Goal: Task Accomplishment & Management: Manage account settings

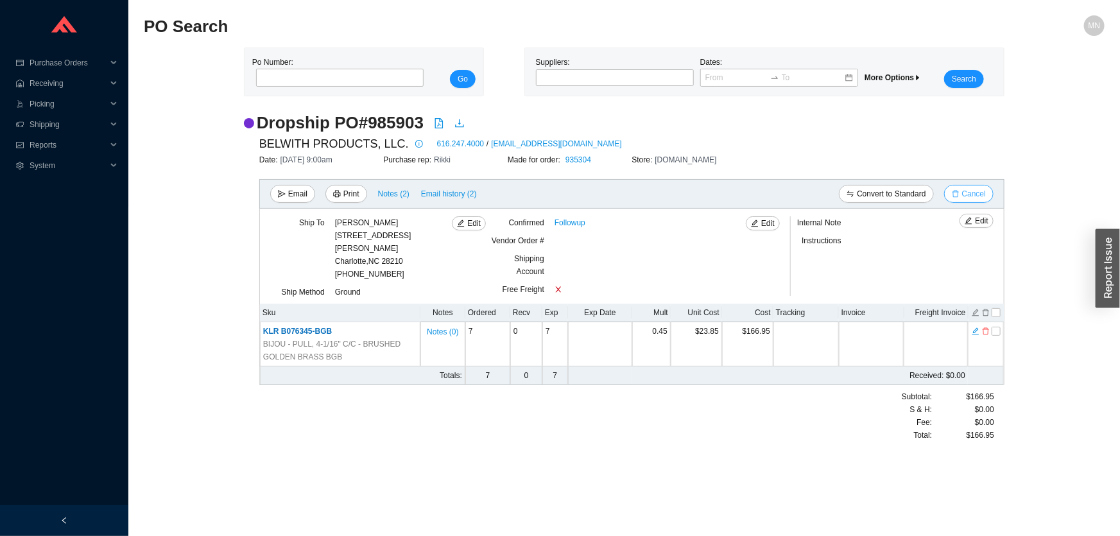
click at [972, 196] on span "Cancel" at bounding box center [974, 193] width 24 height 13
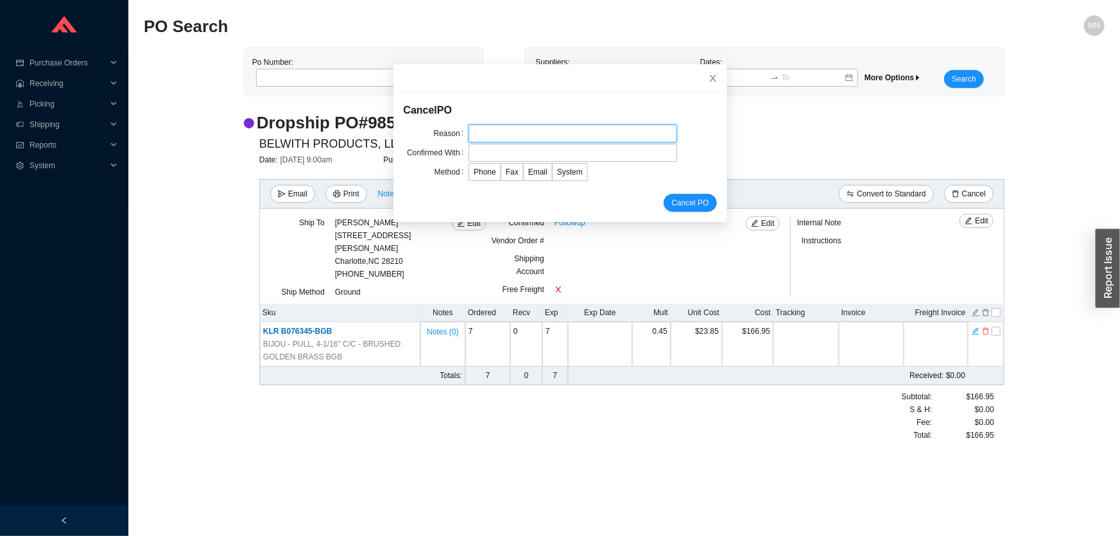
click at [552, 133] on input "text" at bounding box center [573, 134] width 209 height 18
type input "customer request"
click at [530, 151] on input "text" at bounding box center [573, 153] width 209 height 18
type input "Orders"
click at [528, 171] on span "Email" at bounding box center [537, 172] width 19 height 9
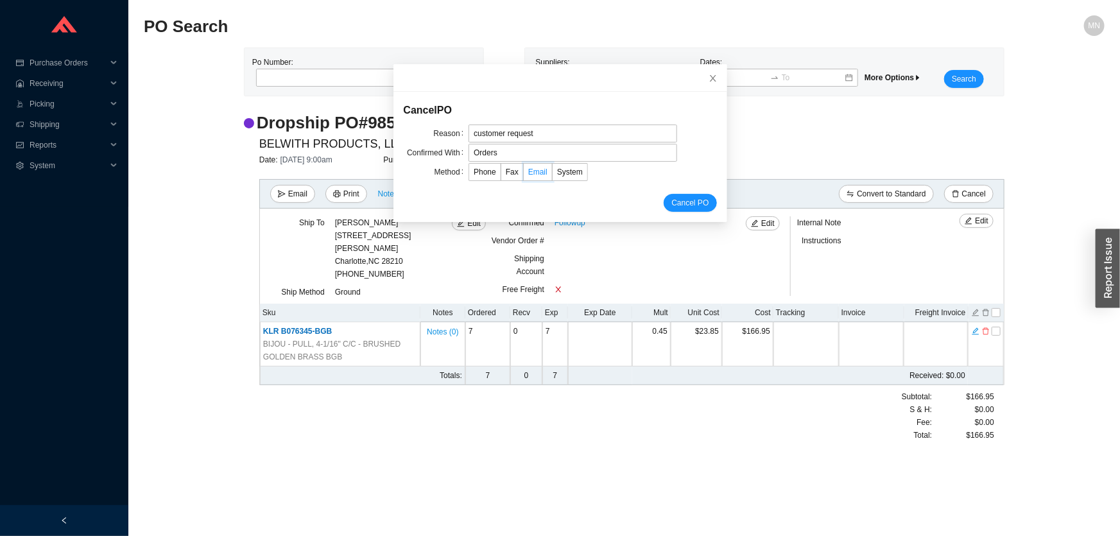
click at [524, 175] on input "Email" at bounding box center [524, 175] width 0 height 0
click at [664, 201] on button "Cancel PO" at bounding box center [690, 203] width 53 height 18
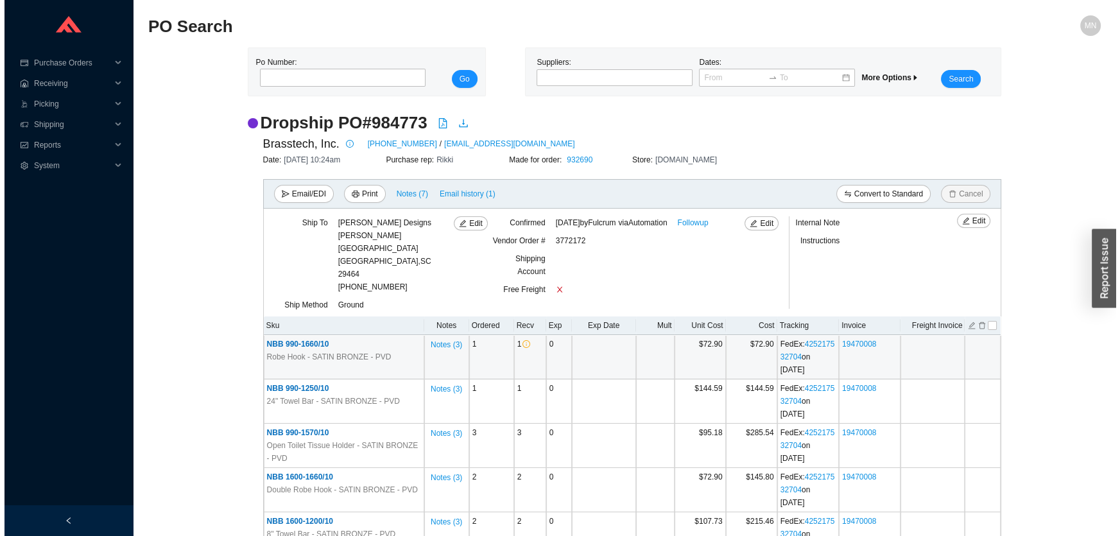
scroll to position [327, 0]
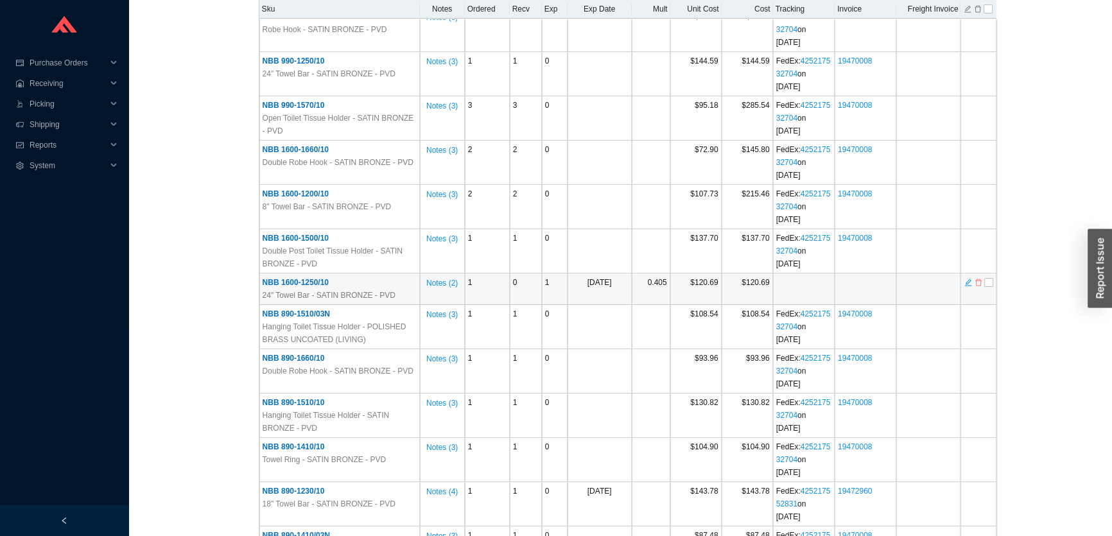
click at [979, 278] on icon "delete" at bounding box center [978, 282] width 8 height 9
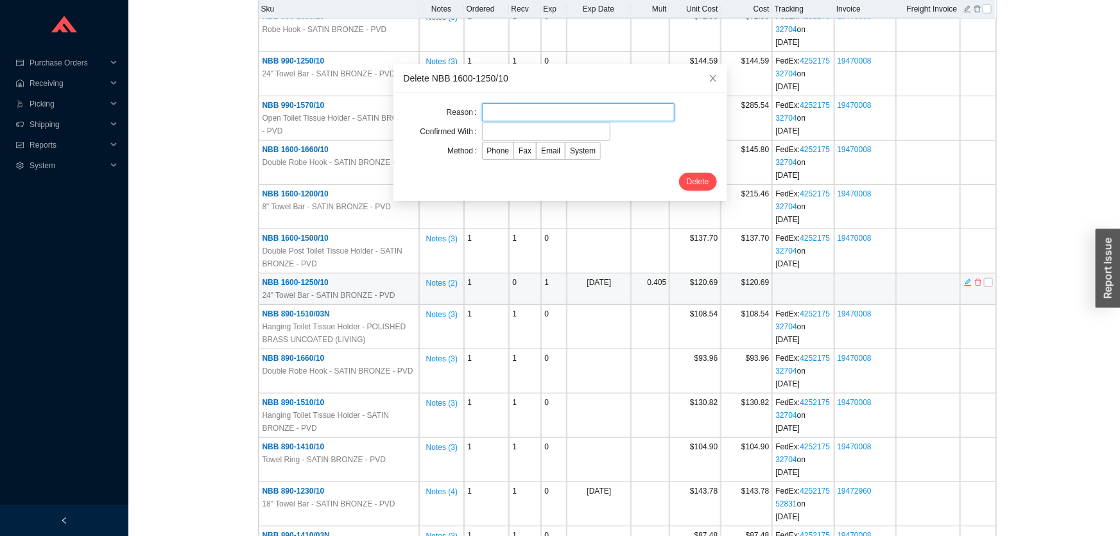
click at [585, 109] on input "text" at bounding box center [578, 112] width 193 height 18
drag, startPoint x: 549, startPoint y: 114, endPoint x: 434, endPoint y: 119, distance: 115.0
click at [434, 119] on div "Reason discontinued" at bounding box center [560, 112] width 313 height 18
type input "customer request"
click at [562, 133] on input "text" at bounding box center [546, 132] width 128 height 18
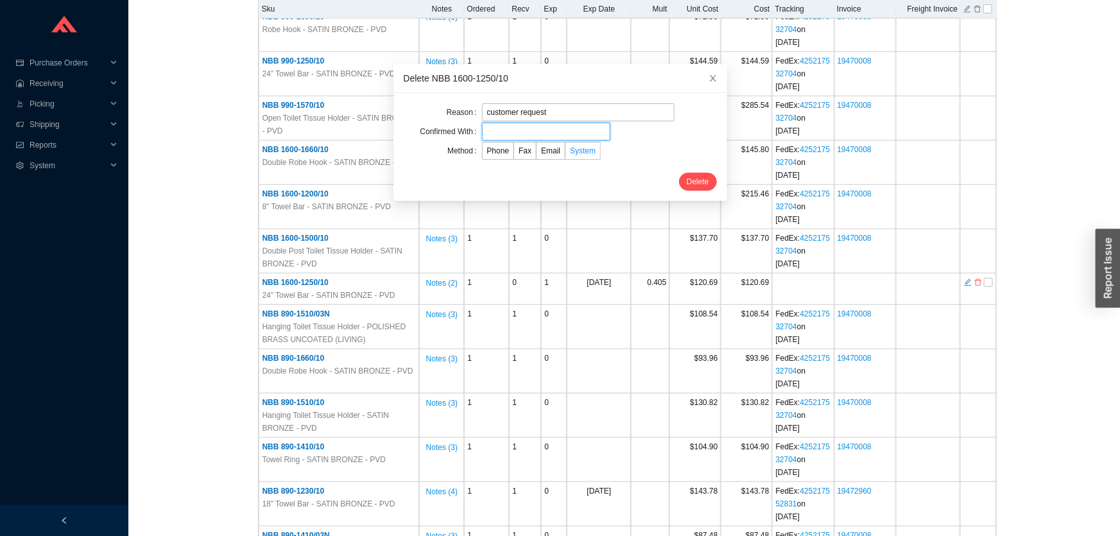
type input "Orders"
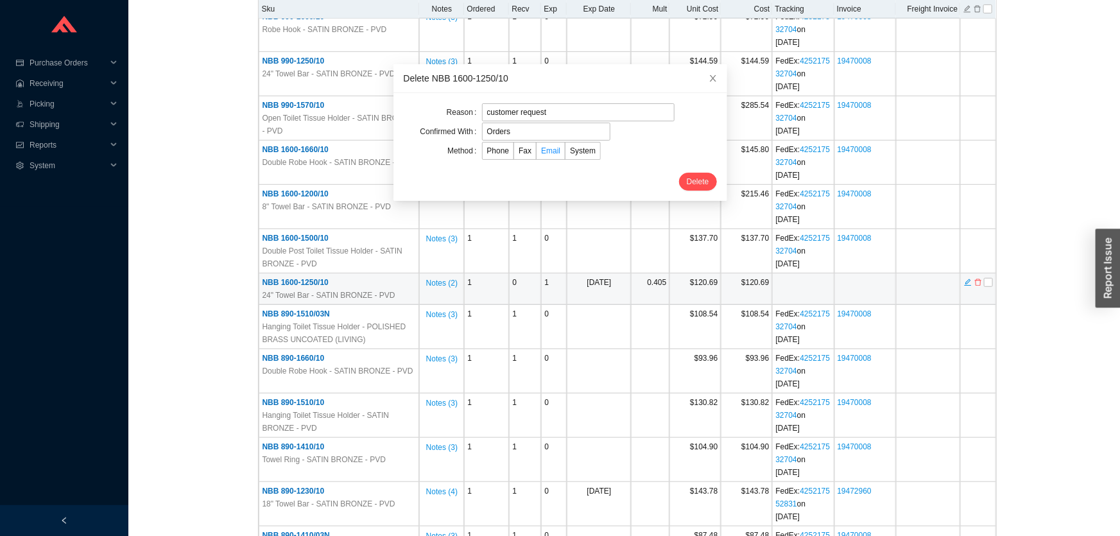
click at [544, 153] on span "Email" at bounding box center [550, 150] width 19 height 9
click at [537, 153] on input "Email" at bounding box center [537, 153] width 0 height 0
click at [687, 185] on span "Delete" at bounding box center [698, 181] width 22 height 13
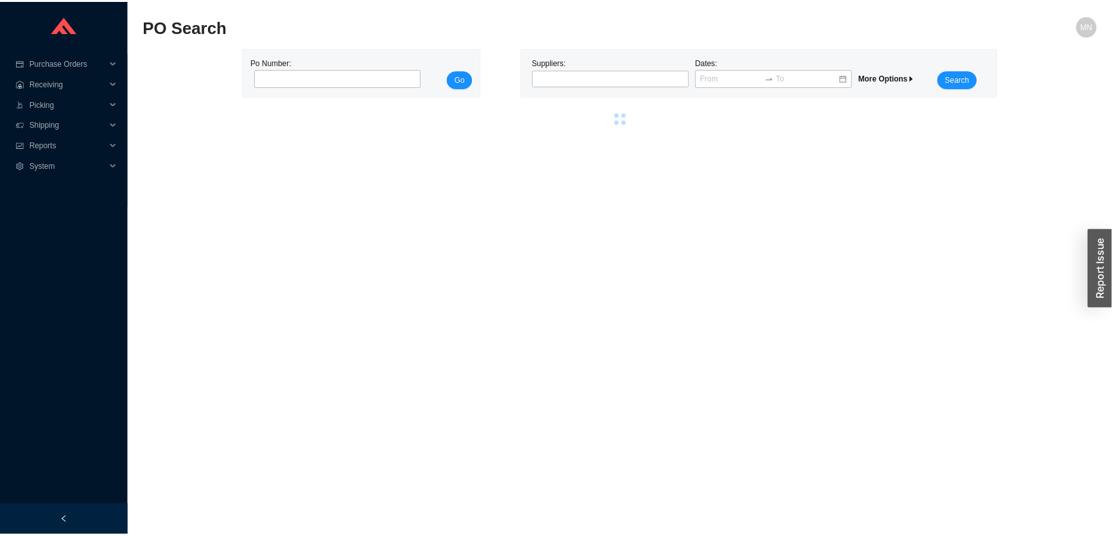
scroll to position [0, 0]
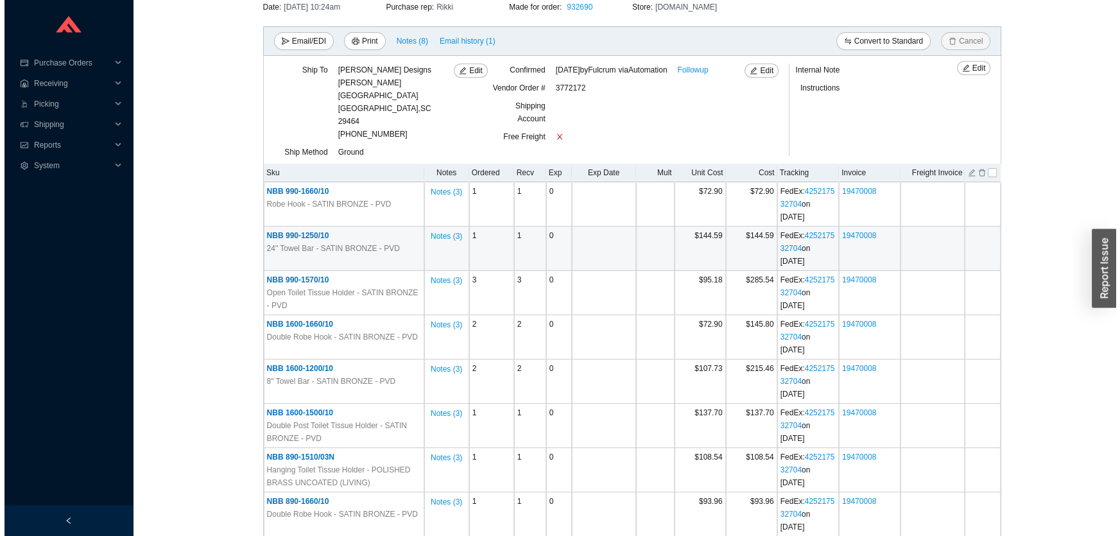
scroll to position [462, 0]
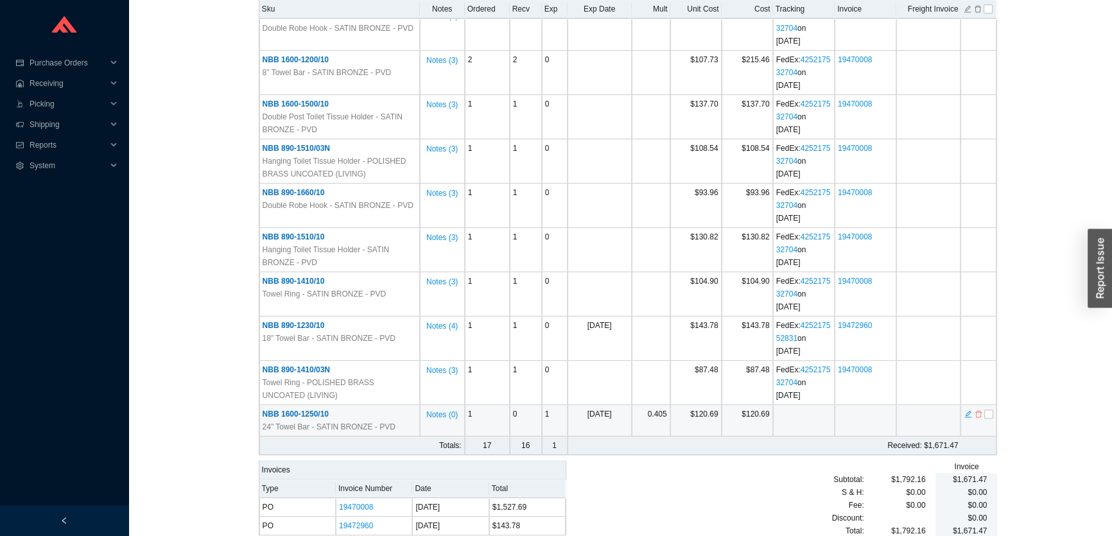
click at [976, 411] on icon "delete" at bounding box center [978, 414] width 6 height 7
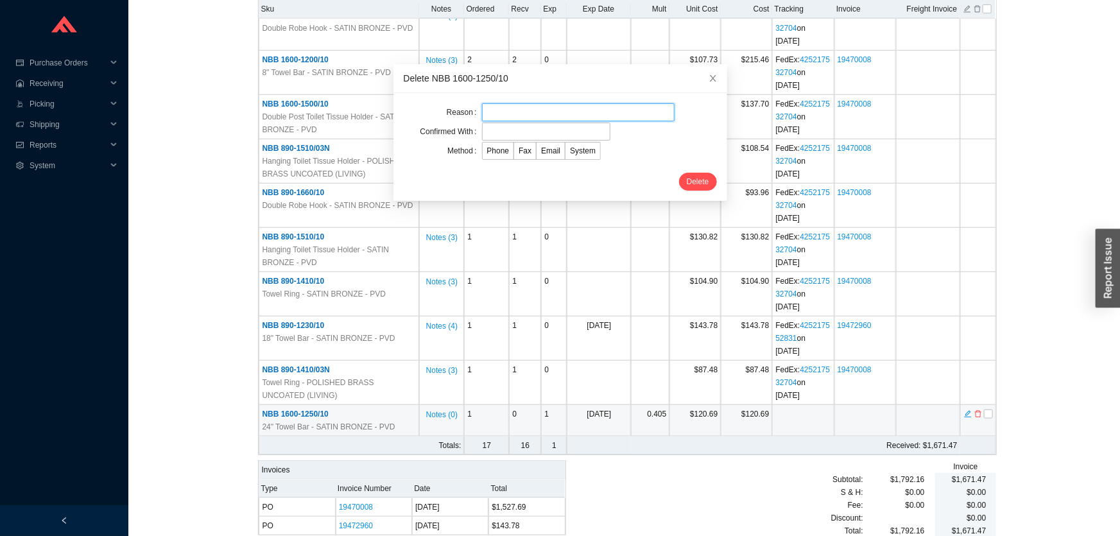
click at [494, 107] on input "text" at bounding box center [578, 112] width 193 height 18
type input "customer request"
click at [520, 128] on input "text" at bounding box center [546, 132] width 128 height 18
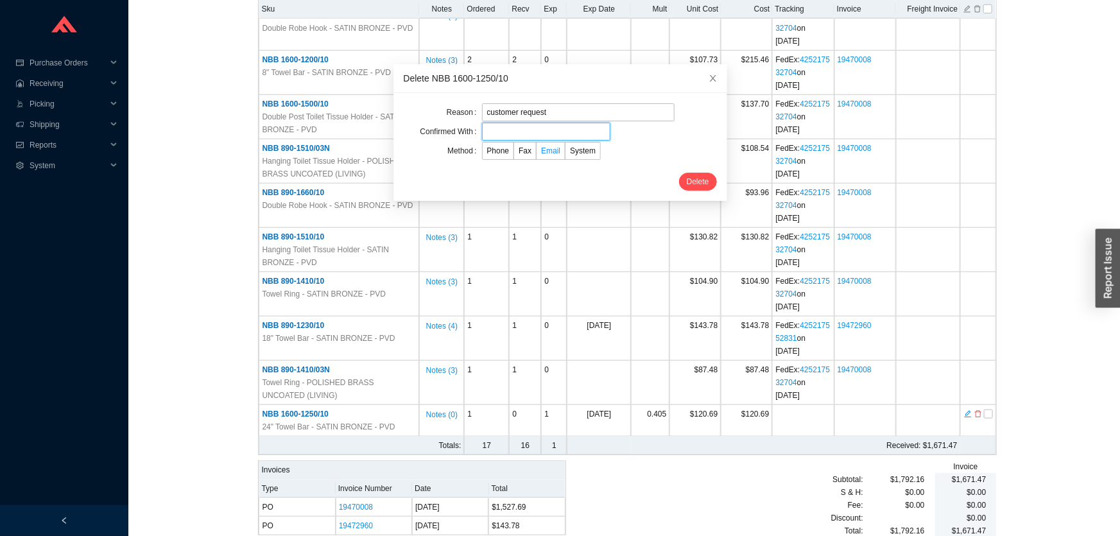
type input "Orders"
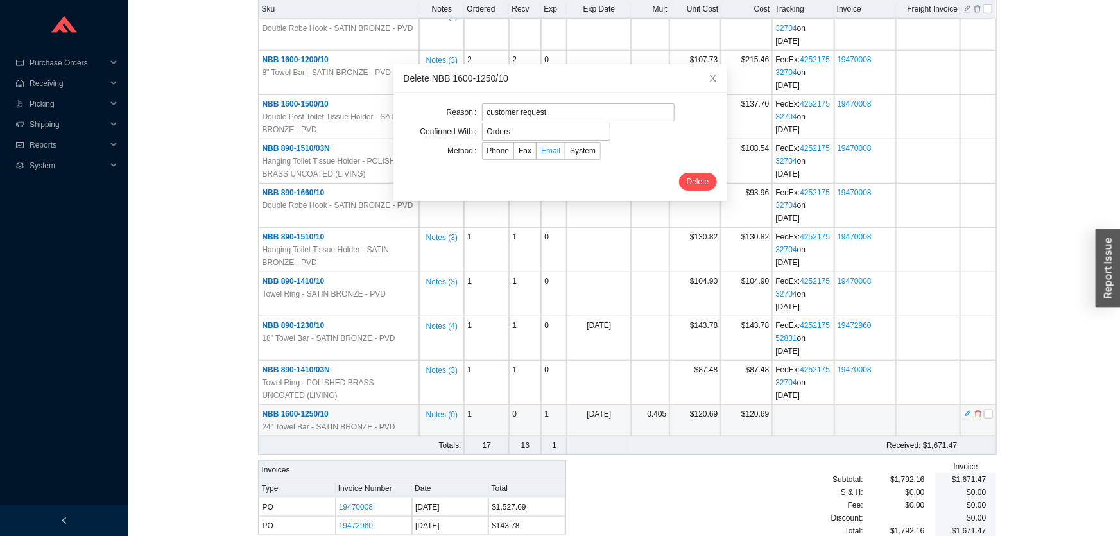
click at [542, 151] on span "Email" at bounding box center [550, 150] width 19 height 9
click at [537, 153] on input "Email" at bounding box center [537, 153] width 0 height 0
drag, startPoint x: 694, startPoint y: 180, endPoint x: 674, endPoint y: 197, distance: 26.0
click at [695, 180] on span "Delete" at bounding box center [698, 181] width 22 height 13
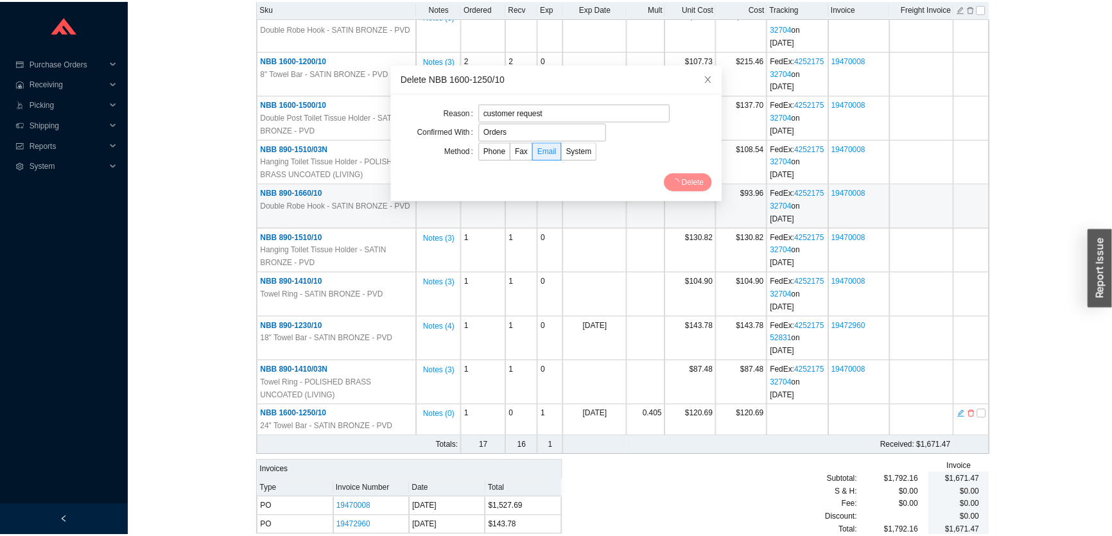
scroll to position [0, 0]
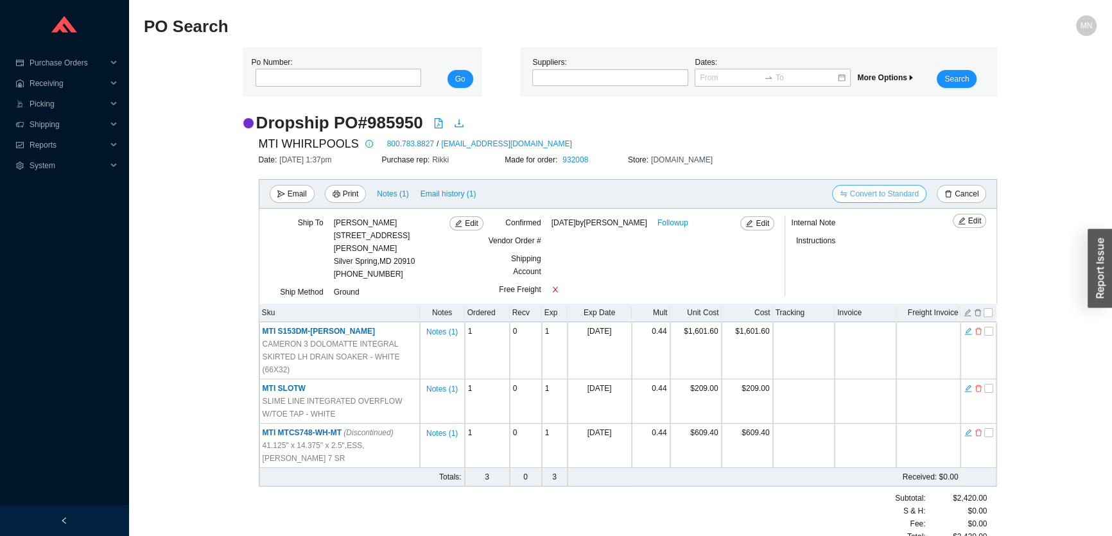
click at [911, 191] on span "Convert to Standard" at bounding box center [884, 193] width 69 height 13
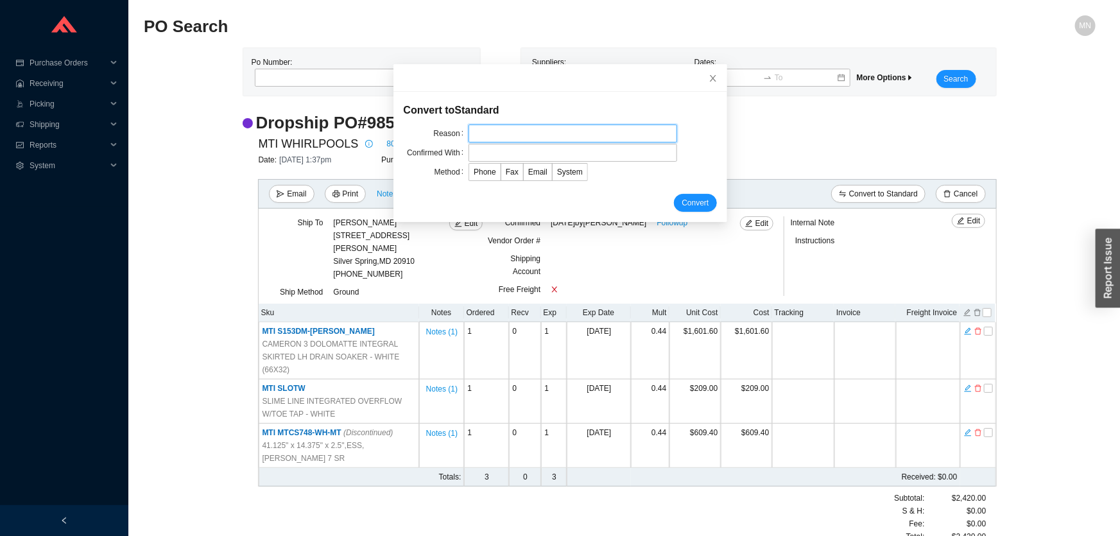
click at [538, 136] on input "text" at bounding box center [573, 134] width 209 height 18
type input "customer request"
click at [529, 151] on input "text" at bounding box center [573, 153] width 209 height 18
type input "Orders"
click at [531, 169] on span "Email" at bounding box center [537, 172] width 19 height 9
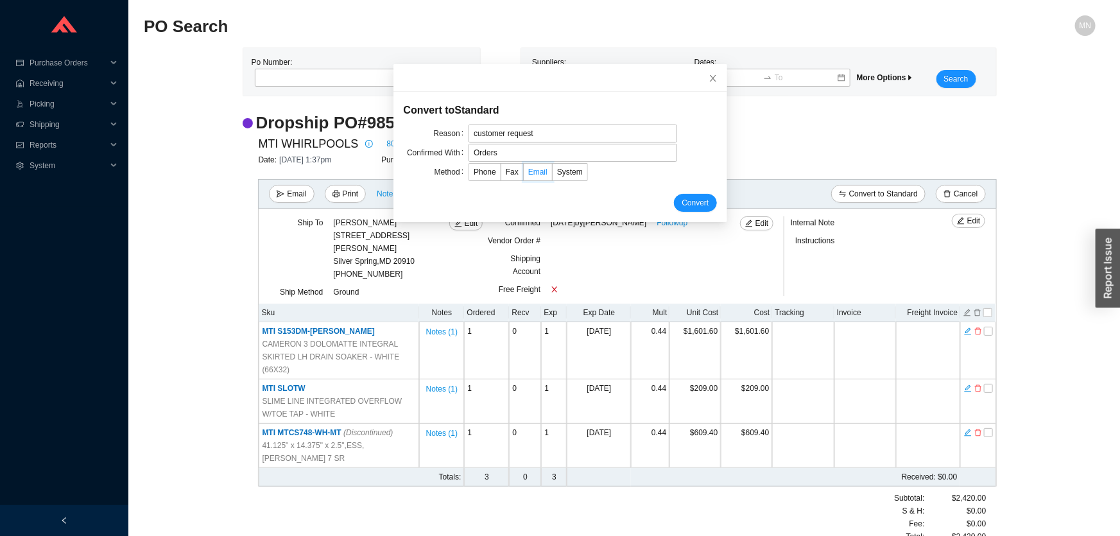
click at [524, 175] on input "Email" at bounding box center [524, 175] width 0 height 0
click at [682, 202] on span "Convert" at bounding box center [695, 202] width 27 height 13
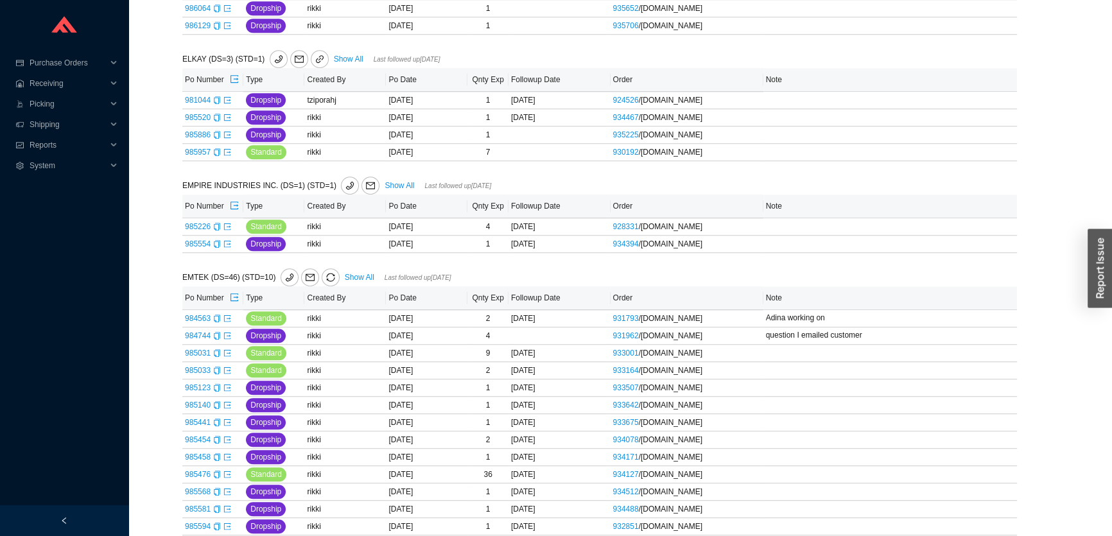
scroll to position [700, 0]
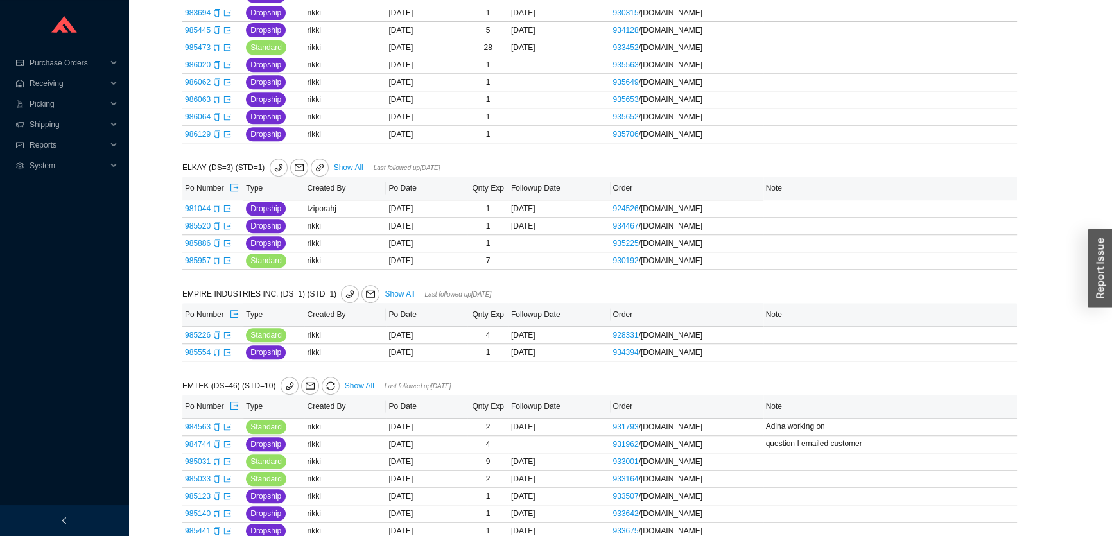
click at [354, 384] on link "Show All" at bounding box center [360, 385] width 30 height 9
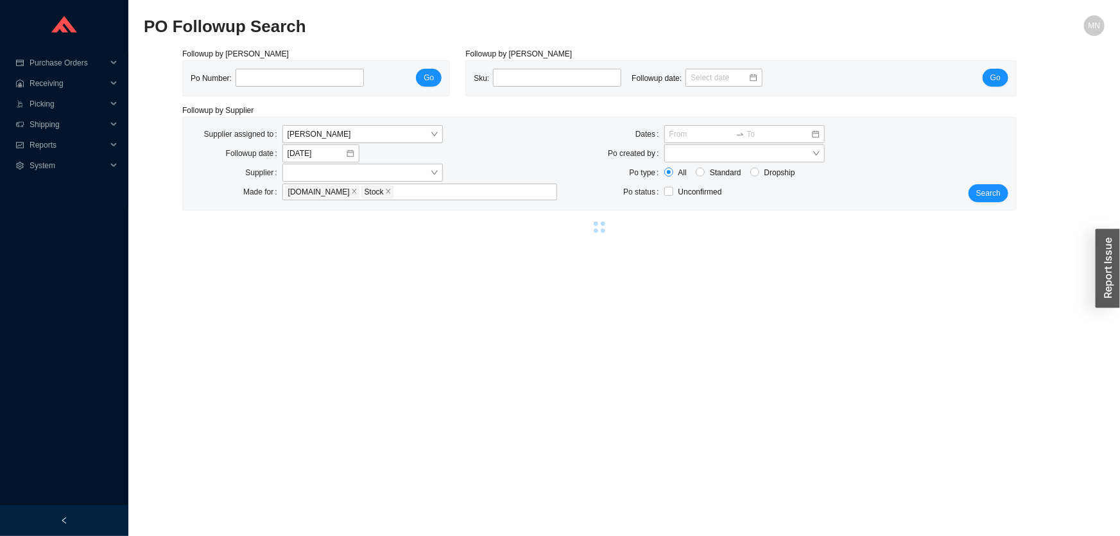
select select "2"
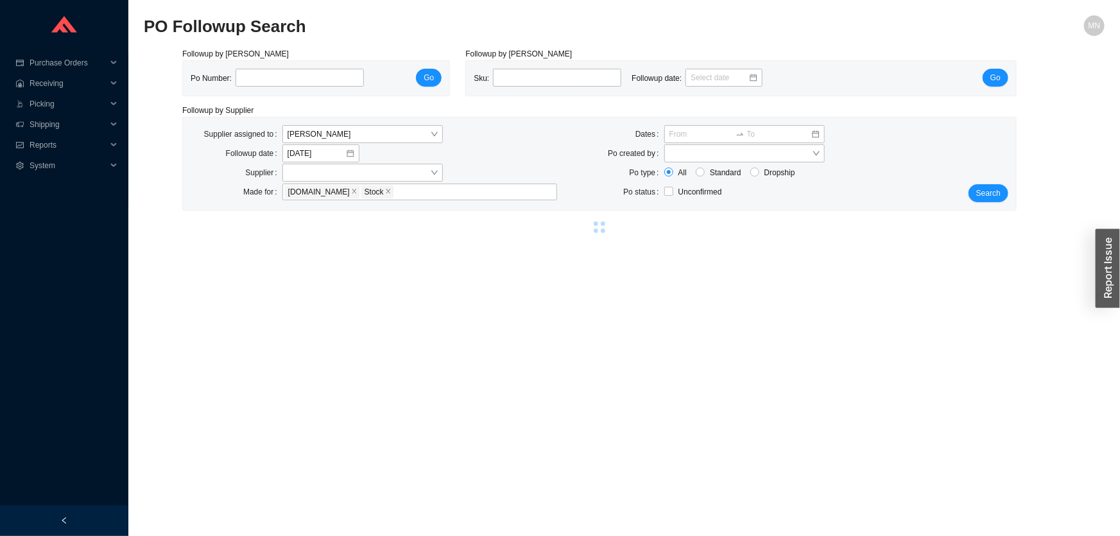
select select "2"
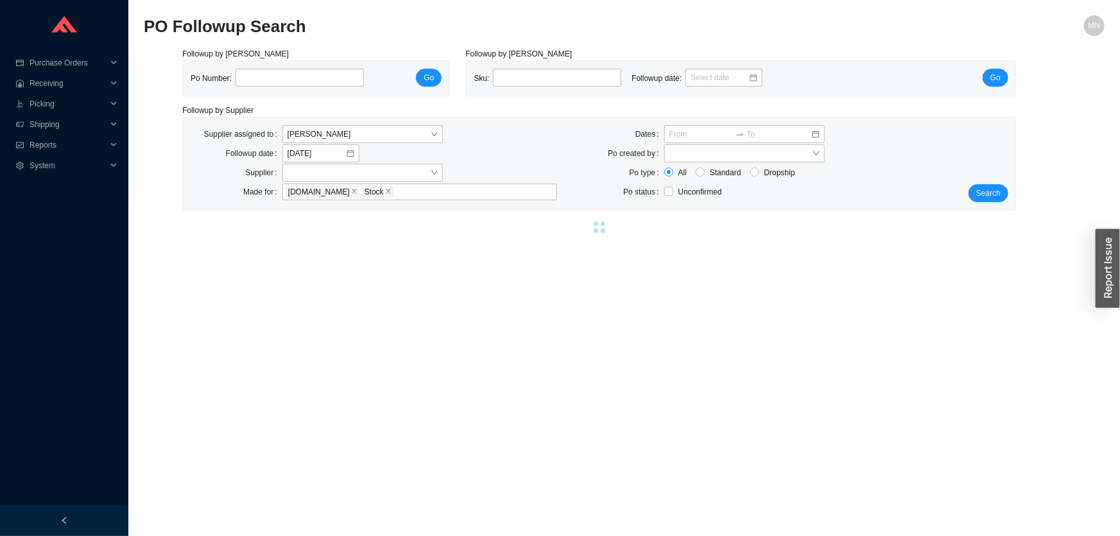
select select "2"
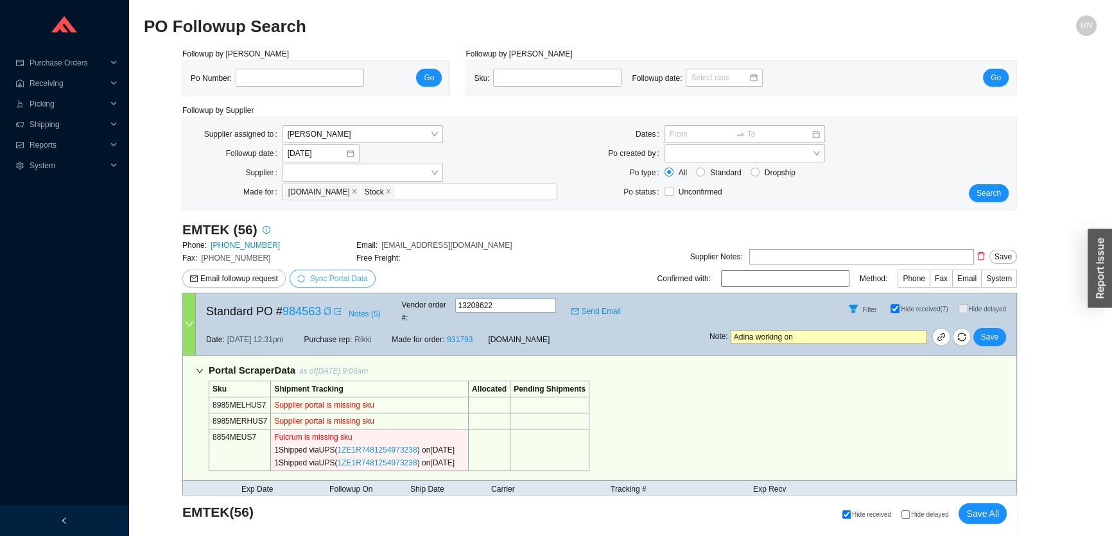
click at [344, 278] on span "Sync Portal Data" at bounding box center [339, 278] width 58 height 9
click at [401, 241] on span "OK" at bounding box center [399, 242] width 11 height 13
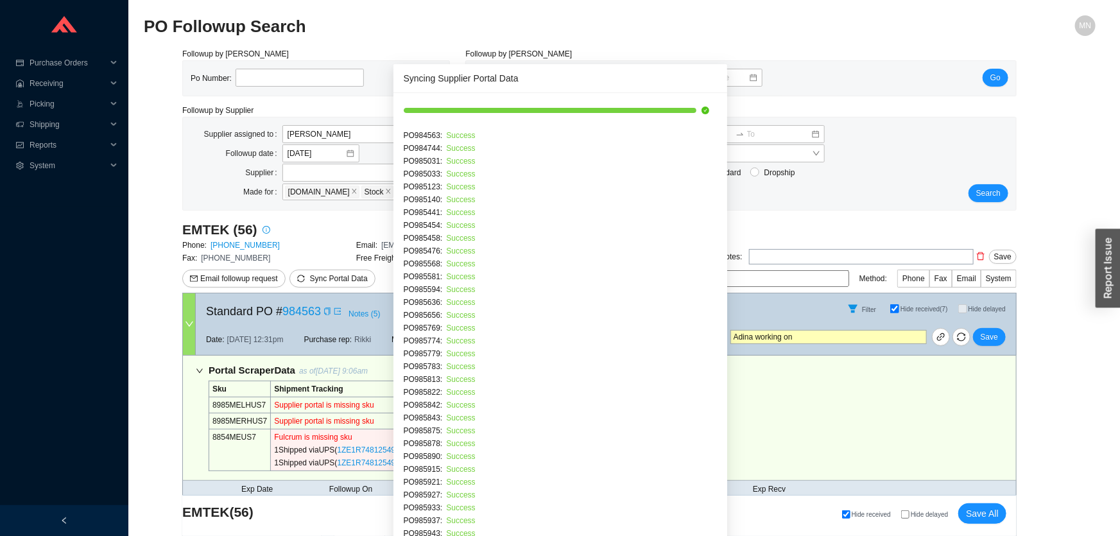
scroll to position [286, 0]
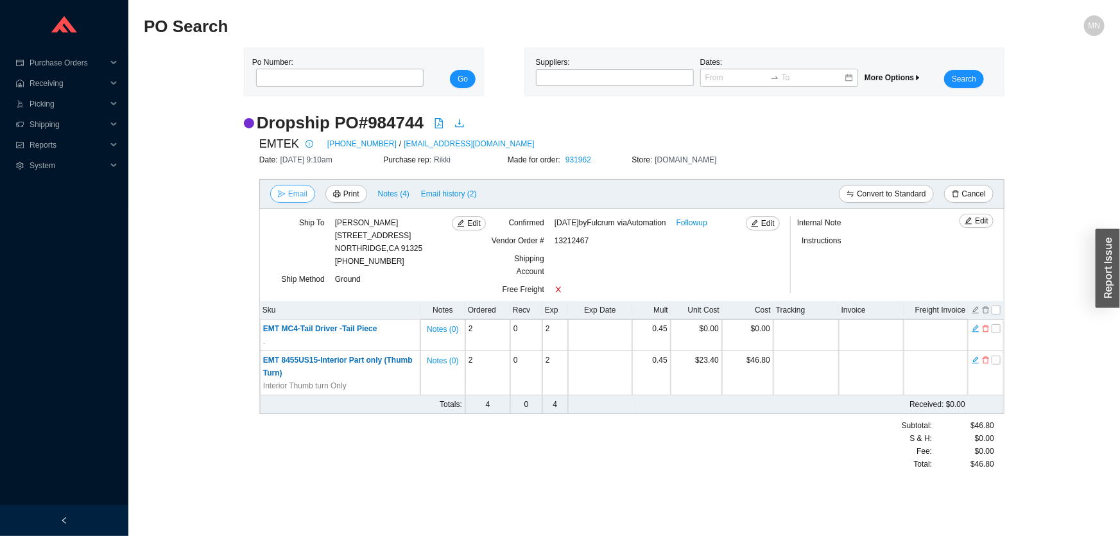
click at [295, 194] on span "Email" at bounding box center [297, 193] width 19 height 13
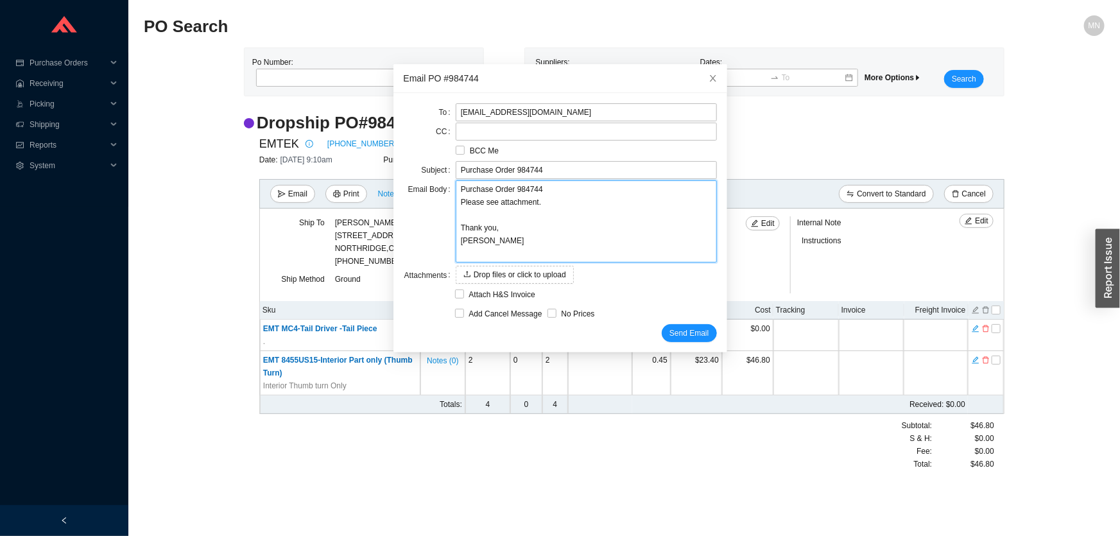
click at [556, 195] on textarea "Purchase Order 984744 Please see attachment. Thank you, Miri" at bounding box center [586, 221] width 261 height 82
click at [557, 204] on textarea "Purchase Order 984744 Please see attachment. Thank you, Miri" at bounding box center [586, 221] width 261 height 82
click at [546, 191] on textarea "Purchase Order 984744 Please see attachment. Thank you, Miri" at bounding box center [586, 221] width 261 height 82
type textarea "Purchase Order 984744 Please see attachment. Thank you, Miri"
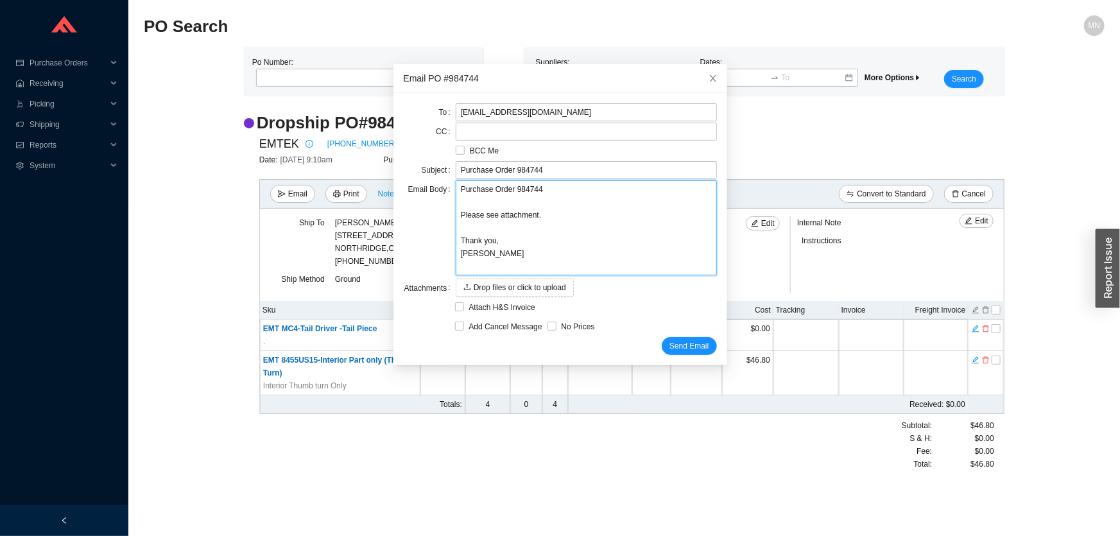
type textarea "Purchase Order 984744 P Please see attachment. Thank you, Miri"
type textarea "Purchase Order 984744 Pl Please see attachment. Thank you, Miri"
type textarea "Purchase Order 984744 Ple Please see attachment. Thank you, Miri"
type textarea "Purchase Order 984744 Plea Please see attachment. Thank you, Miri"
type textarea "Purchase Order 984744 Pleas Please see attachment. Thank you, Miri"
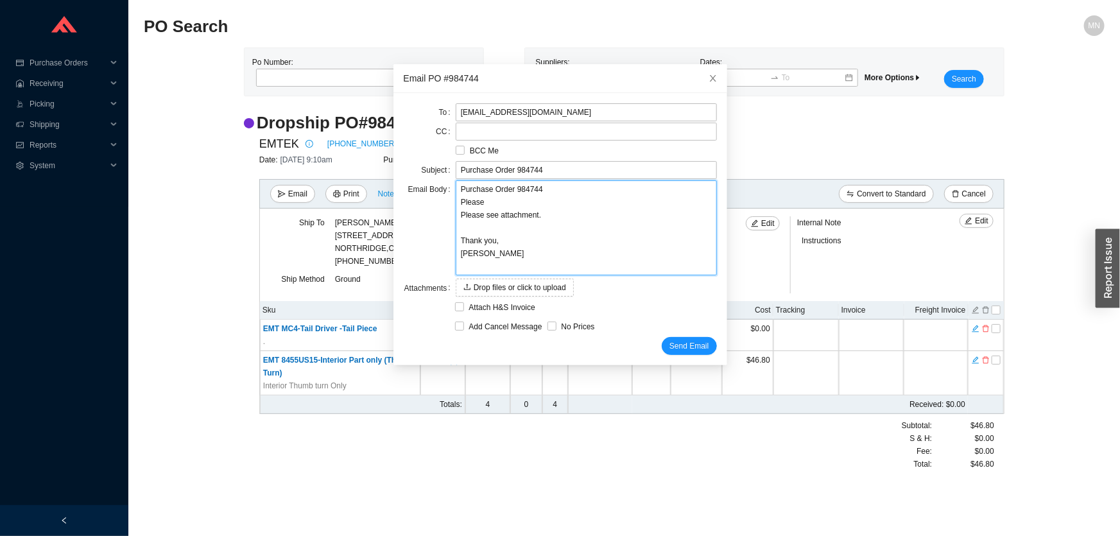
type textarea "Purchase Order 984744 Please Please see attachment. Thank you, Miri"
type textarea "Purchase Order 984744 Please s Please see attachment. Thank you, Miri"
type textarea "Purchase Order 984744 Please sh Please see attachment. Thank you, Miri"
type textarea "Purchase Order 984744 Please shi Please see attachment. Thank you, Miri"
type textarea "Purchase Order 984744 Please ship Please see attachment. Thank you, Miri"
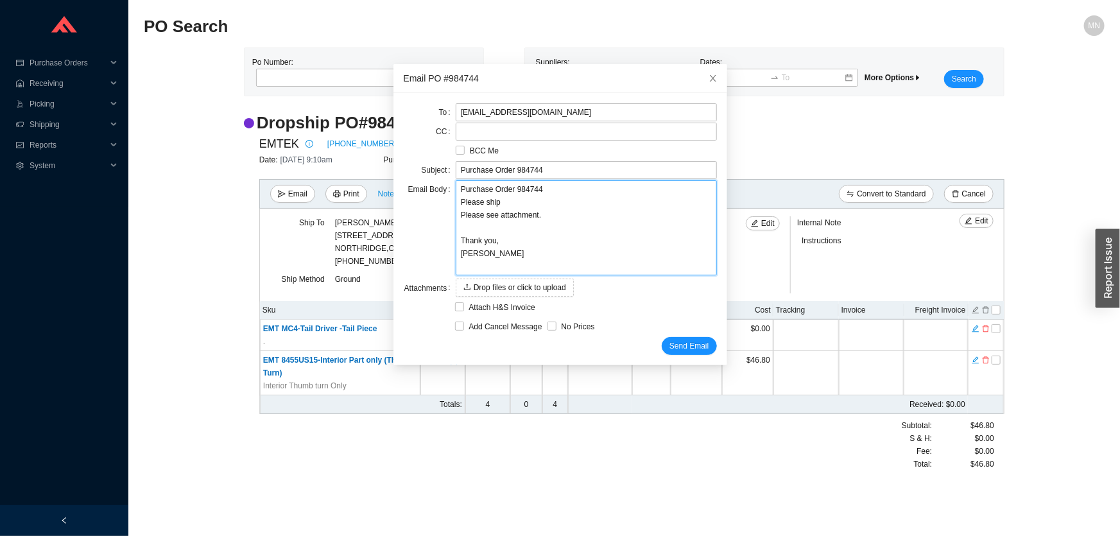
type textarea "Purchase Order 984744 Please ship Please see attachment. Thank you, Miri"
type textarea "Purchase Order 984744 Please ship n Please see attachment. Thank you, Miri"
type textarea "Purchase Order 984744 Please ship ne Please see attachment. Thank you, Miri"
type textarea "Purchase Order 984744 Please ship nex Please see attachment. Thank you, Miri"
type textarea "Purchase Order 984744 Please ship next Please see attachment. Thank you, Miri"
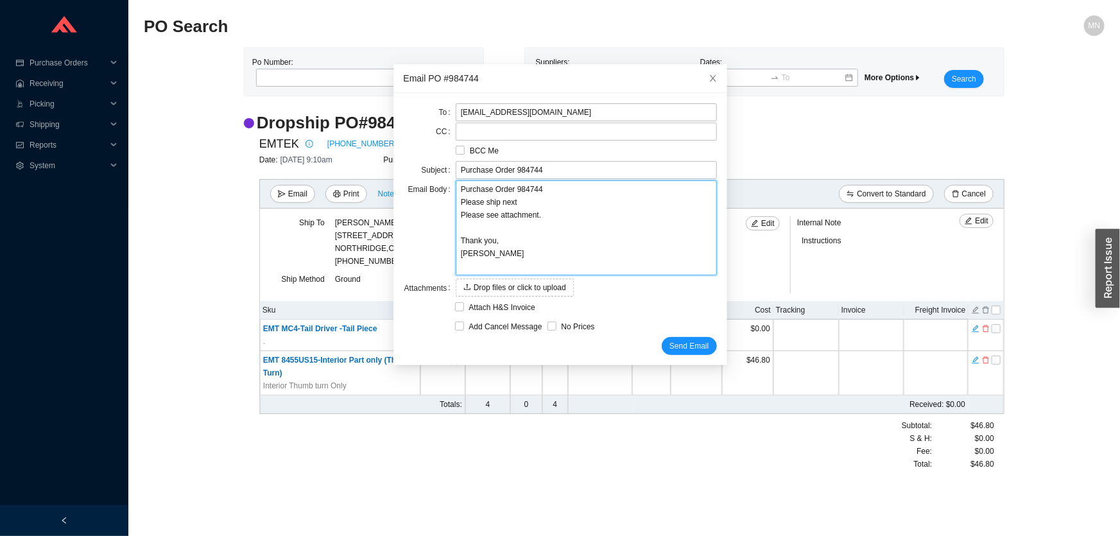
type textarea "Purchase Order 984744 Please ship next Please see attachment. Thank you, Miri"
type textarea "Purchase Order 984744 Please ship next d Please see attachment. Thank you, Miri"
type textarea "Purchase Order 984744 Please ship next da Please see attachment. Thank you, Miri"
type textarea "Purchase Order 984744 Please ship next day Please see attachment. Thank you, Mi…"
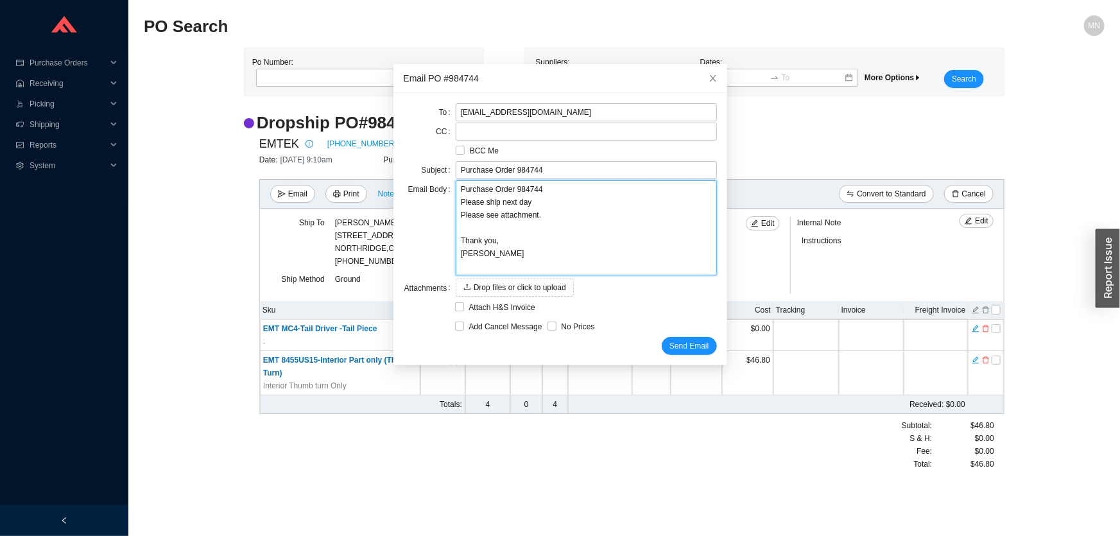
type textarea "Purchase Order 984744 Please ship next day a Please see attachment. Thank you, …"
type textarea "Purchase Order 984744 Please ship next day ai Please see attachment. Thank you,…"
type textarea "Purchase Order 984744 Please ship next day air Please see attachment. Thank you…"
click at [709, 80] on icon "close" at bounding box center [713, 78] width 9 height 9
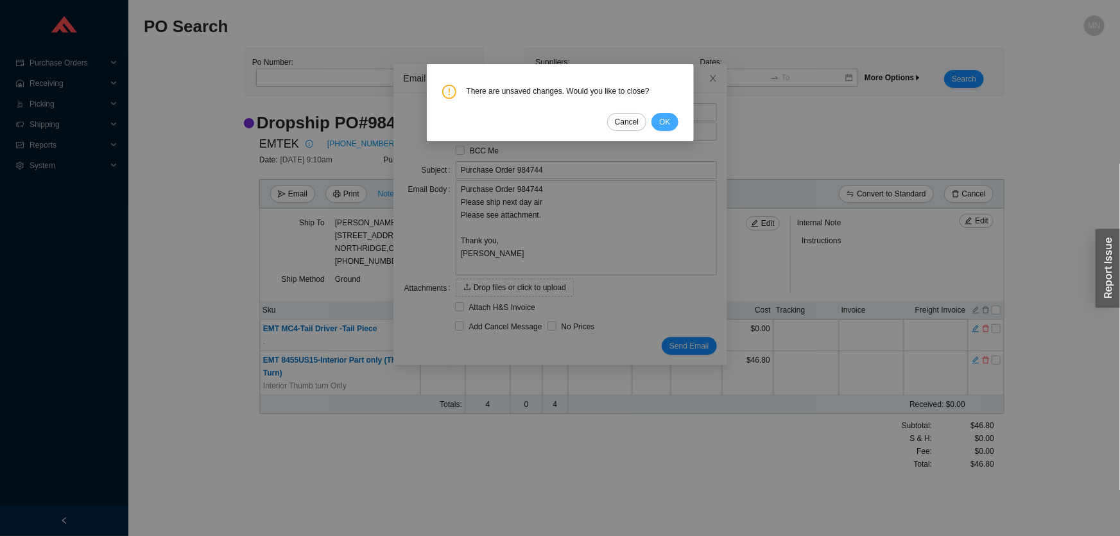
click at [654, 121] on button "OK" at bounding box center [664, 122] width 26 height 18
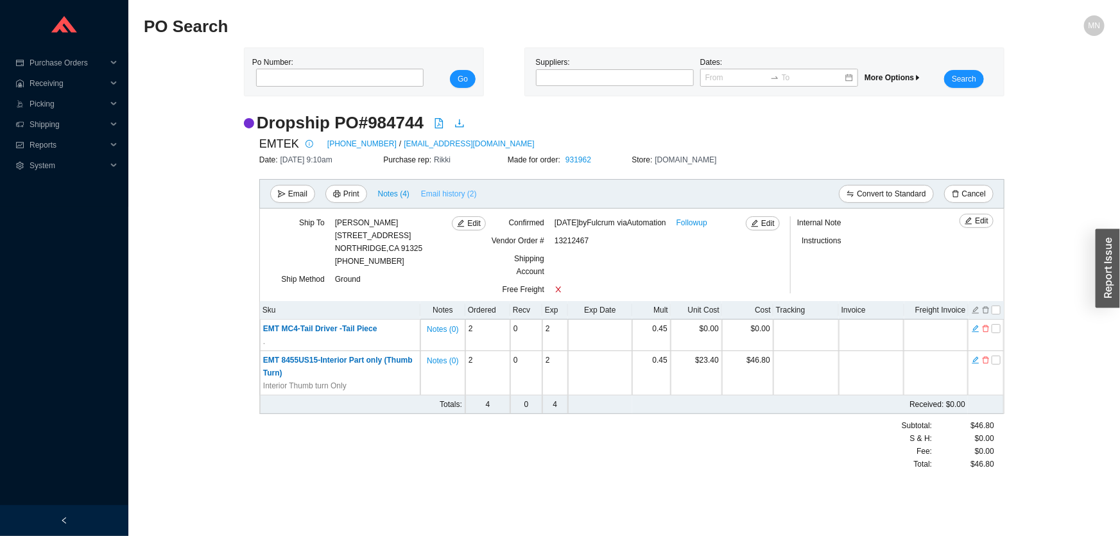
click at [456, 194] on span "Email history (2)" at bounding box center [449, 193] width 56 height 13
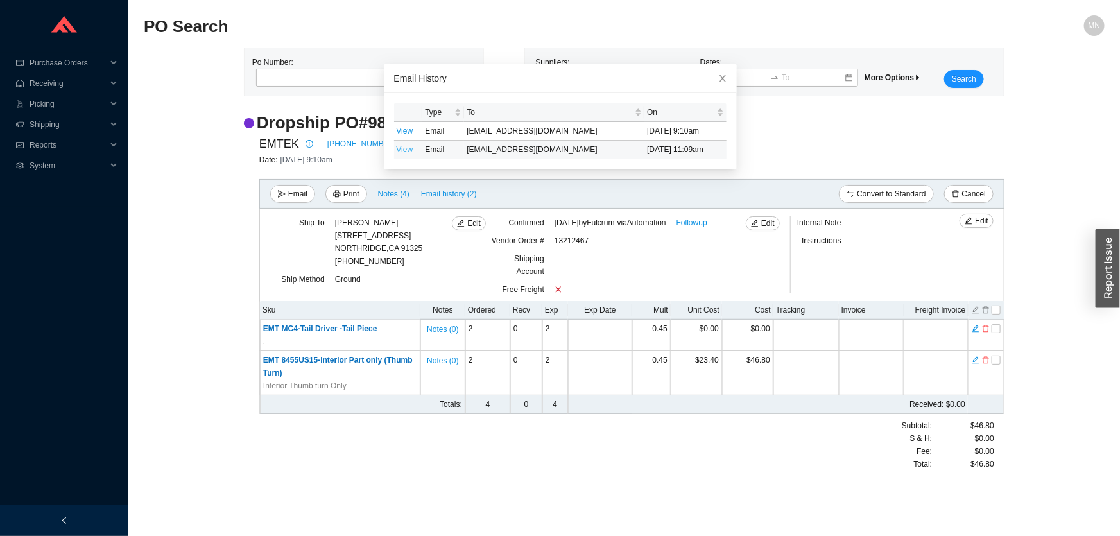
click at [402, 151] on link "View" at bounding box center [405, 149] width 17 height 9
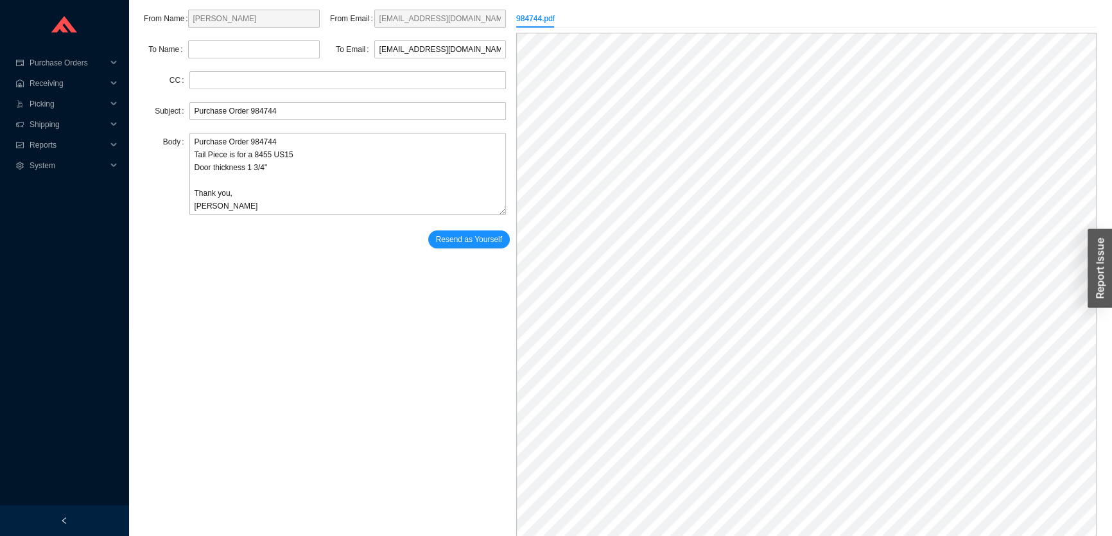
scroll to position [74, 0]
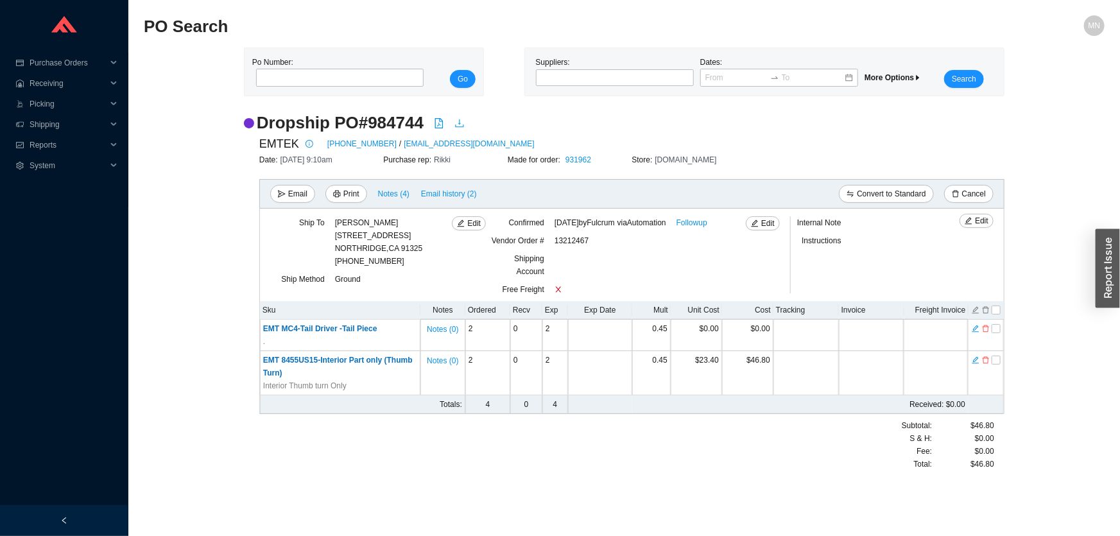
click at [456, 126] on icon "download" at bounding box center [459, 123] width 10 height 10
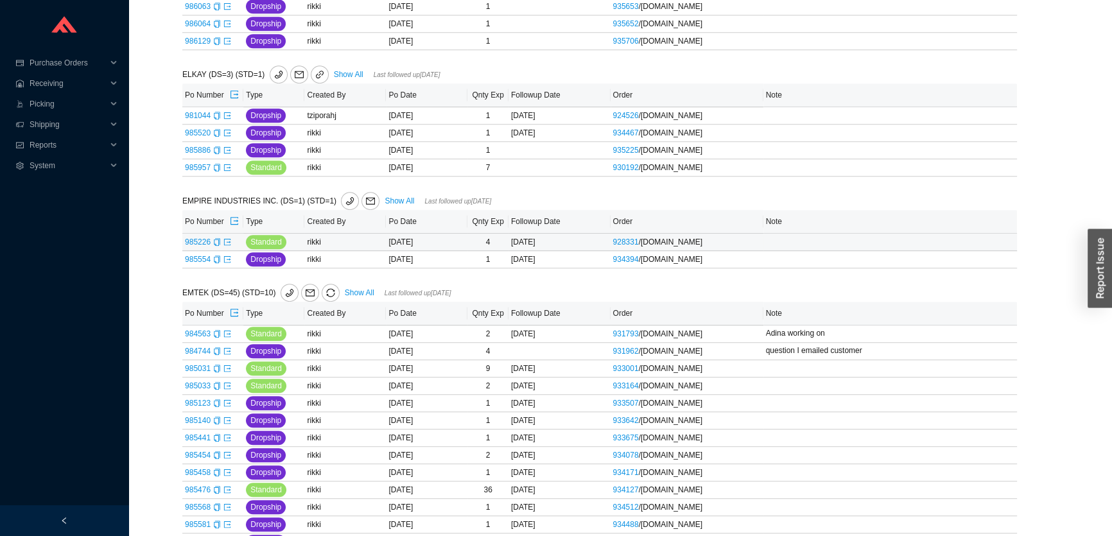
scroll to position [700, 0]
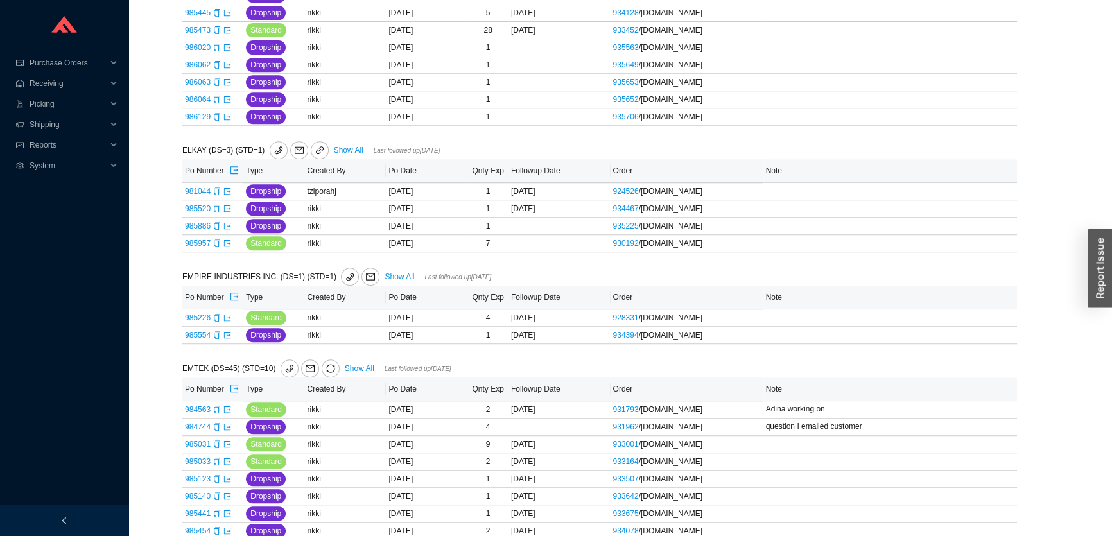
click at [352, 364] on link "Show All" at bounding box center [360, 368] width 30 height 9
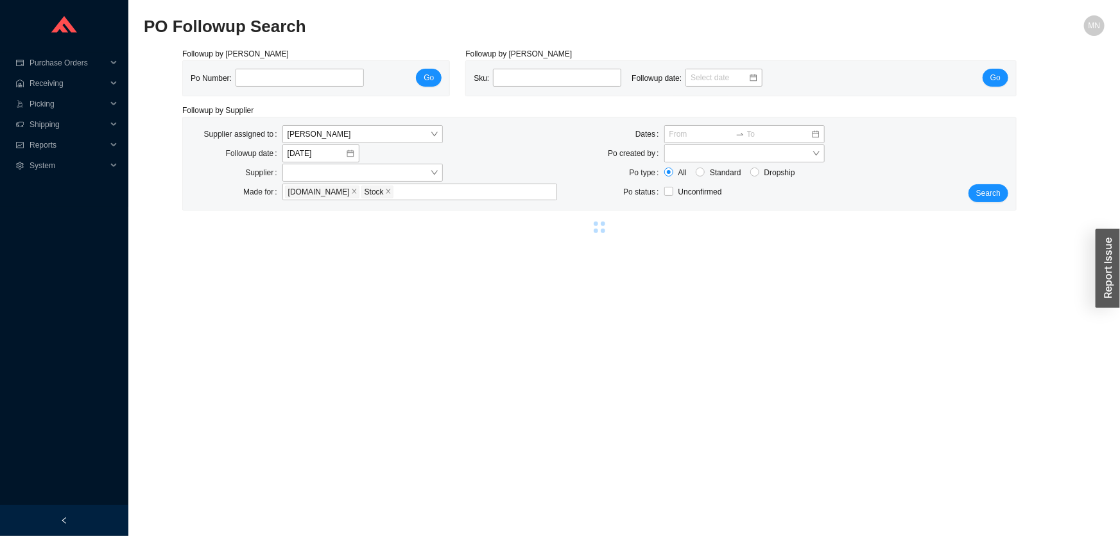
select select "2"
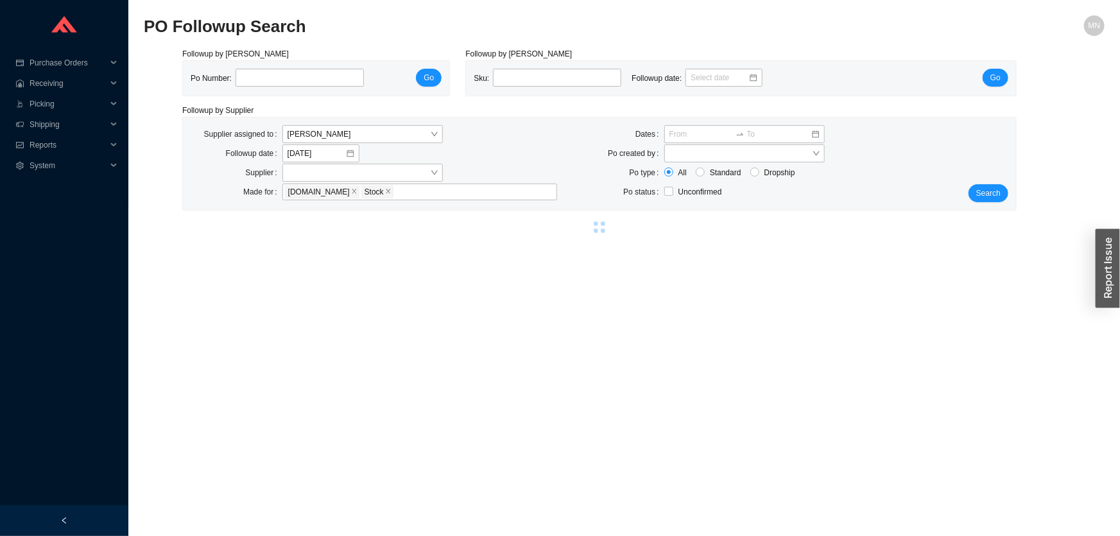
select select "2"
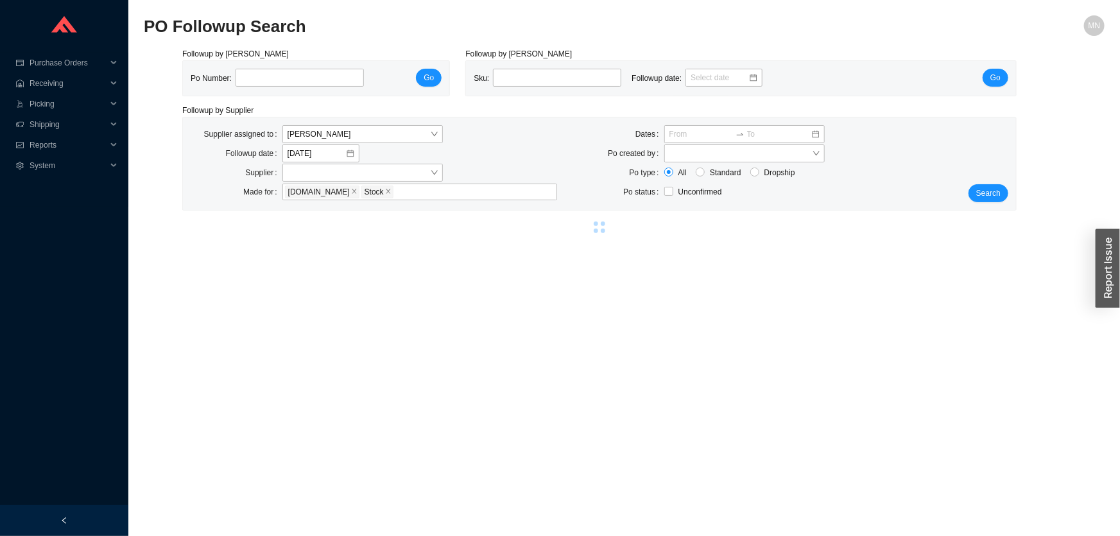
select select "2"
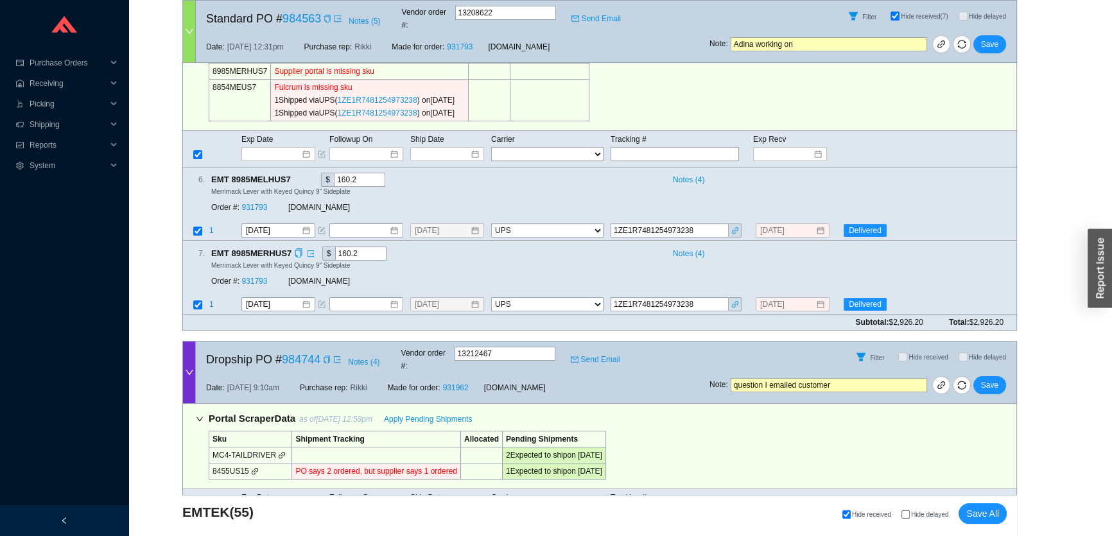
scroll to position [642, 0]
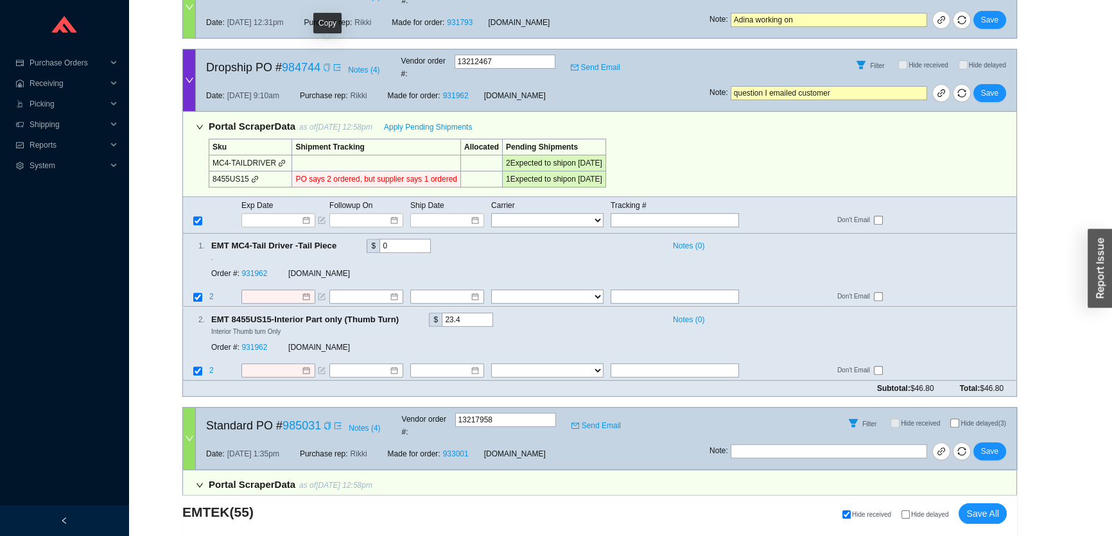
click at [324, 64] on icon "copy" at bounding box center [327, 68] width 6 height 8
click at [254, 270] on link "931962" at bounding box center [254, 274] width 26 height 9
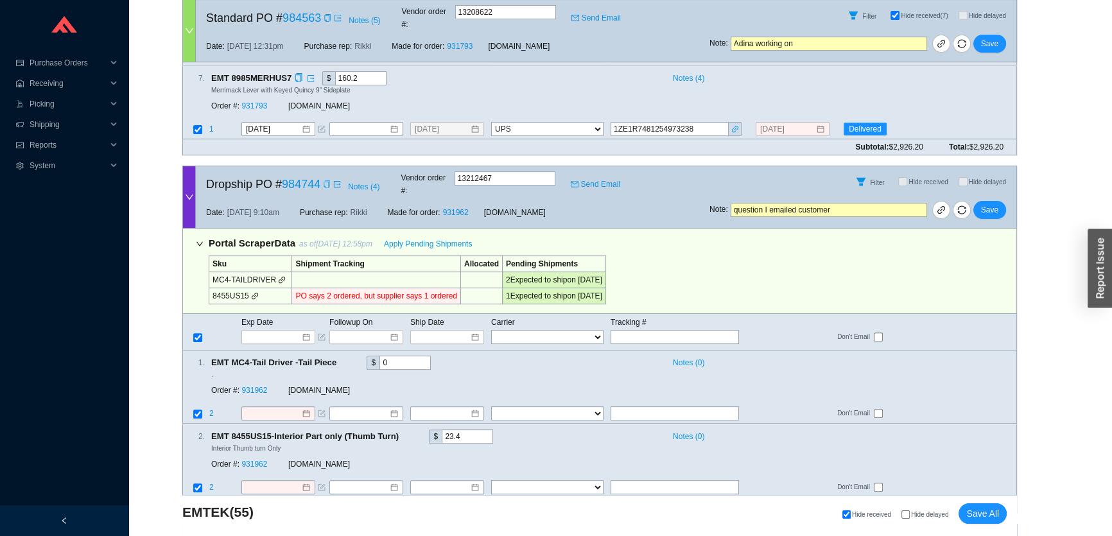
scroll to position [233, 0]
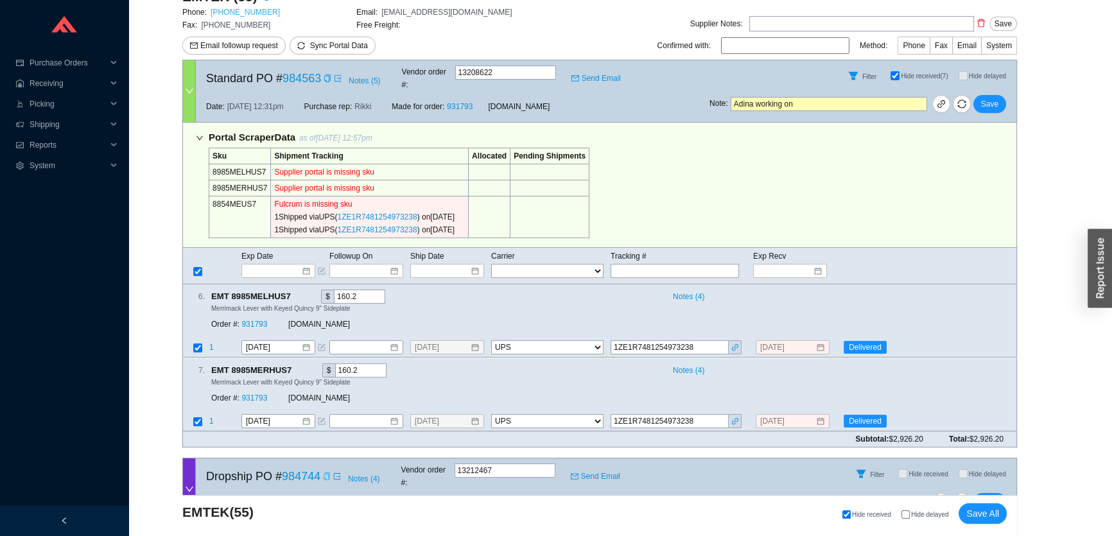
click at [232, 12] on link "800-356-2741" at bounding box center [245, 12] width 69 height 9
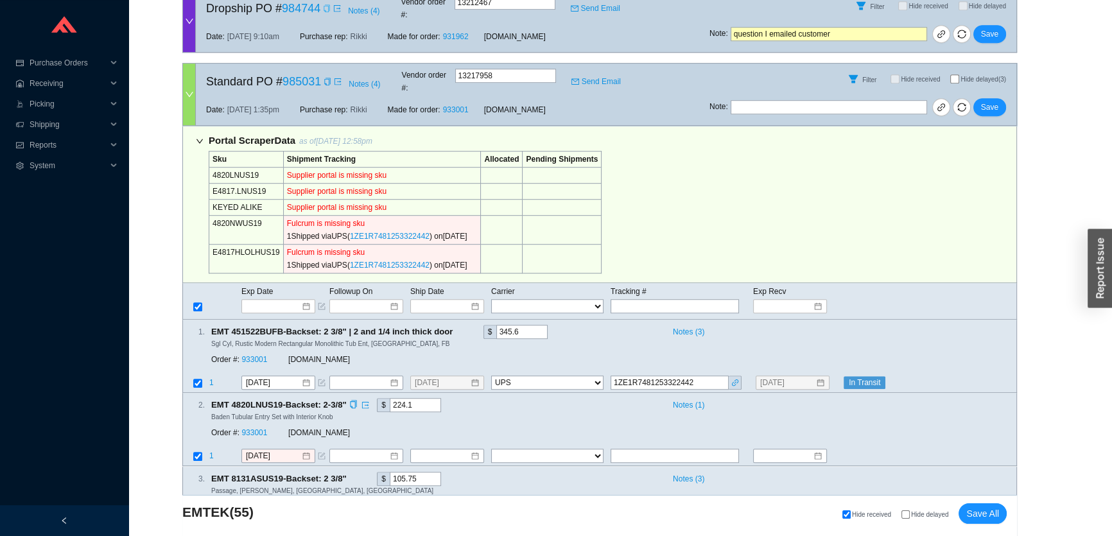
scroll to position [1050, 0]
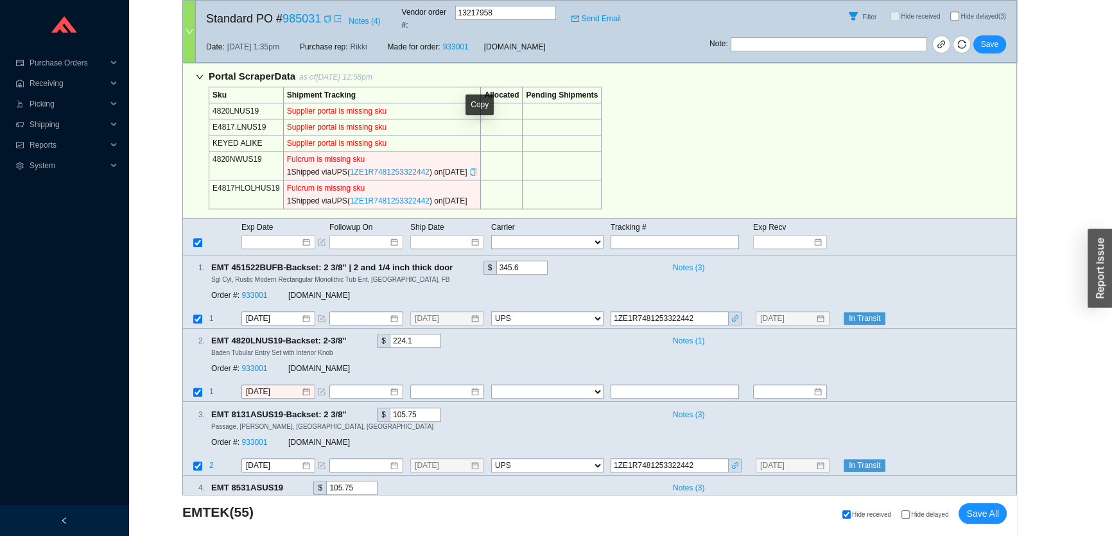
click at [477, 168] on icon "copy" at bounding box center [473, 172] width 8 height 8
click at [643, 235] on input "text" at bounding box center [674, 242] width 128 height 14
paste input "1ZE1R7481253322442"
type input "1ZE1R7481253322442"
type input "9/3/2025"
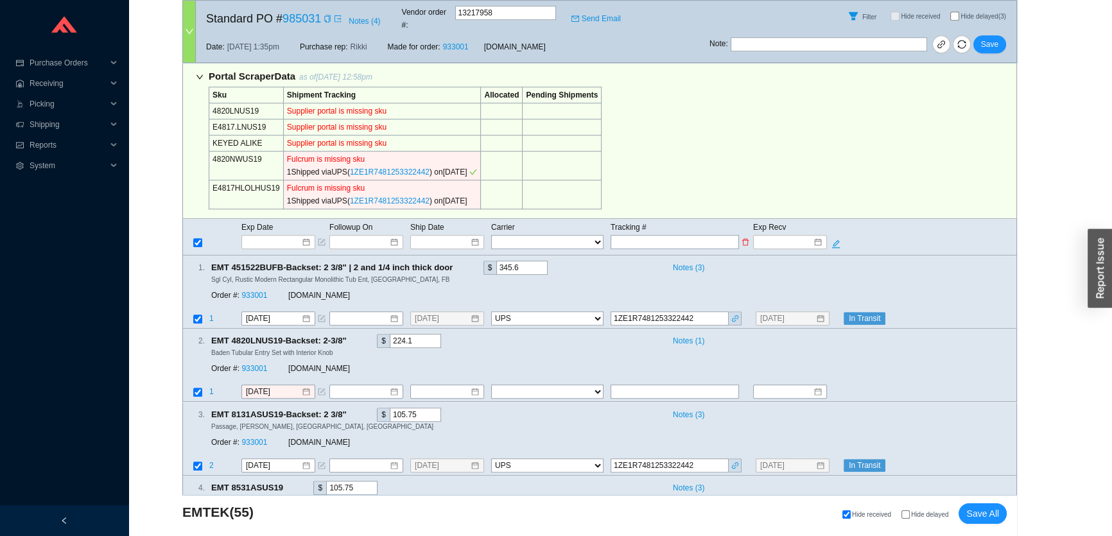
type input "8/22/2025"
type input "1ZE1R7481253322442"
type input "9/3/2025"
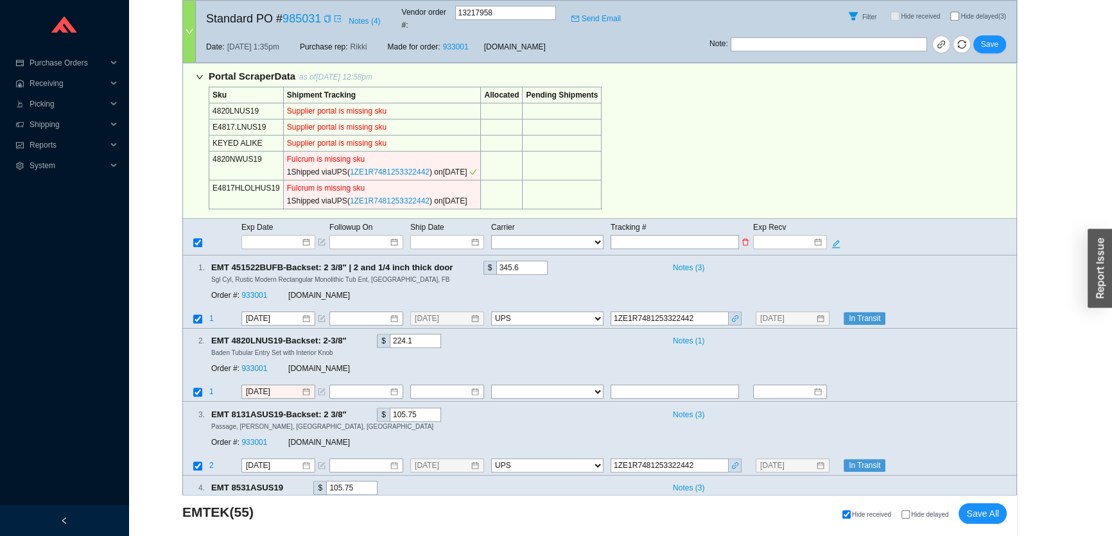
type input "[DATE]"
type input "1ZE1R7481253322442"
type input "9/3/2025"
type input "[DATE]"
type input "1ZE1R7481253322442"
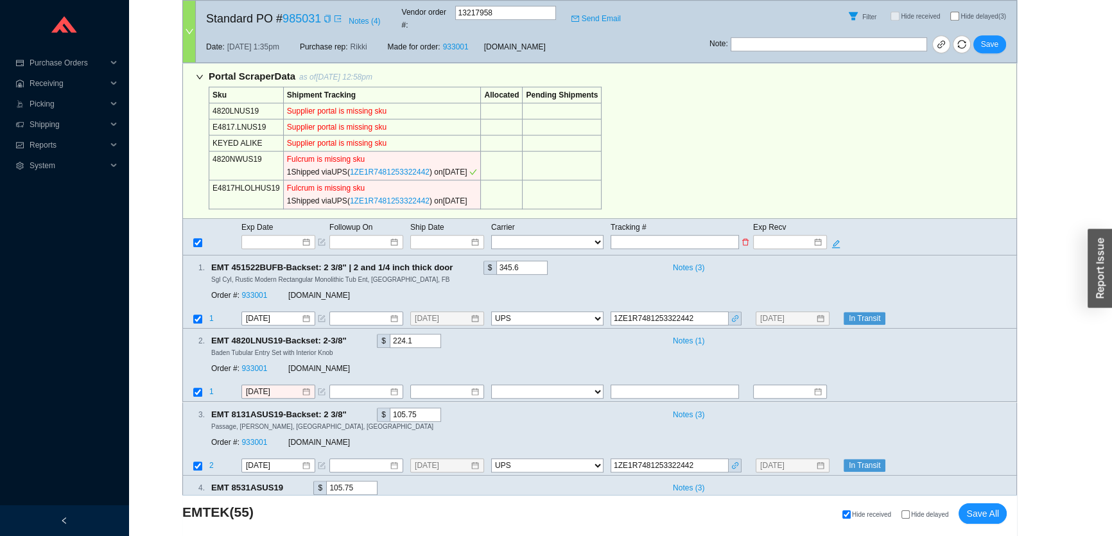
type input "9/3/2025"
select select "2"
type input "1ZE1R7481253322442"
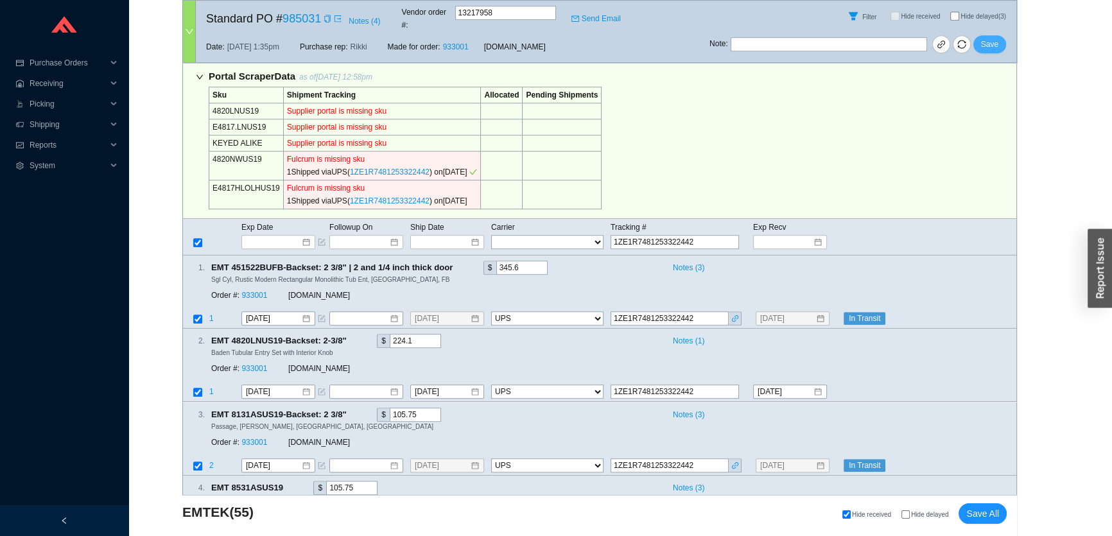
click at [996, 38] on span "Save" at bounding box center [989, 44] width 17 height 13
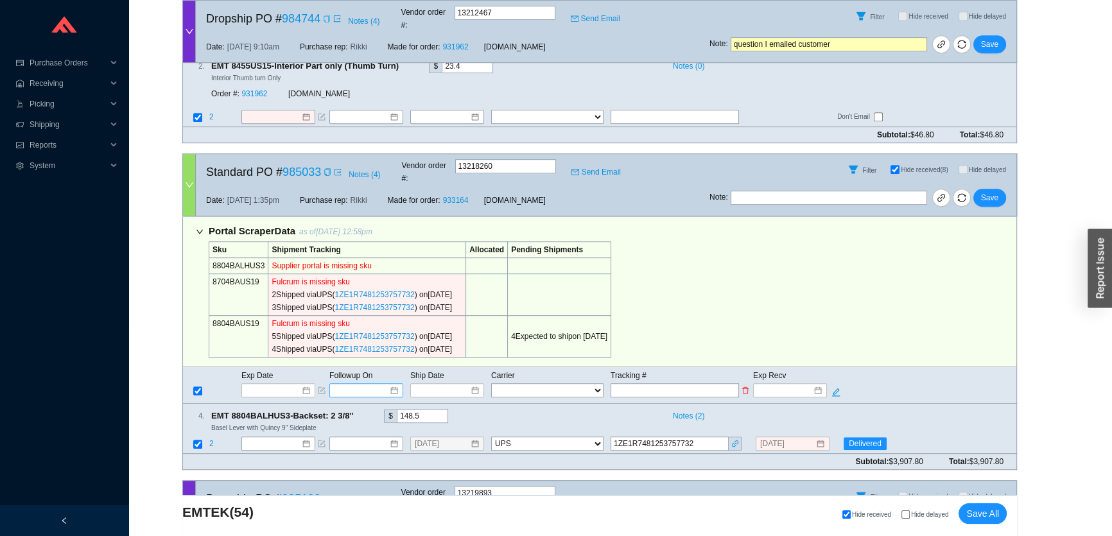
scroll to position [875, 0]
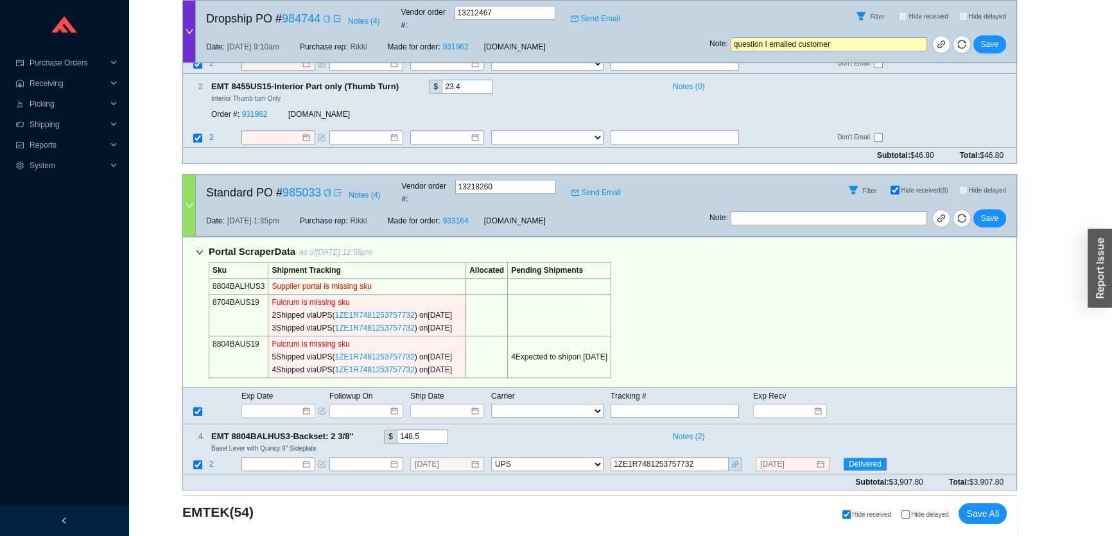
click at [904, 187] on span "Hide received (8)" at bounding box center [924, 190] width 47 height 7
click at [899, 185] on input "Hide received (8)" at bounding box center [894, 189] width 9 height 9
checkbox input "false"
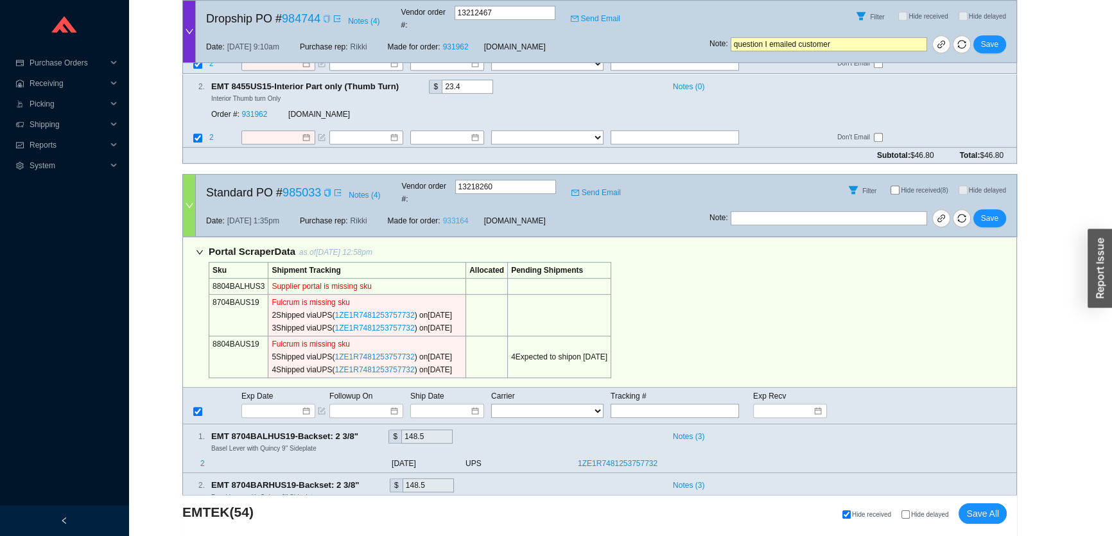
click at [456, 216] on link "933164" at bounding box center [456, 220] width 26 height 9
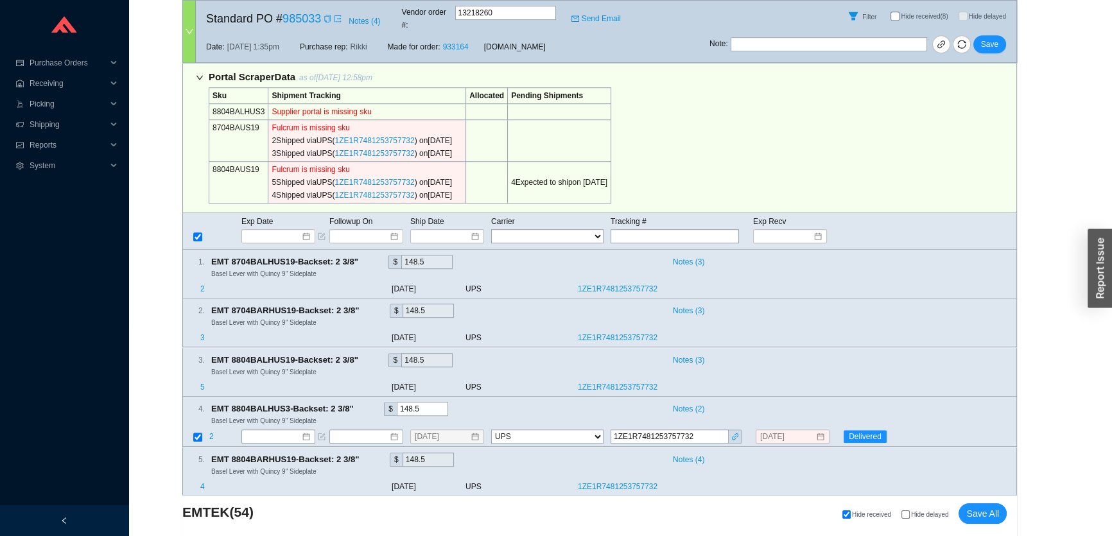
scroll to position [1050, 0]
click at [325, 19] on icon "copy" at bounding box center [327, 19] width 6 height 8
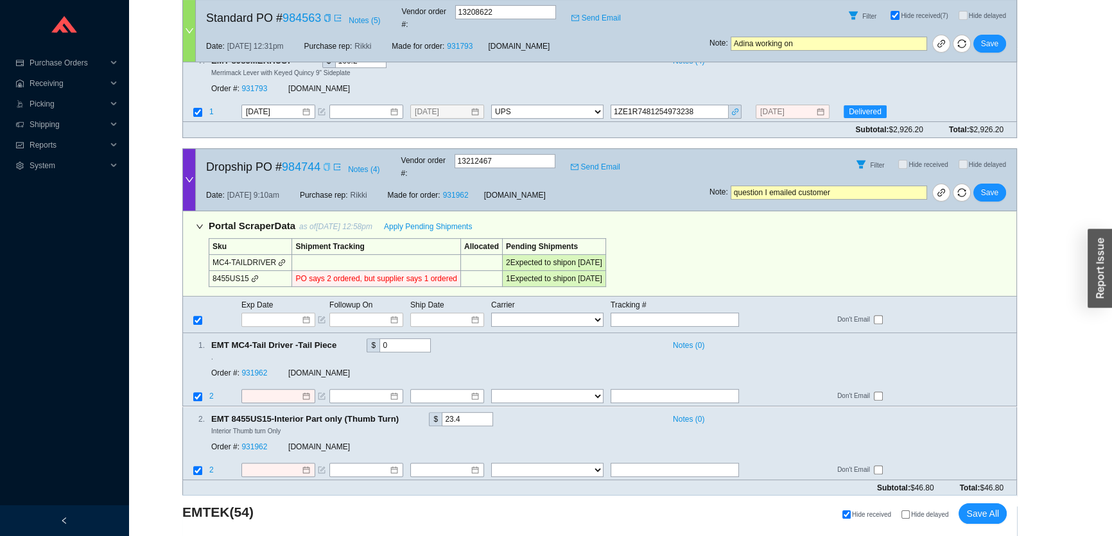
scroll to position [525, 0]
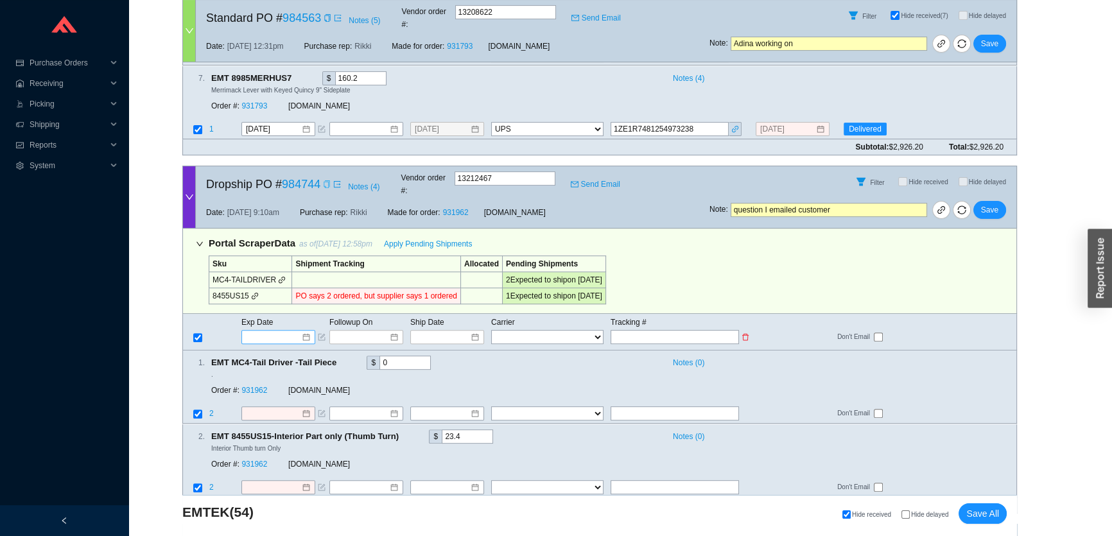
click at [271, 331] on input at bounding box center [273, 337] width 55 height 13
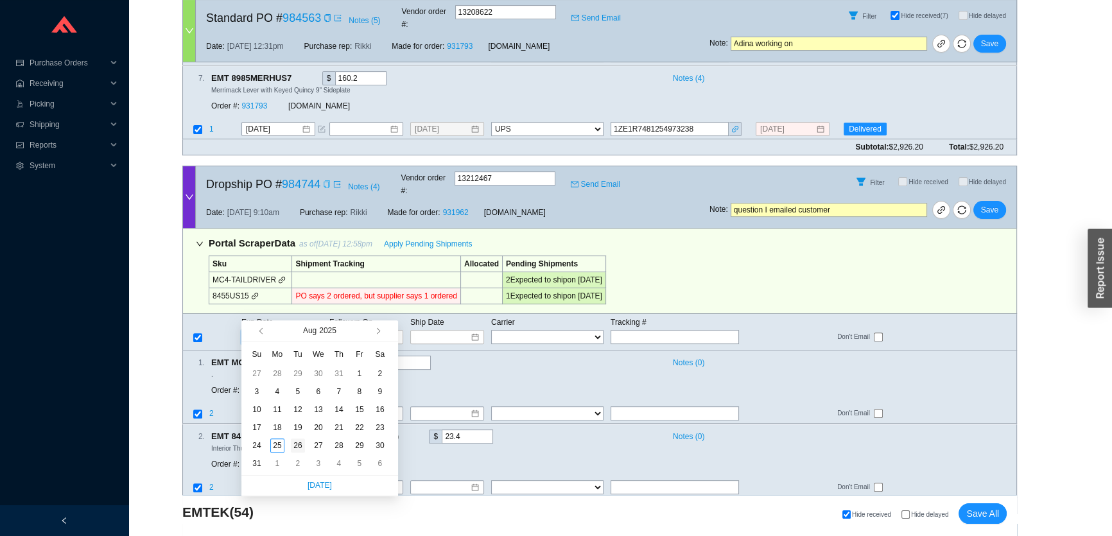
type input "8/26/2025"
click at [298, 447] on div "26" at bounding box center [298, 445] width 14 height 14
type input "8/26/2025"
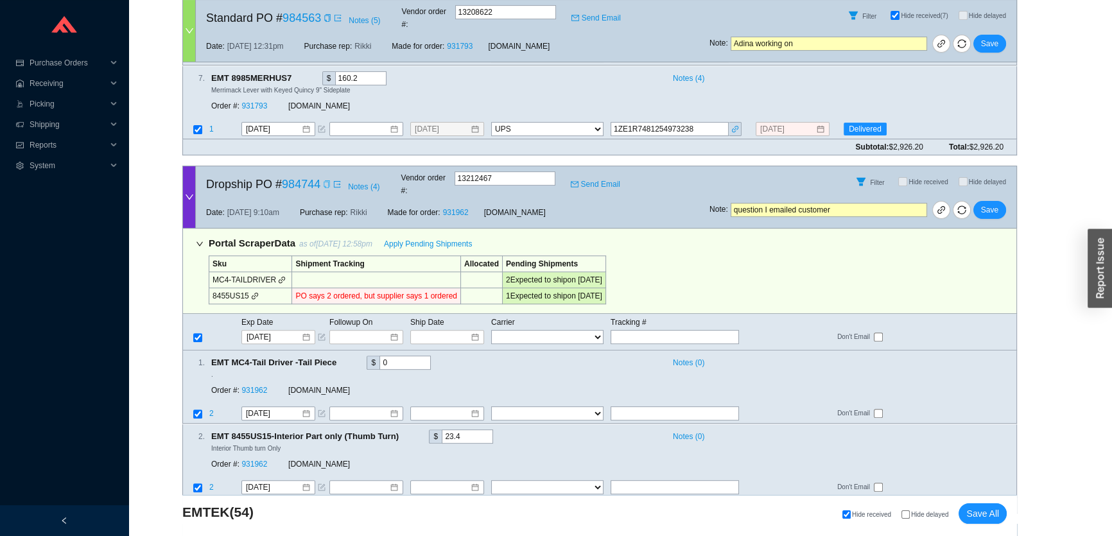
drag, startPoint x: 795, startPoint y: 193, endPoint x: 682, endPoint y: 193, distance: 112.3
click at [682, 193] on div "Dropship PO # 984744 Notes ( 4 ) Vendor order # : 13212467 Send Email Filter Hi…" at bounding box center [599, 197] width 834 height 63
click at [995, 203] on span "Save" at bounding box center [989, 209] width 17 height 13
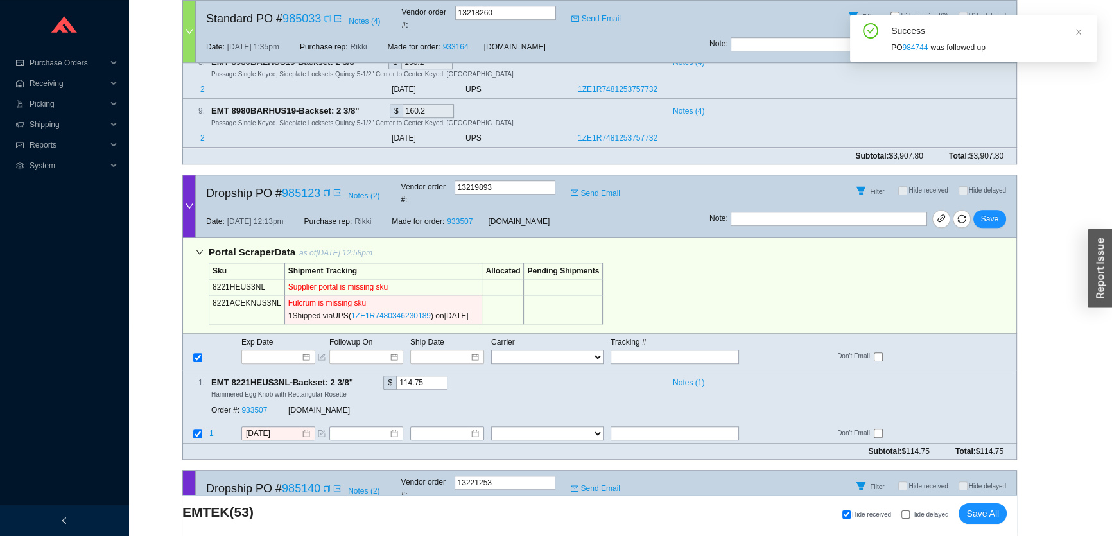
scroll to position [1342, 0]
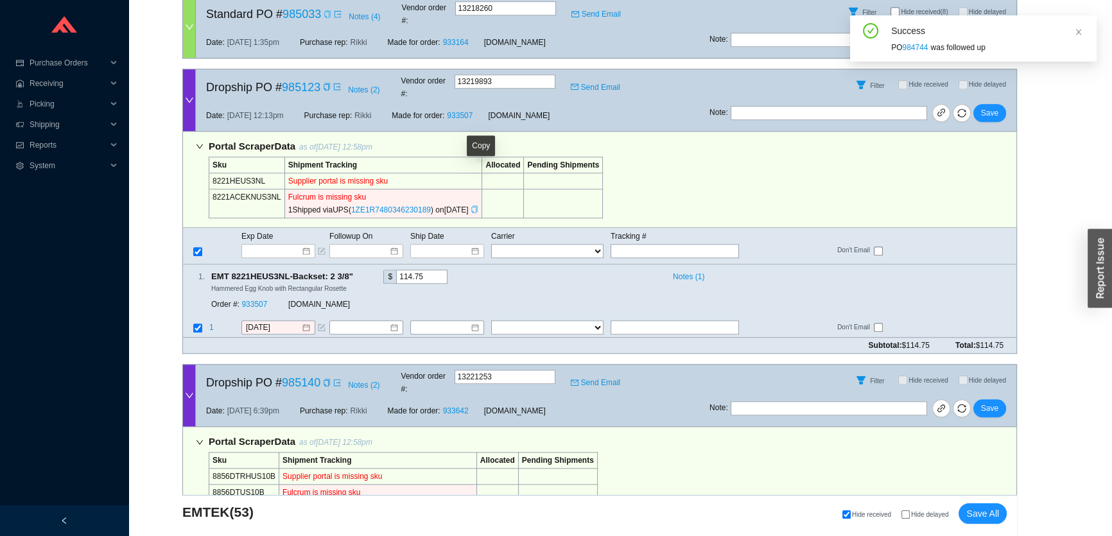
click at [478, 205] on icon "copy" at bounding box center [474, 209] width 8 height 8
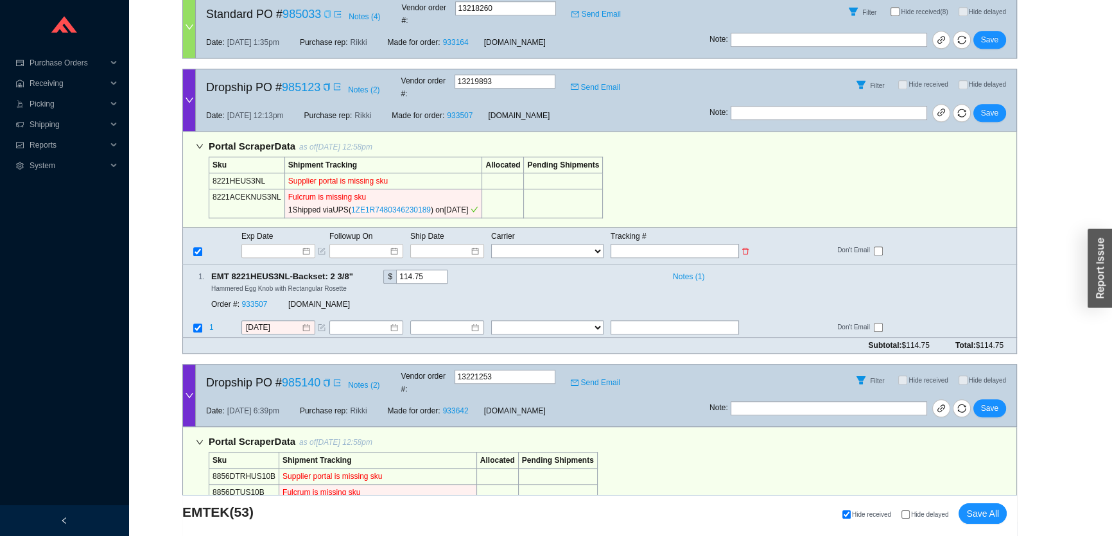
click at [684, 244] on input "text" at bounding box center [674, 251] width 128 height 14
paste input "1ZE1R7480346230189"
type input "1ZE1R7480346230189"
type input "8/15/2025"
type input "1ZE1R7480346230189"
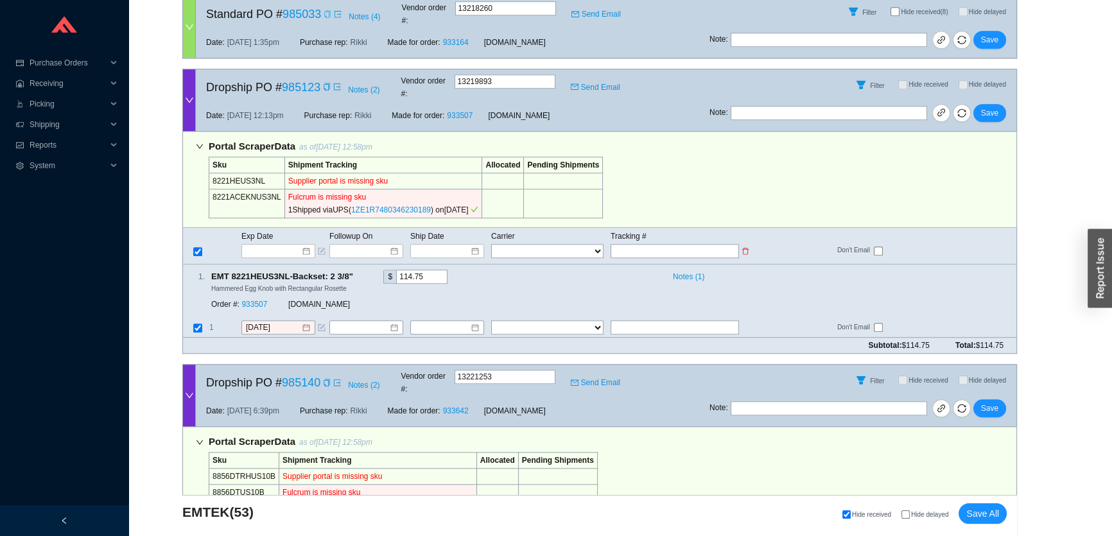
select select "2"
type input "1ZE1R7480346230189"
click at [992, 107] on span "Save" at bounding box center [989, 113] width 17 height 13
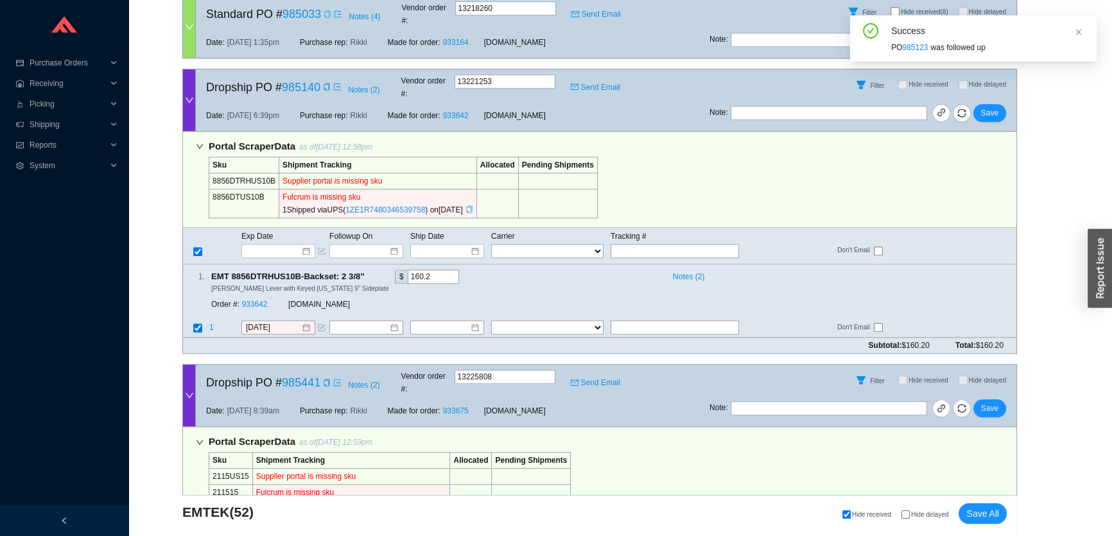
click at [473, 205] on icon "copy" at bounding box center [469, 209] width 8 height 8
click at [662, 244] on input "text" at bounding box center [674, 251] width 128 height 14
paste input "1ZE1R7480346539758"
type input "1ZE1R7480346539758"
type input "[DATE]"
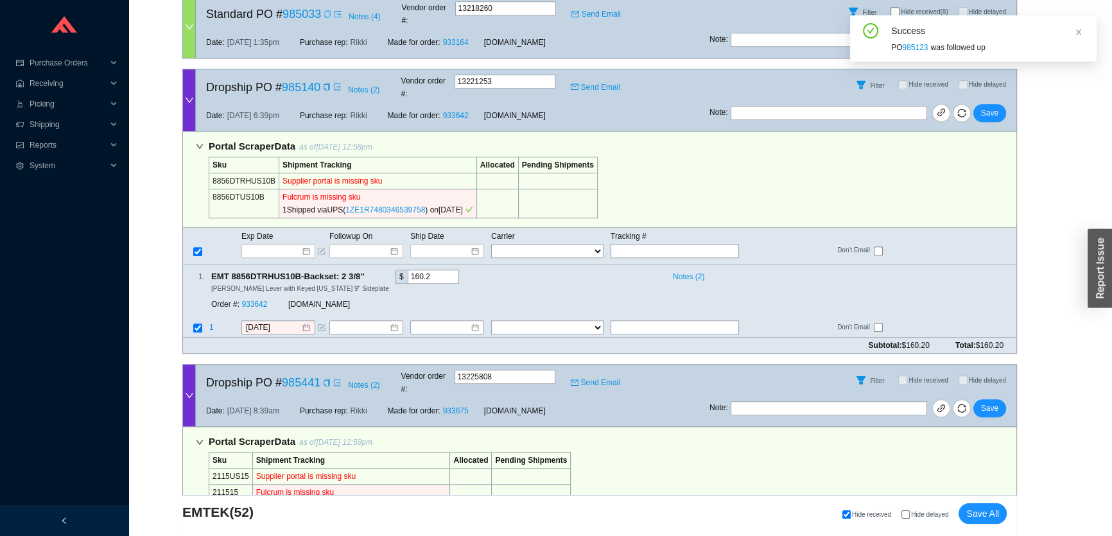
type input "1ZE1R7480346539758"
select select "2"
type input "1ZE1R7480346539758"
click at [991, 107] on span "Save" at bounding box center [989, 113] width 17 height 13
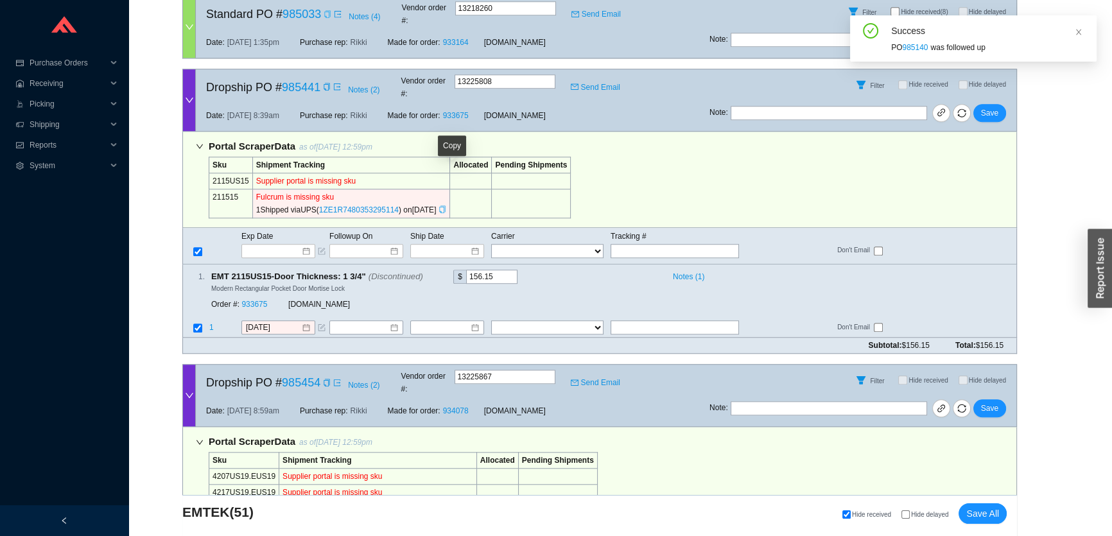
click at [446, 205] on icon "copy" at bounding box center [442, 209] width 8 height 8
click at [668, 244] on input "text" at bounding box center [674, 251] width 128 height 14
paste input "1ZE1R7480353295114"
type input "1ZE1R7480353295114"
type input "[DATE]"
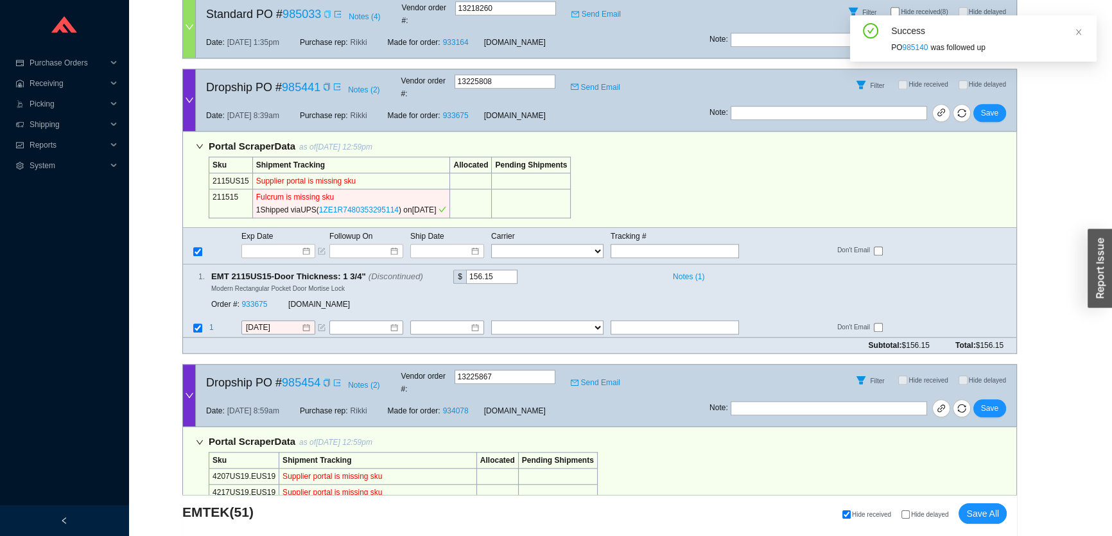
type input "1ZE1R7480353295114"
select select "2"
type input "1ZE1R7480353295114"
click at [983, 107] on span "Save" at bounding box center [989, 113] width 17 height 13
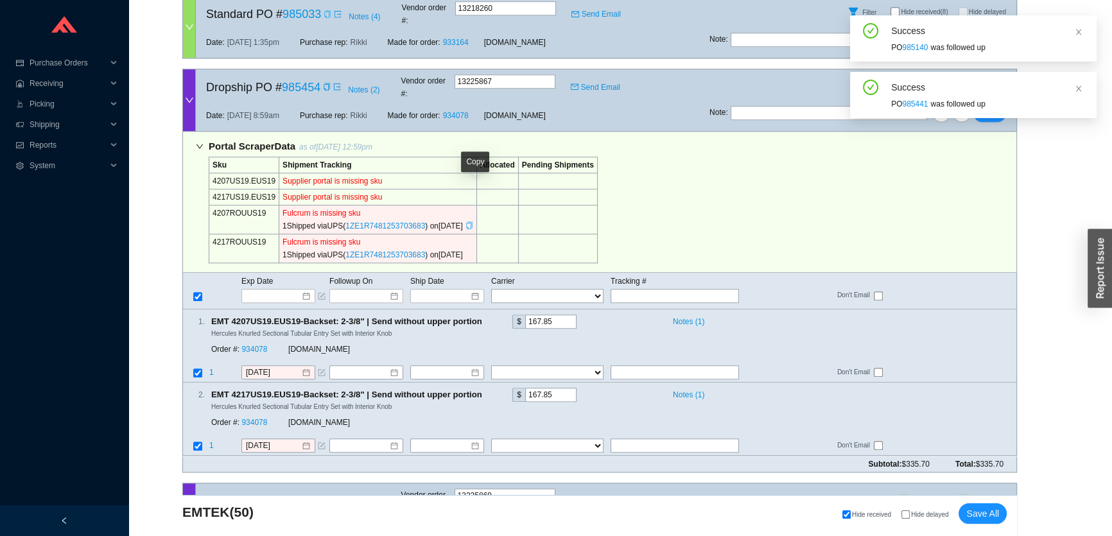
click at [473, 221] on icon "copy" at bounding box center [469, 225] width 8 height 8
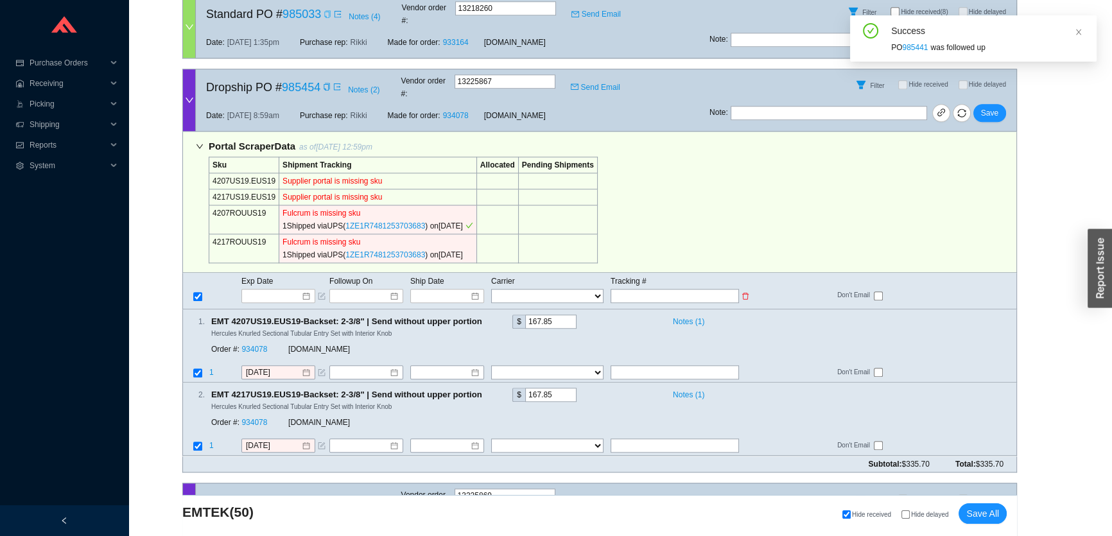
click at [634, 289] on input "text" at bounding box center [674, 296] width 128 height 14
paste input "1ZE1R7481253703683"
type input "1ZE1R7481253703683"
type input "[DATE]"
type input "1ZE1R7481253703683"
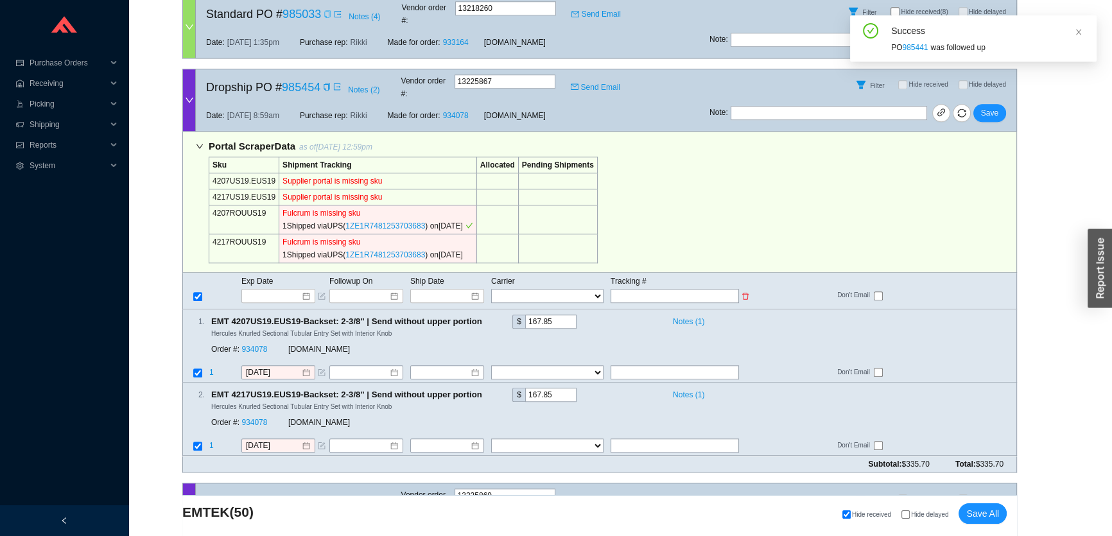
type input "[DATE]"
type input "1ZE1R7481253703683"
select select "2"
type input "1ZE1R7481253703683"
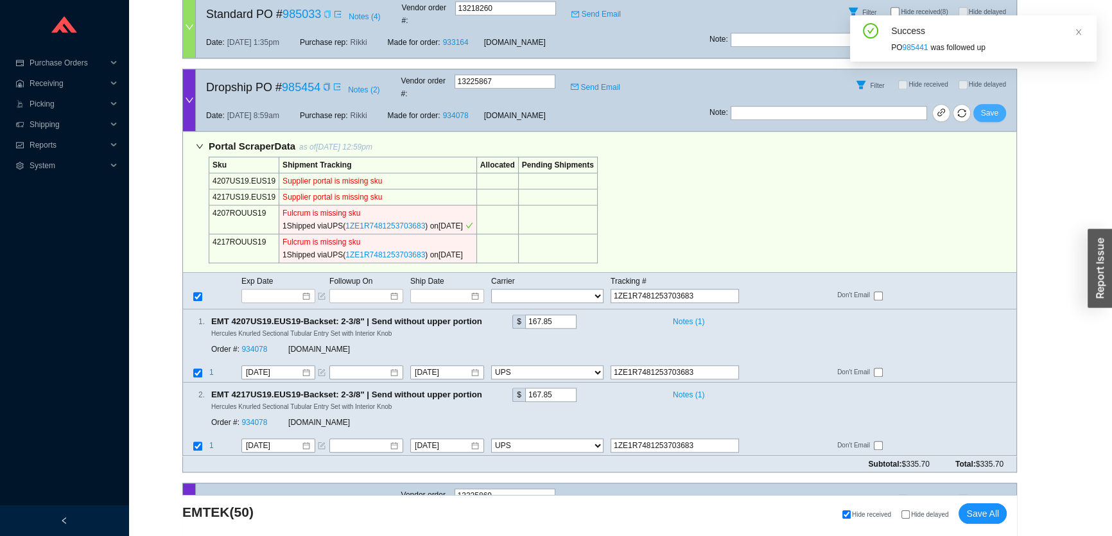
click at [981, 104] on button "Save" at bounding box center [989, 113] width 33 height 18
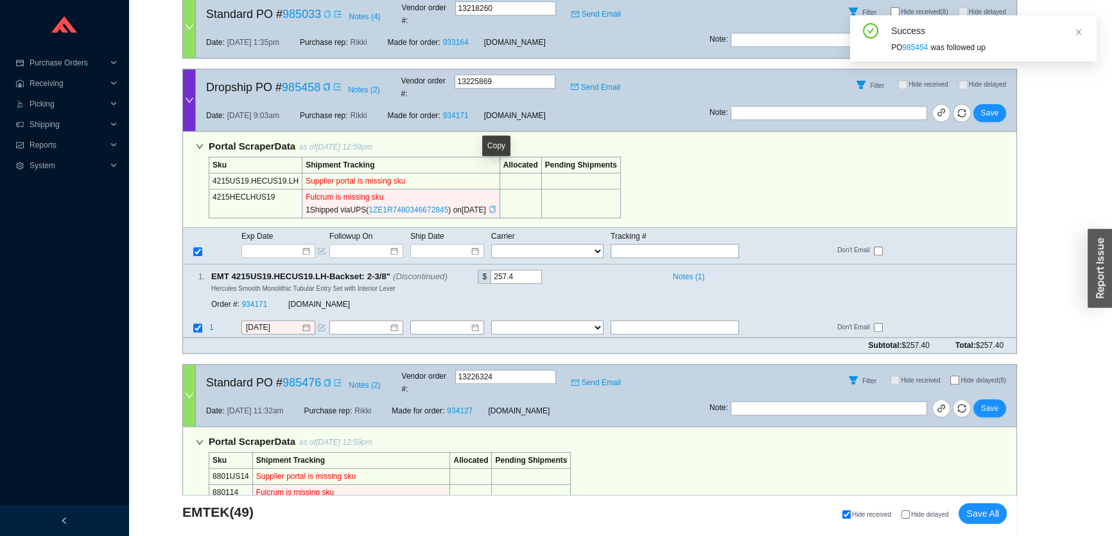
click at [494, 205] on icon "copy" at bounding box center [492, 209] width 6 height 8
click at [642, 244] on input "text" at bounding box center [674, 251] width 128 height 14
paste input "1ZE1R7480346672845"
type input "1ZE1R7480346672845"
type input "8/18/2025"
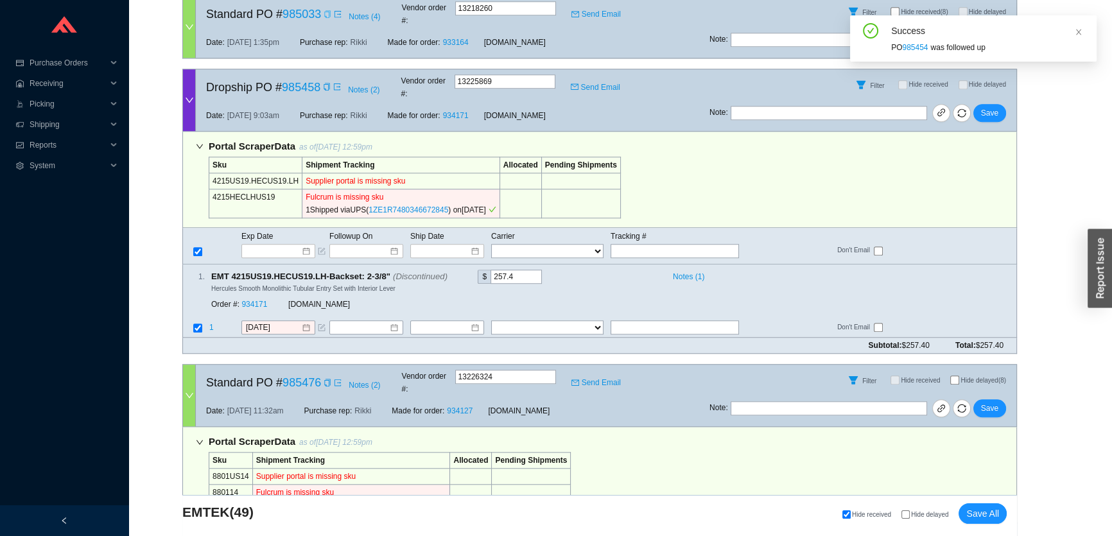
type input "1ZE1R7480346672845"
select select "2"
type input "1ZE1R7480346672845"
click at [991, 107] on span "Save" at bounding box center [989, 113] width 17 height 13
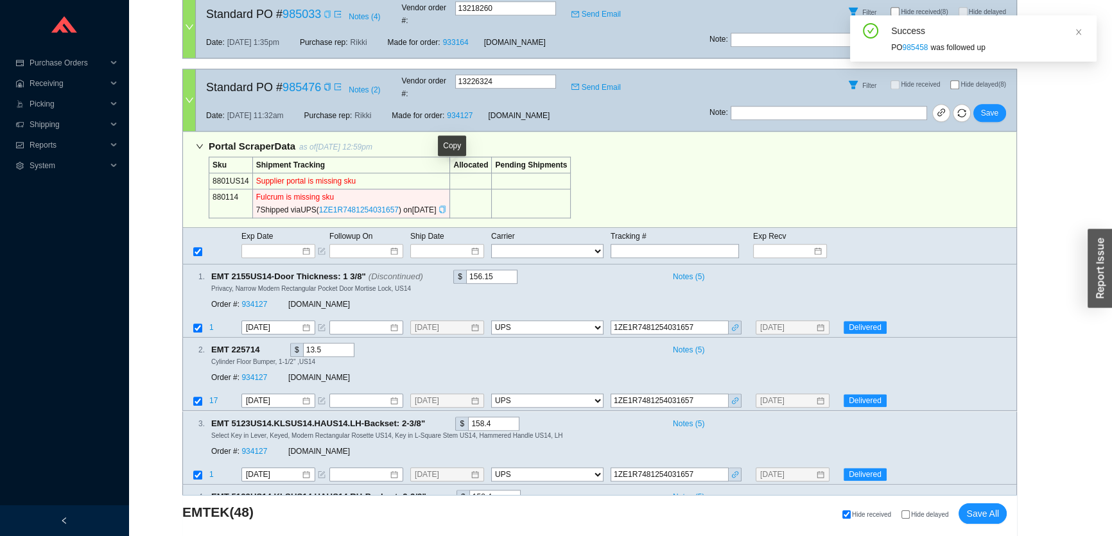
click at [446, 205] on icon "copy" at bounding box center [442, 209] width 8 height 8
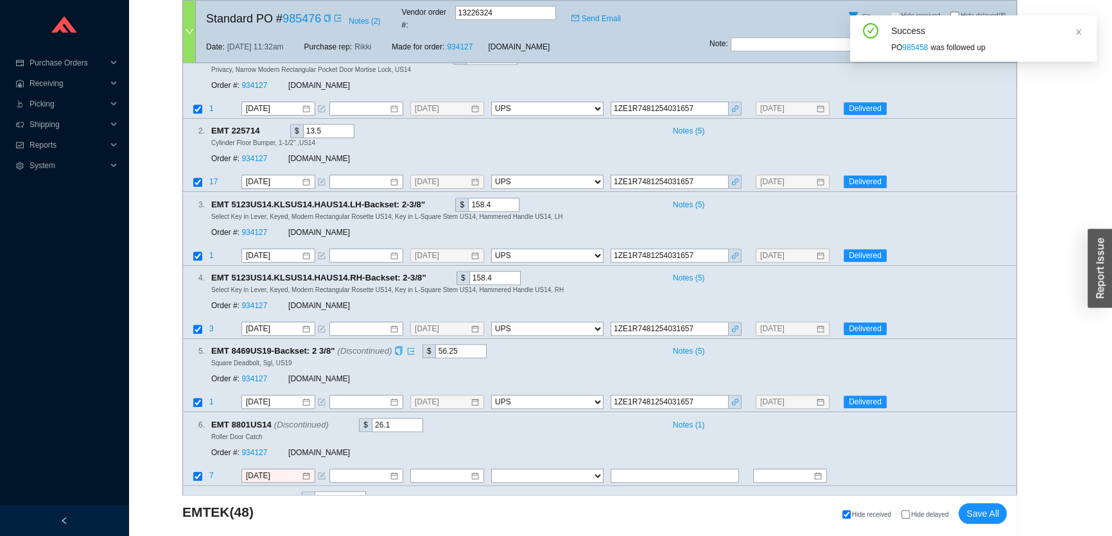
scroll to position [1634, 0]
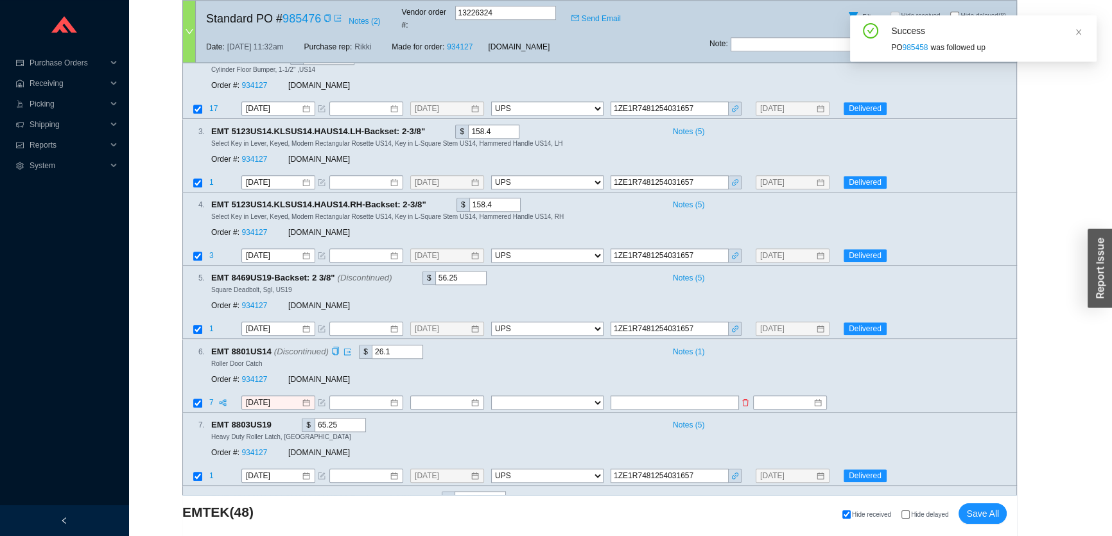
click at [629, 395] on input "text" at bounding box center [674, 402] width 128 height 14
paste input "1ZE1R7481254031657"
type input "[DATE]"
type input "1ZE1R7481254031657"
type input "8/28/2025"
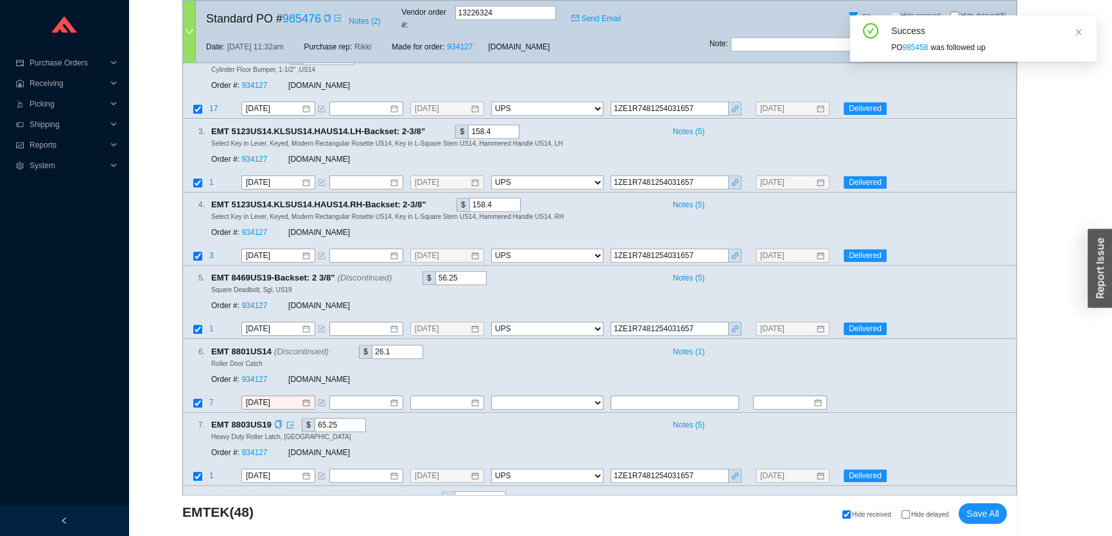
select select "2"
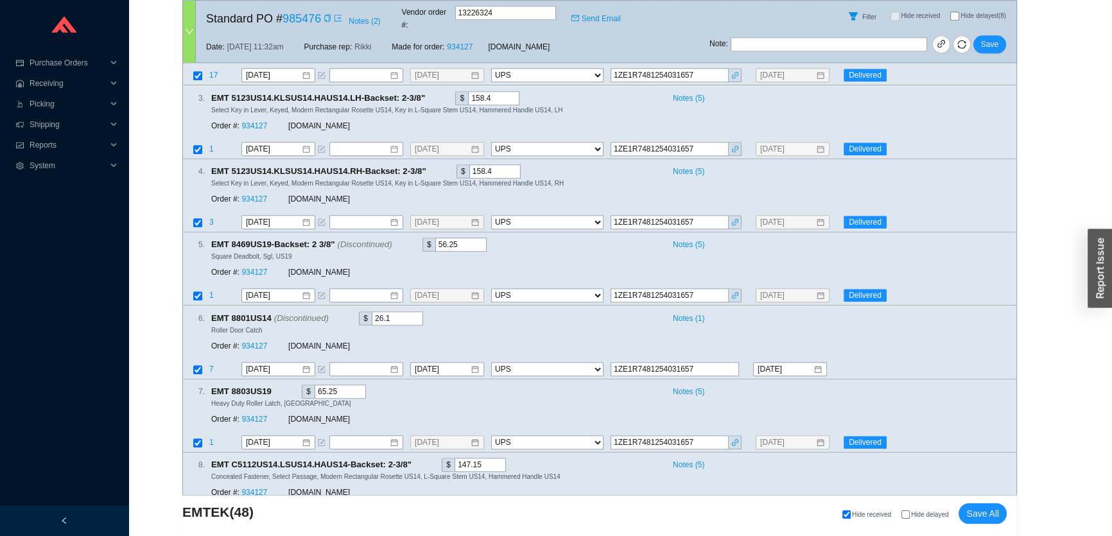
scroll to position [1517, 0]
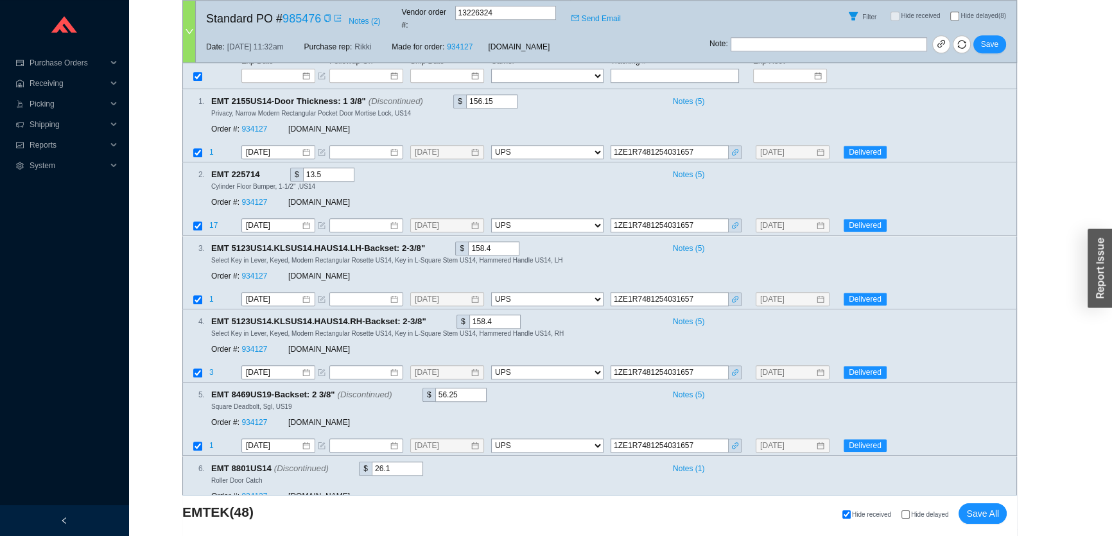
type input "1ZE1R7481254031657"
click at [983, 38] on span "Save" at bounding box center [989, 44] width 17 height 13
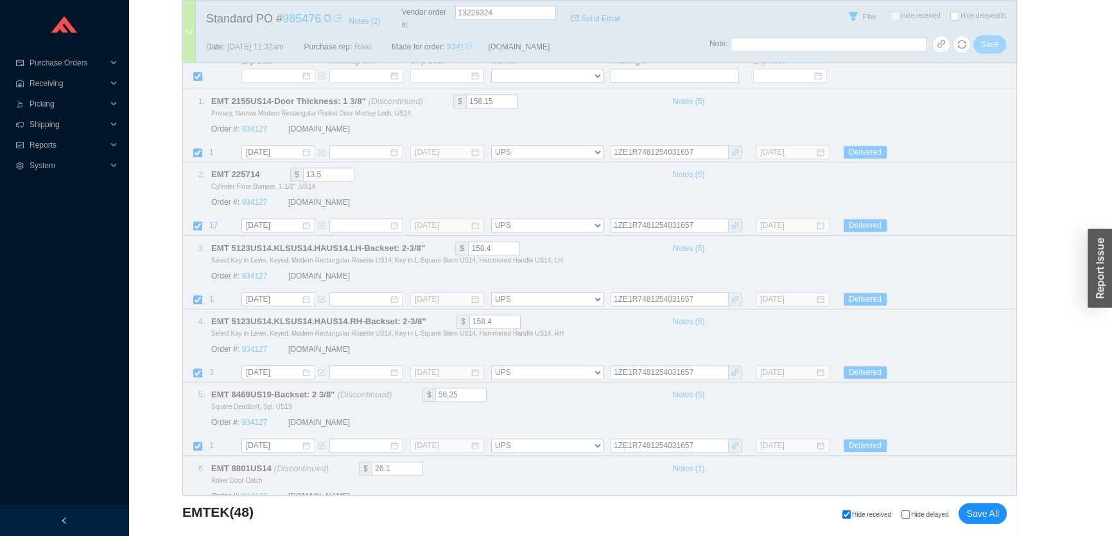
select select "2"
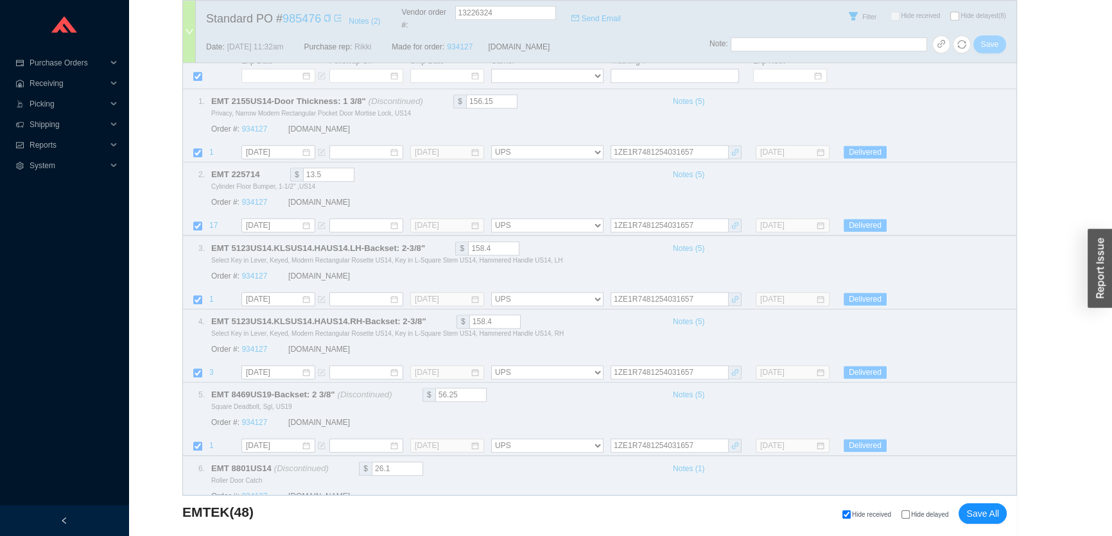
select select "2"
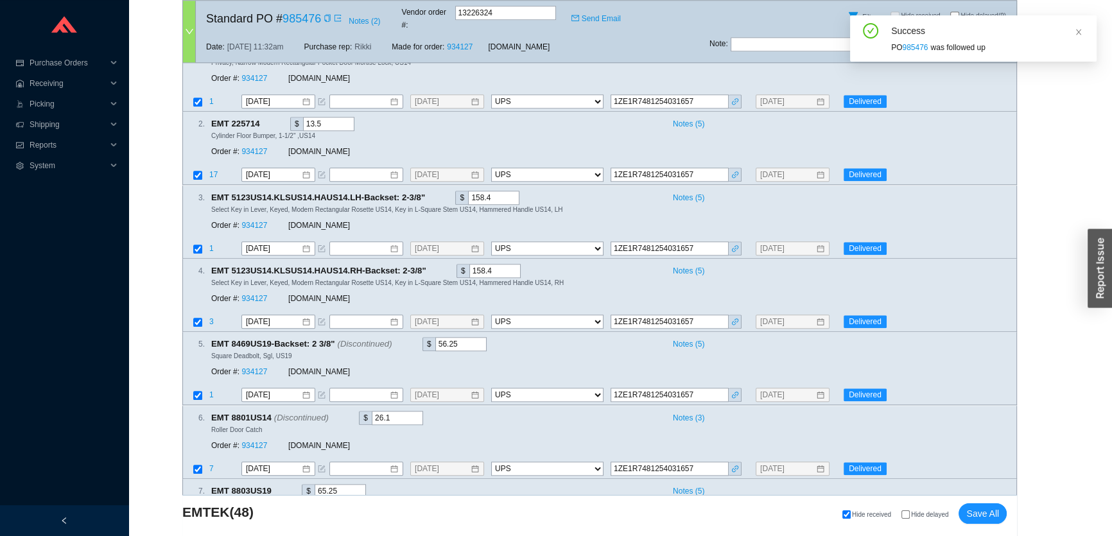
scroll to position [1634, 0]
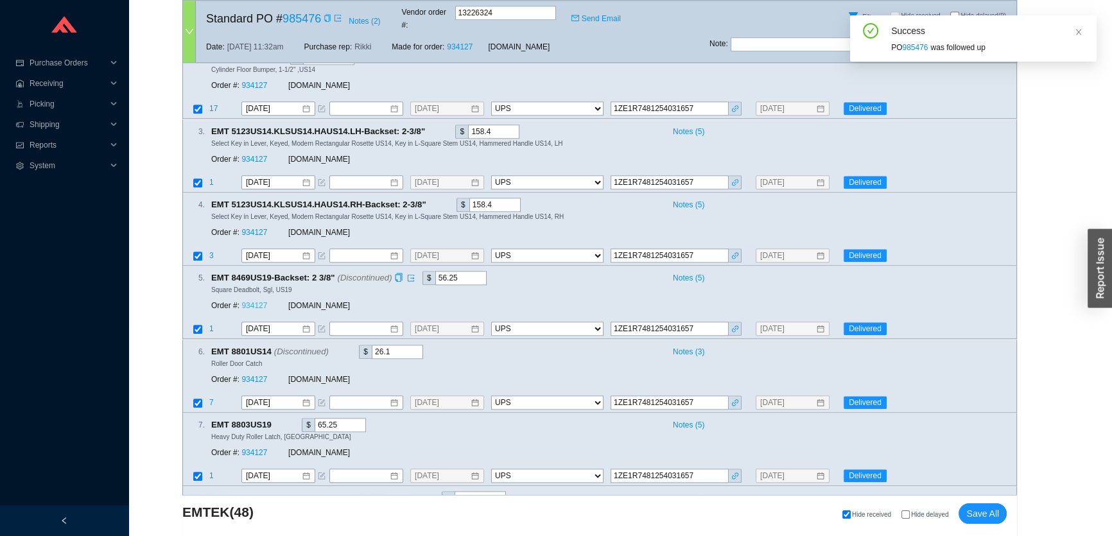
click at [250, 302] on link "934127" at bounding box center [254, 306] width 26 height 9
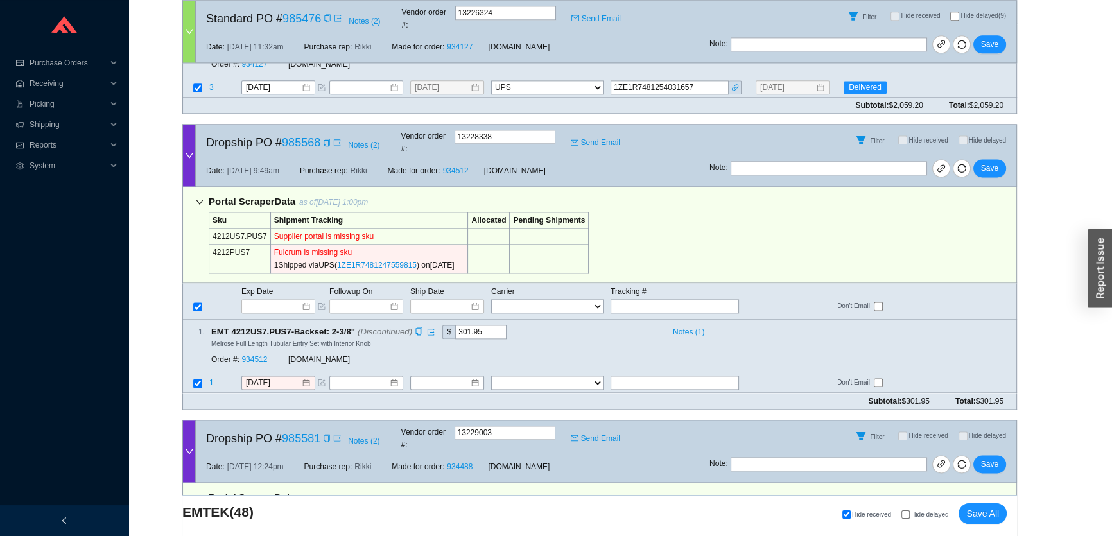
scroll to position [2217, 0]
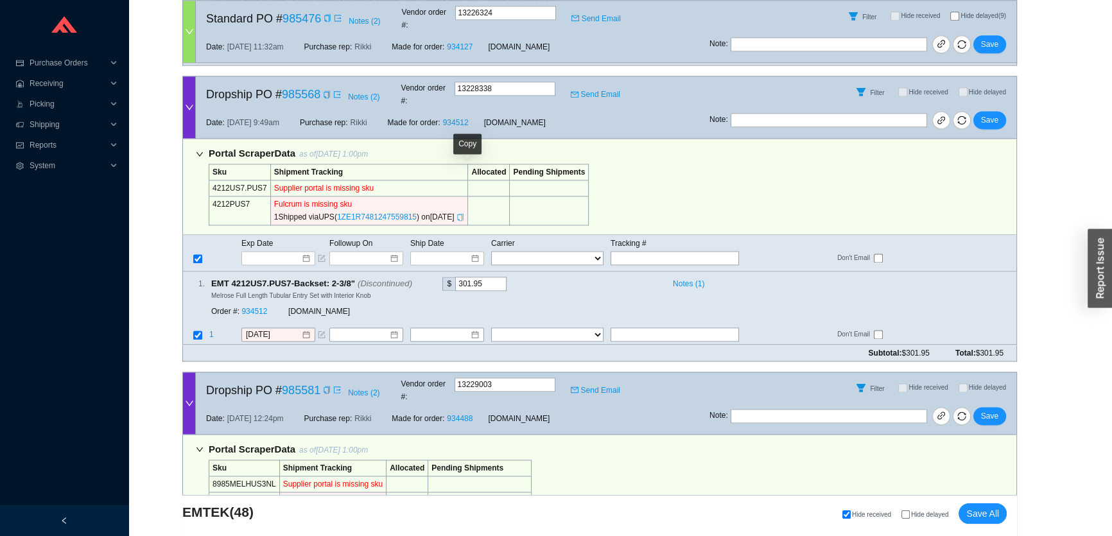
click at [463, 213] on icon "copy" at bounding box center [461, 217] width 6 height 8
click at [666, 251] on input "text" at bounding box center [674, 258] width 128 height 14
paste input "1ZE1R7481247559815"
type input "1ZE1R7481247559815"
type input "[DATE]"
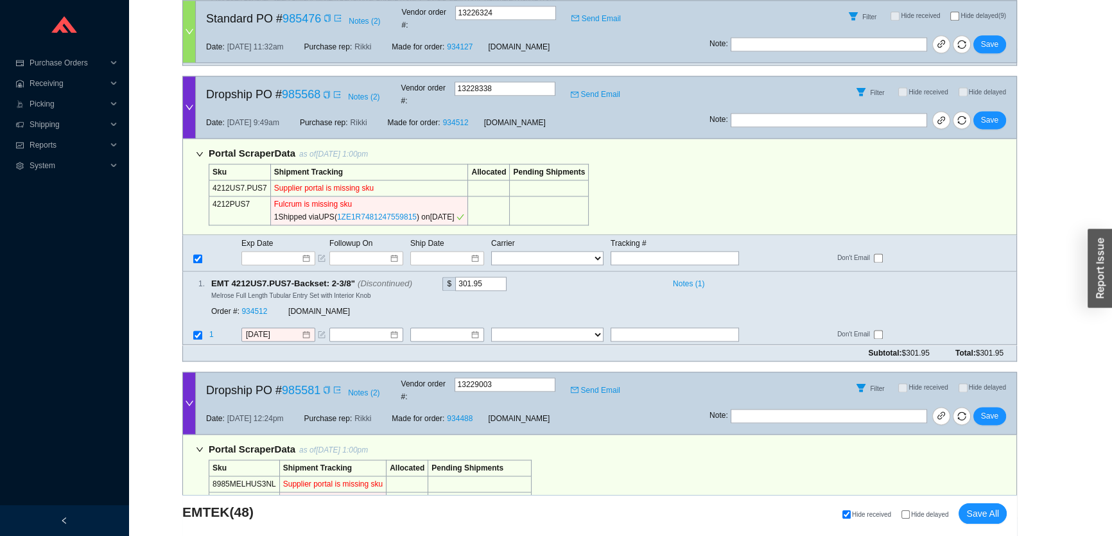
type input "1ZE1R7481247559815"
select select "2"
type input "1ZE1R7481247559815"
click at [990, 114] on span "Save" at bounding box center [989, 120] width 17 height 13
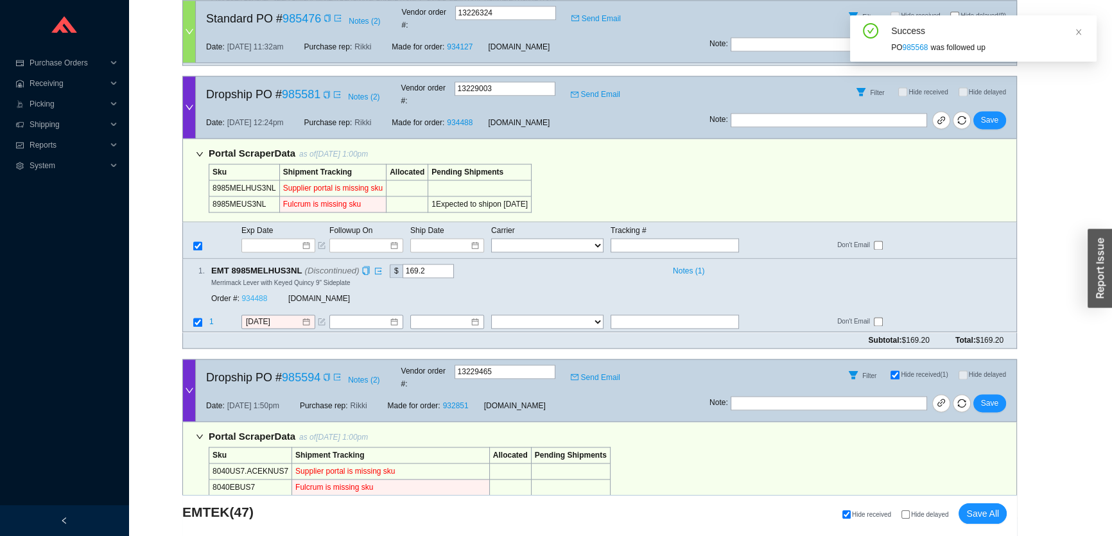
click at [251, 295] on link "934488" at bounding box center [254, 299] width 26 height 9
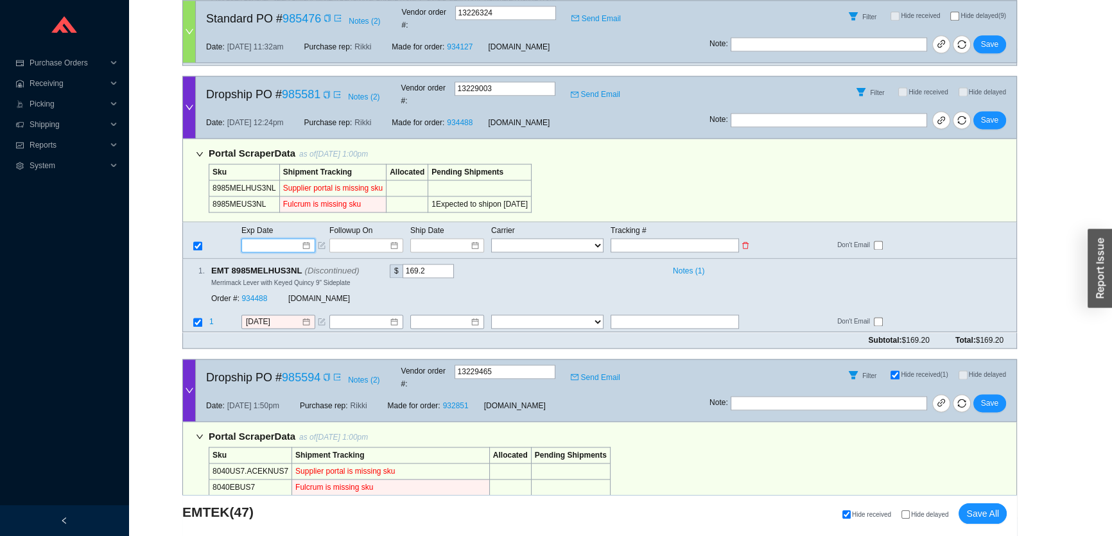
click at [275, 239] on input at bounding box center [273, 245] width 55 height 13
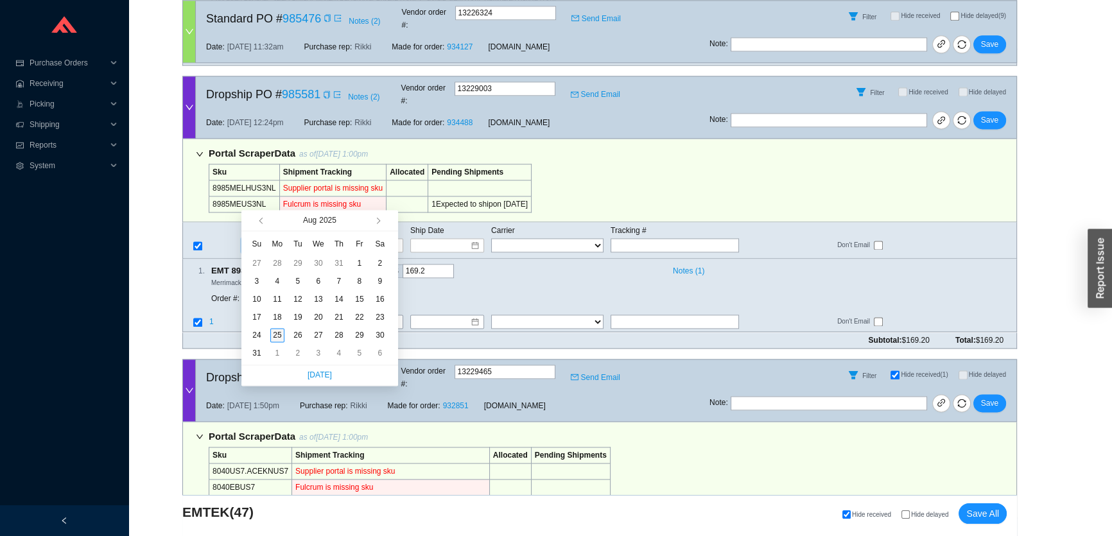
type input "8/25/2025"
click at [277, 333] on div "25" at bounding box center [277, 335] width 14 height 14
type input "8/25/2025"
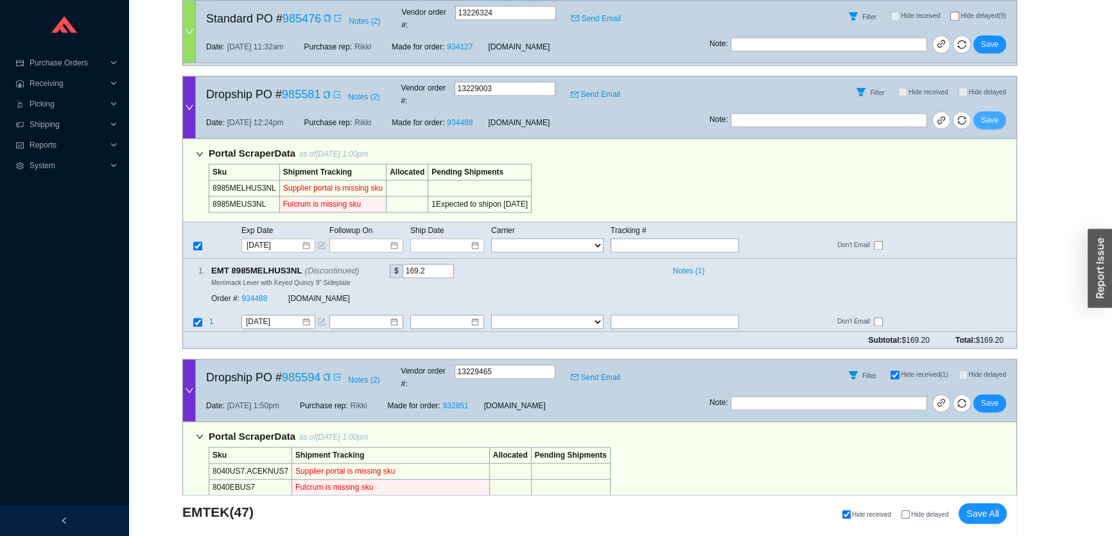
click at [1000, 111] on button "Save" at bounding box center [989, 120] width 33 height 18
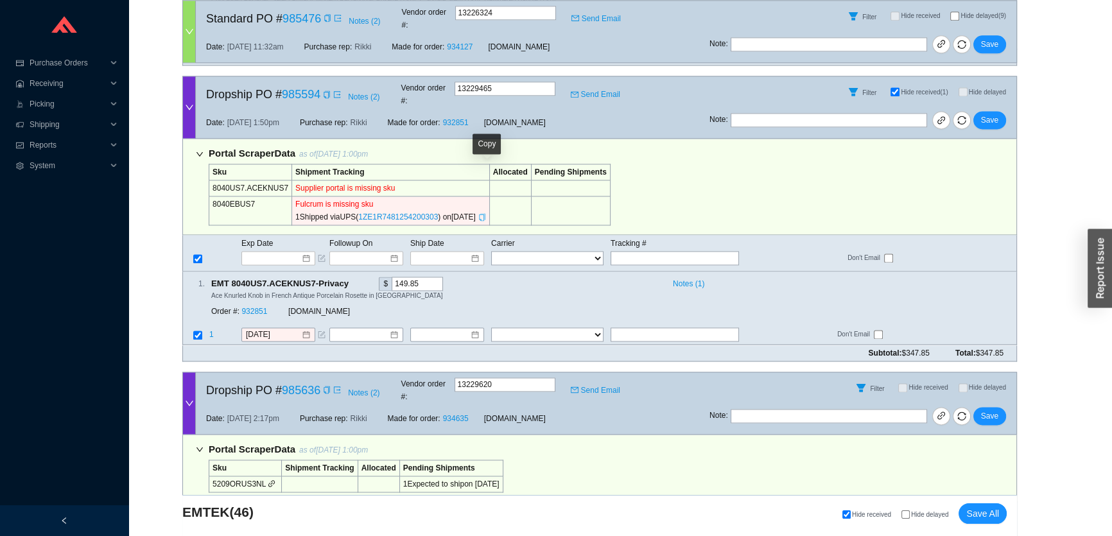
click at [485, 213] on icon "copy" at bounding box center [482, 217] width 6 height 8
drag, startPoint x: 486, startPoint y: 172, endPoint x: 494, endPoint y: 174, distance: 7.9
click at [486, 213] on icon "copy" at bounding box center [482, 217] width 8 height 8
click at [659, 251] on input "text" at bounding box center [674, 258] width 128 height 14
paste input "1ZE1R7481254200303"
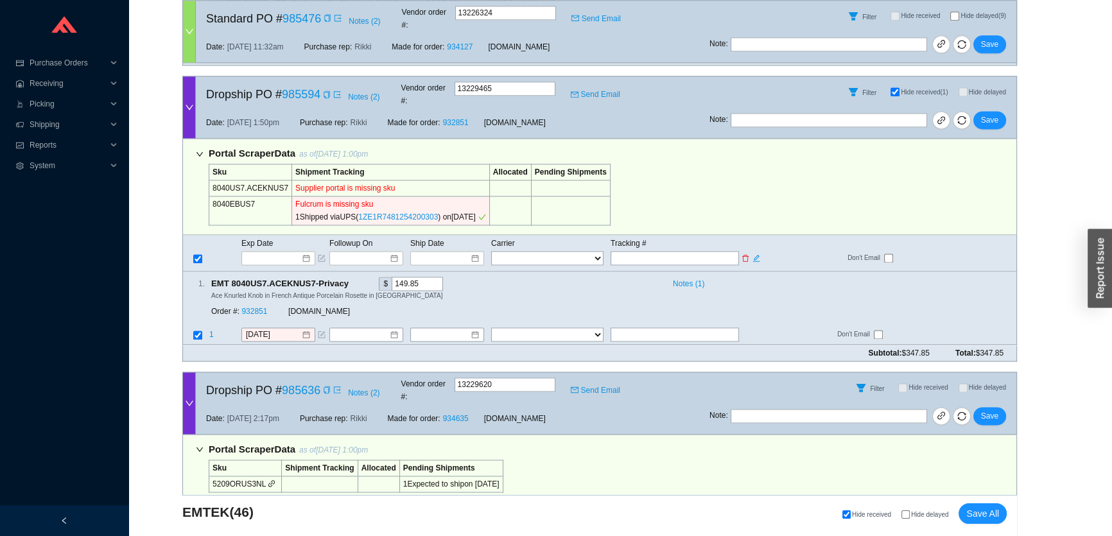
type input "1ZE1R7481254200303"
type input "[DATE]"
type input "1ZE1R7481254200303"
select select "2"
type input "1ZE1R7481254200303"
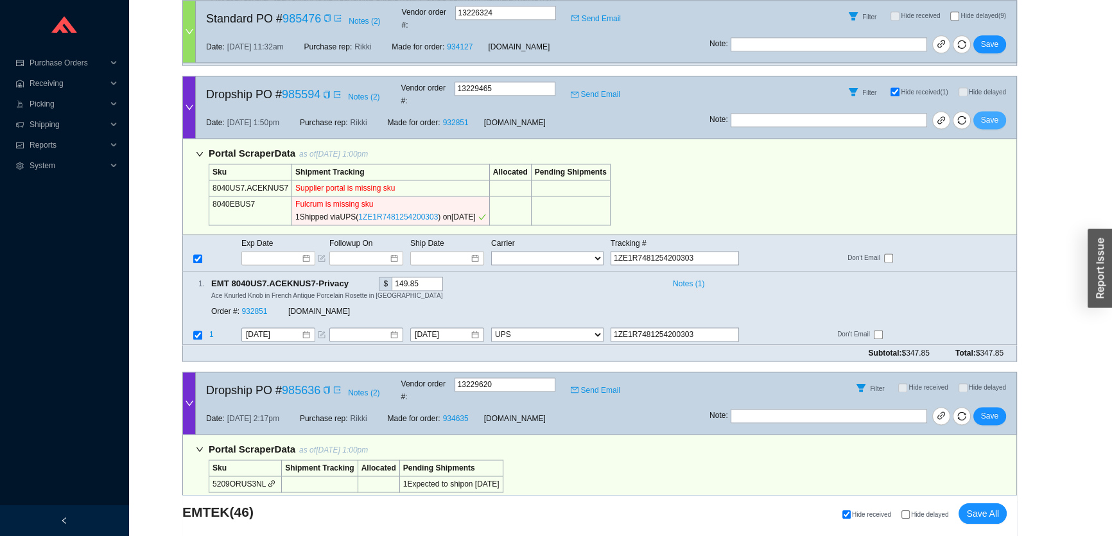
click at [992, 114] on span "Save" at bounding box center [989, 120] width 17 height 13
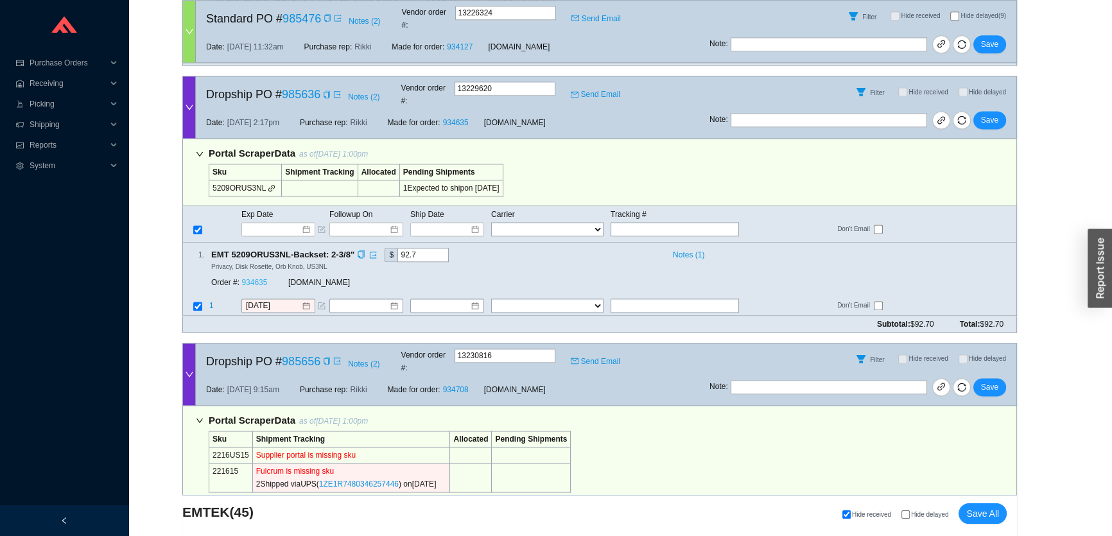
click at [258, 279] on link "934635" at bounding box center [254, 283] width 26 height 9
click at [279, 223] on input at bounding box center [273, 229] width 55 height 13
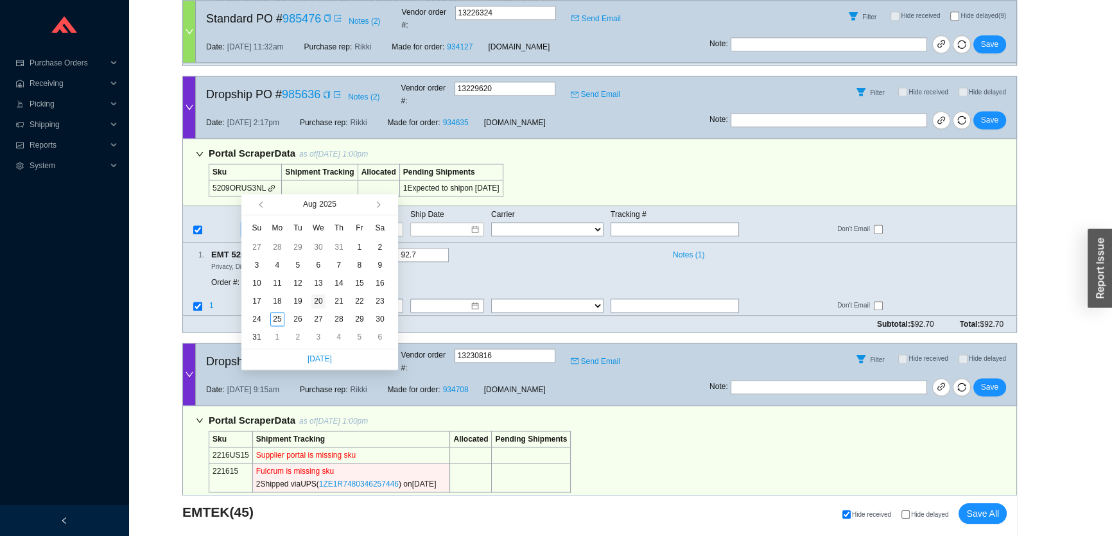
type input "[DATE]"
drag, startPoint x: 324, startPoint y: 295, endPoint x: 320, endPoint y: 311, distance: 16.4
click at [324, 297] on div "20" at bounding box center [318, 301] width 14 height 14
type input "[DATE]"
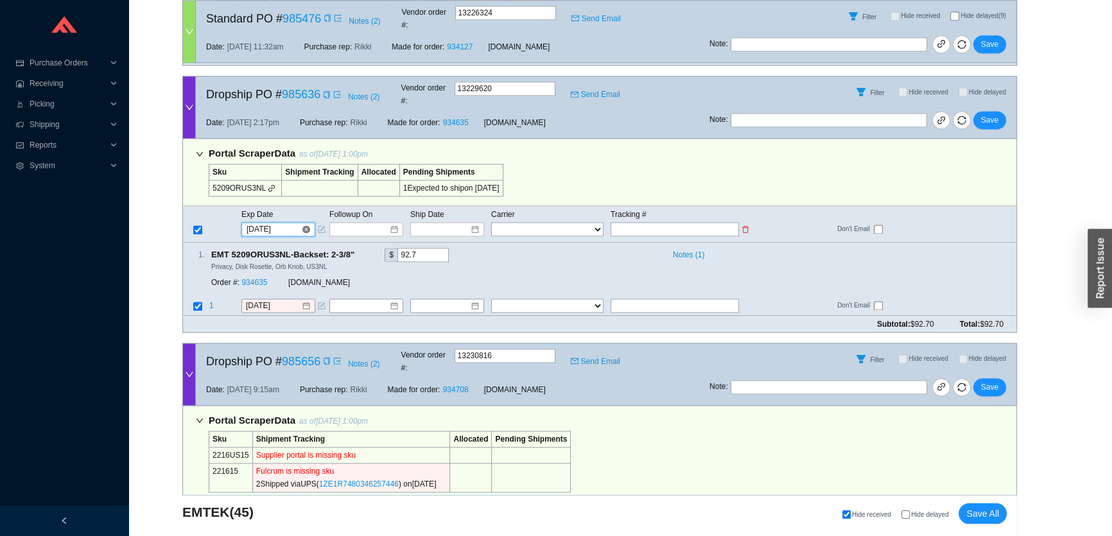
click at [274, 223] on input "[DATE]" at bounding box center [273, 229] width 55 height 13
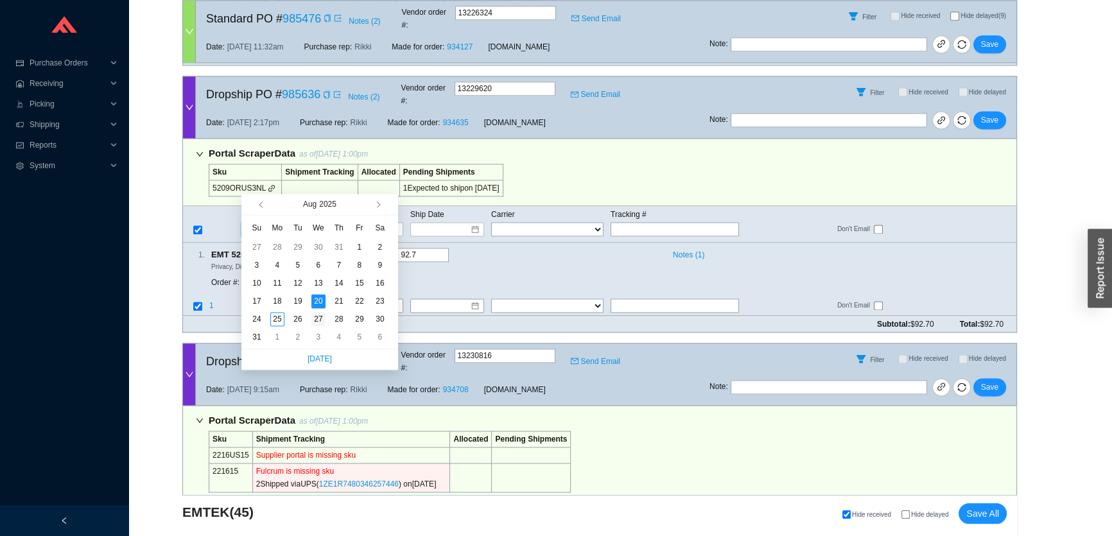
type input "[DATE]"
click at [323, 312] on div "27" at bounding box center [318, 319] width 14 height 14
type input "[DATE]"
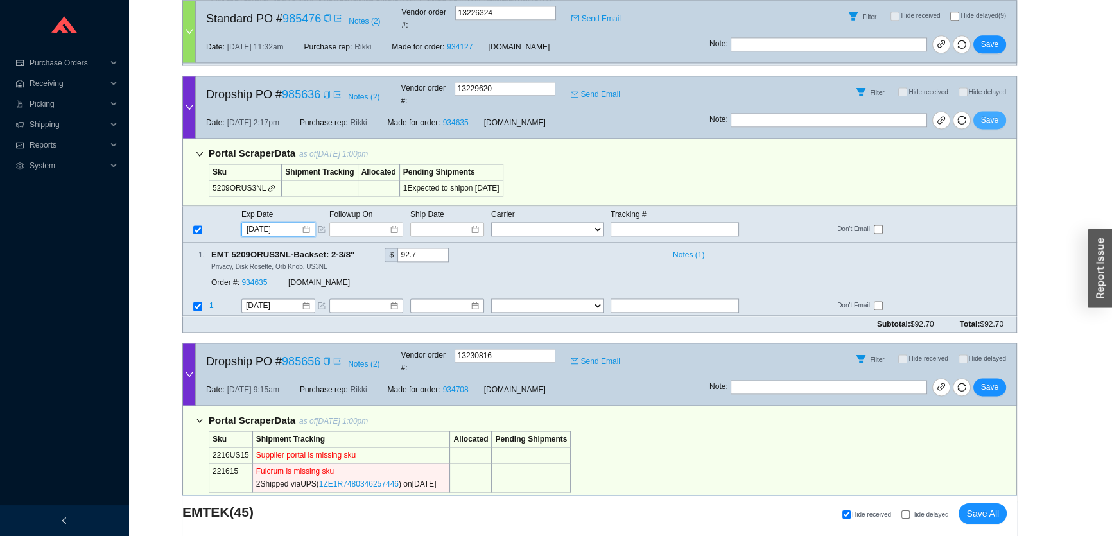
click at [989, 111] on button "Save" at bounding box center [989, 120] width 33 height 18
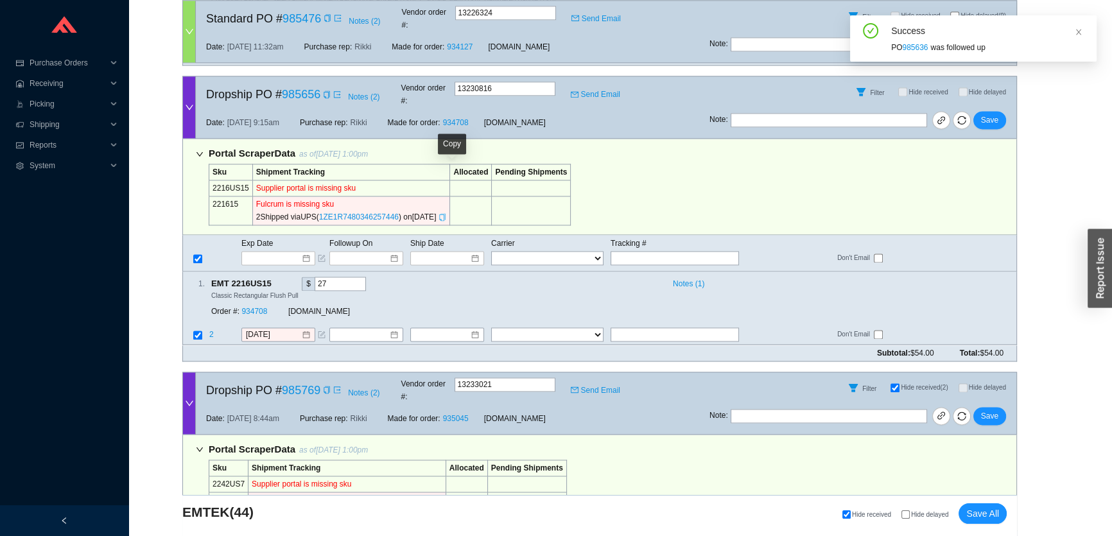
click at [446, 213] on icon "copy" at bounding box center [442, 217] width 8 height 8
click at [621, 251] on input "text" at bounding box center [674, 258] width 128 height 14
paste input "1ZE1R7480346257446"
type input "1ZE1R7480346257446"
type input "[DATE]"
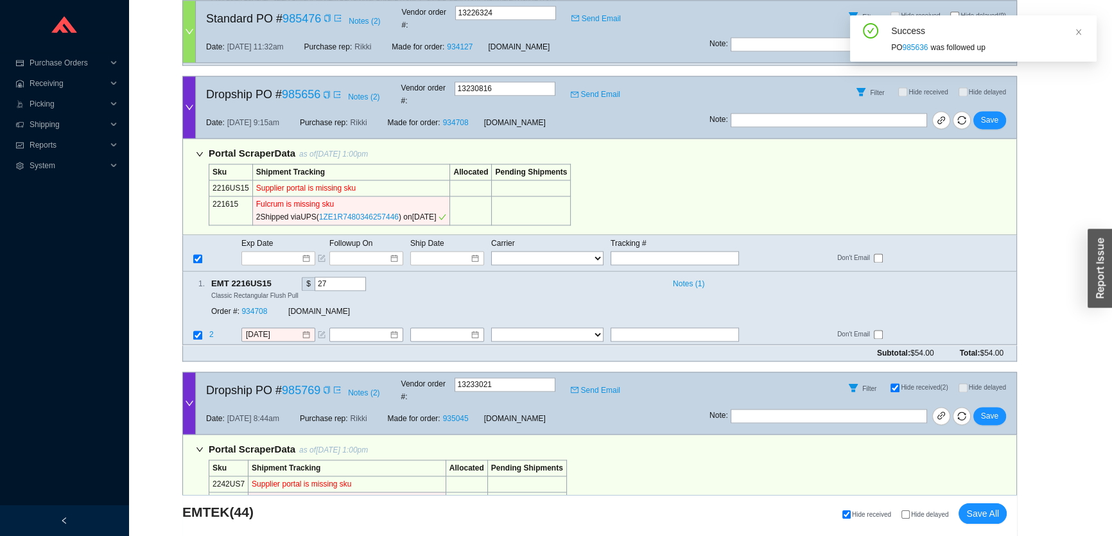
type input "1ZE1R7480346257446"
select select "2"
type input "1ZE1R7480346257446"
click at [985, 114] on span "Save" at bounding box center [989, 120] width 17 height 13
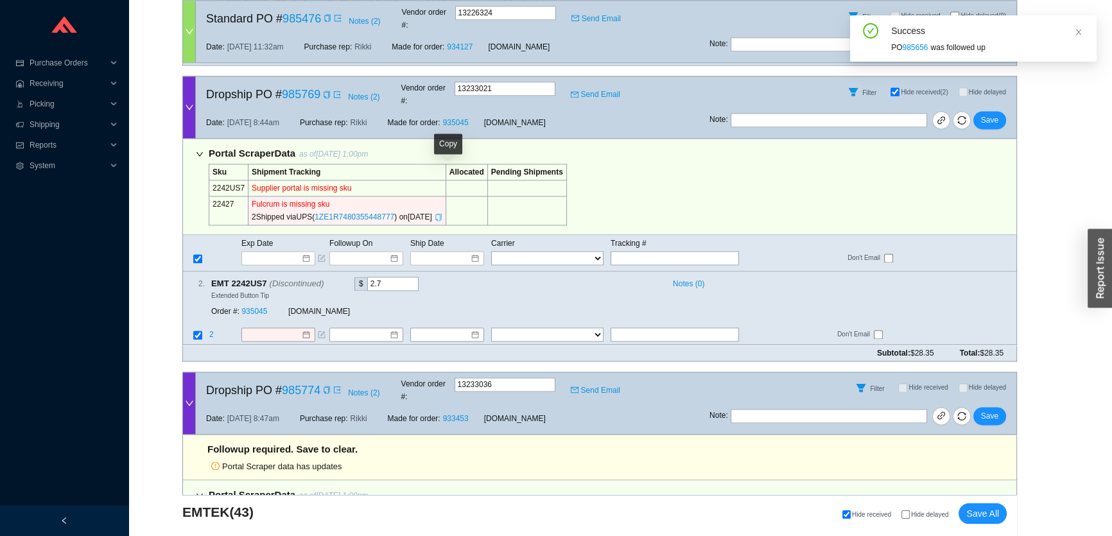
click at [441, 213] on icon "copy" at bounding box center [438, 217] width 6 height 8
click at [668, 251] on input "text" at bounding box center [674, 258] width 128 height 14
paste input "1ZE1R7480355448777"
type input "1ZE1R7480355448777"
type input "8/21/2025"
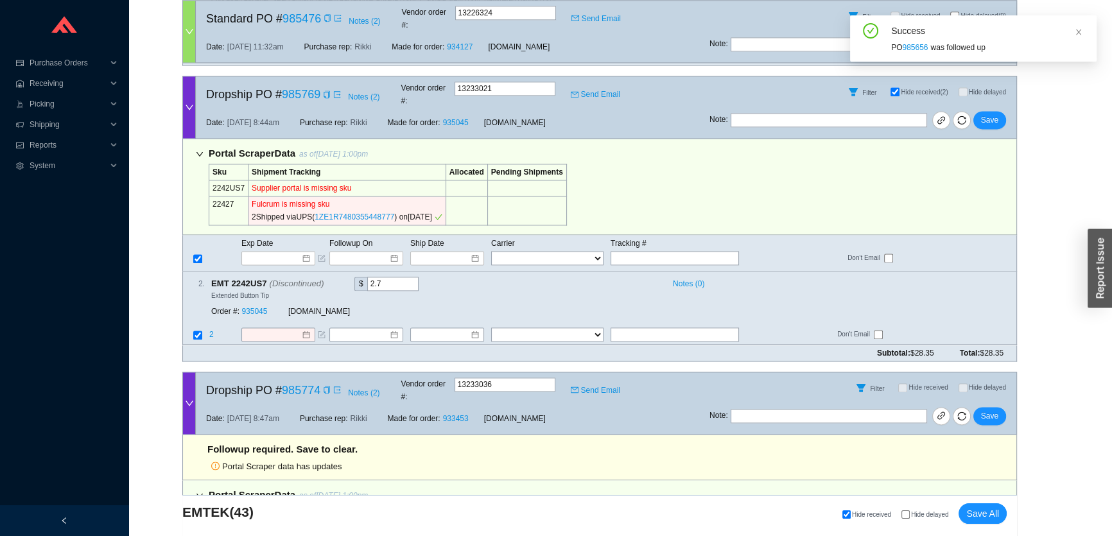
type input "1ZE1R7480355448777"
select select "2"
type input "1ZE1R7480355448777"
click at [989, 114] on span "Save" at bounding box center [989, 120] width 17 height 13
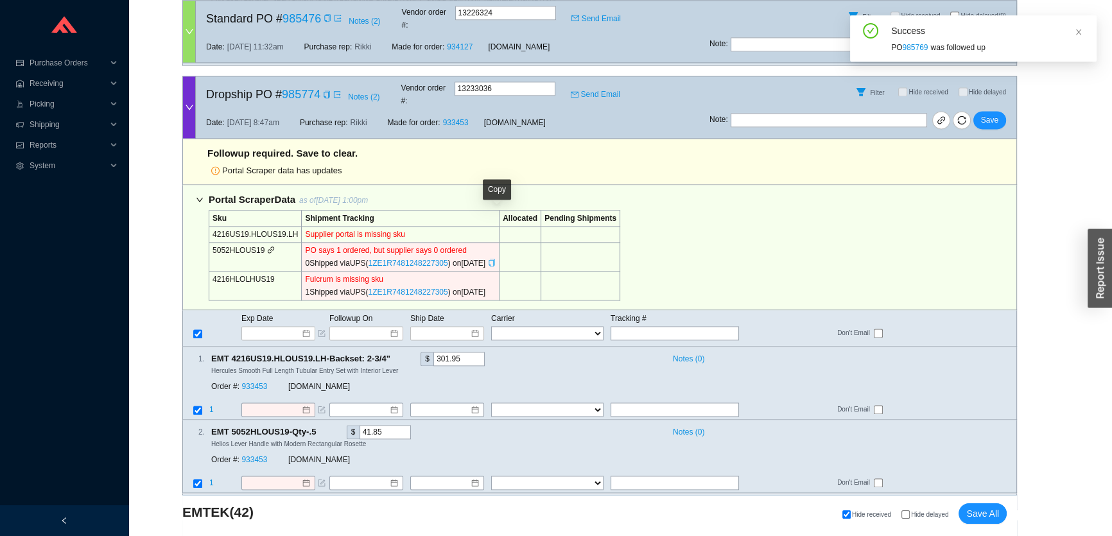
click at [496, 259] on icon "copy" at bounding box center [492, 263] width 8 height 8
click at [653, 326] on input "text" at bounding box center [674, 333] width 128 height 14
paste input "1ZE1R7481248227305"
type input "1ZE1R7481248227305"
type input "8/21/2025"
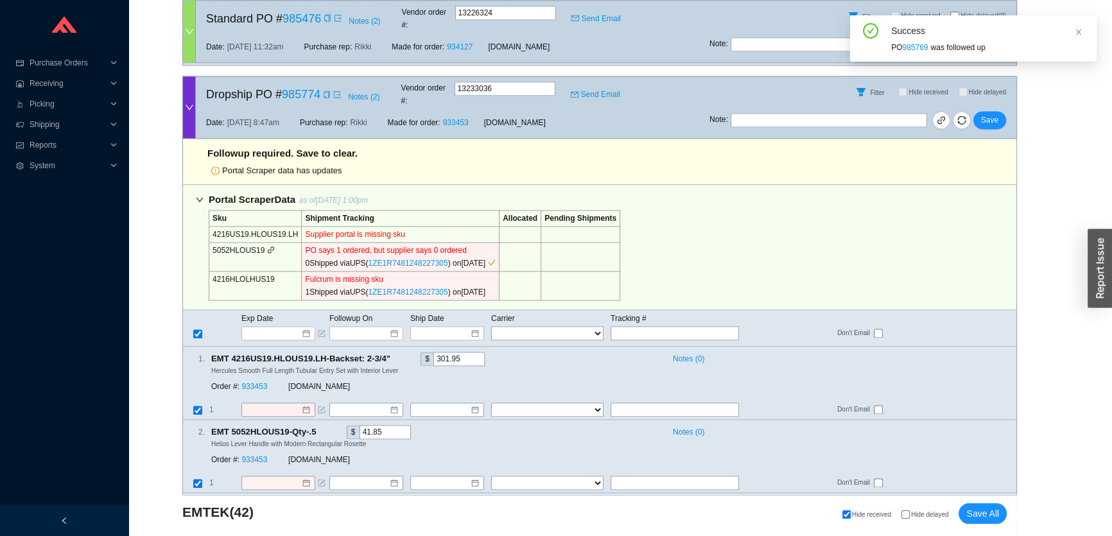
type input "1ZE1R7481248227305"
type input "8/21/2025"
type input "1ZE1R7481248227305"
select select "2"
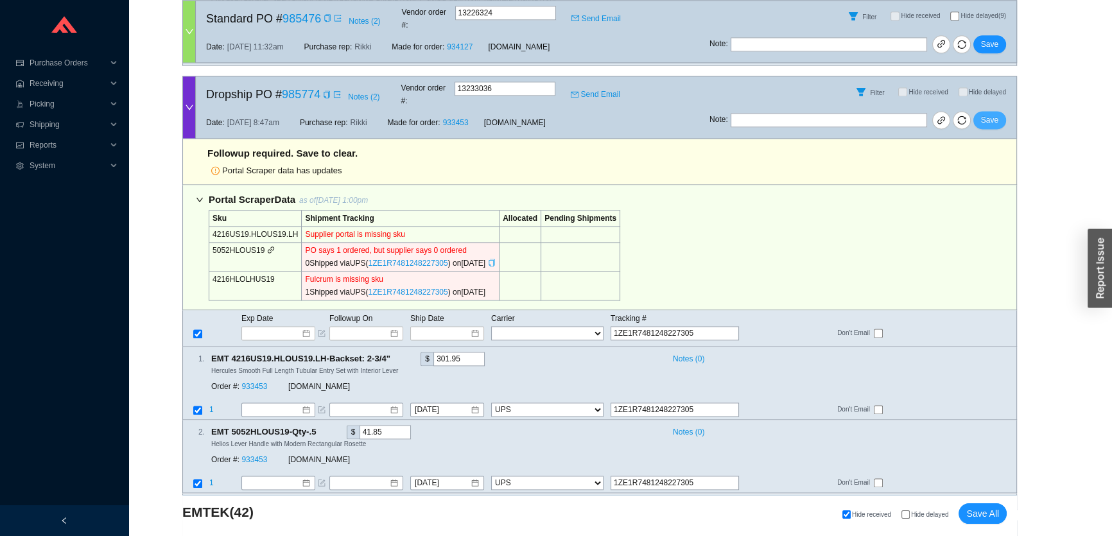
type input "1ZE1R7481248227305"
click at [987, 114] on span "Save" at bounding box center [989, 120] width 17 height 13
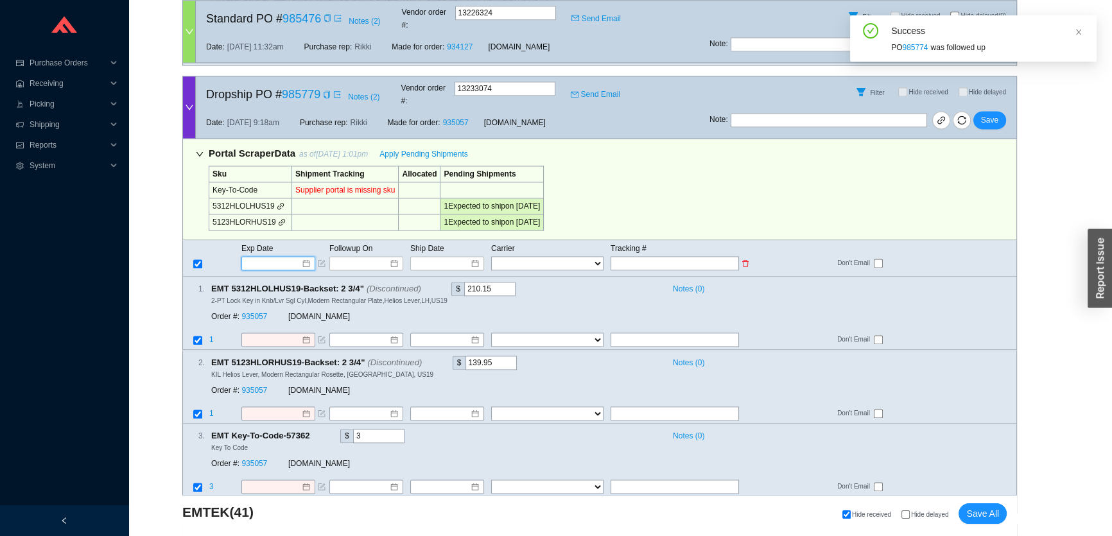
click at [280, 257] on input at bounding box center [273, 263] width 55 height 13
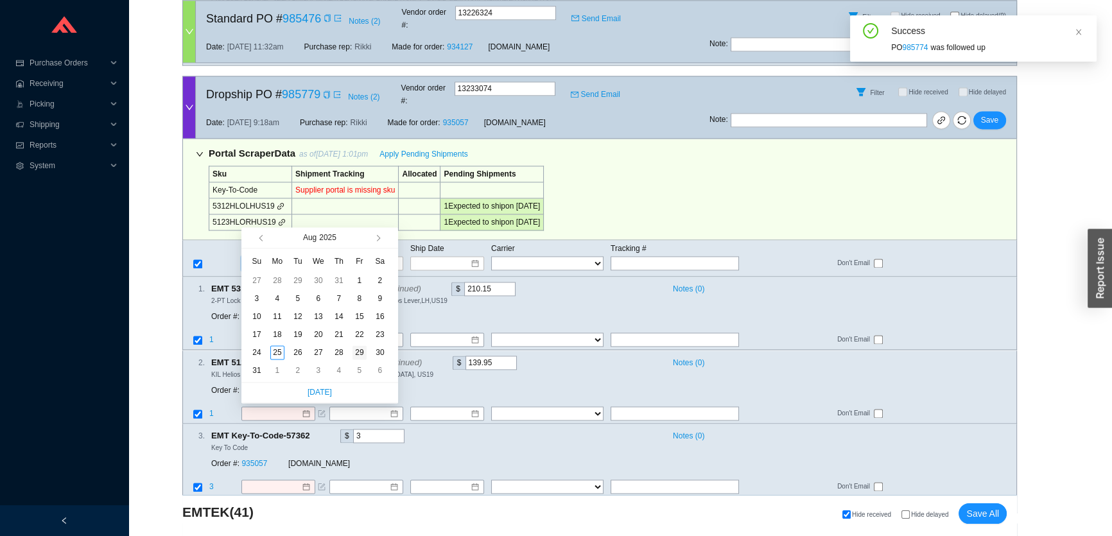
type input "8/29/2025"
click at [354, 352] on div "29" at bounding box center [359, 352] width 14 height 14
type input "8/29/2025"
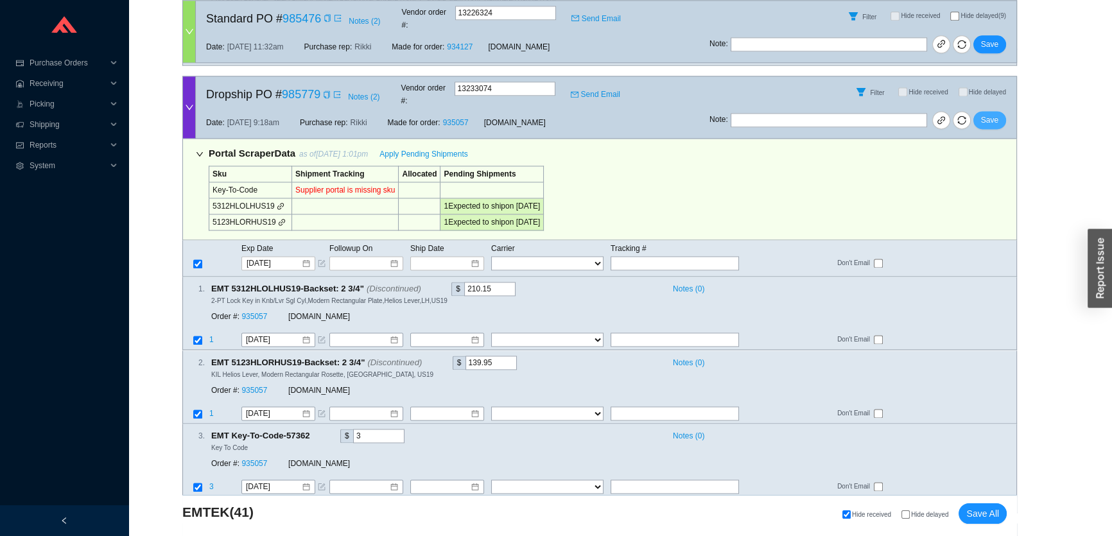
click at [993, 114] on span "Save" at bounding box center [989, 120] width 17 height 13
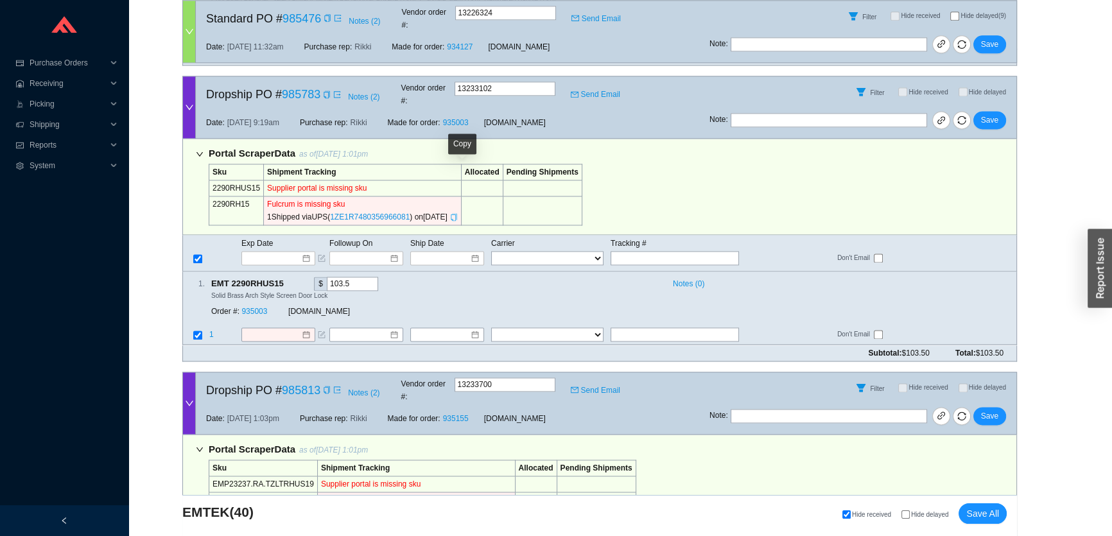
click at [458, 213] on icon "copy" at bounding box center [454, 217] width 8 height 8
click at [686, 251] on input "text" at bounding box center [674, 258] width 128 height 14
paste input "1ZE1R7480356966081"
type input "1ZE1R7480356966081"
type input "8/21/2025"
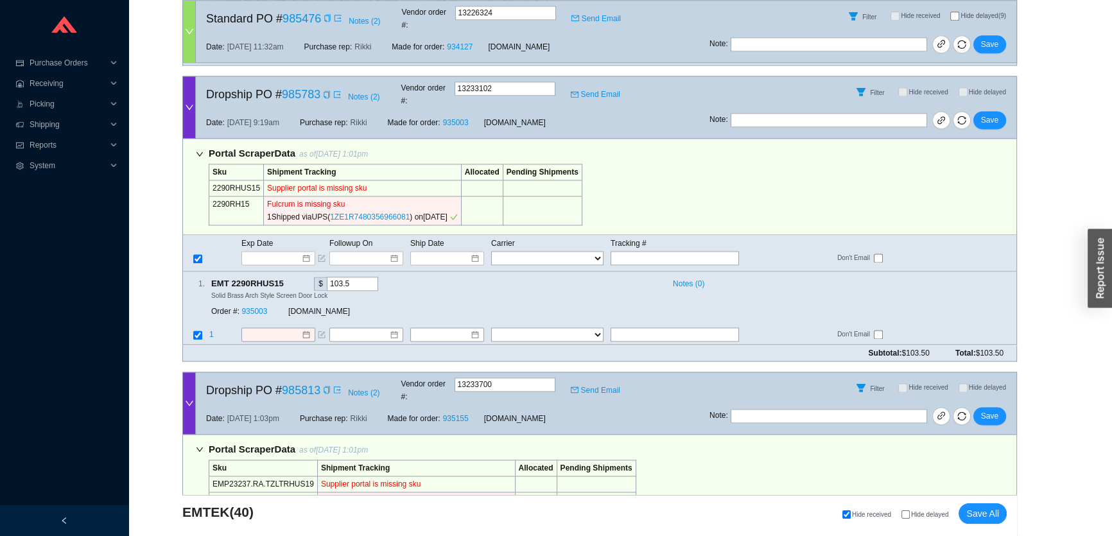
type input "1ZE1R7480356966081"
select select "2"
type input "1ZE1R7480356966081"
click at [988, 114] on span "Save" at bounding box center [989, 120] width 17 height 13
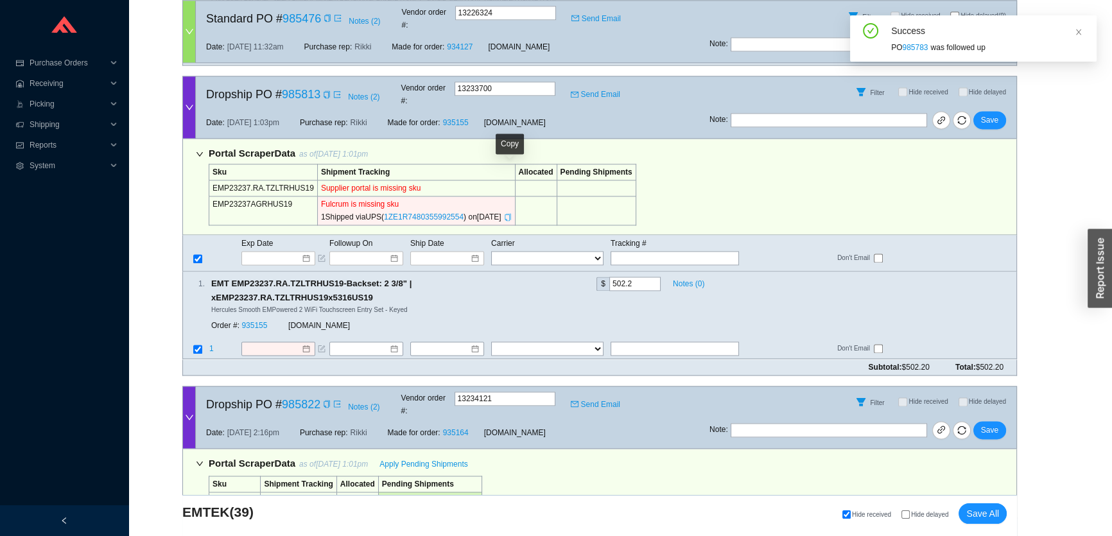
click at [508, 213] on icon "copy" at bounding box center [508, 217] width 8 height 8
click at [707, 251] on input "text" at bounding box center [674, 258] width 128 height 14
paste input "1ZE1R7480355992554"
type input "1ZE1R7480355992554"
type input "8/21/2025"
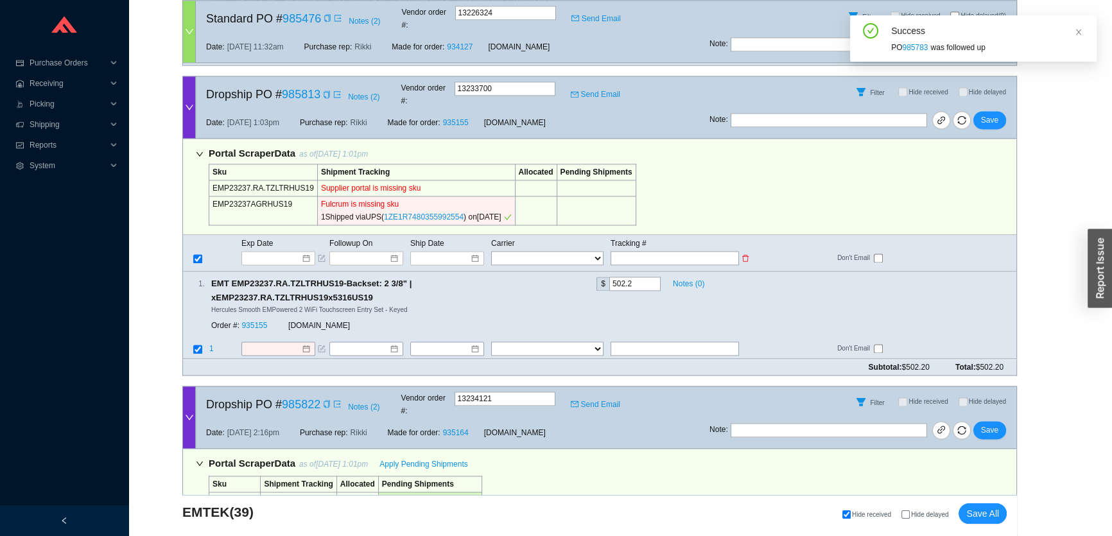
type input "1ZE1R7480355992554"
select select "2"
type input "1ZE1R7480355992554"
click at [989, 114] on span "Save" at bounding box center [989, 120] width 17 height 13
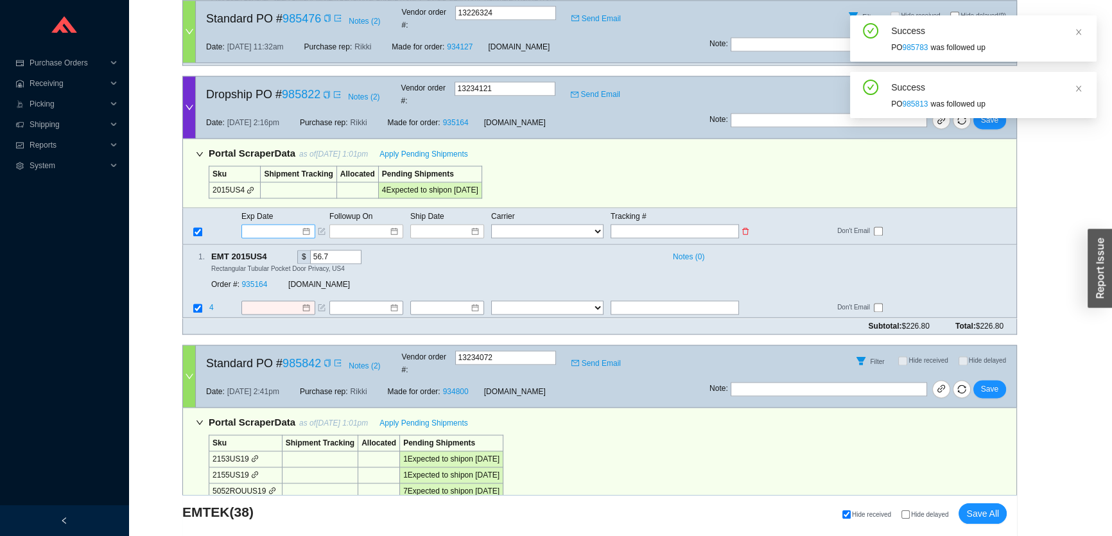
click at [262, 225] on input at bounding box center [273, 231] width 55 height 13
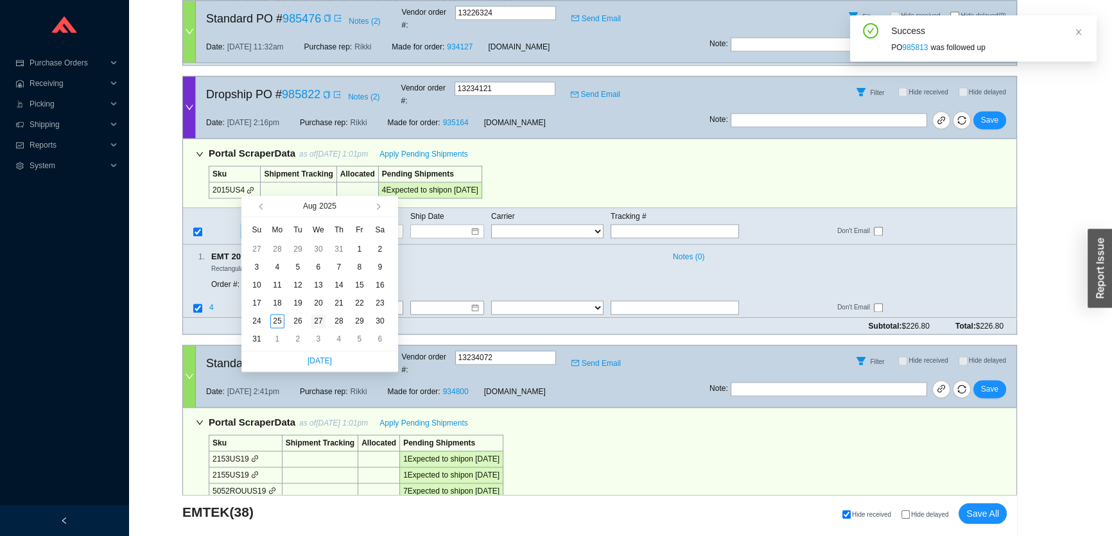
type input "[DATE]"
click at [316, 316] on div "27" at bounding box center [318, 321] width 14 height 14
type input "[DATE]"
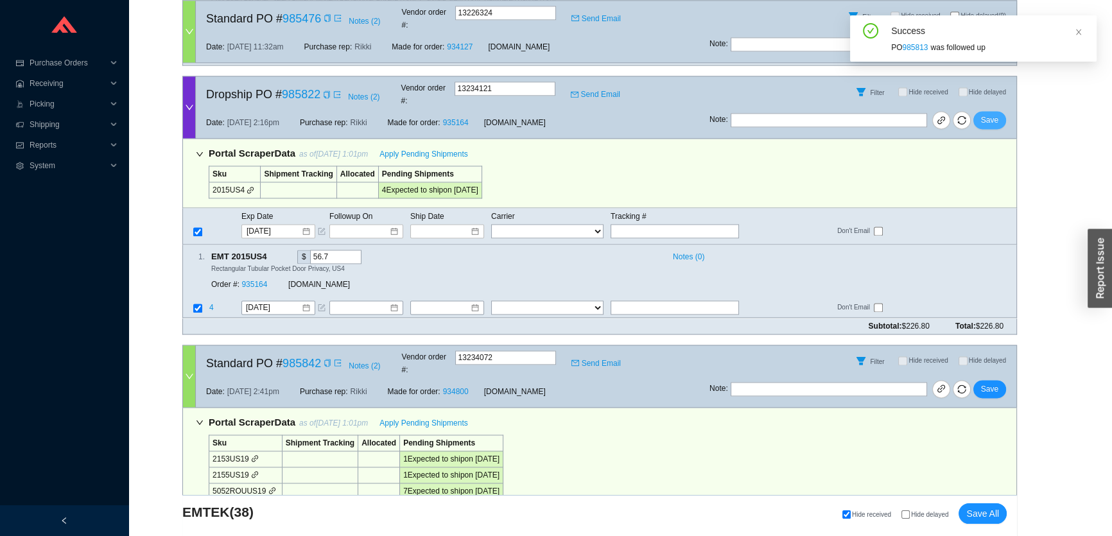
click at [999, 111] on button "Save" at bounding box center [989, 120] width 33 height 18
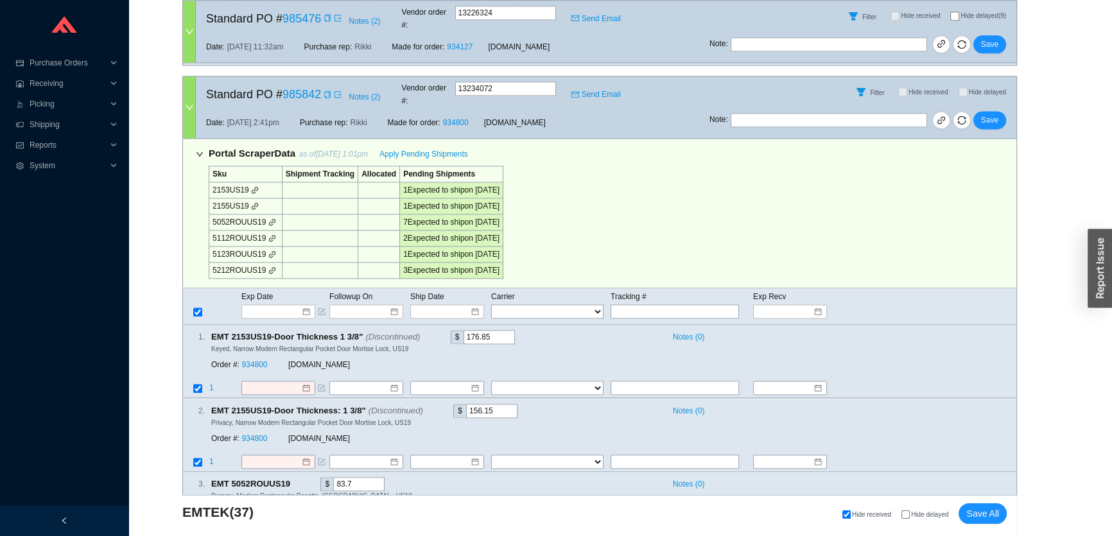
scroll to position [2159, 0]
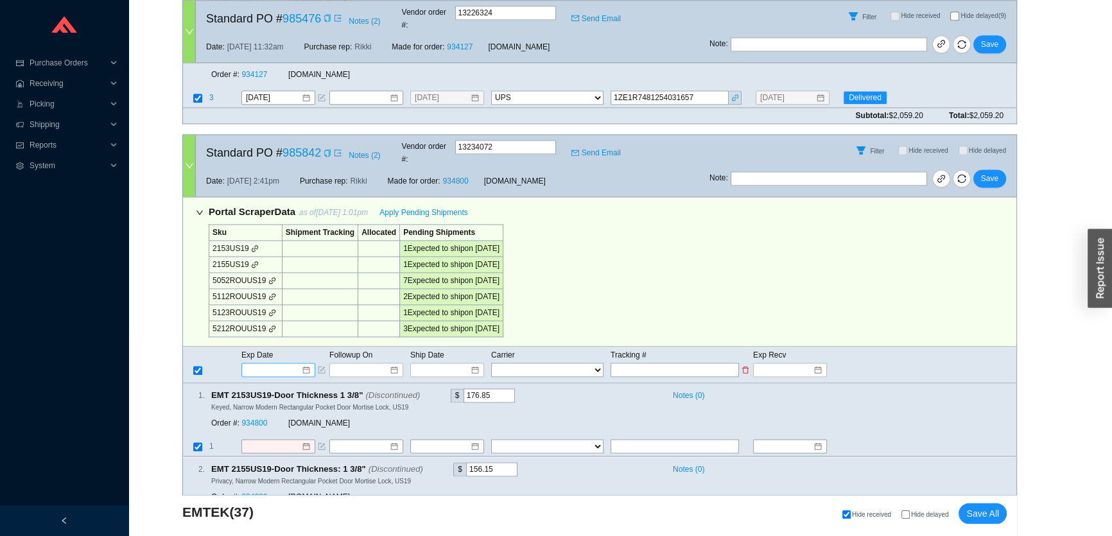
click at [264, 363] on input at bounding box center [273, 369] width 55 height 13
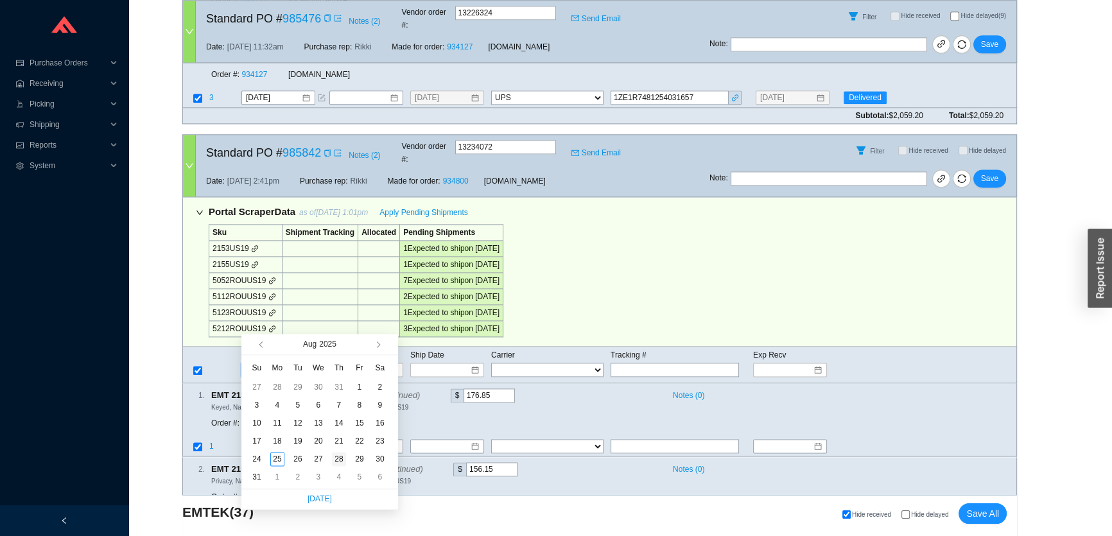
type input "8/28/2025"
click at [340, 458] on div "28" at bounding box center [339, 459] width 14 height 14
type input "8/28/2025"
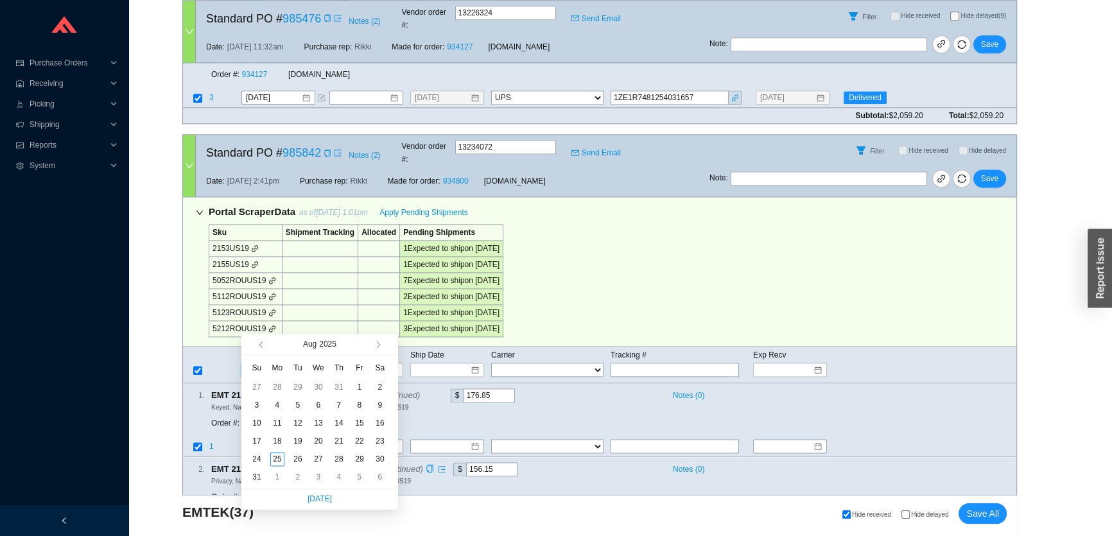
type input "8/28/2025"
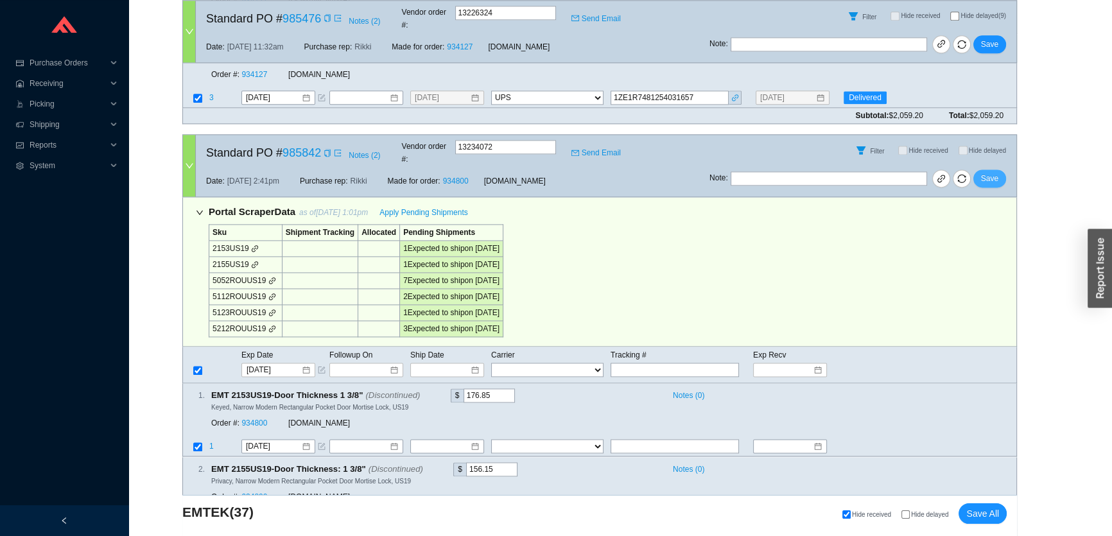
click at [996, 172] on span "Save" at bounding box center [989, 178] width 17 height 13
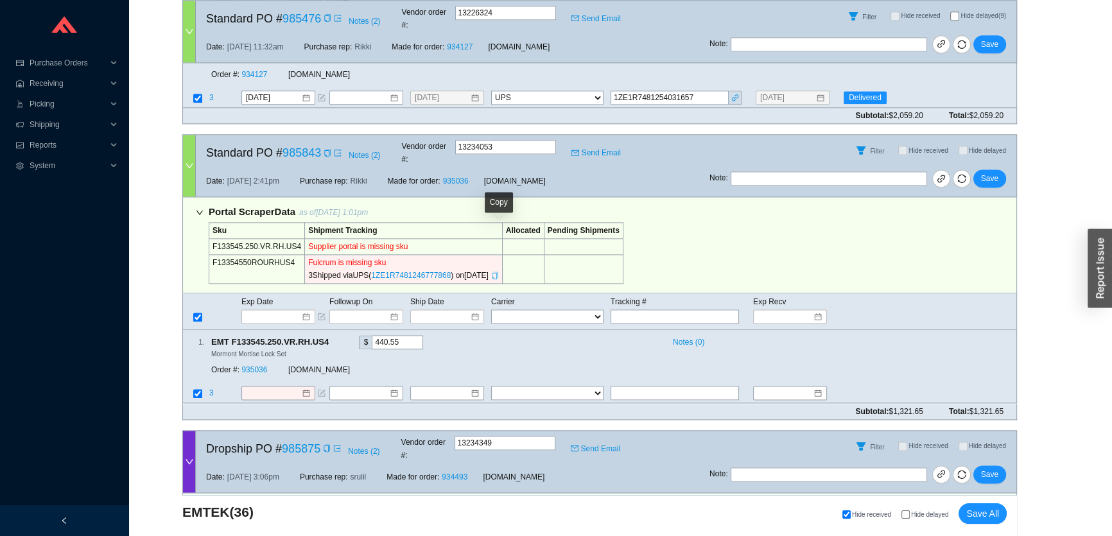
click at [496, 272] on icon "copy" at bounding box center [495, 276] width 8 height 8
click at [700, 309] on input "text" at bounding box center [674, 316] width 128 height 14
paste input "1ZE1R7481246777868"
type input "1ZE1R7481246777868"
type input "8/21/2025"
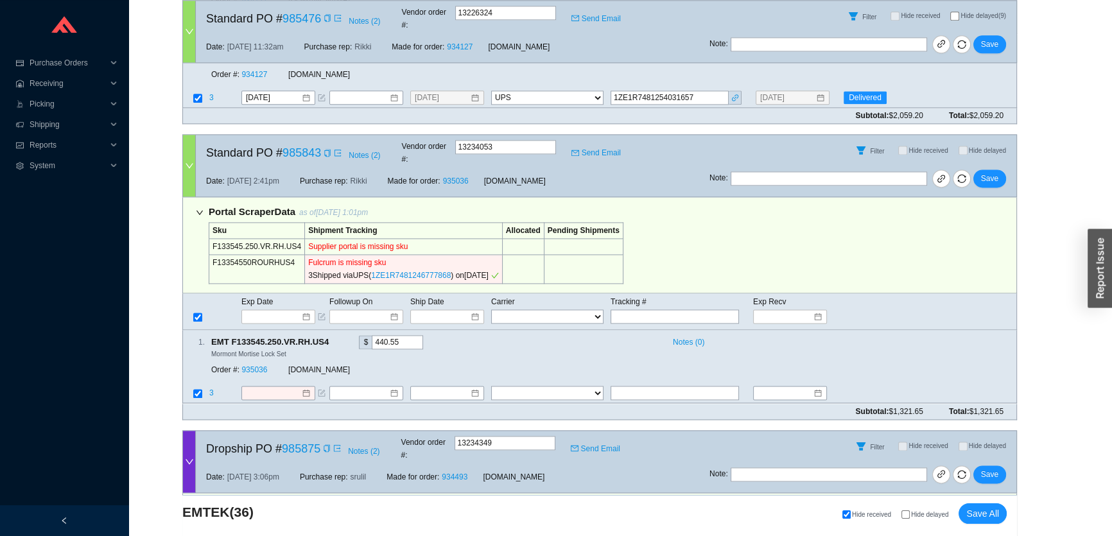
type input "1ZE1R7481246777868"
type input "9/2/2025"
select select "2"
type input "1ZE1R7481246777868"
click at [988, 172] on span "Save" at bounding box center [989, 178] width 17 height 13
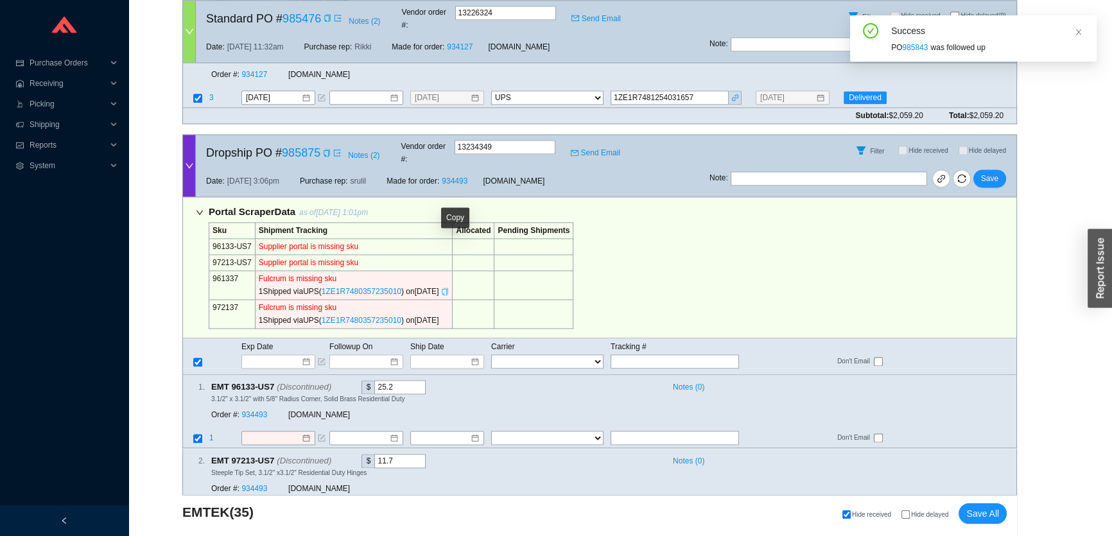
click at [449, 288] on icon "copy" at bounding box center [445, 292] width 8 height 8
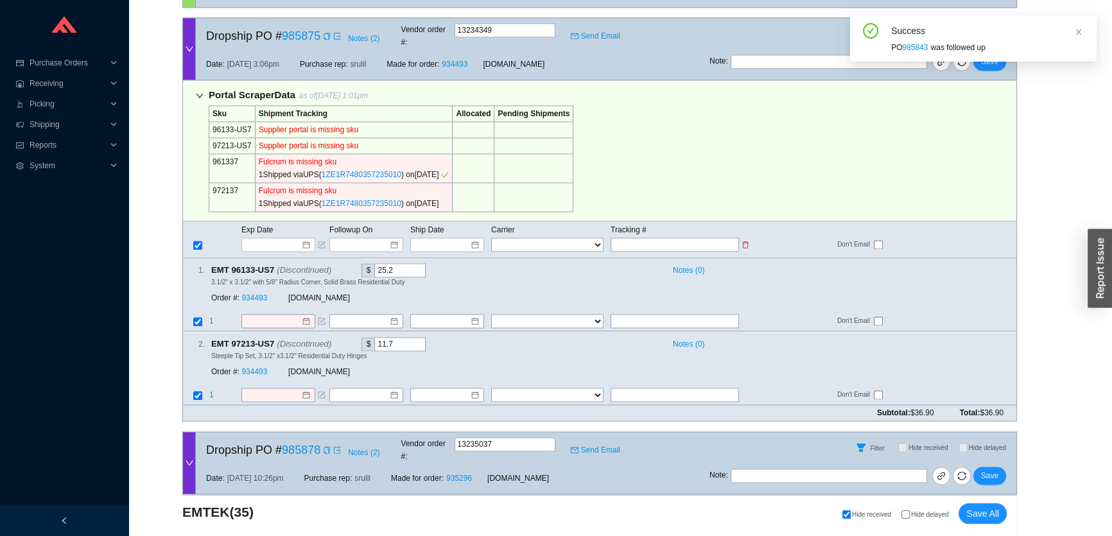
click at [625, 237] on input "text" at bounding box center [674, 244] width 128 height 14
paste input "1ZE1R7480357235010"
type input "1ZE1R7480357235010"
type input "8/21/2025"
type input "1ZE1R7480357235010"
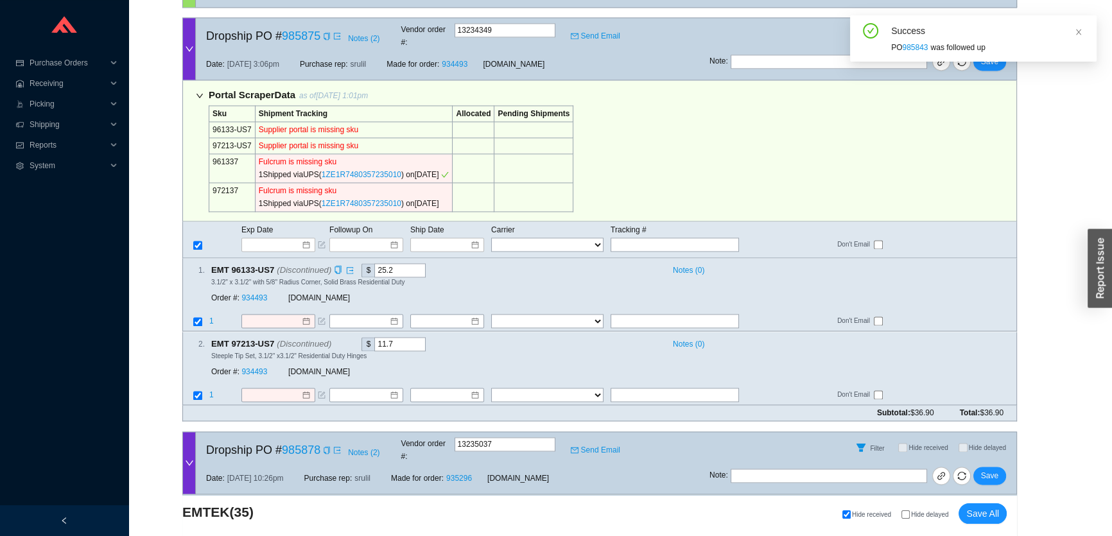
type input "8/21/2025"
type input "1ZE1R7480357235010"
select select "2"
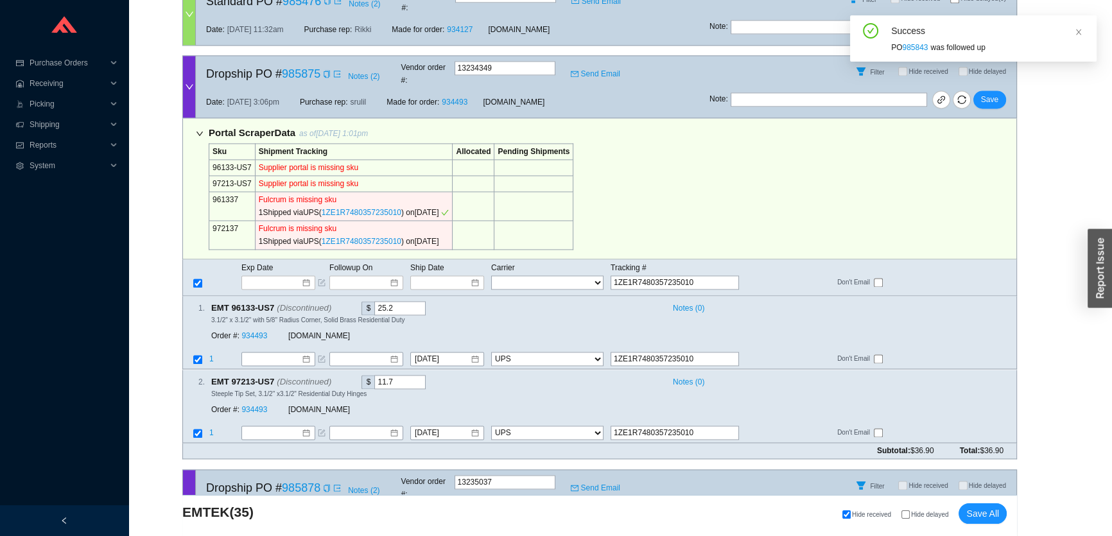
scroll to position [2217, 0]
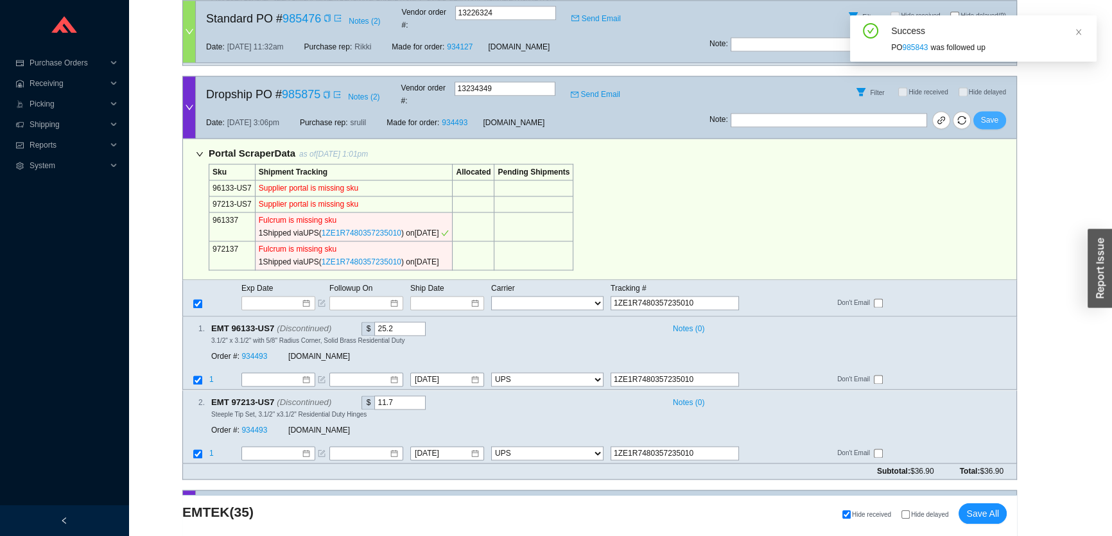
type input "1ZE1R7480357235010"
click at [988, 114] on span "Save" at bounding box center [989, 120] width 17 height 13
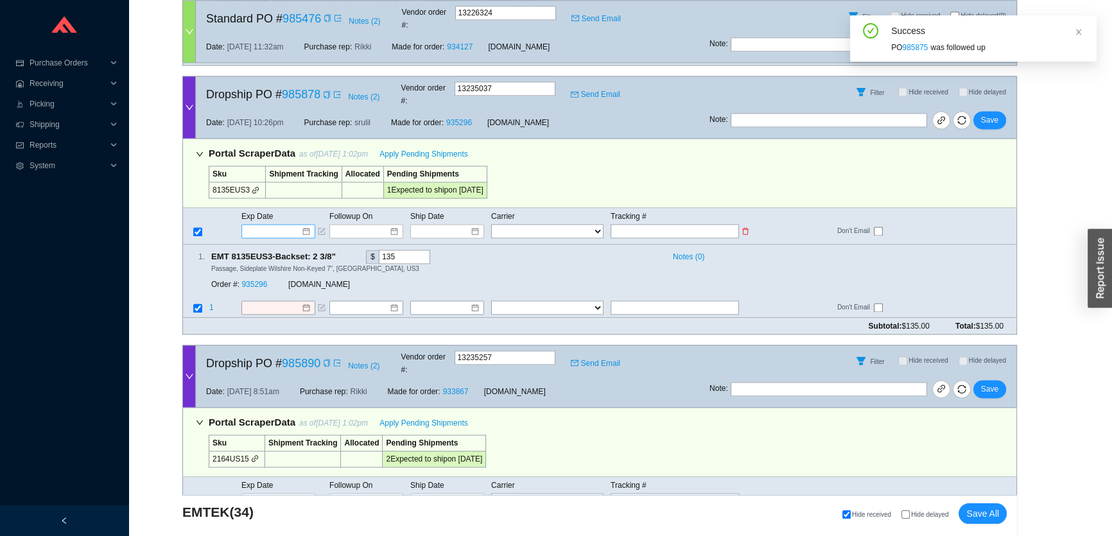
click at [282, 225] on input at bounding box center [273, 231] width 55 height 13
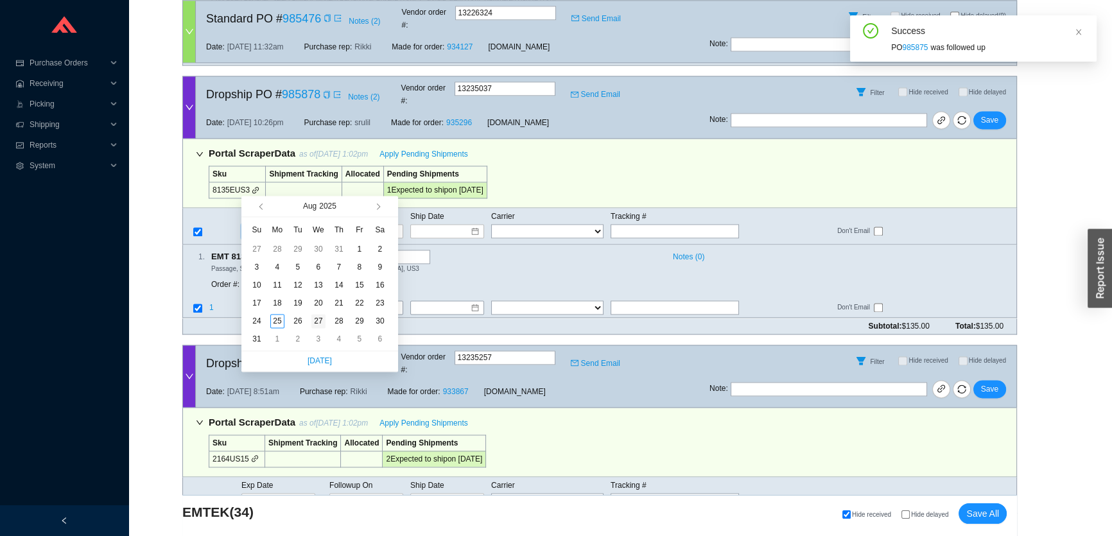
type input "[DATE]"
click at [317, 318] on div "27" at bounding box center [318, 321] width 14 height 14
type input "[DATE]"
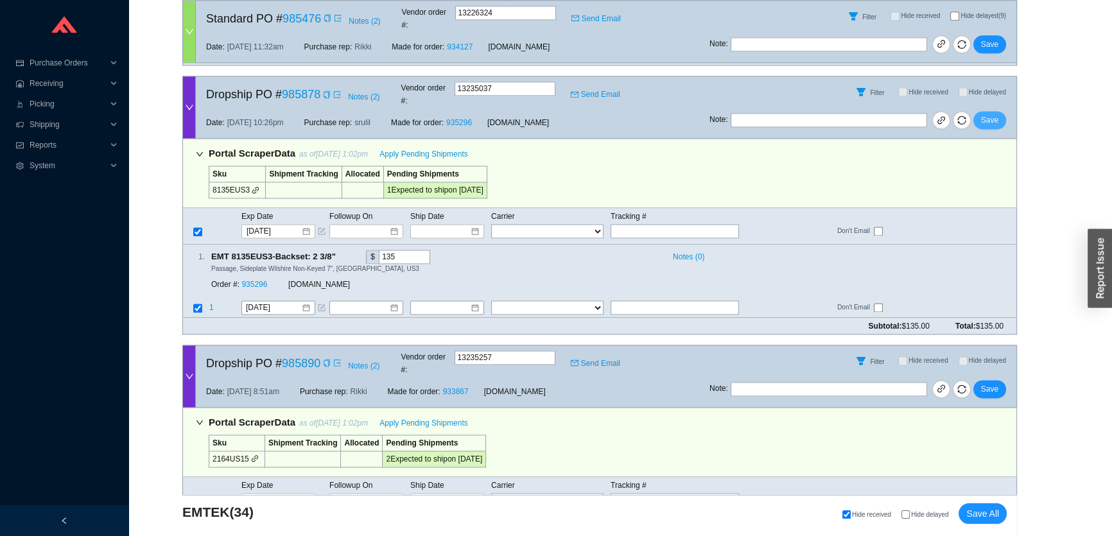
click at [991, 114] on span "Save" at bounding box center [989, 120] width 17 height 13
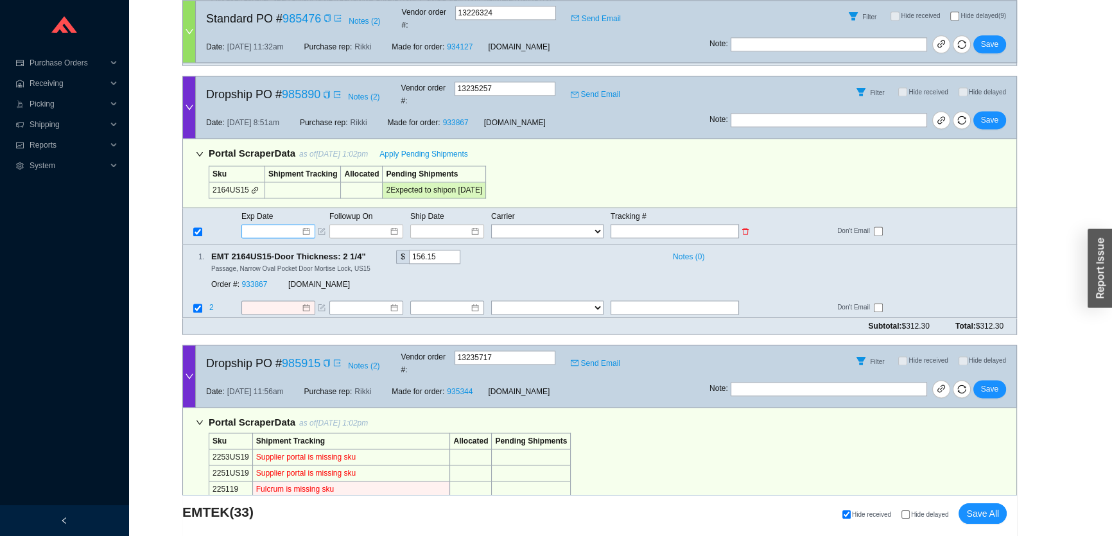
click at [259, 225] on input at bounding box center [273, 231] width 55 height 13
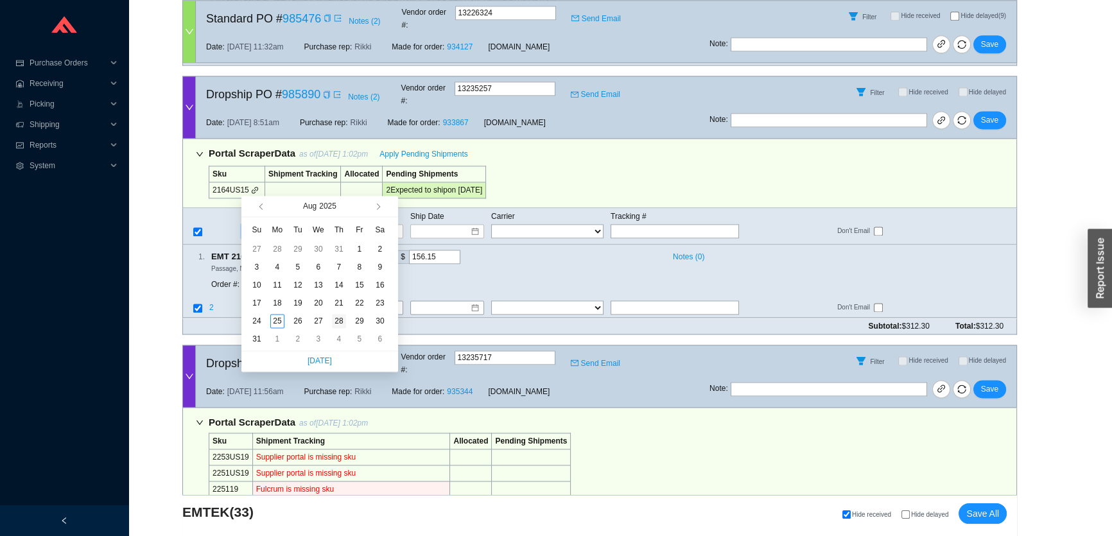
type input "8/28/2025"
click at [338, 322] on div "28" at bounding box center [339, 321] width 14 height 14
type input "8/28/2025"
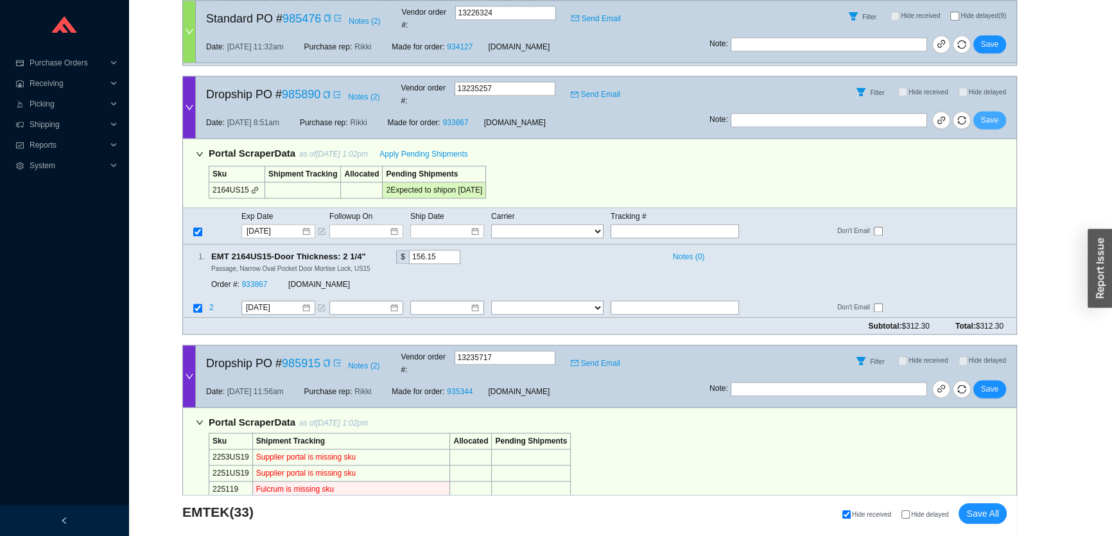
click at [990, 114] on span "Save" at bounding box center [989, 120] width 17 height 13
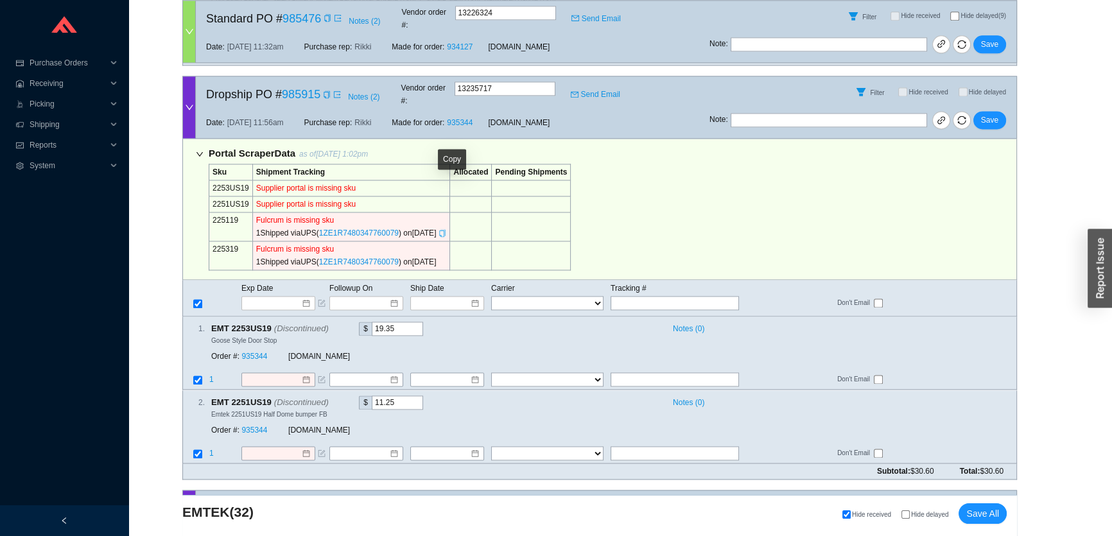
click at [446, 229] on icon "copy" at bounding box center [442, 233] width 8 height 8
click at [695, 296] on input "text" at bounding box center [674, 303] width 128 height 14
paste input "1ZE1R7480347760079"
type input "1ZE1R7480347760079"
type input "8/22/2025"
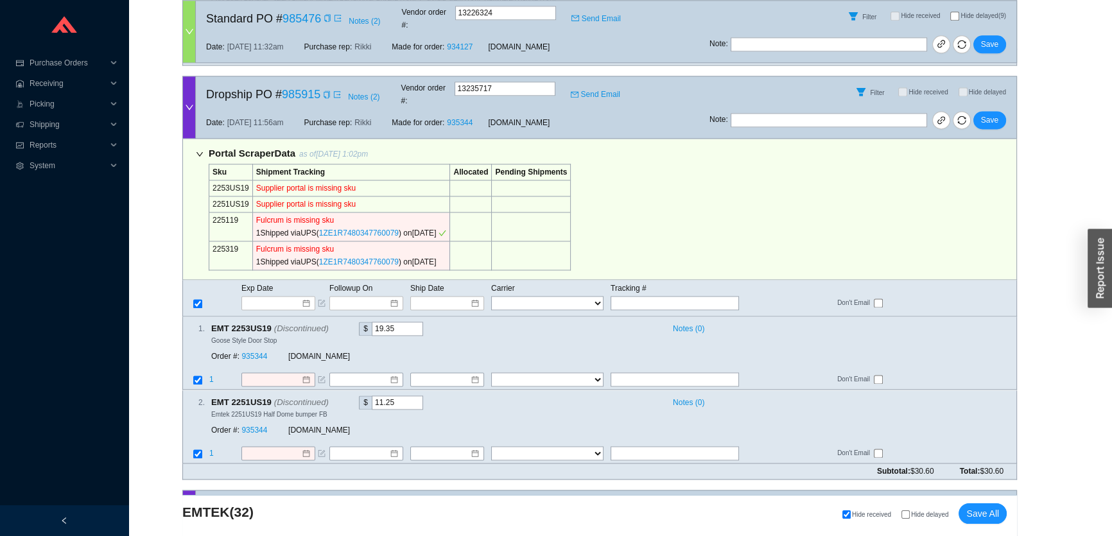
type input "1ZE1R7480347760079"
type input "8/22/2025"
type input "1ZE1R7480347760079"
select select "2"
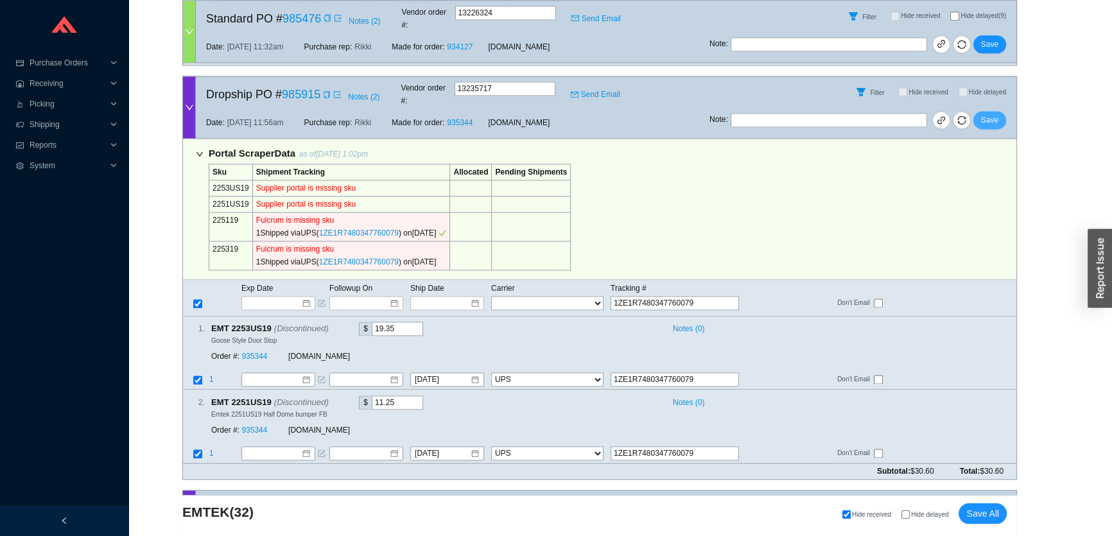
type input "1ZE1R7480347760079"
click at [982, 114] on span "Save" at bounding box center [989, 120] width 17 height 13
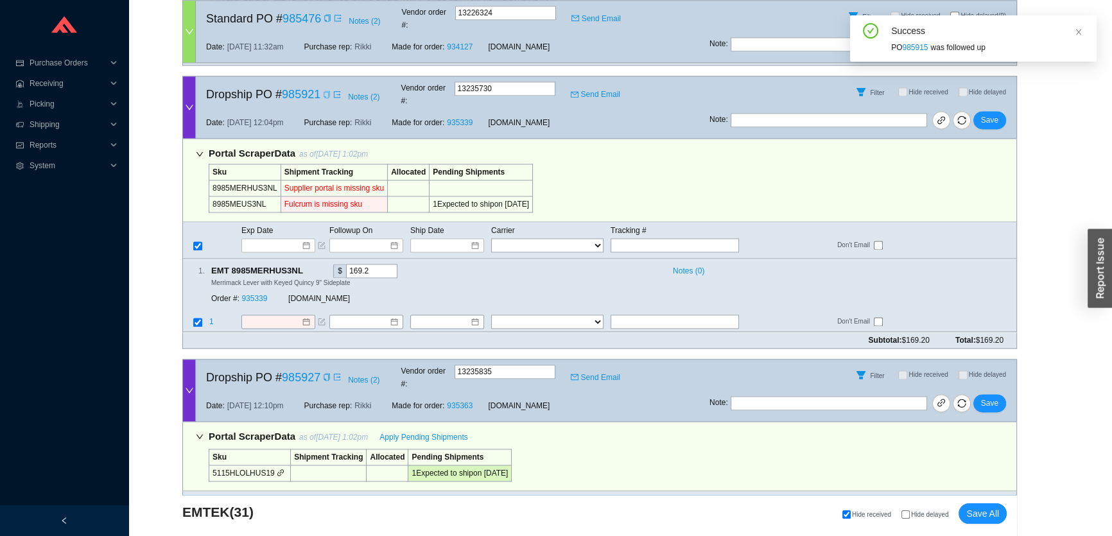
click at [327, 91] on icon "copy" at bounding box center [327, 95] width 8 height 8
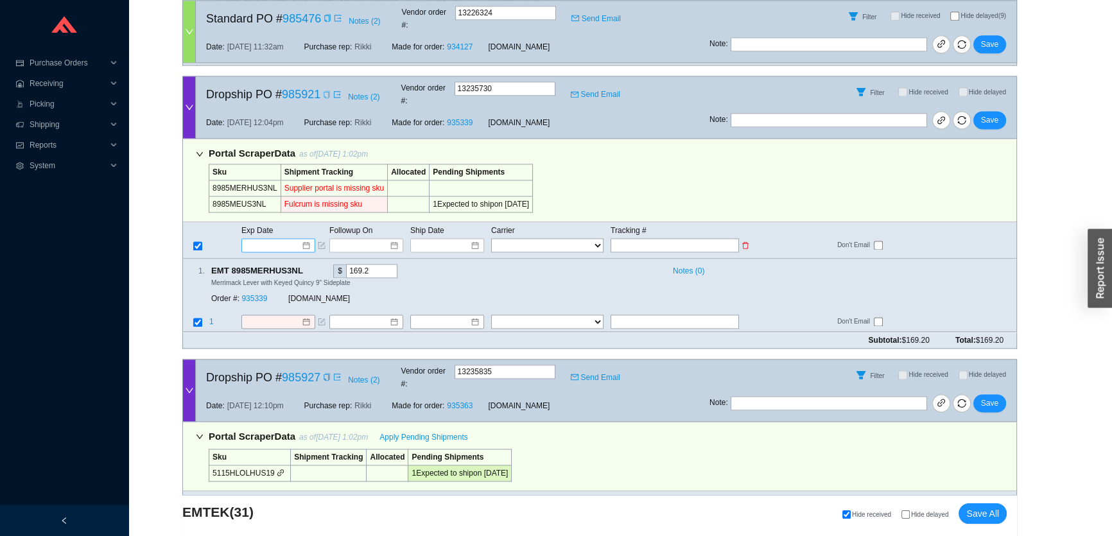
click at [280, 239] on input at bounding box center [273, 245] width 55 height 13
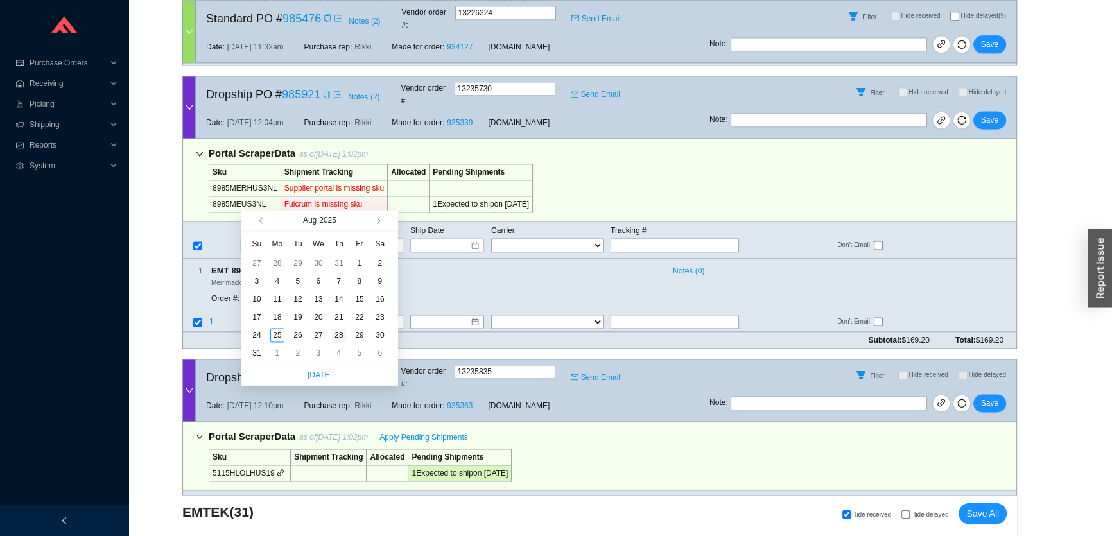
type input "8/28/2025"
click at [342, 333] on div "28" at bounding box center [339, 335] width 14 height 14
type input "8/28/2025"
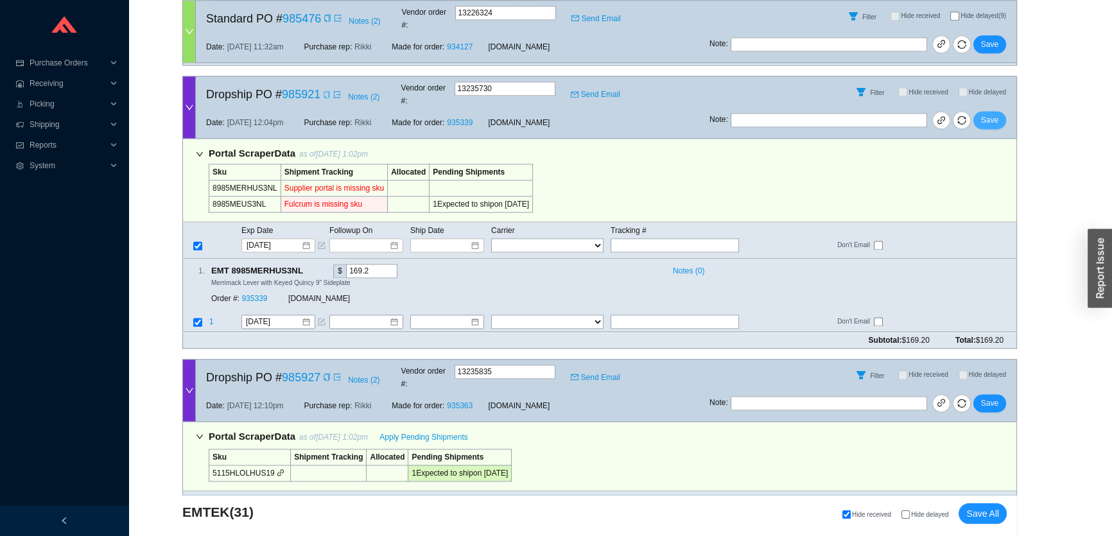
click at [988, 114] on span "Save" at bounding box center [989, 120] width 17 height 13
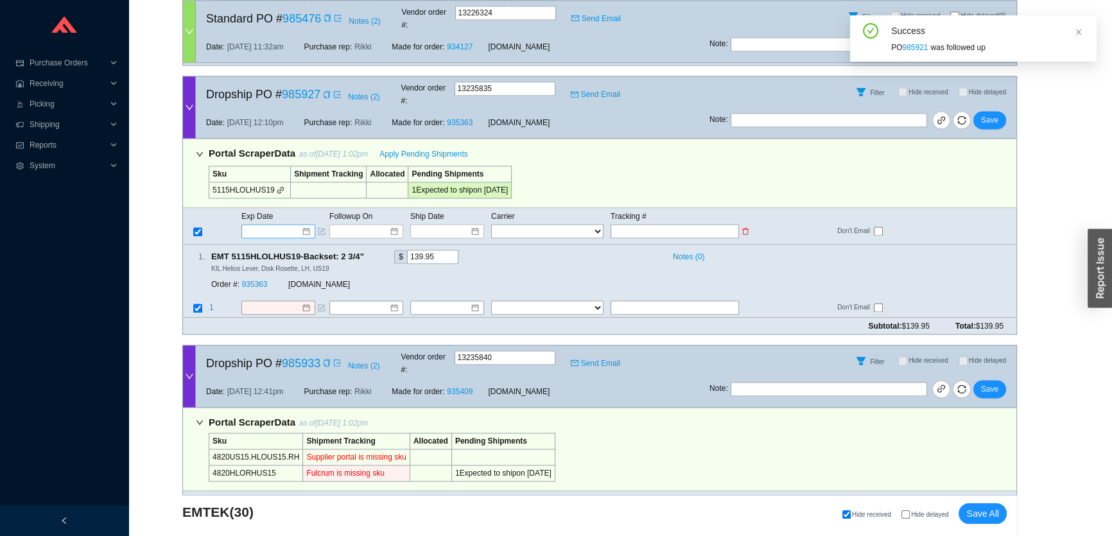
click at [270, 225] on input at bounding box center [273, 231] width 55 height 13
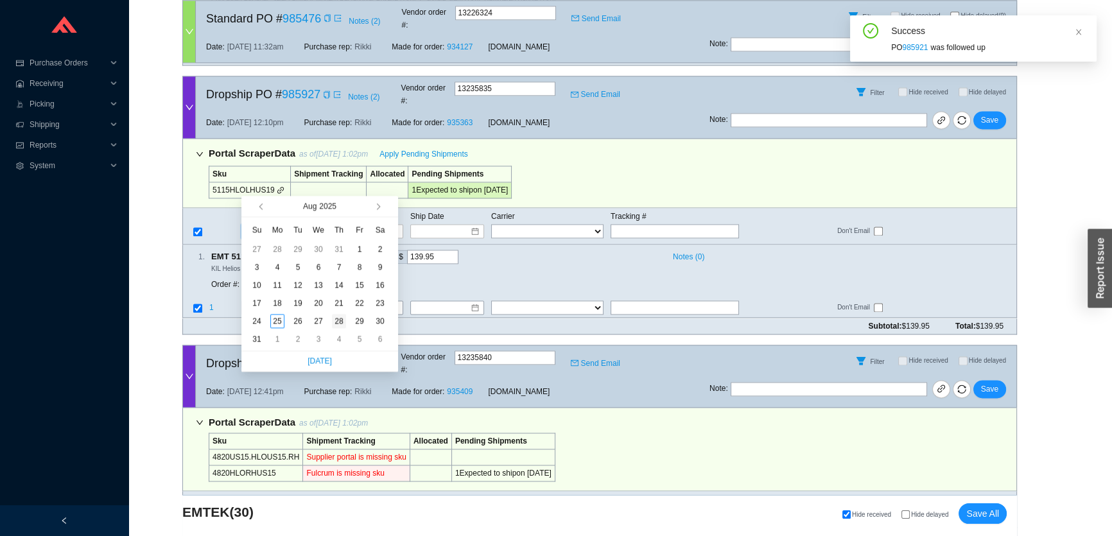
type input "8/28/2025"
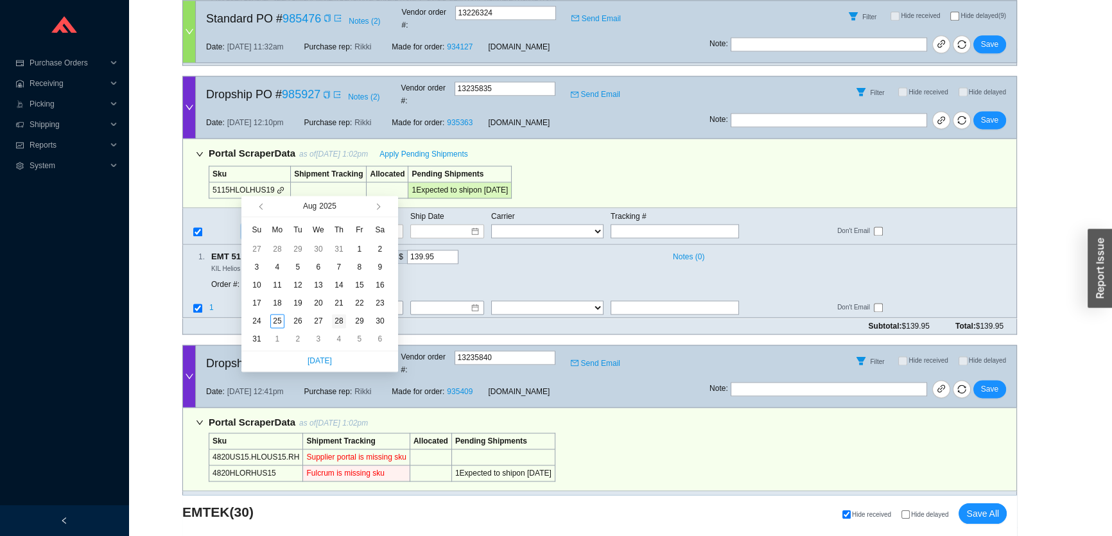
click at [335, 320] on div "28" at bounding box center [339, 321] width 14 height 14
type input "8/28/2025"
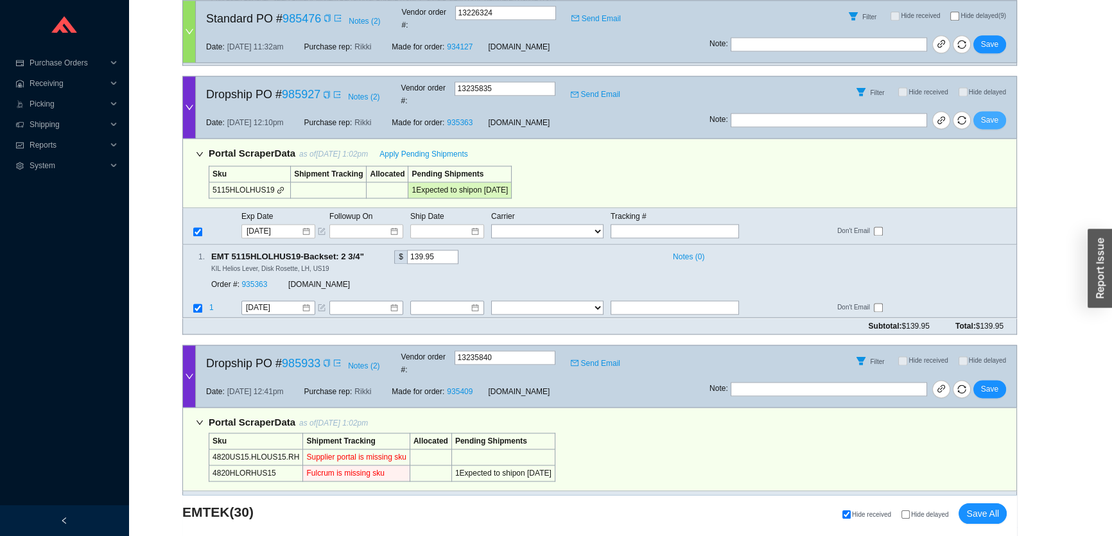
click at [999, 111] on button "Save" at bounding box center [989, 120] width 33 height 18
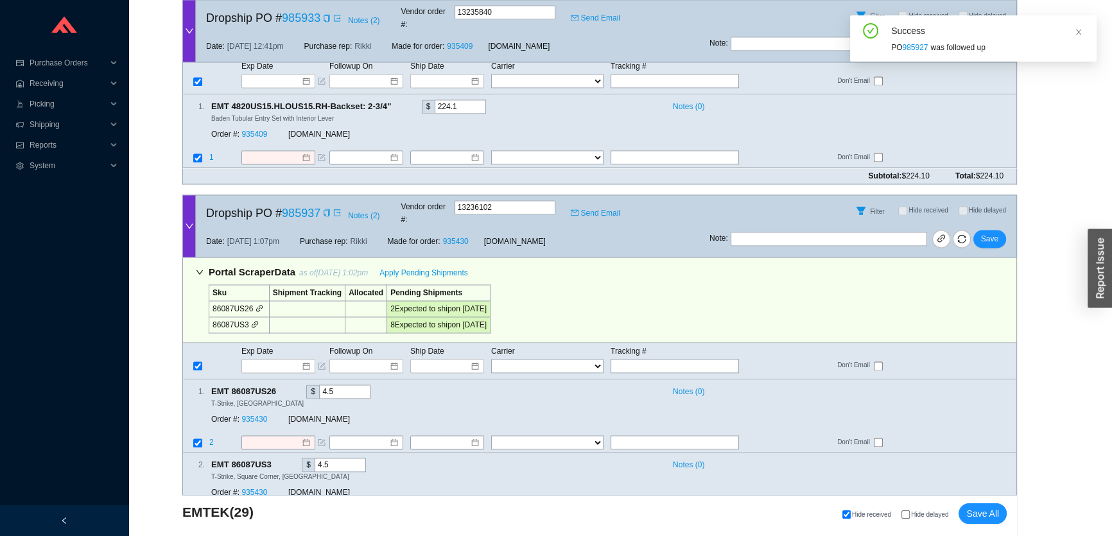
scroll to position [2509, 0]
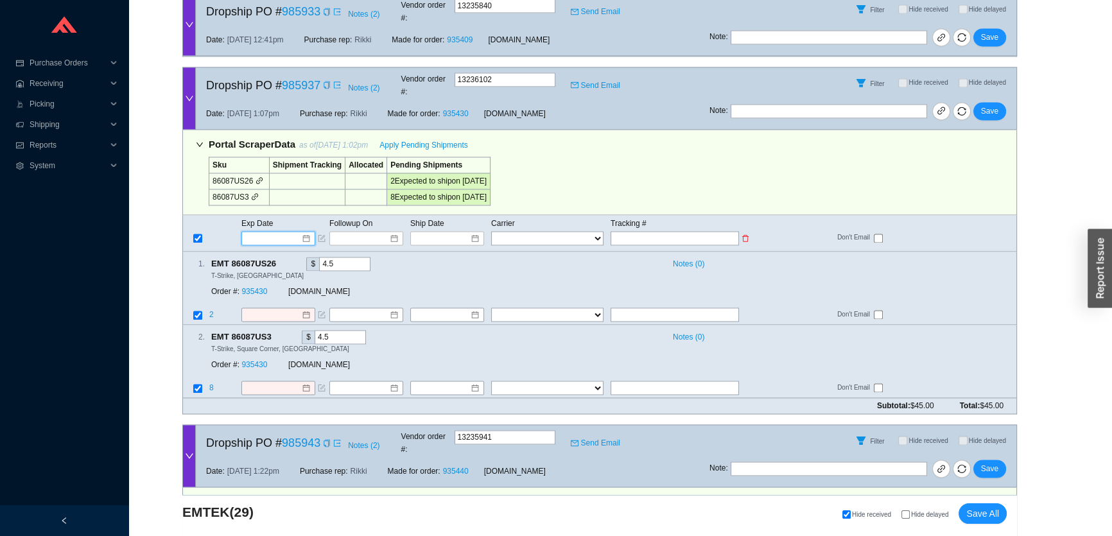
click at [259, 232] on input at bounding box center [273, 238] width 55 height 13
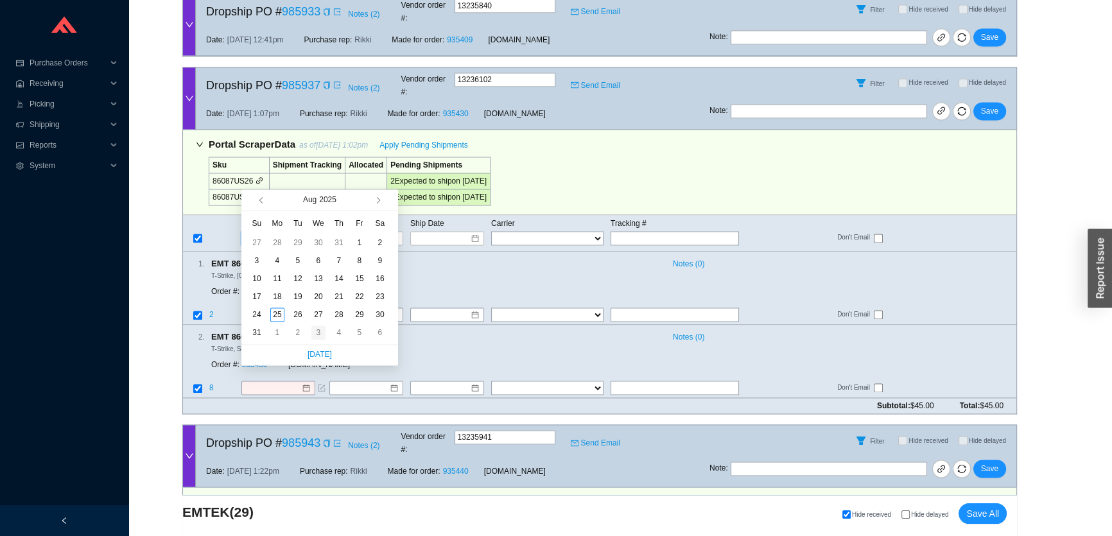
type input "9/3/2025"
type input "8/28/2025"
click at [341, 314] on div "28" at bounding box center [339, 314] width 14 height 14
type input "8/28/2025"
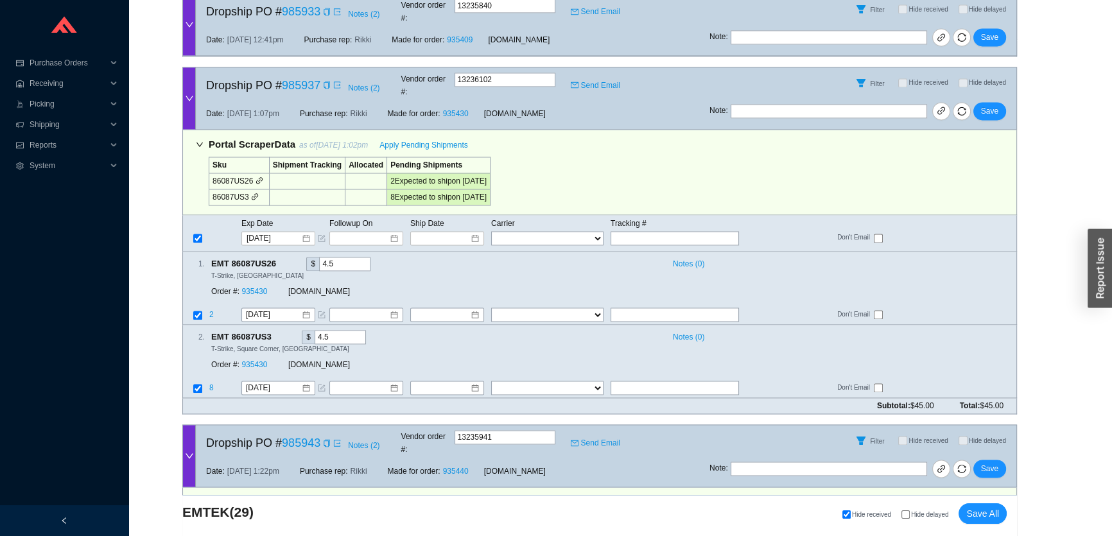
click at [1008, 98] on div "Note : Save" at bounding box center [862, 113] width 307 height 31
click at [990, 105] on span "Save" at bounding box center [989, 111] width 17 height 13
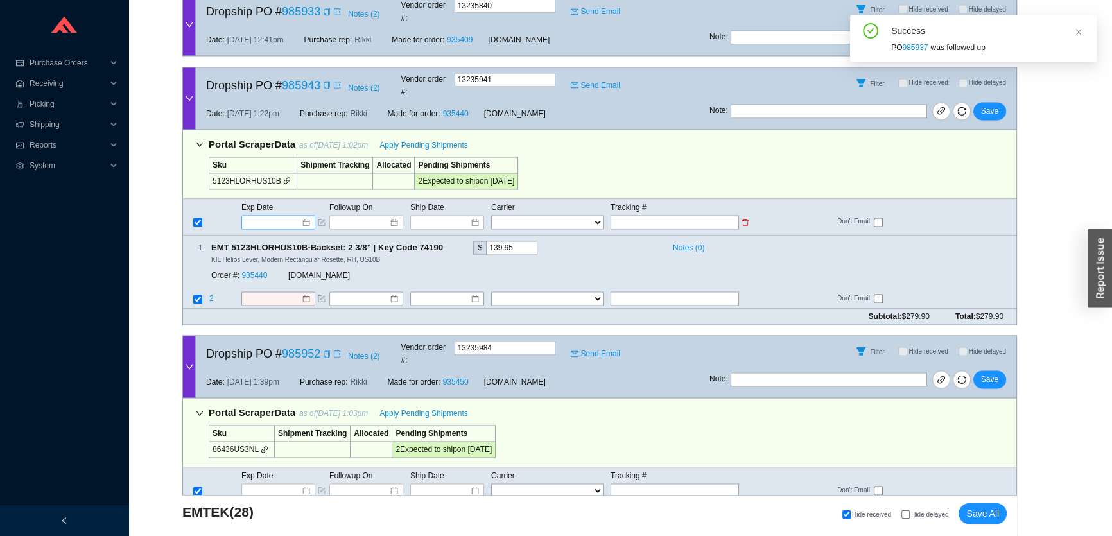
click at [258, 216] on input at bounding box center [273, 222] width 55 height 13
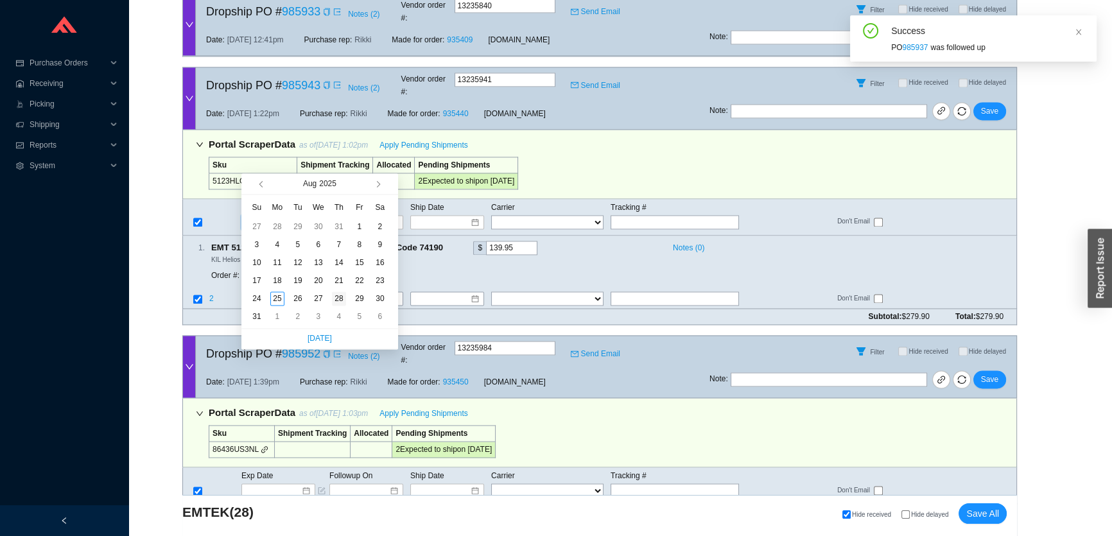
type input "8/28/2025"
click at [338, 295] on div "28" at bounding box center [339, 298] width 14 height 14
type input "8/28/2025"
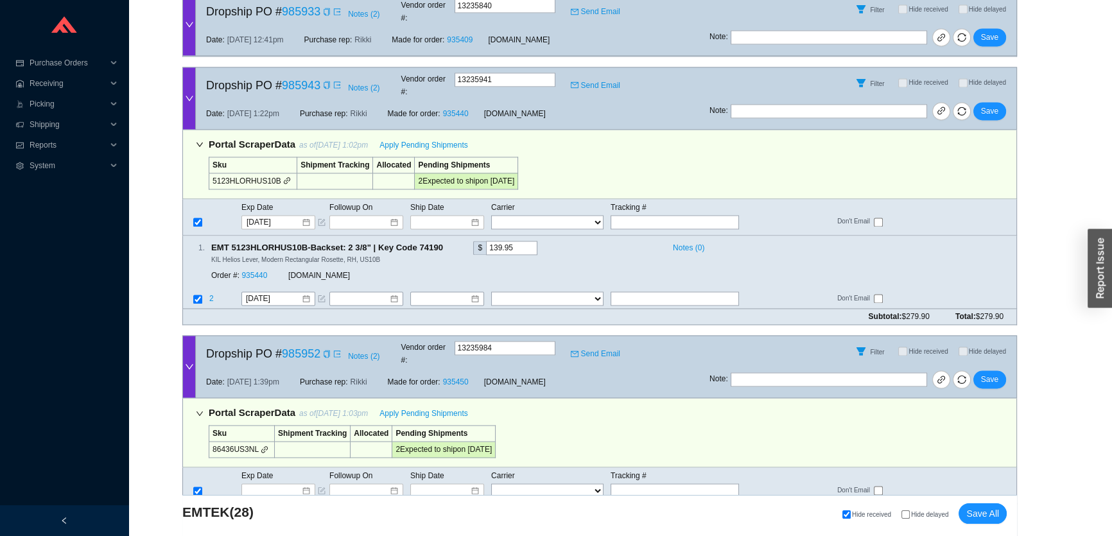
click at [1006, 67] on div "Filter Hide received Hide delayed" at bounding box center [862, 82] width 307 height 31
click at [996, 105] on span "Save" at bounding box center [989, 111] width 17 height 13
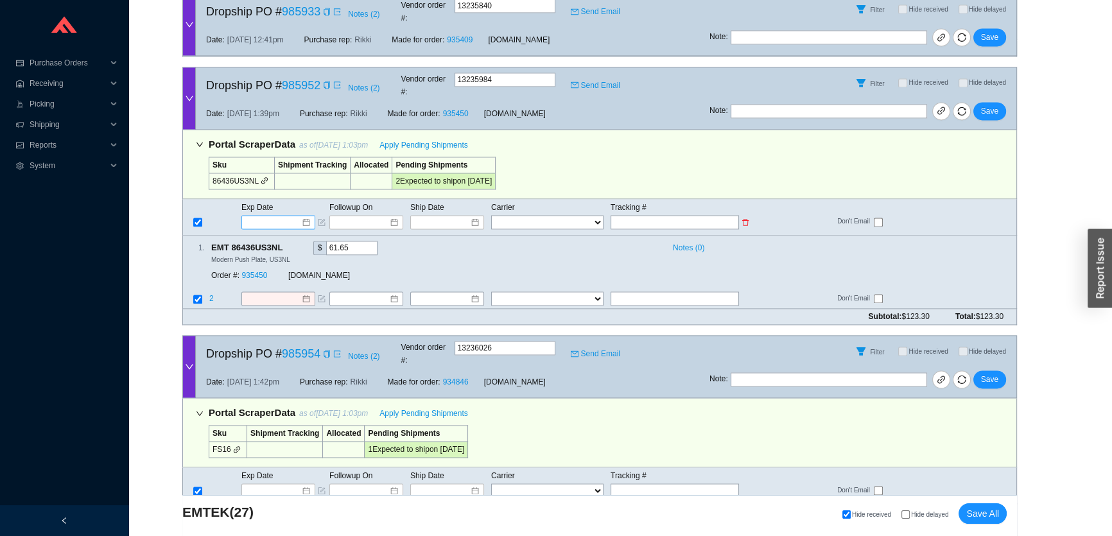
click at [288, 216] on input at bounding box center [273, 222] width 55 height 13
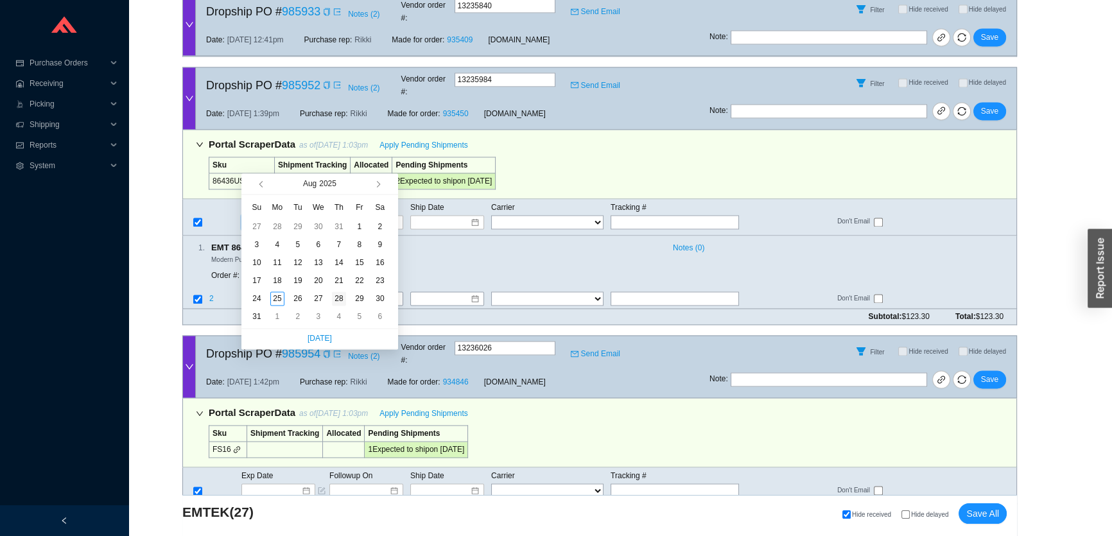
type input "8/28/2025"
click at [338, 298] on div "28" at bounding box center [339, 298] width 14 height 14
type input "8/28/2025"
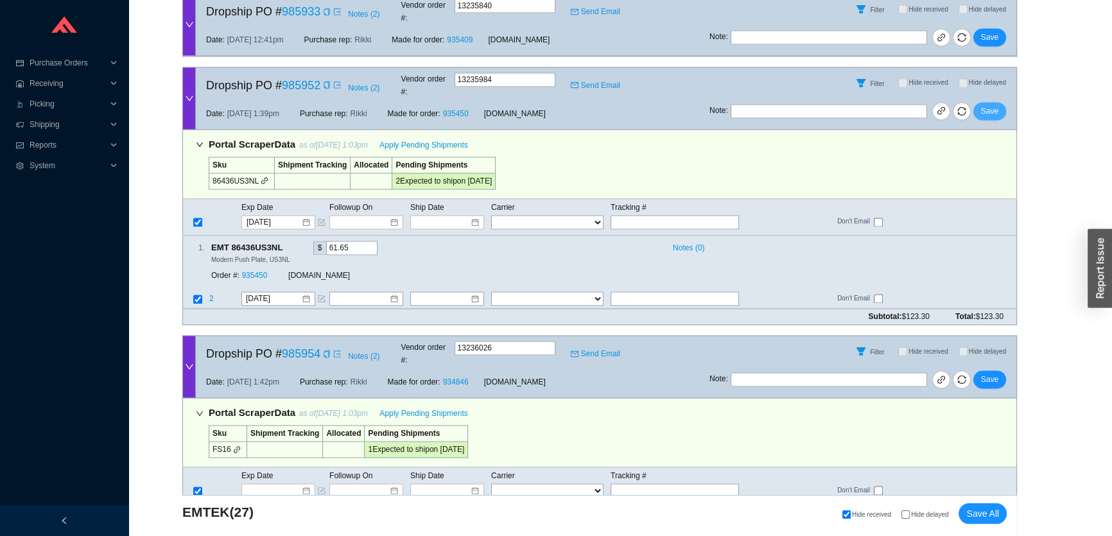
click at [988, 105] on span "Save" at bounding box center [989, 111] width 17 height 13
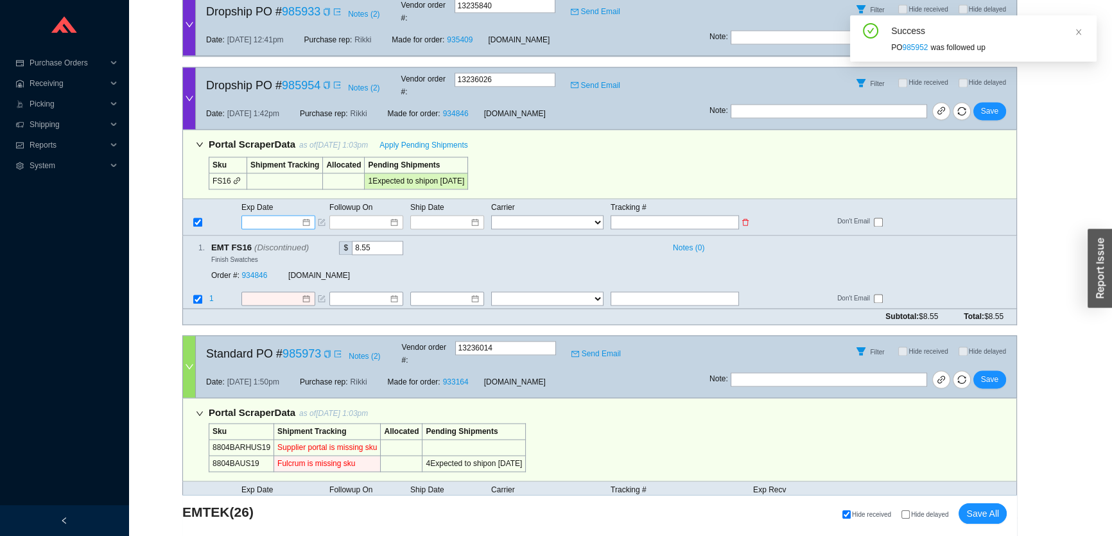
click at [280, 216] on input at bounding box center [273, 222] width 55 height 13
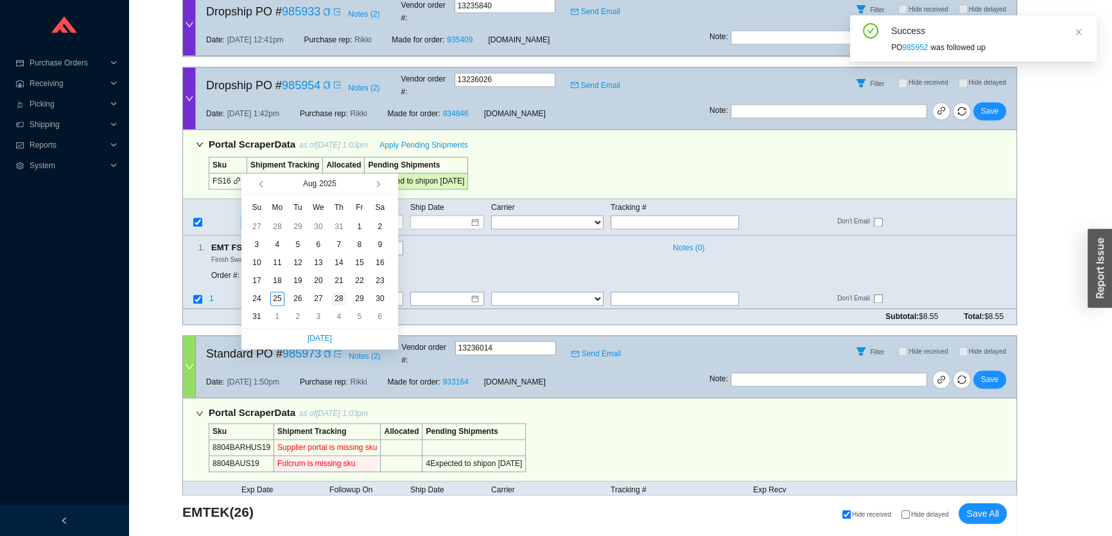
type input "8/28/2025"
click at [338, 298] on div "28" at bounding box center [339, 298] width 14 height 14
type input "8/28/2025"
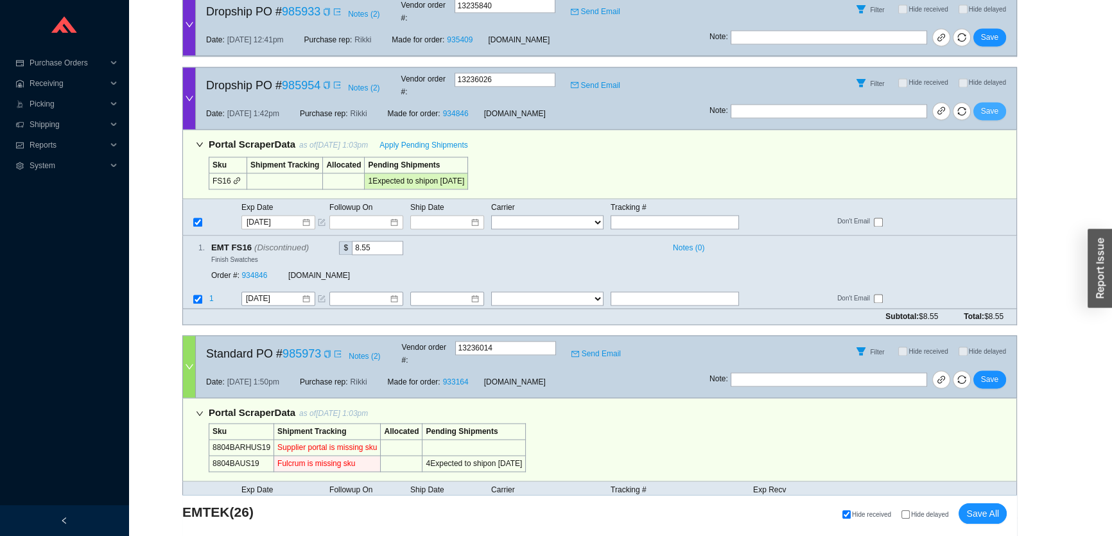
click at [985, 105] on span "Save" at bounding box center [989, 111] width 17 height 13
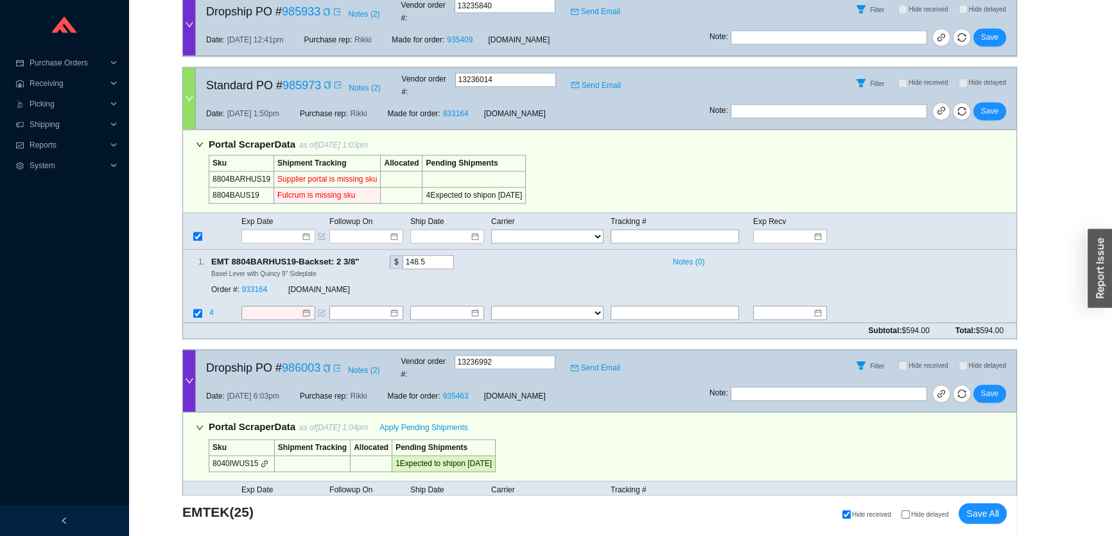
click at [321, 79] on span at bounding box center [326, 85] width 10 height 13
click at [325, 81] on icon "copy" at bounding box center [327, 85] width 6 height 8
click at [291, 230] on input at bounding box center [273, 236] width 55 height 13
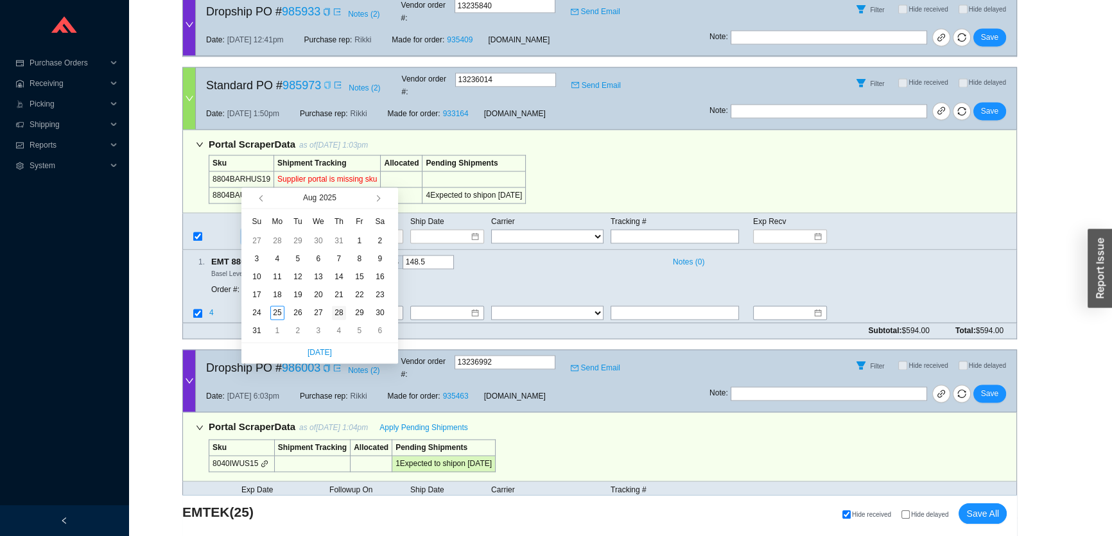
type input "8/28/2025"
click at [341, 312] on div "28" at bounding box center [339, 313] width 14 height 14
type input "8/28/2025"
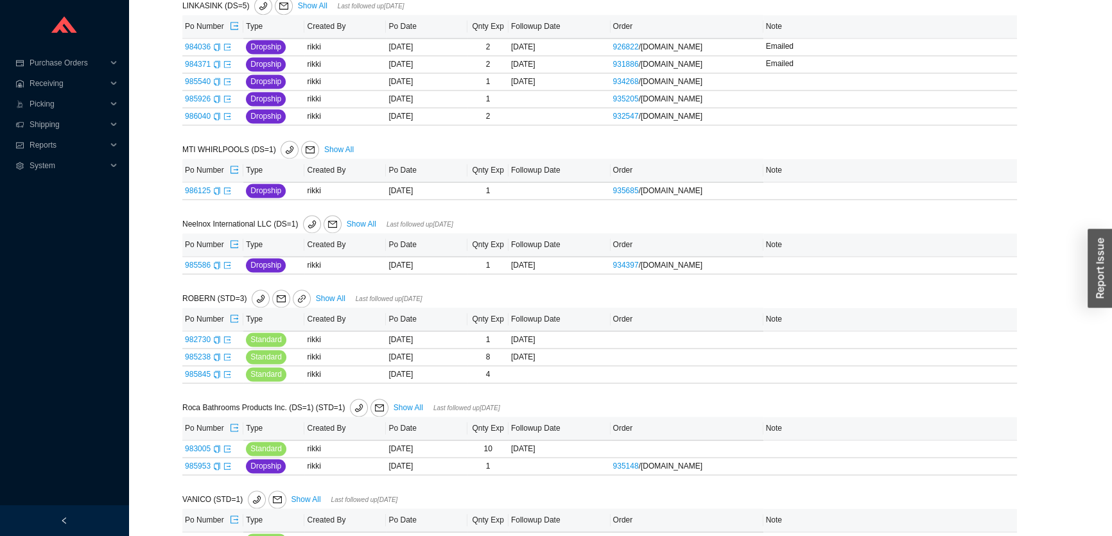
scroll to position [700, 0]
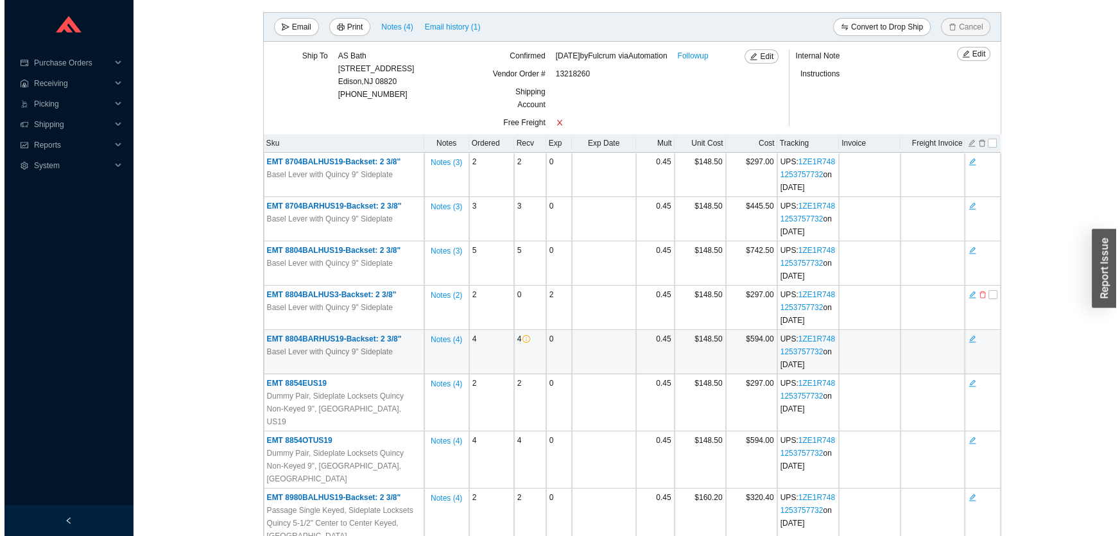
scroll to position [291, 0]
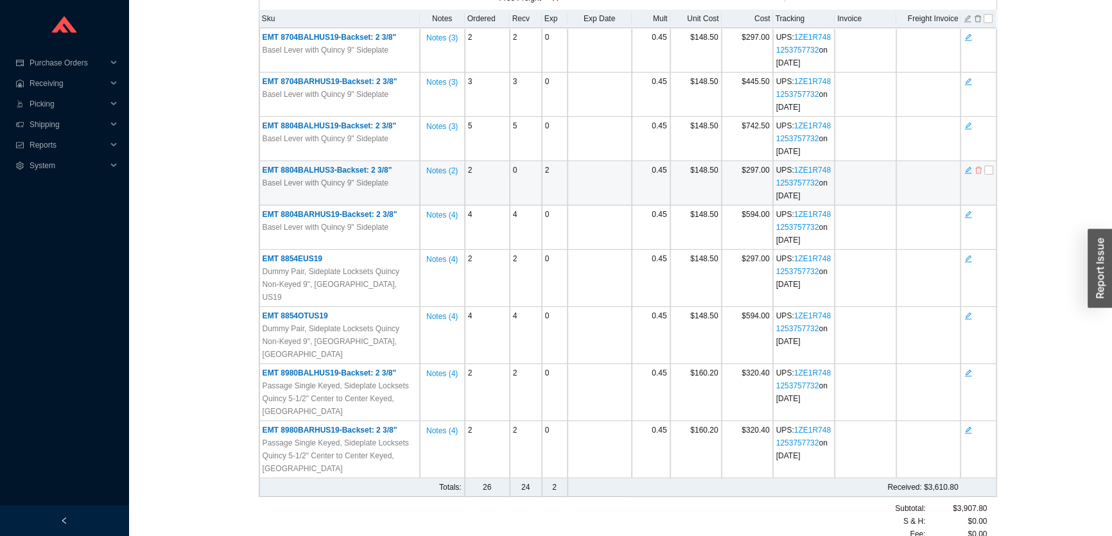
click at [979, 168] on icon "delete" at bounding box center [978, 170] width 8 height 9
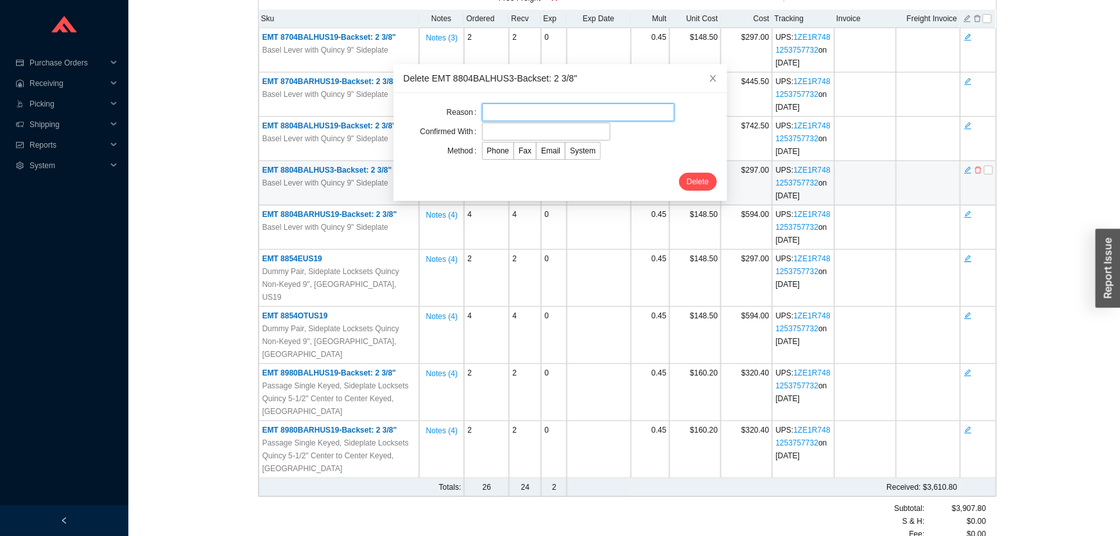
click at [513, 103] on input "text" at bounding box center [578, 112] width 193 height 18
type input "customer request"
click at [528, 132] on input "text" at bounding box center [546, 132] width 128 height 18
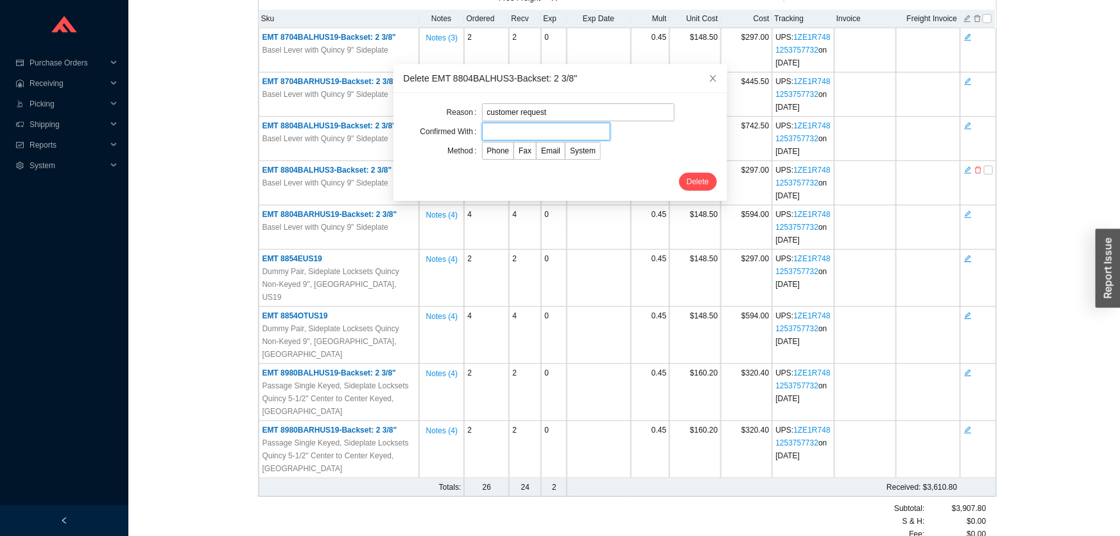
type input "Orders"
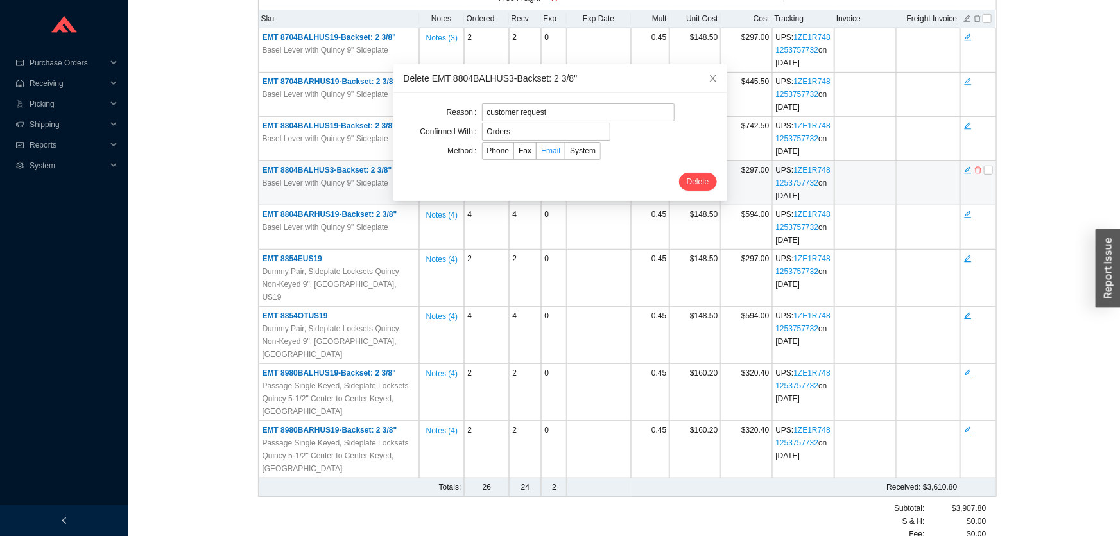
click at [542, 151] on span "Email" at bounding box center [550, 150] width 19 height 9
click at [537, 153] on input "Email" at bounding box center [537, 153] width 0 height 0
drag, startPoint x: 664, startPoint y: 178, endPoint x: 672, endPoint y: 183, distance: 9.3
click at [665, 178] on div "Delete" at bounding box center [560, 182] width 313 height 18
click at [687, 183] on span "Delete" at bounding box center [698, 181] width 22 height 13
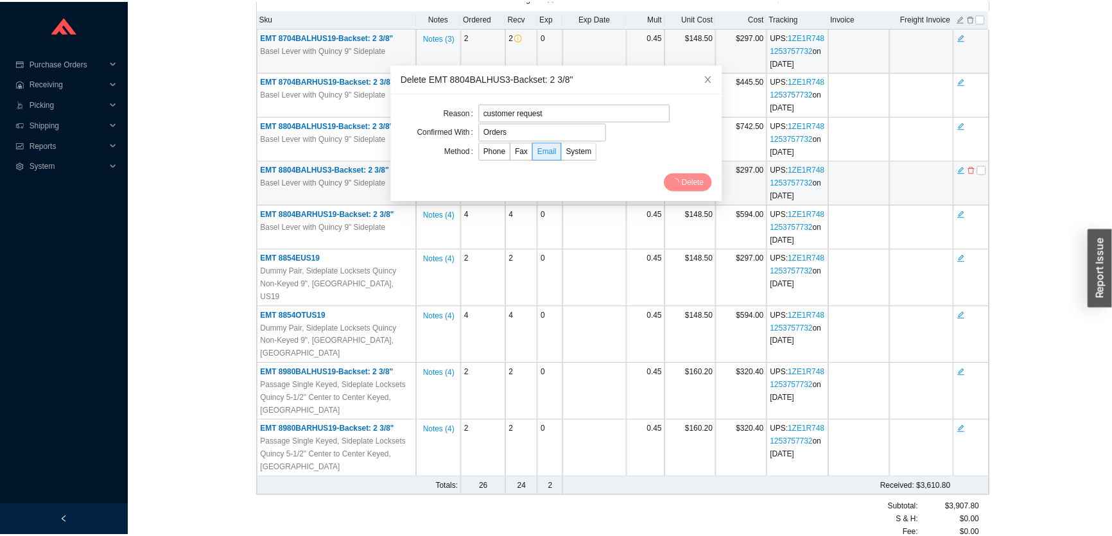
scroll to position [0, 0]
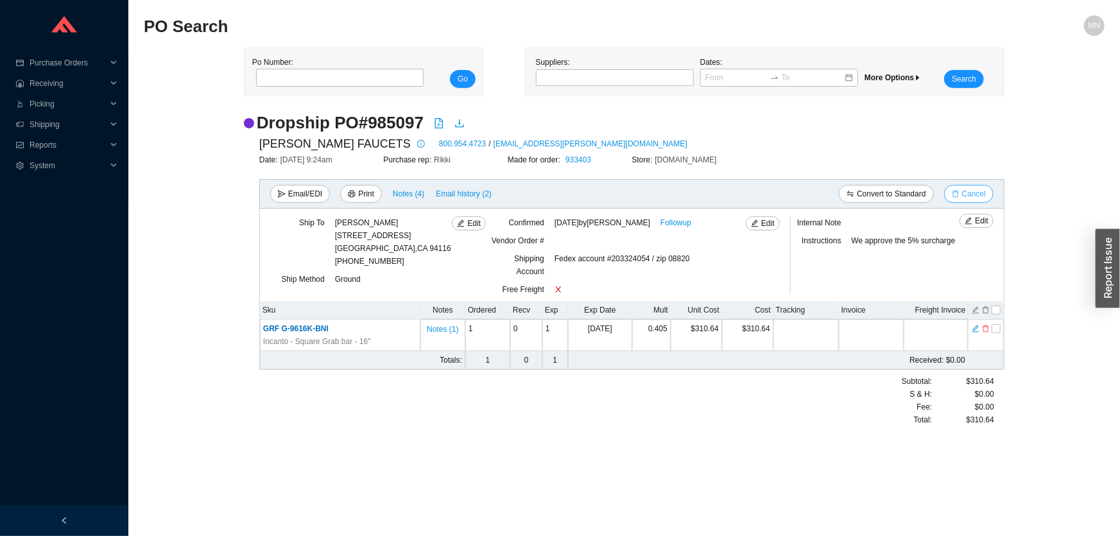
click at [963, 191] on span "Cancel" at bounding box center [974, 193] width 24 height 13
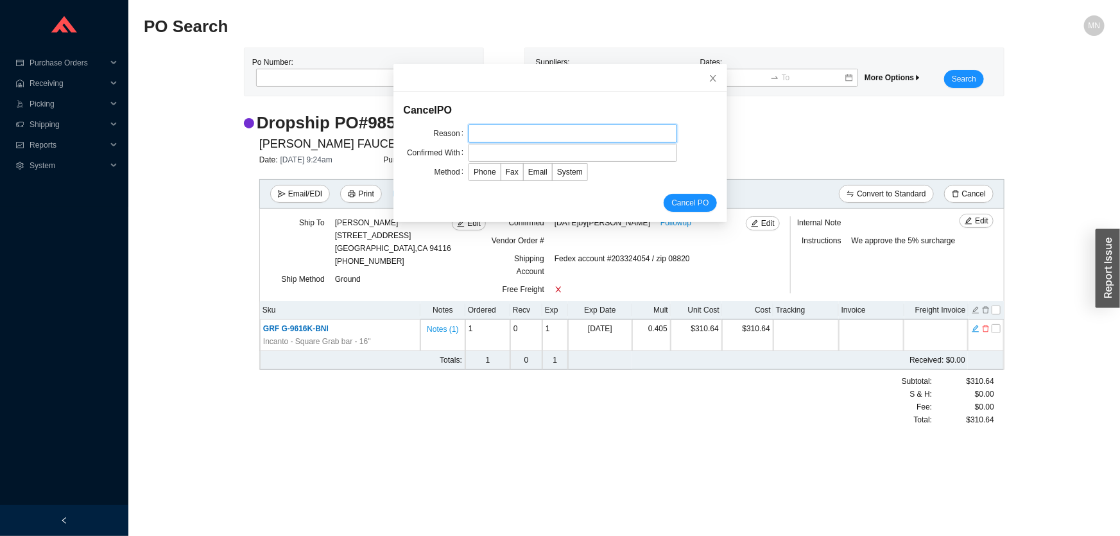
click at [513, 137] on input "text" at bounding box center [573, 134] width 209 height 18
type input "customer request"
click at [519, 153] on input "text" at bounding box center [573, 153] width 209 height 18
type input "[PERSON_NAME]"
click at [641, 185] on form "Cancel PO Reason customer request Confirmed With [PERSON_NAME] Method Phone Fax…" at bounding box center [560, 157] width 313 height 110
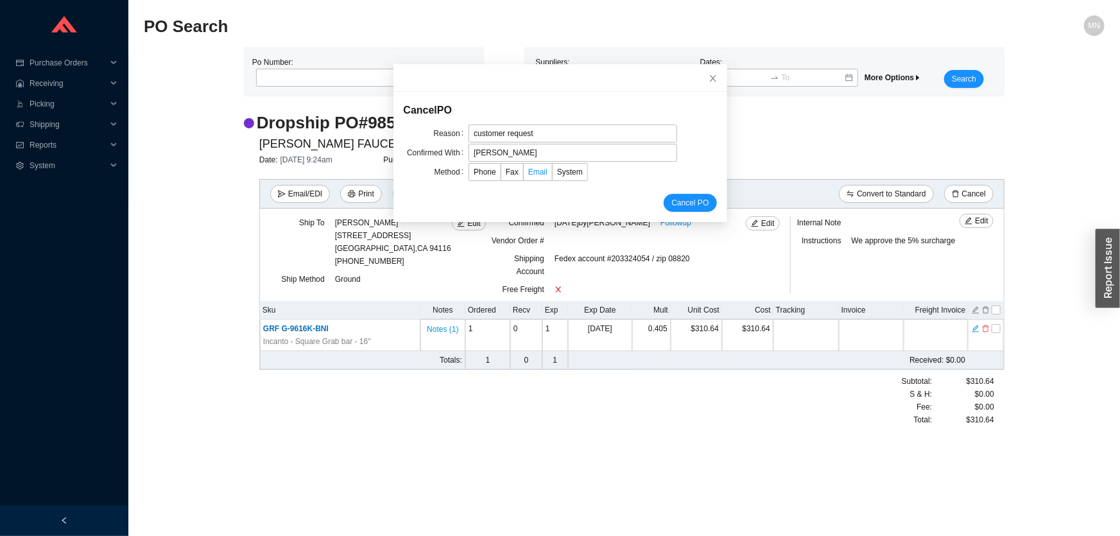
click at [530, 173] on span "Email" at bounding box center [537, 172] width 19 height 9
click at [524, 175] on input "Email" at bounding box center [524, 175] width 0 height 0
click at [671, 200] on span "Cancel PO" at bounding box center [689, 202] width 37 height 13
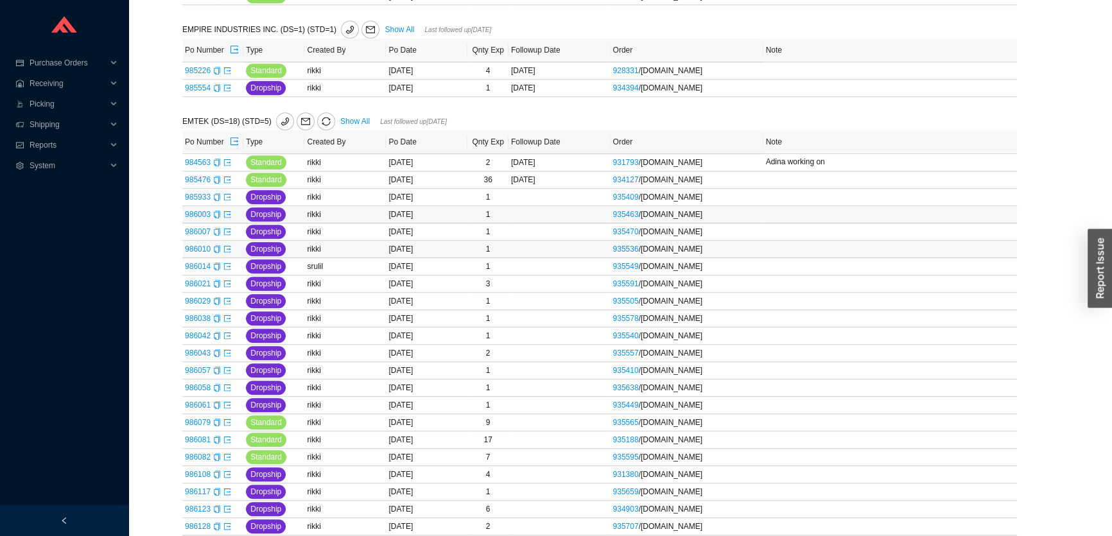
scroll to position [933, 0]
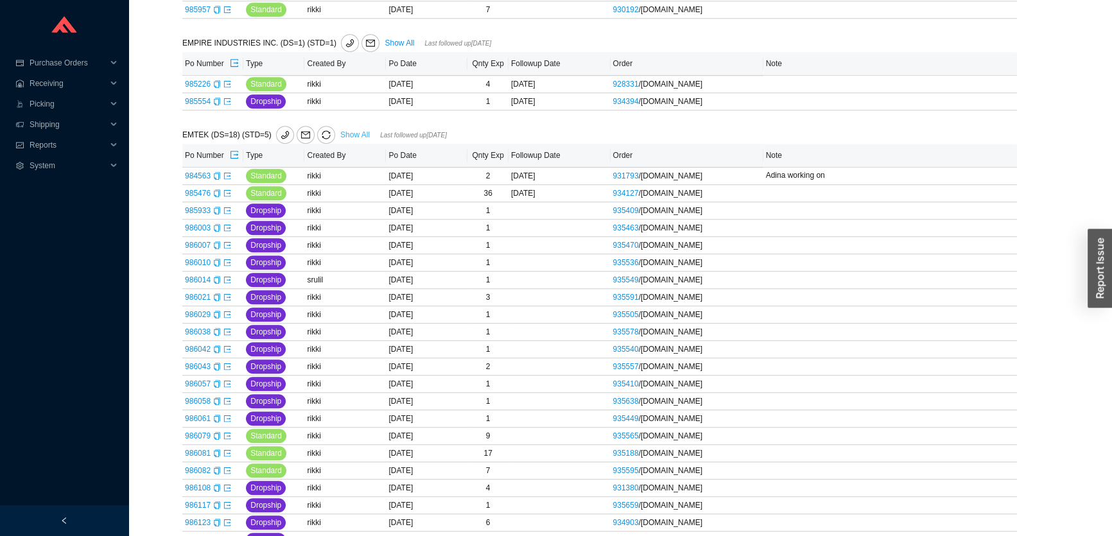
click at [343, 130] on link "Show All" at bounding box center [355, 134] width 30 height 9
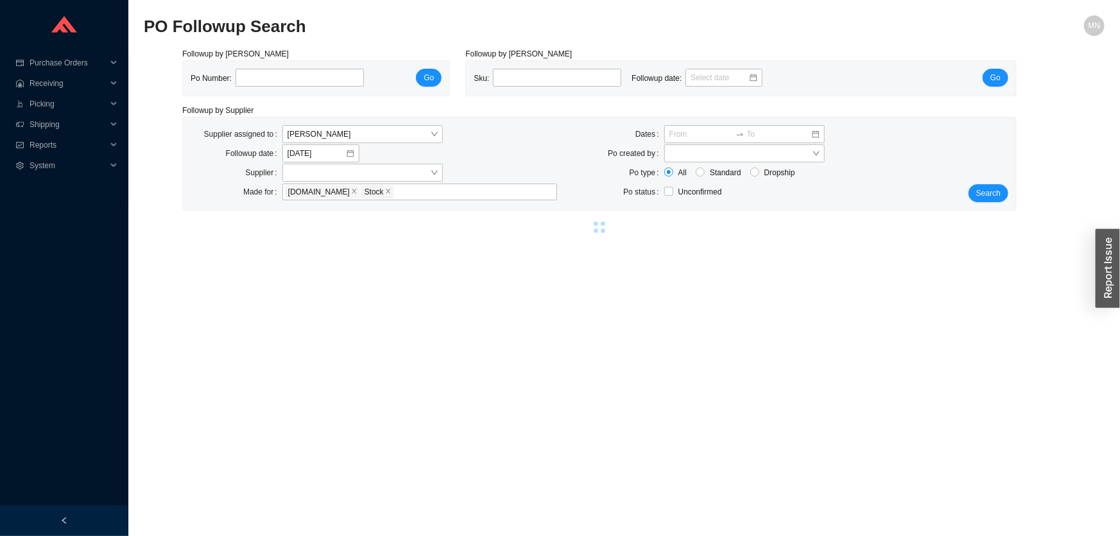
select select "2"
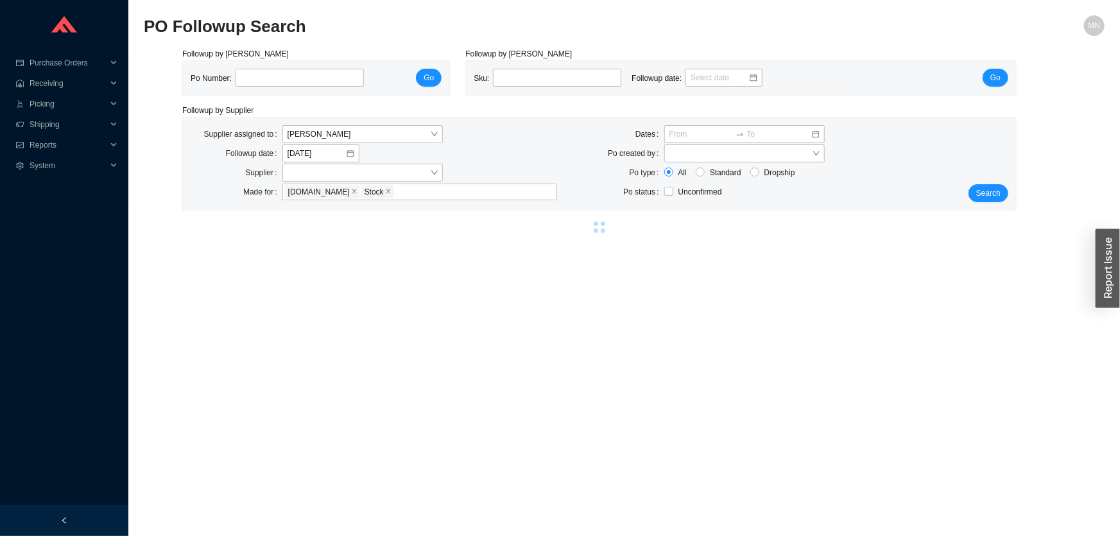
select select "2"
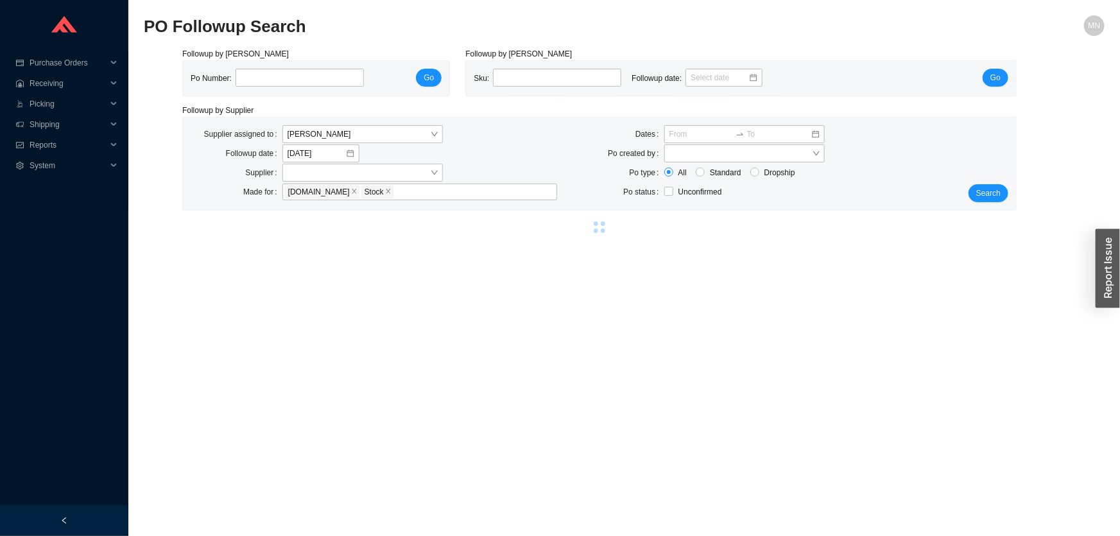
select select "2"
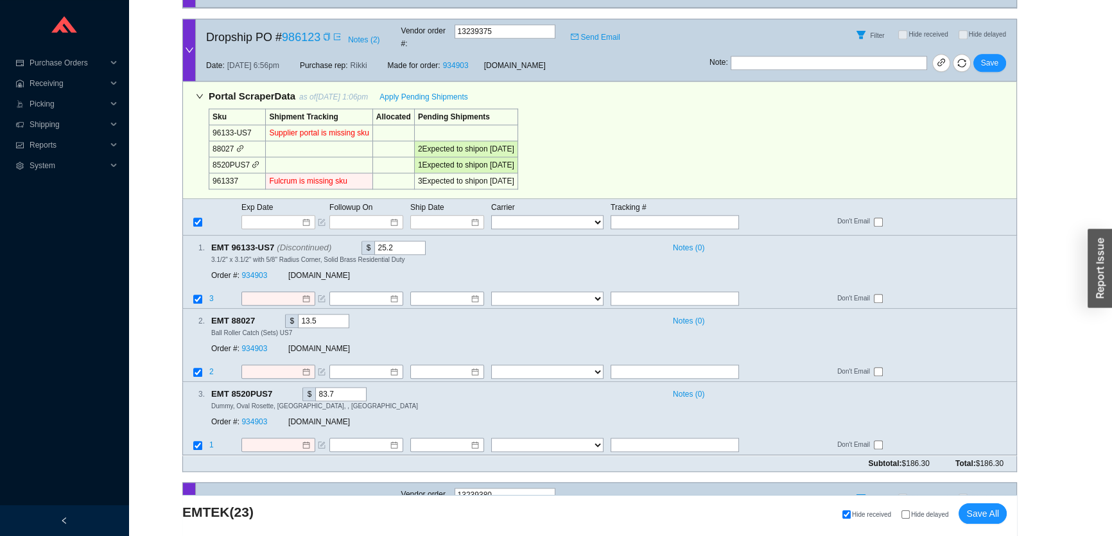
scroll to position [8158, 0]
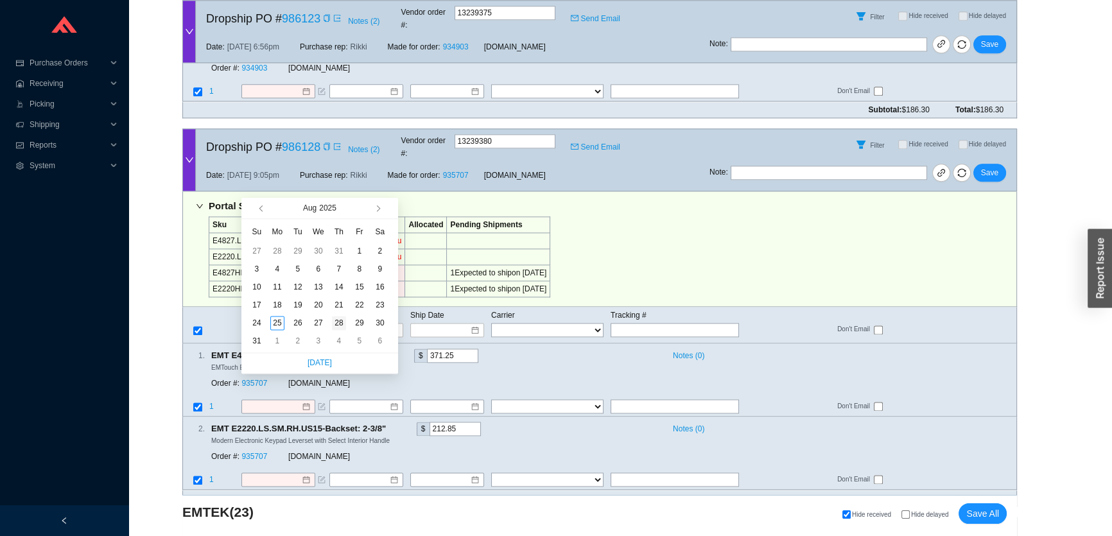
type input "8/28/2025"
click at [341, 322] on div "28" at bounding box center [339, 323] width 14 height 14
type input "8/28/2025"
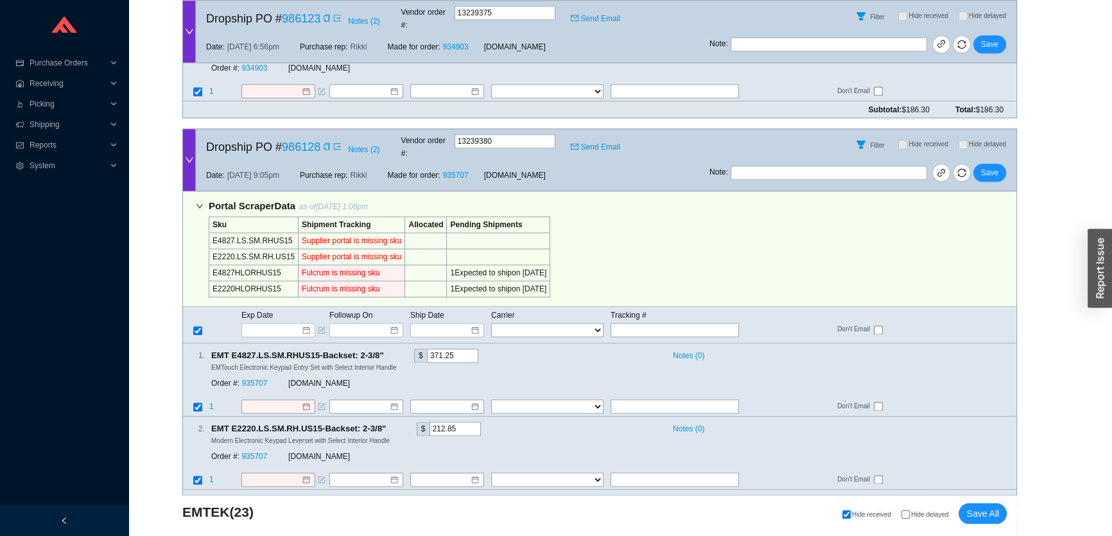
drag, startPoint x: 1005, startPoint y: 274, endPoint x: 988, endPoint y: 279, distance: 16.7
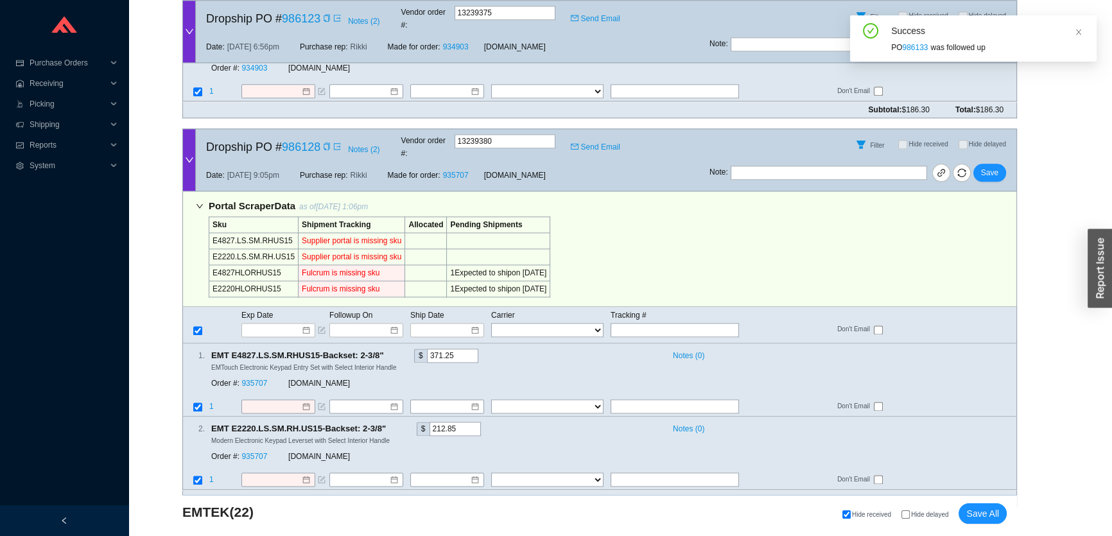
scroll to position [7903, 0]
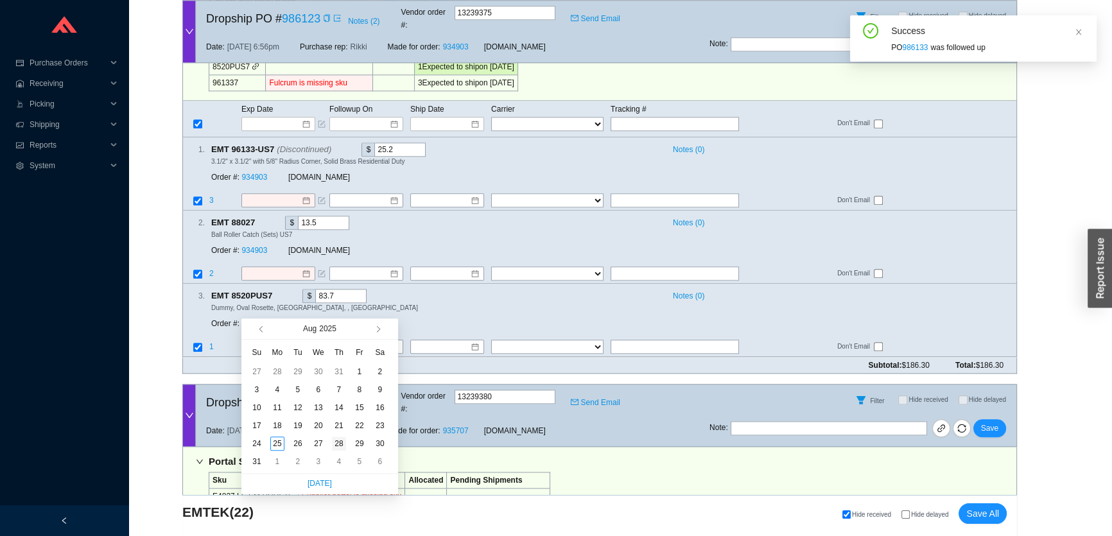
type input "8/28/2025"
click at [337, 442] on div "28" at bounding box center [339, 443] width 14 height 14
type input "[DATE]"
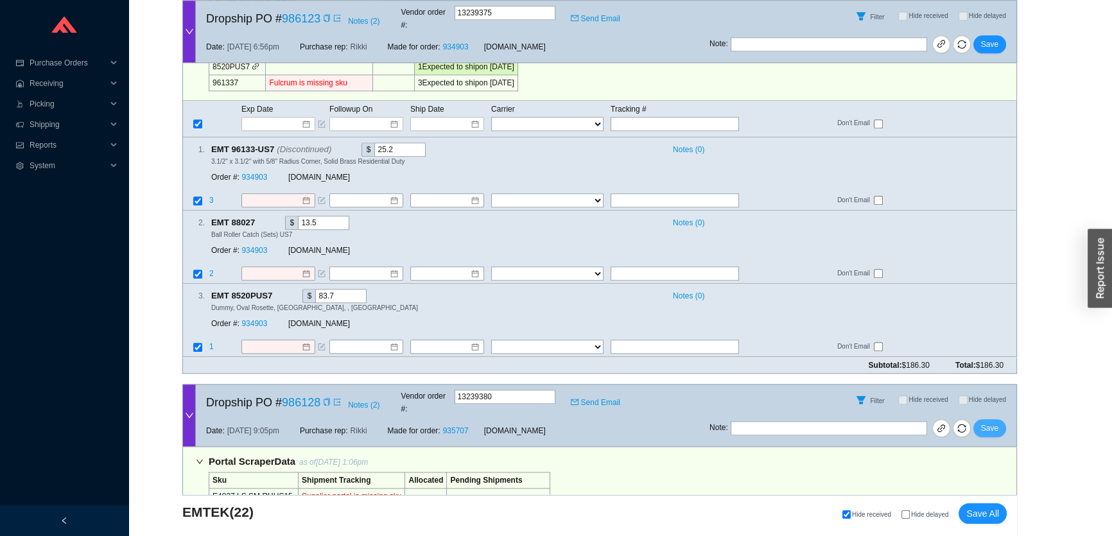
click at [988, 422] on span "Save" at bounding box center [989, 428] width 17 height 13
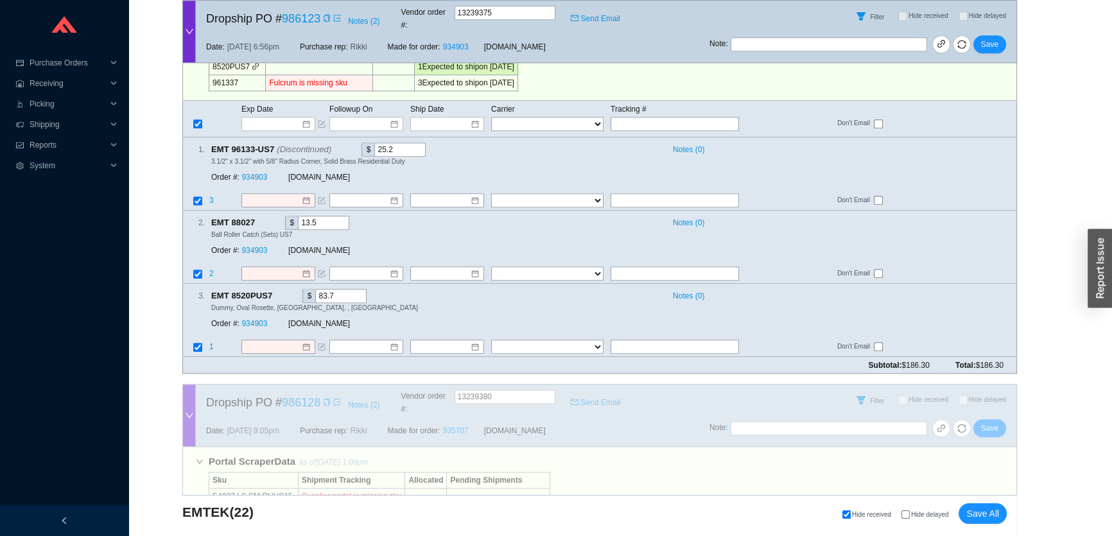
scroll to position [7528, 0]
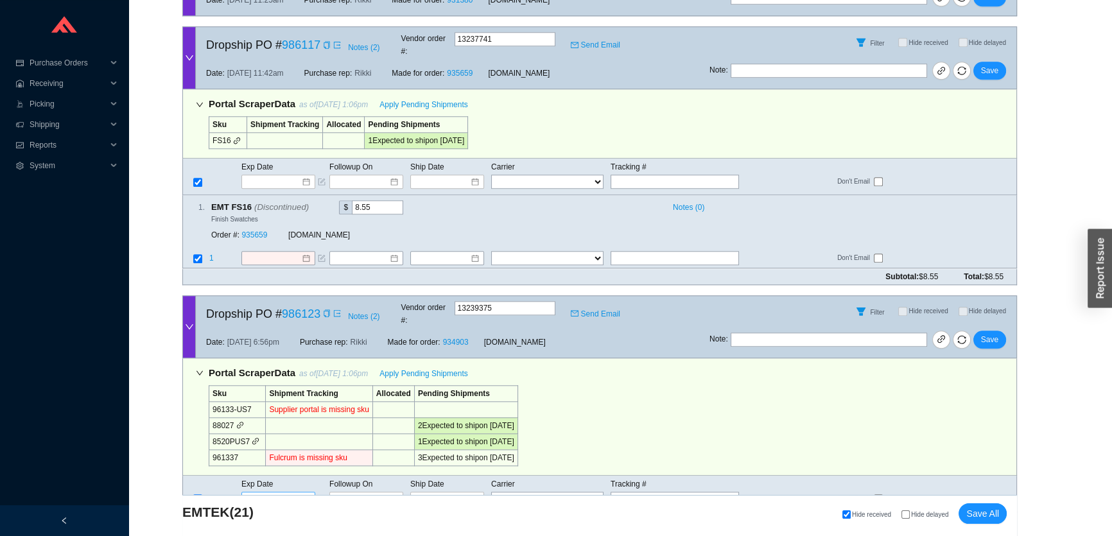
click at [281, 492] on input at bounding box center [273, 498] width 55 height 13
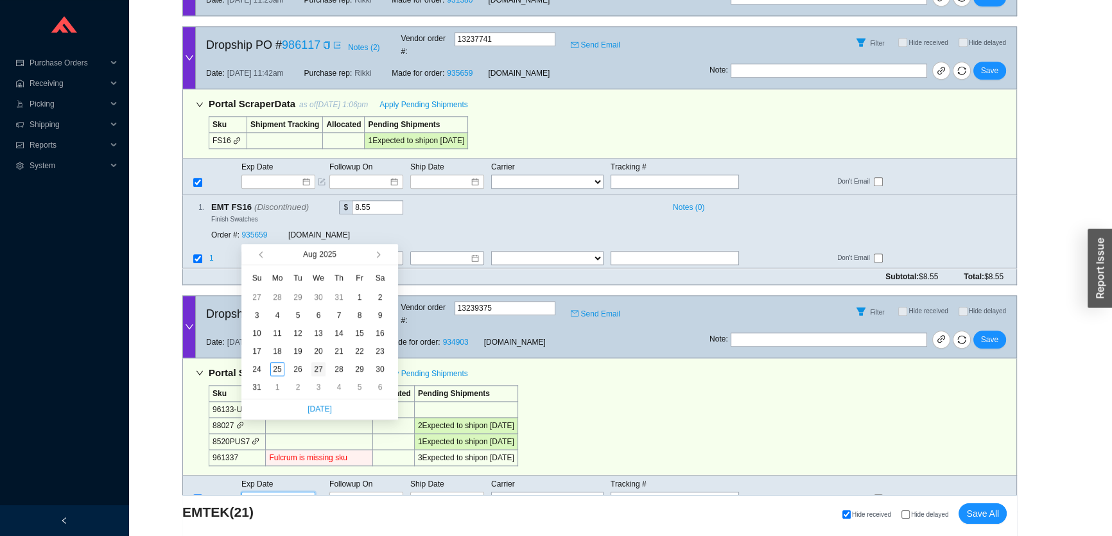
type input "[DATE]"
click at [321, 370] on div "27" at bounding box center [318, 369] width 14 height 14
type input "[DATE]"
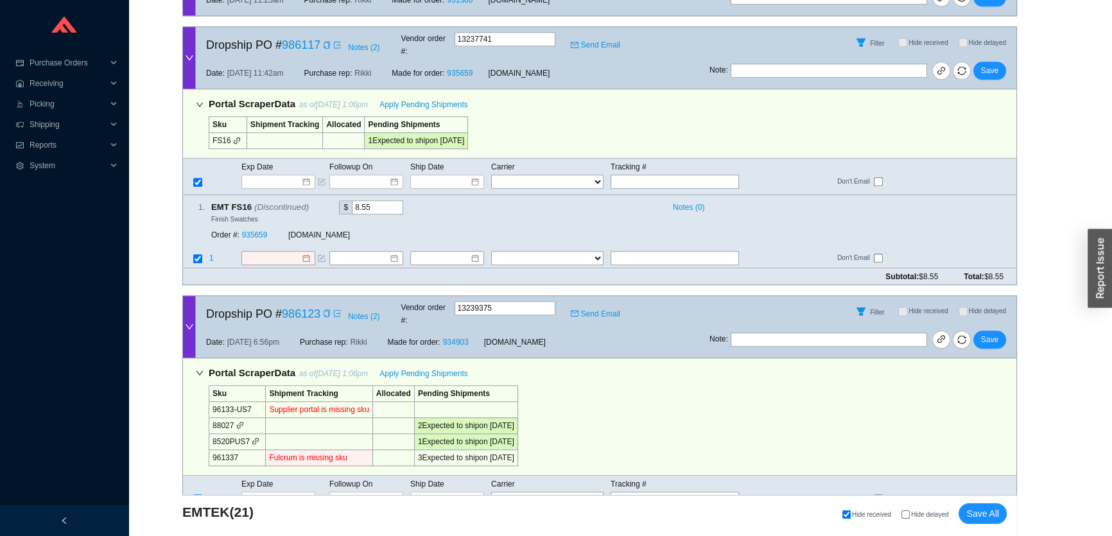
click at [1008, 307] on span "Hide delayed" at bounding box center [992, 311] width 47 height 8
click at [992, 333] on span "Save" at bounding box center [989, 339] width 17 height 13
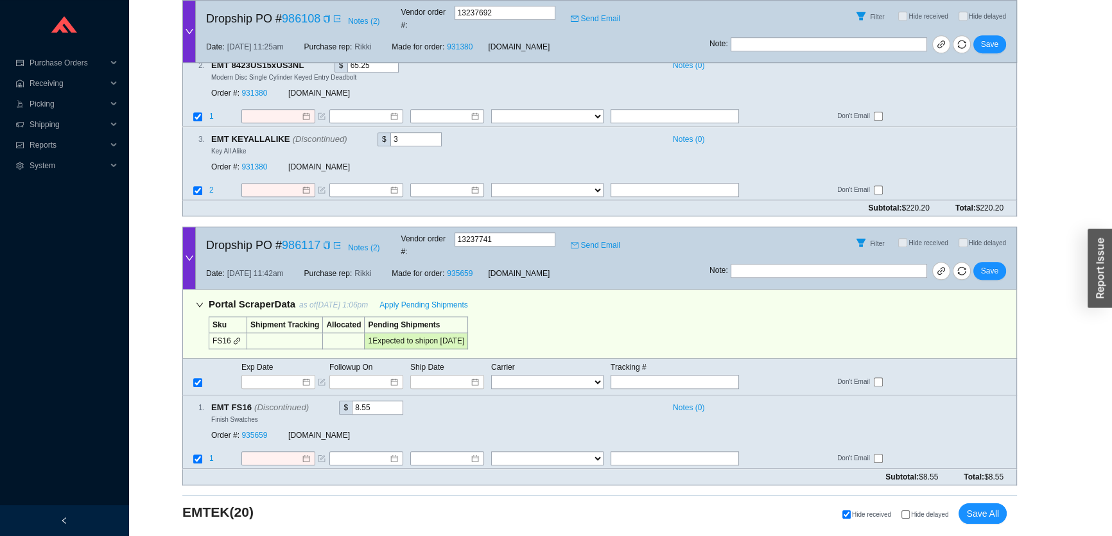
scroll to position [7077, 0]
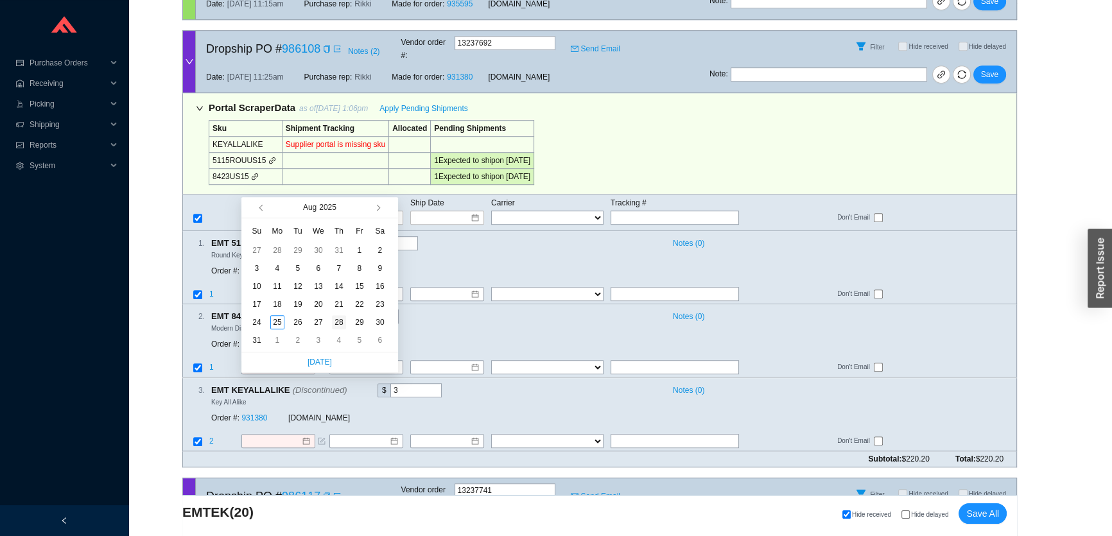
type input "8/28/2025"
click at [336, 324] on div "28" at bounding box center [339, 322] width 14 height 14
type input "8/28/2025"
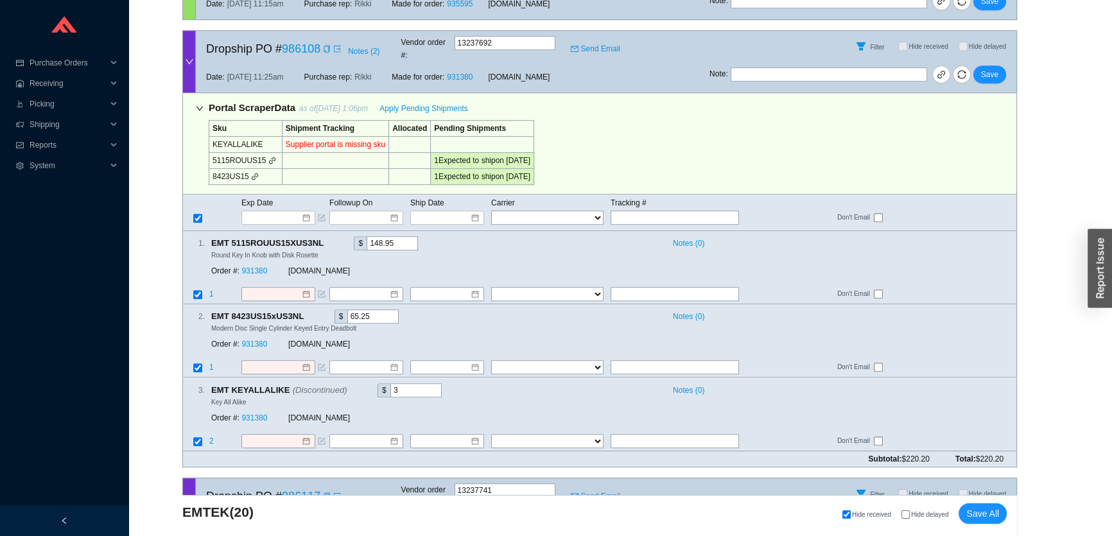
click at [983, 515] on span "Save" at bounding box center [989, 521] width 17 height 13
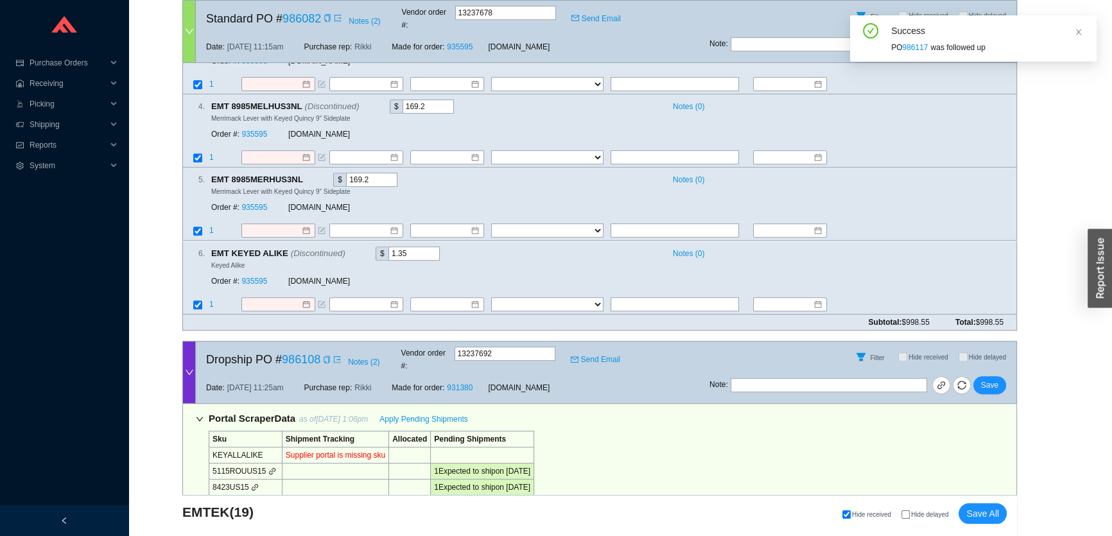
scroll to position [6821, 0]
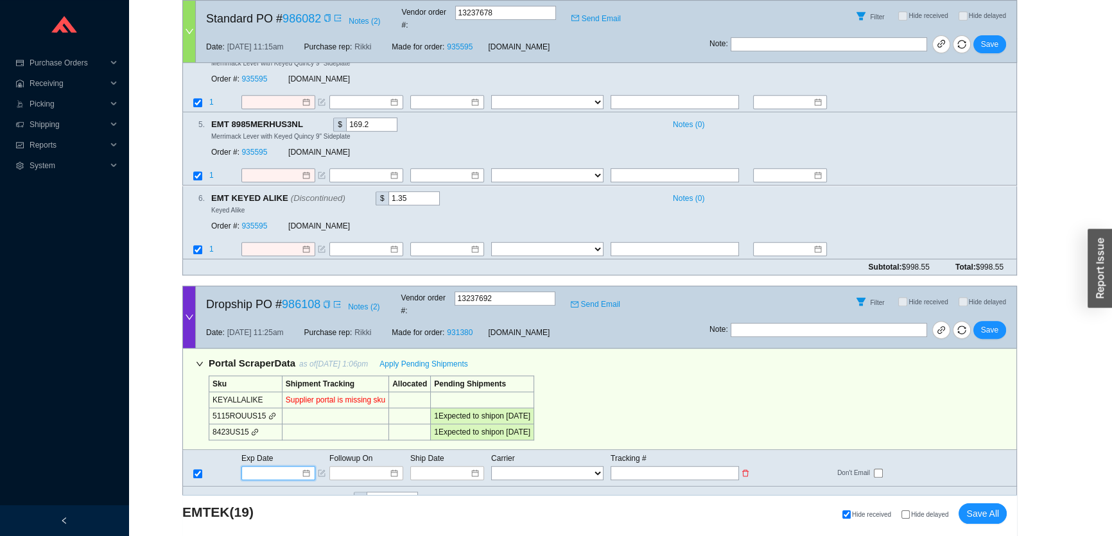
click at [273, 467] on input at bounding box center [273, 473] width 55 height 13
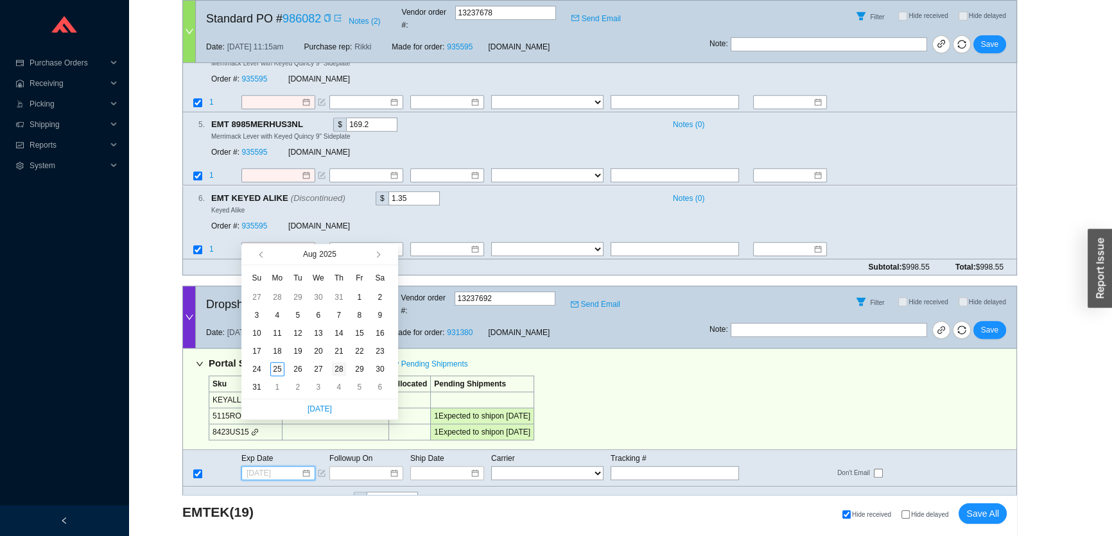
type input "8/28/2025"
click at [334, 366] on div "28" at bounding box center [339, 369] width 14 height 14
type input "8/28/2025"
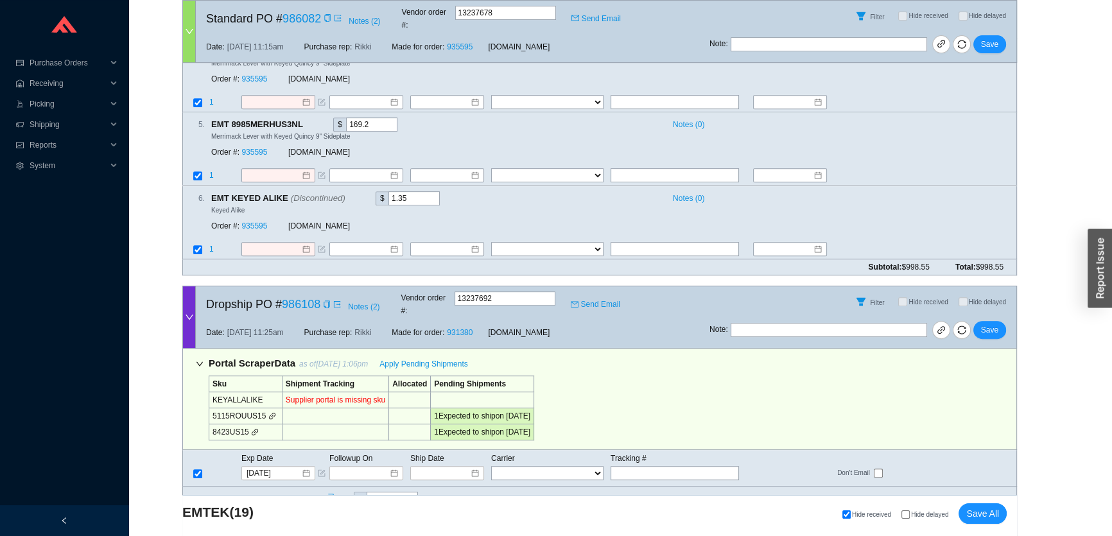
drag, startPoint x: 259, startPoint y: 293, endPoint x: 255, endPoint y: 285, distance: 8.6
click at [991, 324] on span "Save" at bounding box center [989, 330] width 17 height 13
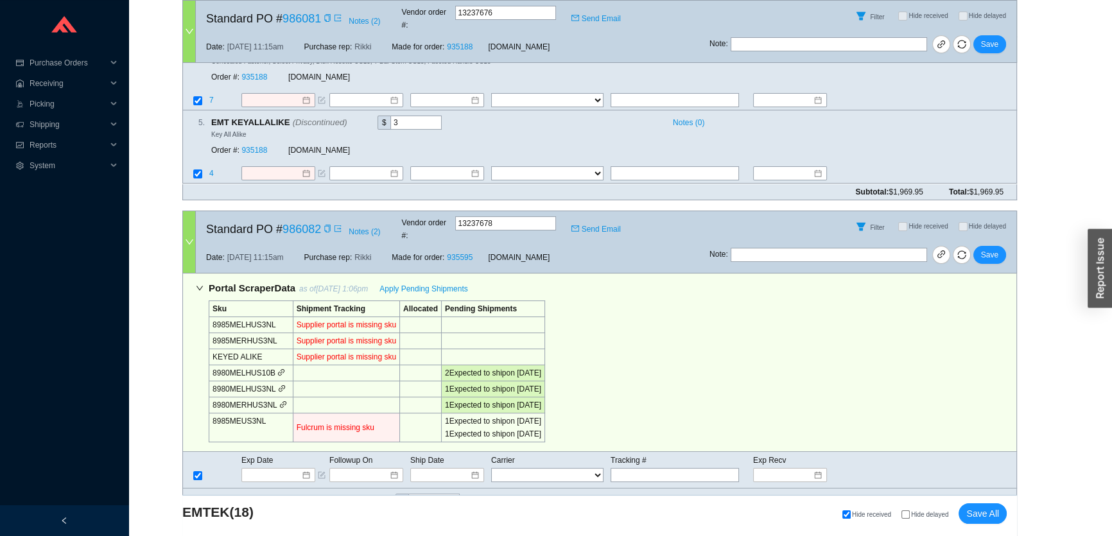
scroll to position [6152, 0]
click at [257, 523] on link "935595" at bounding box center [254, 527] width 26 height 9
click at [284, 468] on input at bounding box center [273, 474] width 55 height 13
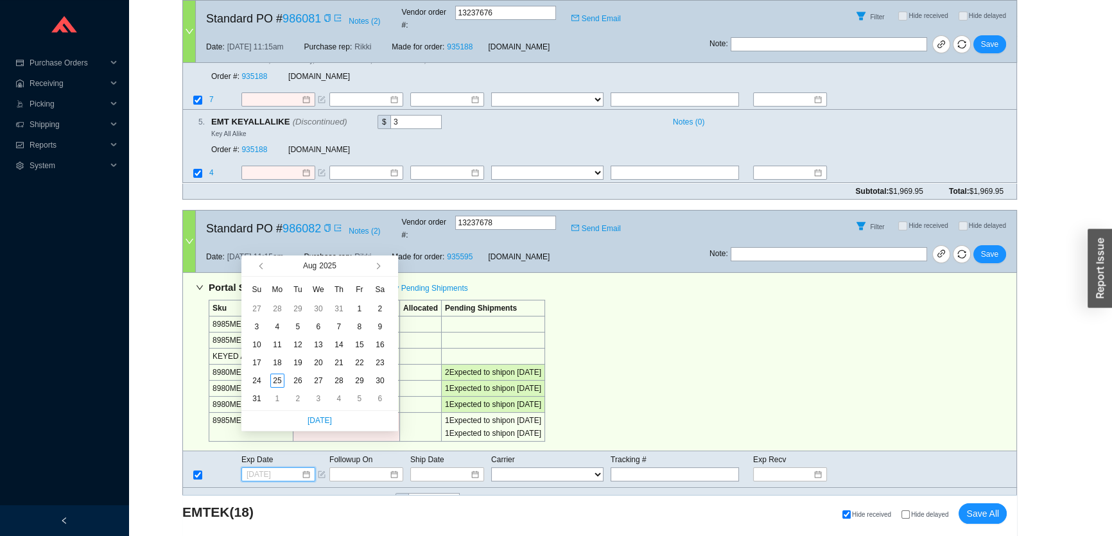
type input "9/3/2025"
type input "9/4/2025"
type input "9/5/2025"
click at [361, 399] on div "5" at bounding box center [359, 399] width 14 height 14
type input "9/5/2025"
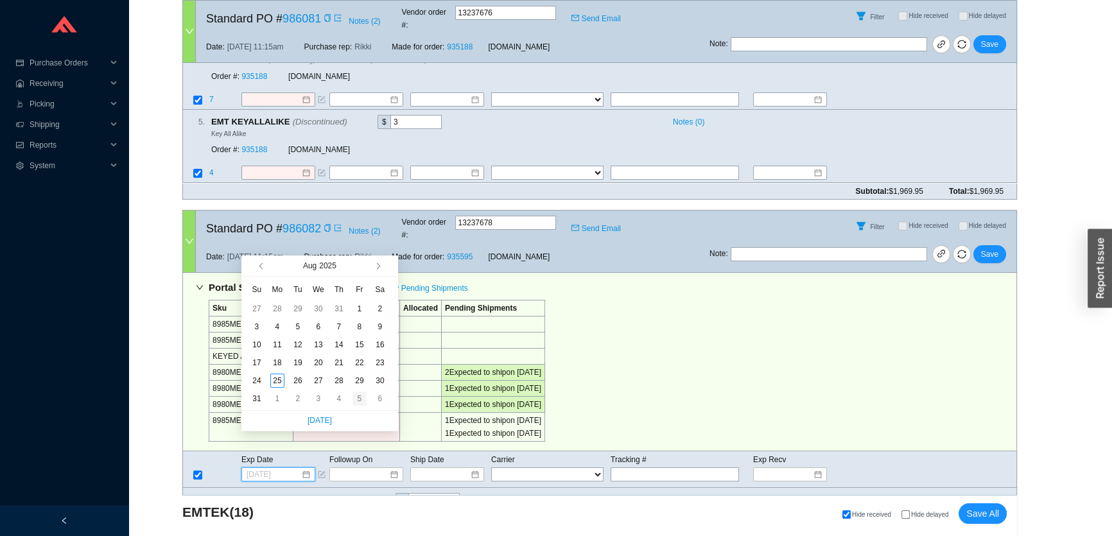
type input "9/5/2025"
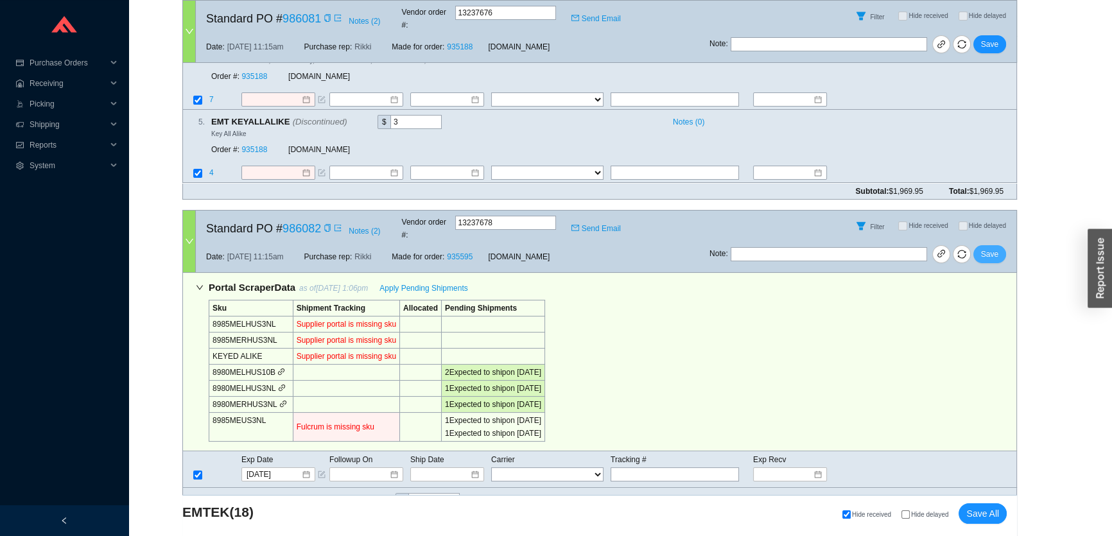
click at [991, 248] on span "Save" at bounding box center [989, 254] width 17 height 13
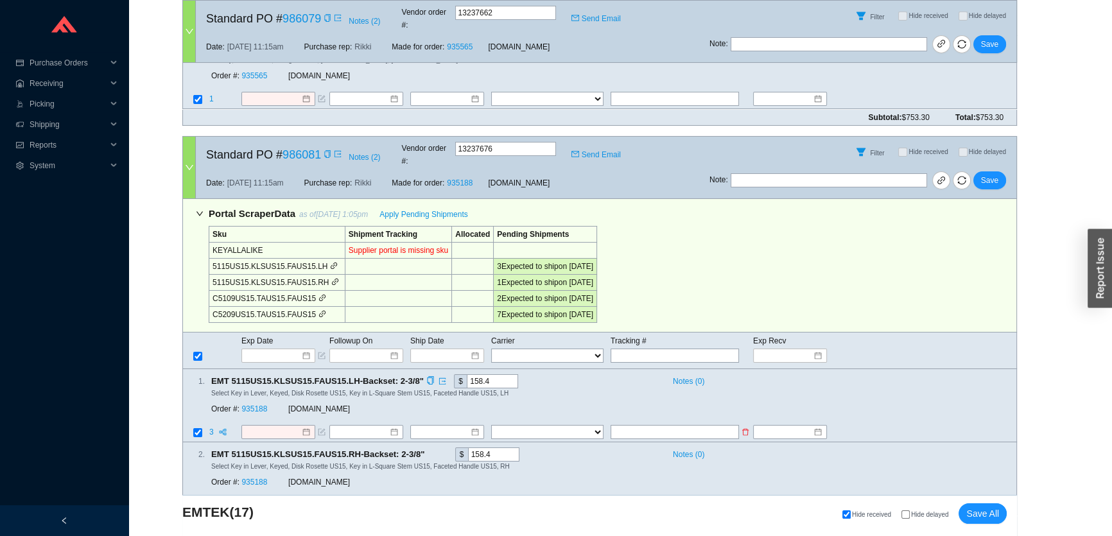
scroll to position [5535, 0]
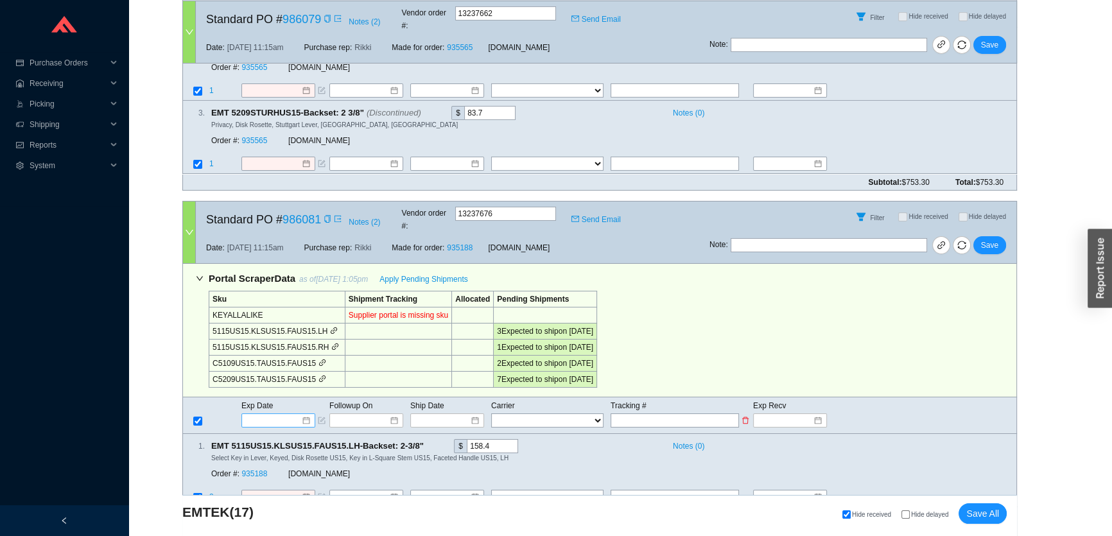
click at [264, 414] on input at bounding box center [273, 420] width 55 height 13
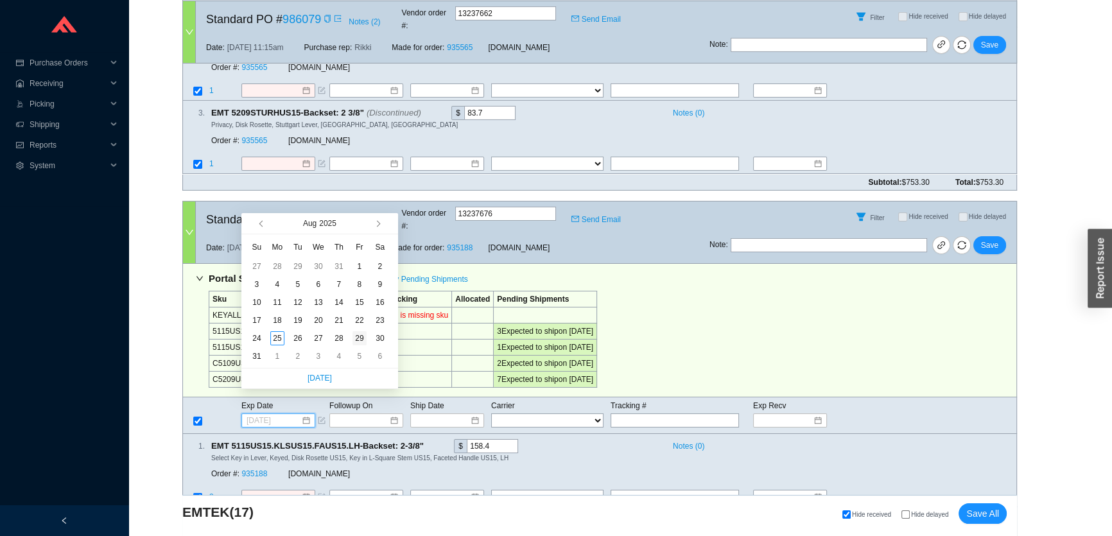
type input "8/29/2025"
click at [358, 339] on div "29" at bounding box center [359, 338] width 14 height 14
type input "8/29/2025"
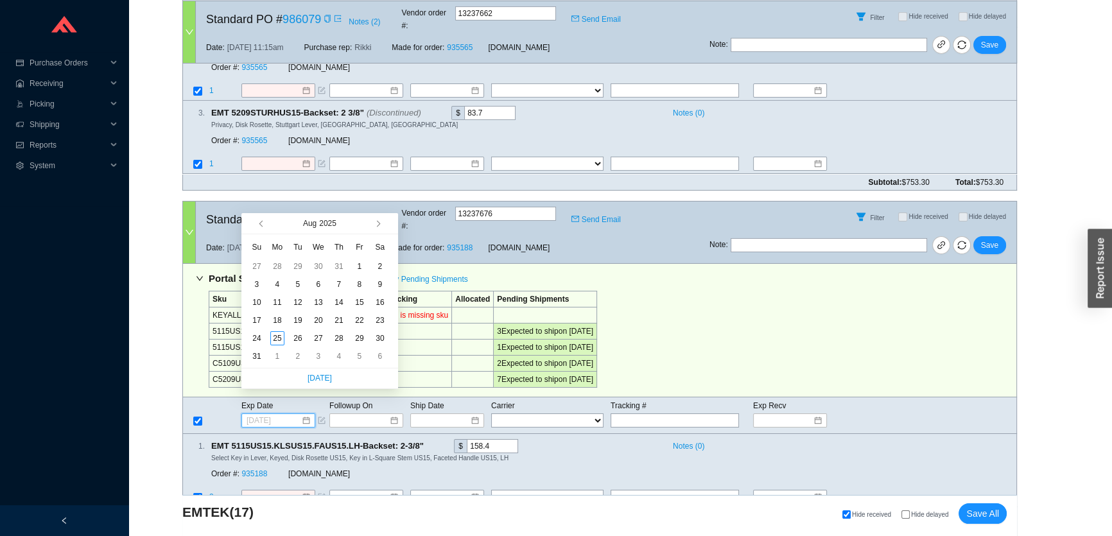
type input "8/29/2025"
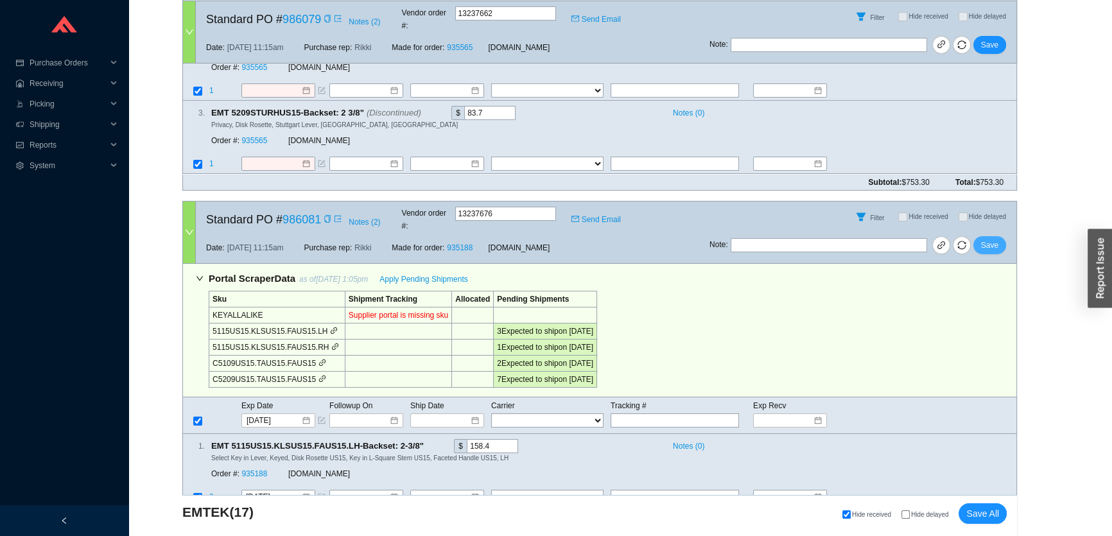
click at [991, 239] on span "Save" at bounding box center [989, 245] width 17 height 13
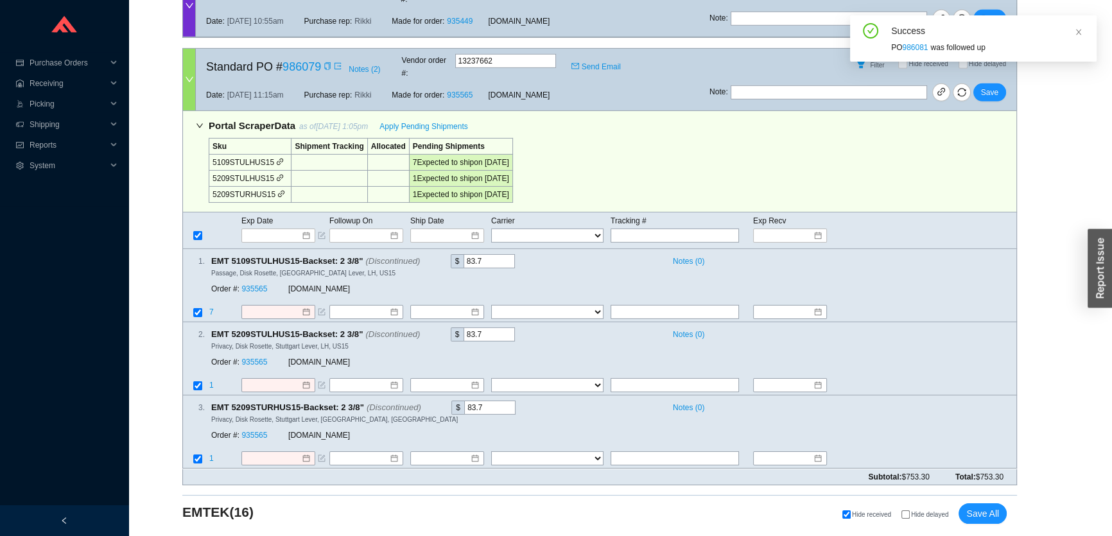
scroll to position [5037, 0]
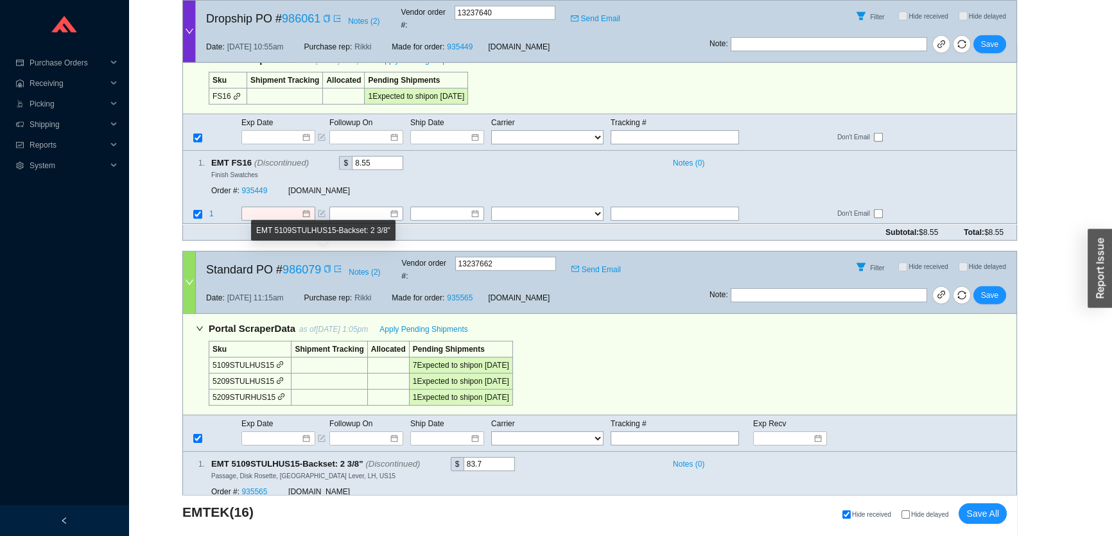
click at [257, 237] on div "EMT 5109STULHUS15-Backset: 2 3/8"" at bounding box center [323, 230] width 144 height 21
click at [263, 432] on input at bounding box center [273, 438] width 55 height 13
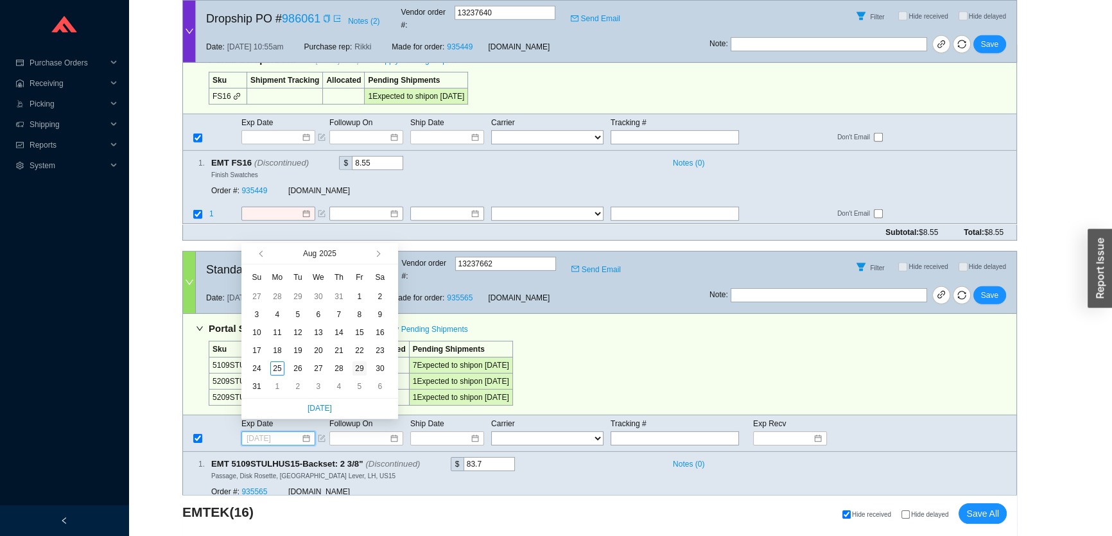
type input "8/29/2025"
click at [354, 367] on div "29" at bounding box center [359, 368] width 14 height 14
type input "8/29/2025"
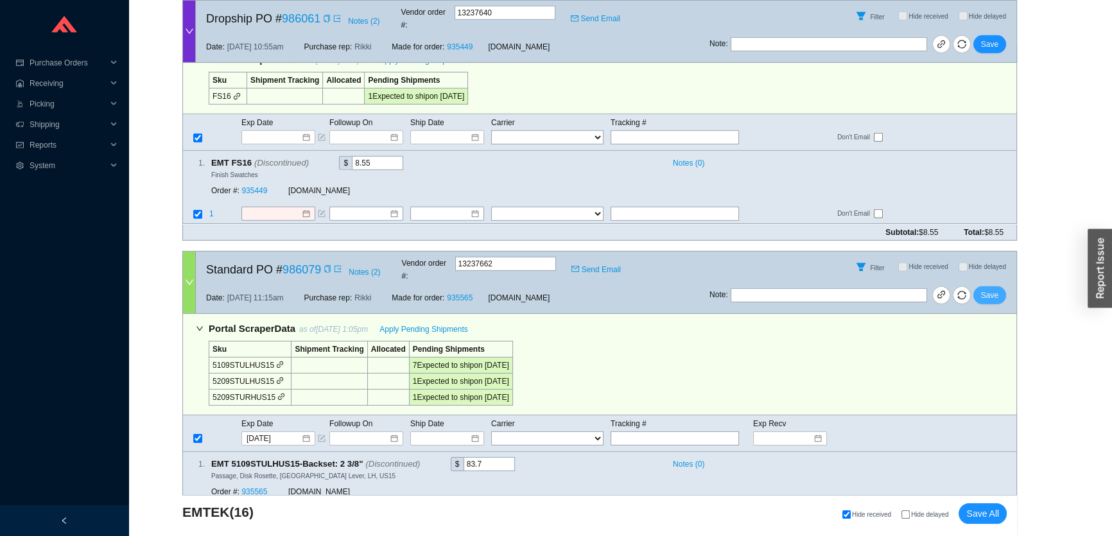
click at [983, 289] on span "Save" at bounding box center [989, 295] width 17 height 13
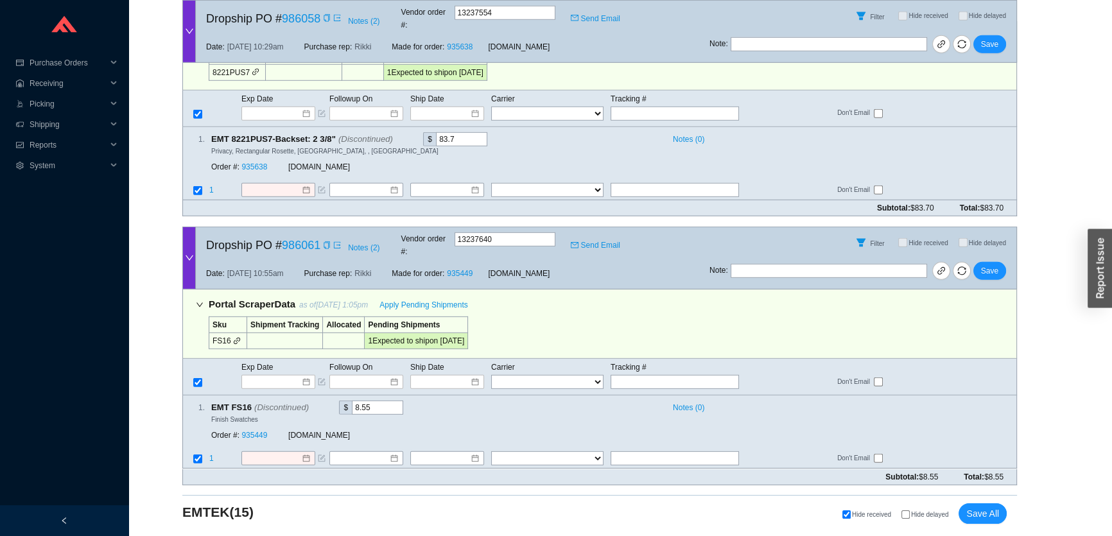
scroll to position [4602, 0]
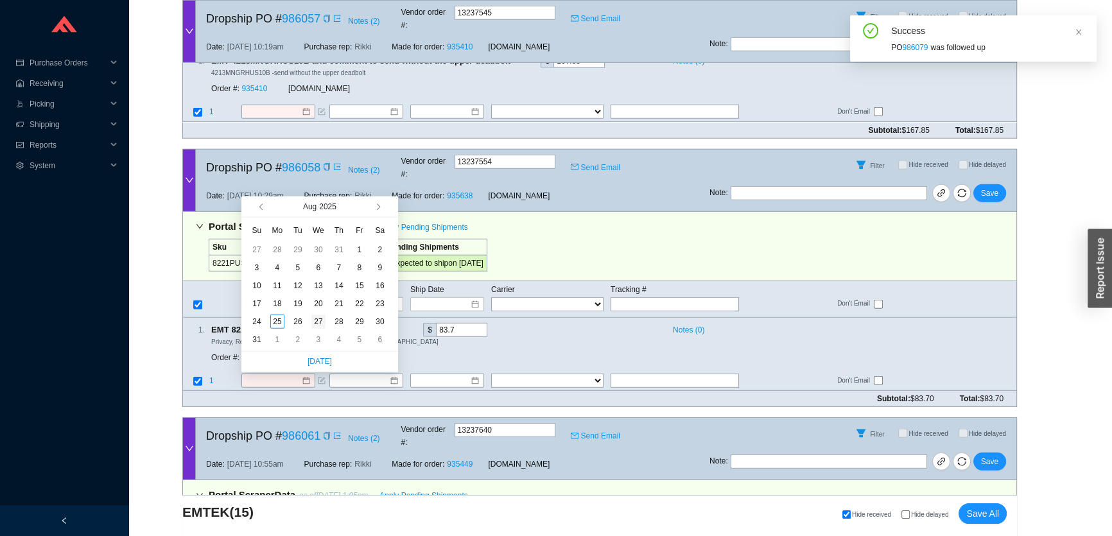
type input "8/27/2025"
click at [327, 324] on td "27" at bounding box center [318, 322] width 21 height 18
type input "8/27/2025"
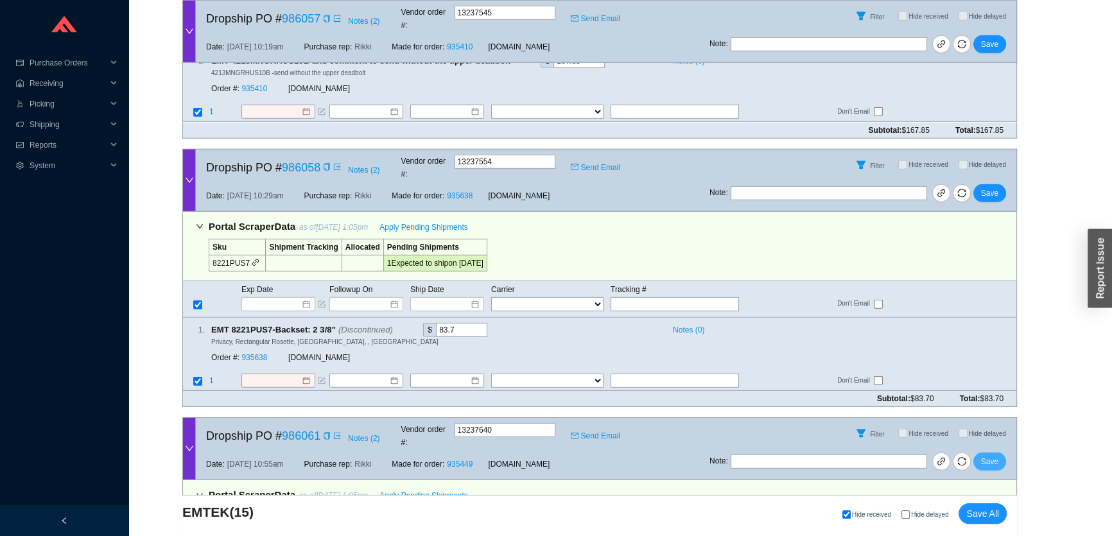
click at [988, 455] on span "Save" at bounding box center [989, 461] width 17 height 13
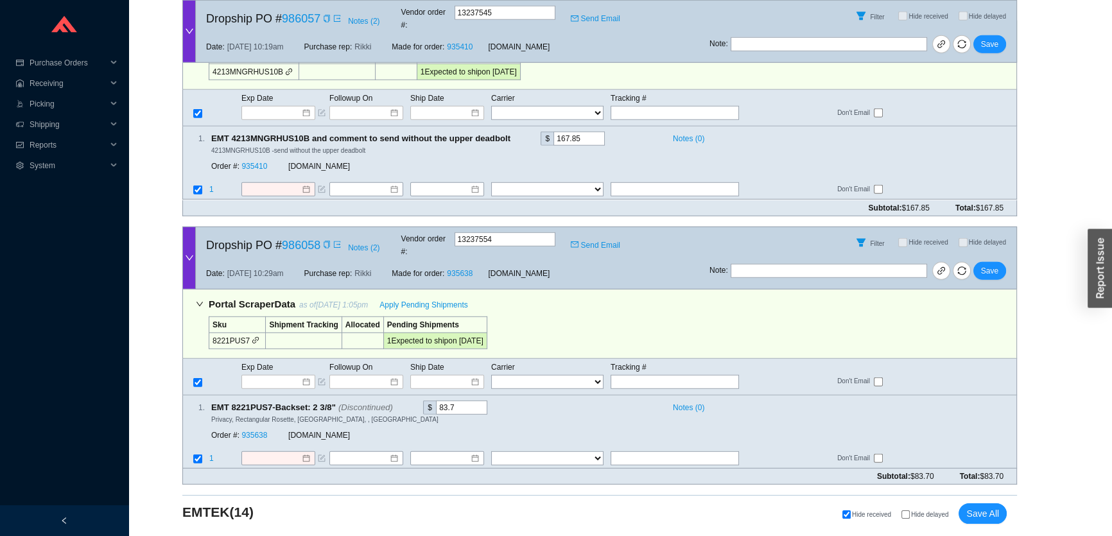
scroll to position [4346, 0]
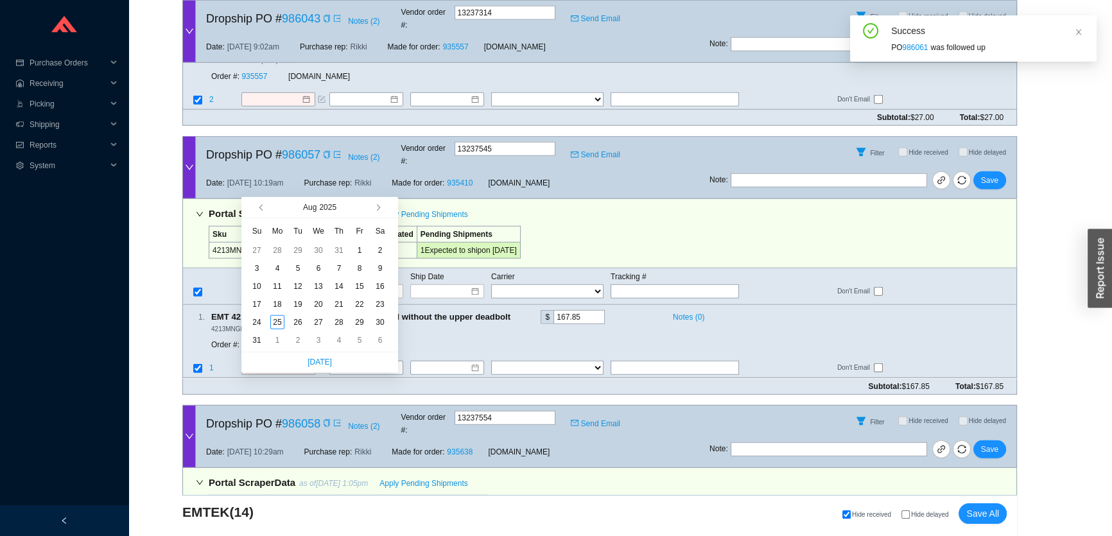
type input "8/28/2025"
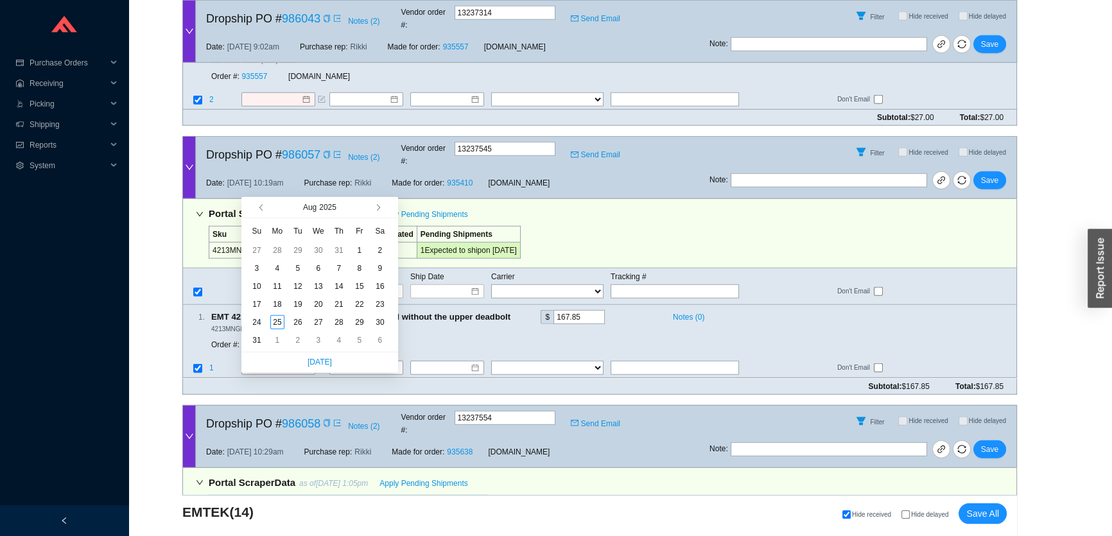
drag, startPoint x: 335, startPoint y: 324, endPoint x: 276, endPoint y: 406, distance: 101.7
click at [336, 324] on div "28" at bounding box center [339, 322] width 14 height 14
type input "8/28/2025"
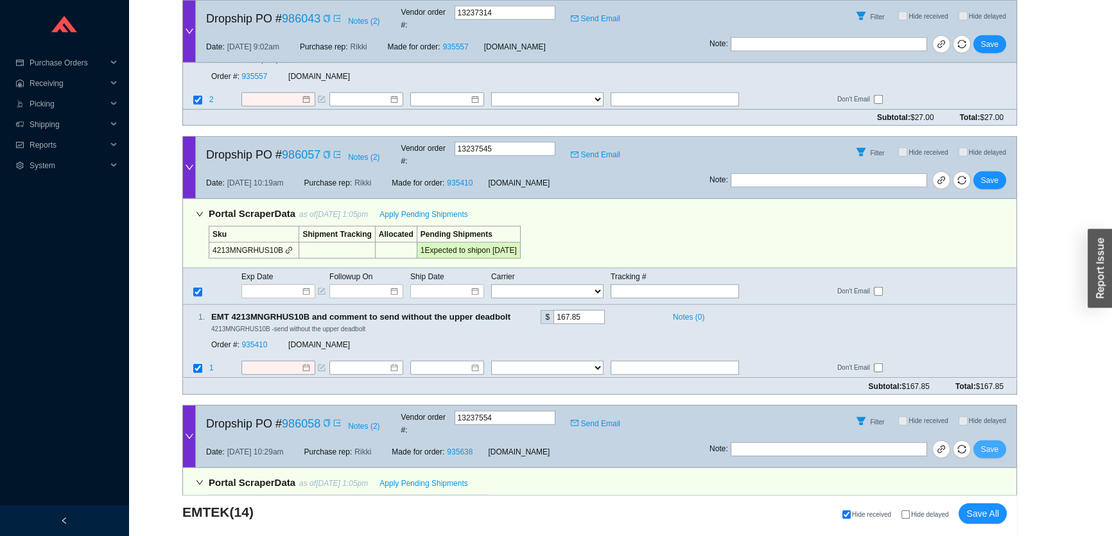
drag, startPoint x: 990, startPoint y: 273, endPoint x: 967, endPoint y: 270, distance: 22.6
click at [989, 443] on span "Save" at bounding box center [989, 449] width 17 height 13
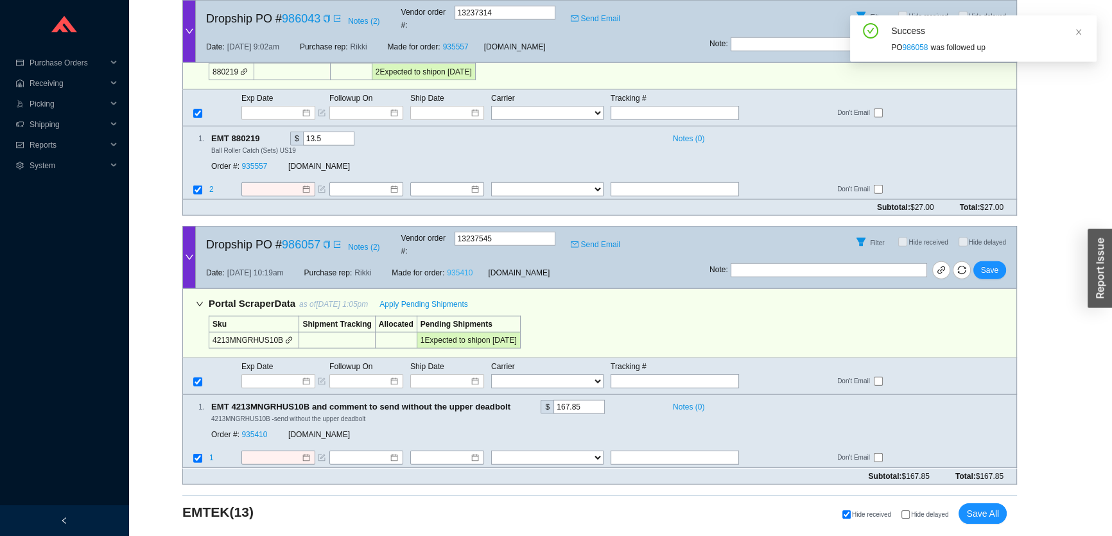
scroll to position [4091, 0]
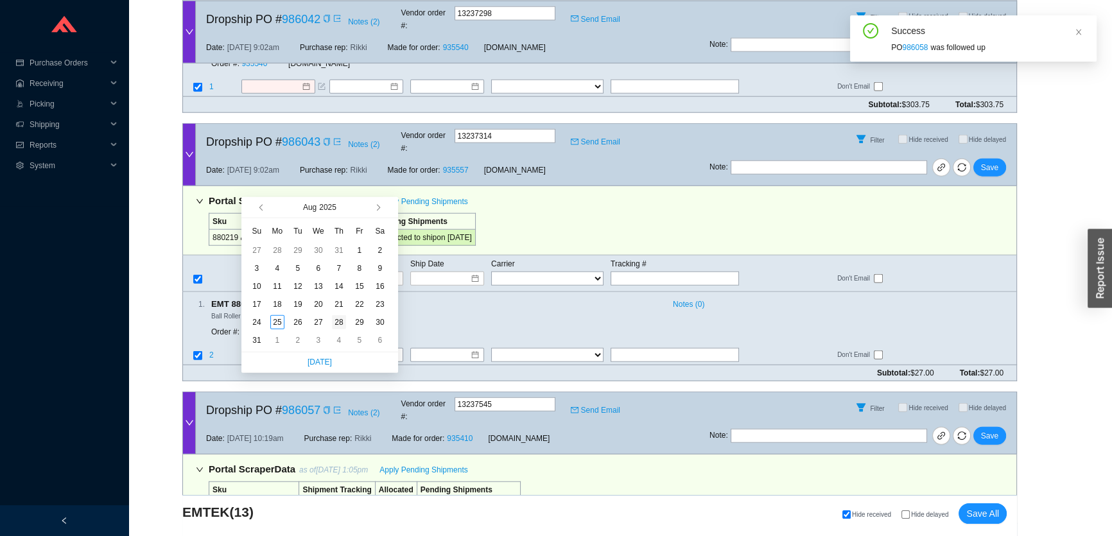
type input "8/28/2025"
click at [339, 323] on div "28" at bounding box center [339, 322] width 14 height 14
type input "8/28/2025"
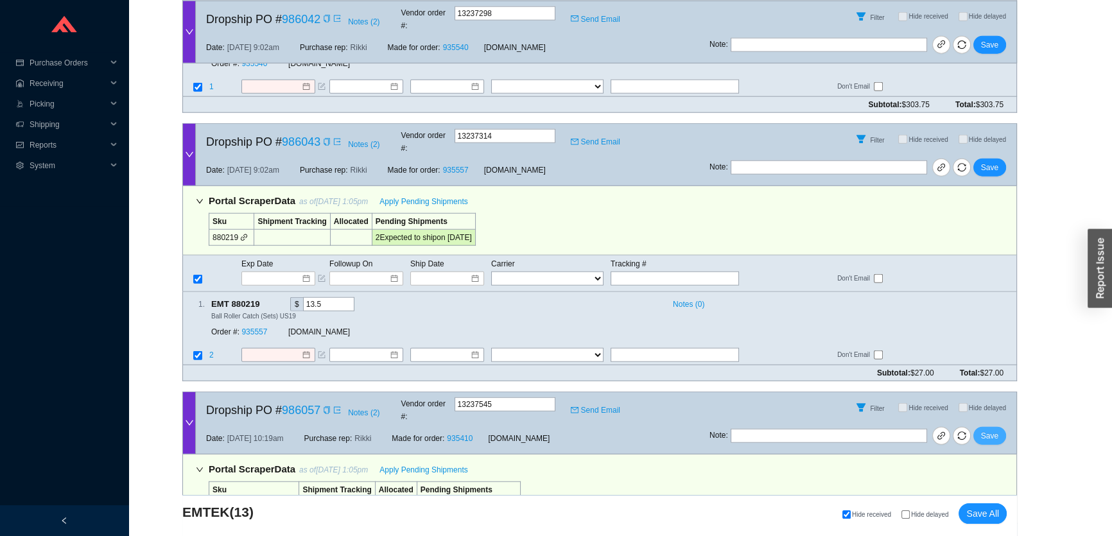
click at [1000, 427] on button "Save" at bounding box center [989, 436] width 33 height 18
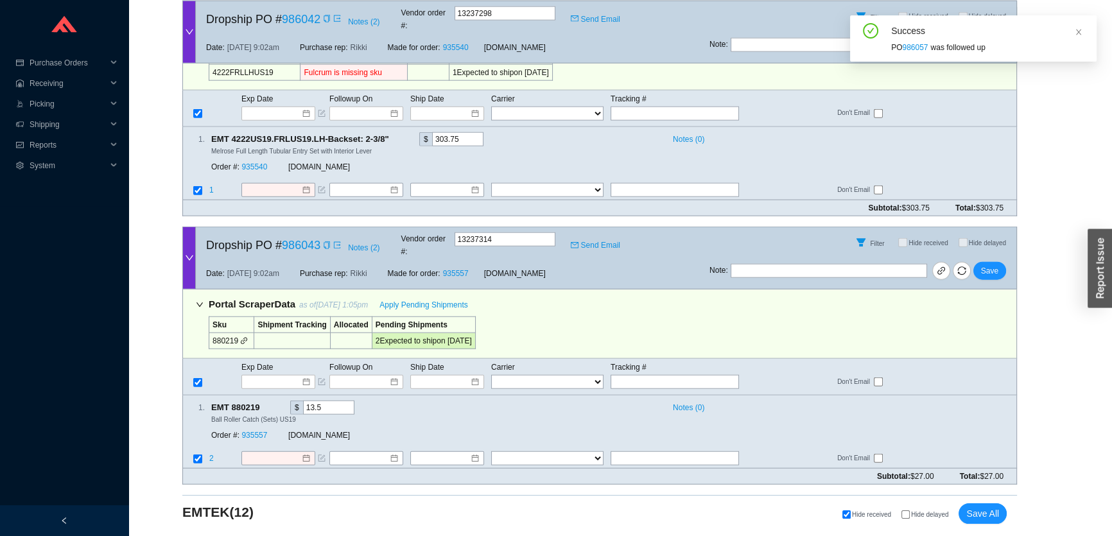
scroll to position [3835, 0]
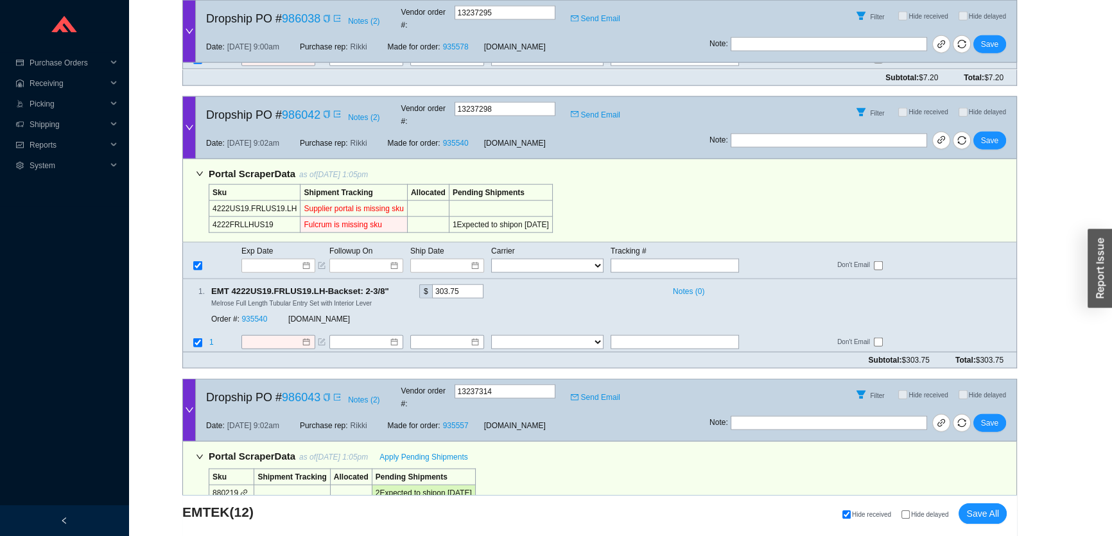
click at [279, 528] on input at bounding box center [273, 534] width 55 height 13
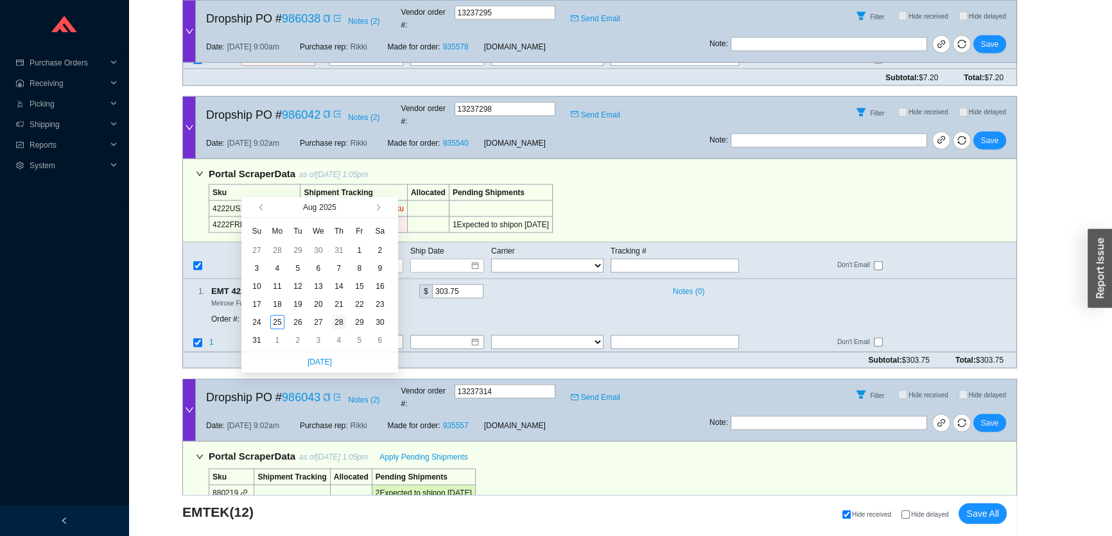
type input "8/28/2025"
click at [334, 321] on div "28" at bounding box center [339, 322] width 14 height 14
type input "8/28/2025"
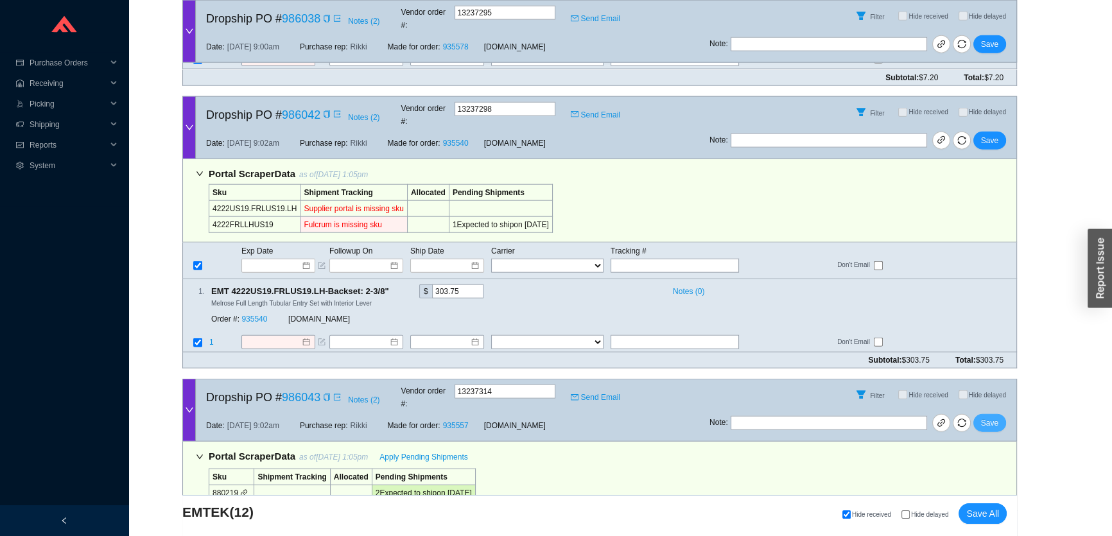
click at [983, 417] on span "Save" at bounding box center [989, 423] width 17 height 13
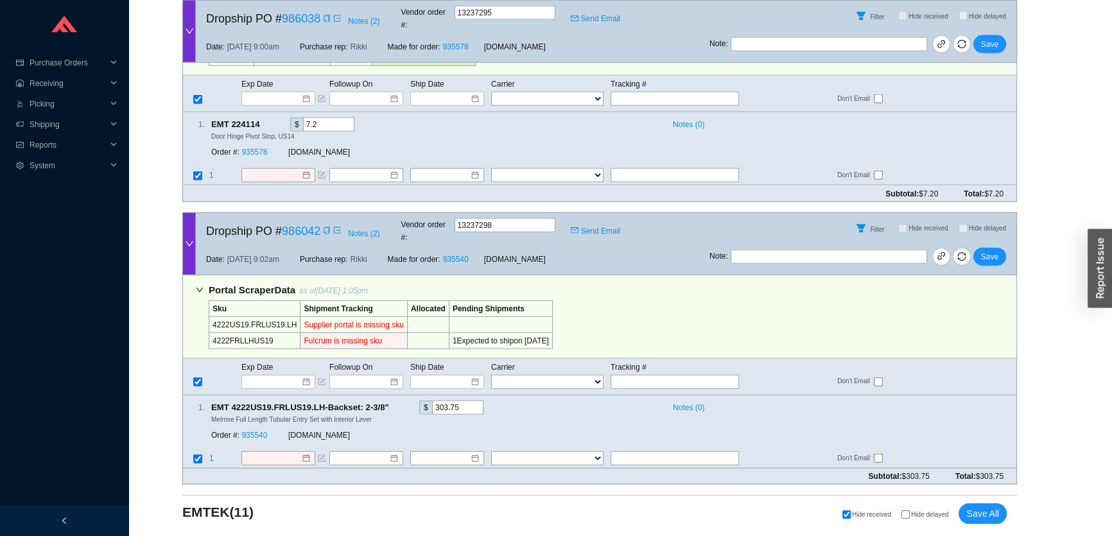
scroll to position [3580, 0]
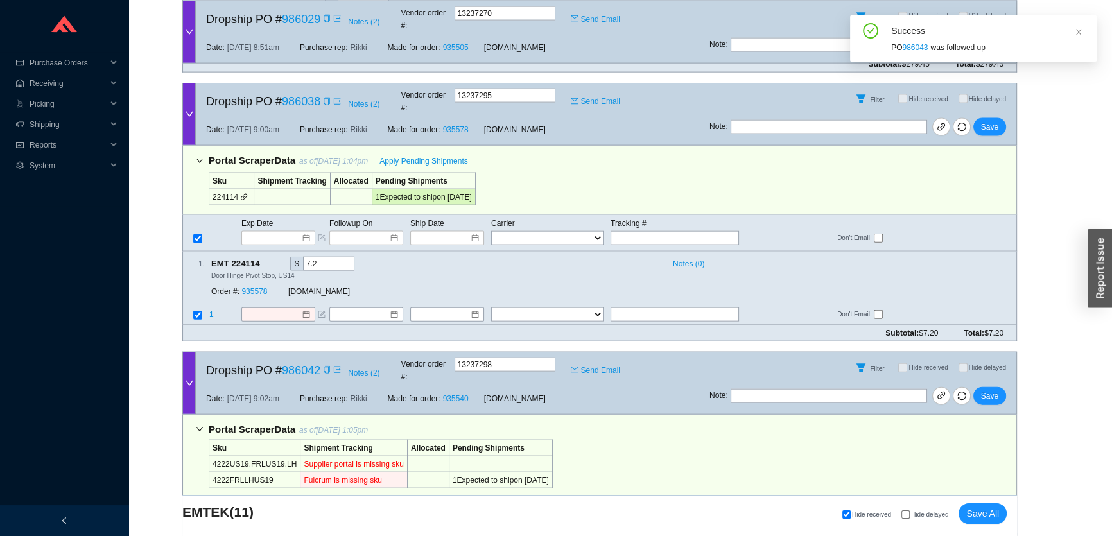
click at [279, 515] on input at bounding box center [273, 521] width 55 height 13
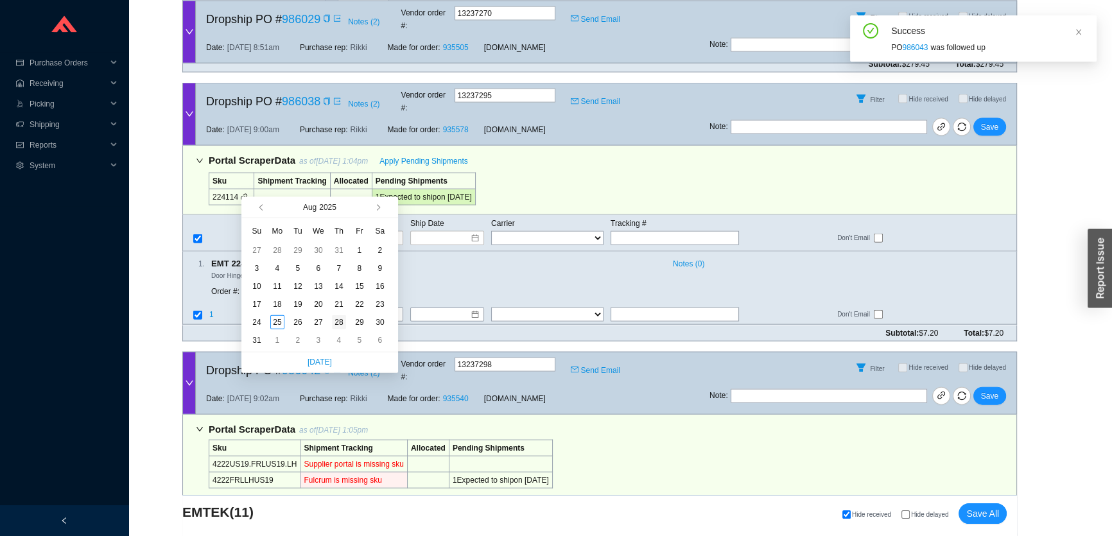
type input "8/28/2025"
click at [344, 320] on div "28" at bounding box center [339, 322] width 14 height 14
type input "8/28/2025"
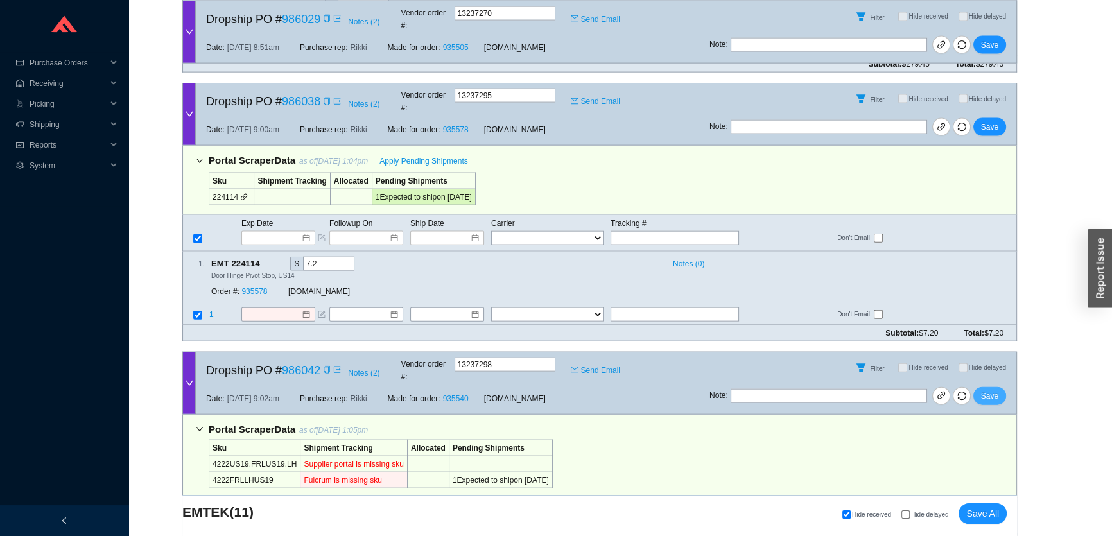
click at [985, 390] on span "Save" at bounding box center [989, 396] width 17 height 13
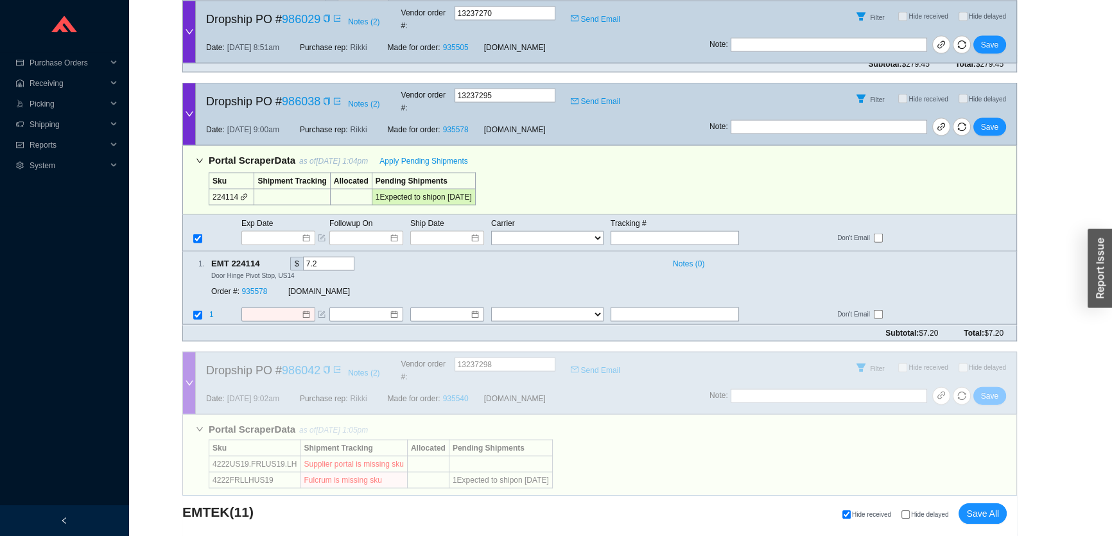
scroll to position [3310, 0]
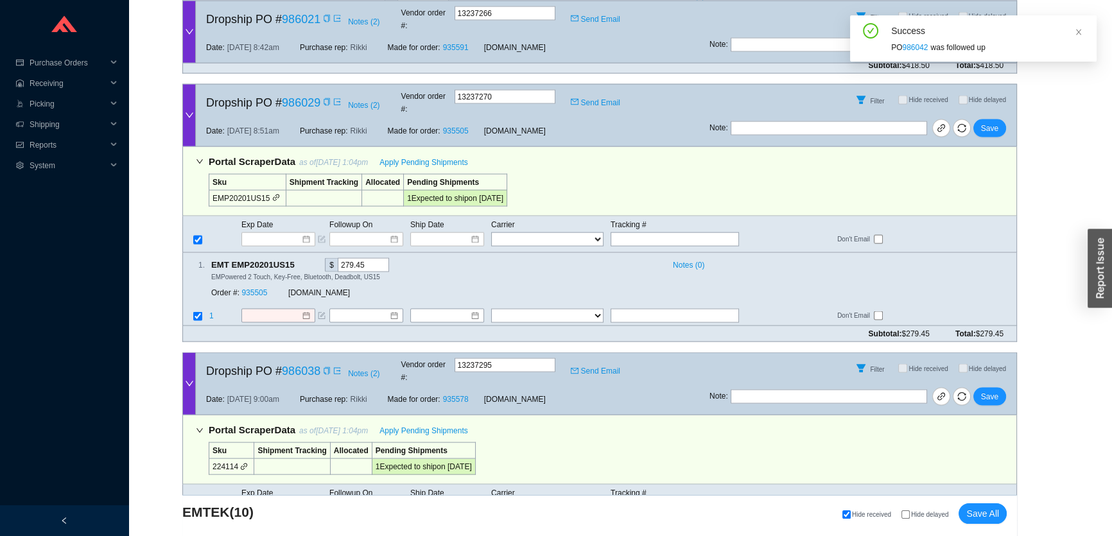
click at [277, 501] on input at bounding box center [273, 507] width 55 height 13
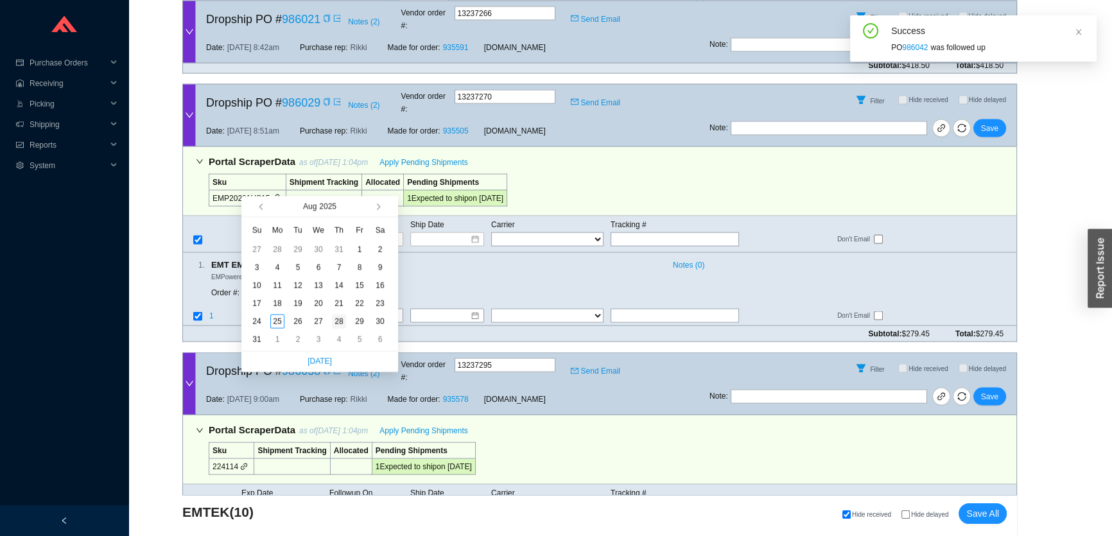
type input "[DATE]"
click at [340, 320] on div "28" at bounding box center [339, 322] width 14 height 14
type input "[DATE]"
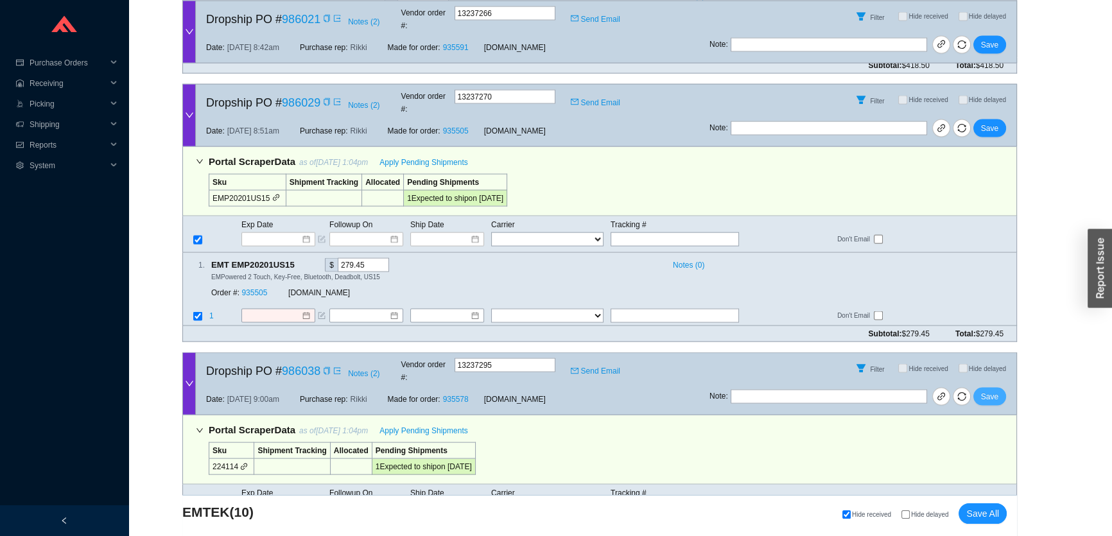
click at [986, 390] on span "Save" at bounding box center [989, 396] width 17 height 13
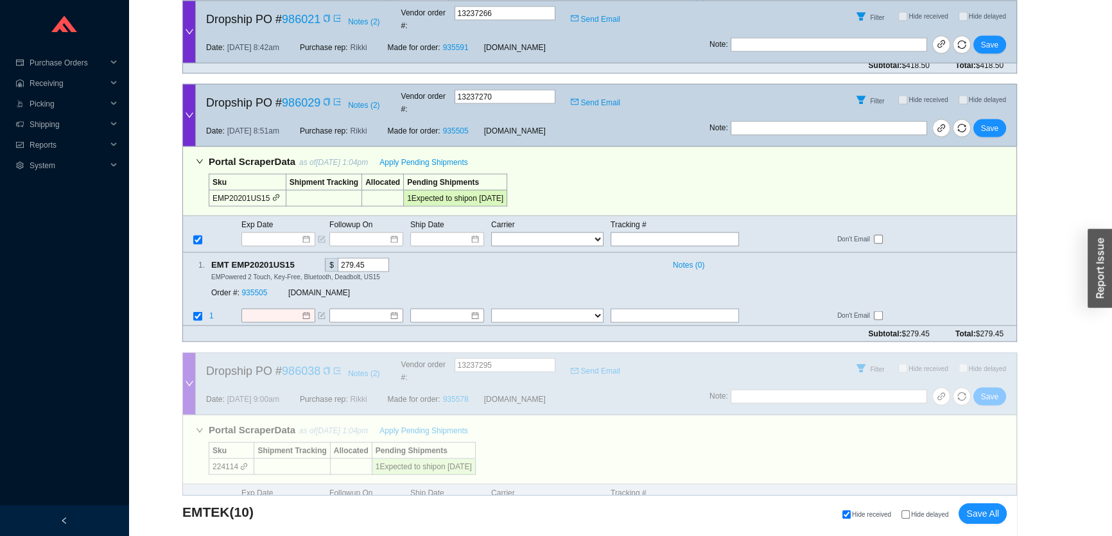
scroll to position [3055, 0]
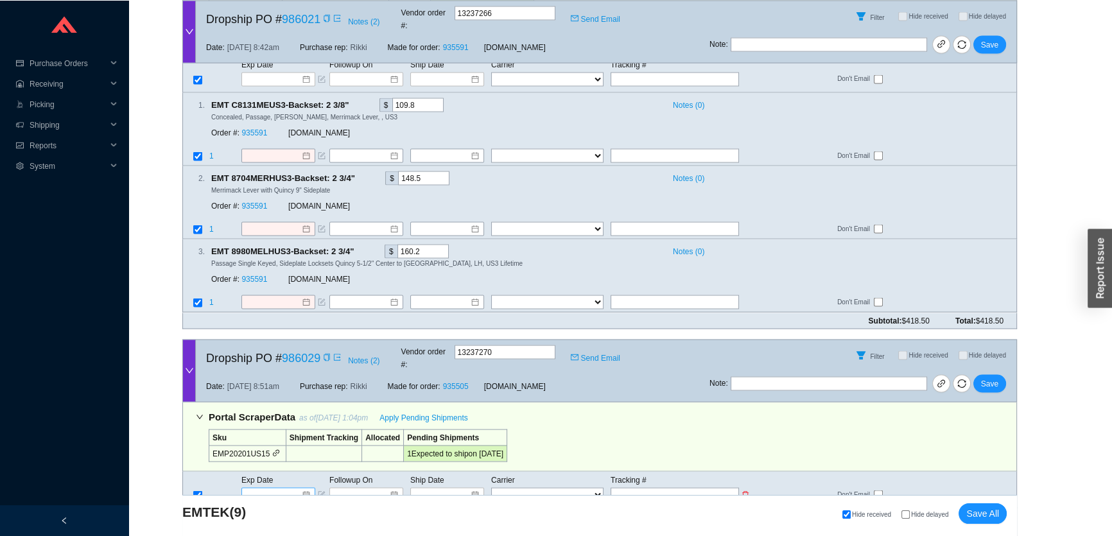
click at [274, 488] on input at bounding box center [273, 494] width 55 height 13
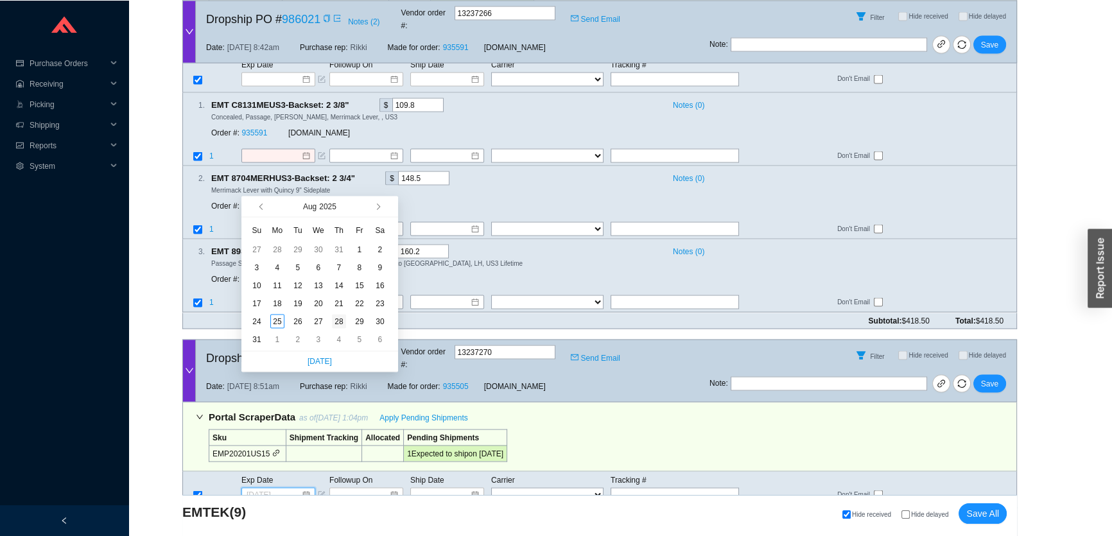
type input "8/28/2025"
click at [343, 320] on div "28" at bounding box center [339, 322] width 14 height 14
type input "8/28/2025"
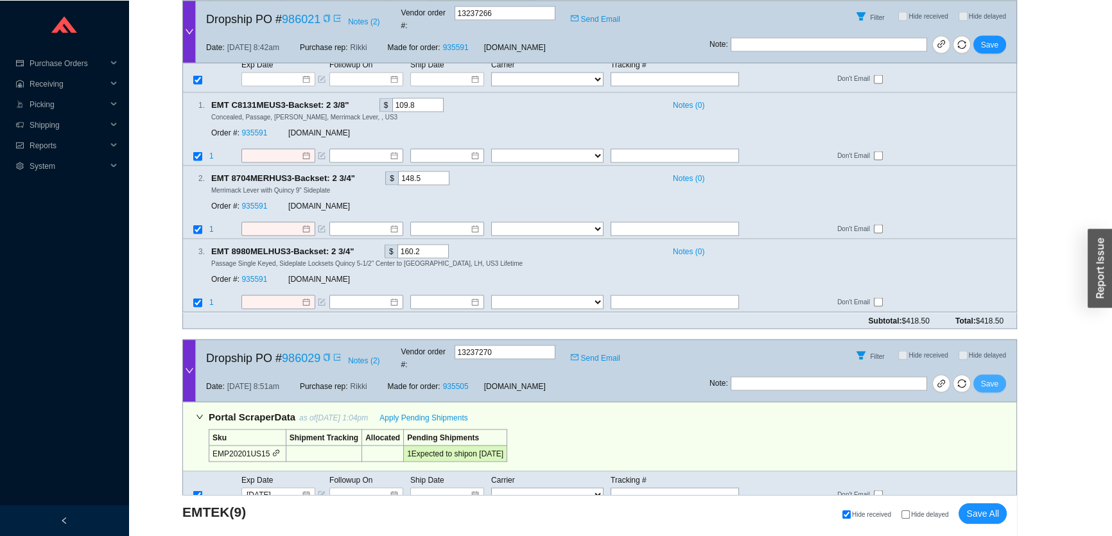
click at [990, 377] on span "Save" at bounding box center [989, 383] width 17 height 13
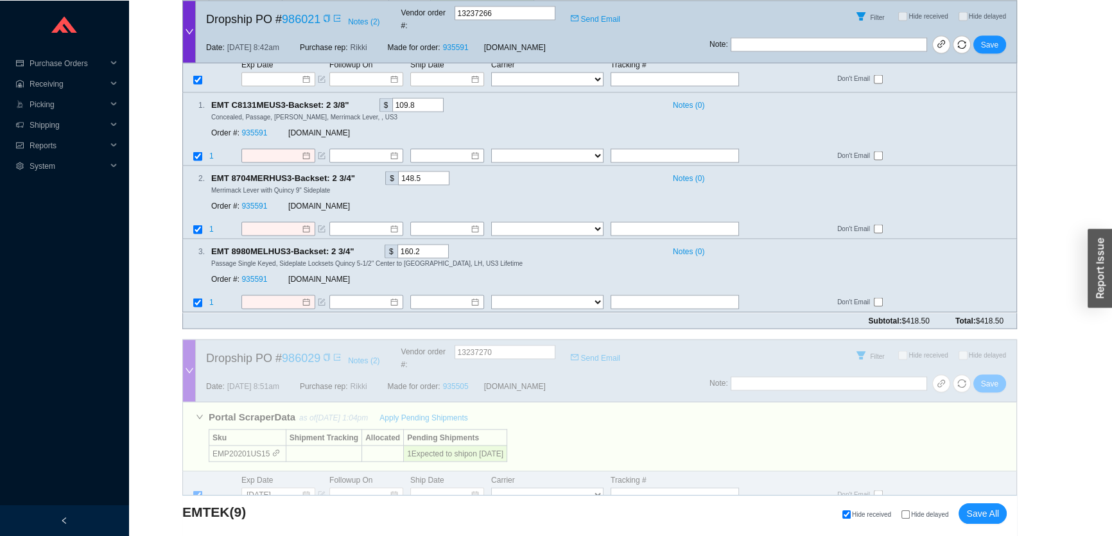
scroll to position [2799, 0]
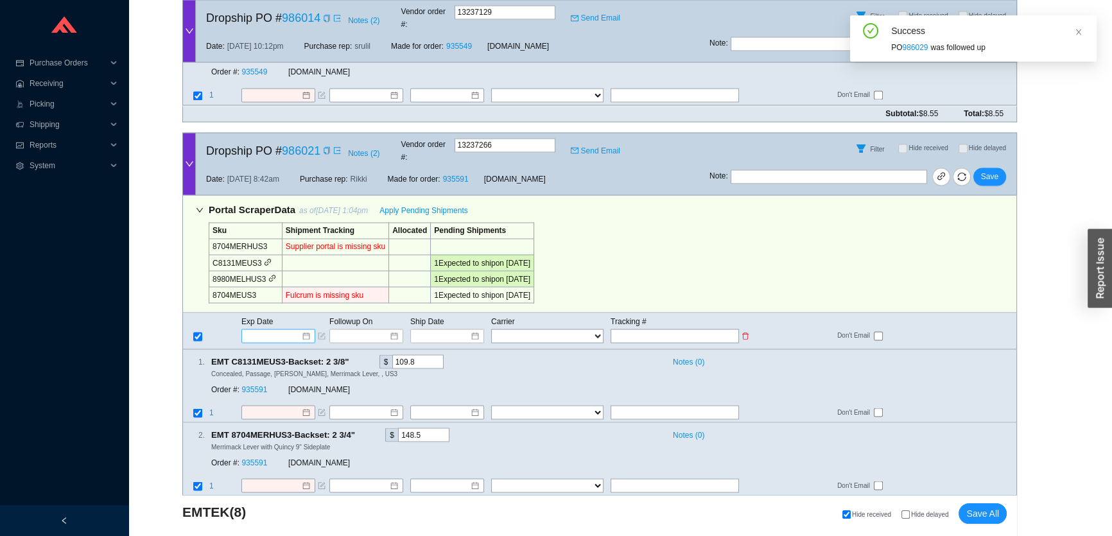
click at [270, 329] on input at bounding box center [273, 335] width 55 height 13
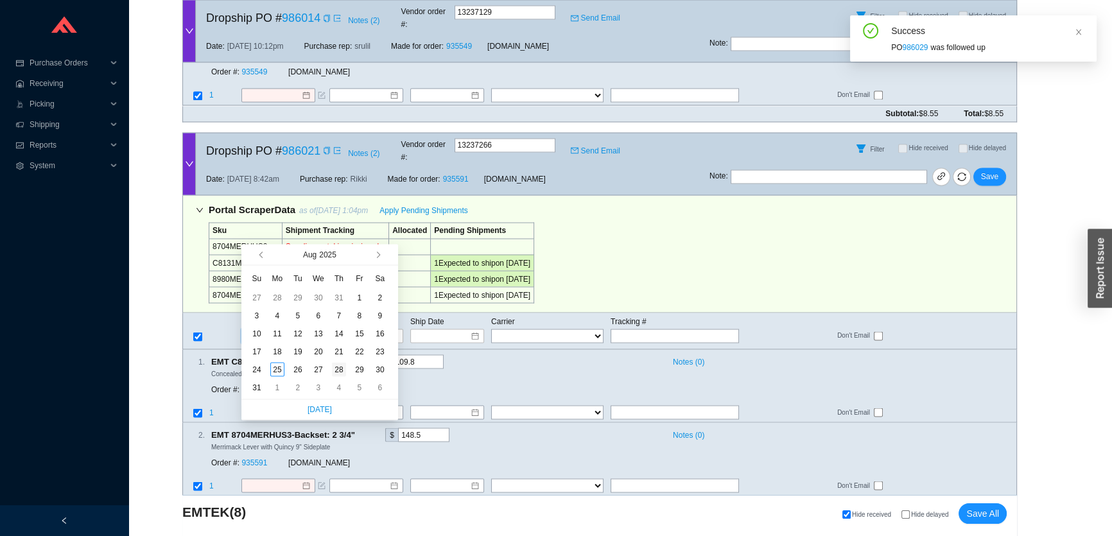
type input "[DATE]"
click at [343, 364] on div "28" at bounding box center [339, 369] width 14 height 14
type input "[DATE]"
type input "8/28/2025"
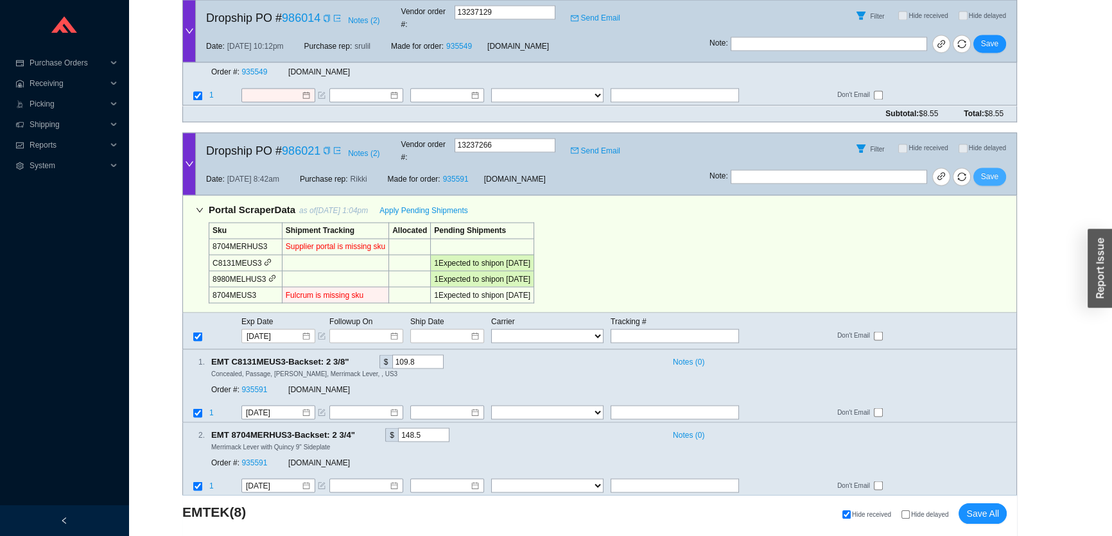
click at [990, 170] on span "Save" at bounding box center [989, 176] width 17 height 13
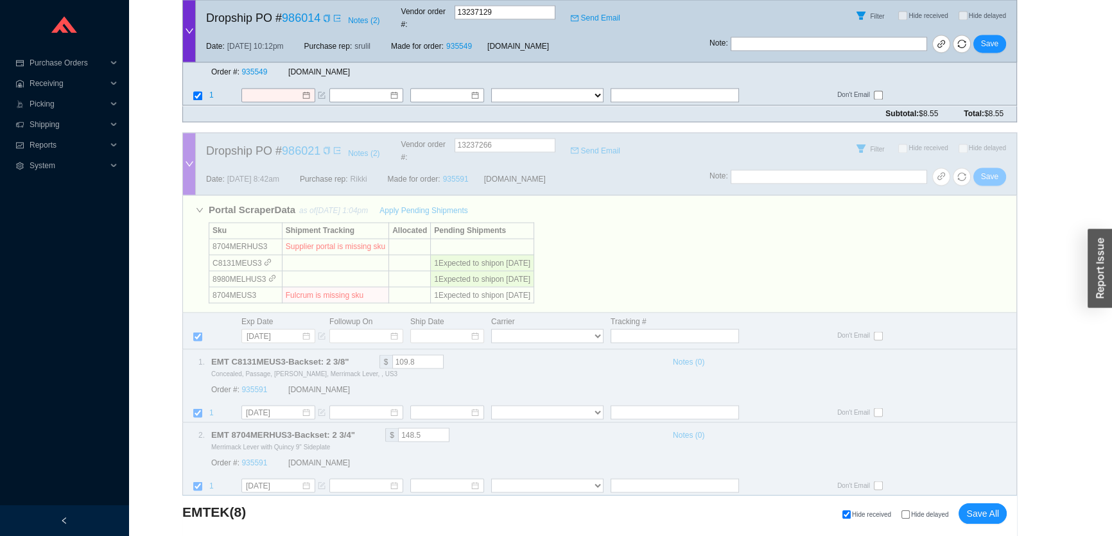
scroll to position [2347, 0]
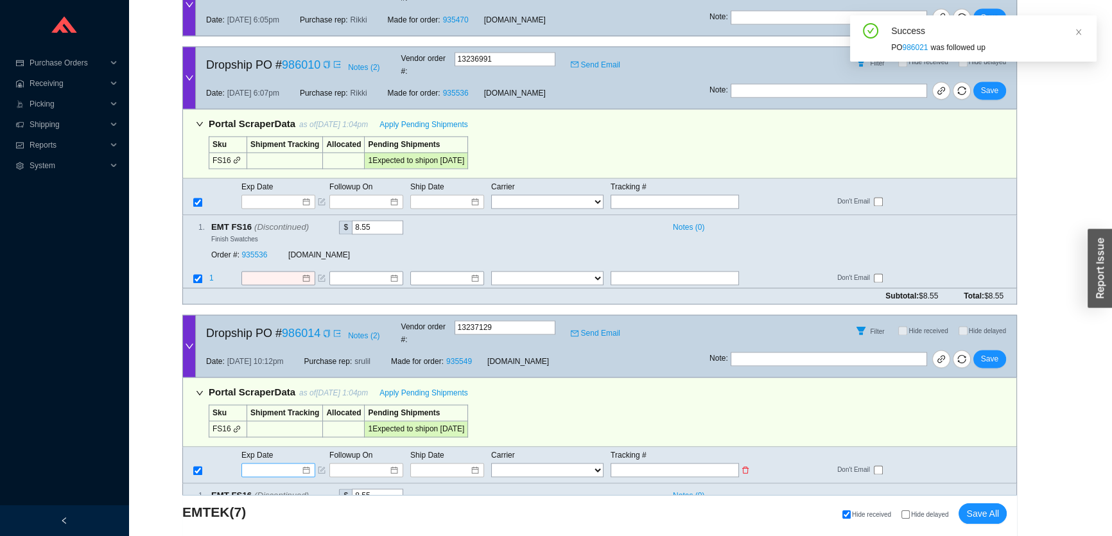
click at [284, 463] on input at bounding box center [273, 469] width 55 height 13
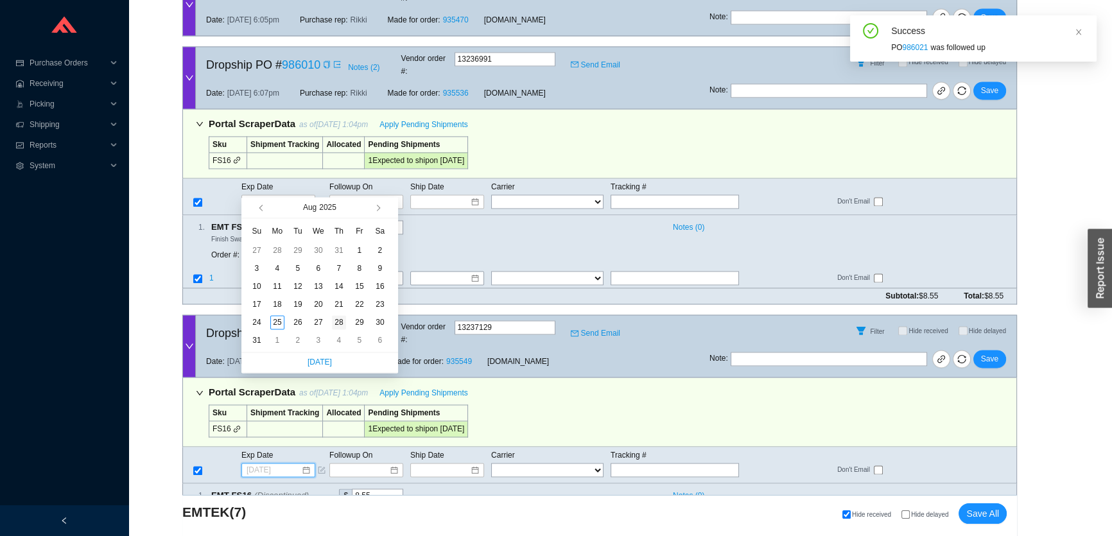
type input "8/28/2025"
click at [336, 323] on div "28" at bounding box center [339, 322] width 14 height 14
type input "8/28/2025"
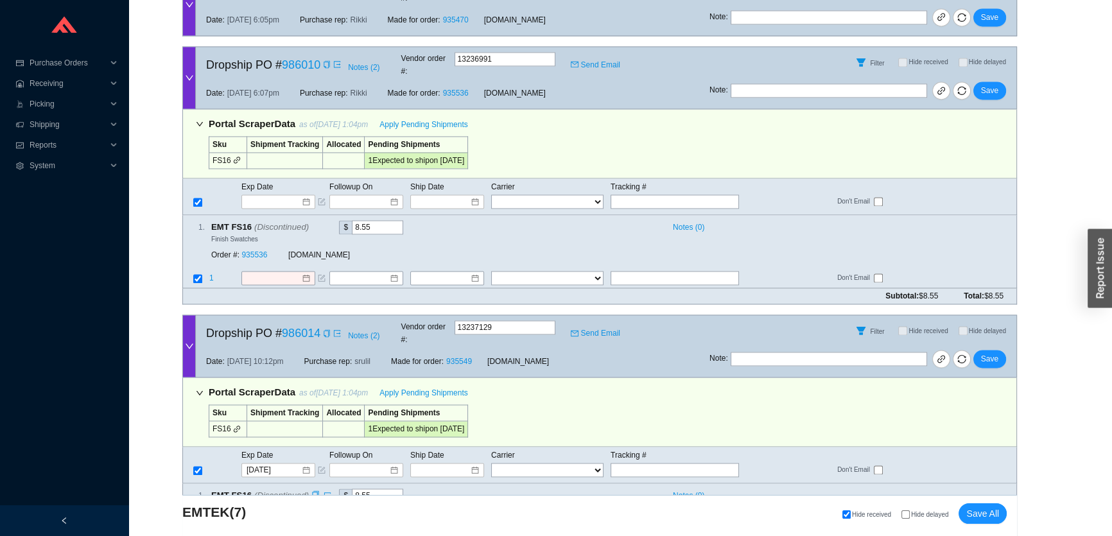
drag, startPoint x: 252, startPoint y: 431, endPoint x: 253, endPoint y: 438, distance: 7.1
click at [1005, 315] on div "Filter Hide received Hide delayed" at bounding box center [862, 330] width 307 height 31
click at [981, 350] on button "Save" at bounding box center [989, 359] width 33 height 18
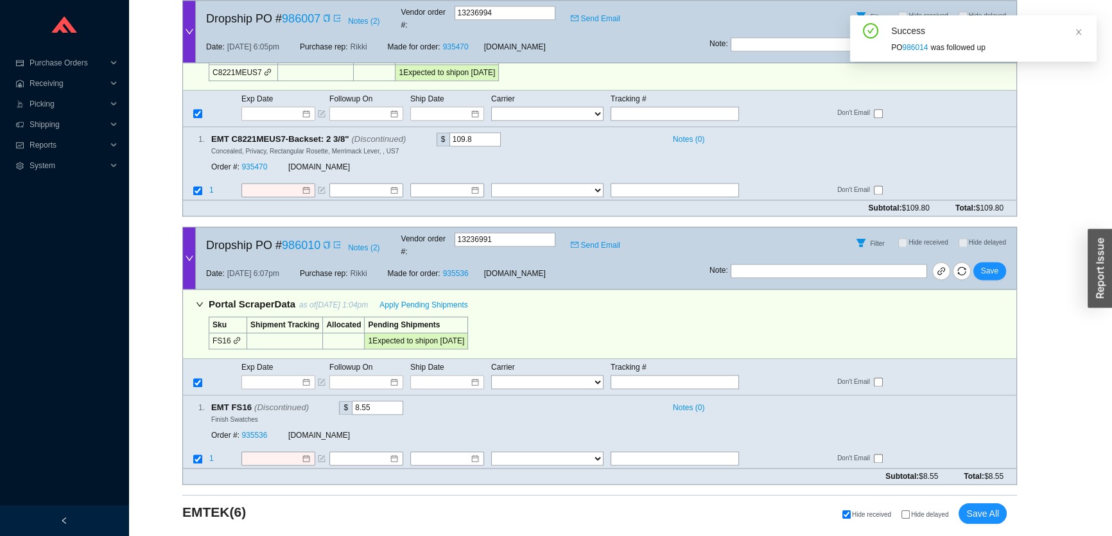
scroll to position [2092, 0]
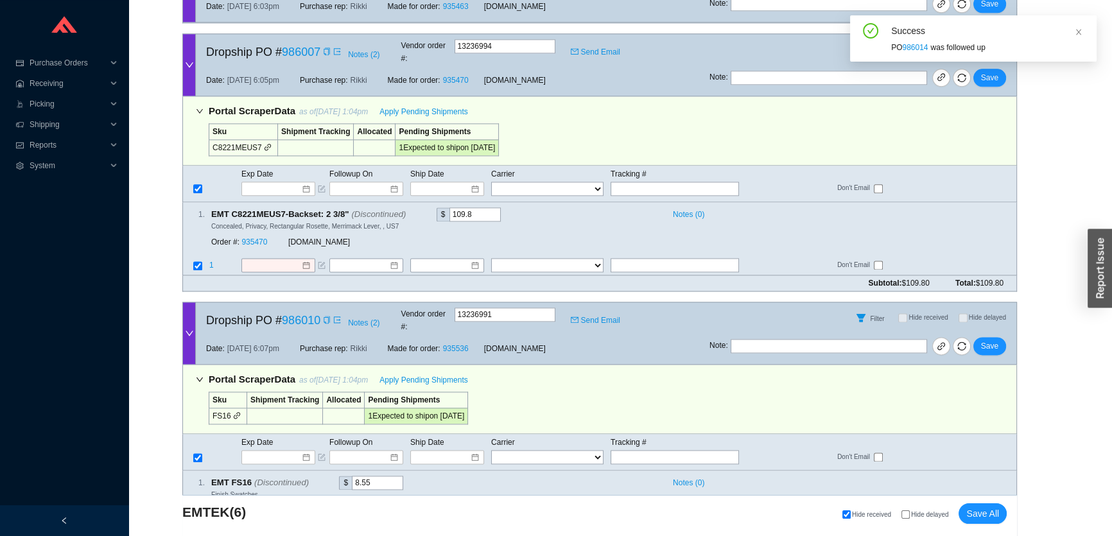
click at [248, 434] on div "Exp Date Followup On Ship Date Carrier Tracking # FedEx UPS ---------------- 2 …" at bounding box center [599, 452] width 834 height 37
click at [257, 451] on input at bounding box center [273, 457] width 55 height 13
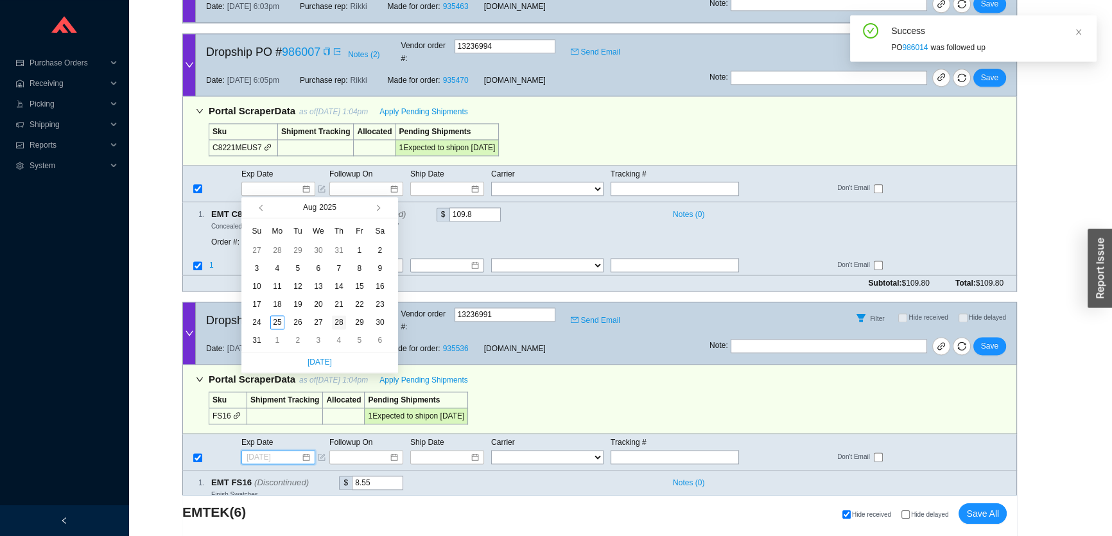
type input "8/28/2025"
click at [335, 322] on div "28" at bounding box center [339, 322] width 14 height 14
type input "8/28/2025"
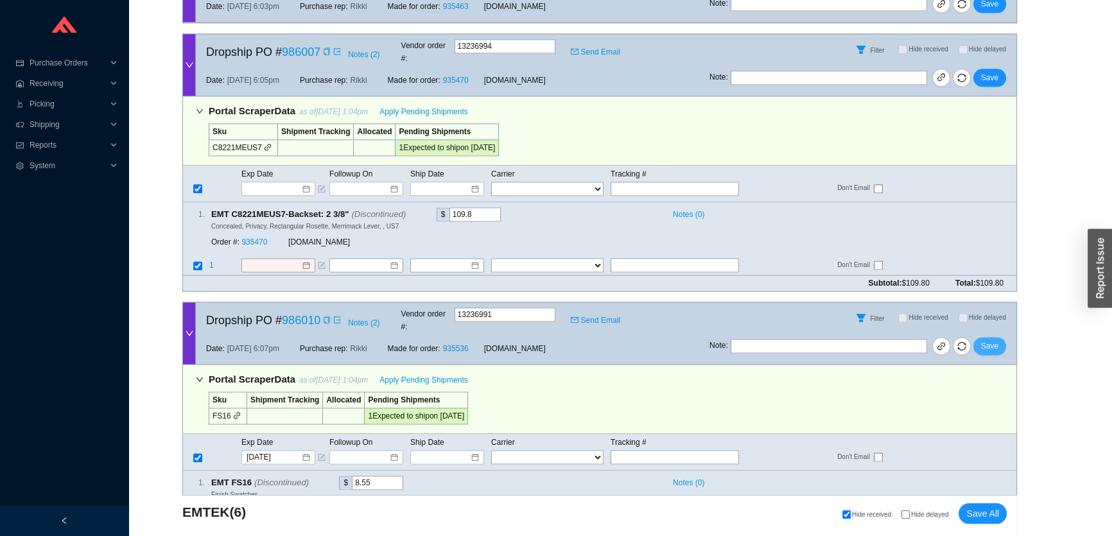
click at [992, 340] on span "Save" at bounding box center [989, 346] width 17 height 13
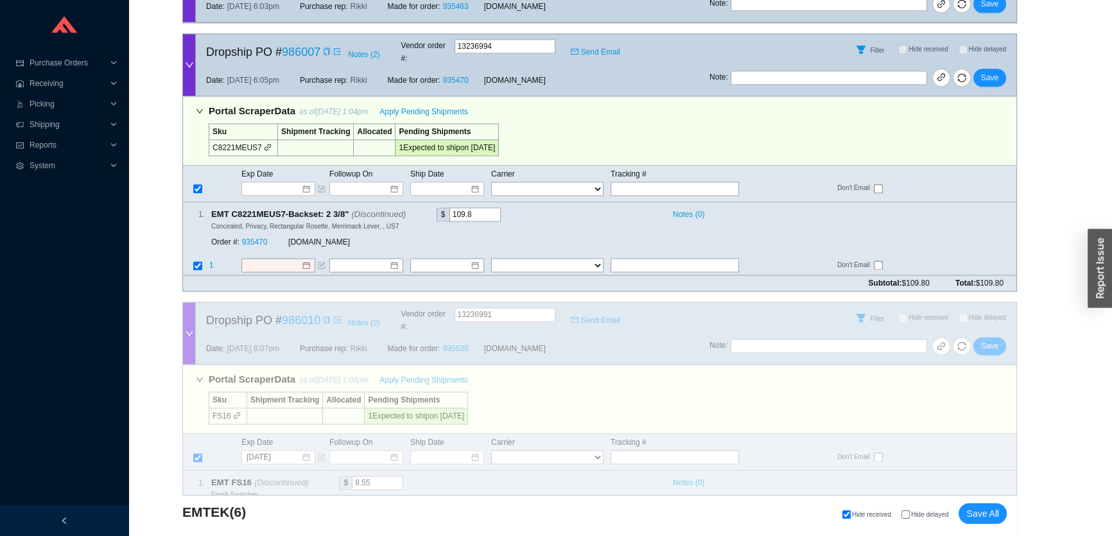
scroll to position [1836, 0]
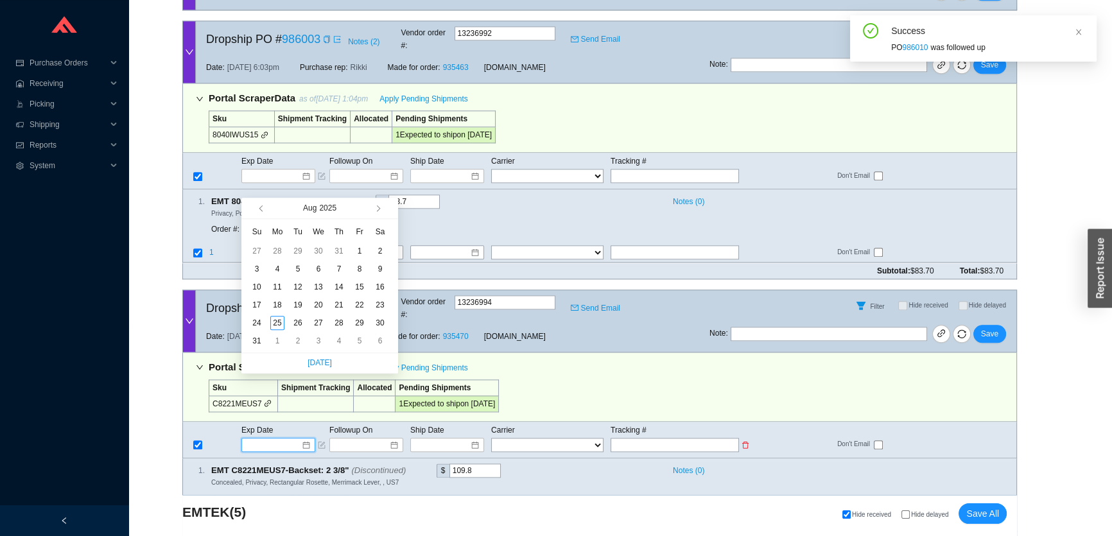
click at [286, 438] on input at bounding box center [273, 444] width 55 height 13
type input "8/28/2025"
click at [333, 322] on div "28" at bounding box center [339, 323] width 14 height 14
type input "8/28/2025"
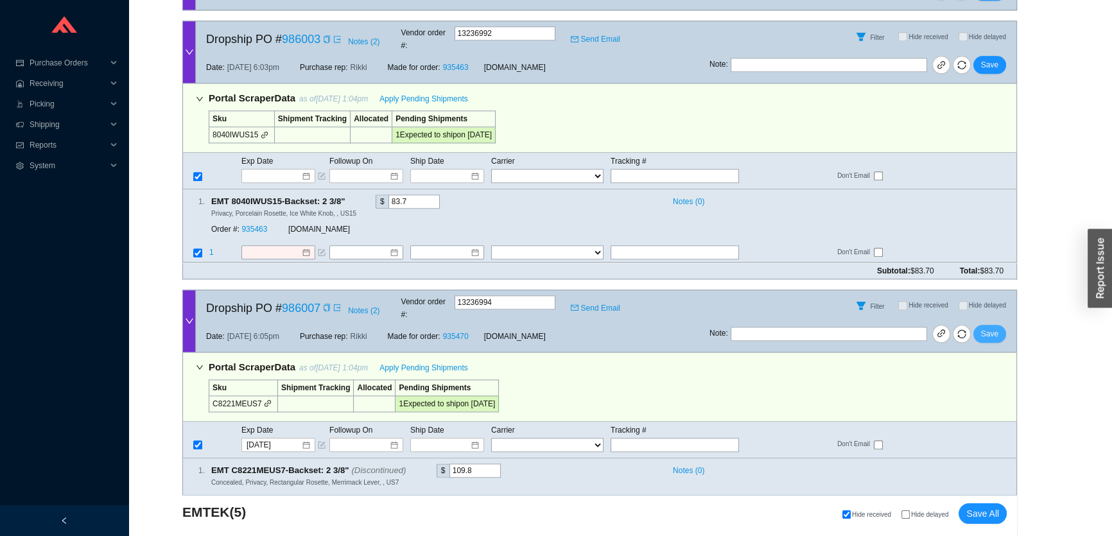
click at [988, 327] on span "Save" at bounding box center [989, 333] width 17 height 13
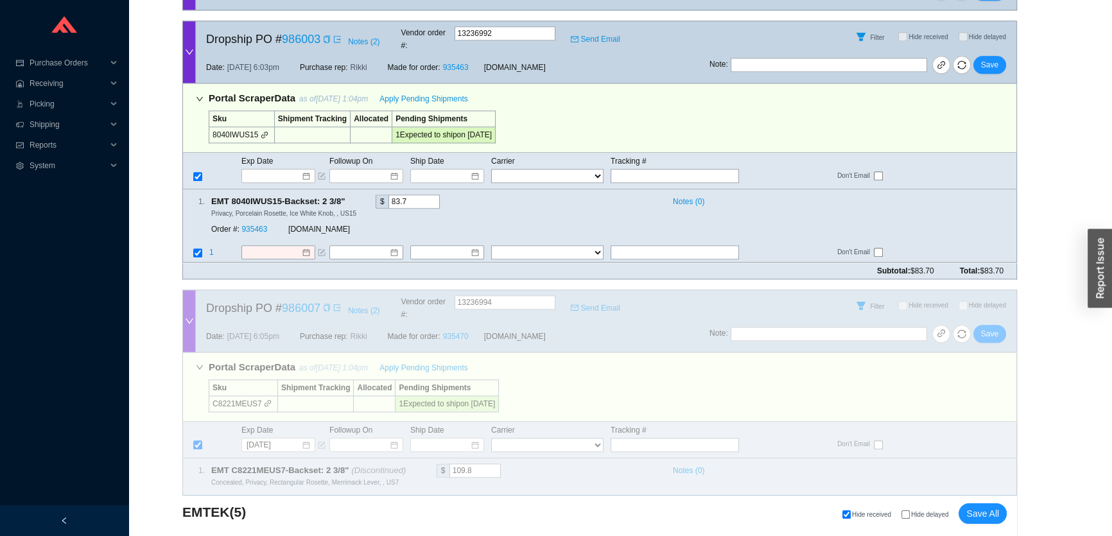
scroll to position [1580, 0]
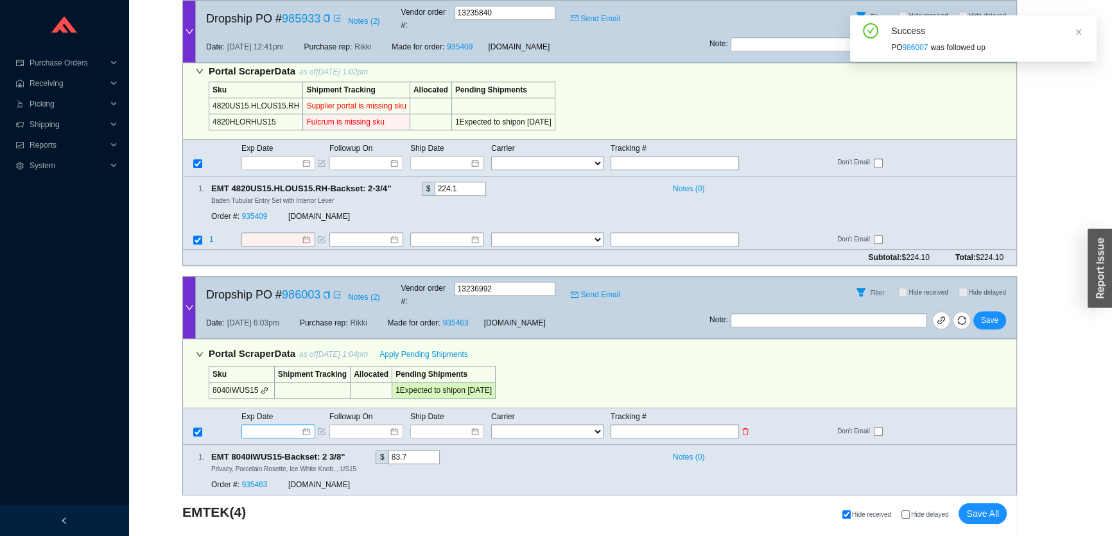
click at [282, 425] on input at bounding box center [273, 431] width 55 height 13
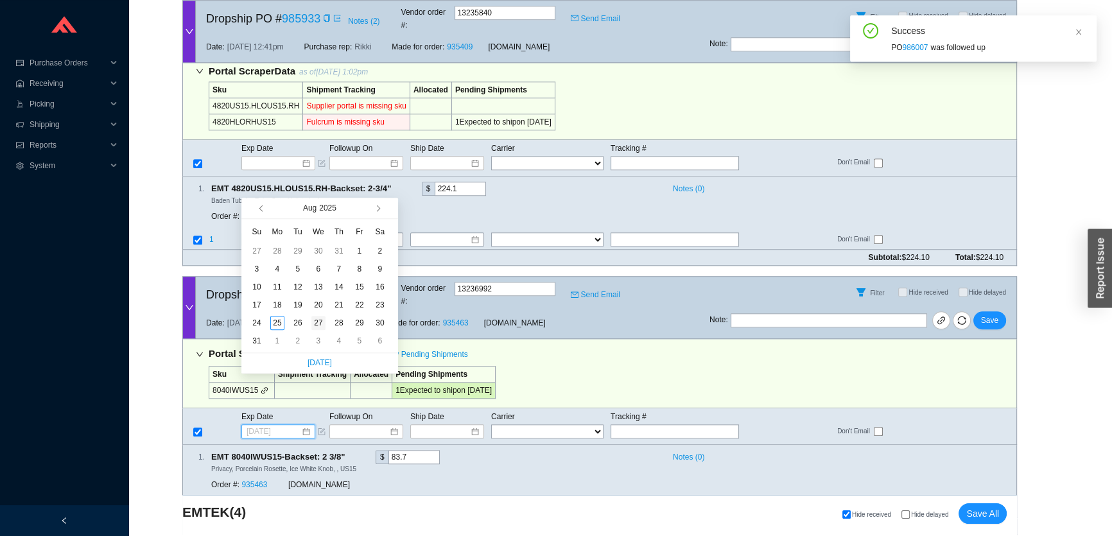
type input "[DATE]"
click at [320, 322] on div "27" at bounding box center [318, 323] width 14 height 14
type input "[DATE]"
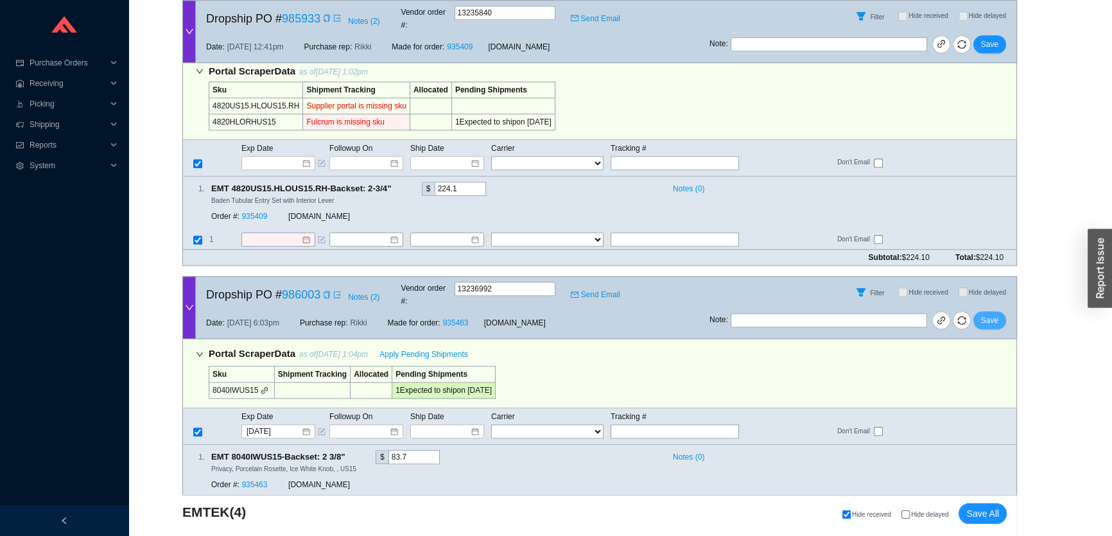
click at [990, 314] on span "Save" at bounding box center [989, 320] width 17 height 13
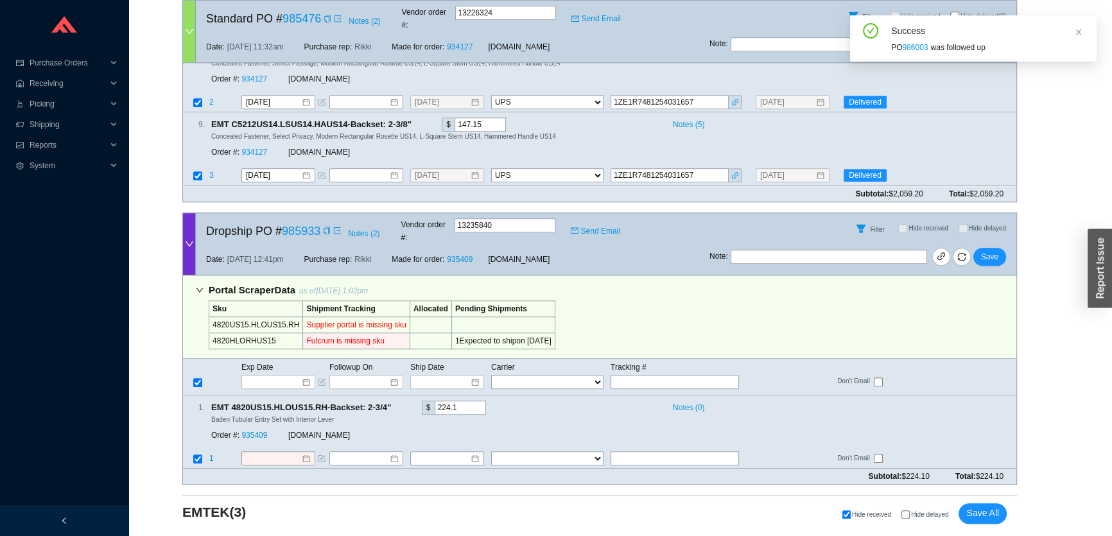
scroll to position [1325, 0]
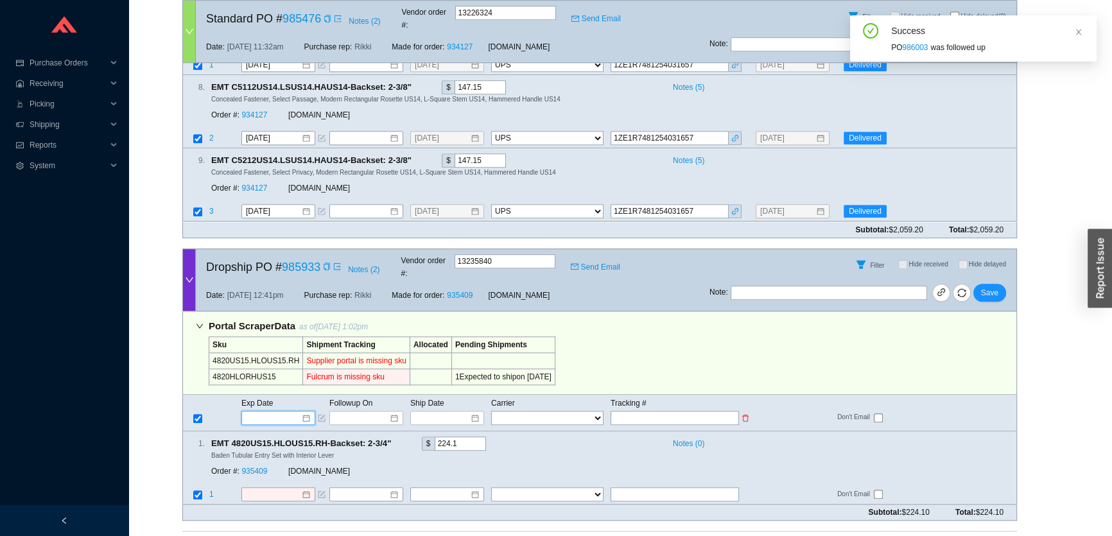
click at [297, 411] on input at bounding box center [273, 417] width 55 height 13
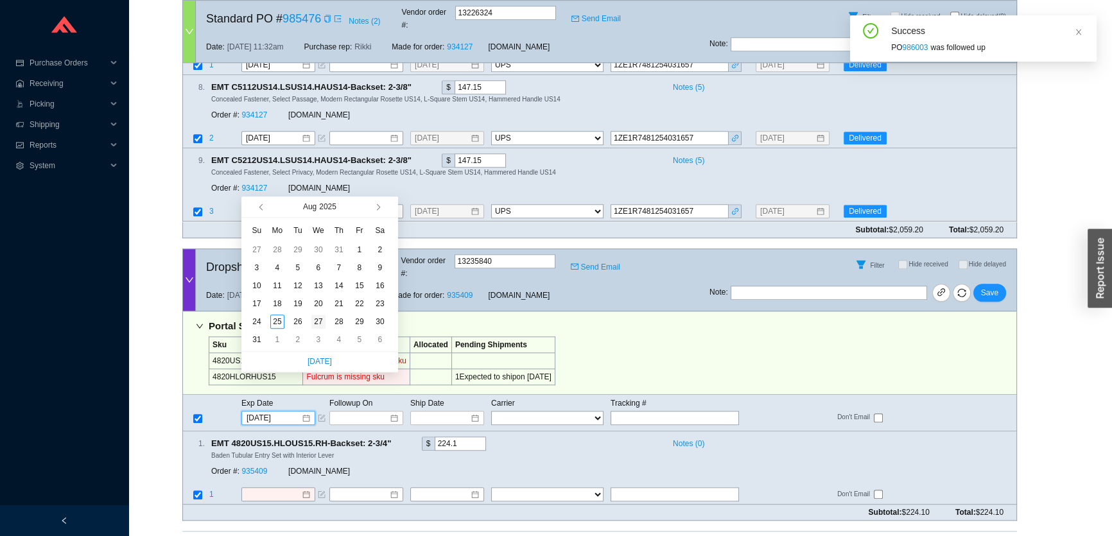
type input "8/27/2025"
click at [322, 324] on div "27" at bounding box center [318, 322] width 14 height 14
type input "8/27/2025"
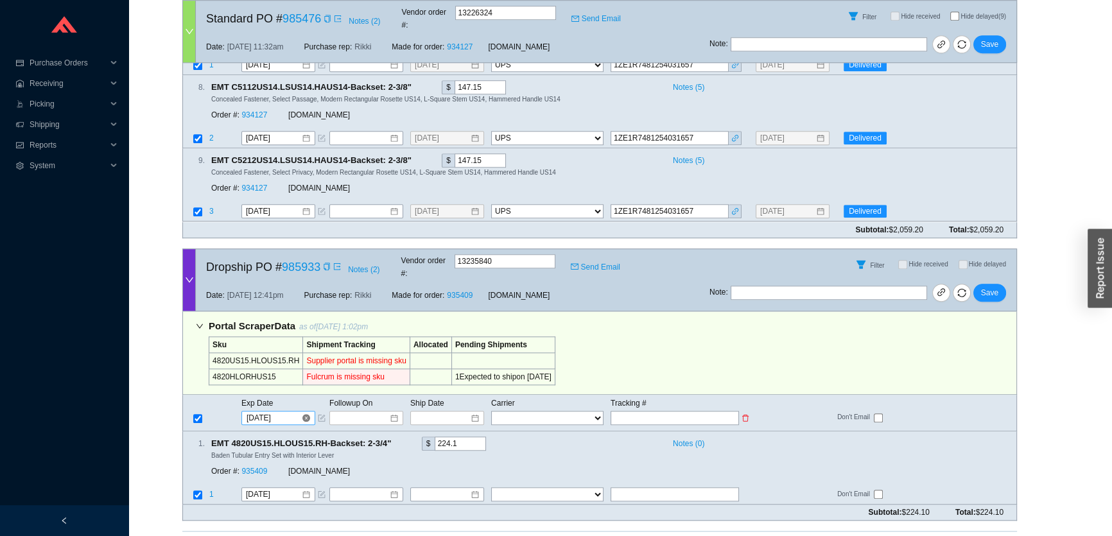
click at [272, 411] on input "8/27/2025" at bounding box center [273, 417] width 55 height 13
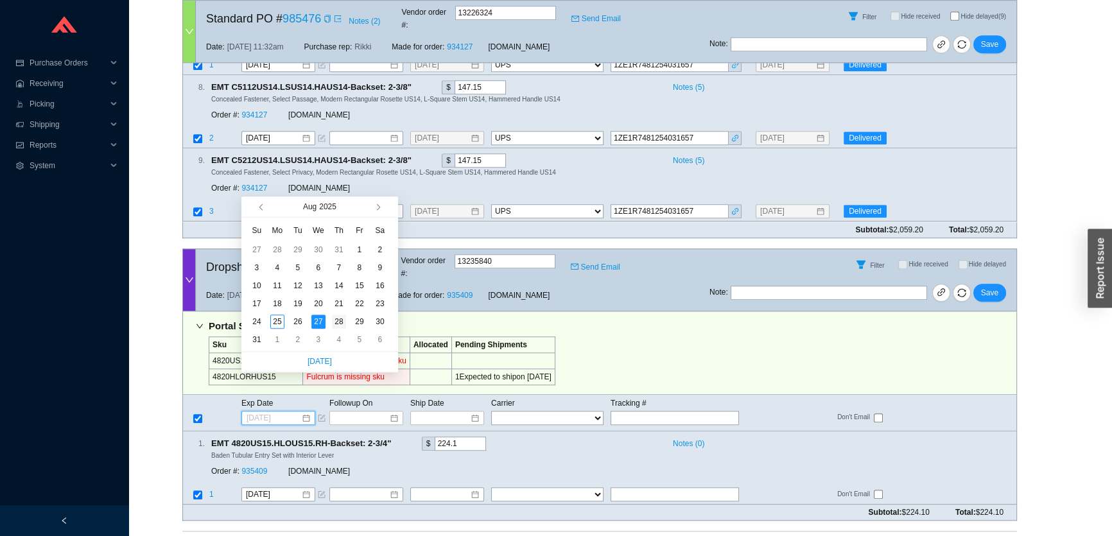
type input "8/28/2025"
click at [337, 322] on div "28" at bounding box center [339, 322] width 14 height 14
type input "8/28/2025"
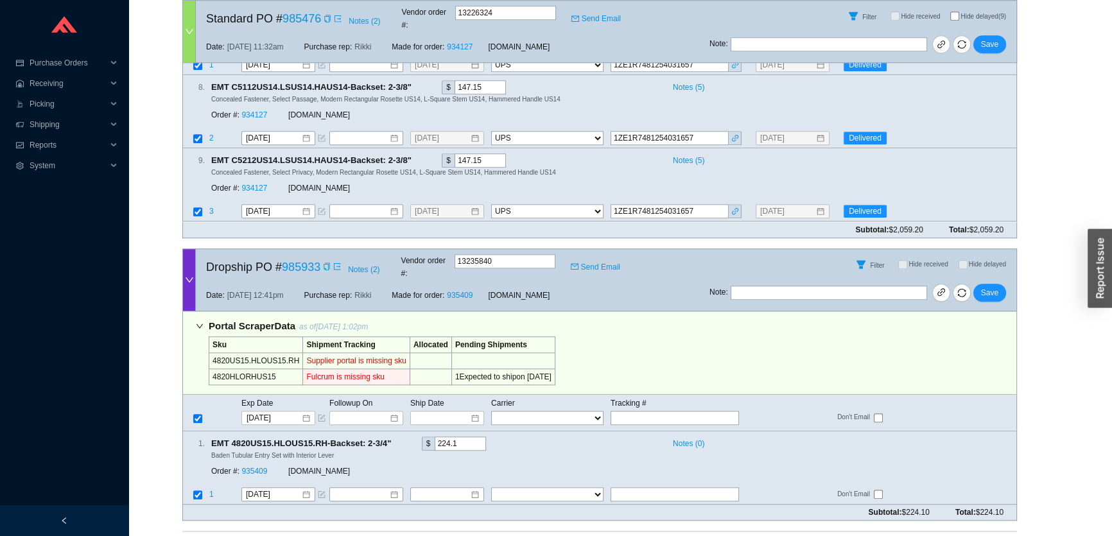
click at [1001, 261] on span "Hide delayed" at bounding box center [987, 264] width 37 height 7
click at [994, 286] on span "Save" at bounding box center [989, 292] width 17 height 13
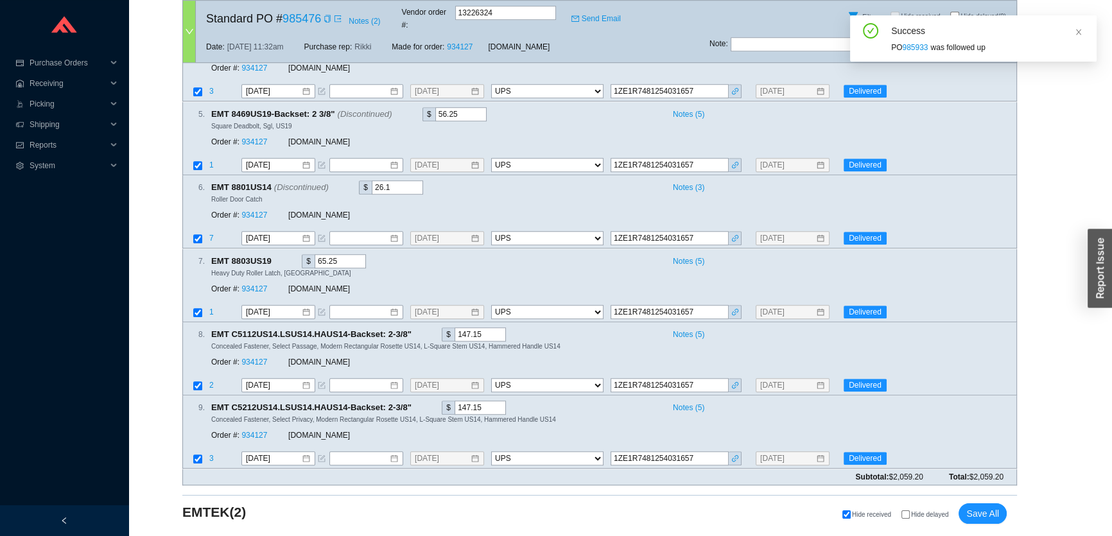
scroll to position [1055, 0]
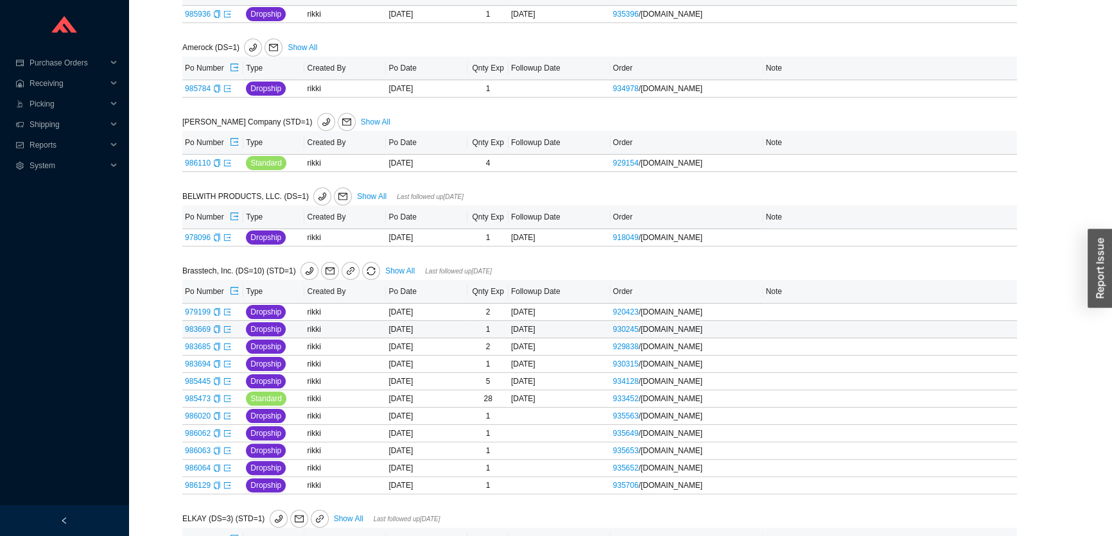
scroll to position [350, 0]
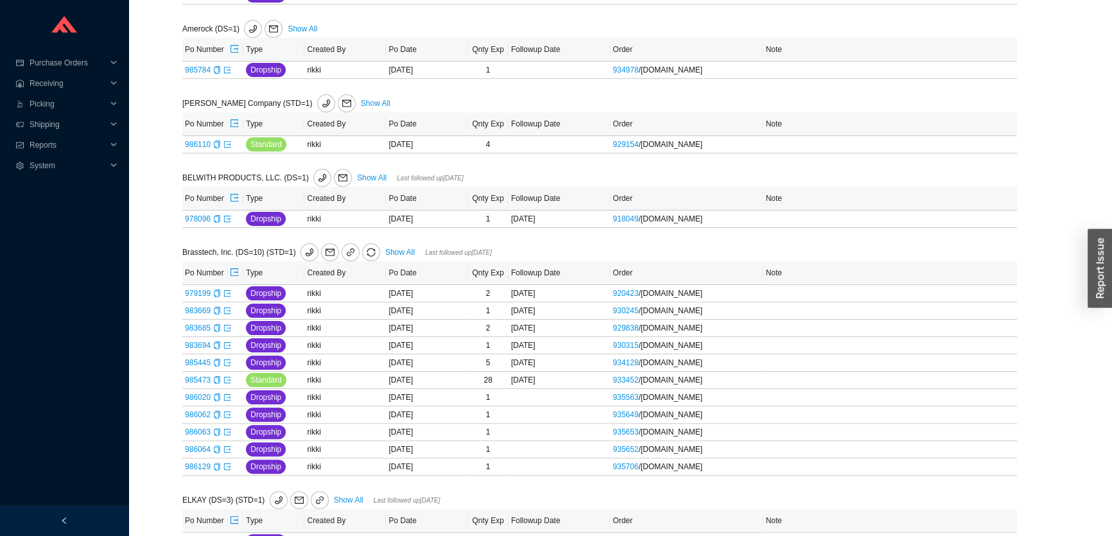
click at [395, 251] on link "Show All" at bounding box center [400, 252] width 30 height 9
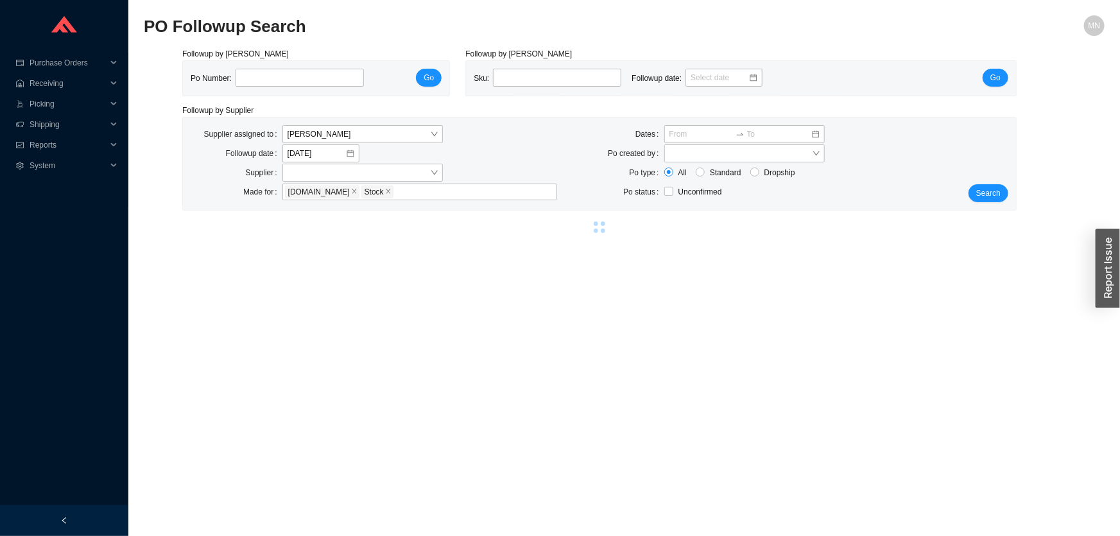
select select "1"
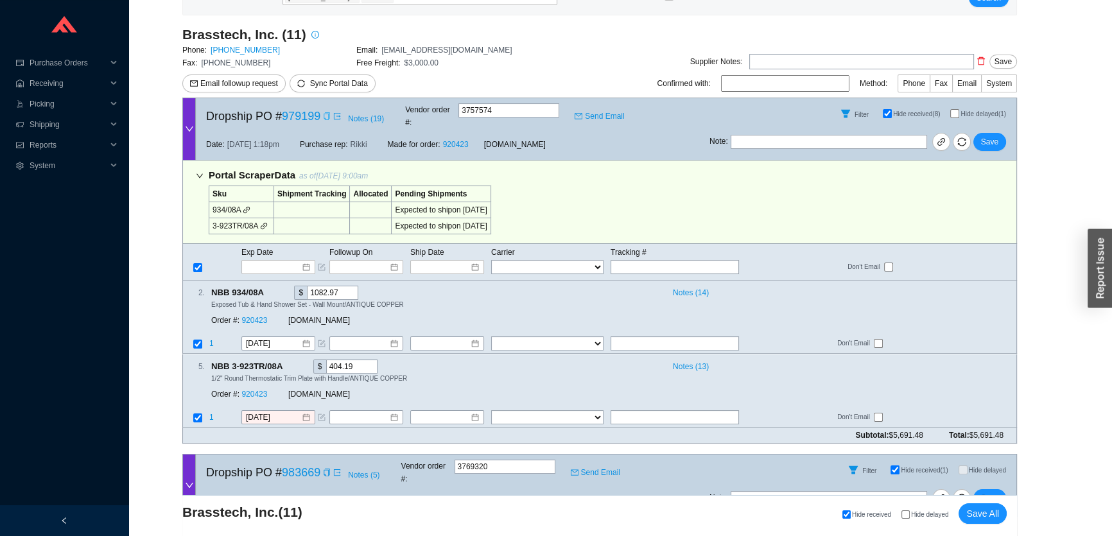
scroll to position [175, 0]
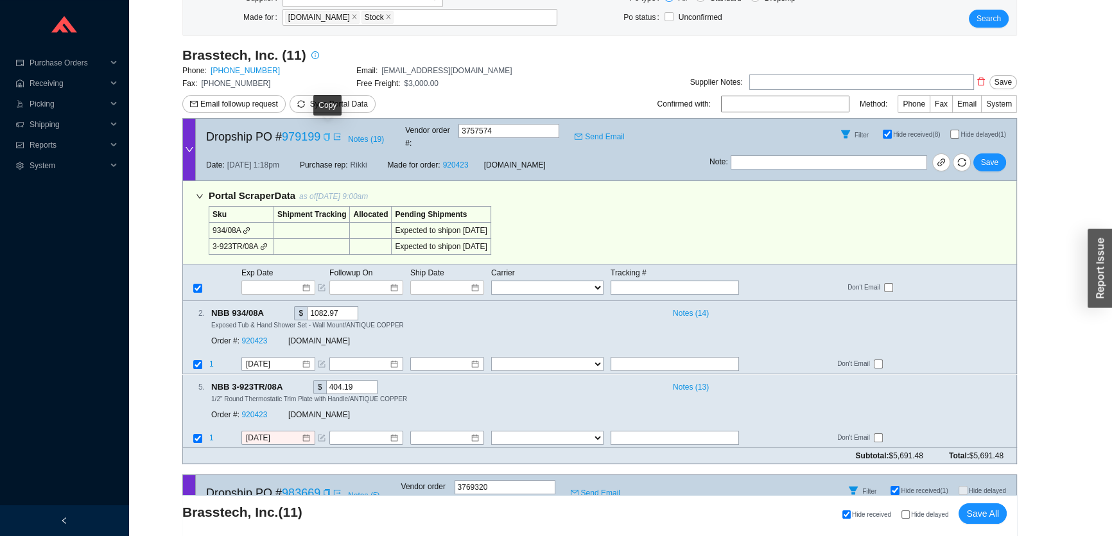
click at [326, 135] on icon "copy" at bounding box center [327, 137] width 6 height 8
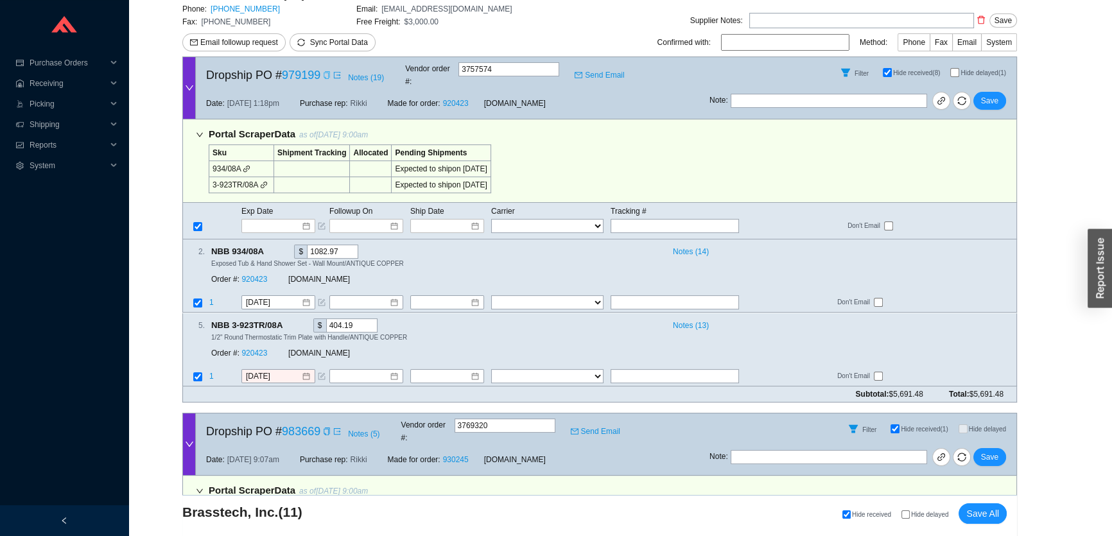
scroll to position [291, 0]
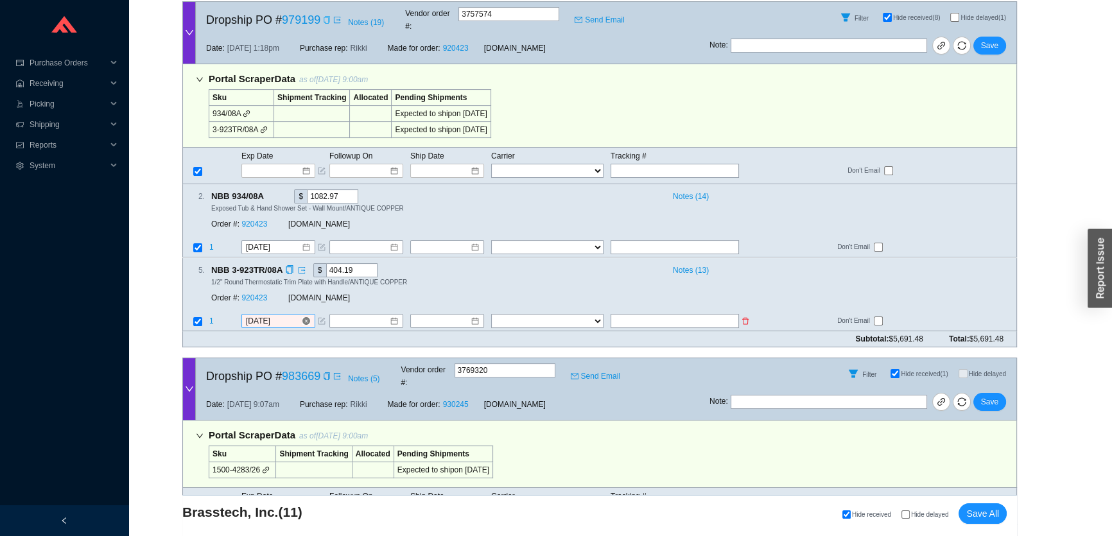
click at [264, 315] on input "[DATE]" at bounding box center [273, 321] width 55 height 13
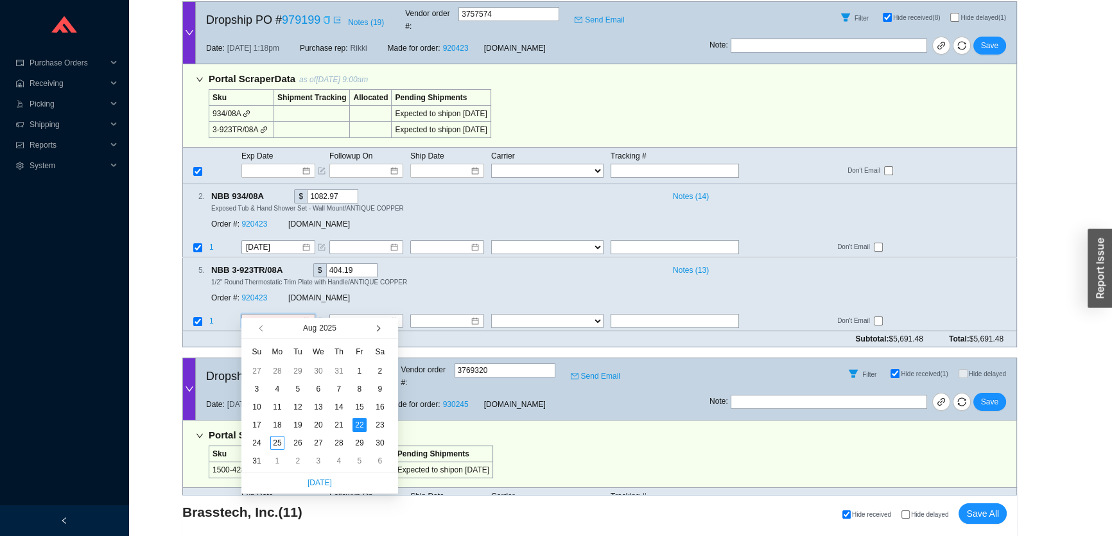
click at [379, 330] on button "button" at bounding box center [376, 328] width 12 height 21
type input "[DATE]"
click at [277, 392] on div "8" at bounding box center [277, 389] width 14 height 14
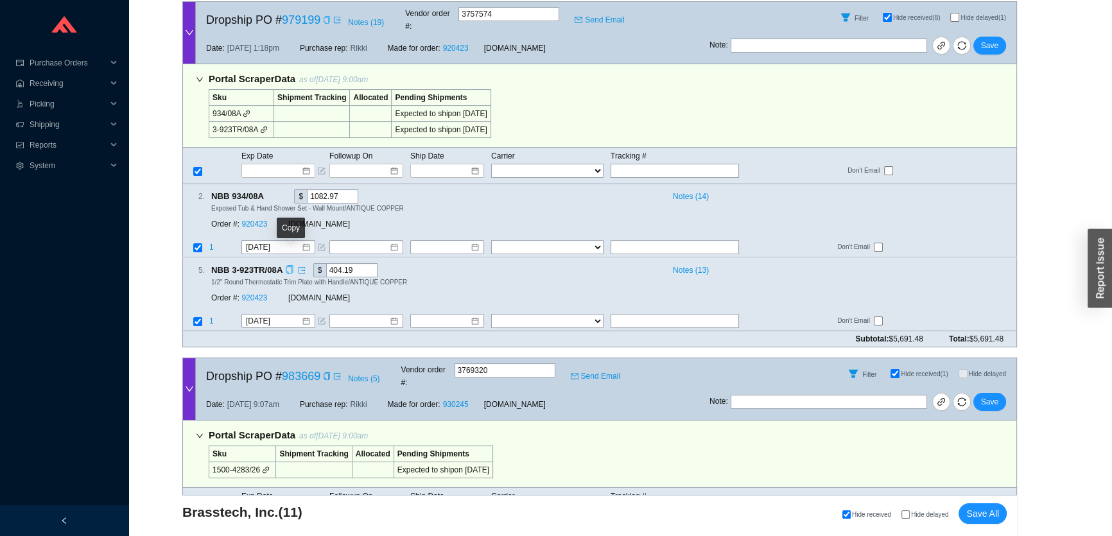
click at [289, 265] on icon "copy" at bounding box center [289, 269] width 8 height 8
click at [991, 39] on span "Save" at bounding box center [989, 45] width 17 height 13
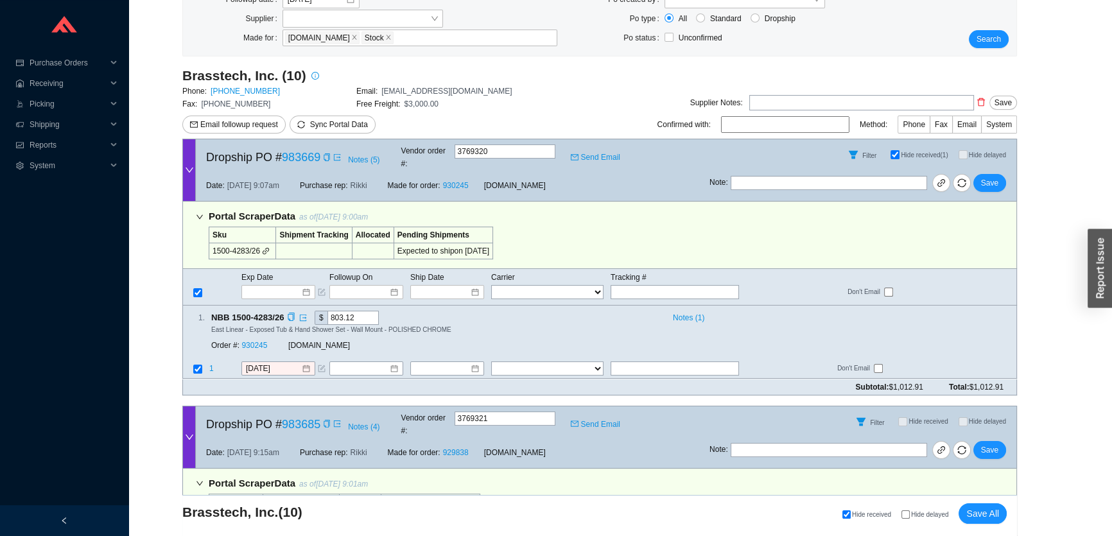
scroll to position [175, 0]
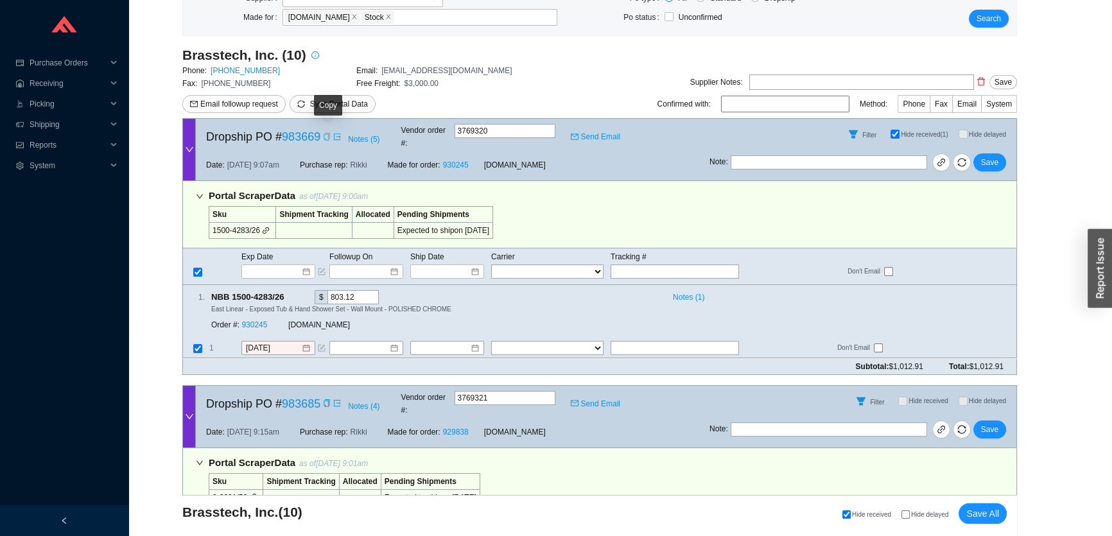
click at [327, 133] on icon "copy" at bounding box center [327, 137] width 8 height 8
click at [321, 345] on icon "form" at bounding box center [322, 349] width 8 height 8
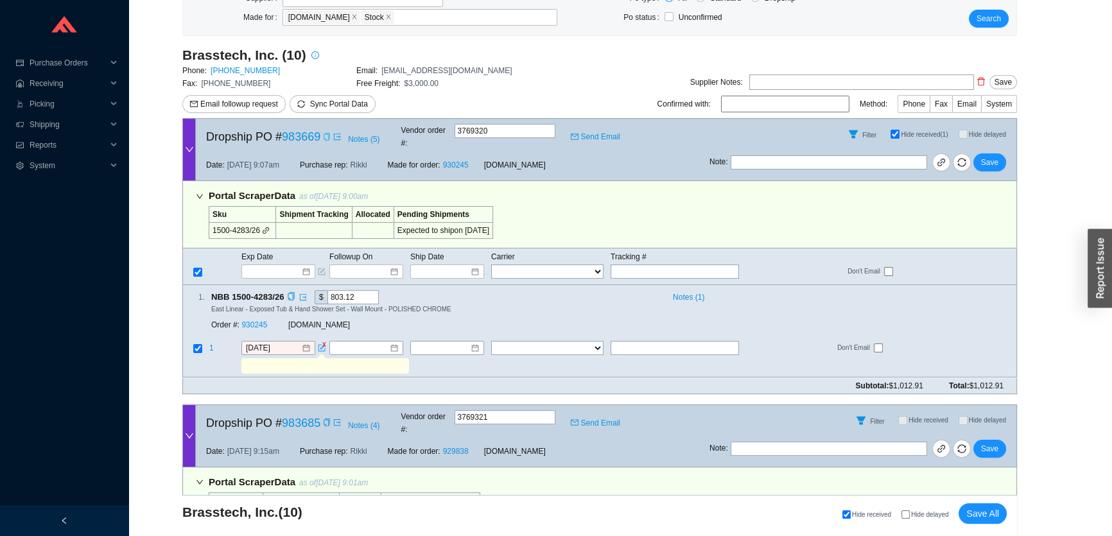
click at [318, 359] on input "text" at bounding box center [324, 366] width 162 height 14
type input "requested update on 8/25"
click at [996, 156] on span "Save" at bounding box center [989, 162] width 17 height 13
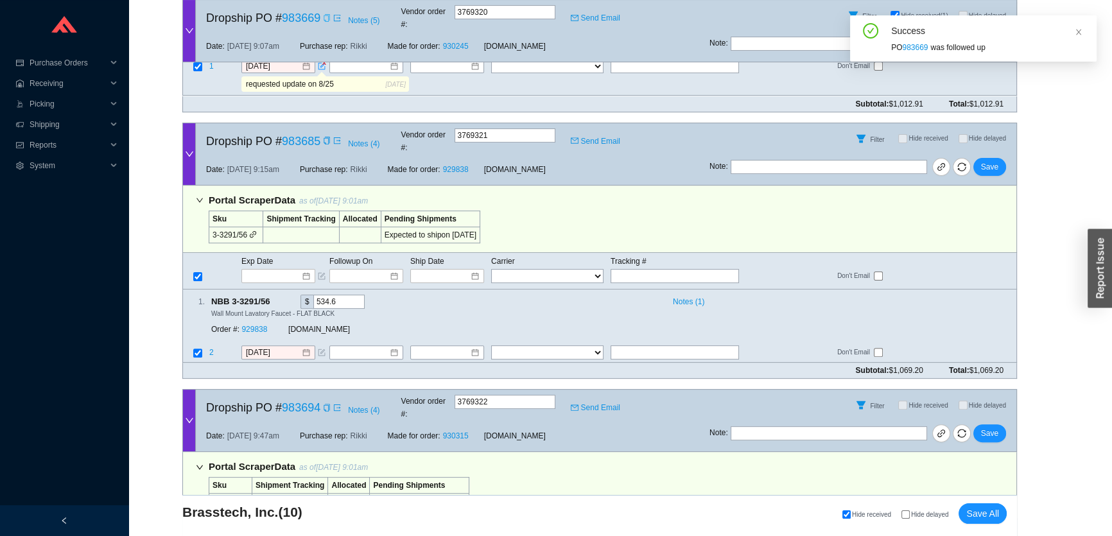
scroll to position [467, 0]
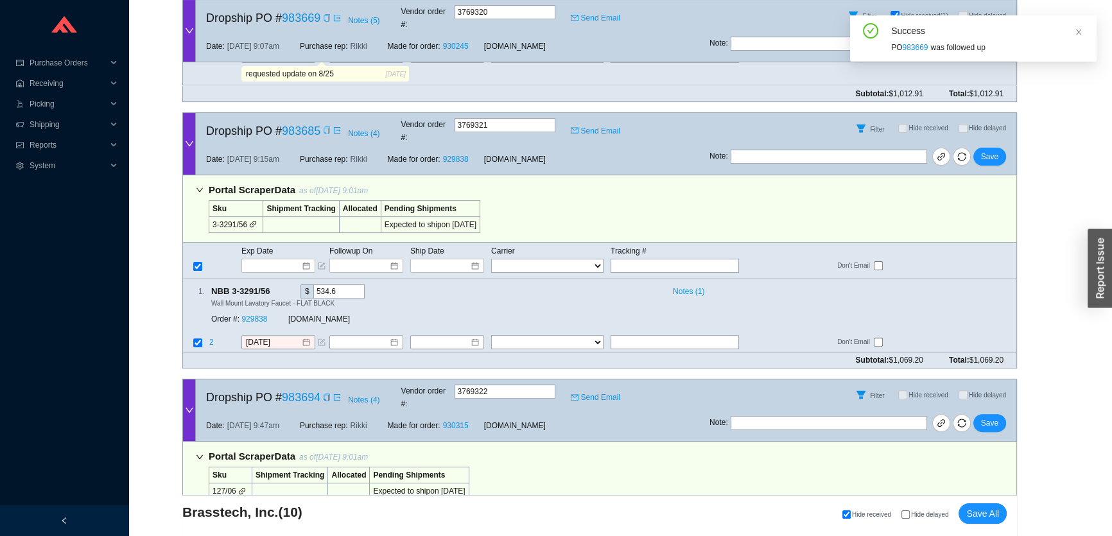
click at [327, 126] on icon "copy" at bounding box center [327, 130] width 8 height 8
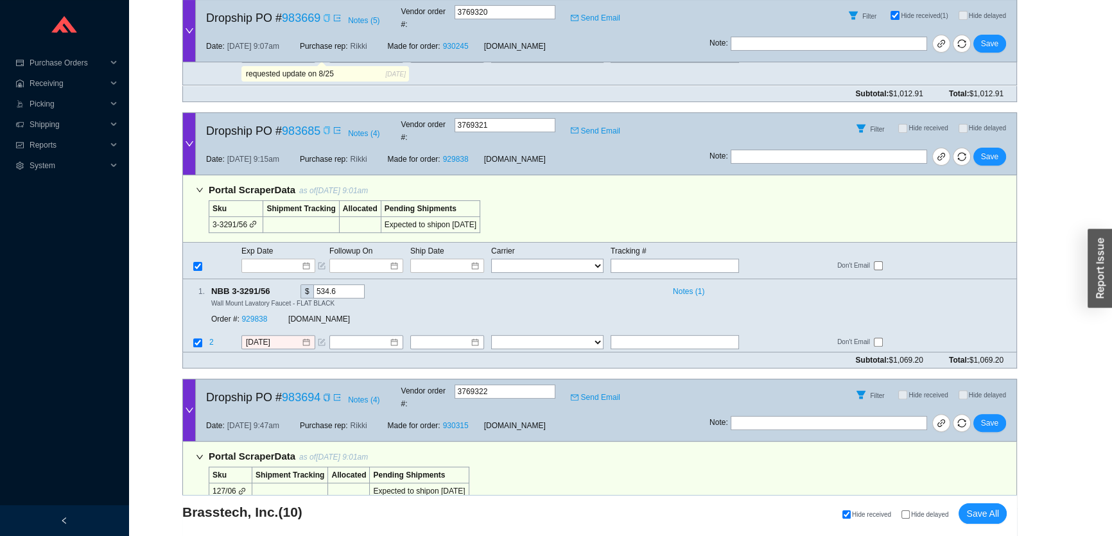
drag, startPoint x: 341, startPoint y: 64, endPoint x: 218, endPoint y: 64, distance: 123.2
click at [218, 66] on tr "requested update on 8/25 8/25/2025" at bounding box center [599, 75] width 833 height 19
click at [320, 338] on icon "form" at bounding box center [322, 342] width 8 height 8
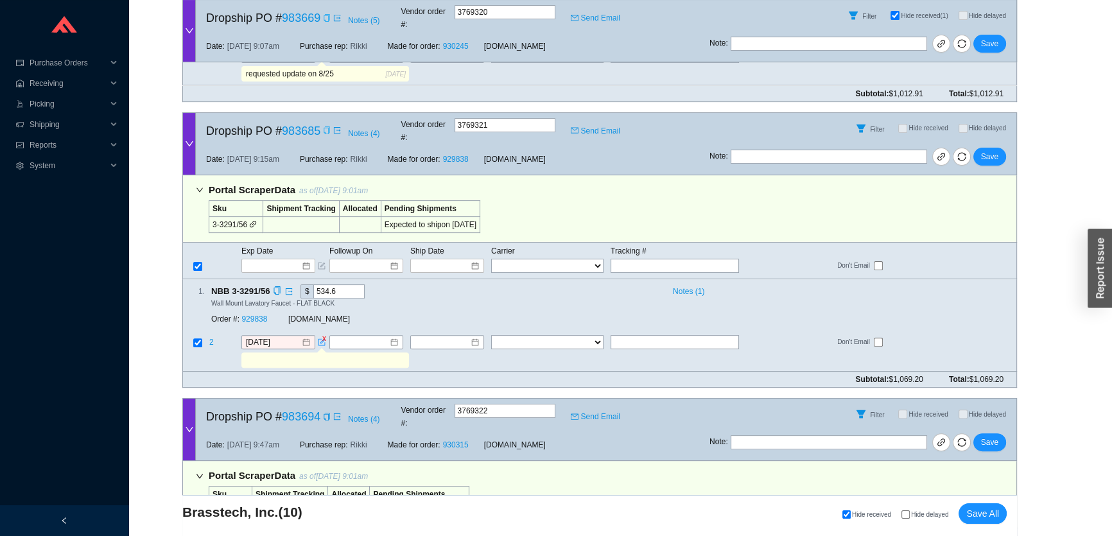
click at [320, 353] on input "text" at bounding box center [324, 360] width 162 height 14
paste input "requested update on 8/25"
type input "requested update on 8/25"
click at [992, 150] on span "Save" at bounding box center [989, 156] width 17 height 13
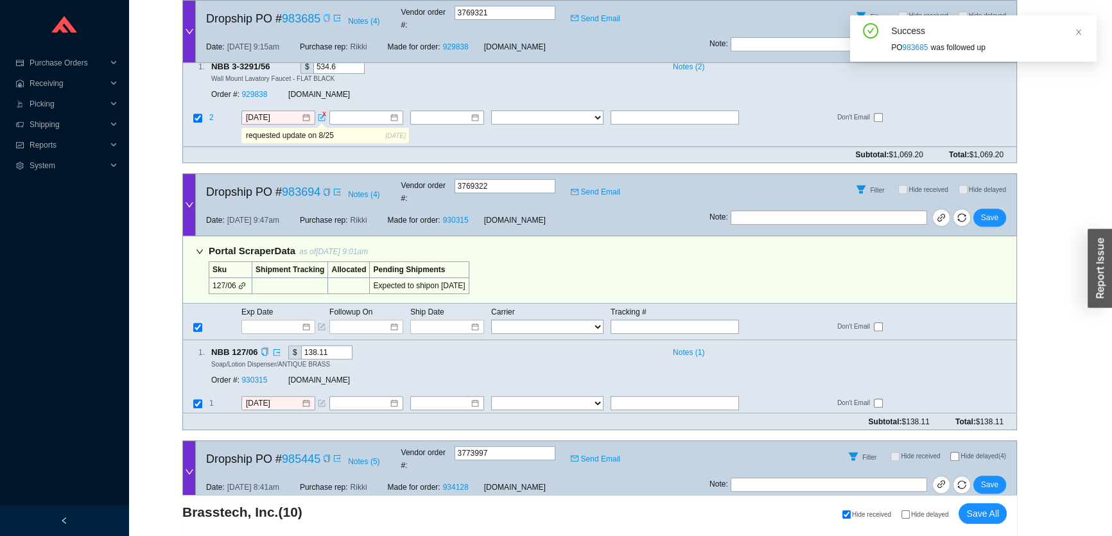
scroll to position [758, 0]
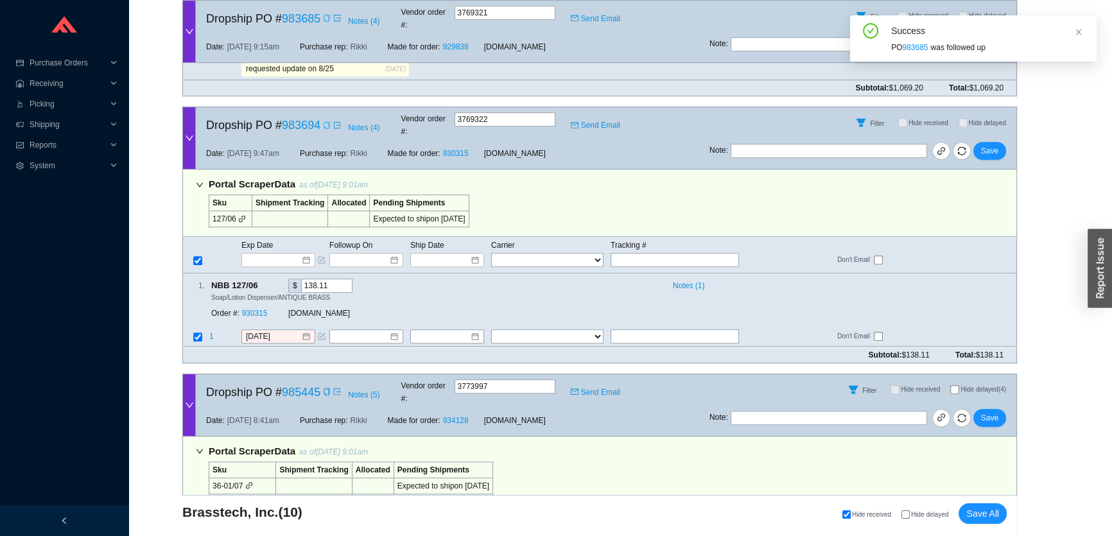
click at [329, 121] on icon "copy" at bounding box center [327, 125] width 6 height 8
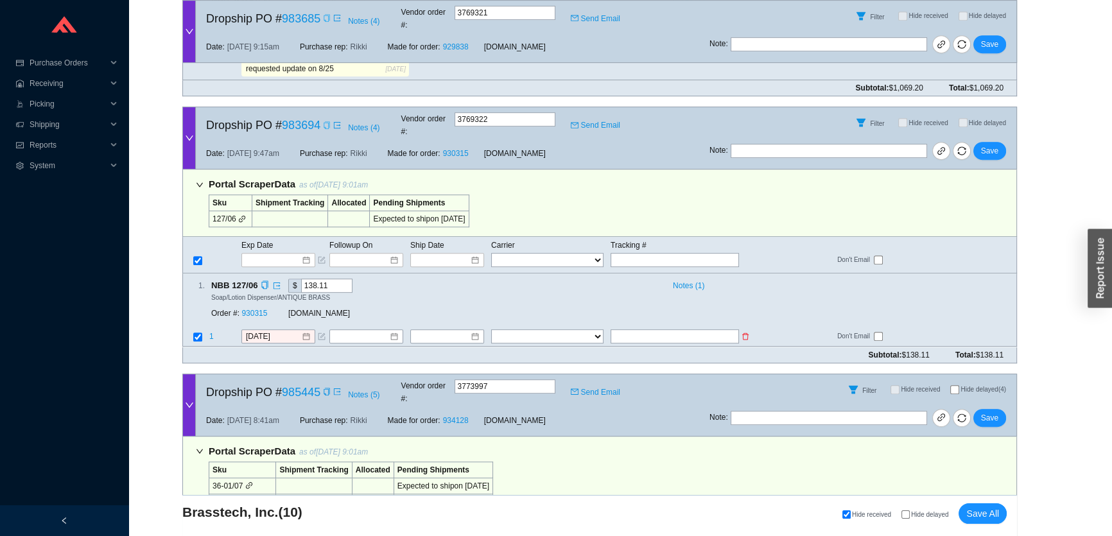
click at [320, 333] on icon "form" at bounding box center [322, 337] width 8 height 8
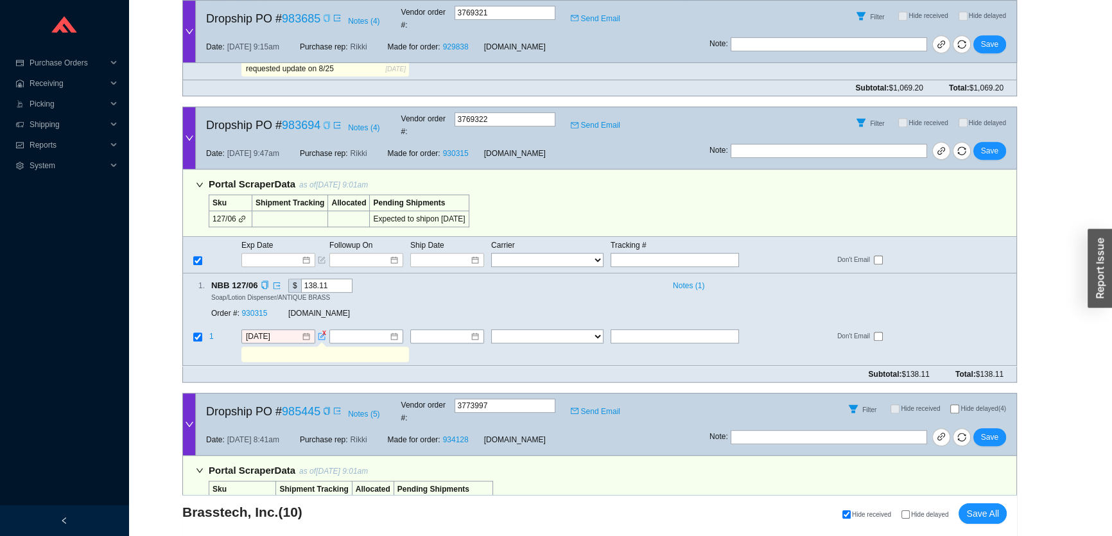
click at [312, 348] on input "text" at bounding box center [324, 355] width 162 height 14
paste input "983694"
type input "983694"
drag, startPoint x: 225, startPoint y: 311, endPoint x: 211, endPoint y: 309, distance: 13.6
click at [211, 347] on tr "983694" at bounding box center [599, 356] width 833 height 19
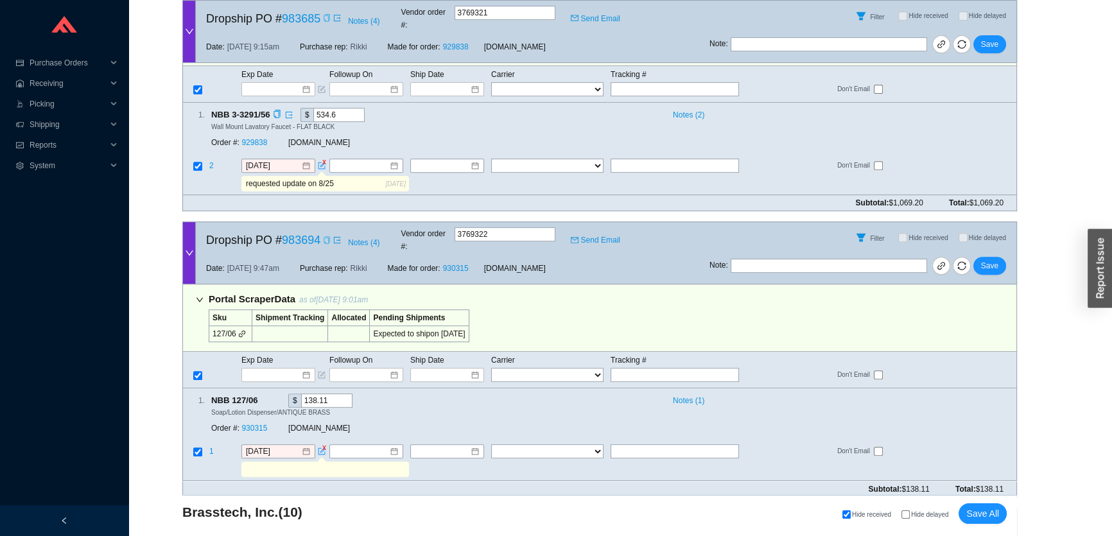
scroll to position [642, 0]
drag, startPoint x: 353, startPoint y: 169, endPoint x: 198, endPoint y: 166, distance: 154.7
click at [198, 177] on tr "requested update on 8/25 8/25/2025" at bounding box center [599, 186] width 833 height 19
drag, startPoint x: 247, startPoint y: 158, endPoint x: 239, endPoint y: 158, distance: 8.3
click at [239, 177] on tr "requested update on 8/25 8/25/2025" at bounding box center [599, 186] width 833 height 19
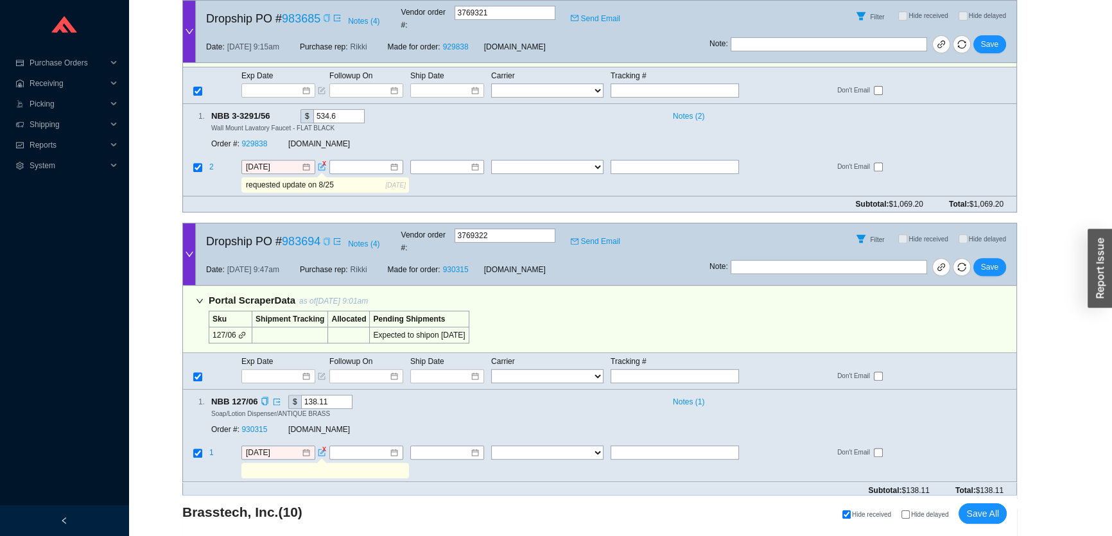
click at [259, 464] on input "text" at bounding box center [324, 471] width 162 height 14
paste input "requested update on 8/25"
type input "requested update on 8/25"
click at [995, 261] on span "Save" at bounding box center [989, 267] width 17 height 13
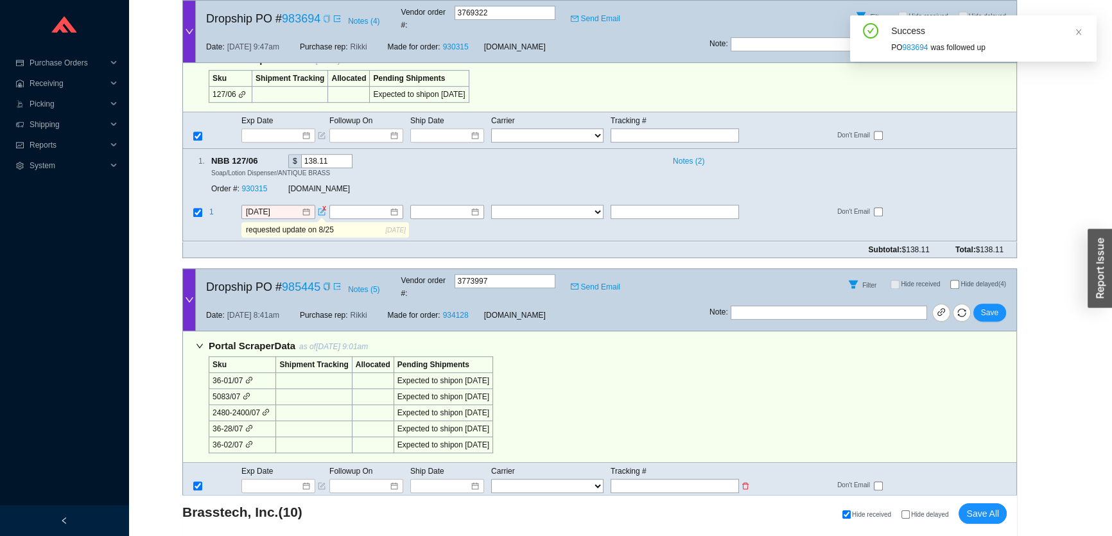
scroll to position [992, 0]
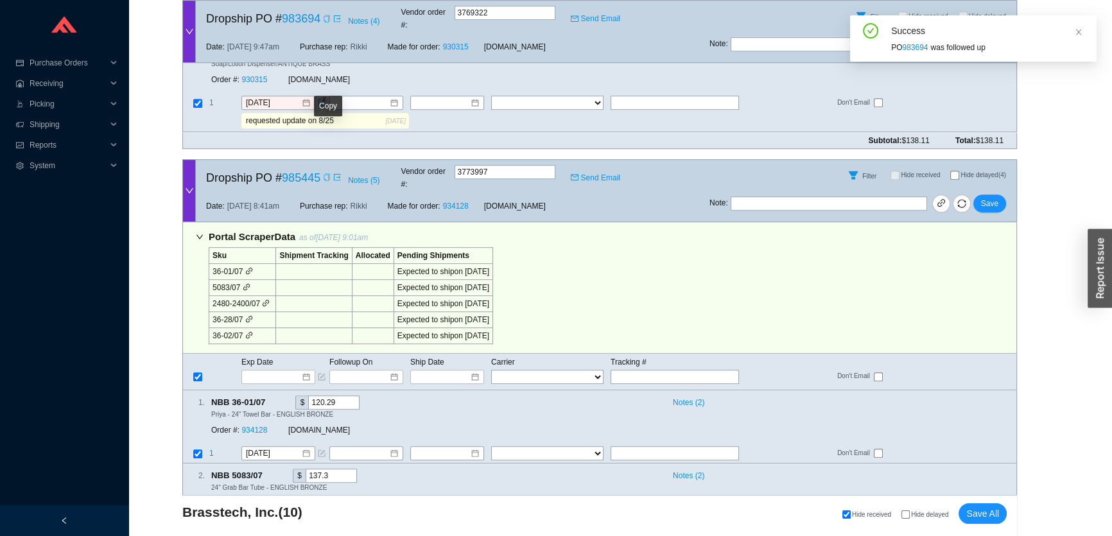
click at [325, 173] on icon "copy" at bounding box center [327, 177] width 8 height 8
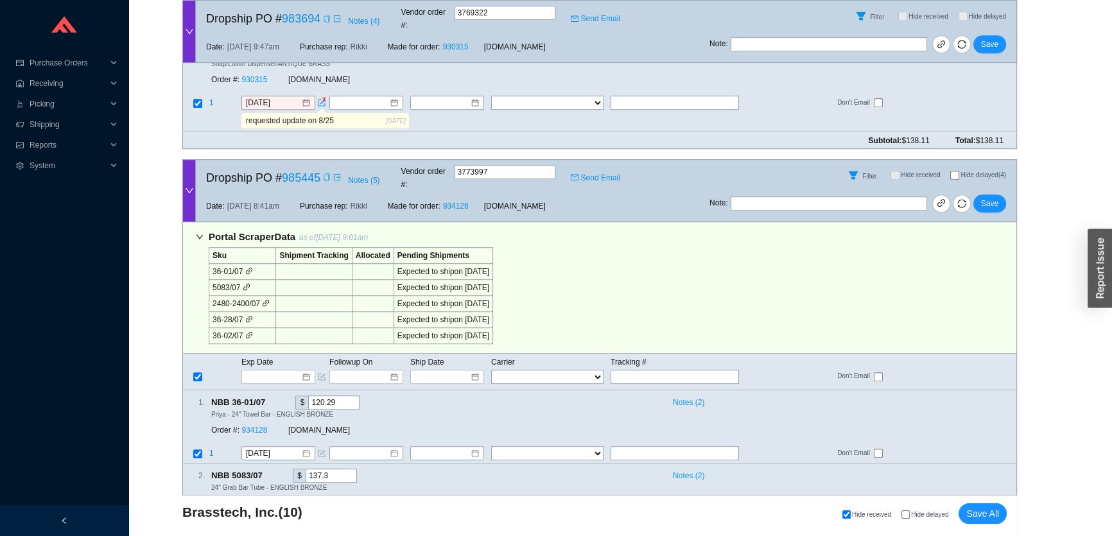
drag, startPoint x: 347, startPoint y: 84, endPoint x: 214, endPoint y: 84, distance: 132.2
click at [214, 113] on tr "requested update on 8/25 8/25/2025" at bounding box center [599, 122] width 833 height 19
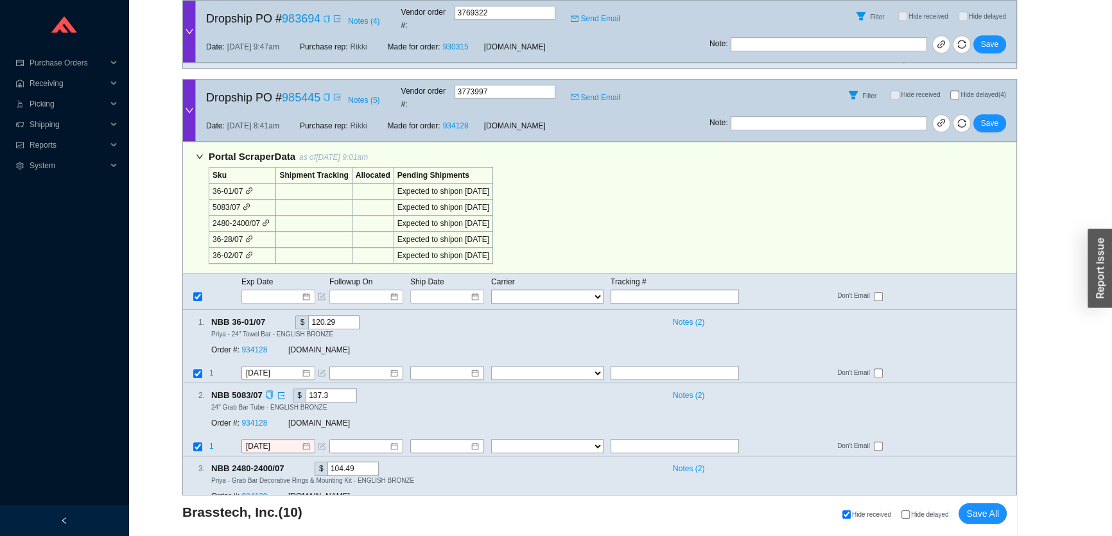
scroll to position [1109, 0]
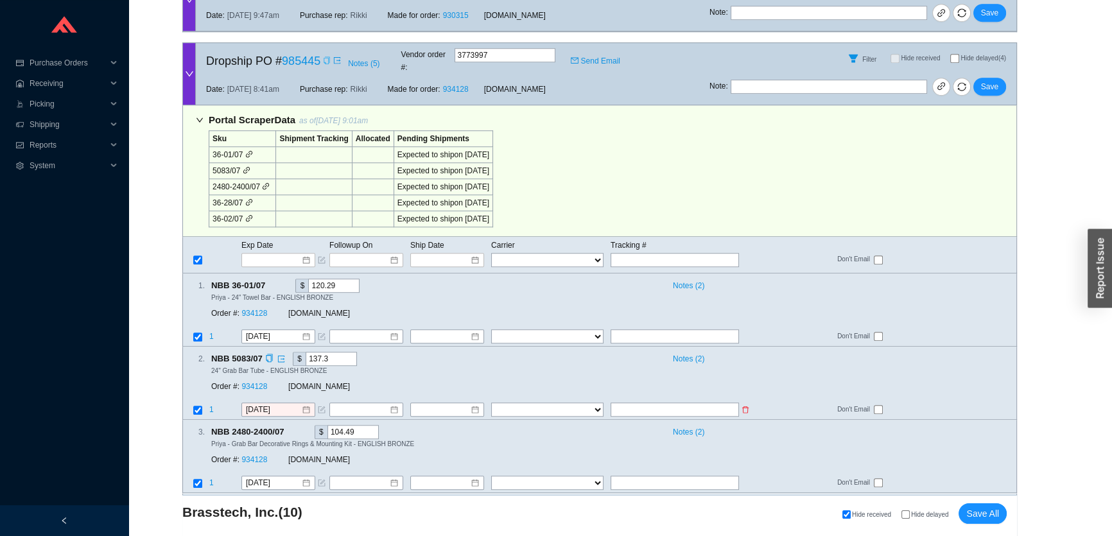
click at [322, 406] on icon "form" at bounding box center [322, 410] width 8 height 8
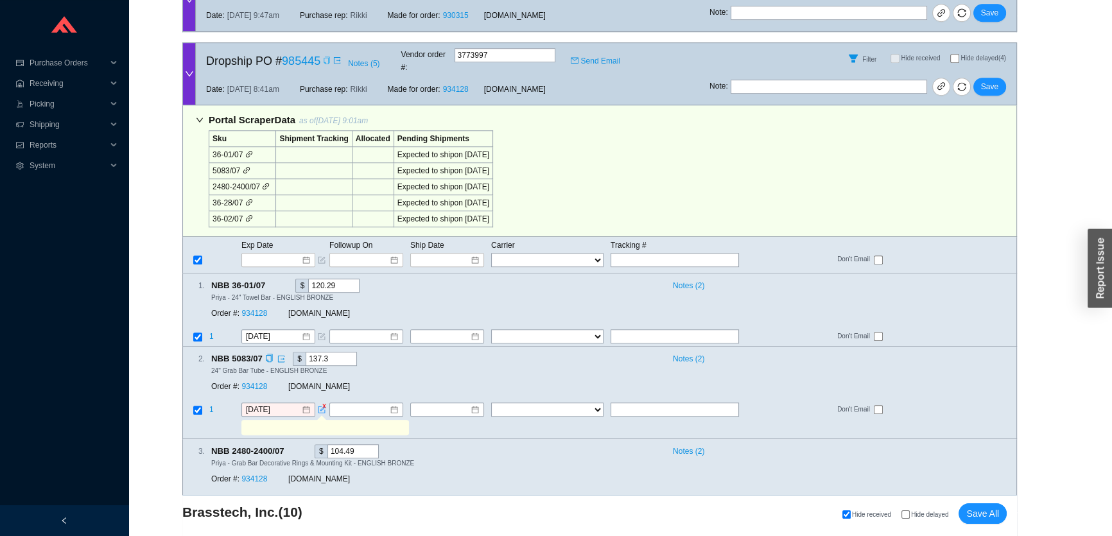
click at [312, 420] on input "text" at bounding box center [324, 427] width 162 height 14
paste input "requested update on 8/25"
type input "requested update on 8/25"
click at [999, 78] on button "Save" at bounding box center [989, 87] width 33 height 18
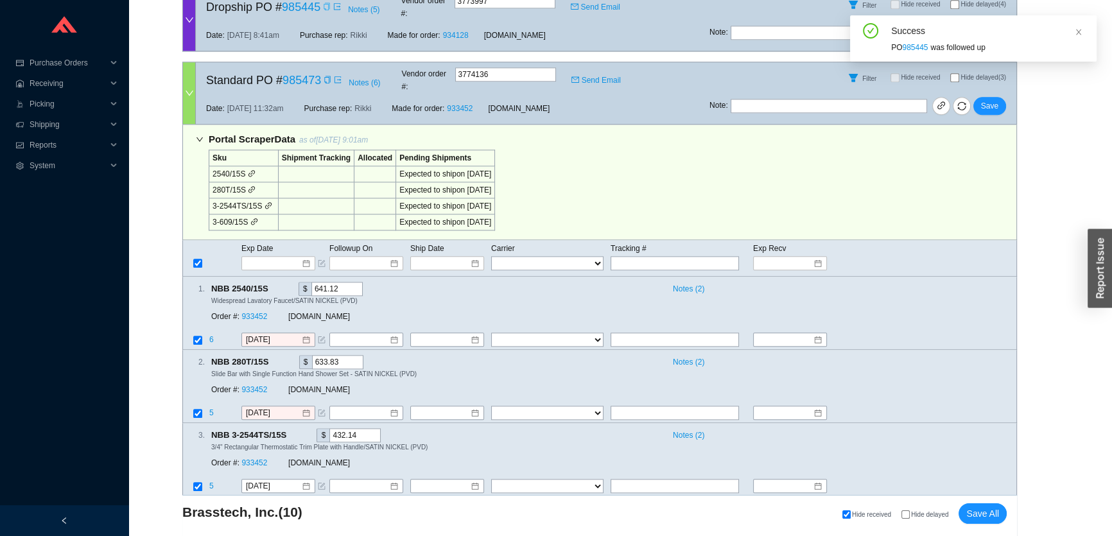
scroll to position [1750, 0]
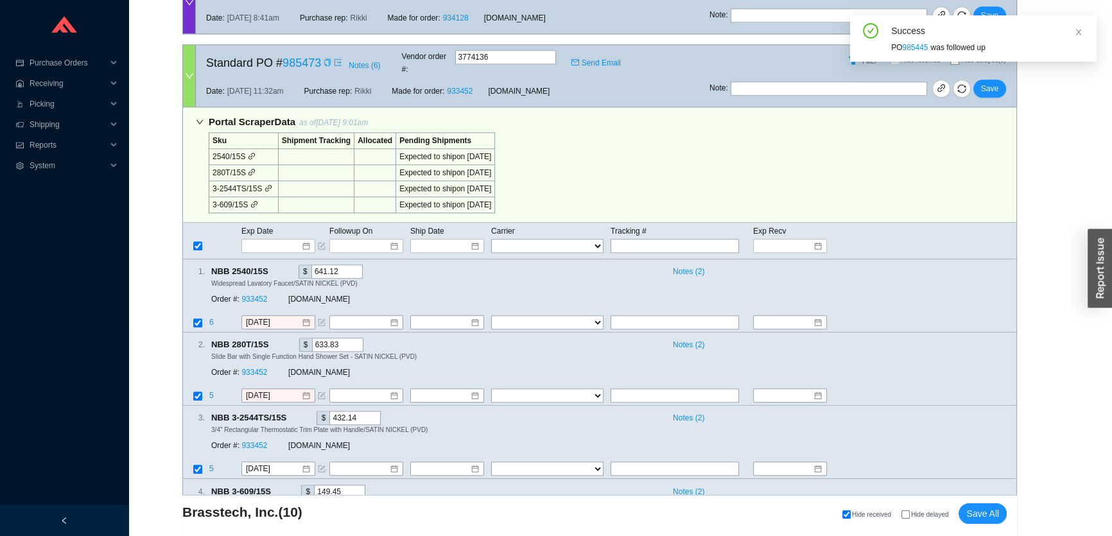
click at [330, 45] on div "Standard PO # 985473 Notes ( 6 ) Vendor order # : 3774136 Send Email" at bounding box center [452, 60] width 513 height 31
click at [327, 58] on icon "copy" at bounding box center [328, 62] width 8 height 8
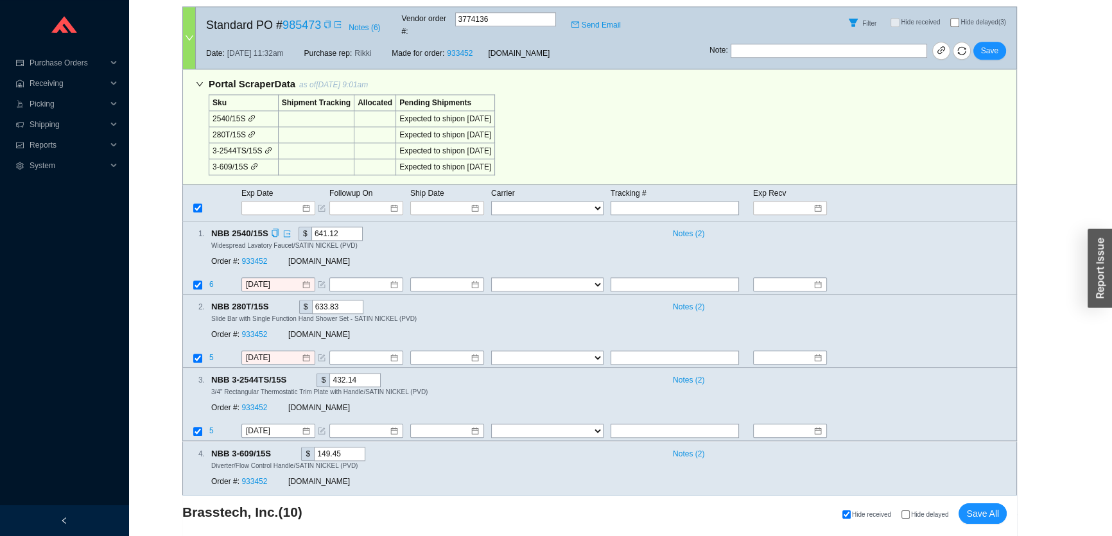
scroll to position [1809, 0]
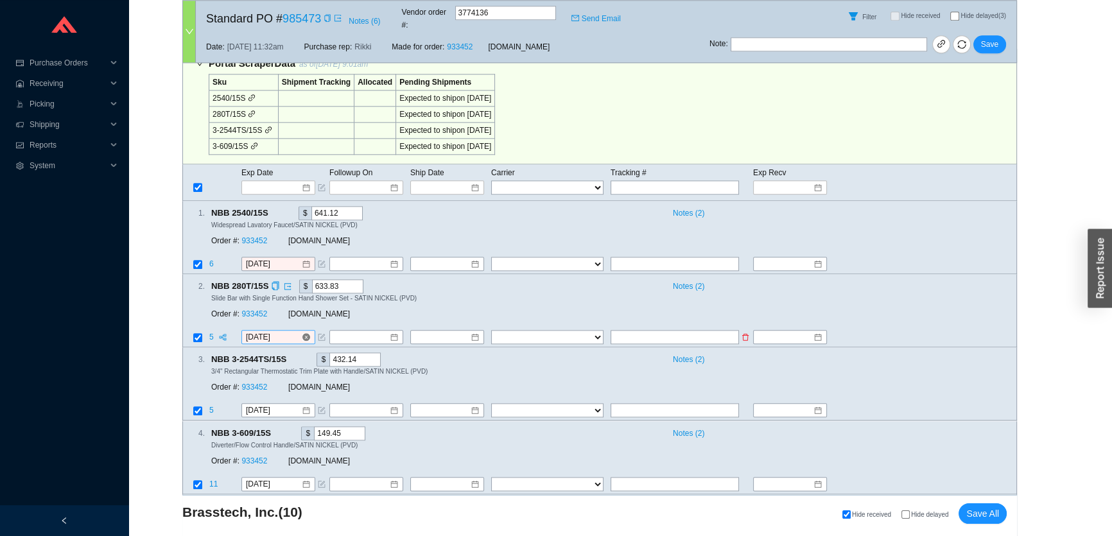
click at [284, 331] on input "8/22/2025" at bounding box center [273, 337] width 55 height 13
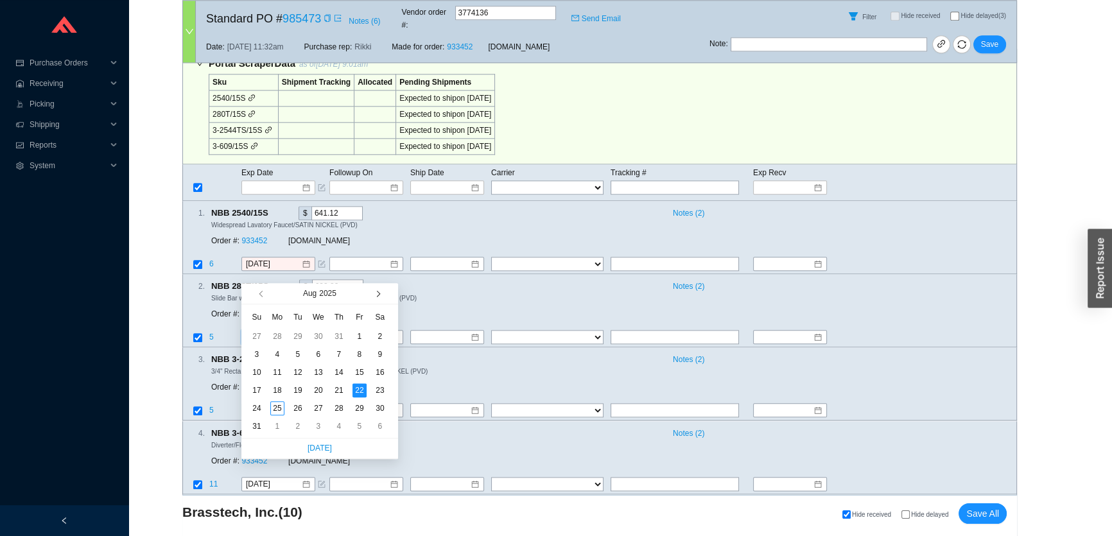
click at [371, 292] on button "button" at bounding box center [376, 293] width 12 height 21
type input "9/19/2025"
click at [359, 372] on div "19" at bounding box center [359, 372] width 14 height 14
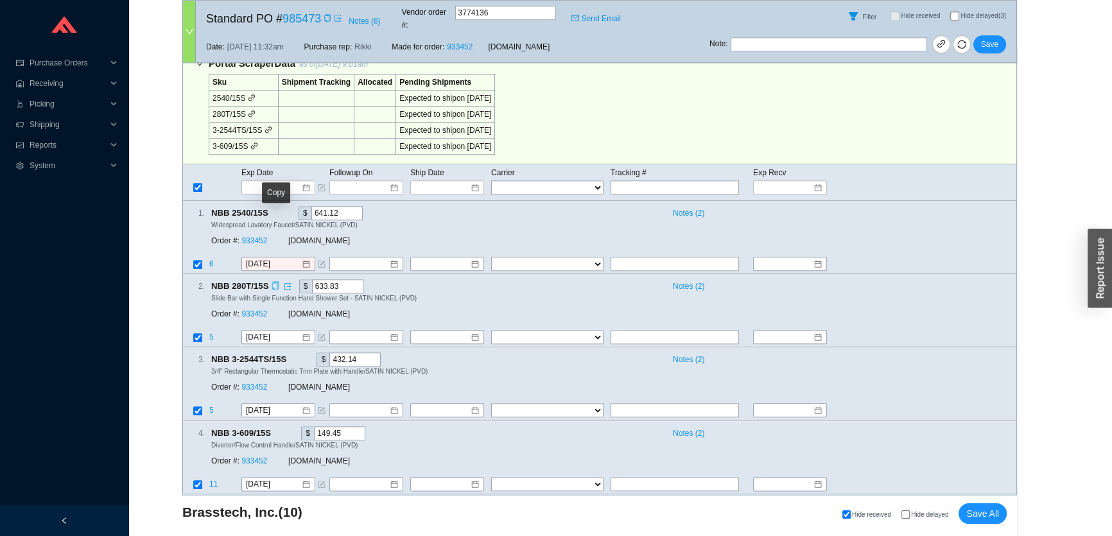
click at [275, 281] on icon "copy" at bounding box center [275, 285] width 8 height 8
click at [983, 38] on span "Save" at bounding box center [989, 44] width 17 height 13
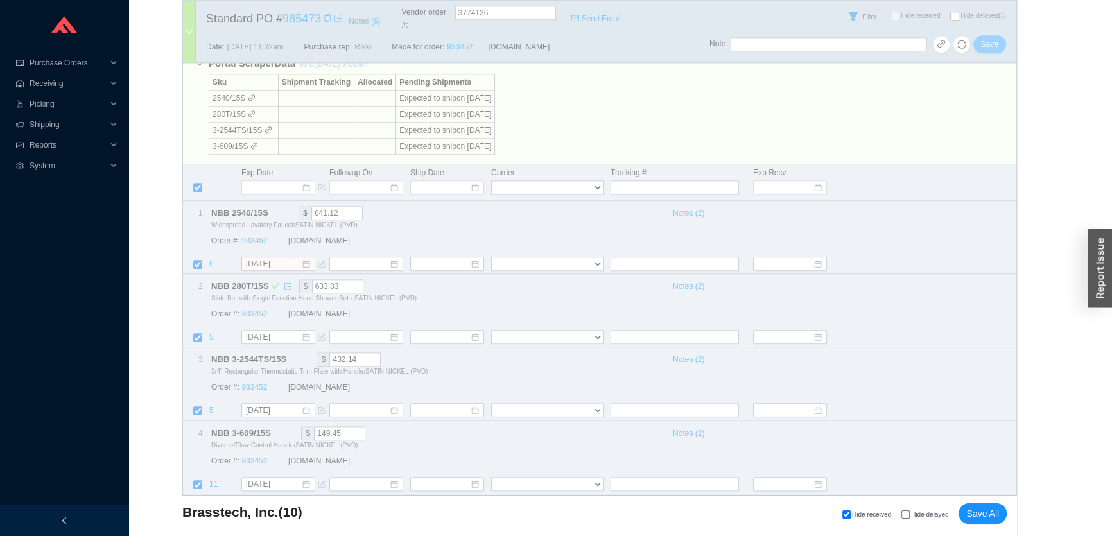
select select "1"
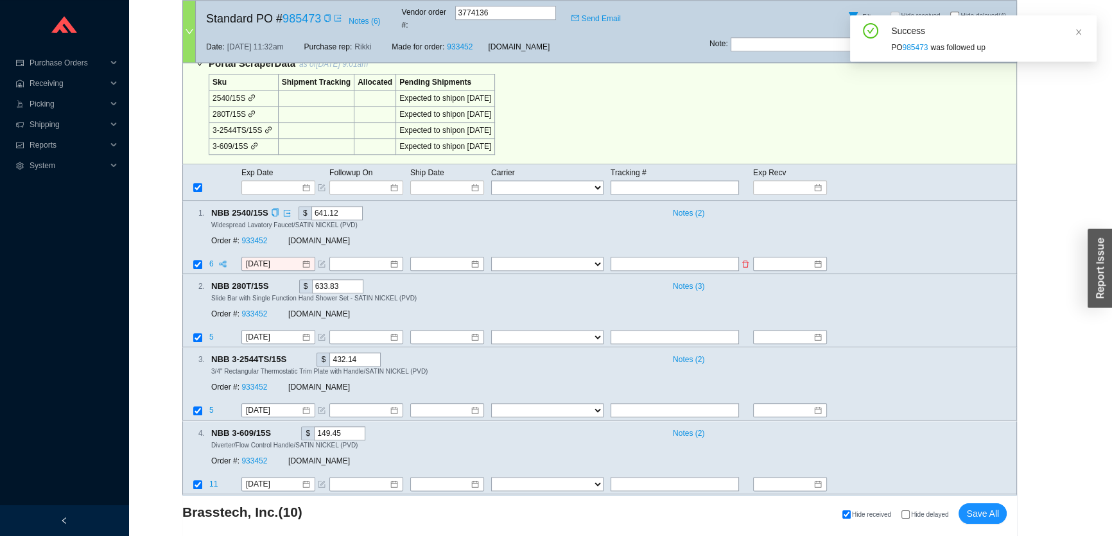
drag, startPoint x: 320, startPoint y: 194, endPoint x: 312, endPoint y: 205, distance: 13.2
click at [320, 260] on icon "form" at bounding box center [322, 264] width 8 height 8
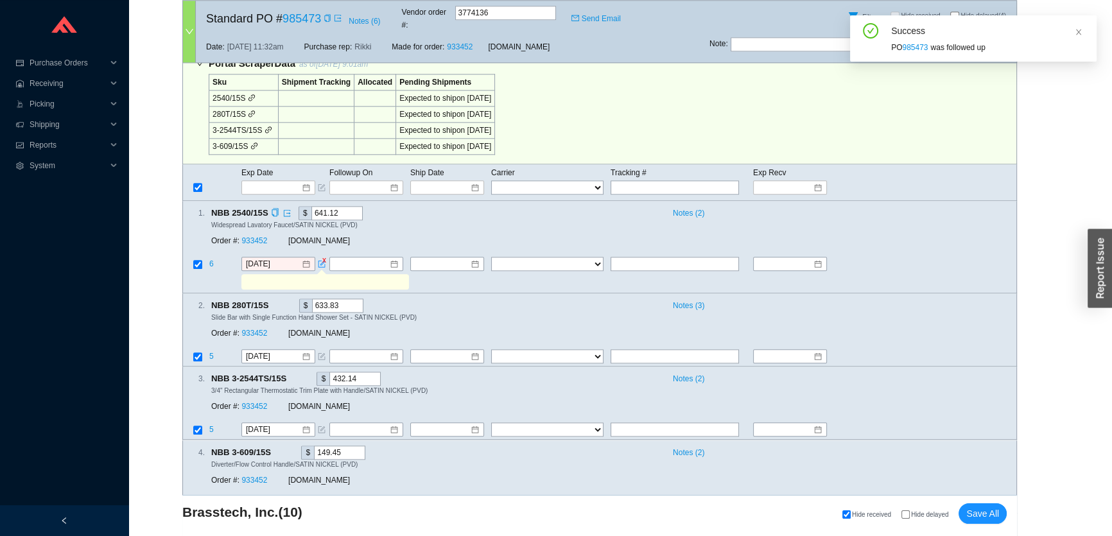
click at [306, 275] on input "text" at bounding box center [324, 282] width 162 height 14
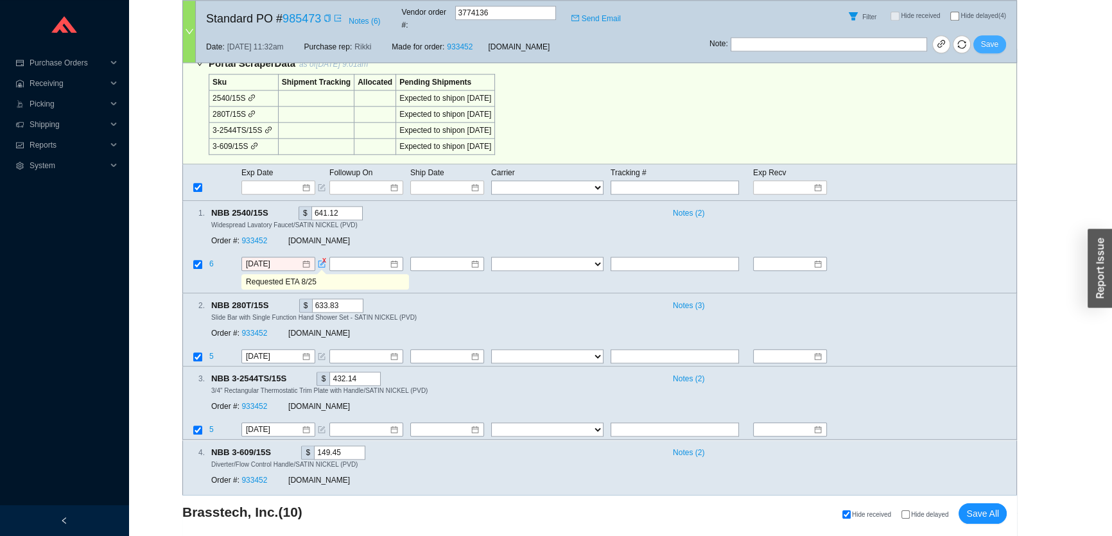
type input "Requested ETA 8/25"
click at [1000, 35] on button "Save" at bounding box center [989, 44] width 33 height 18
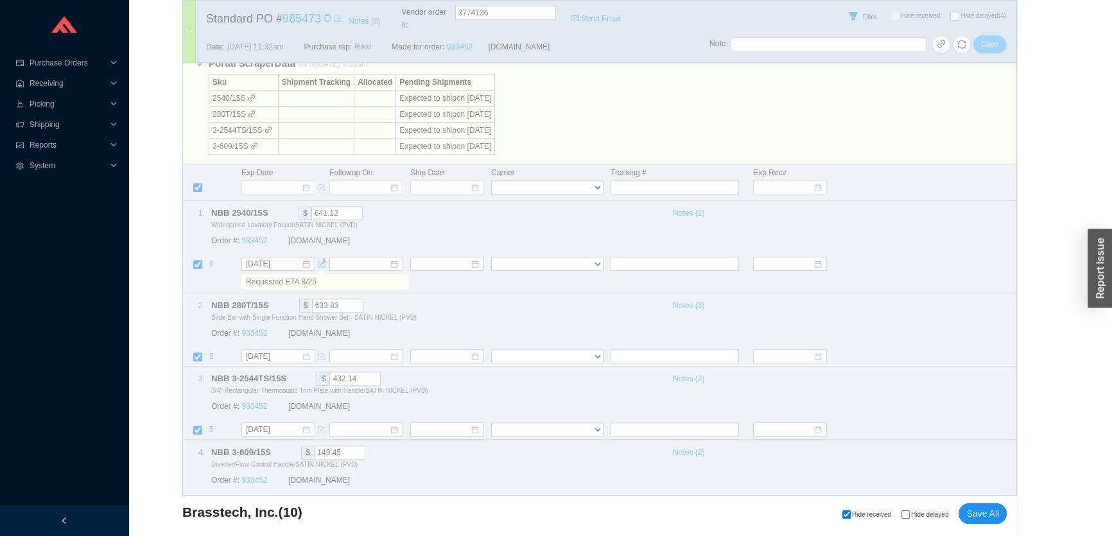
select select "1"
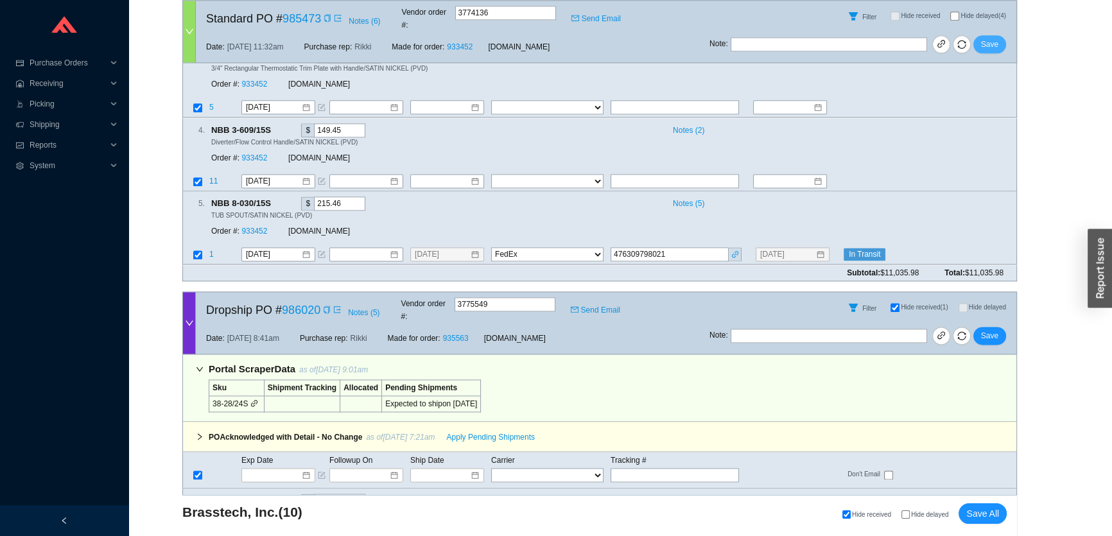
scroll to position [2159, 0]
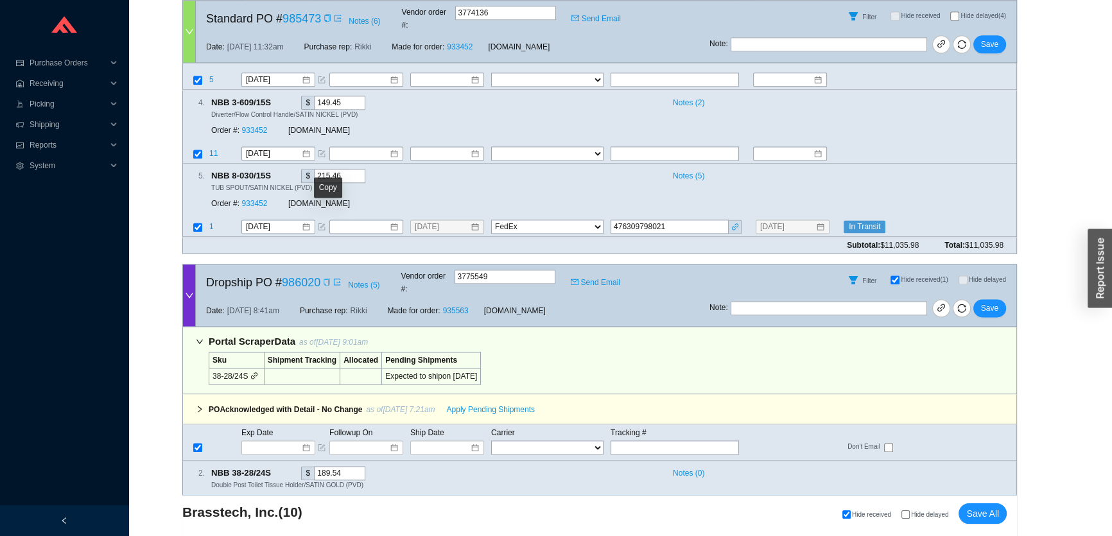
click at [327, 278] on icon "copy" at bounding box center [327, 282] width 8 height 8
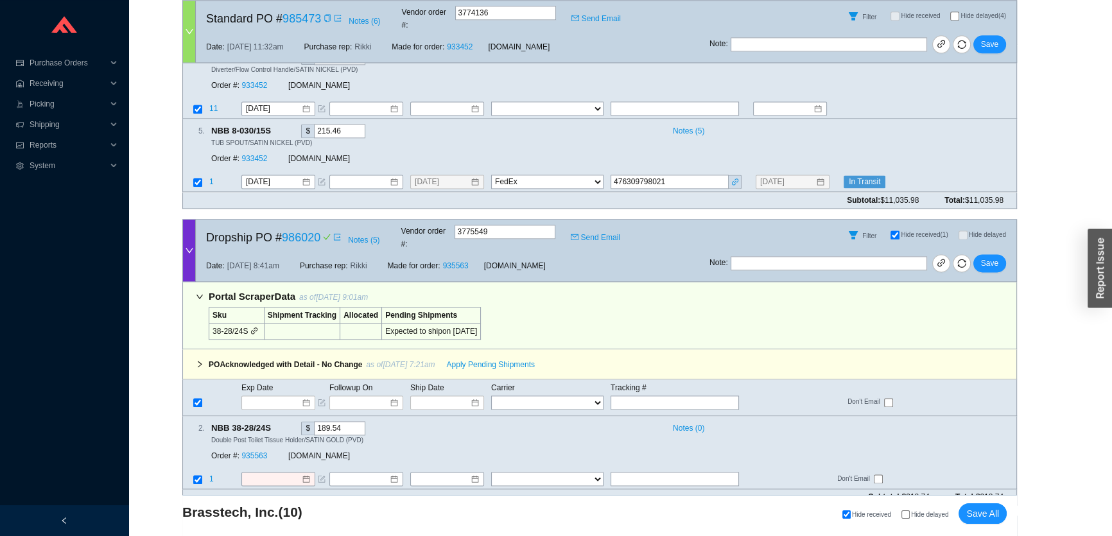
scroll to position [2217, 0]
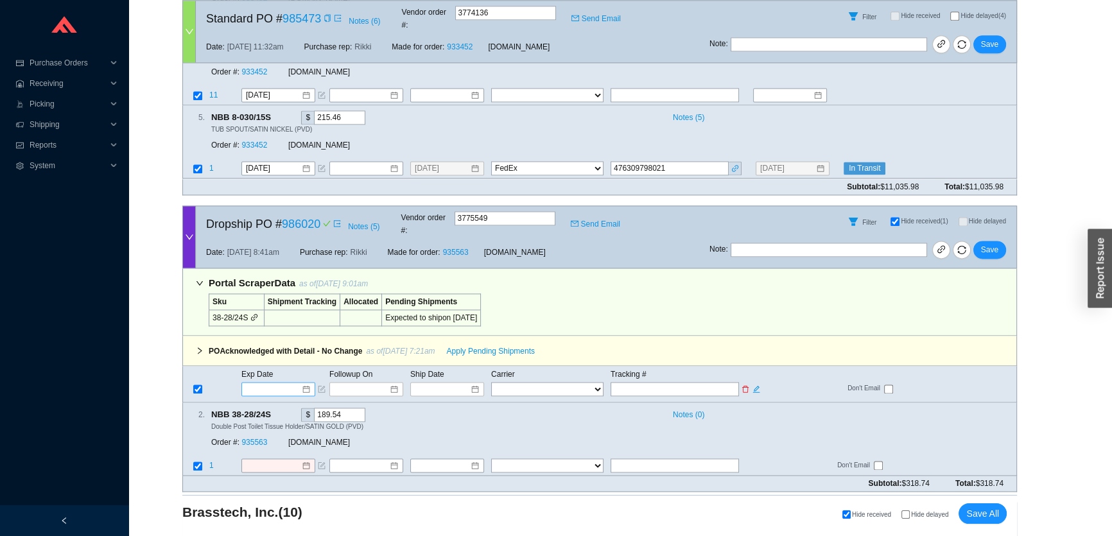
click at [255, 383] on input at bounding box center [273, 389] width 55 height 13
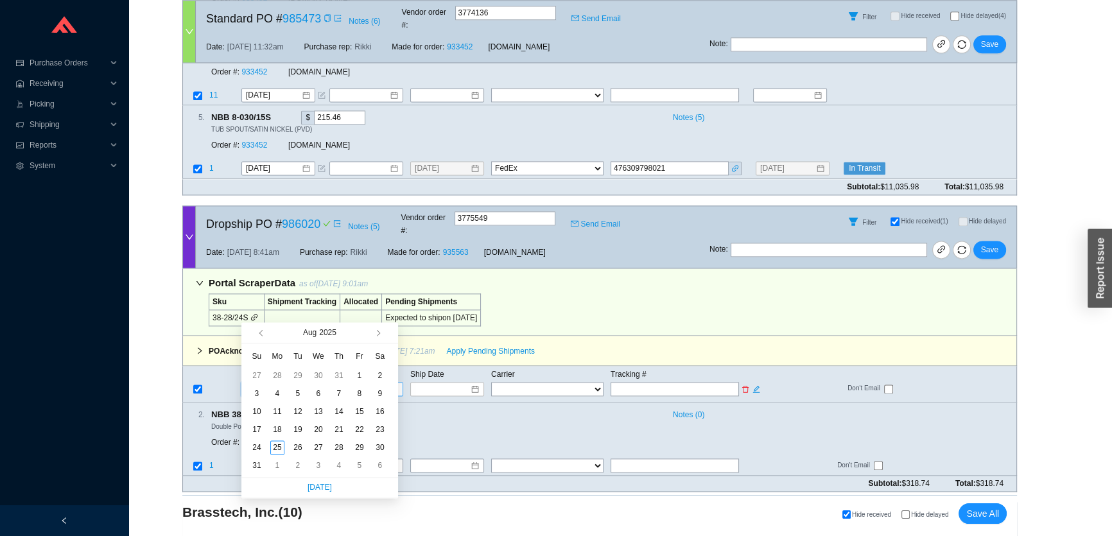
type input "8/15/2025"
click at [377, 339] on button "button" at bounding box center [376, 332] width 12 height 21
type input "9/23/2025"
click at [298, 428] on div "23" at bounding box center [298, 429] width 14 height 14
type input "9/23/2025"
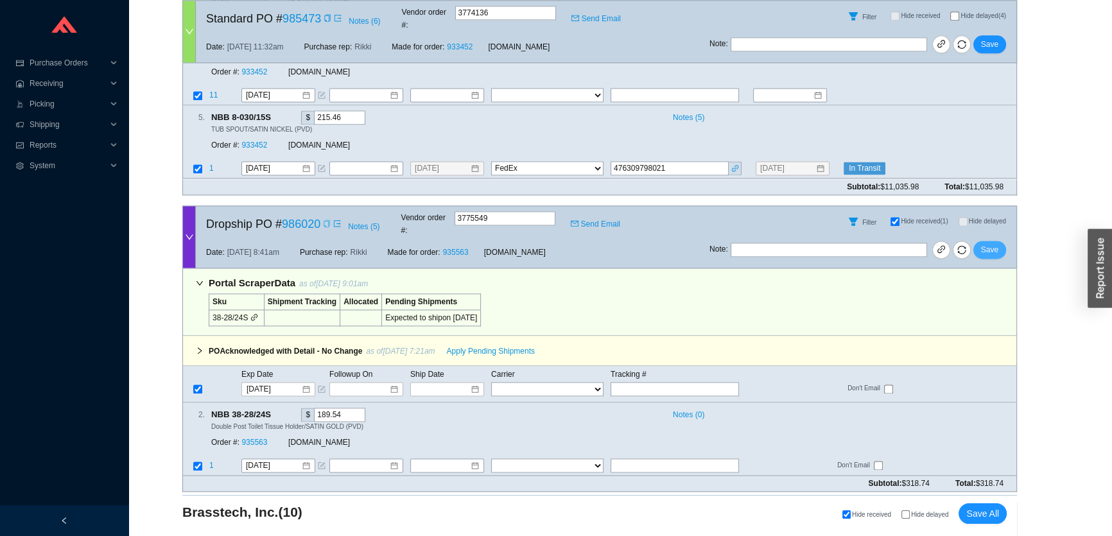
click at [987, 243] on span "Save" at bounding box center [989, 249] width 17 height 13
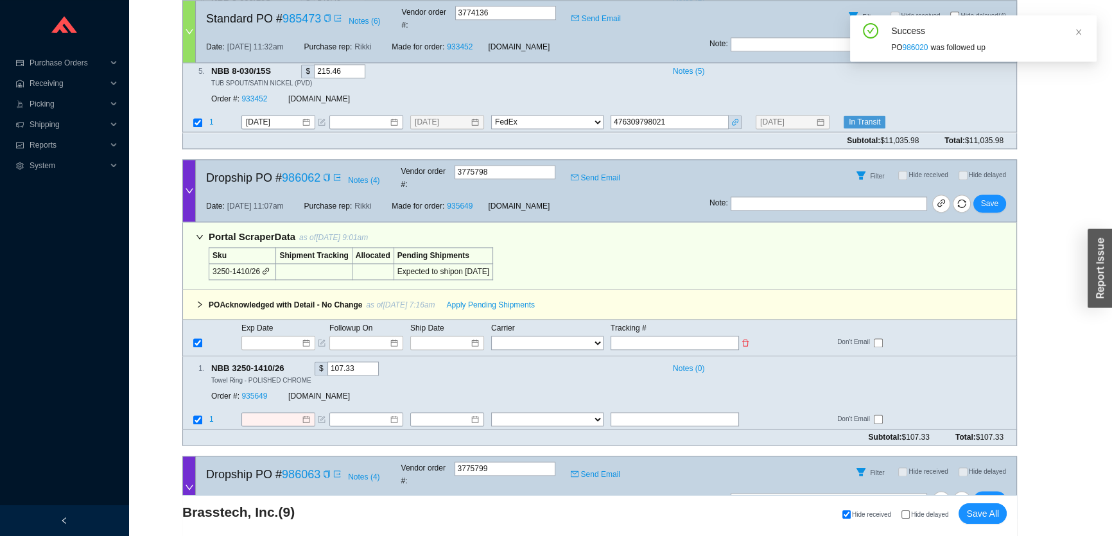
scroll to position [2334, 0]
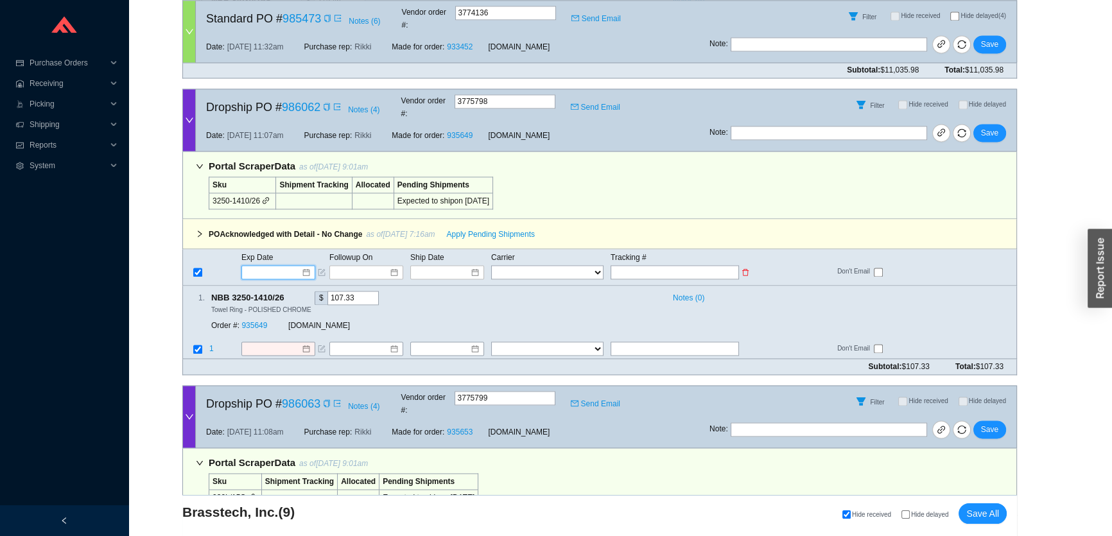
click at [276, 266] on input at bounding box center [273, 272] width 55 height 13
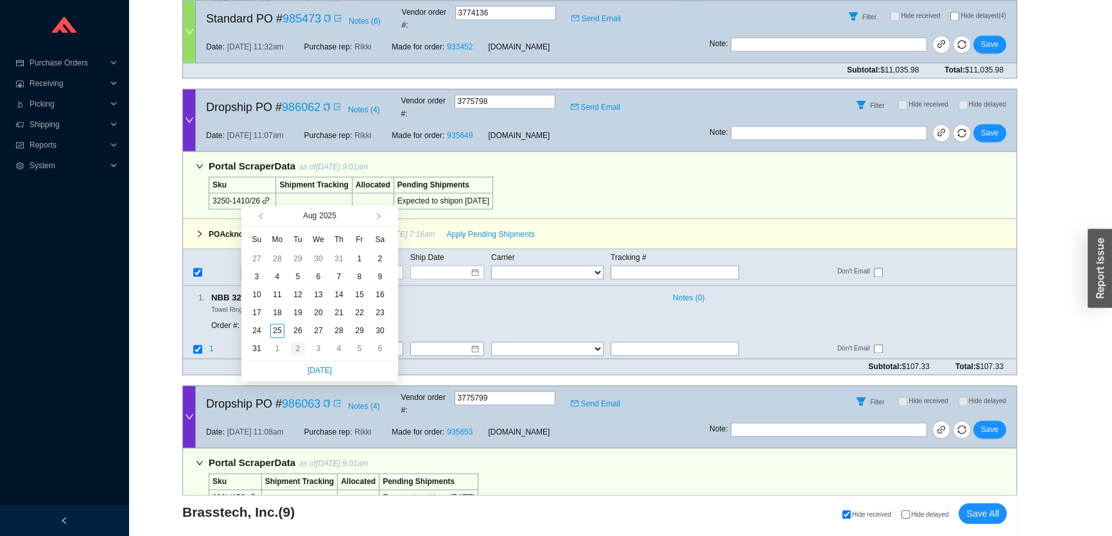
type input "9/2/2025"
drag, startPoint x: 296, startPoint y: 345, endPoint x: 291, endPoint y: 289, distance: 56.1
click at [297, 345] on div "2" at bounding box center [298, 348] width 14 height 14
type input "9/2/2025"
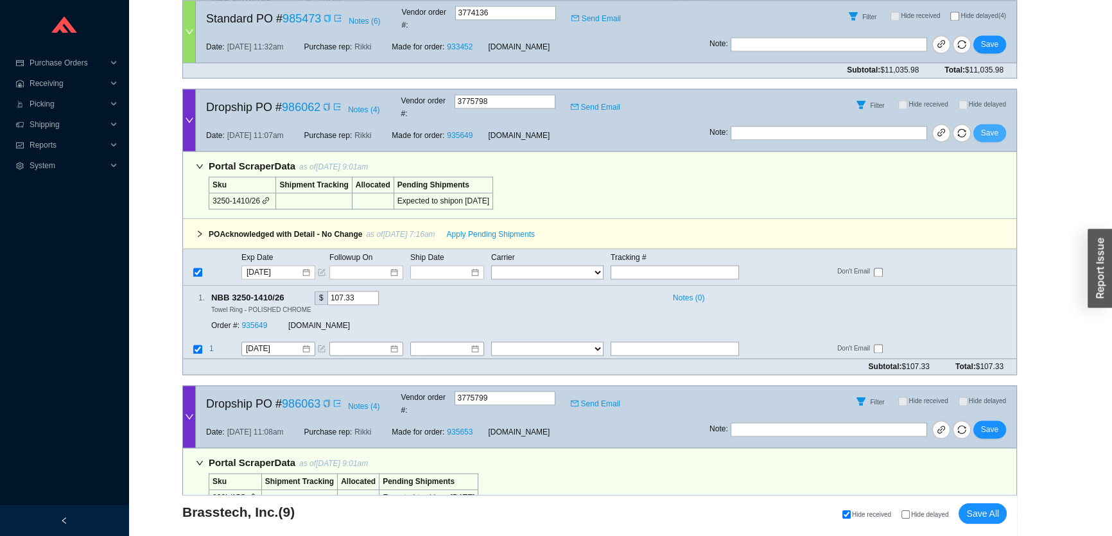
click at [989, 126] on span "Save" at bounding box center [989, 132] width 17 height 13
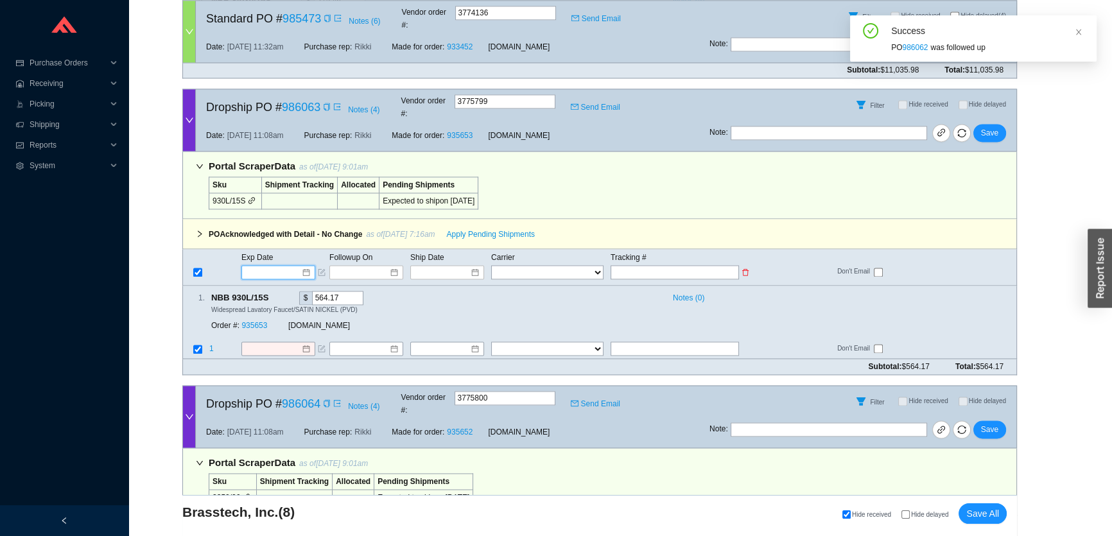
click at [263, 266] on input at bounding box center [273, 272] width 55 height 13
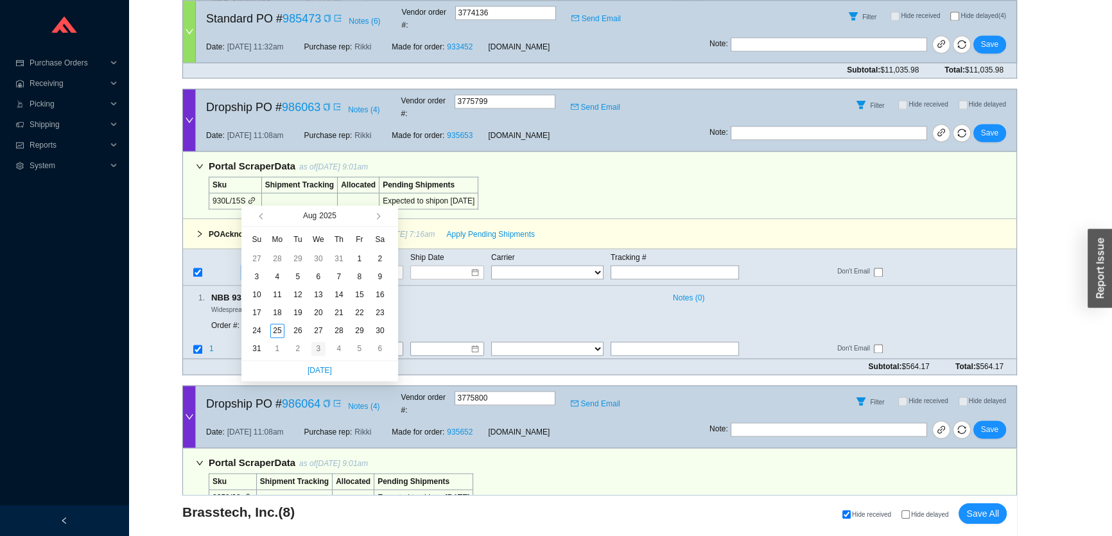
type input "9/3/2025"
click at [314, 350] on div "3" at bounding box center [318, 348] width 14 height 14
type input "9/3/2025"
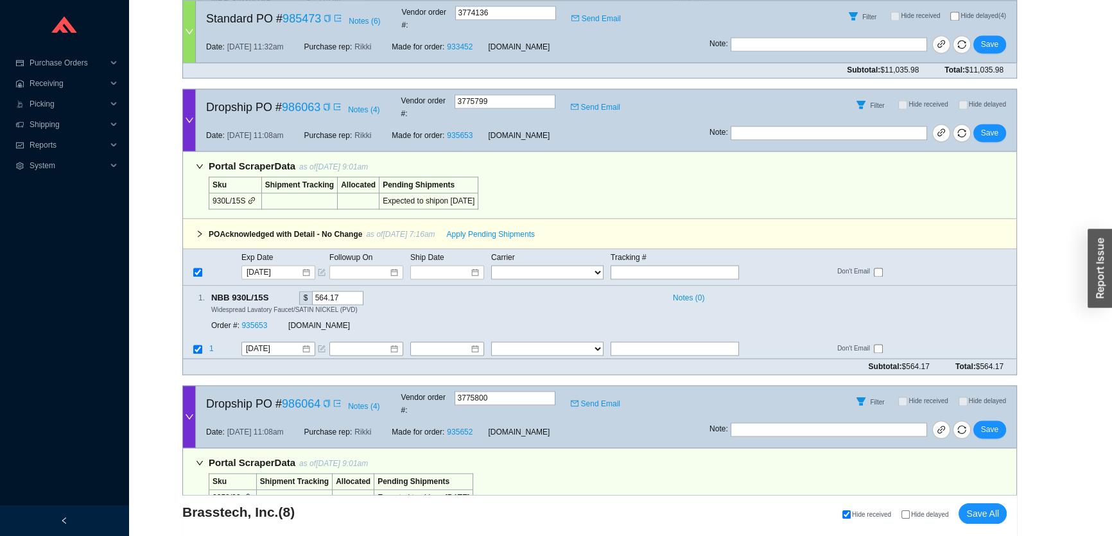
click at [990, 89] on div "Filter Hide received Hide delayed" at bounding box center [862, 104] width 307 height 31
click at [990, 126] on span "Save" at bounding box center [989, 132] width 17 height 13
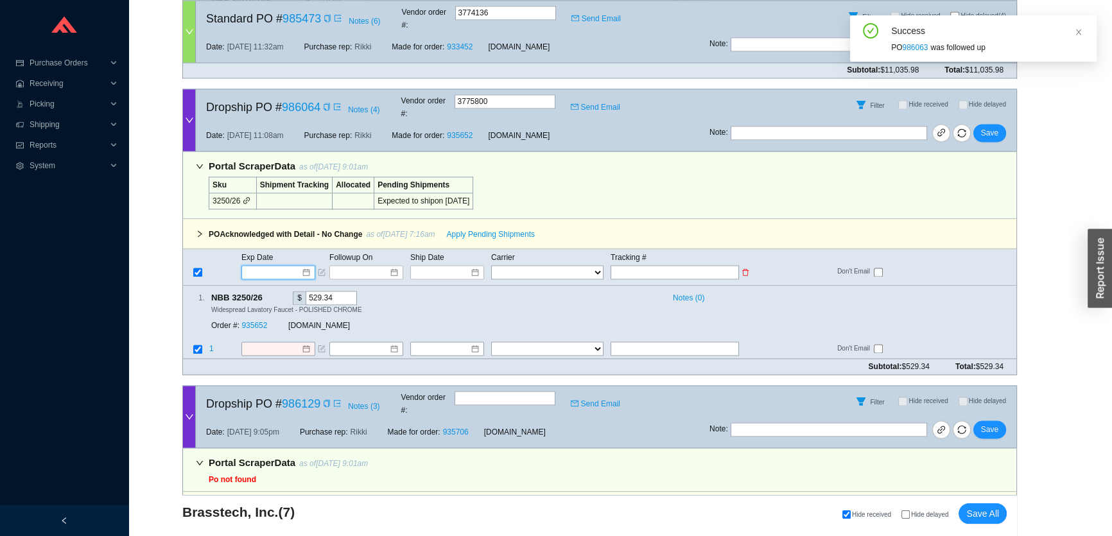
click at [277, 266] on input at bounding box center [273, 272] width 55 height 13
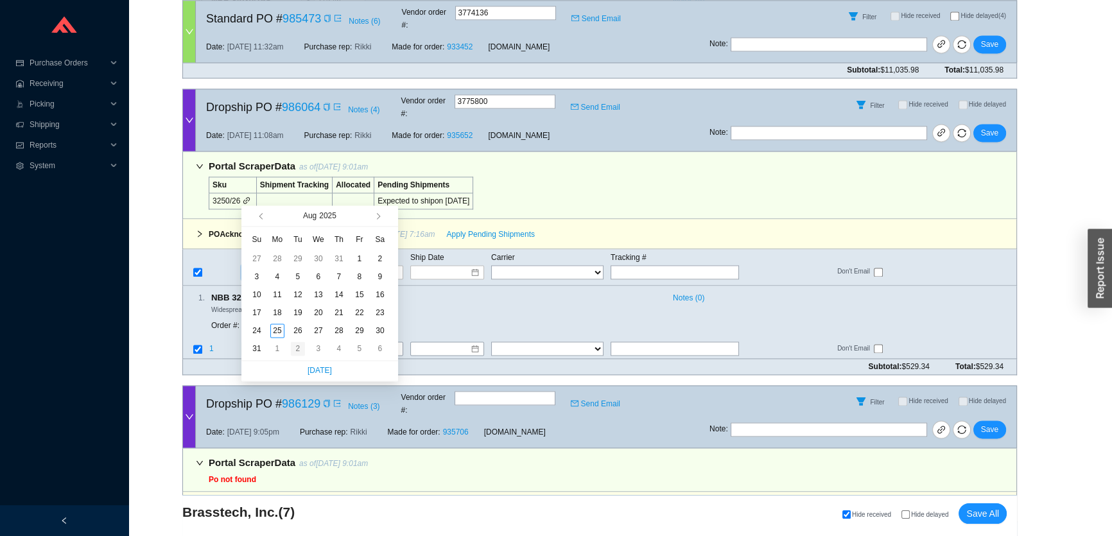
type input "9/2/2025"
click at [302, 349] on div "2" at bounding box center [298, 348] width 14 height 14
type input "9/2/2025"
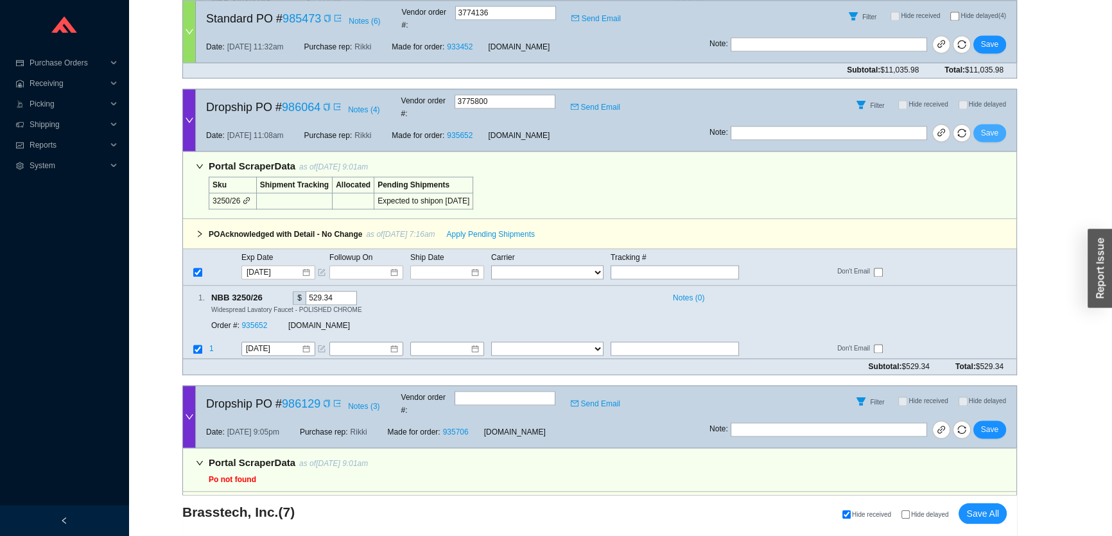
click at [979, 124] on button "Save" at bounding box center [989, 133] width 33 height 18
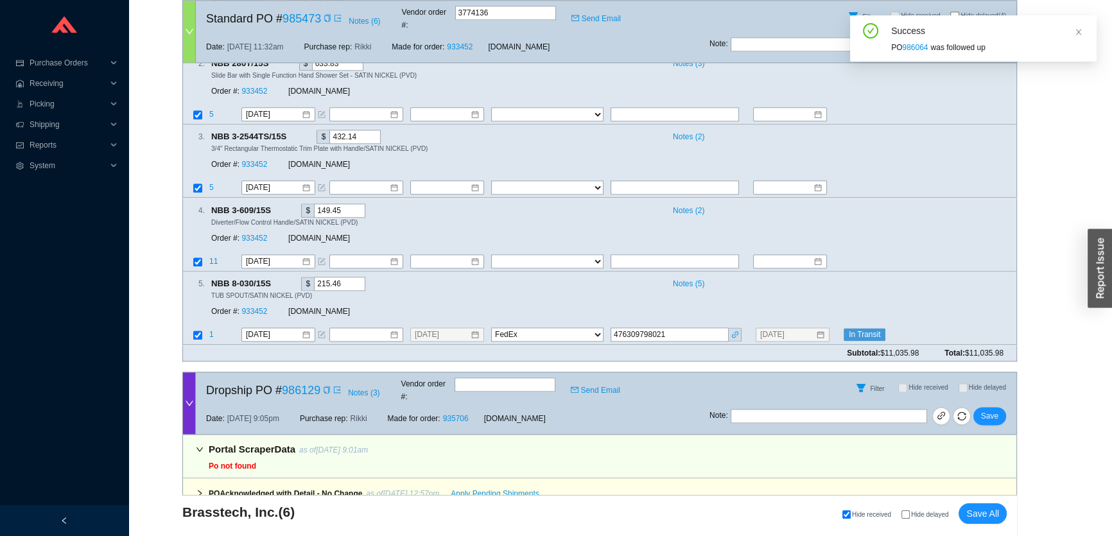
scroll to position [2124, 0]
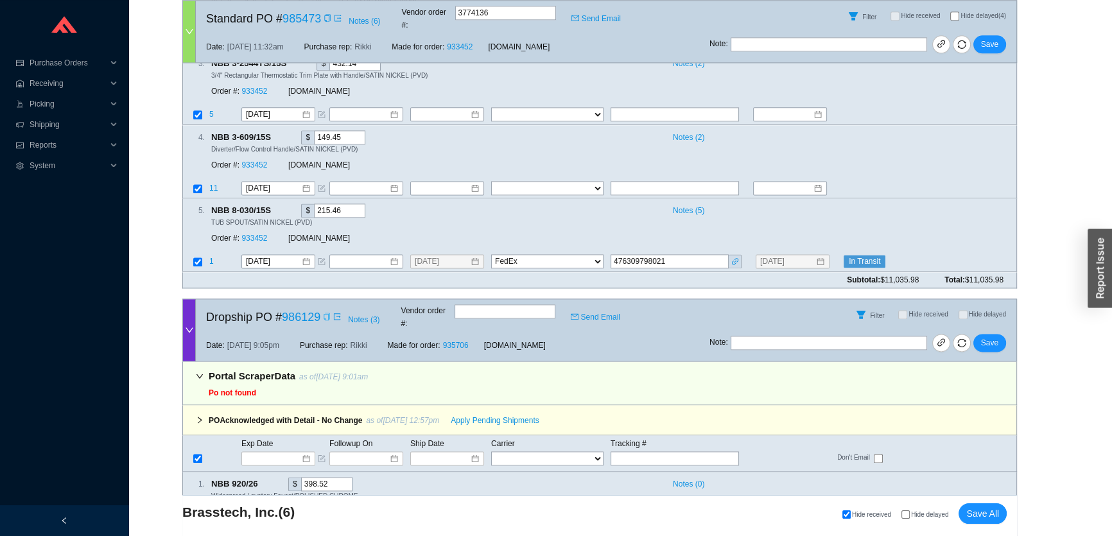
click at [323, 313] on icon "copy" at bounding box center [327, 317] width 8 height 8
click at [660, 451] on input "text" at bounding box center [674, 458] width 128 height 14
paste input "476309803517"
type input "476309803517"
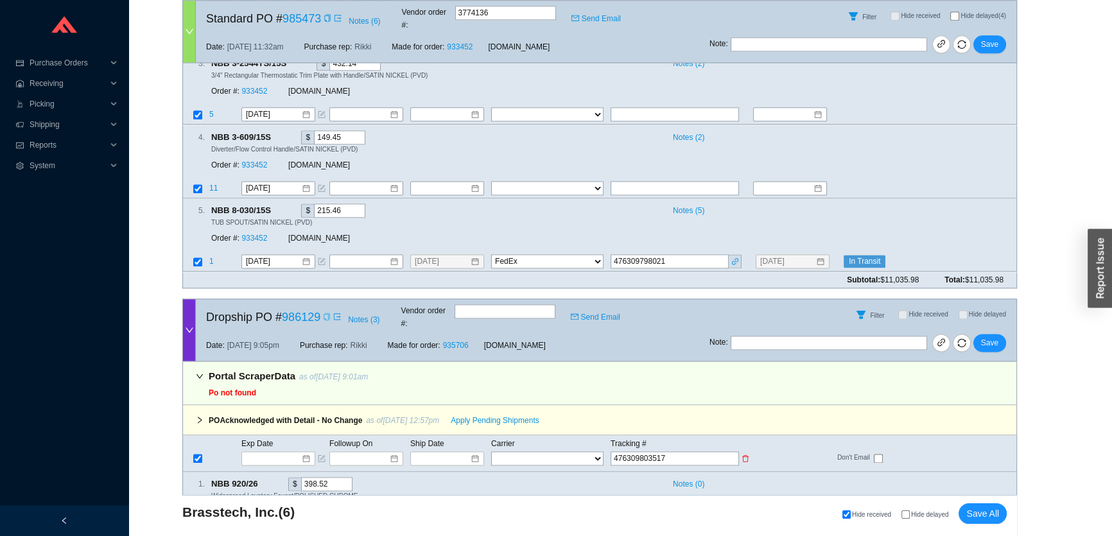
type input "476309803517"
drag, startPoint x: 566, startPoint y: 384, endPoint x: 541, endPoint y: 386, distance: 25.1
click at [566, 451] on select "FedEx UPS ---------------- 2 Day Transportation INC A&B Freight A. Duie Pyle AA…" at bounding box center [547, 458] width 112 height 14
select select "1"
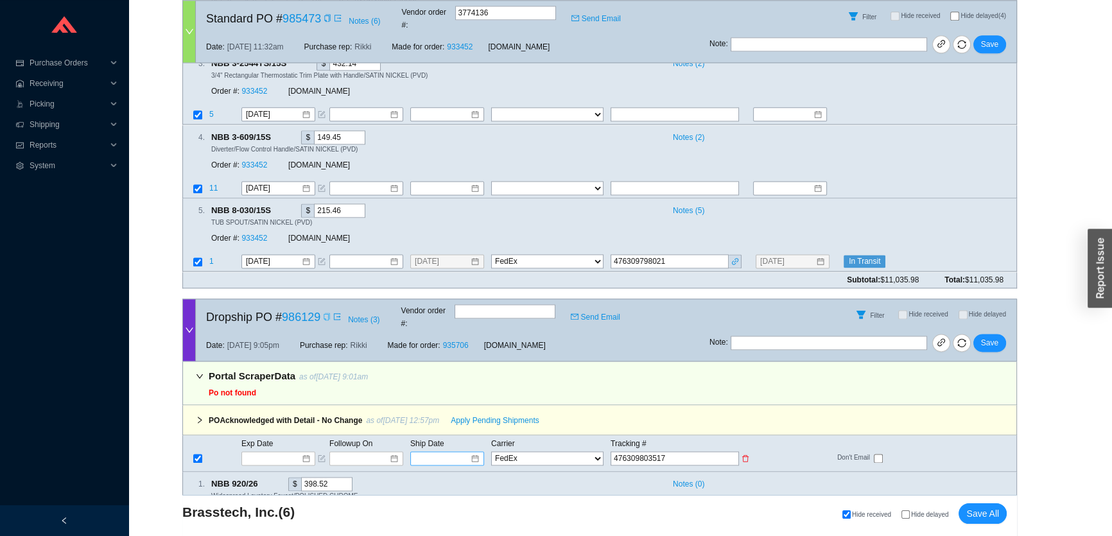
click at [427, 452] on input at bounding box center [442, 458] width 55 height 13
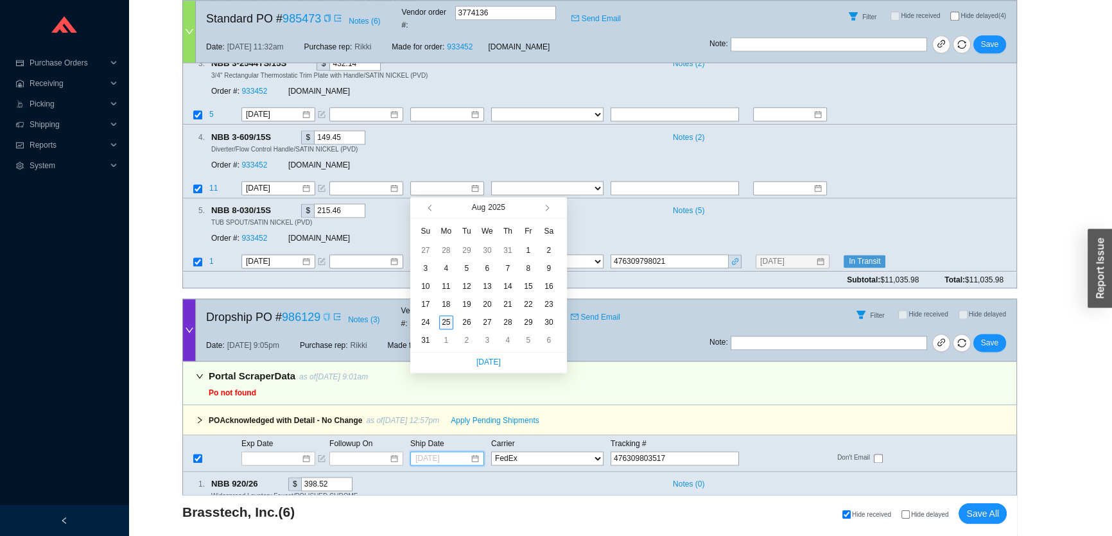
type input "[DATE]"
click at [448, 320] on div "25" at bounding box center [446, 322] width 14 height 14
type input "8/25/2025"
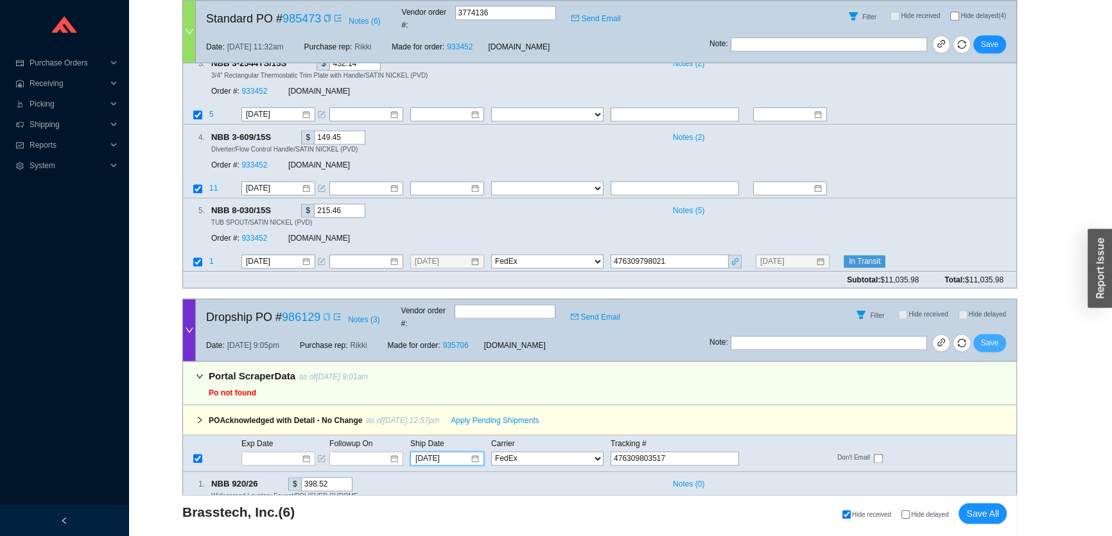
click at [985, 336] on span "Save" at bounding box center [989, 342] width 17 height 13
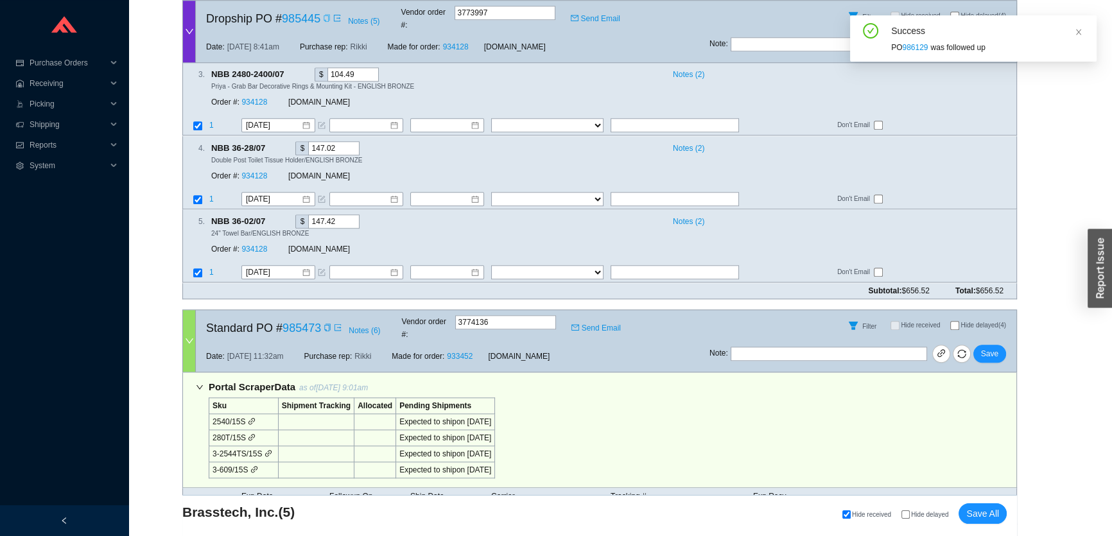
scroll to position [1221, 0]
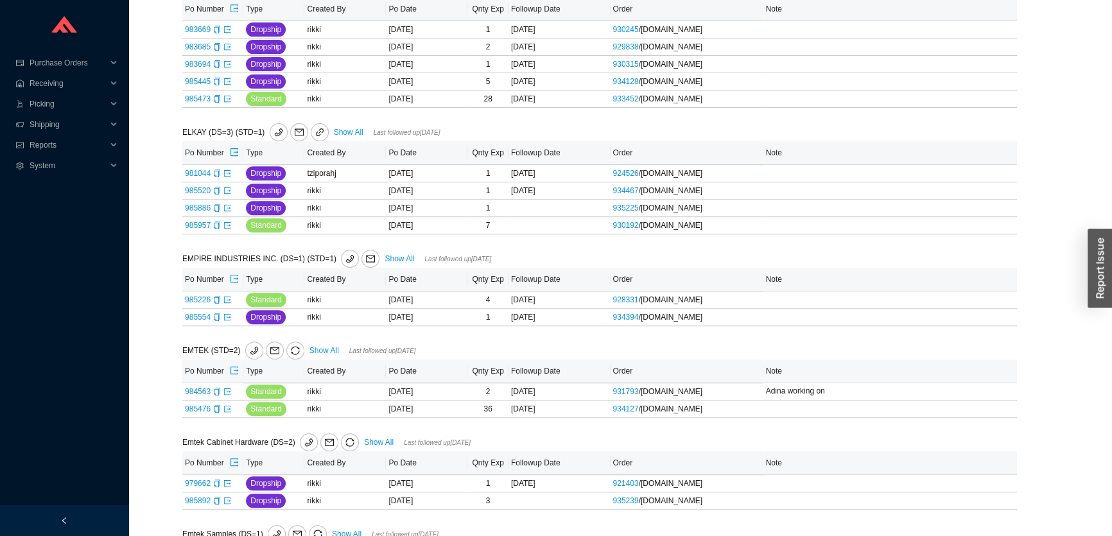
scroll to position [1511, 0]
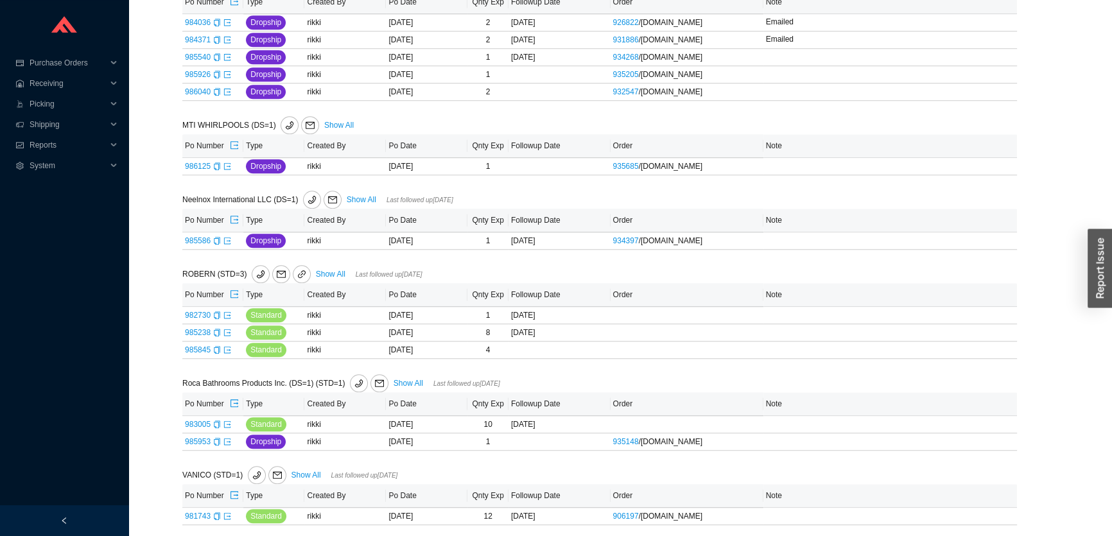
click at [332, 272] on link "Show All" at bounding box center [331, 274] width 30 height 9
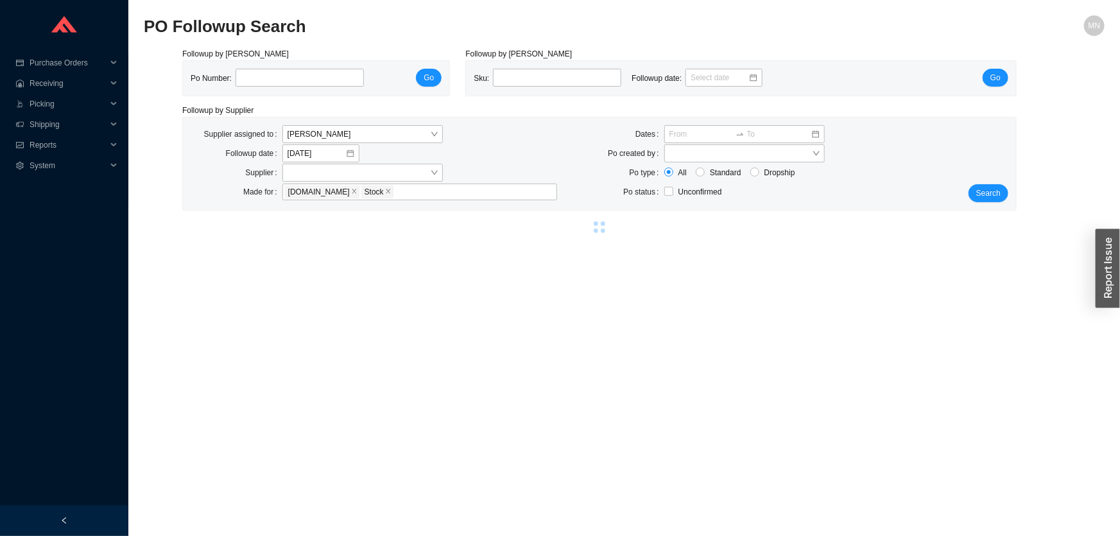
select select "86"
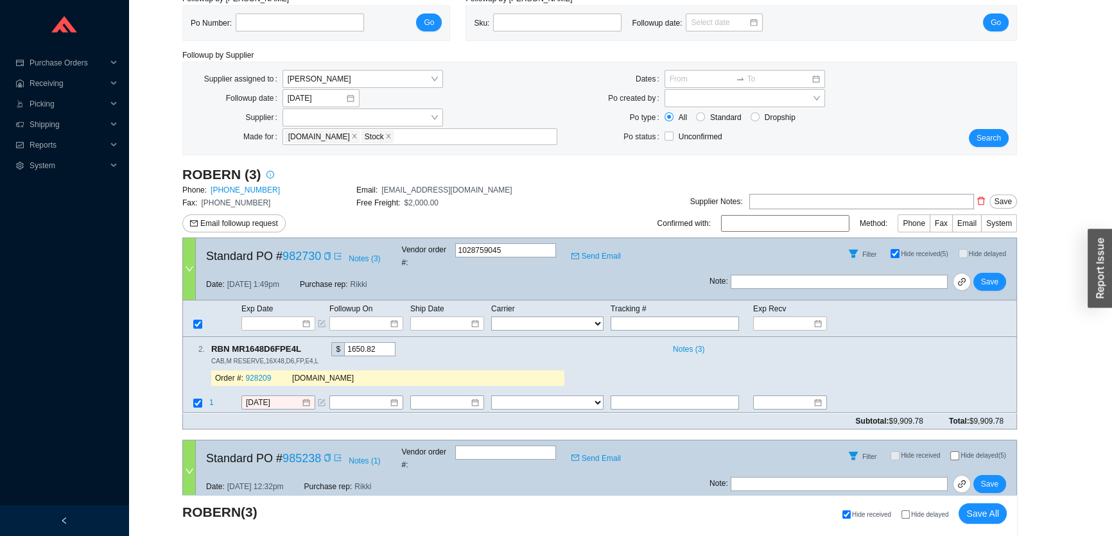
scroll to position [116, 0]
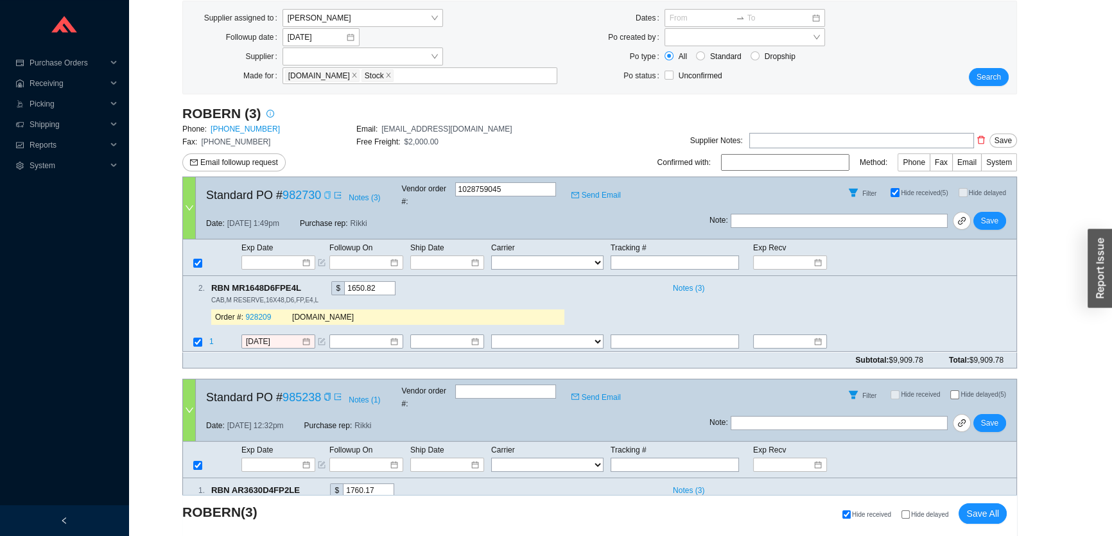
click at [327, 197] on div "Copy" at bounding box center [328, 195] width 8 height 13
click at [305, 284] on icon "copy" at bounding box center [308, 288] width 8 height 8
click at [268, 336] on input "[DATE]" at bounding box center [273, 342] width 55 height 13
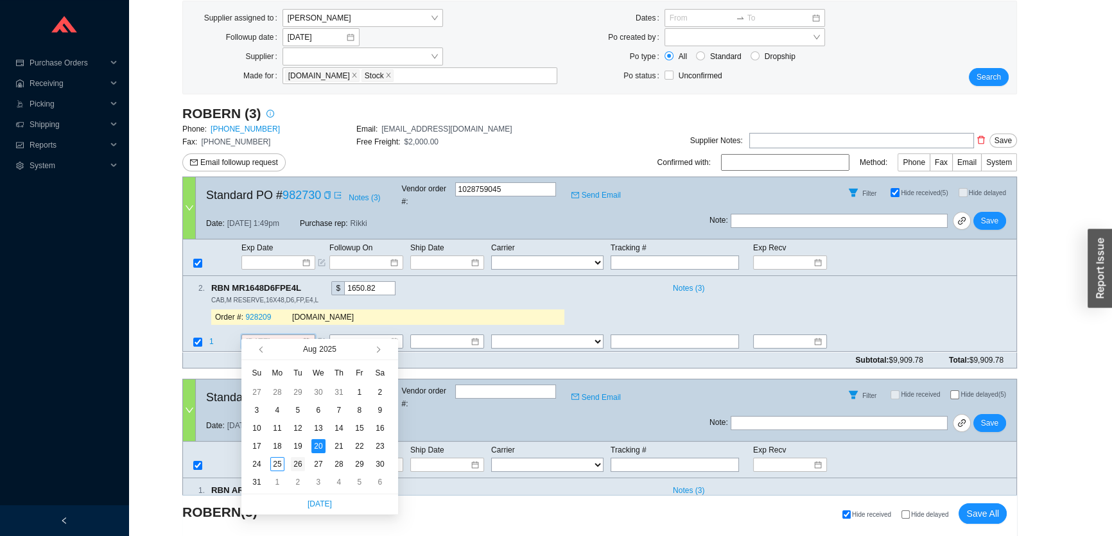
type input "[DATE]"
click at [298, 464] on div "26" at bounding box center [298, 464] width 14 height 14
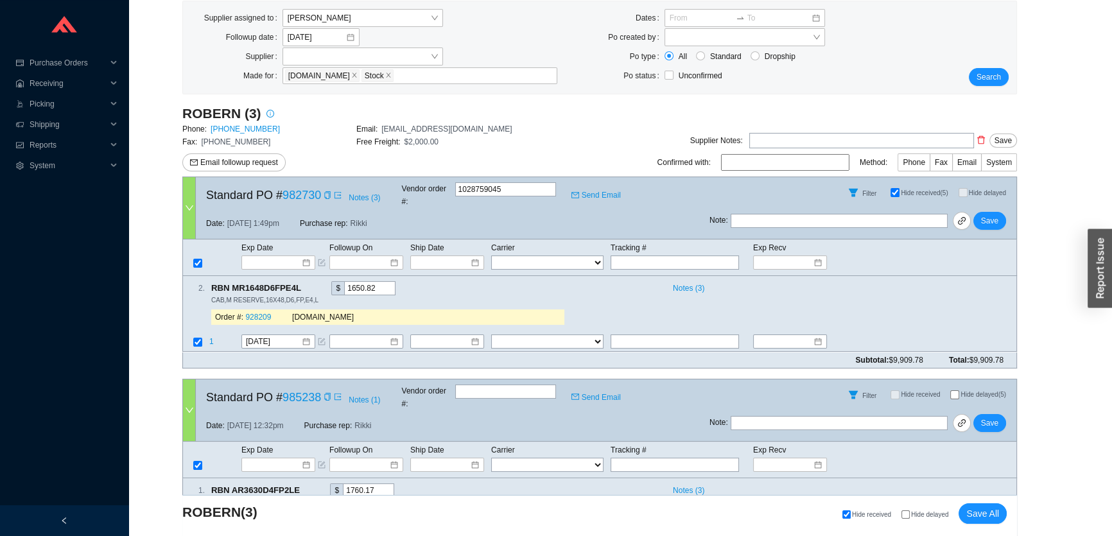
click at [306, 284] on icon "copy" at bounding box center [308, 288] width 8 height 8
click at [994, 214] on span "Save" at bounding box center [989, 220] width 17 height 13
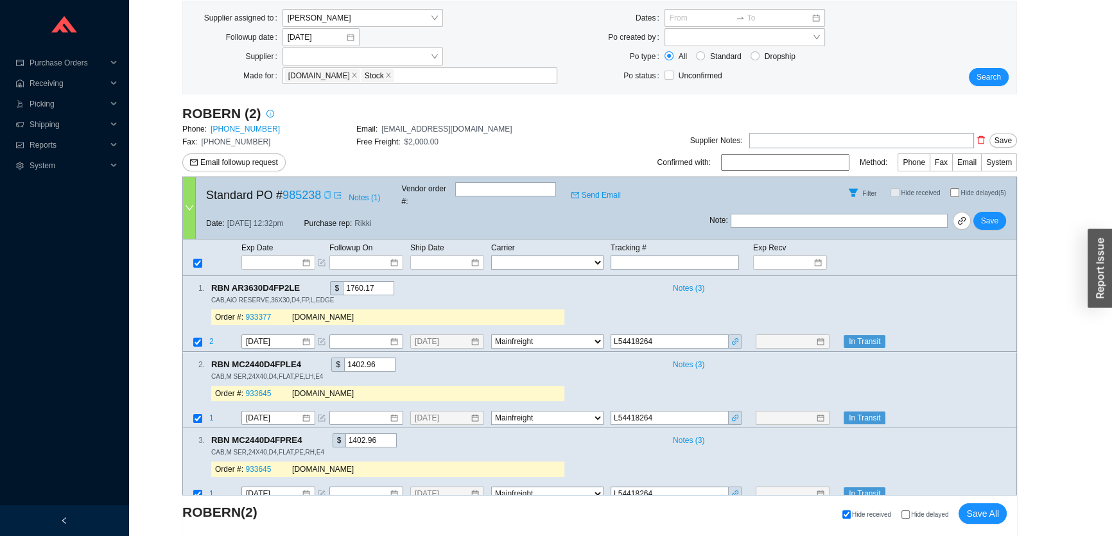
click at [324, 191] on icon "copy" at bounding box center [328, 195] width 8 height 8
click at [784, 256] on input at bounding box center [785, 262] width 55 height 13
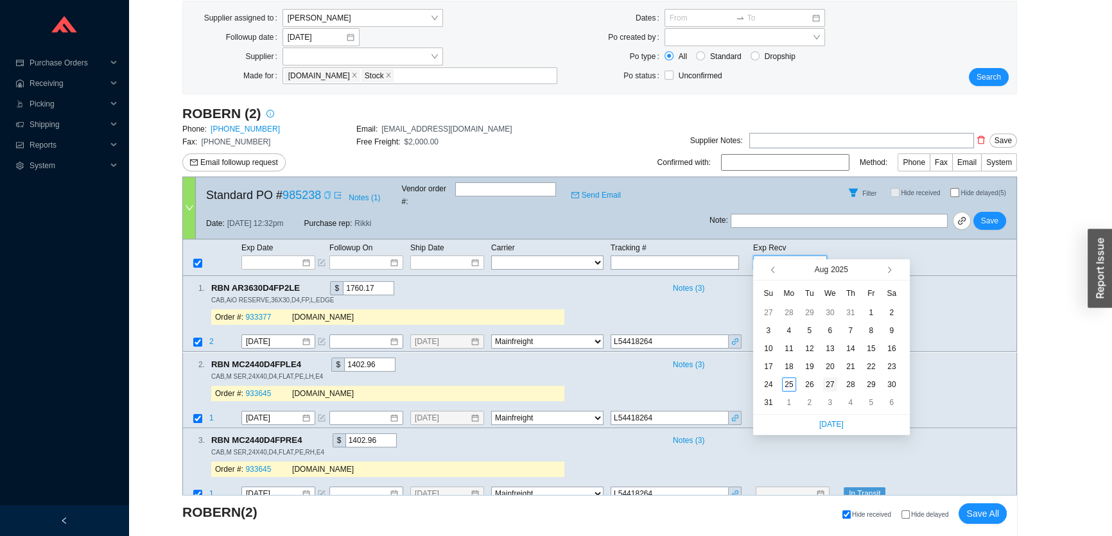
type input "[DATE]"
click at [831, 387] on div "27" at bounding box center [830, 384] width 14 height 14
type input "[DATE]"
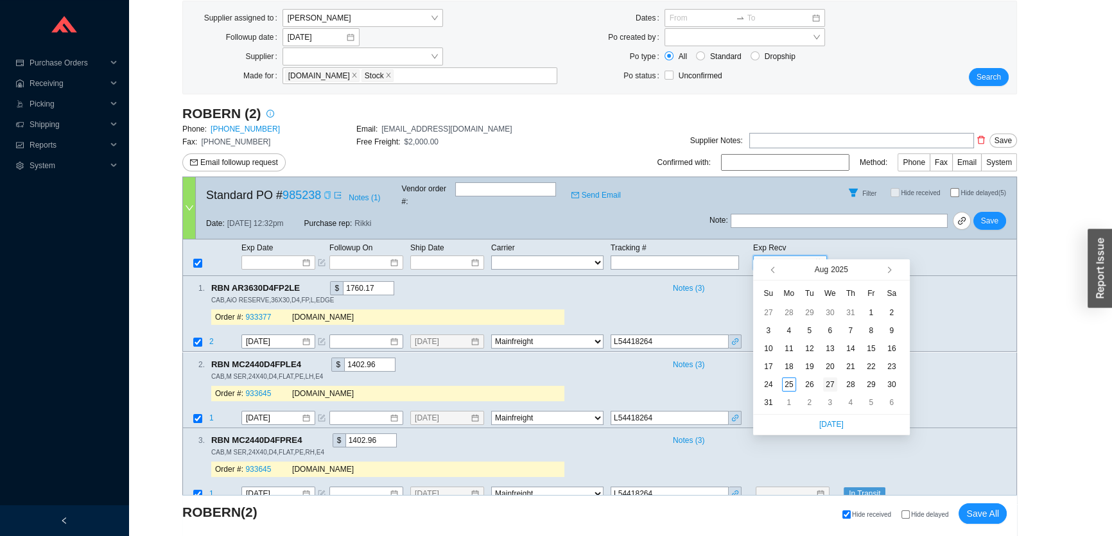
type input "[DATE]"
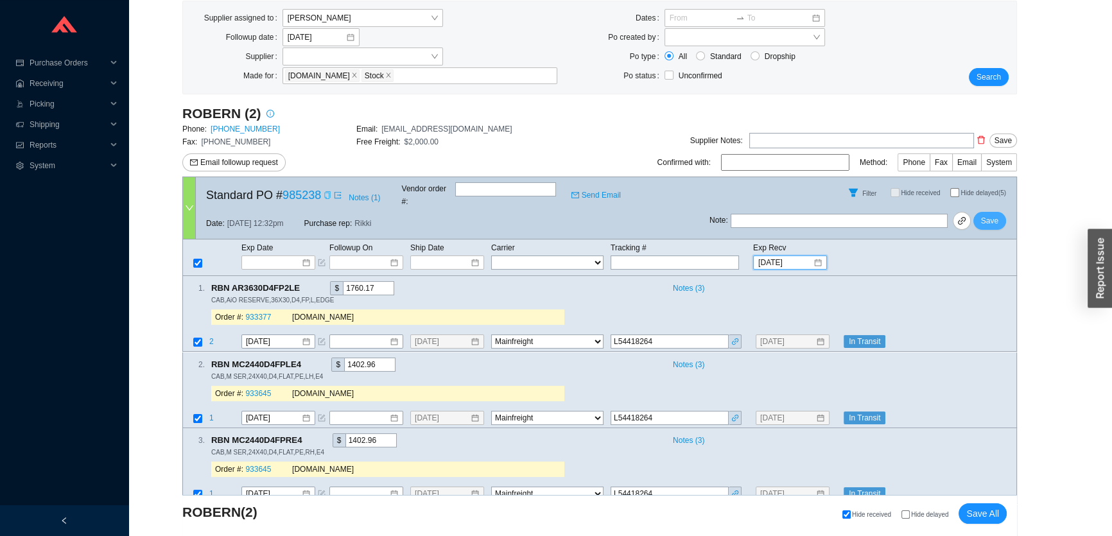
click at [990, 214] on span "Save" at bounding box center [989, 220] width 17 height 13
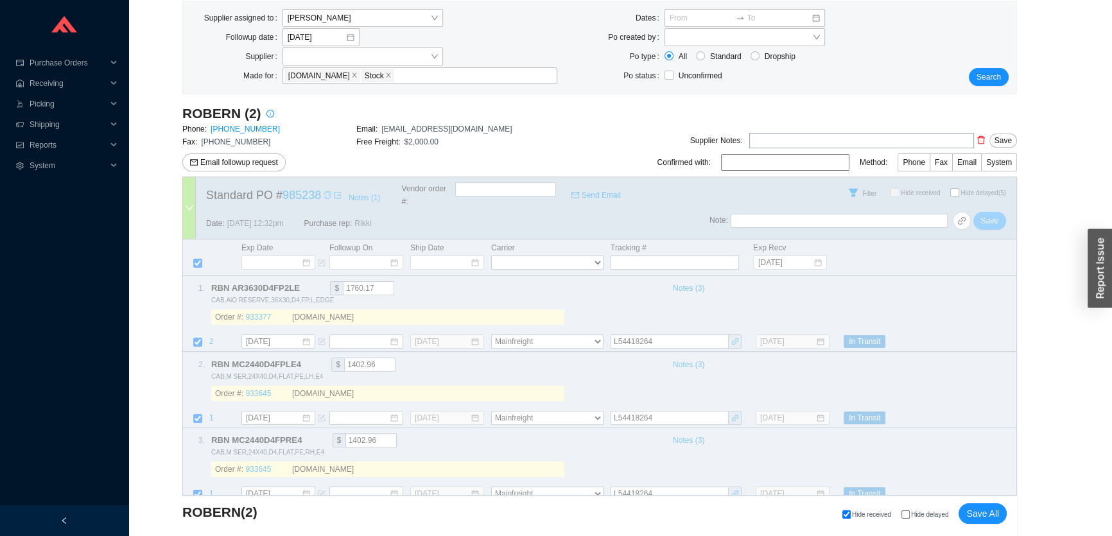
select select "86"
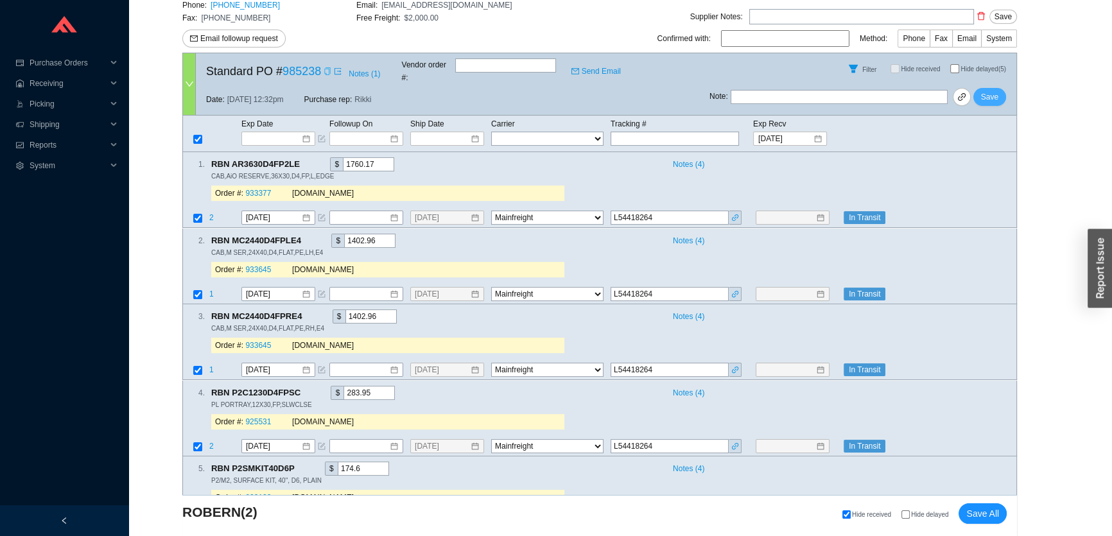
scroll to position [0, 0]
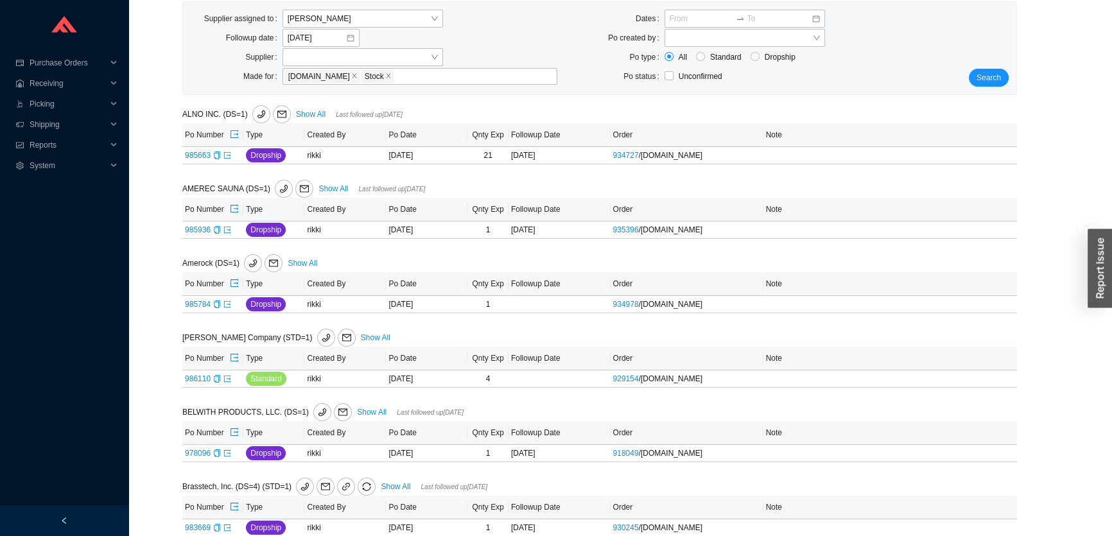
scroll to position [116, 0]
click at [251, 259] on icon "phone" at bounding box center [252, 262] width 9 height 9
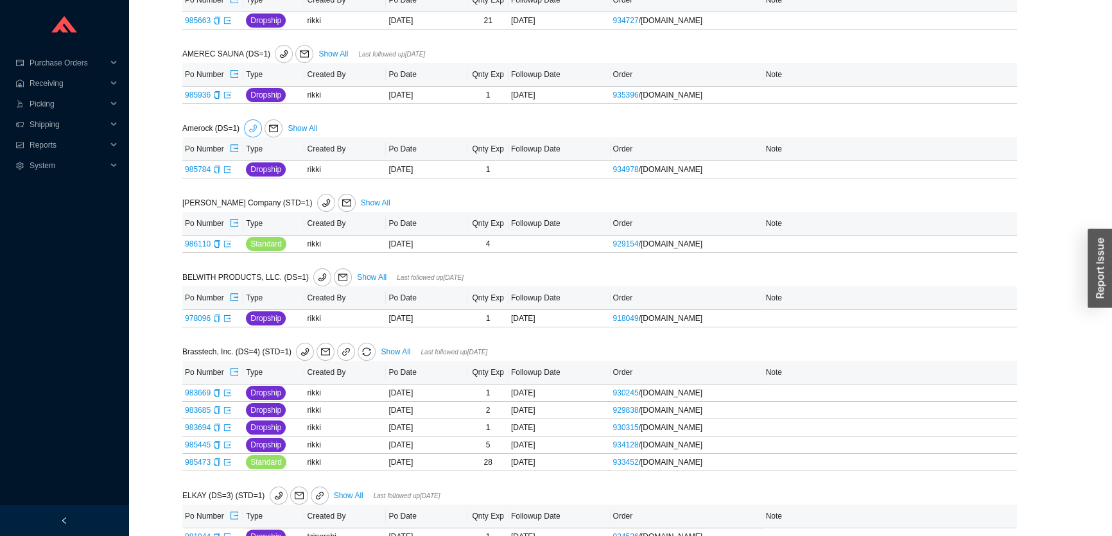
scroll to position [233, 0]
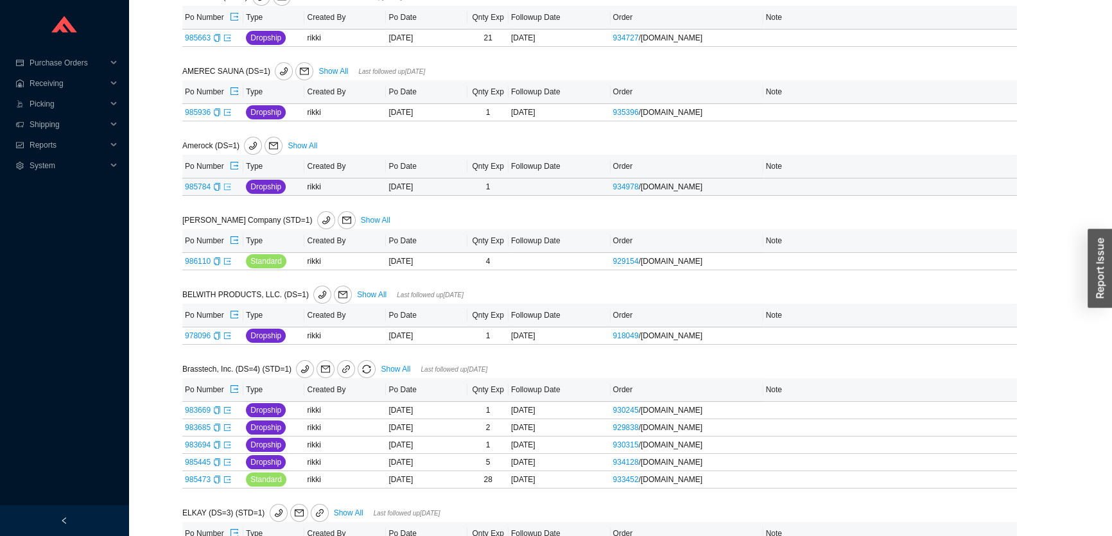
click at [225, 187] on icon "export" at bounding box center [227, 187] width 8 height 8
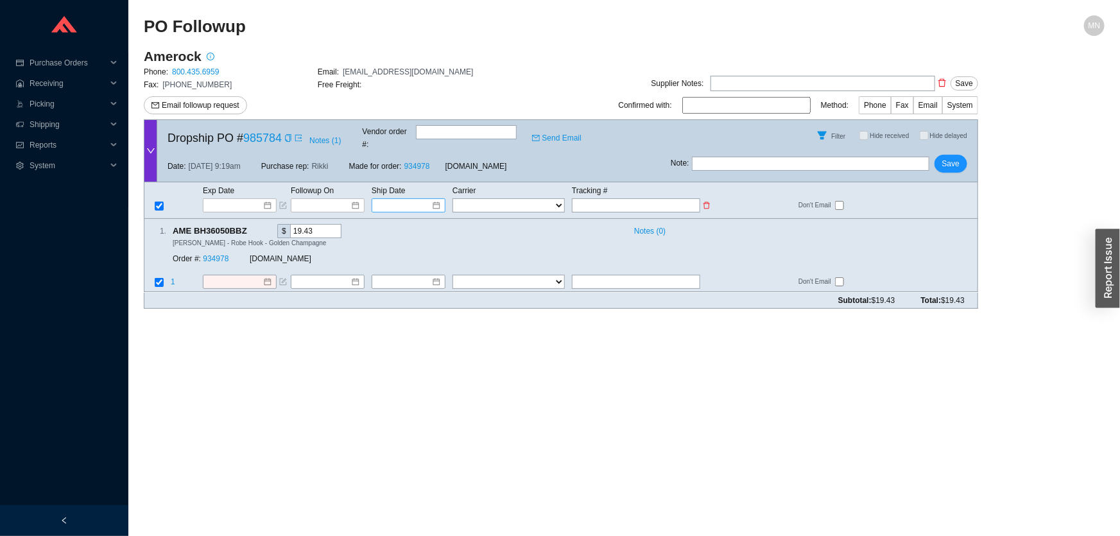
click at [402, 199] on input at bounding box center [404, 205] width 55 height 13
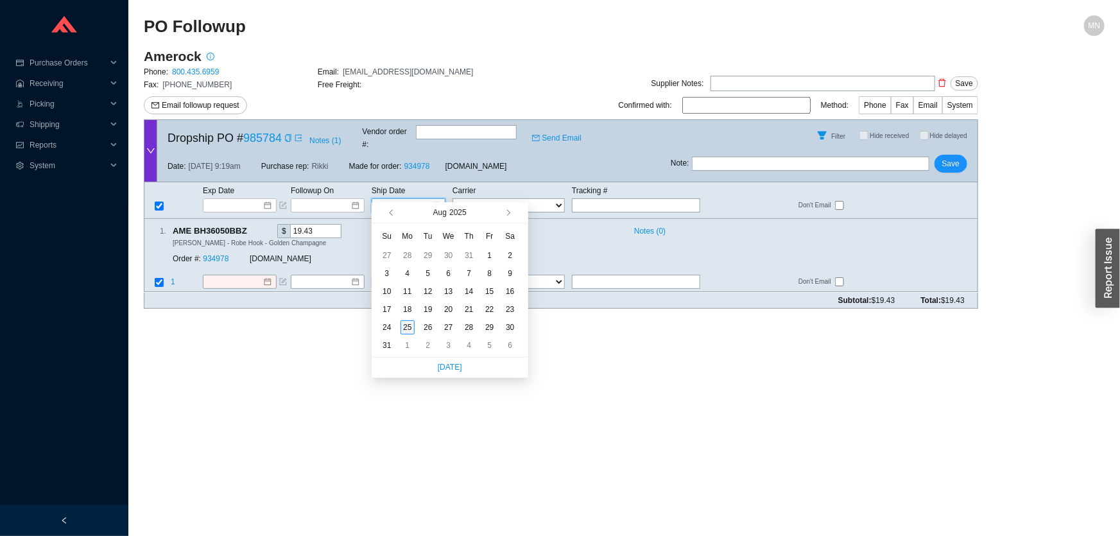
type input "[DATE]"
click at [408, 331] on div "25" at bounding box center [408, 327] width 14 height 14
type input "[DATE]"
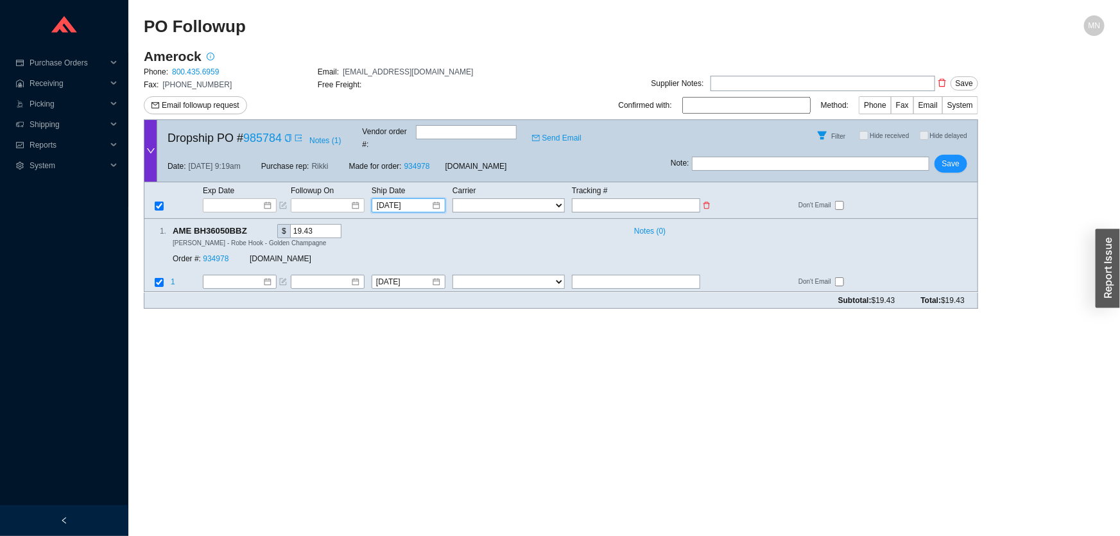
click at [487, 198] on select "FedEx UPS ---------------- 2 Day Transportation INC A&B Freight A. [PERSON_NAME…" at bounding box center [509, 205] width 112 height 14
select select "2"
click at [614, 198] on input "text" at bounding box center [636, 205] width 128 height 14
type input "1"
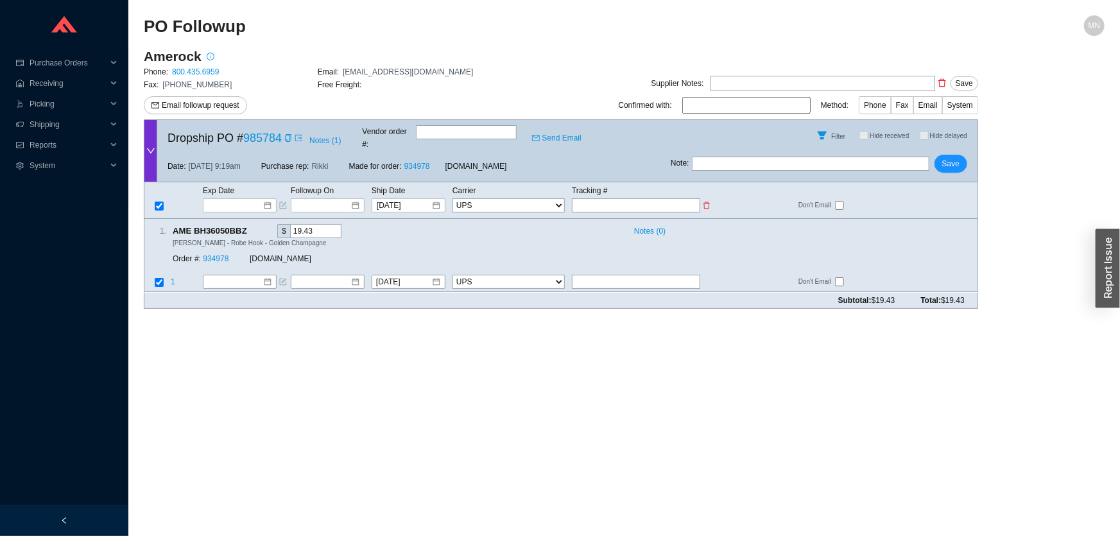
type input "1"
type input "1Z"
type input "1Z5"
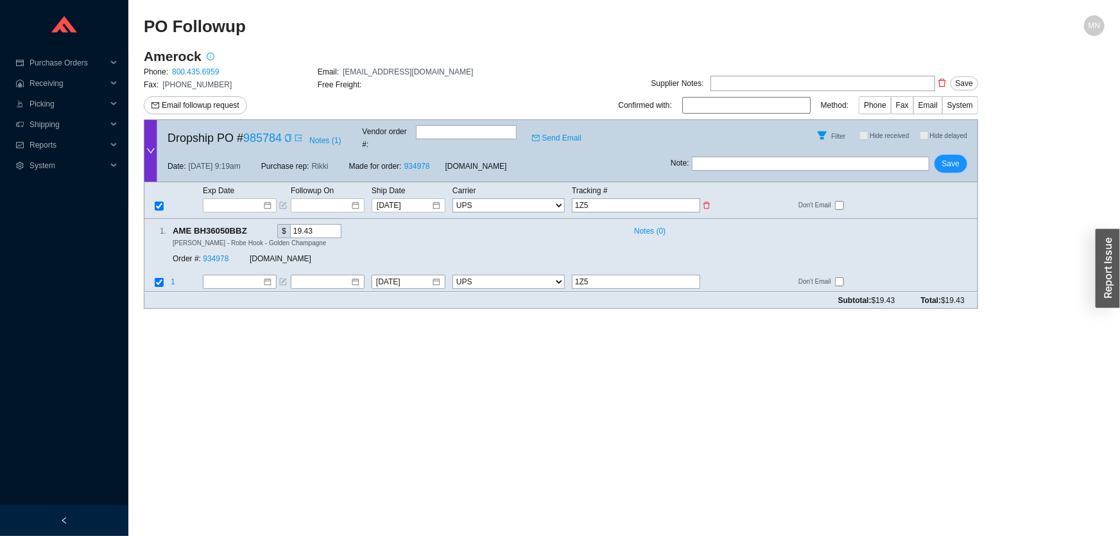
type input "1Z50"
type input "1Z508"
type input "1Z5083"
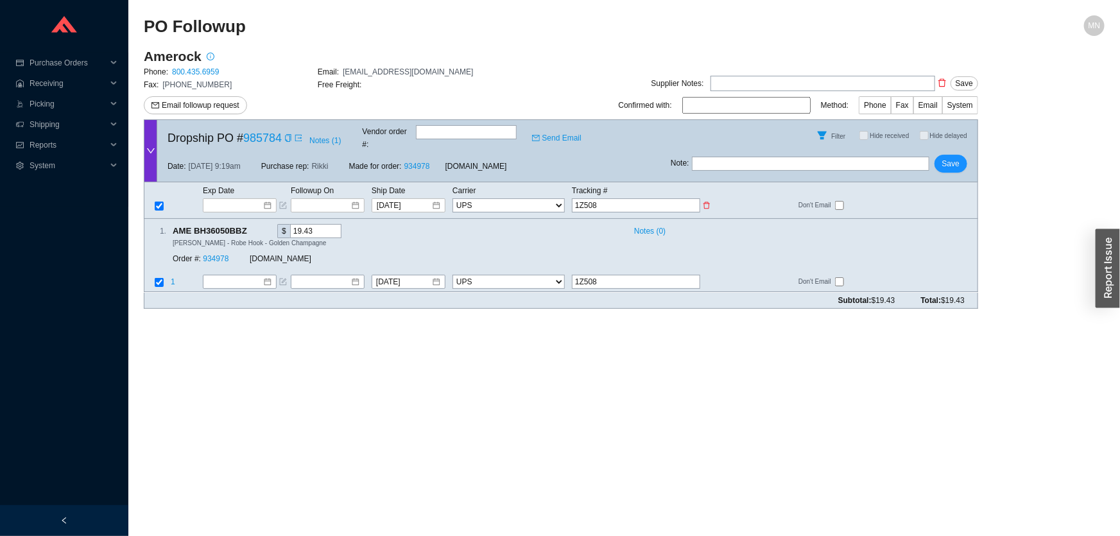
type input "1Z5083"
type input "1Z5083W"
type input "1Z5083WY"
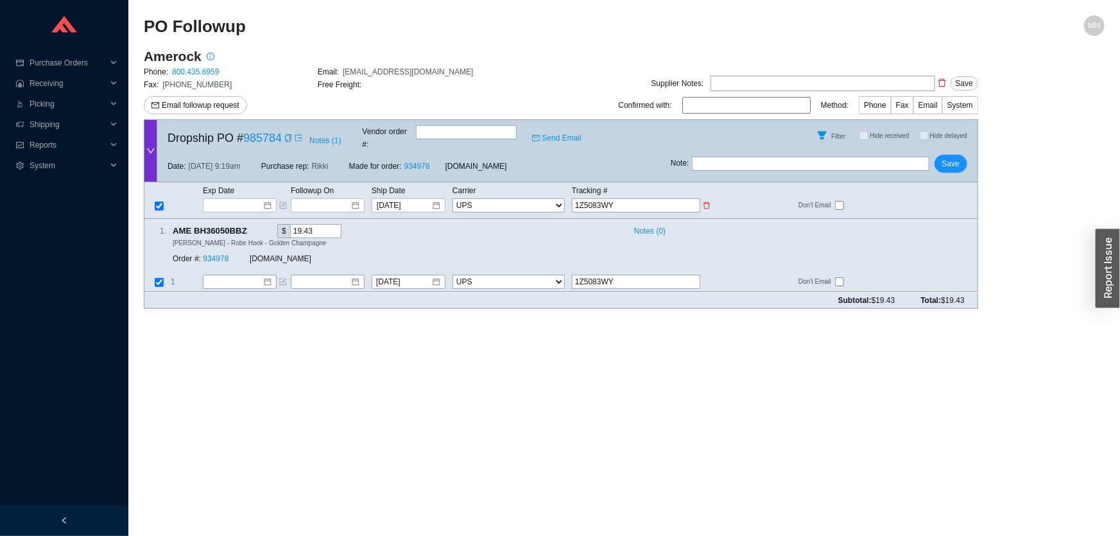
type input "1Z5083WY0"
type input "1Z5083WY03"
type input "1Z5083WY032"
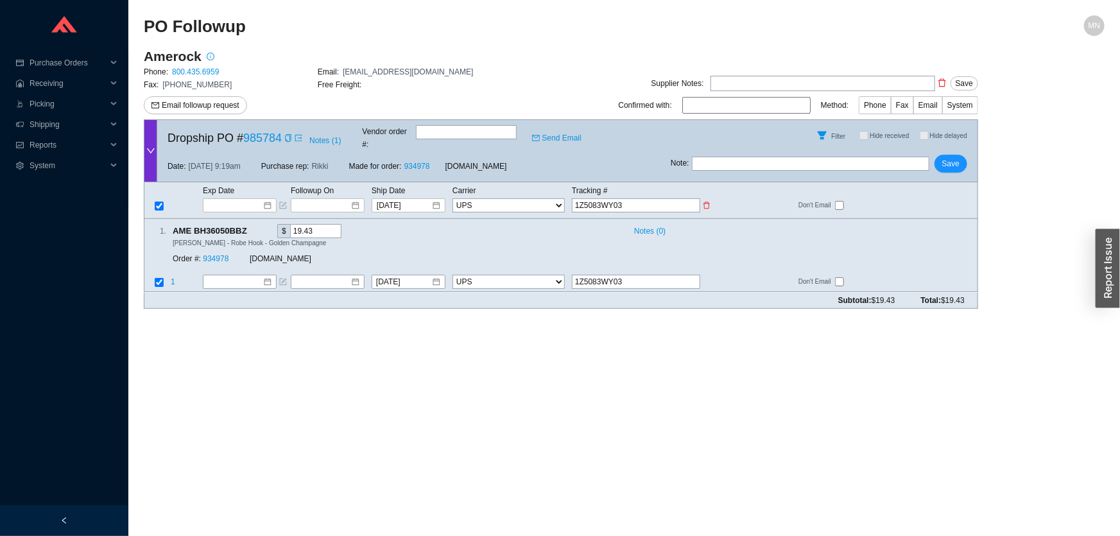
type input "1Z5083WY032"
type input "1Z5083WY0329"
type input "1Z5083WY03298"
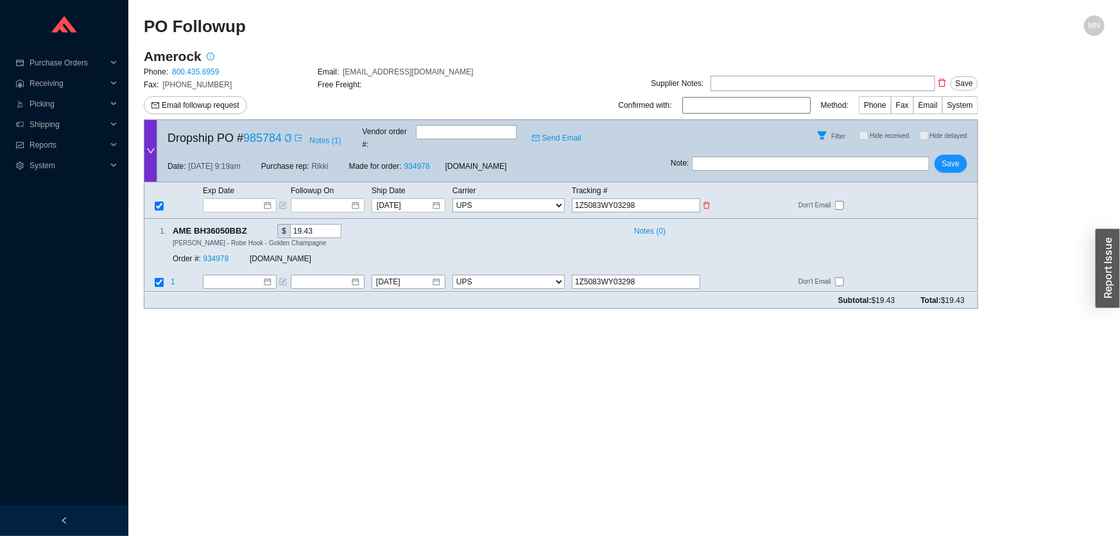
type input "1Z5083WY032982"
type input "1Z5083WY0329827"
type input "1Z5083WY03298273"
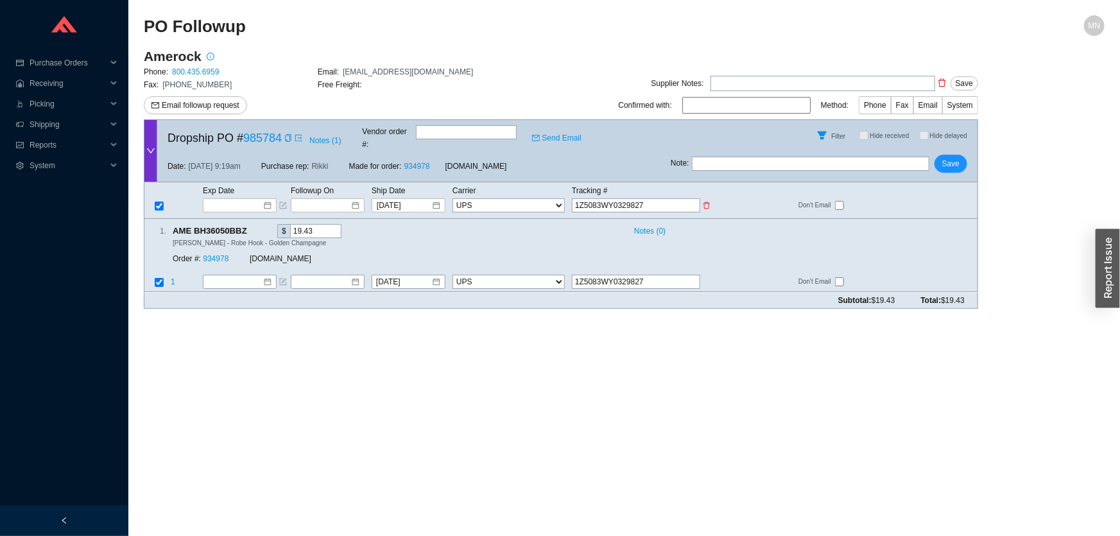
type input "1Z5083WY03298273"
type input "[US_VEHICLE_IDENTIFICATION_NUMBER]"
type input "1Z5083WY0329827377"
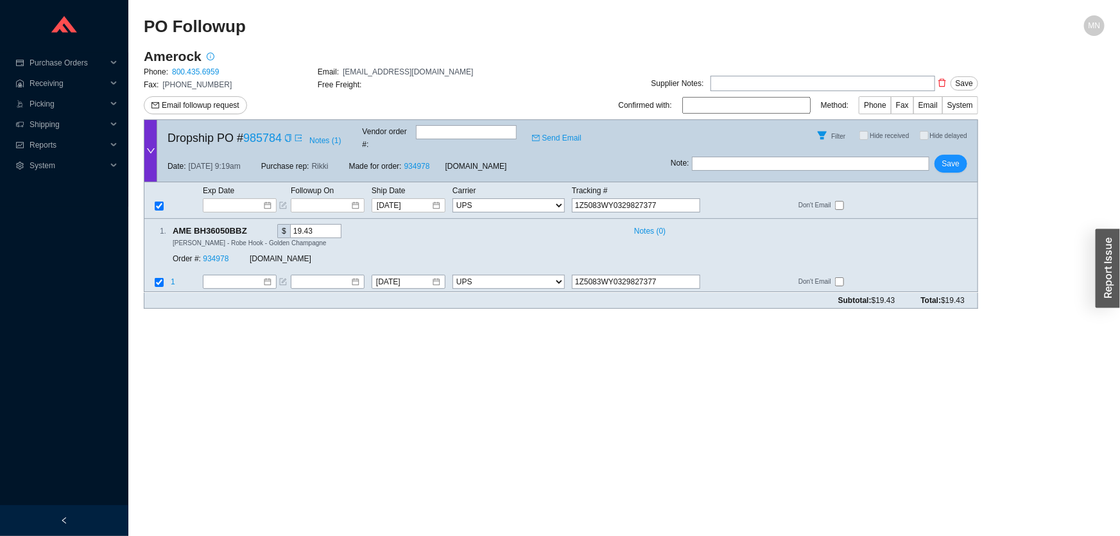
type input "1Z5083WY0329827377"
click at [956, 157] on span "Save" at bounding box center [950, 163] width 17 height 13
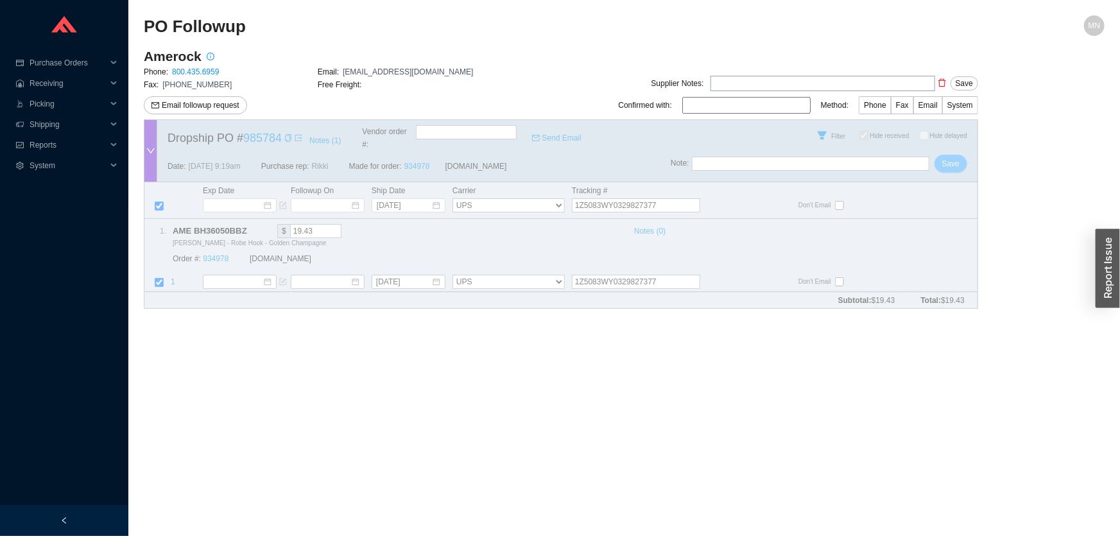
checkbox input "true"
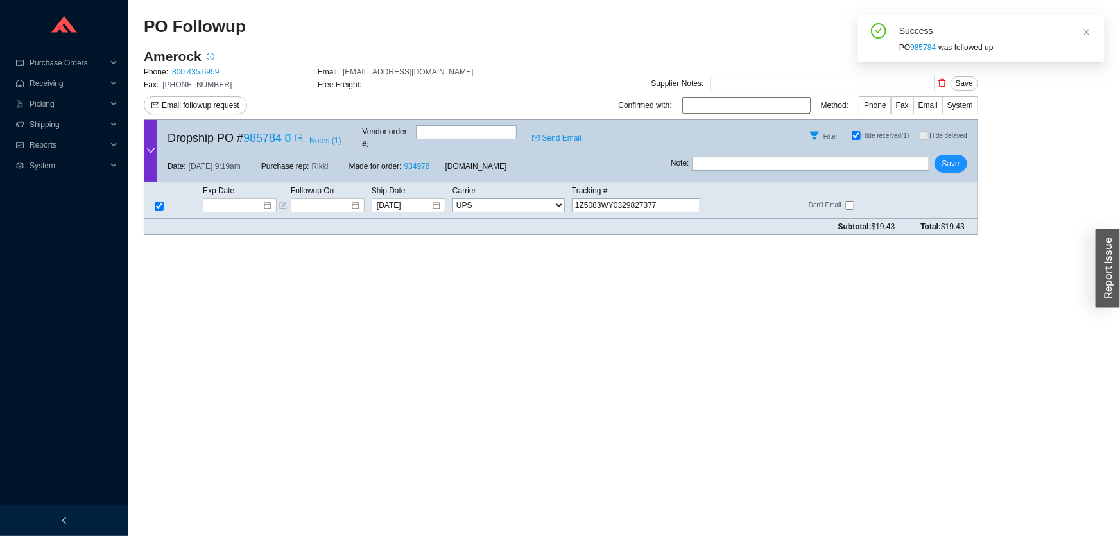
drag, startPoint x: 286, startPoint y: 136, endPoint x: 298, endPoint y: 138, distance: 13.0
click at [286, 136] on icon "copy" at bounding box center [288, 138] width 8 height 8
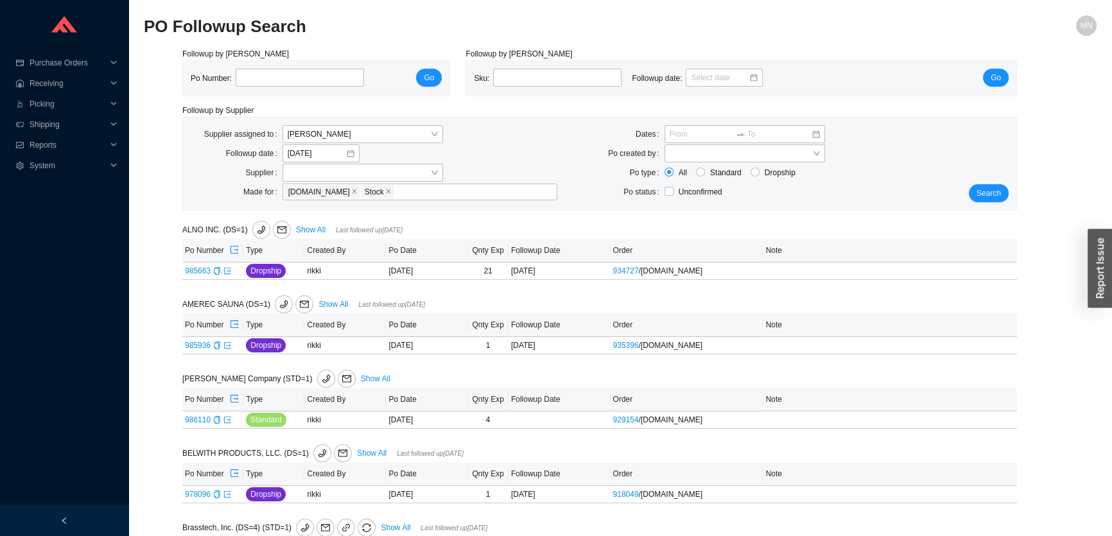
scroll to position [58, 0]
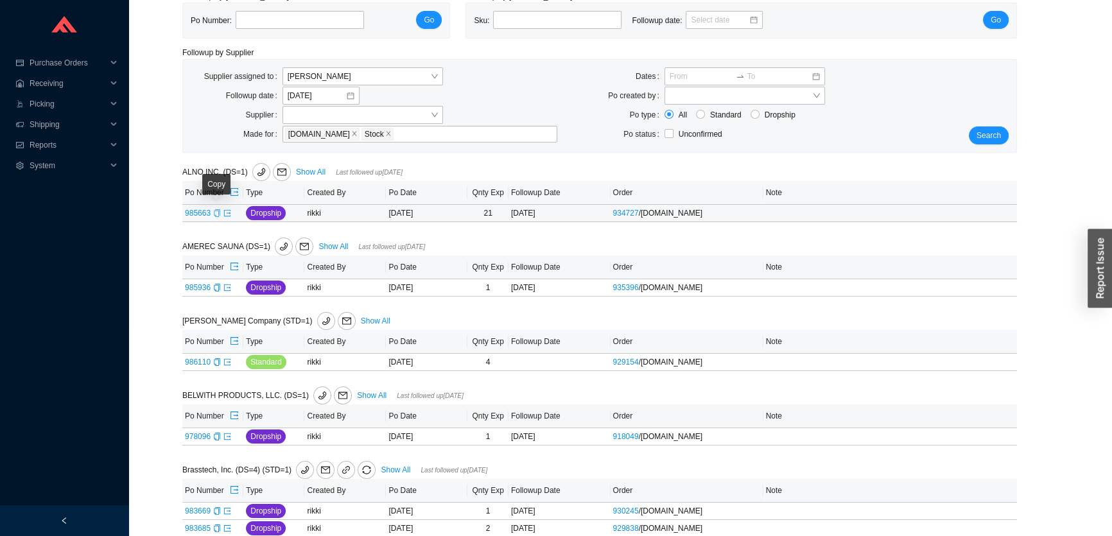
click at [216, 215] on icon "copy" at bounding box center [217, 213] width 8 height 8
click at [229, 211] on icon "export" at bounding box center [227, 213] width 8 height 8
click at [791, 213] on span "Add note" at bounding box center [796, 213] width 31 height 13
type input "Emailed"
click at [956, 234] on span "Save" at bounding box center [953, 231] width 17 height 13
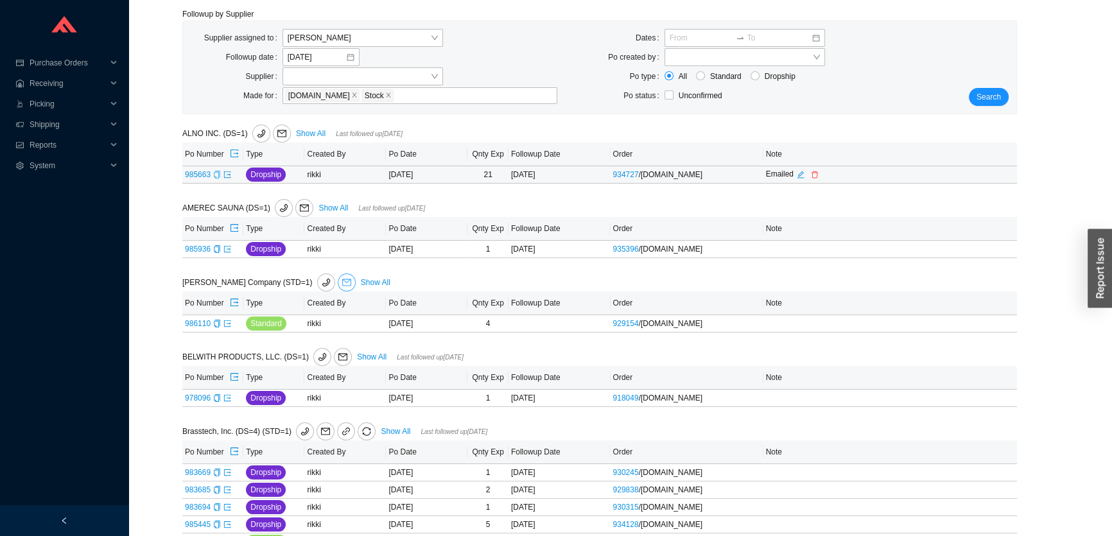
scroll to position [116, 0]
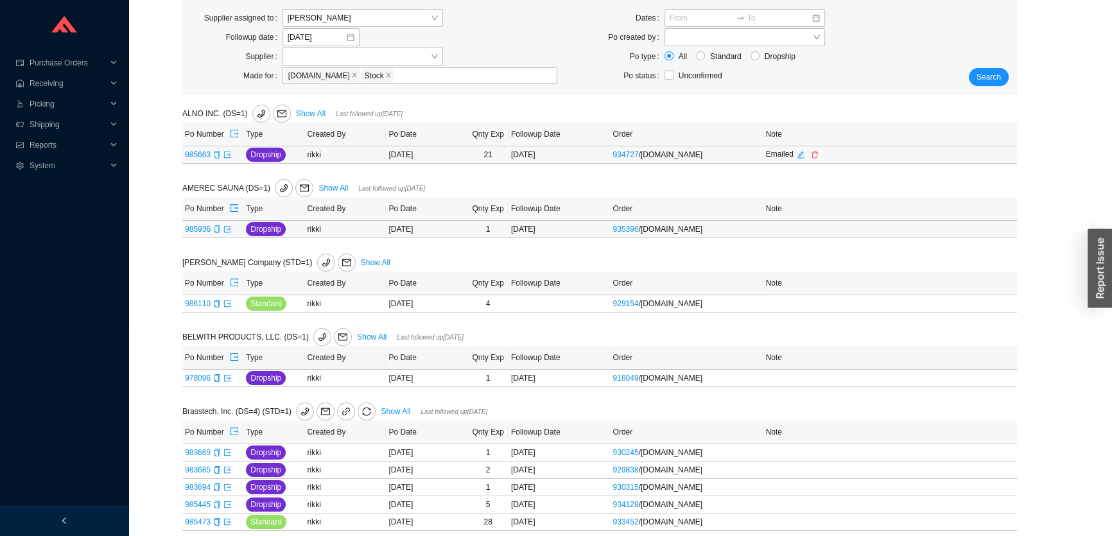
click at [217, 230] on icon "copy" at bounding box center [217, 229] width 8 height 8
click at [232, 227] on td "985936" at bounding box center [212, 229] width 61 height 17
click at [229, 227] on icon "export" at bounding box center [227, 229] width 8 height 8
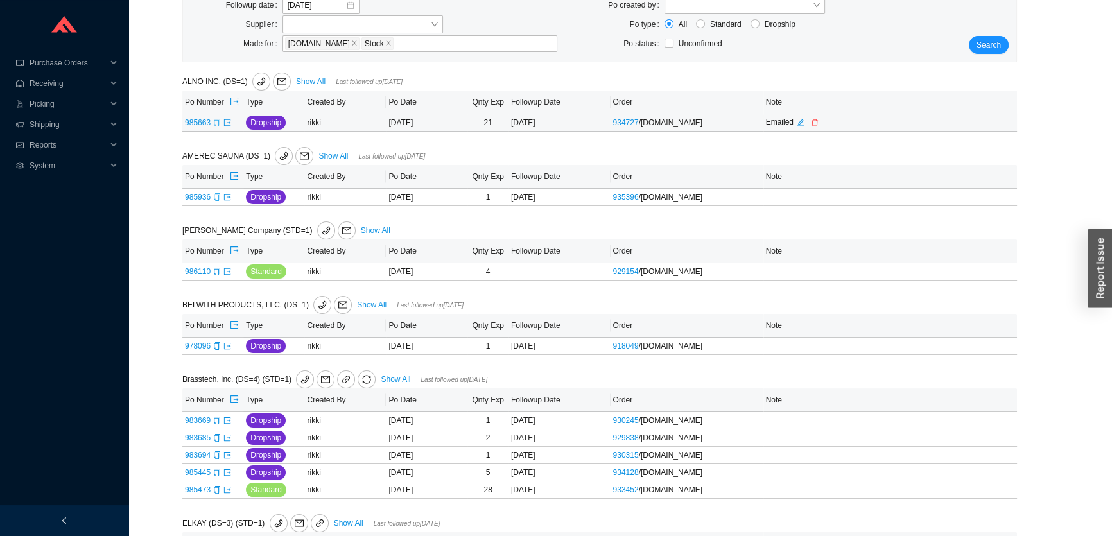
scroll to position [175, 0]
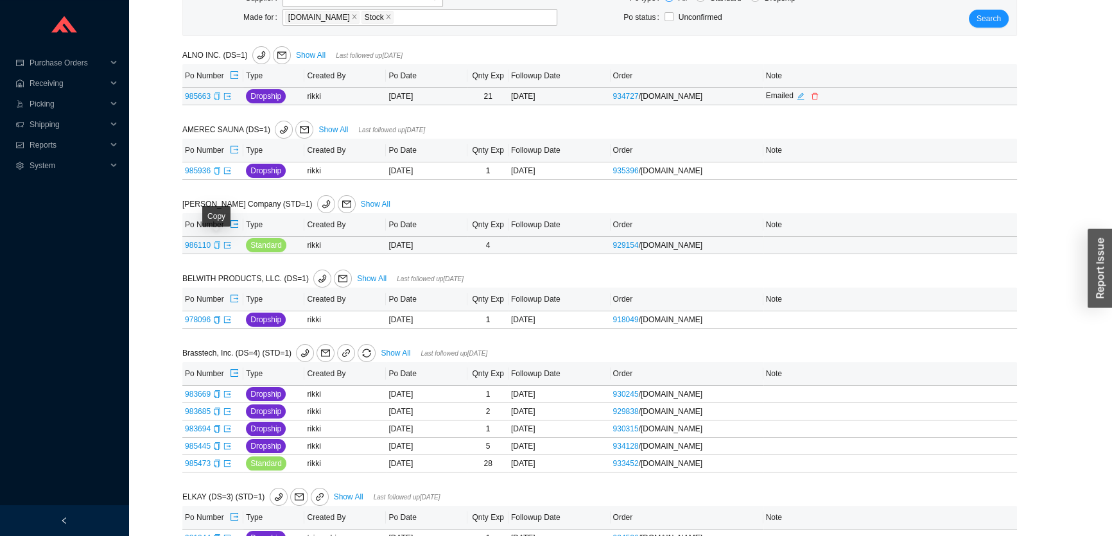
click at [216, 244] on icon "copy" at bounding box center [217, 245] width 8 height 8
click at [228, 243] on icon "export" at bounding box center [227, 245] width 8 height 8
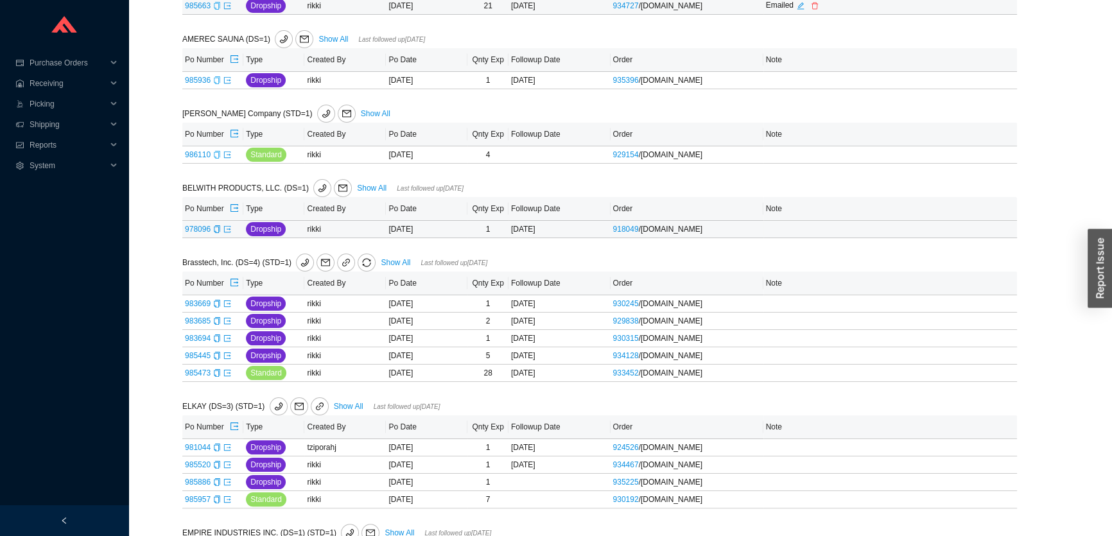
scroll to position [291, 0]
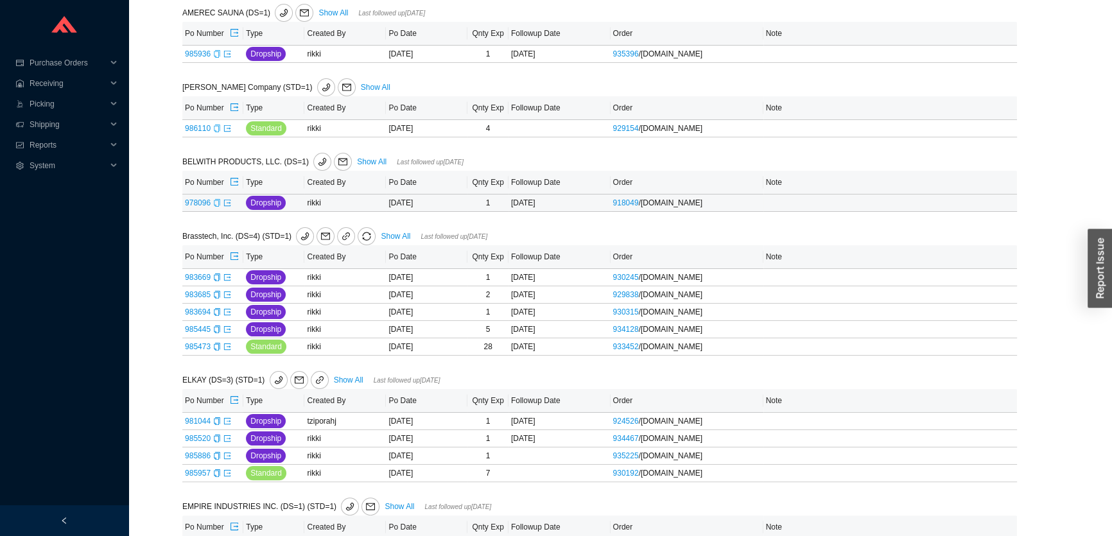
click at [216, 205] on icon "copy" at bounding box center [217, 203] width 8 height 8
click at [228, 202] on icon "export" at bounding box center [227, 203] width 8 height 8
click at [791, 200] on span "Add note" at bounding box center [796, 202] width 31 height 13
click at [964, 205] on input "emailed" at bounding box center [868, 202] width 200 height 18
type input "Emailed"
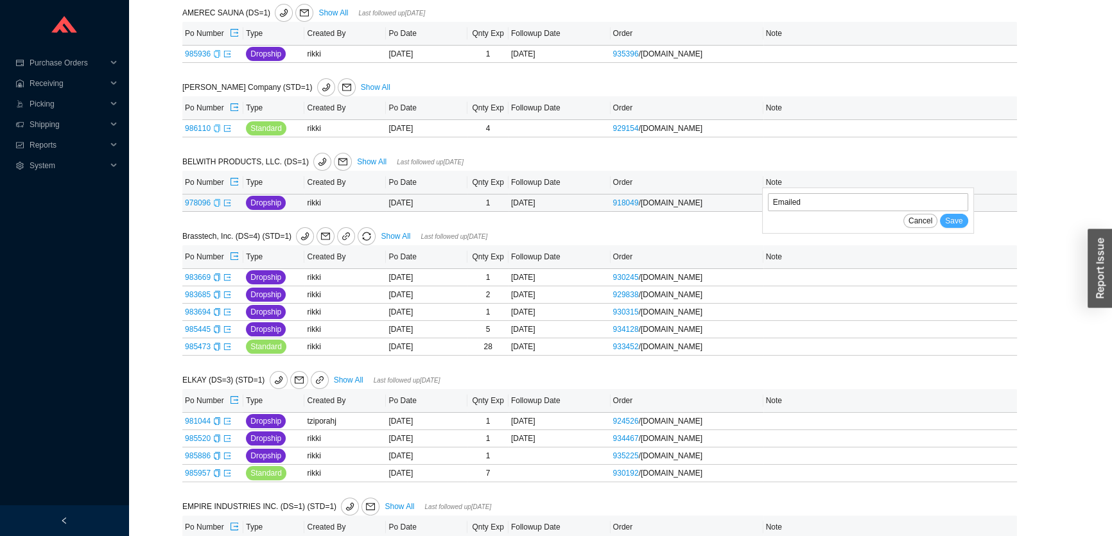
click at [966, 219] on button "Save" at bounding box center [954, 221] width 28 height 14
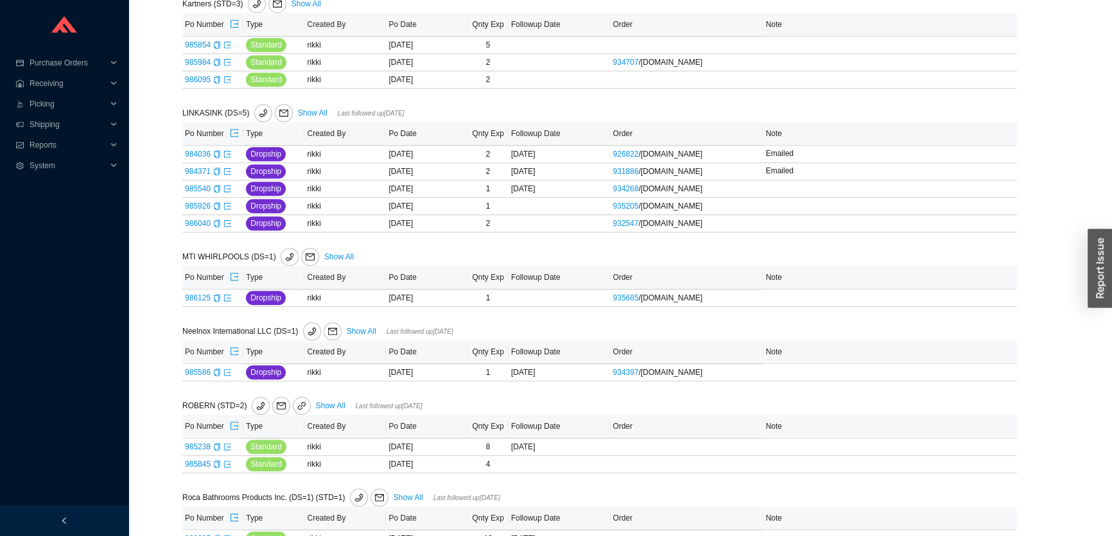
scroll to position [1342, 0]
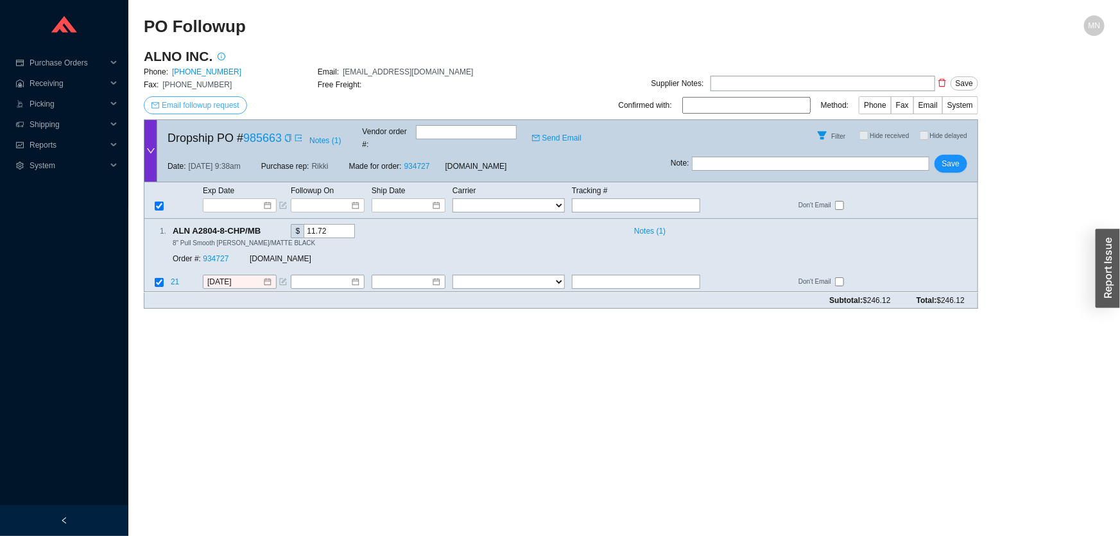
click at [188, 99] on span "Email followup request" at bounding box center [201, 105] width 78 height 13
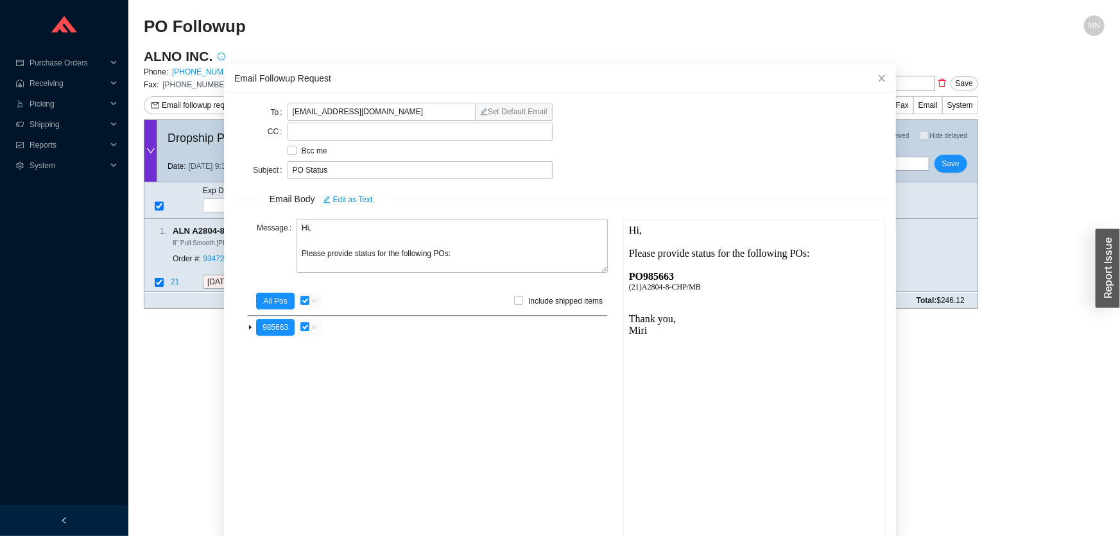
scroll to position [45, 0]
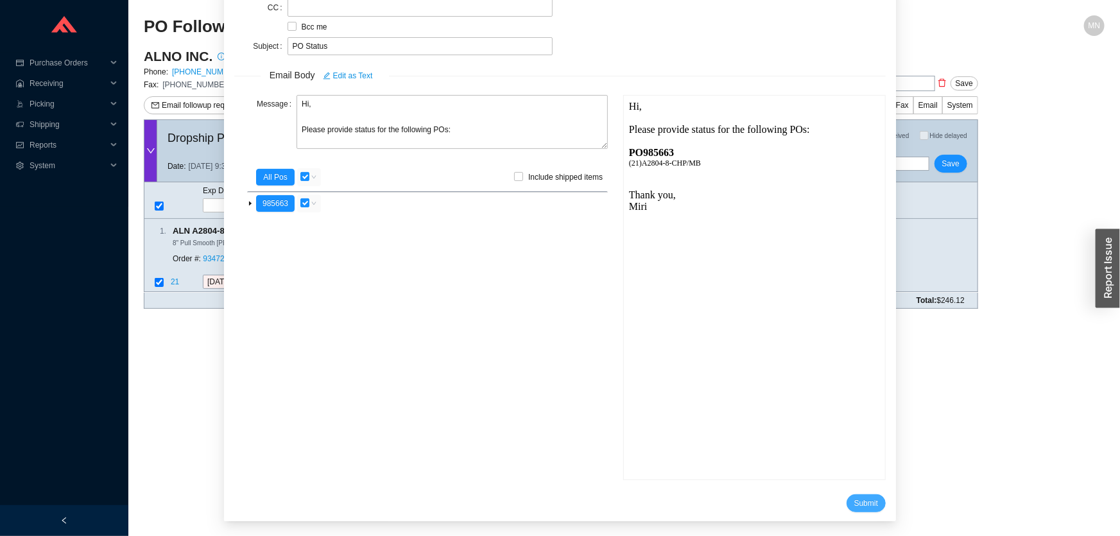
click at [854, 497] on span "Submit" at bounding box center [866, 503] width 24 height 13
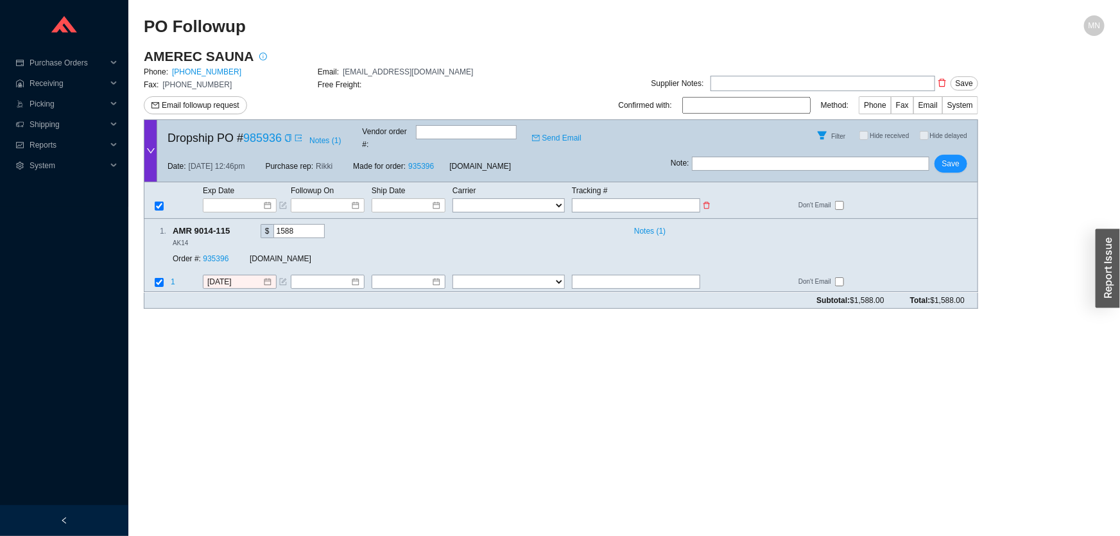
click at [655, 198] on input "text" at bounding box center [636, 205] width 128 height 14
paste input "1Z5638744241683279"
type input "1Z5638744241683279"
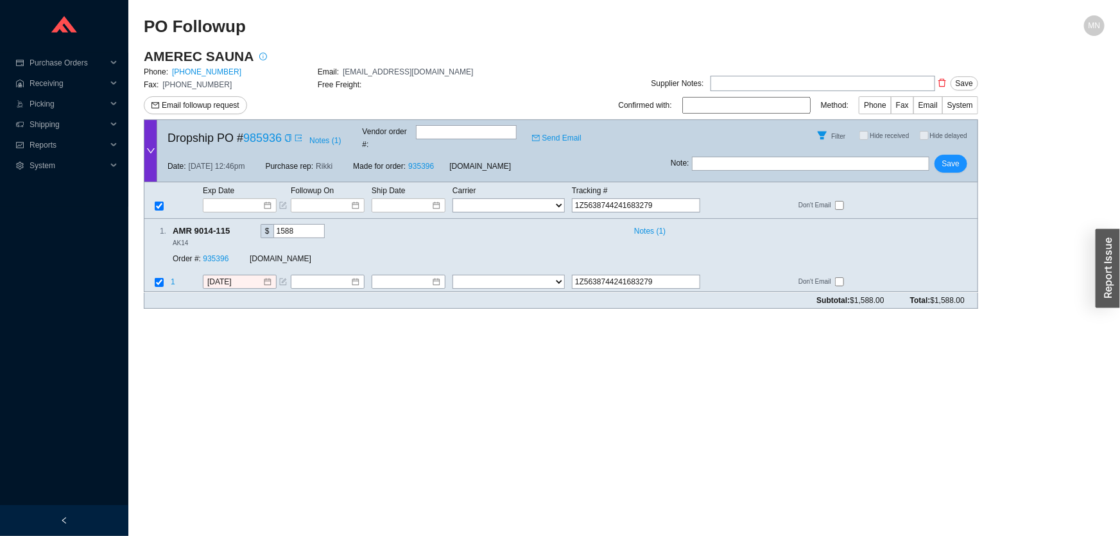
click at [533, 202] on div "Exp Date Followup On Ship Date Carrier Tracking # FedEx UPS ---------------- 2 …" at bounding box center [561, 200] width 834 height 37
click at [530, 198] on select "FedEx UPS ---------------- 2 Day Transportation INC A&B Freight A. [PERSON_NAME…" at bounding box center [509, 205] width 112 height 14
select select "2"
click at [425, 199] on input at bounding box center [404, 205] width 55 height 13
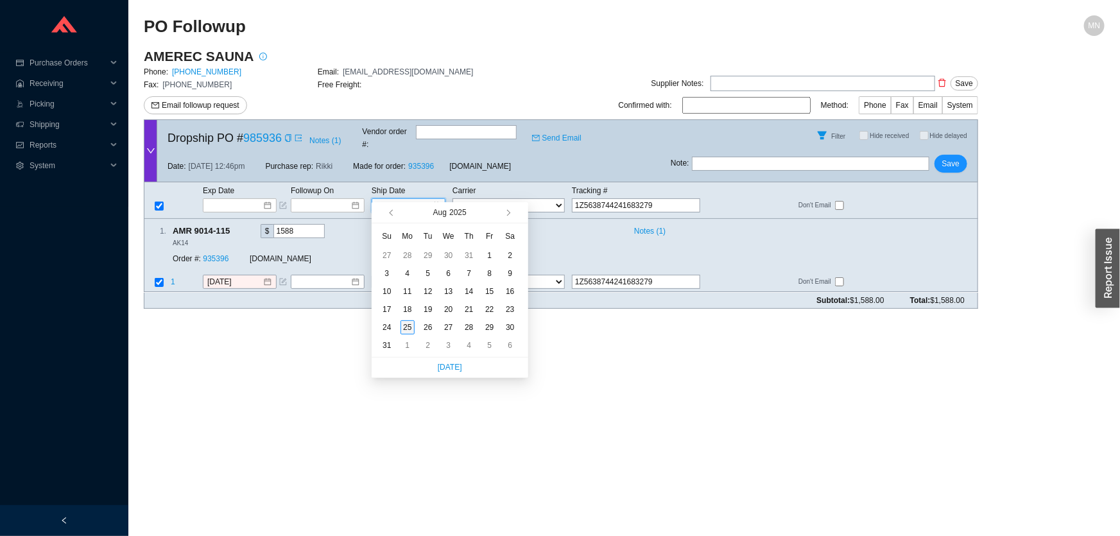
type input "[DATE]"
click at [410, 320] on div "25" at bounding box center [408, 327] width 14 height 14
type input "[DATE]"
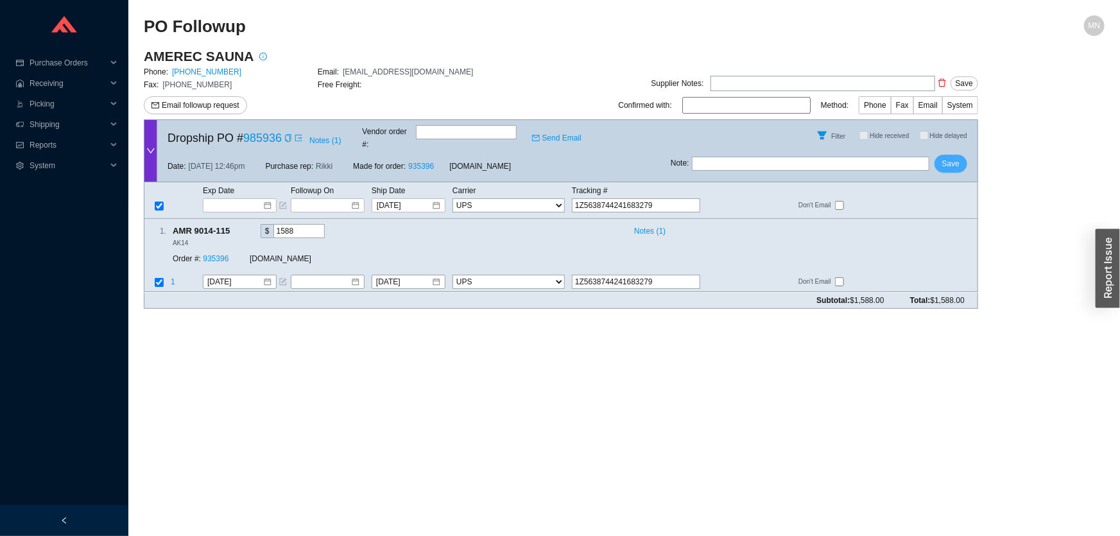
click at [955, 157] on span "Save" at bounding box center [950, 163] width 17 height 13
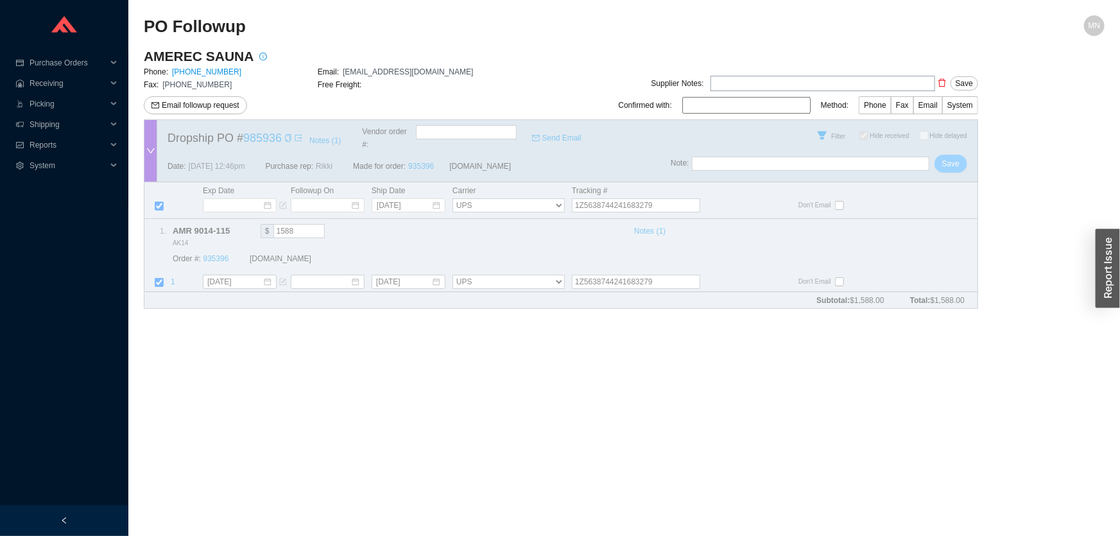
checkbox input "true"
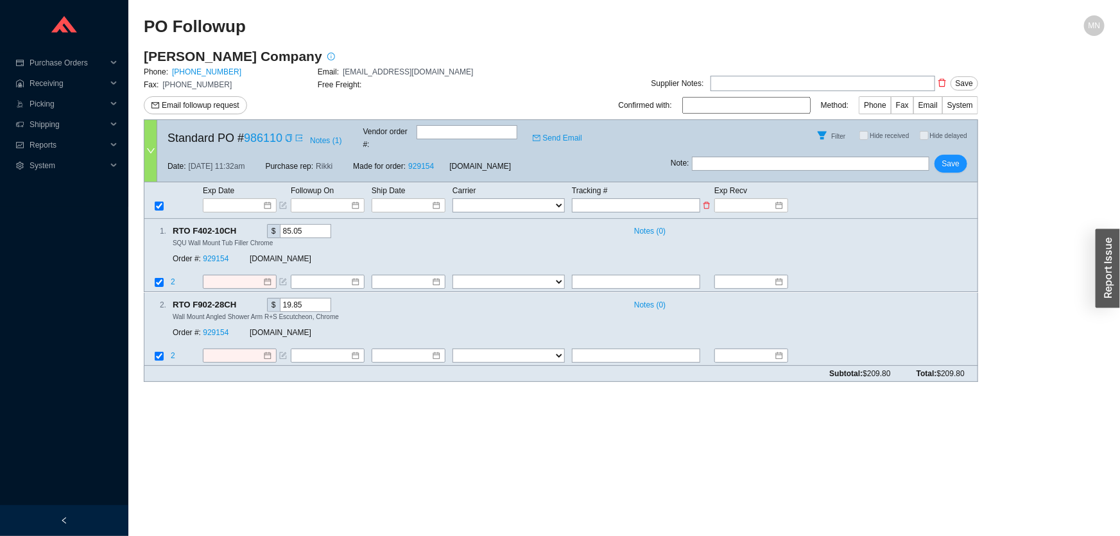
click at [608, 198] on input "text" at bounding box center [636, 205] width 128 height 14
paste input "392479876309"
type input "392479876309"
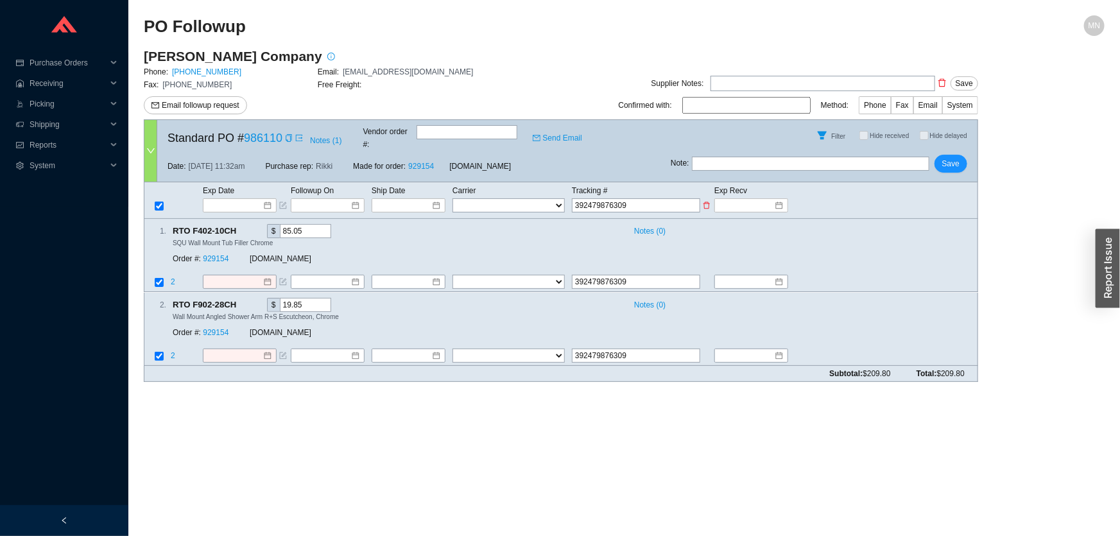
type input "392479876309"
click at [476, 198] on select "FedEx UPS ---------------- 2 Day Transportation INC A&B Freight A. [PERSON_NAME…" at bounding box center [509, 205] width 112 height 14
select select "1"
click at [453, 198] on select "FedEx UPS ---------------- 2 Day Transportation INC A&B Freight A. [PERSON_NAME…" at bounding box center [509, 205] width 112 height 14
select select "1"
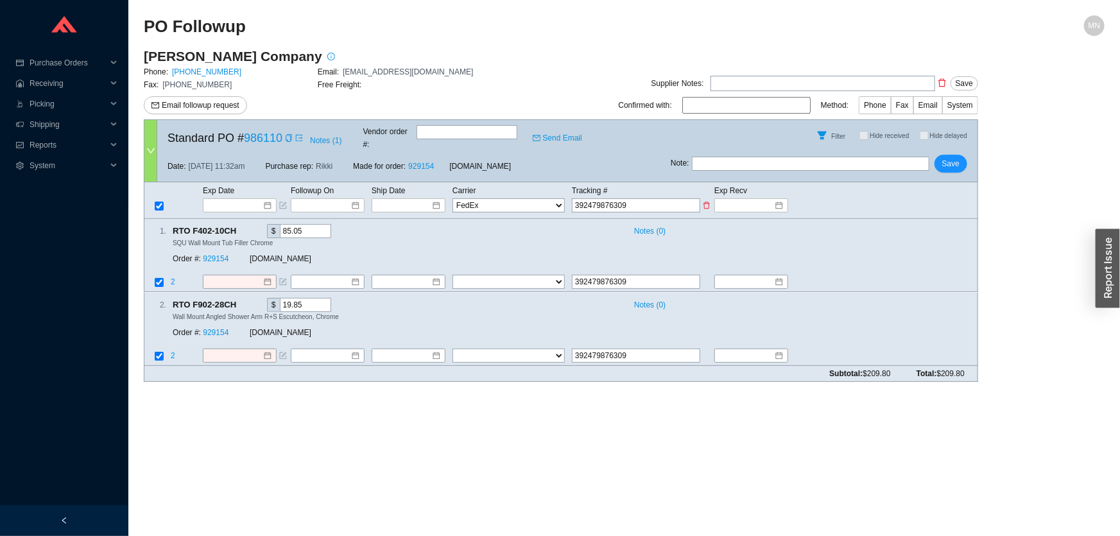
select select "1"
click at [410, 199] on input at bounding box center [404, 205] width 55 height 13
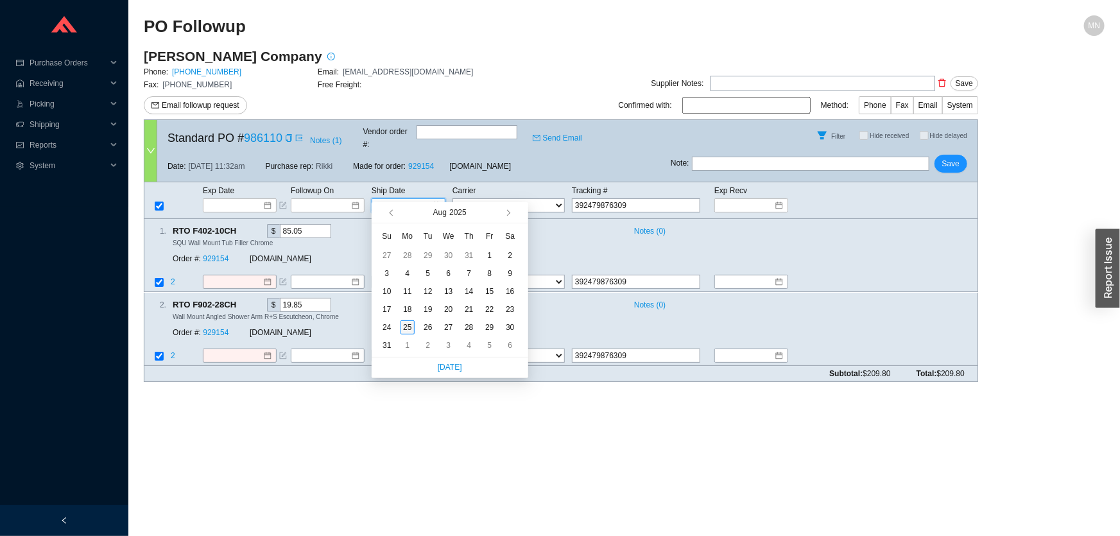
type input "[DATE]"
click at [406, 327] on div "25" at bounding box center [408, 327] width 14 height 14
type input "[DATE]"
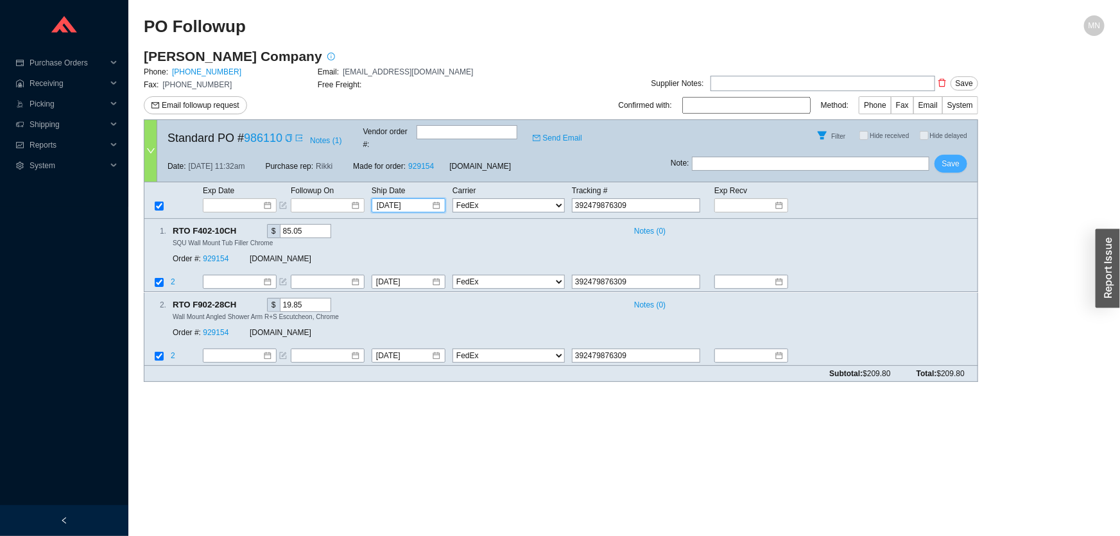
click at [944, 157] on span "Save" at bounding box center [950, 163] width 17 height 13
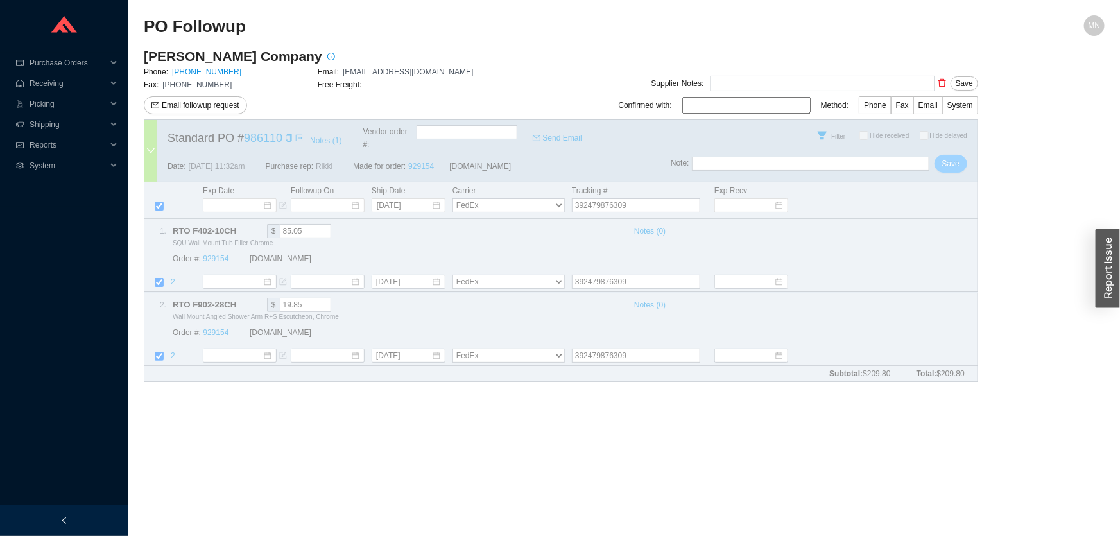
select select "1"
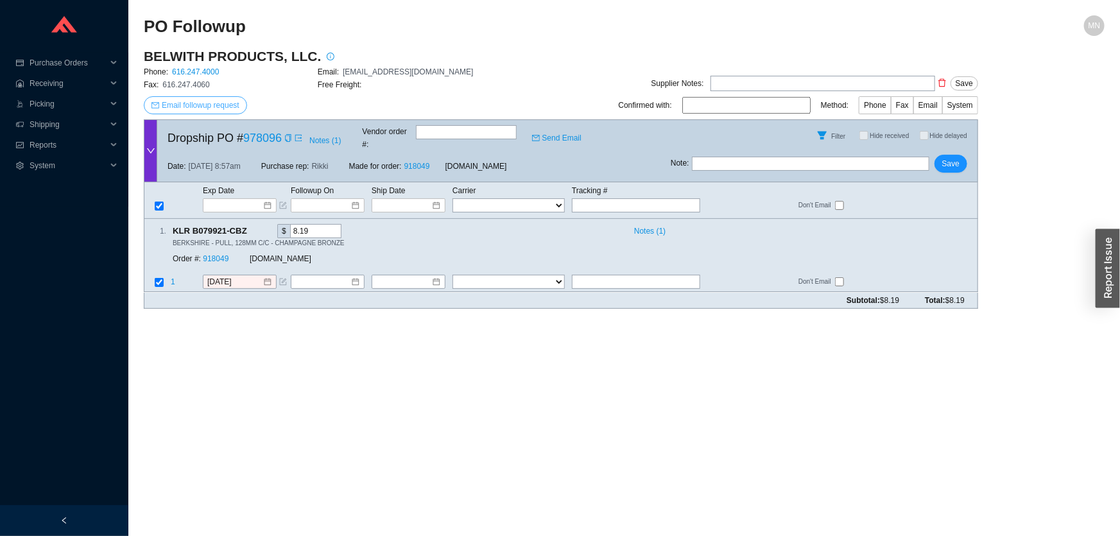
click at [223, 106] on span "Email followup request" at bounding box center [201, 105] width 78 height 13
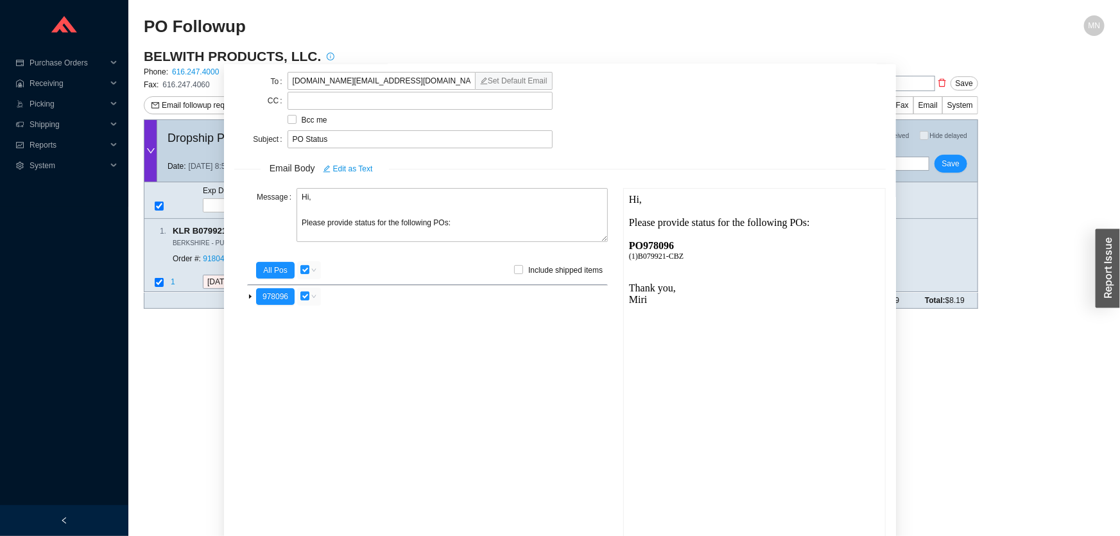
scroll to position [45, 0]
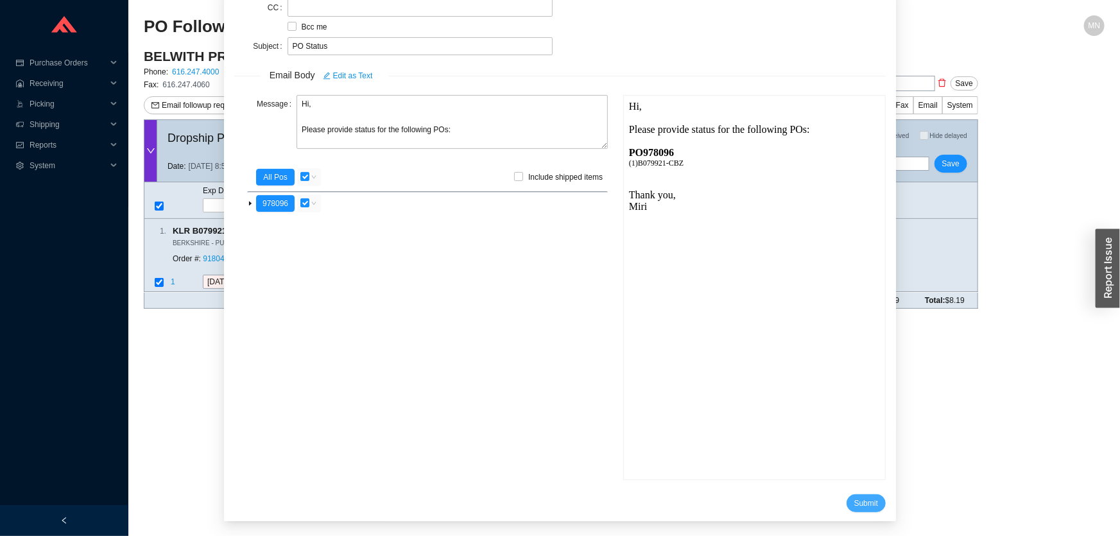
click at [854, 497] on span "Submit" at bounding box center [866, 503] width 24 height 13
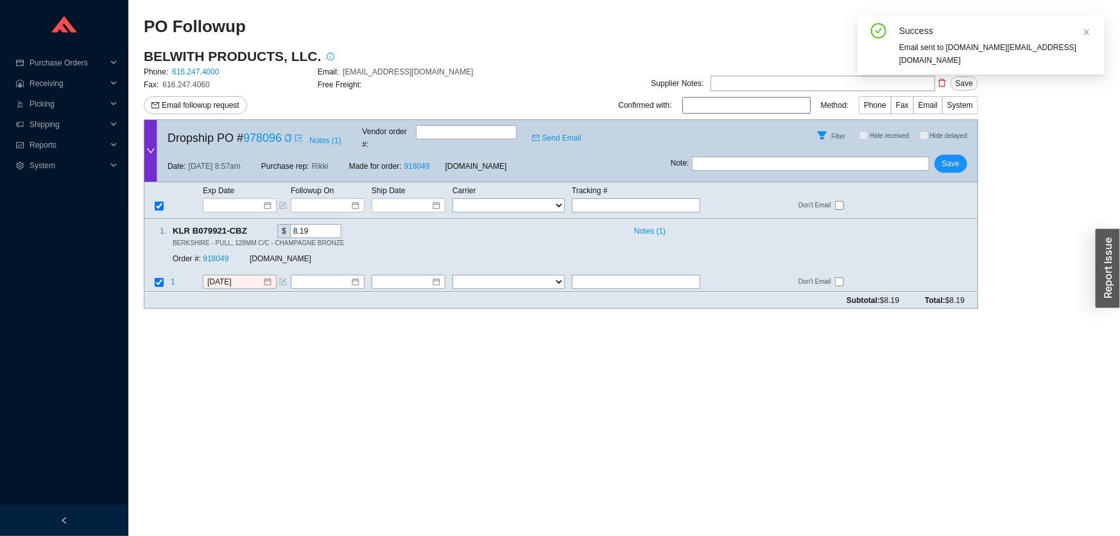
scroll to position [15, 0]
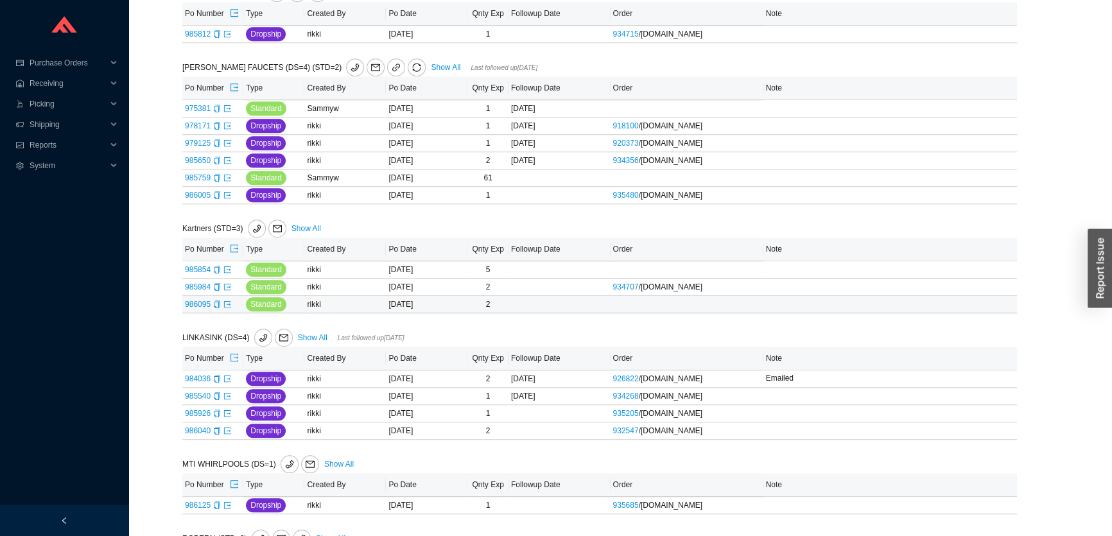
scroll to position [1050, 0]
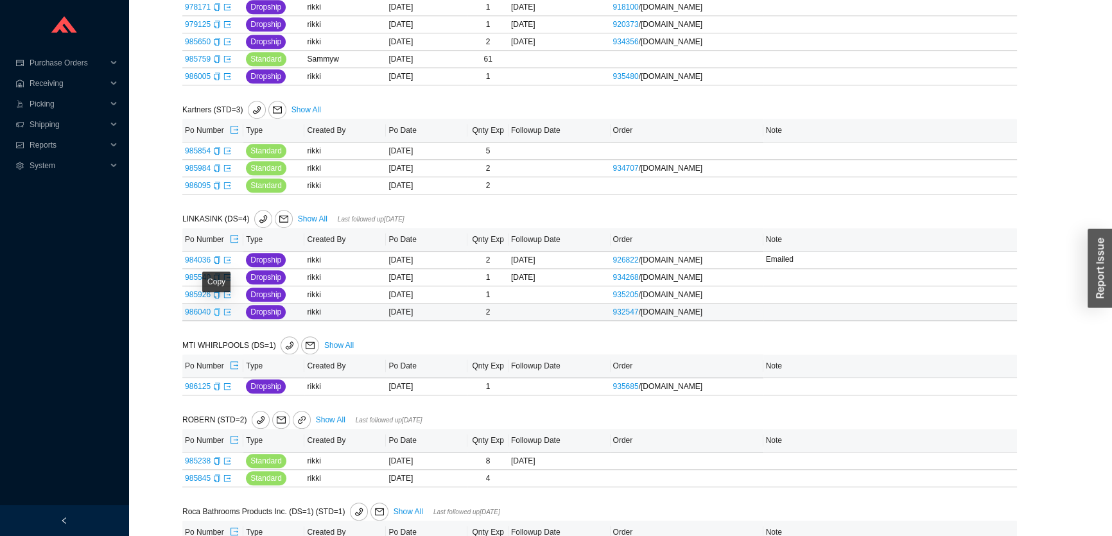
click at [215, 312] on icon "copy" at bounding box center [217, 312] width 6 height 8
click at [218, 291] on icon "copy" at bounding box center [217, 295] width 8 height 8
click at [227, 293] on icon "export" at bounding box center [227, 295] width 8 height 8
click at [215, 275] on icon "copy" at bounding box center [217, 277] width 8 height 8
click at [228, 277] on icon "export" at bounding box center [227, 277] width 8 height 8
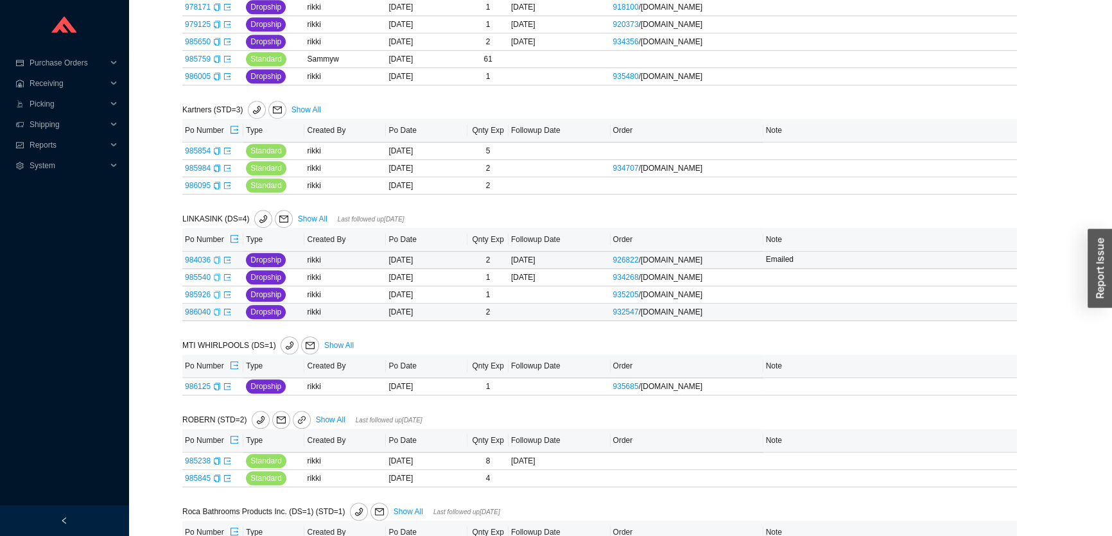
click at [214, 257] on icon "copy" at bounding box center [217, 260] width 8 height 8
click at [227, 257] on icon "export" at bounding box center [227, 260] width 8 height 8
click at [225, 257] on icon "export" at bounding box center [227, 260] width 8 height 8
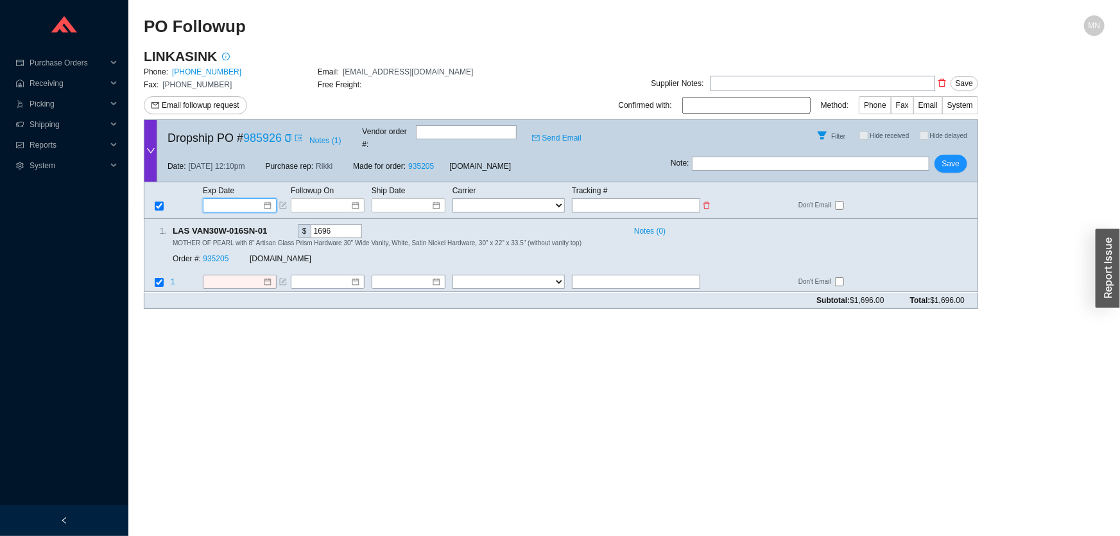
click at [247, 199] on input at bounding box center [235, 205] width 55 height 13
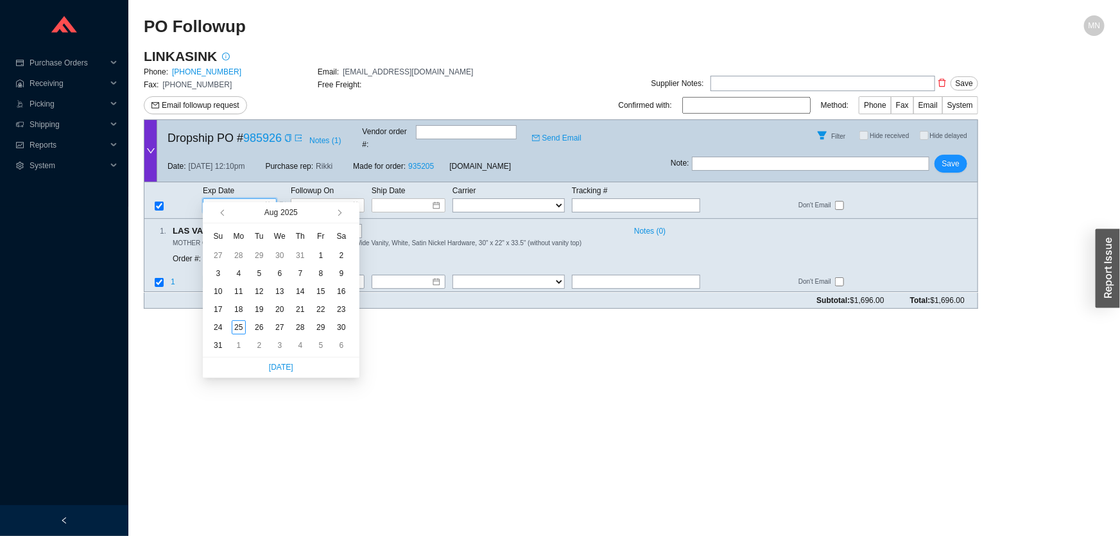
type input "[DATE]"
click at [338, 218] on button "button" at bounding box center [338, 212] width 12 height 21
type input "[DATE]"
click at [236, 329] on div "29" at bounding box center [239, 327] width 14 height 14
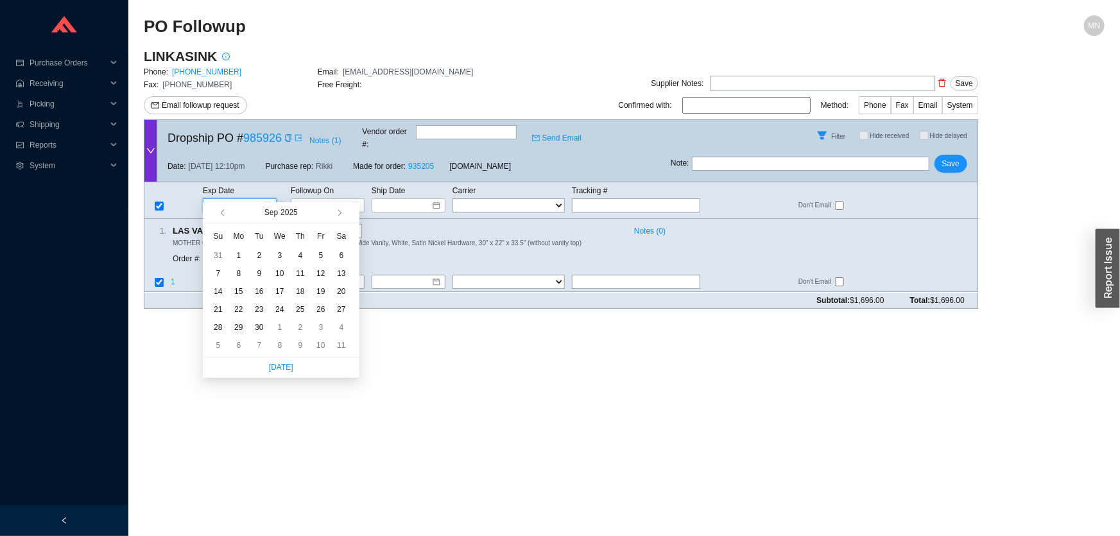
type input "[DATE]"
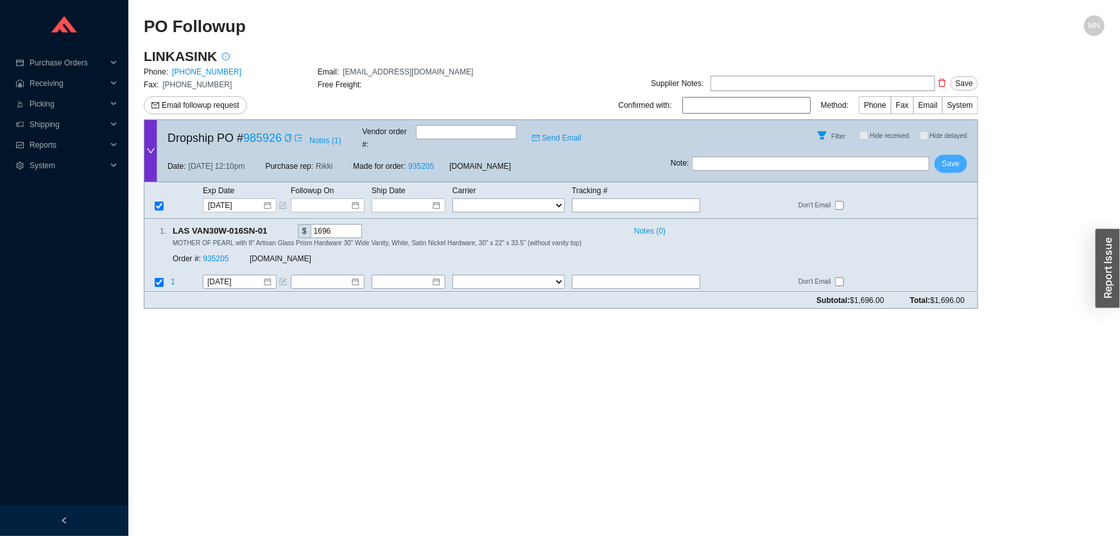
click at [947, 157] on span "Save" at bounding box center [950, 163] width 17 height 13
drag, startPoint x: 621, startPoint y: 184, endPoint x: 616, endPoint y: 191, distance: 7.8
click at [616, 198] on td at bounding box center [642, 205] width 142 height 15
click at [616, 198] on input "text" at bounding box center [636, 205] width 128 height 14
paste input "424577750875"
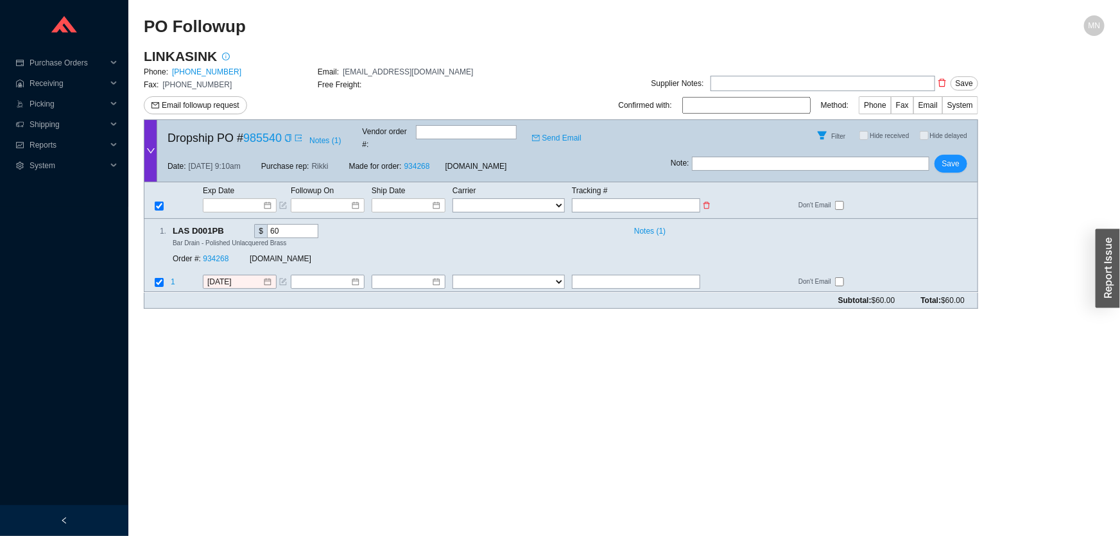
type input "424577750875"
click at [502, 198] on select "FedEx UPS ---------------- 2 Day Transportation INC A&B Freight A. [PERSON_NAME…" at bounding box center [509, 205] width 112 height 14
select select "1"
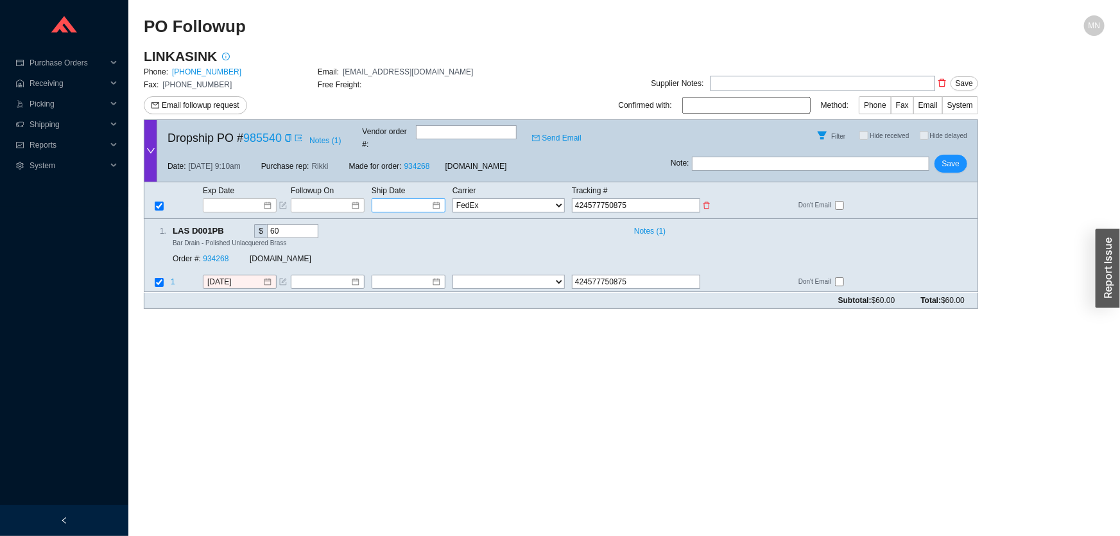
select select "1"
click at [426, 199] on input at bounding box center [404, 205] width 55 height 13
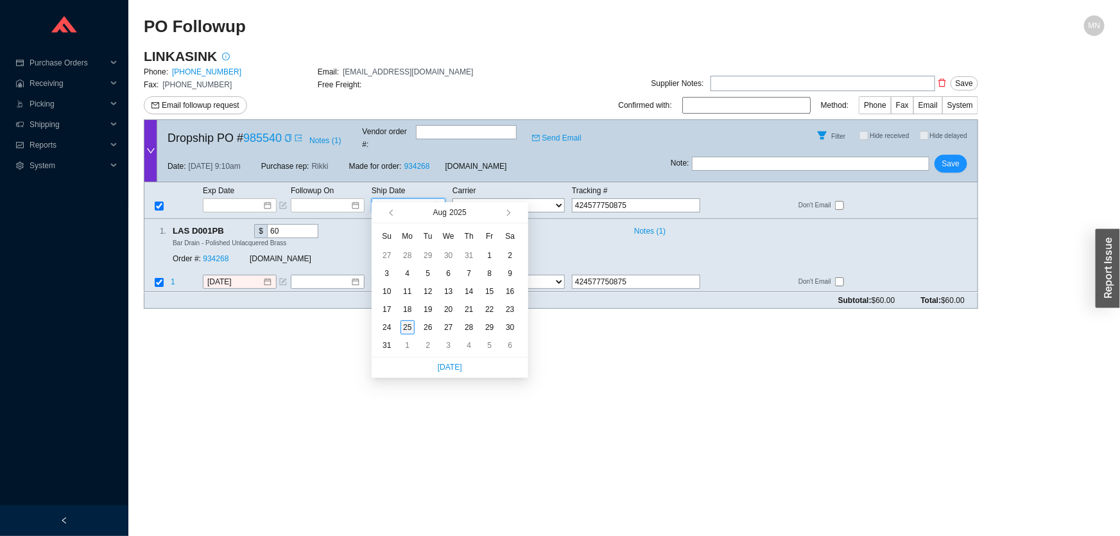
type input "[DATE]"
click at [409, 325] on div "25" at bounding box center [408, 327] width 14 height 14
type input "[DATE]"
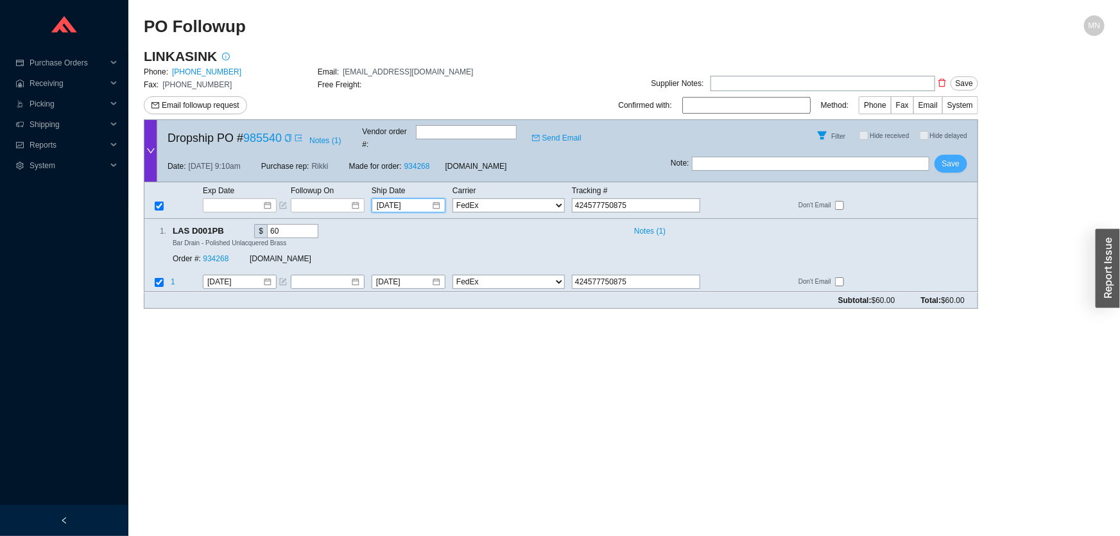
click at [953, 157] on span "Save" at bounding box center [950, 163] width 17 height 13
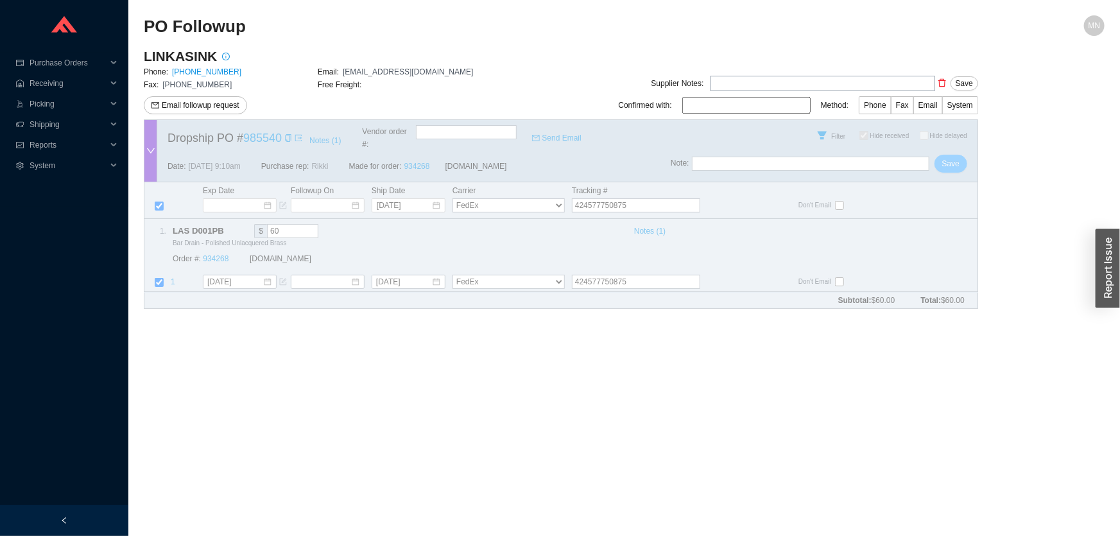
checkbox input "true"
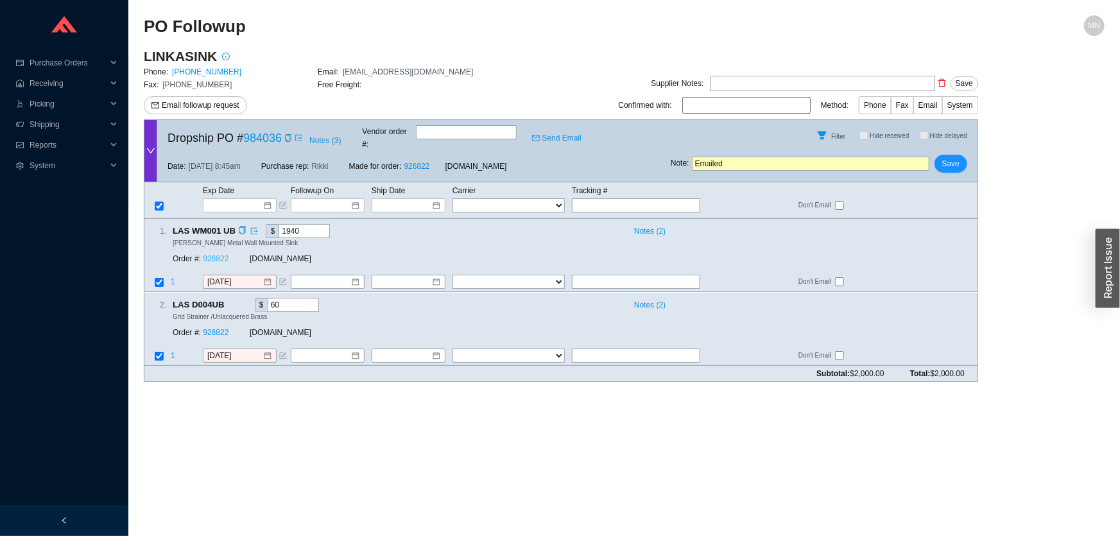
click at [211, 255] on link "926822" at bounding box center [216, 259] width 26 height 9
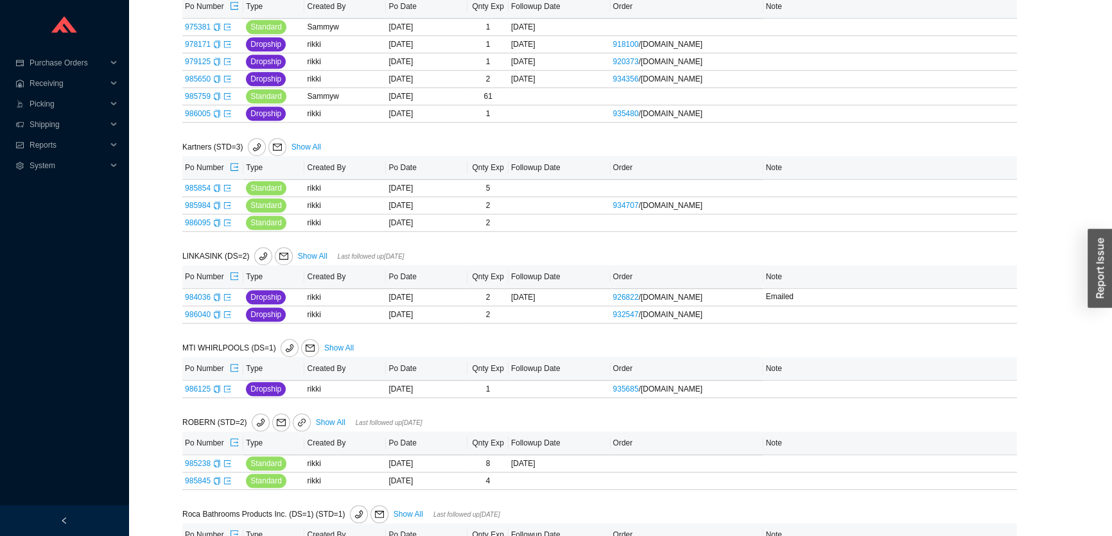
scroll to position [992, 0]
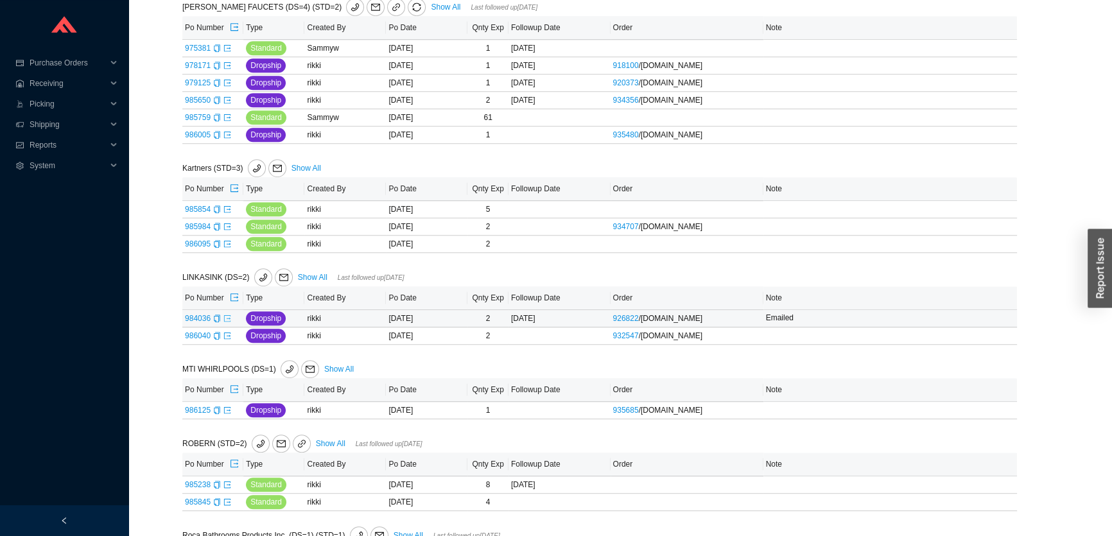
click at [226, 316] on icon "export" at bounding box center [227, 319] width 8 height 8
click at [218, 334] on icon "copy" at bounding box center [217, 336] width 6 height 8
click at [226, 332] on icon "export" at bounding box center [227, 336] width 8 height 8
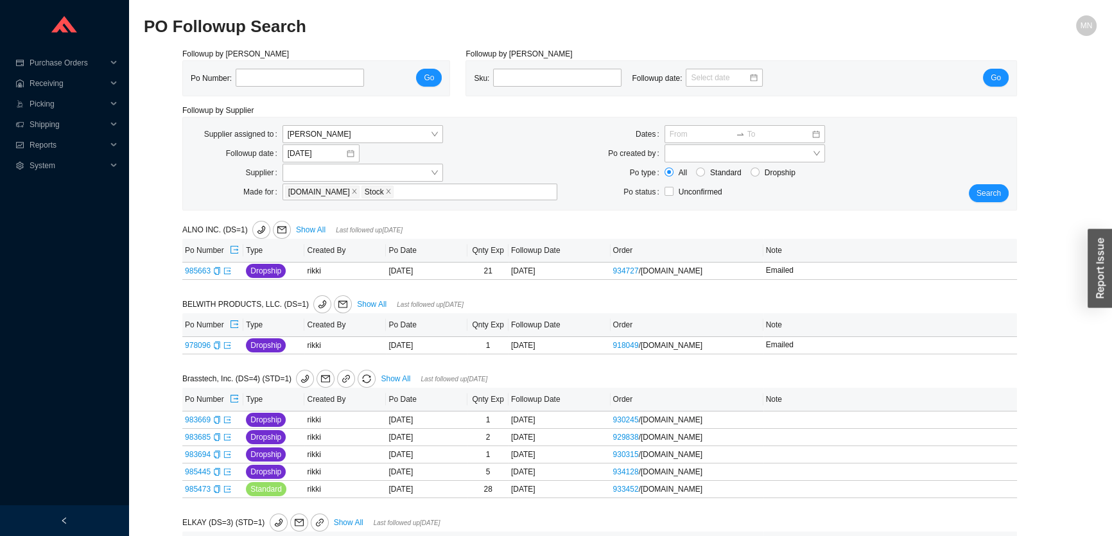
scroll to position [1145, 0]
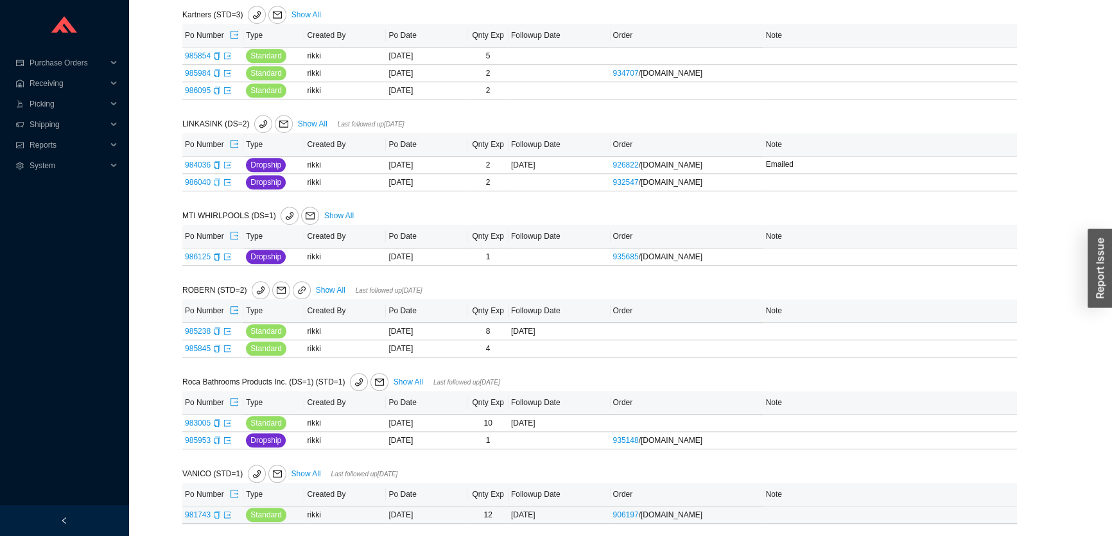
click at [213, 512] on icon "copy" at bounding box center [217, 515] width 8 height 8
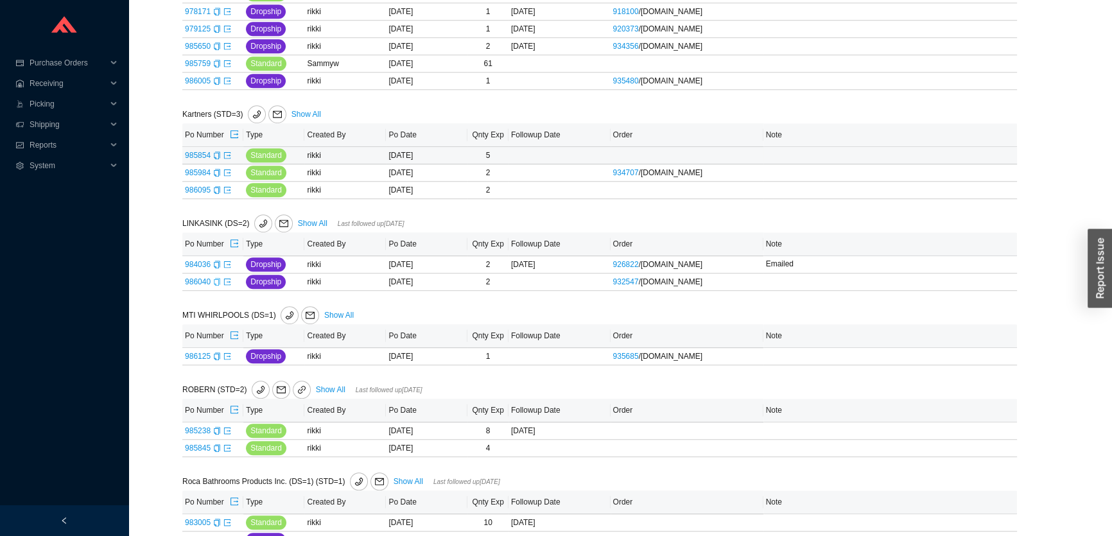
scroll to position [970, 0]
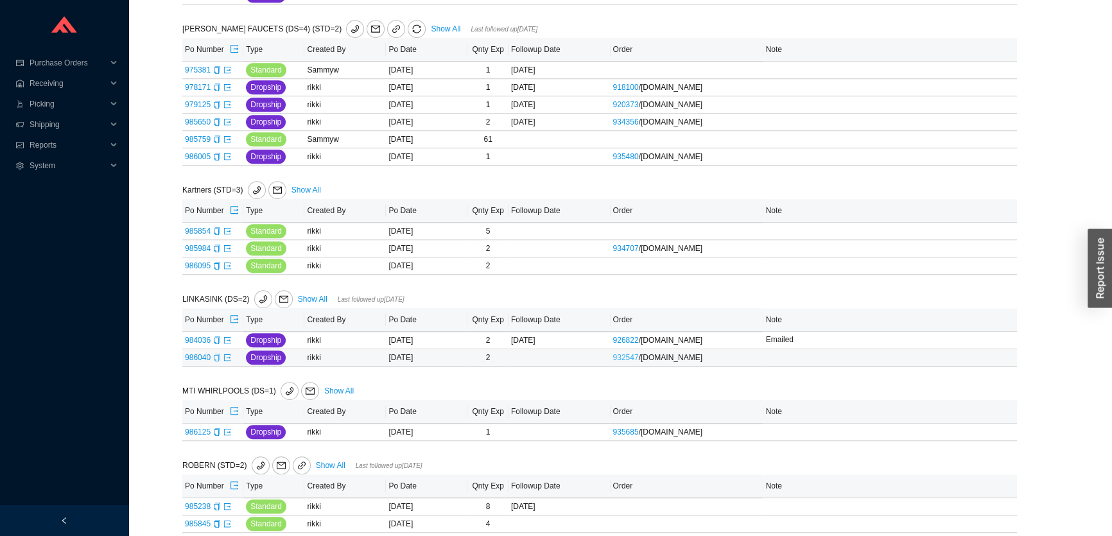
click at [620, 355] on link "932547" at bounding box center [626, 357] width 26 height 9
click at [227, 337] on icon "export" at bounding box center [227, 340] width 8 height 8
click at [200, 340] on link "984036" at bounding box center [198, 340] width 26 height 9
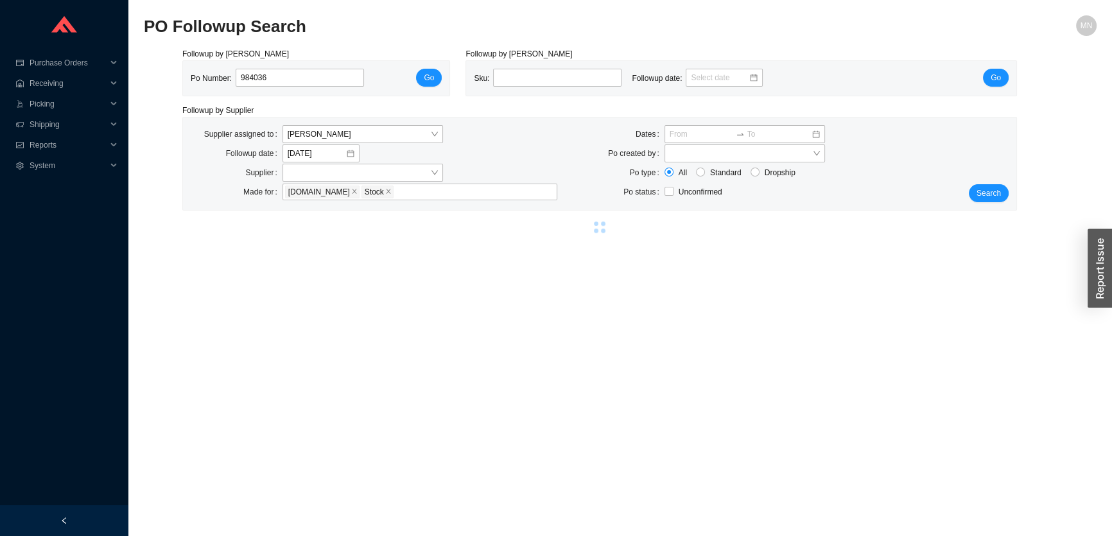
type input "984036"
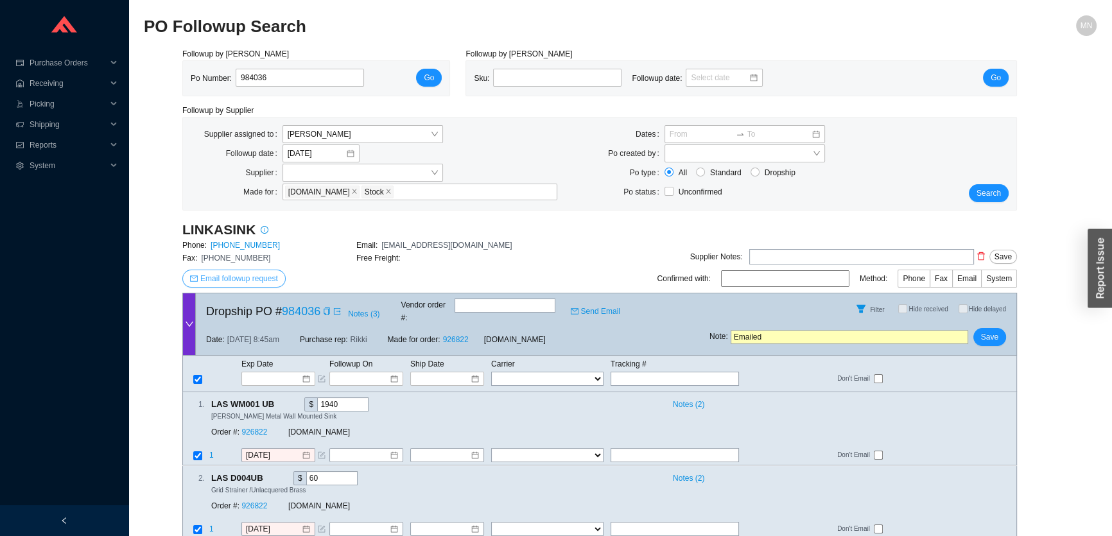
click at [259, 284] on span "Email followup request" at bounding box center [239, 278] width 78 height 13
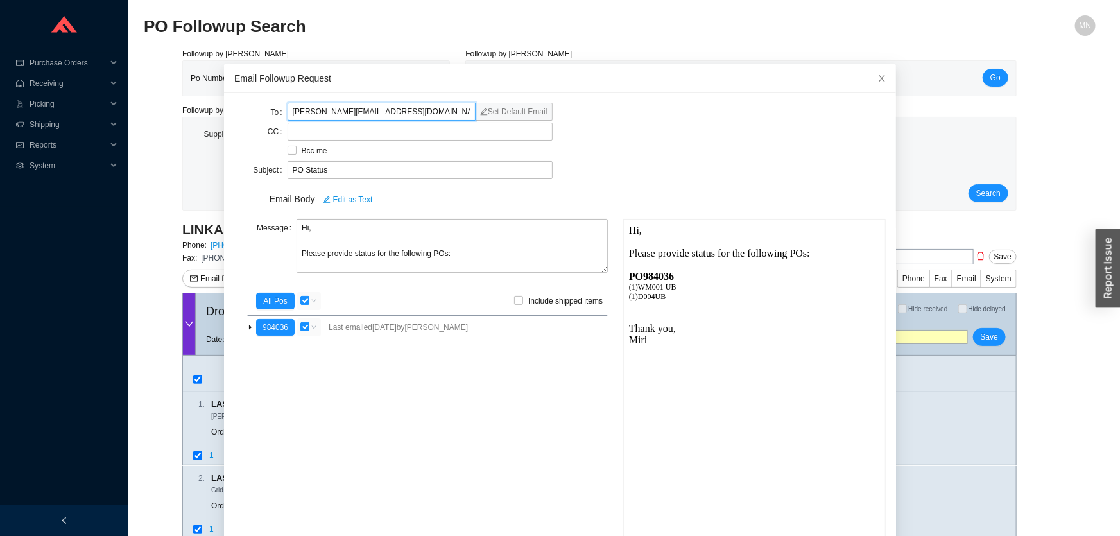
drag, startPoint x: 384, startPoint y: 112, endPoint x: 268, endPoint y: 112, distance: 116.2
click at [268, 112] on div "To [PERSON_NAME][EMAIL_ADDRESS][DOMAIN_NAME] Set Default Email" at bounding box center [393, 112] width 318 height 18
paste input "kir"
type input "[PERSON_NAME][EMAIL_ADDRESS][DOMAIN_NAME]"
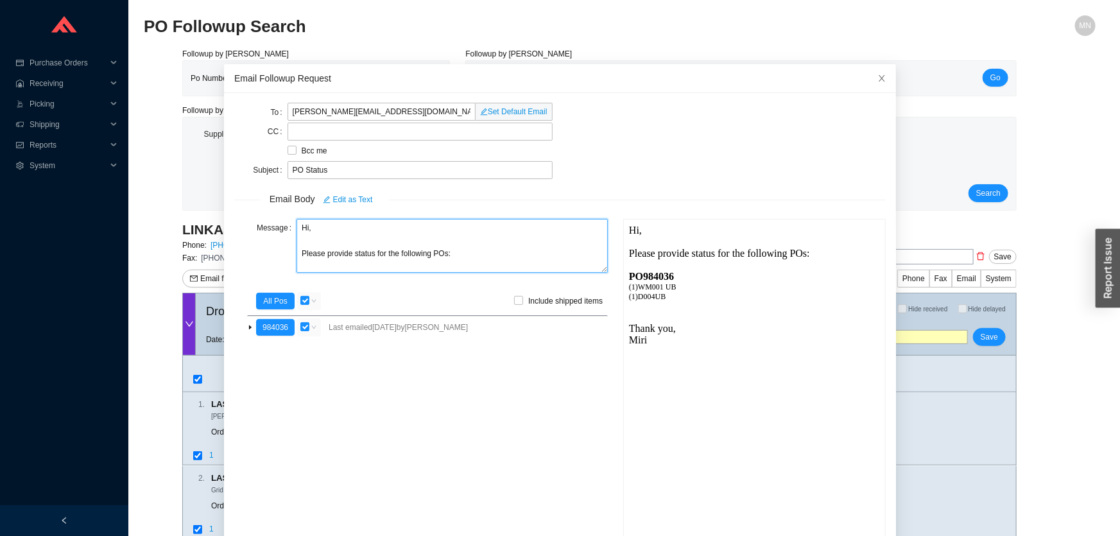
click at [472, 255] on textarea "Hi, Please provide status for the following POs:" at bounding box center [452, 246] width 311 height 54
drag, startPoint x: 462, startPoint y: 261, endPoint x: 250, endPoint y: 248, distance: 212.2
click at [250, 250] on div "Message Hi, Please provide status for the following POs:" at bounding box center [421, 247] width 374 height 56
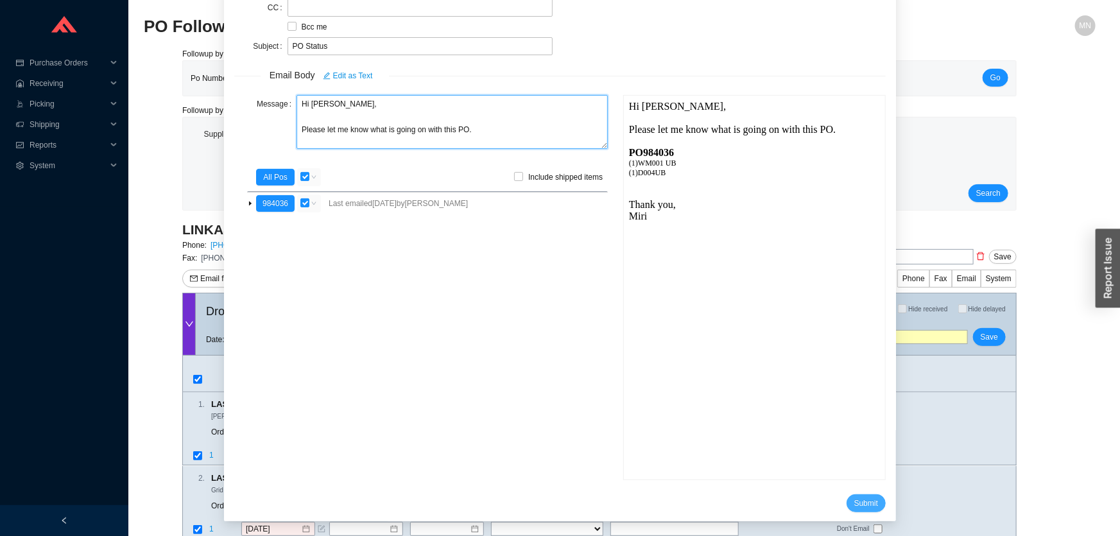
type textarea "Hi [PERSON_NAME], Please let me know what is going on with this PO."
click at [854, 506] on span "Submit" at bounding box center [866, 503] width 24 height 13
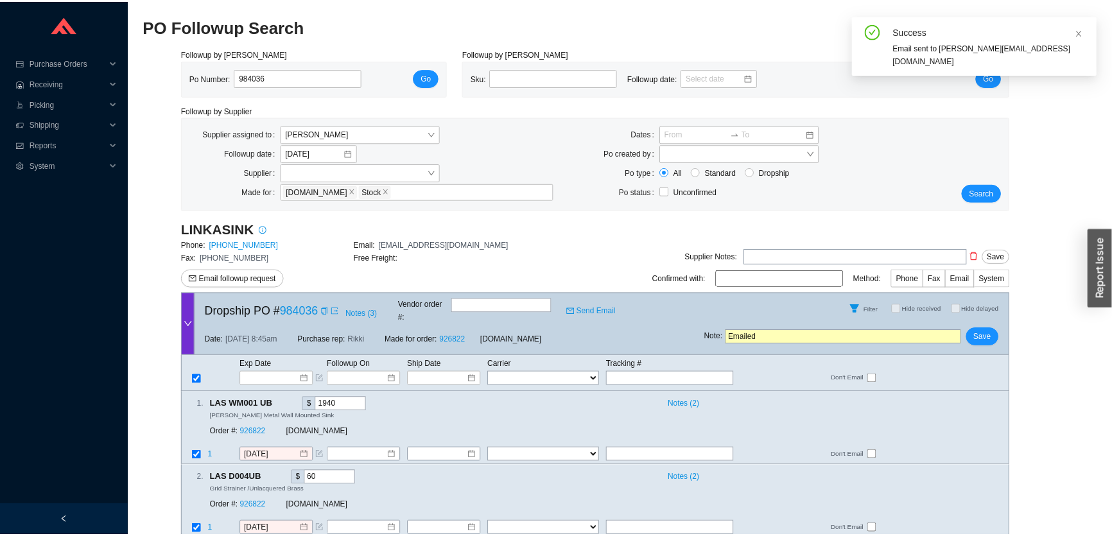
scroll to position [15, 0]
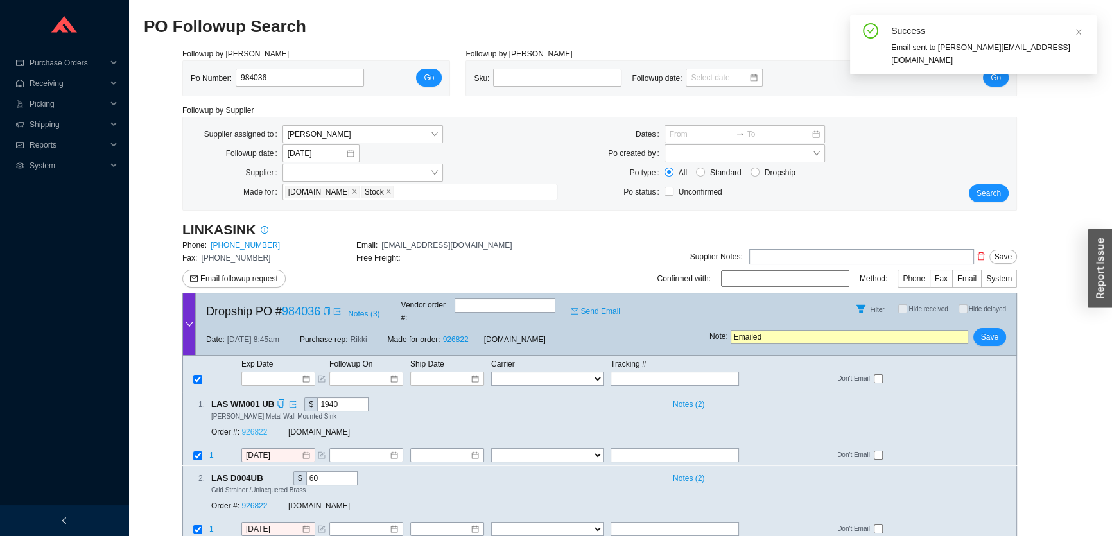
click at [243, 428] on link "926822" at bounding box center [254, 432] width 26 height 9
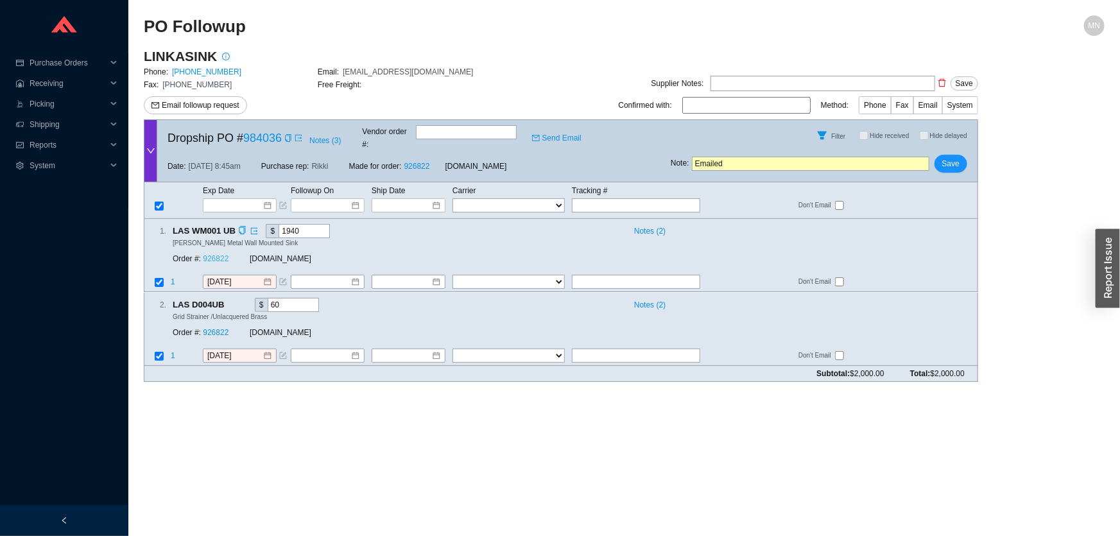
click at [227, 255] on link "926822" at bounding box center [216, 259] width 26 height 9
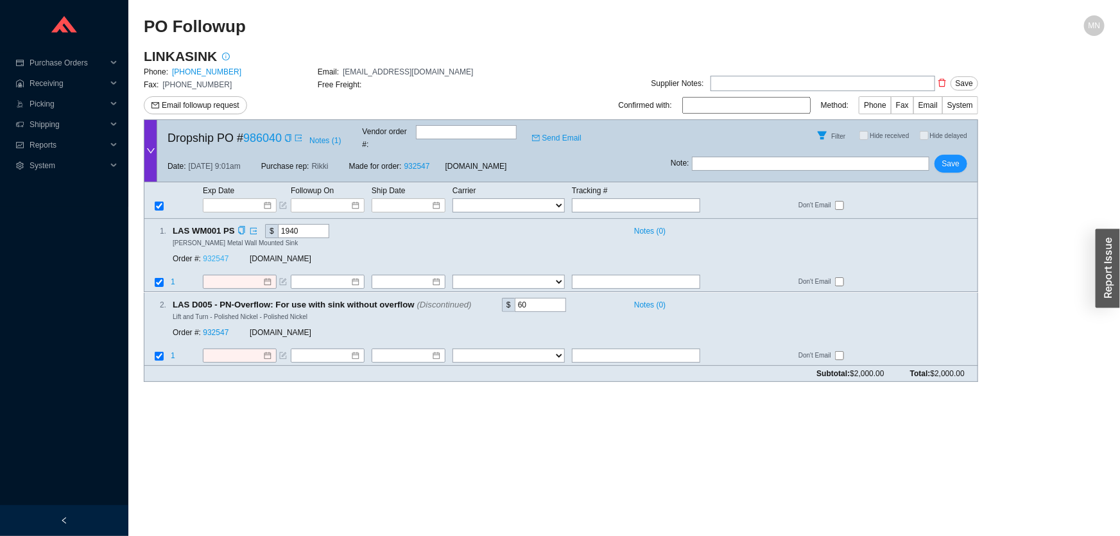
click at [212, 255] on link "932547" at bounding box center [216, 259] width 26 height 9
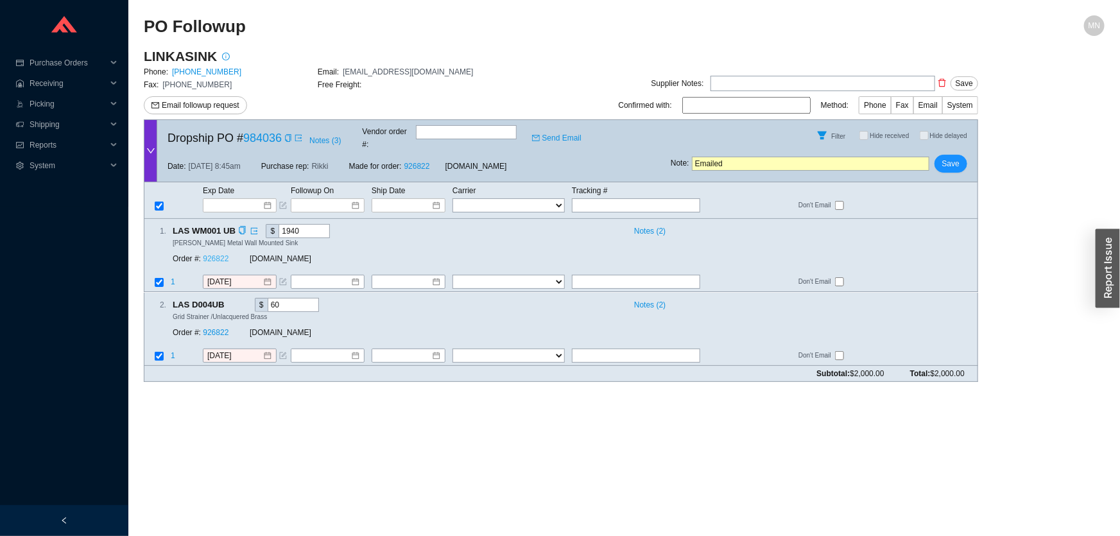
click at [222, 255] on link "926822" at bounding box center [216, 259] width 26 height 9
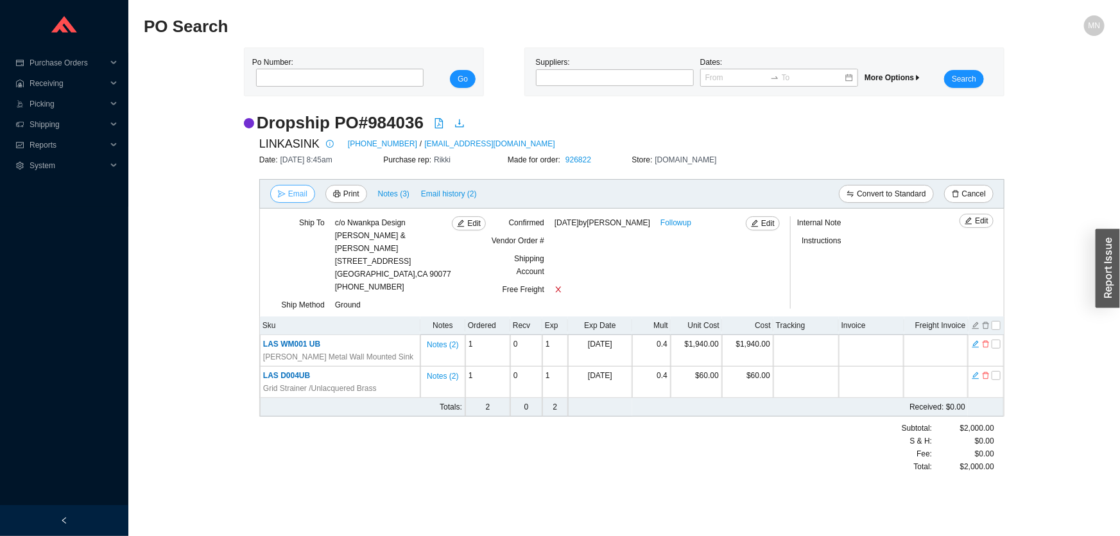
click at [291, 191] on span "Email" at bounding box center [297, 193] width 19 height 13
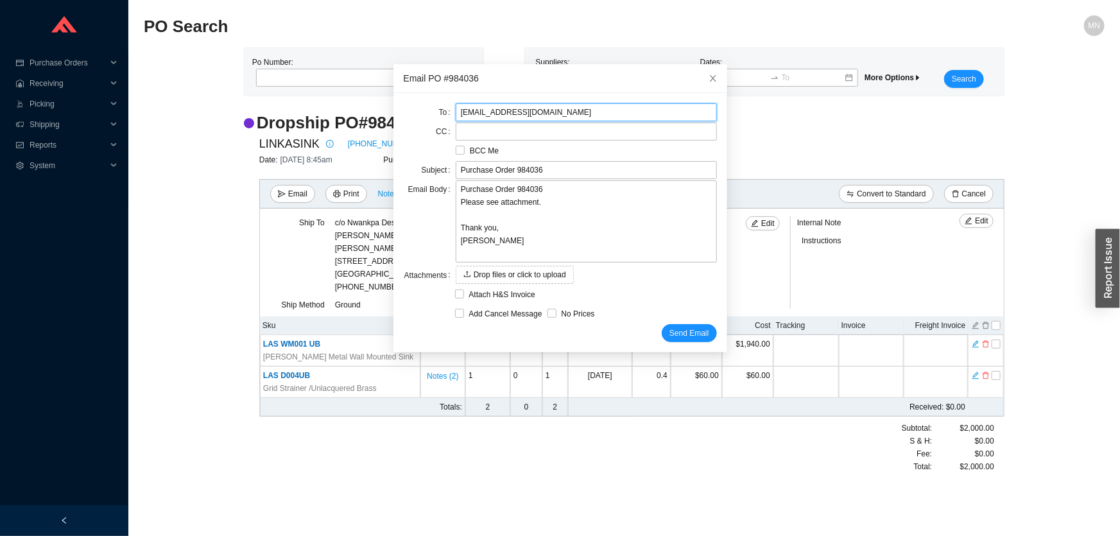
drag, startPoint x: 511, startPoint y: 118, endPoint x: 350, endPoint y: 123, distance: 161.2
click at [358, 119] on body "Purchase Orders .warehouse_svg__a{fill:none;stroke:currentColor;stroke-linecap:…" at bounding box center [560, 268] width 1120 height 536
type input "[PERSON_NAME][EMAIL_ADDRESS][DOMAIN_NAME]"
drag, startPoint x: 558, startPoint y: 116, endPoint x: 420, endPoint y: 119, distance: 138.0
click at [397, 119] on div "To [PERSON_NAME][EMAIL_ADDRESS][DOMAIN_NAME] CC BCC Me Subject Purchase Order 9…" at bounding box center [560, 222] width 334 height 259
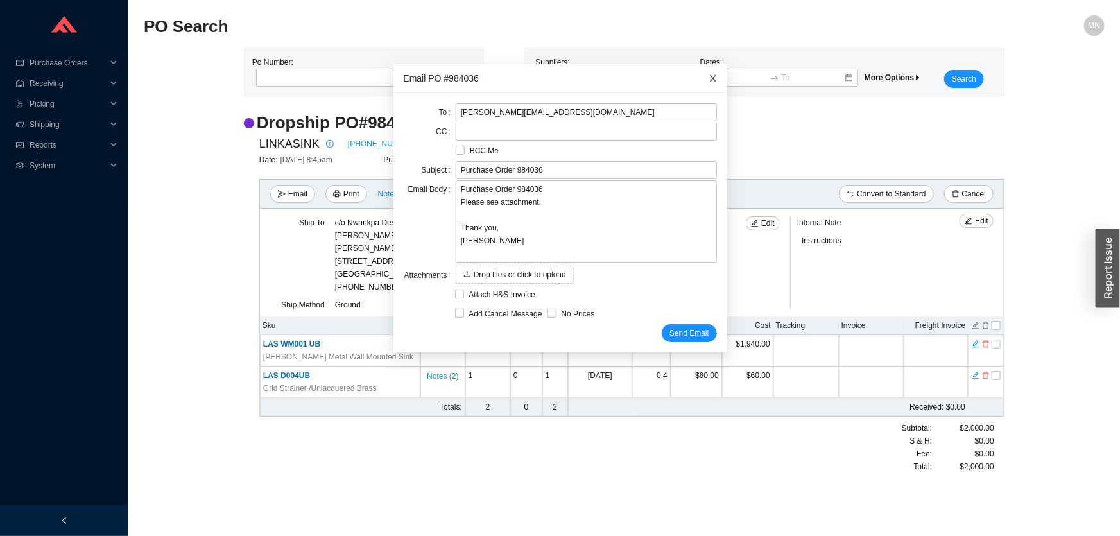
click at [709, 78] on icon "close" at bounding box center [713, 78] width 9 height 9
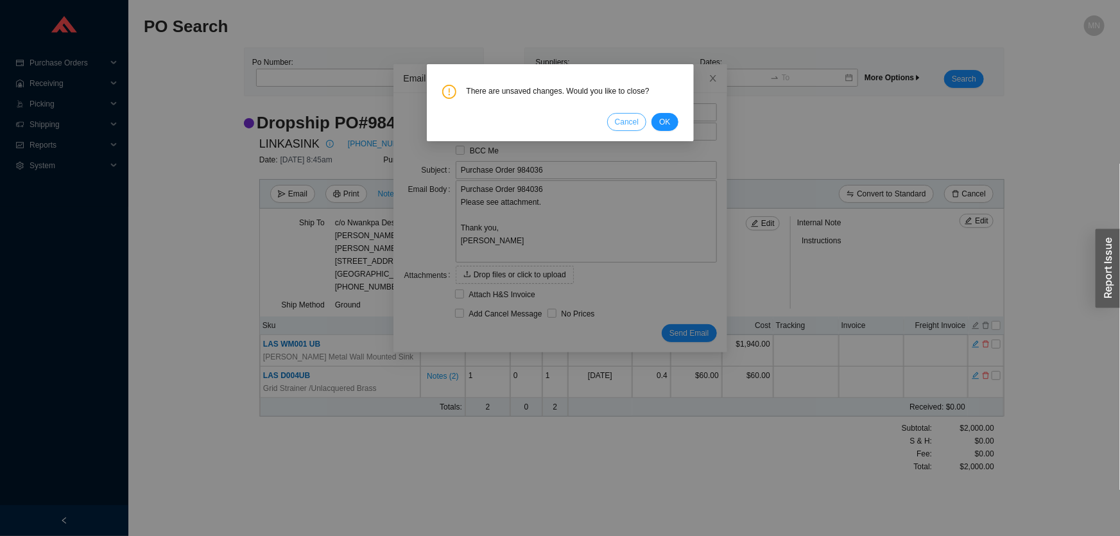
click at [632, 122] on span "Cancel" at bounding box center [627, 122] width 24 height 13
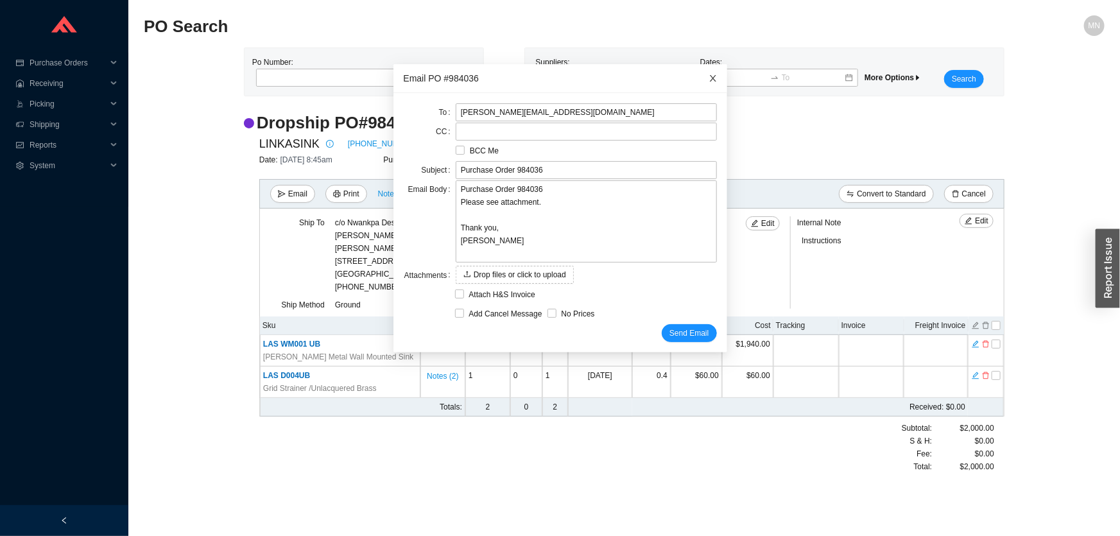
click at [709, 76] on icon "close" at bounding box center [713, 78] width 9 height 9
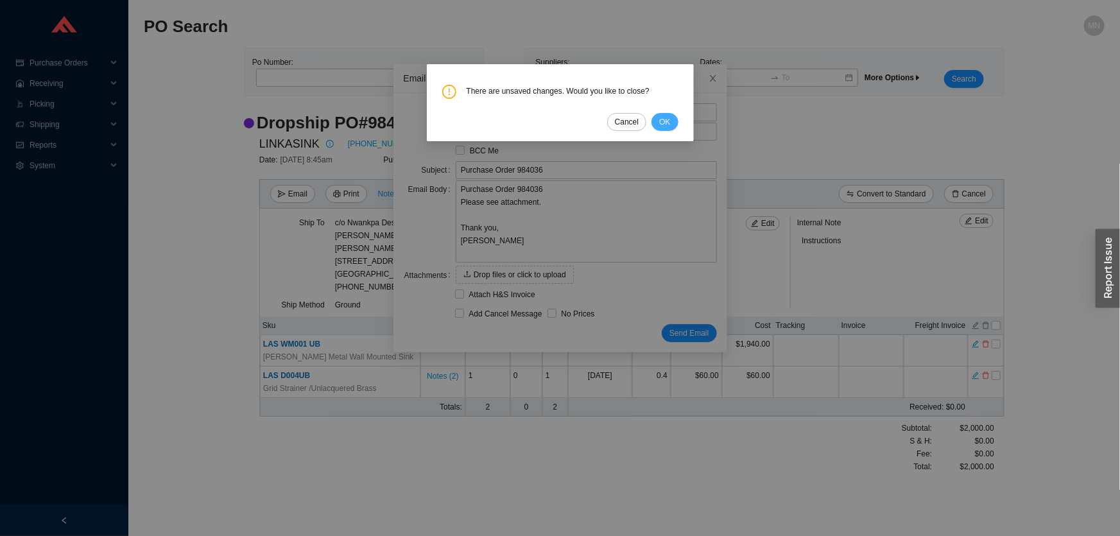
click at [663, 123] on span "OK" at bounding box center [664, 122] width 11 height 13
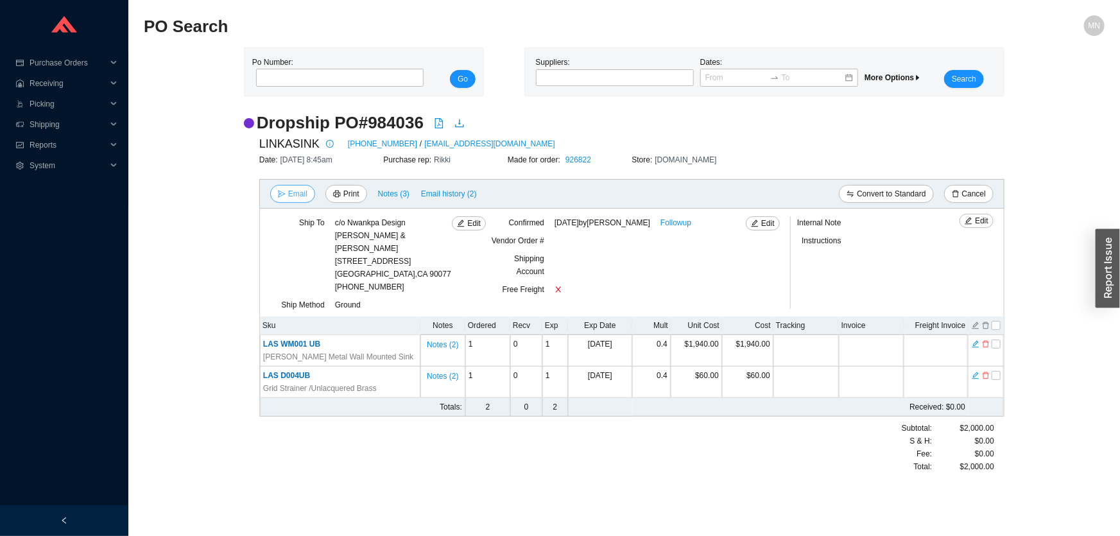
click at [286, 191] on button "Email" at bounding box center [292, 194] width 45 height 18
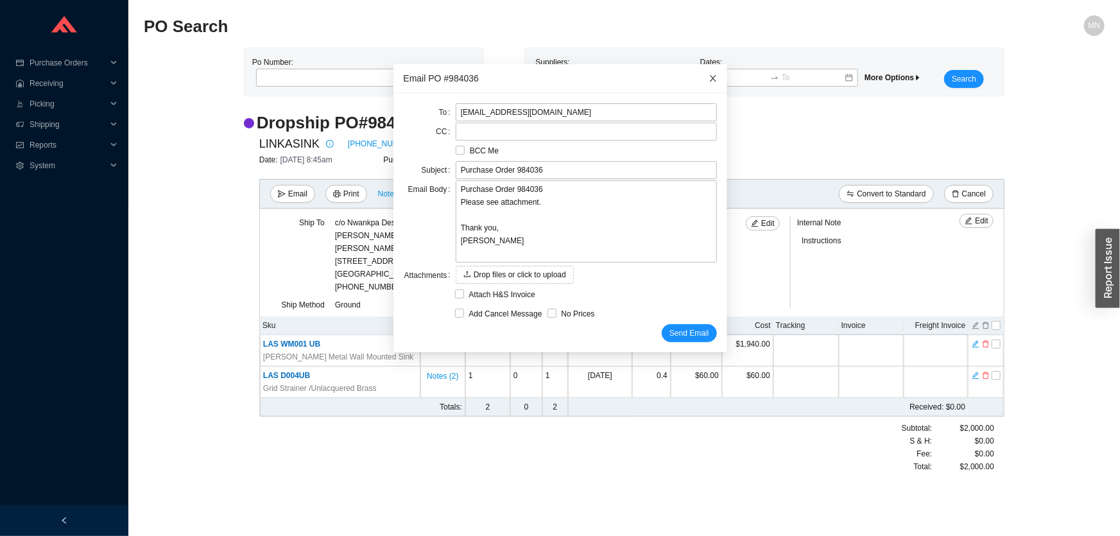
click at [709, 81] on icon "close" at bounding box center [713, 78] width 9 height 9
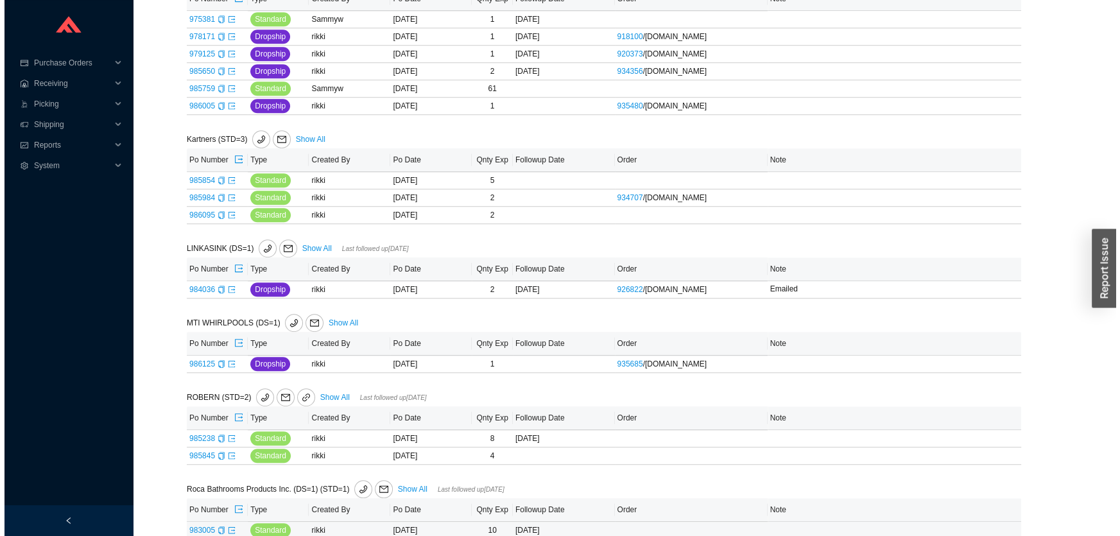
scroll to position [1036, 0]
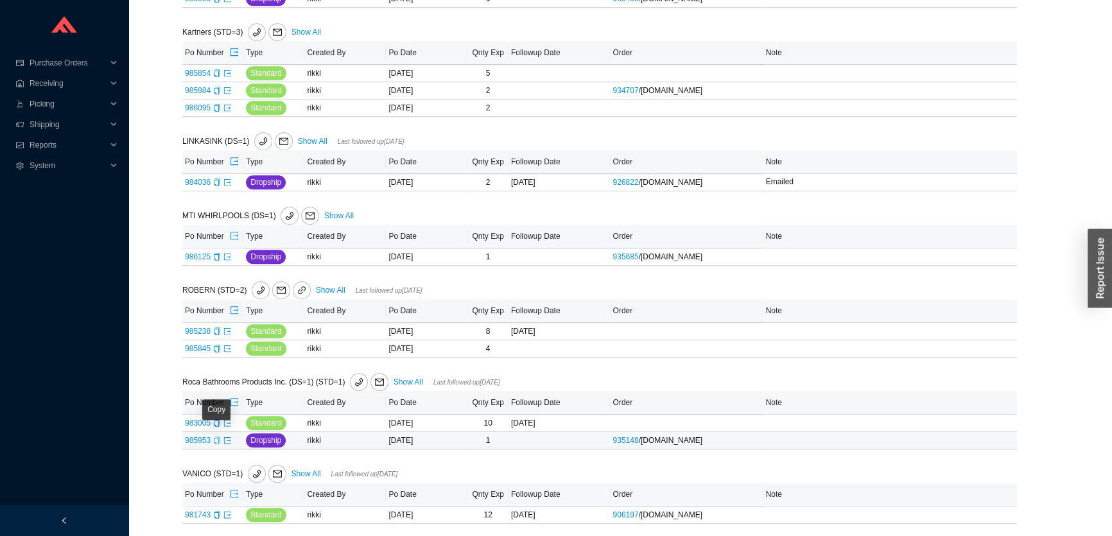
click at [216, 440] on icon "copy" at bounding box center [217, 440] width 8 height 8
click at [372, 380] on span "mail" at bounding box center [379, 381] width 17 height 9
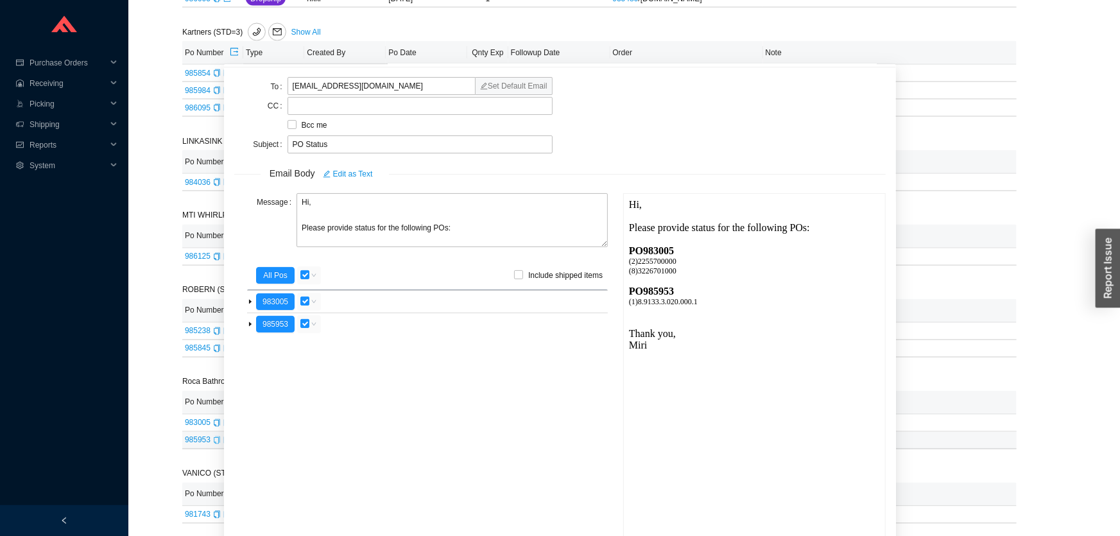
scroll to position [45, 0]
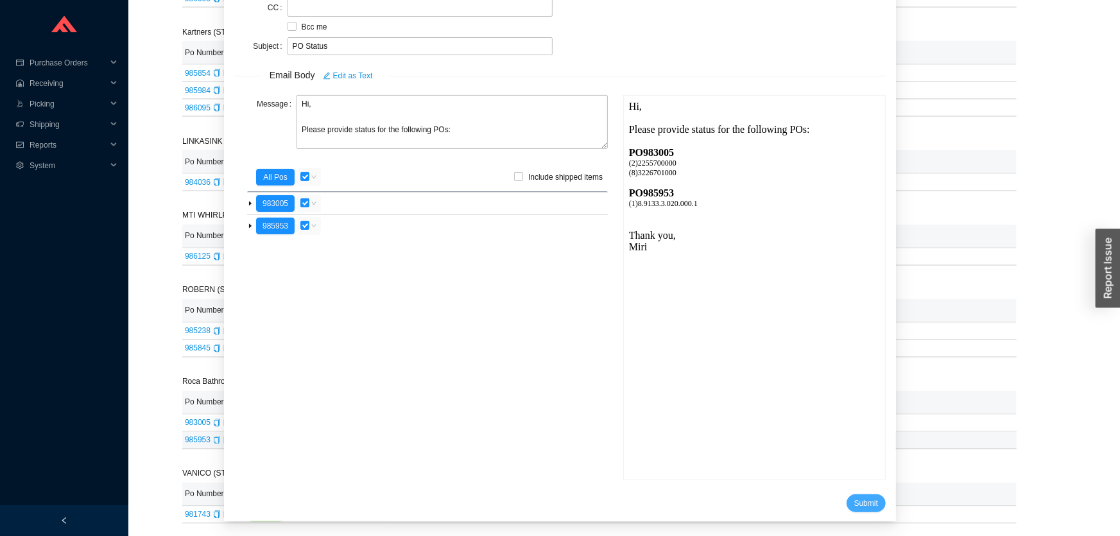
click at [854, 501] on span "Submit" at bounding box center [866, 503] width 24 height 13
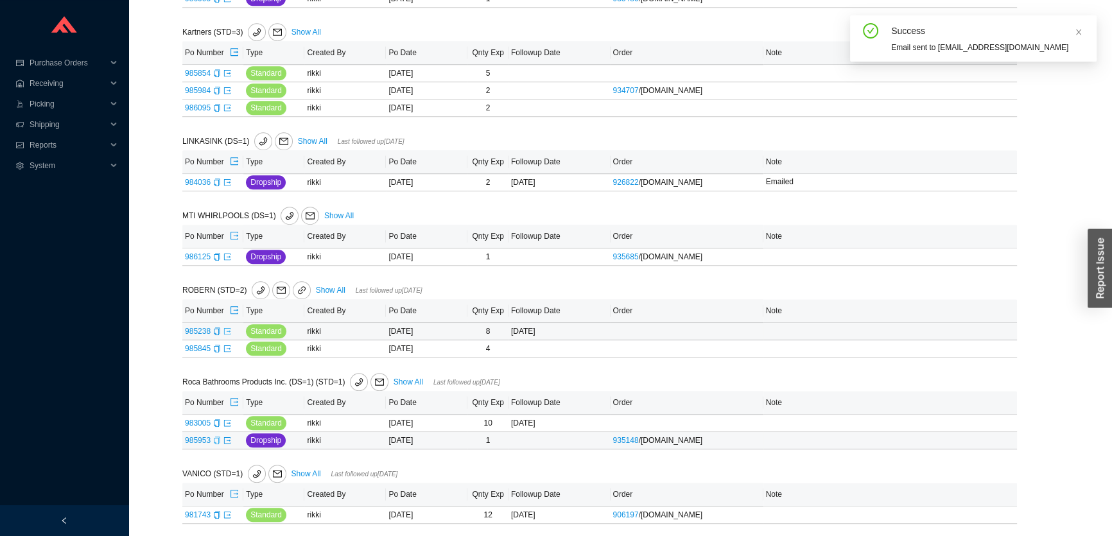
click at [227, 327] on icon "export" at bounding box center [227, 331] width 8 height 8
click at [334, 288] on link "Show All" at bounding box center [331, 290] width 30 height 9
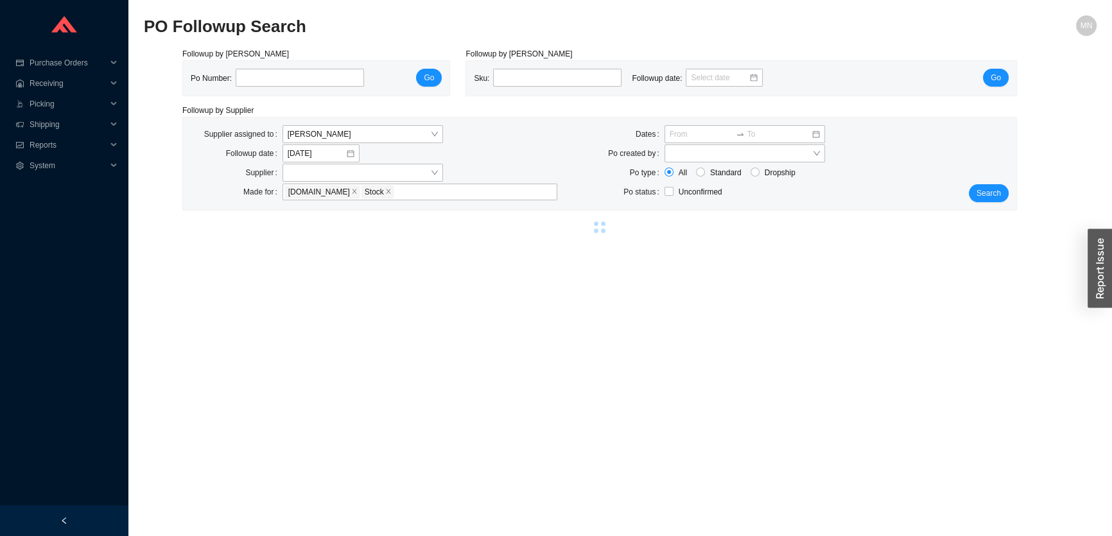
select select "86"
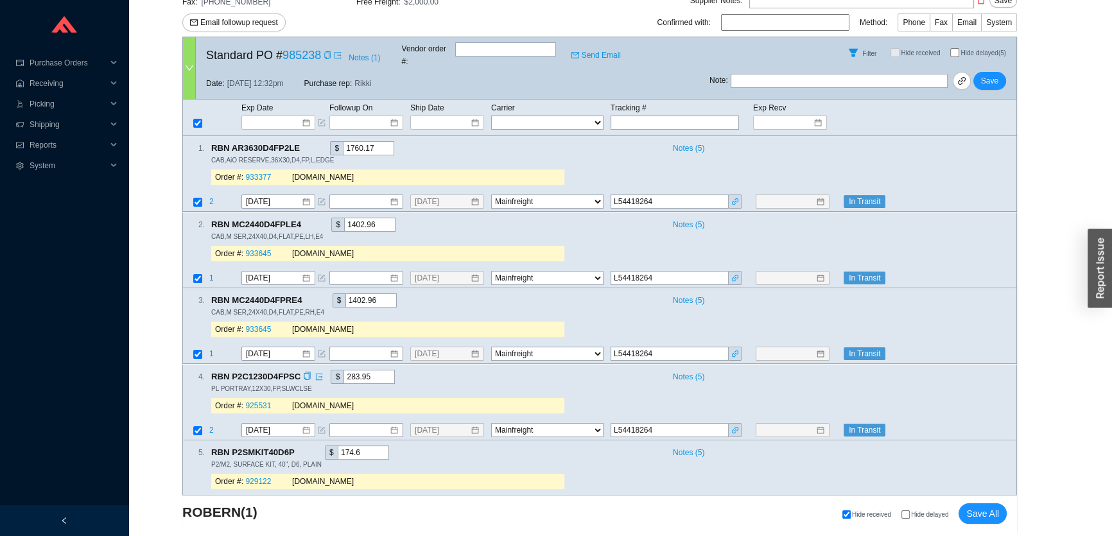
scroll to position [292, 0]
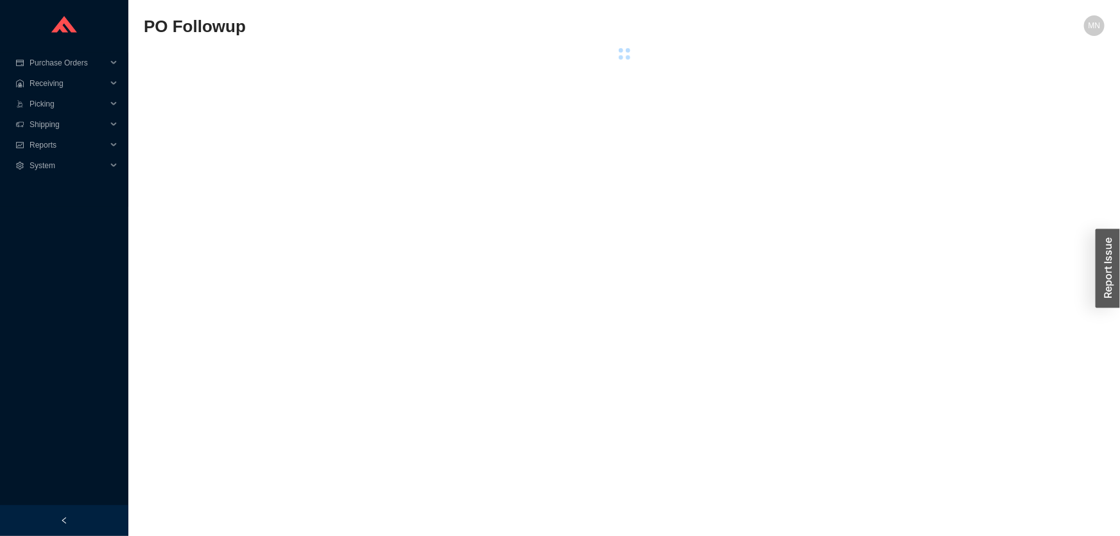
select select "86"
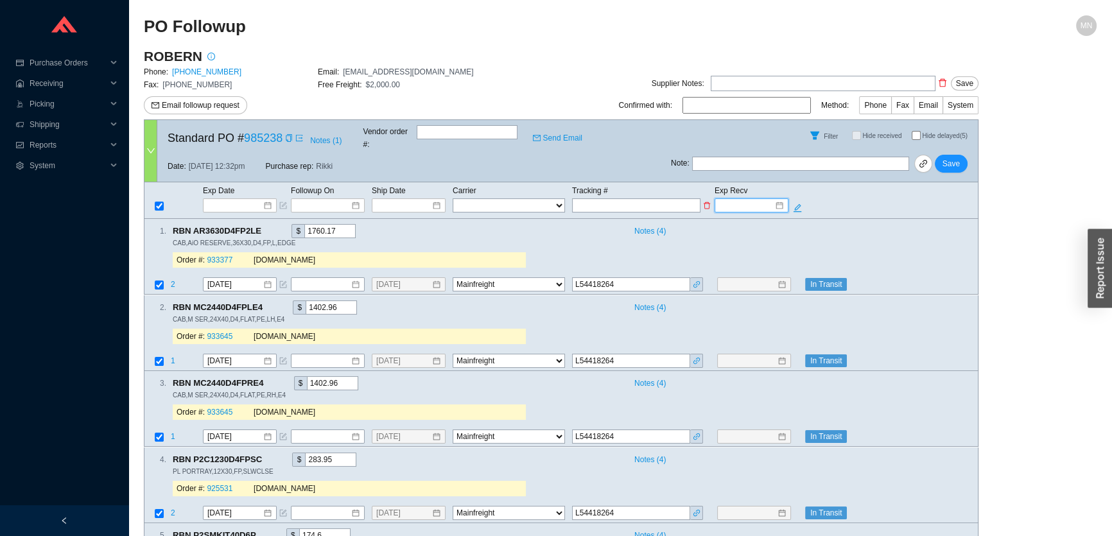
click at [750, 199] on input at bounding box center [747, 205] width 55 height 13
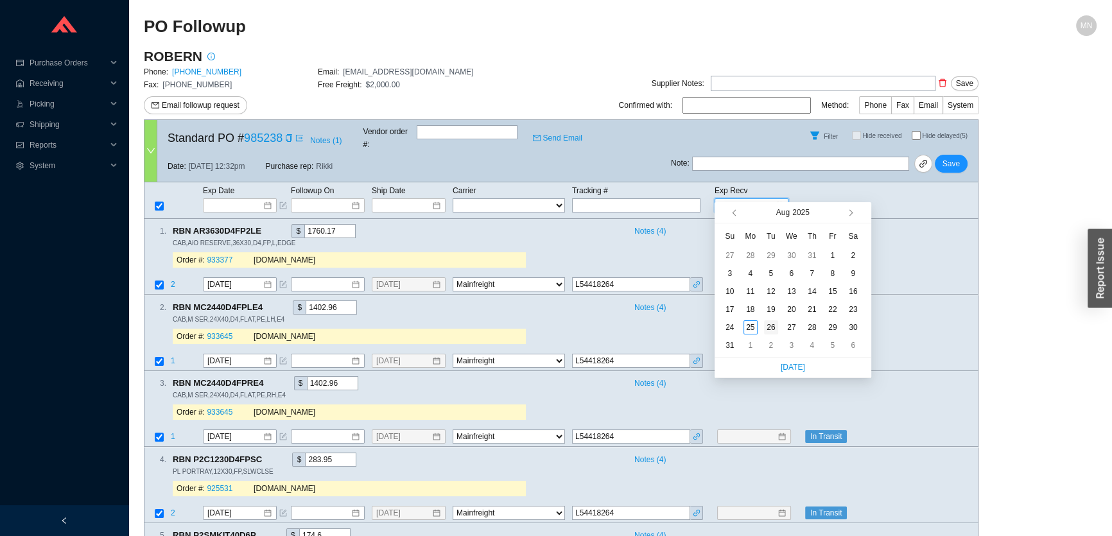
type input "[DATE]"
click at [770, 329] on div "26" at bounding box center [771, 327] width 14 height 14
type input "[DATE]"
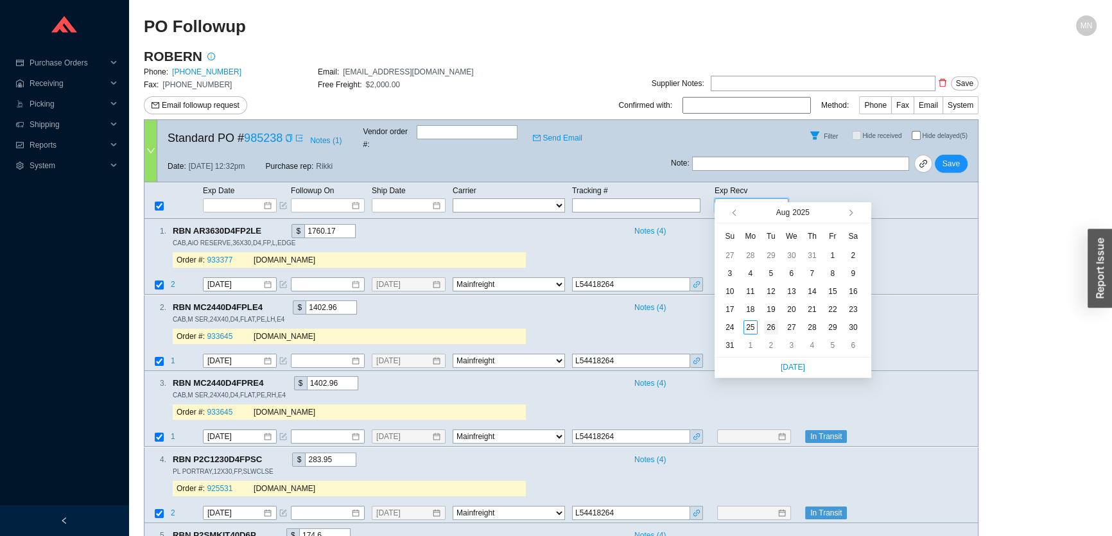
type input "[DATE]"
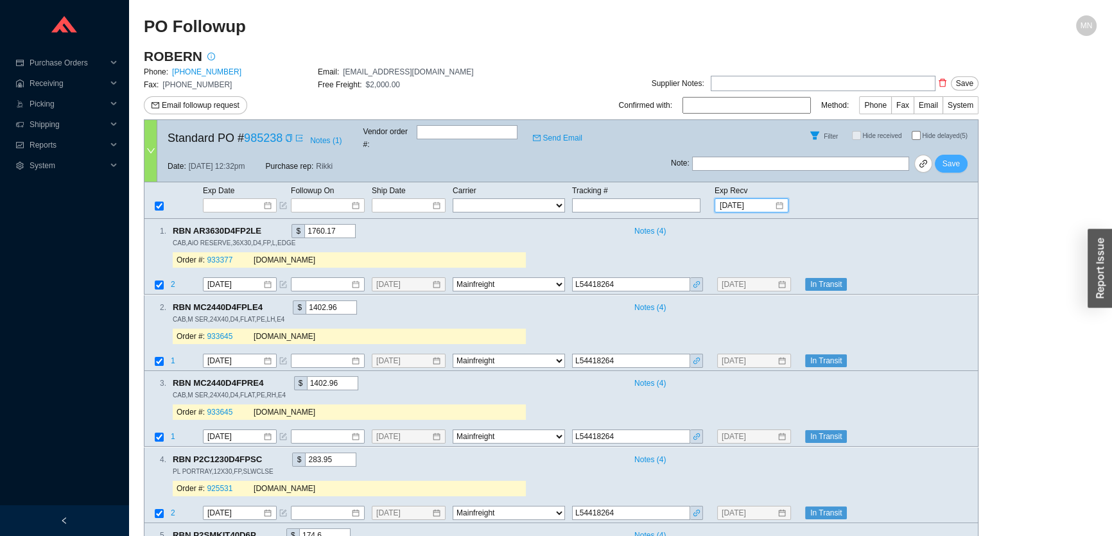
click at [954, 158] on span "Save" at bounding box center [950, 163] width 17 height 13
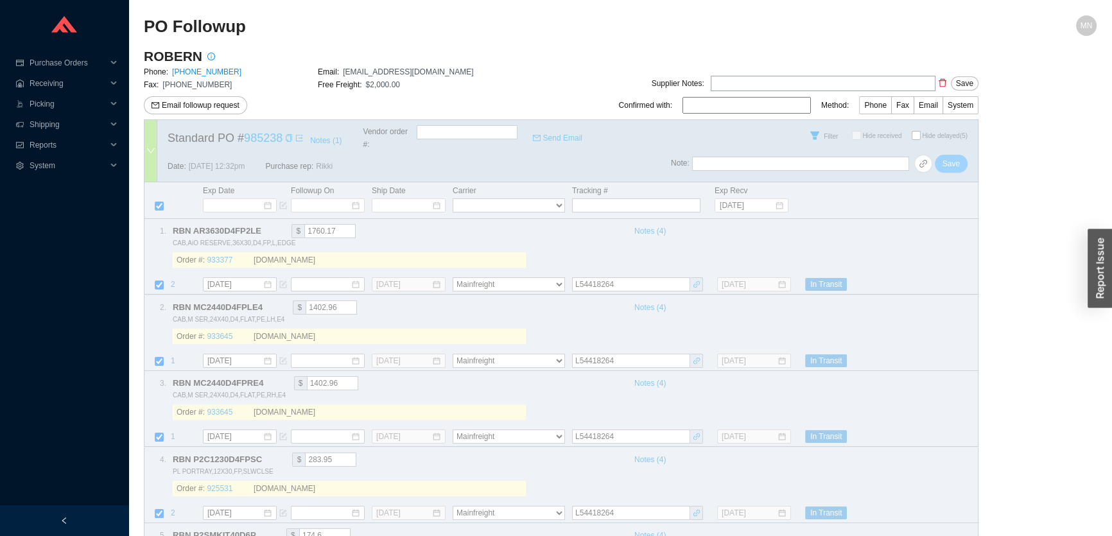
select select "86"
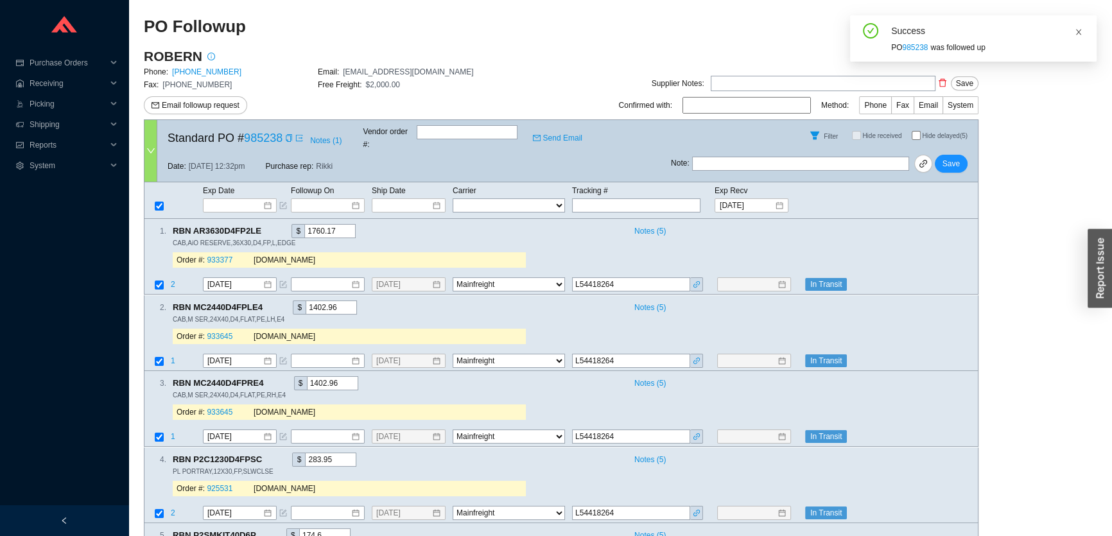
click at [1080, 32] on icon "close" at bounding box center [1078, 32] width 8 height 8
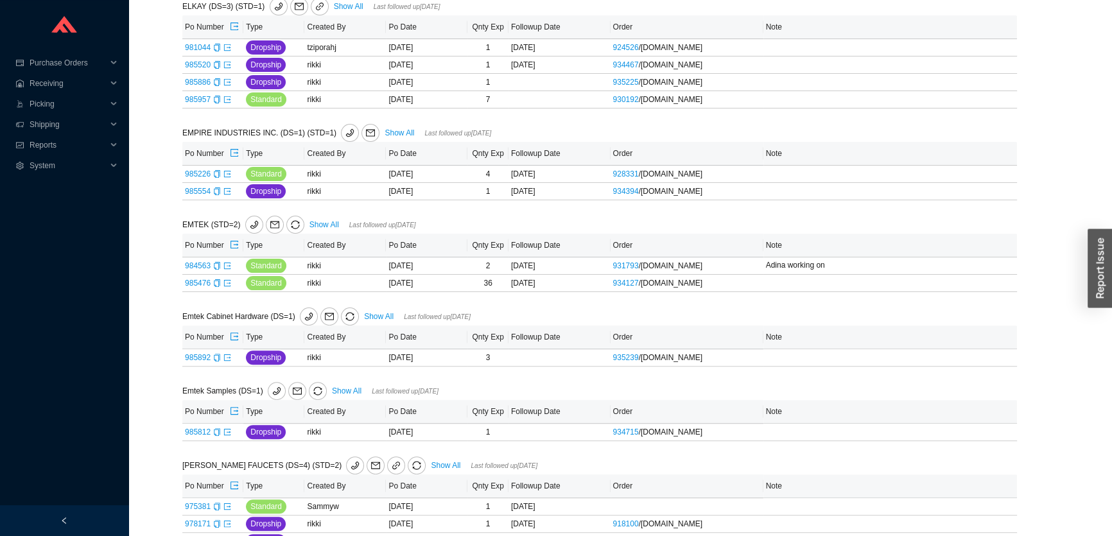
scroll to position [1036, 0]
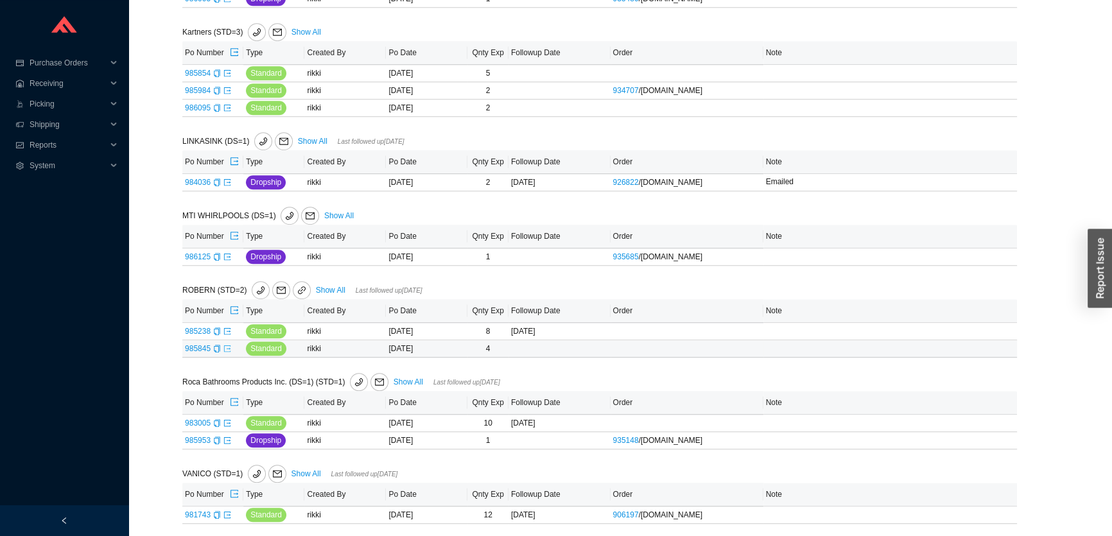
click at [225, 345] on icon "export" at bounding box center [227, 349] width 8 height 8
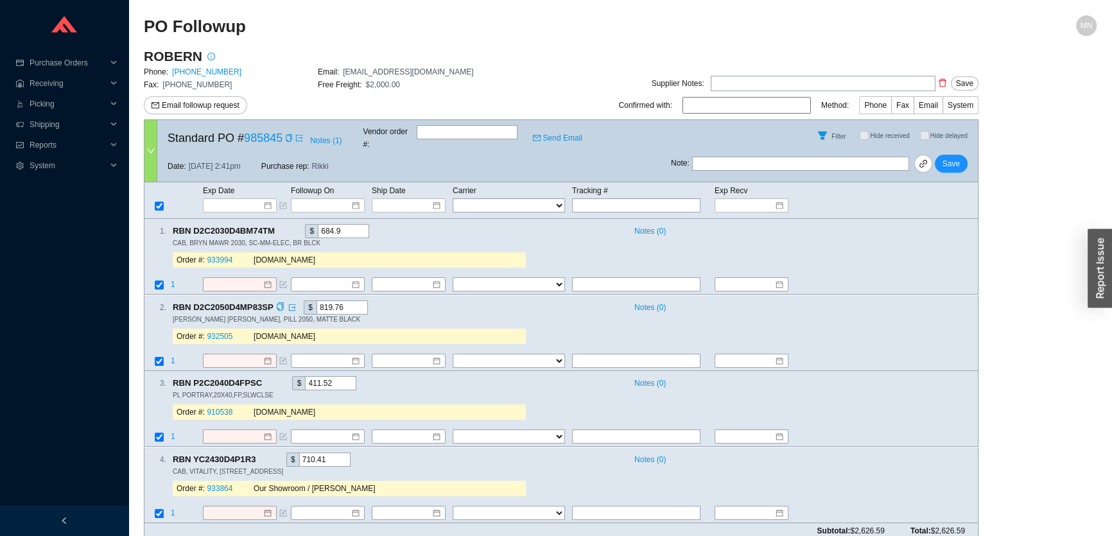
scroll to position [1, 0]
click at [288, 134] on icon "copy" at bounding box center [289, 137] width 8 height 8
click at [250, 198] on input at bounding box center [235, 204] width 55 height 13
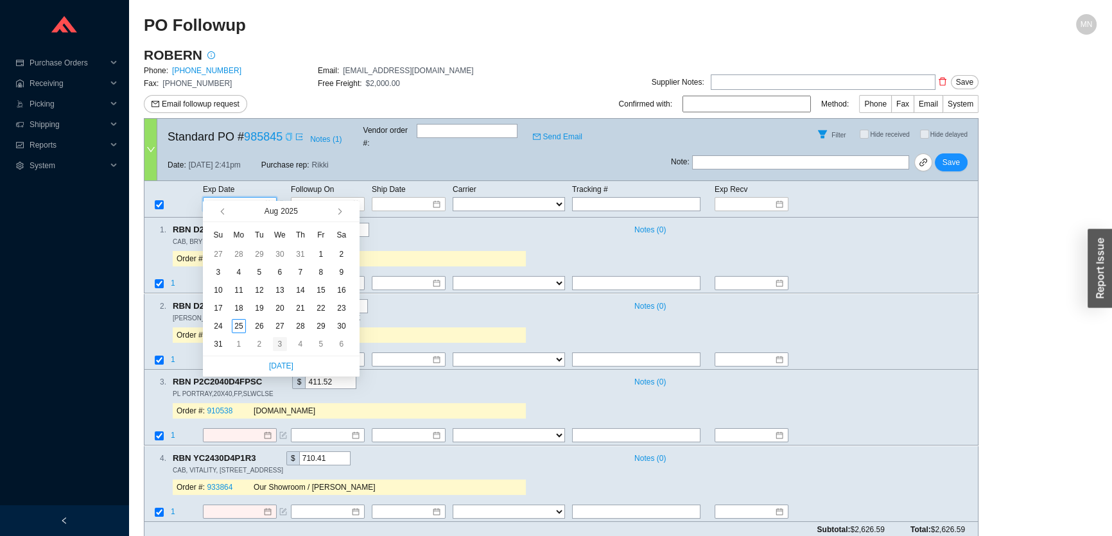
type input "9/3/2025"
type input "9/5/2025"
click at [322, 343] on div "5" at bounding box center [321, 344] width 14 height 14
type input "9/5/2025"
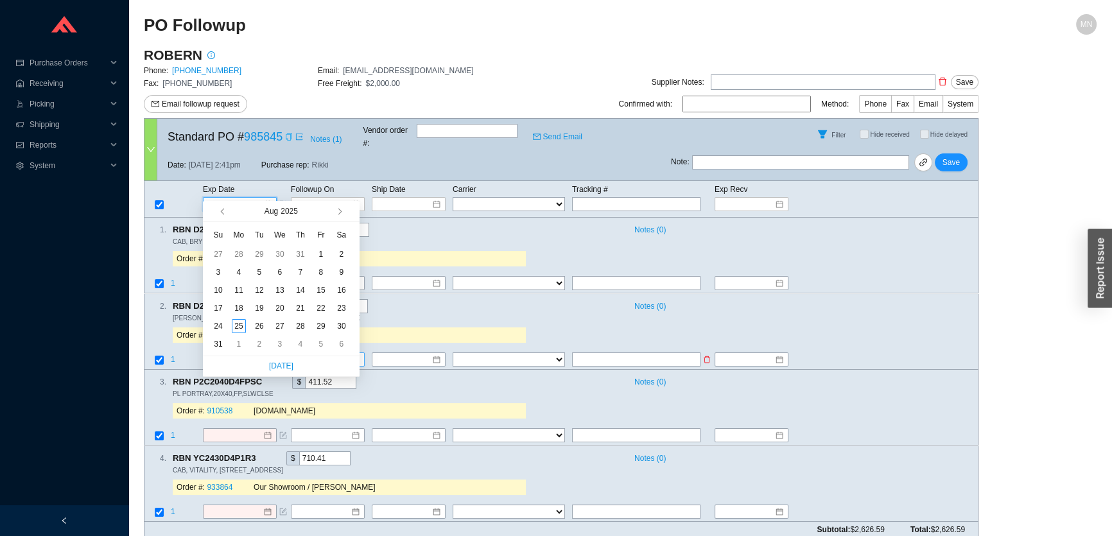
type input "9/5/2025"
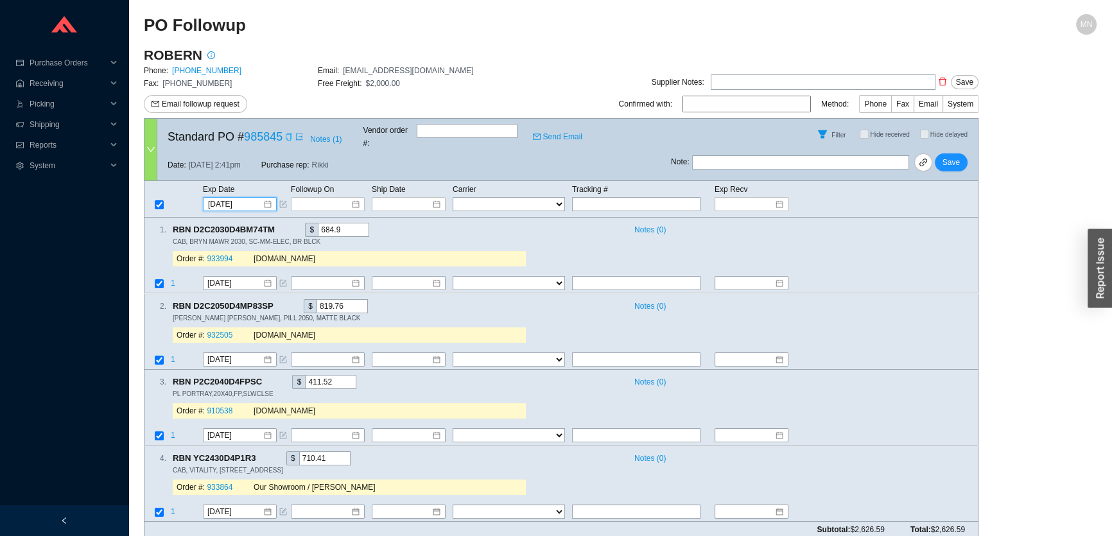
click at [288, 133] on icon "copy" at bounding box center [289, 137] width 8 height 8
click at [958, 156] on span "Save" at bounding box center [950, 162] width 17 height 13
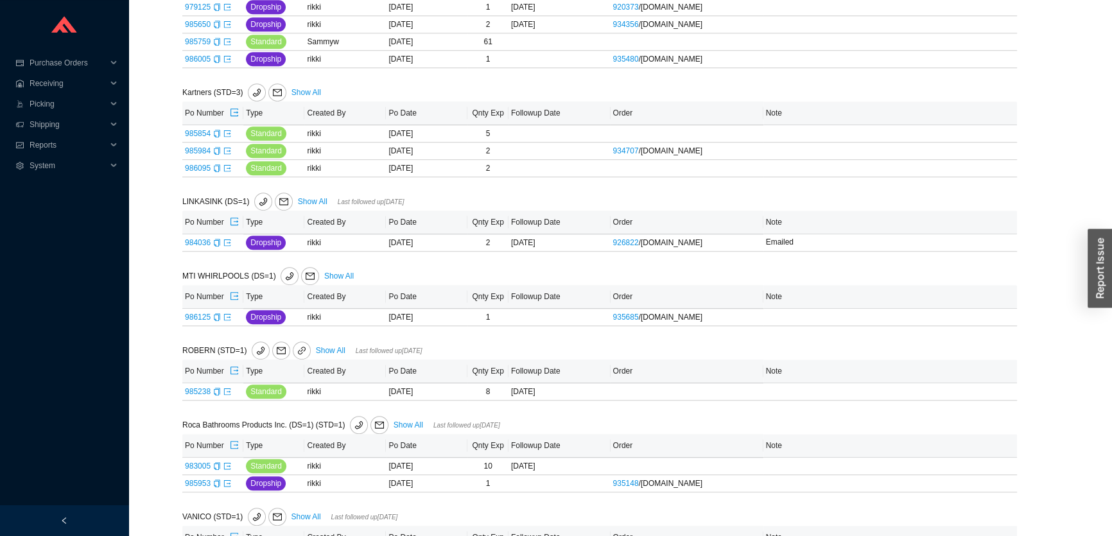
scroll to position [1019, 0]
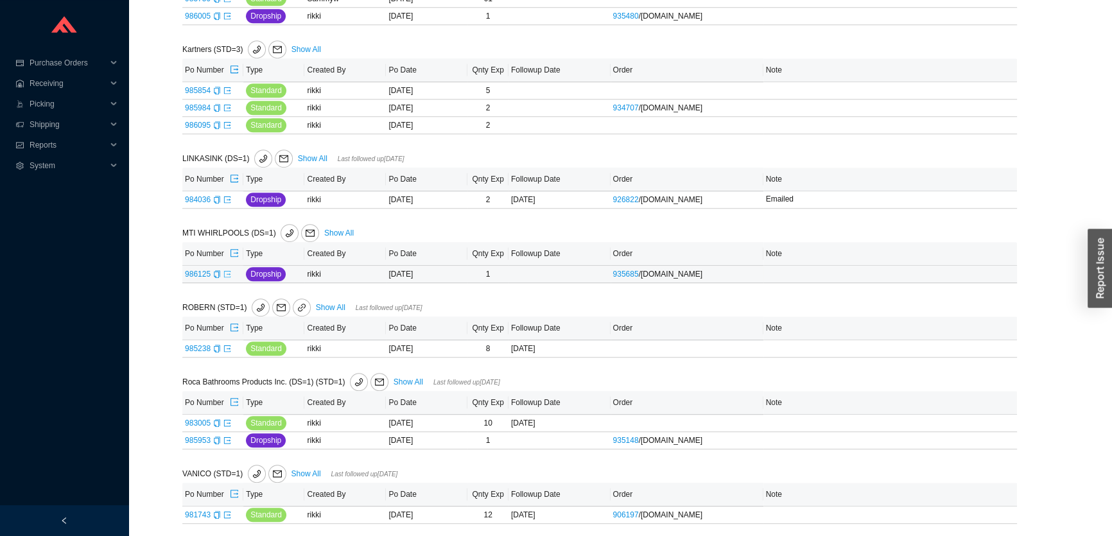
click at [227, 275] on link at bounding box center [227, 274] width 8 height 9
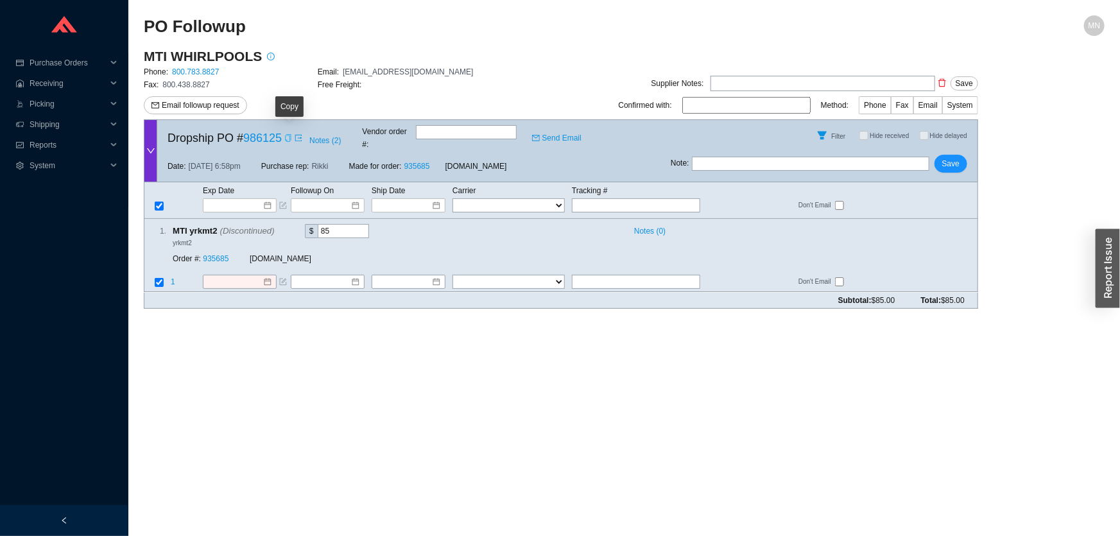
click at [288, 134] on icon "copy" at bounding box center [288, 138] width 8 height 8
click at [208, 255] on link "935685" at bounding box center [216, 259] width 26 height 9
click at [231, 110] on span "Email followup request" at bounding box center [201, 105] width 78 height 13
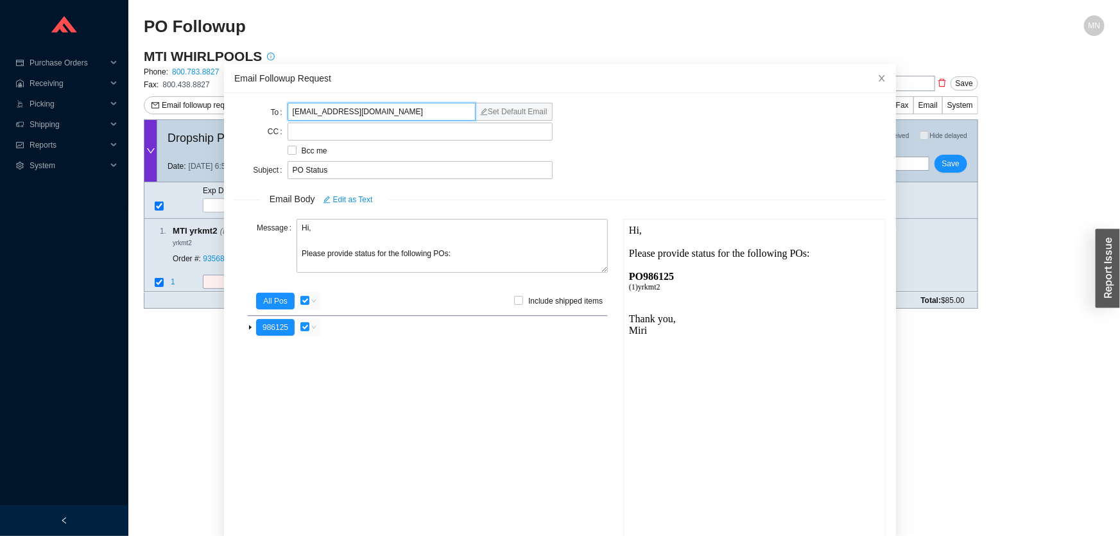
drag, startPoint x: 390, startPoint y: 112, endPoint x: 261, endPoint y: 112, distance: 129.7
click at [261, 112] on div "To [EMAIL_ADDRESS][DOMAIN_NAME] Set Default Email" at bounding box center [393, 112] width 318 height 18
type input "[EMAIL_ADDRESS][DOMAIN_NAME]"
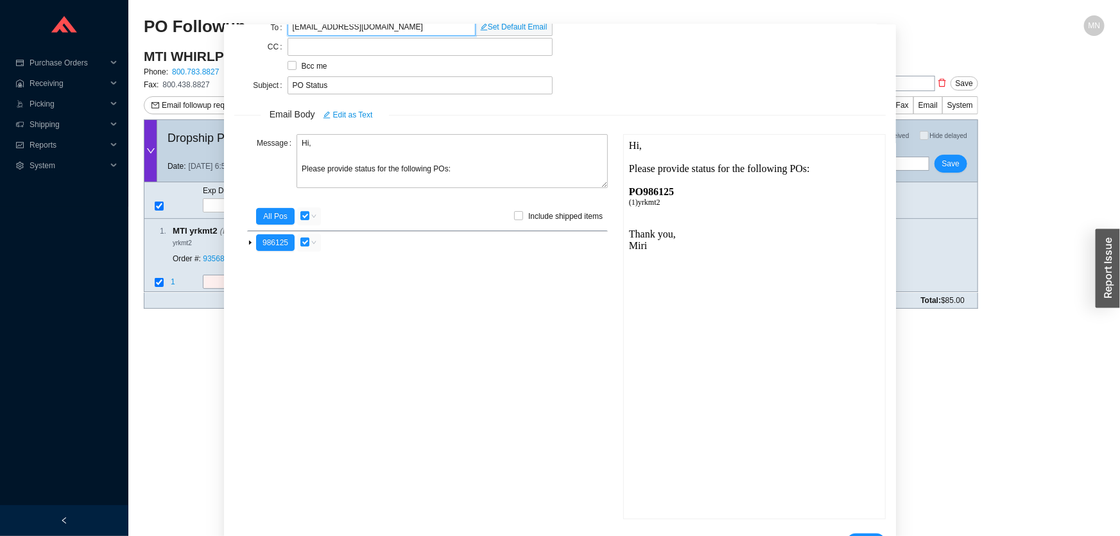
scroll to position [79, 0]
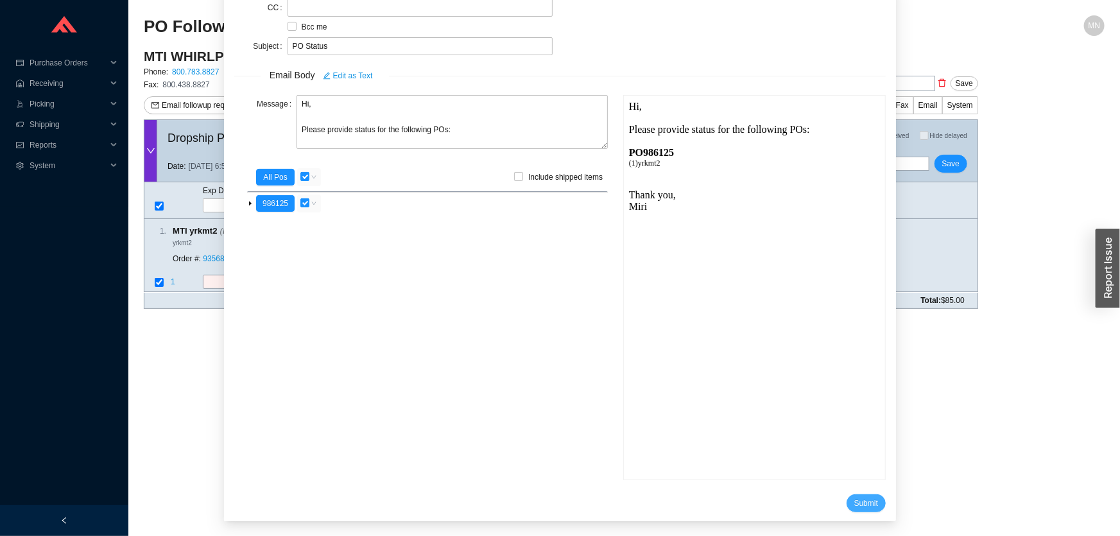
click at [854, 497] on span "Submit" at bounding box center [866, 503] width 24 height 13
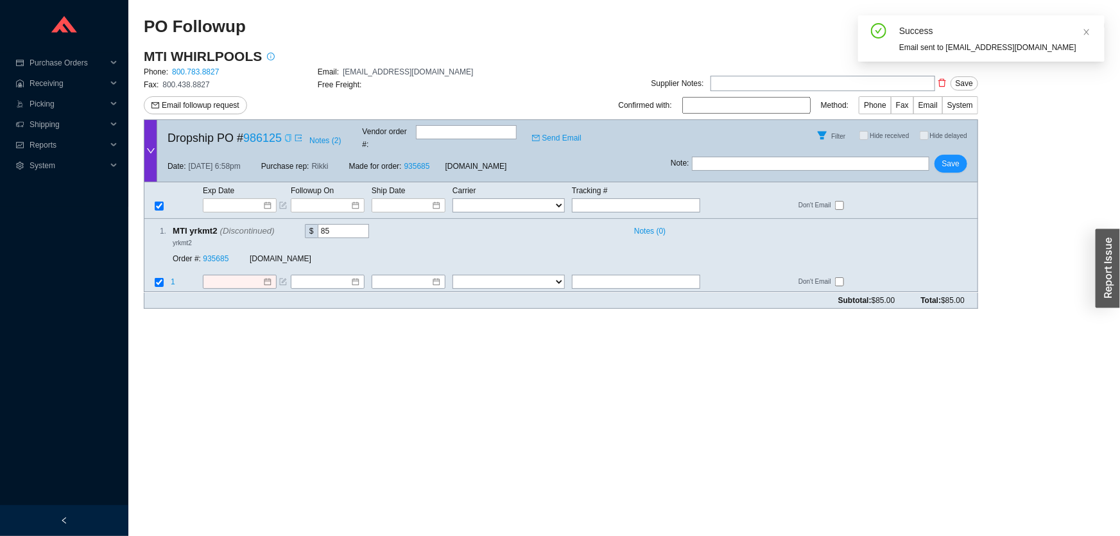
scroll to position [15, 0]
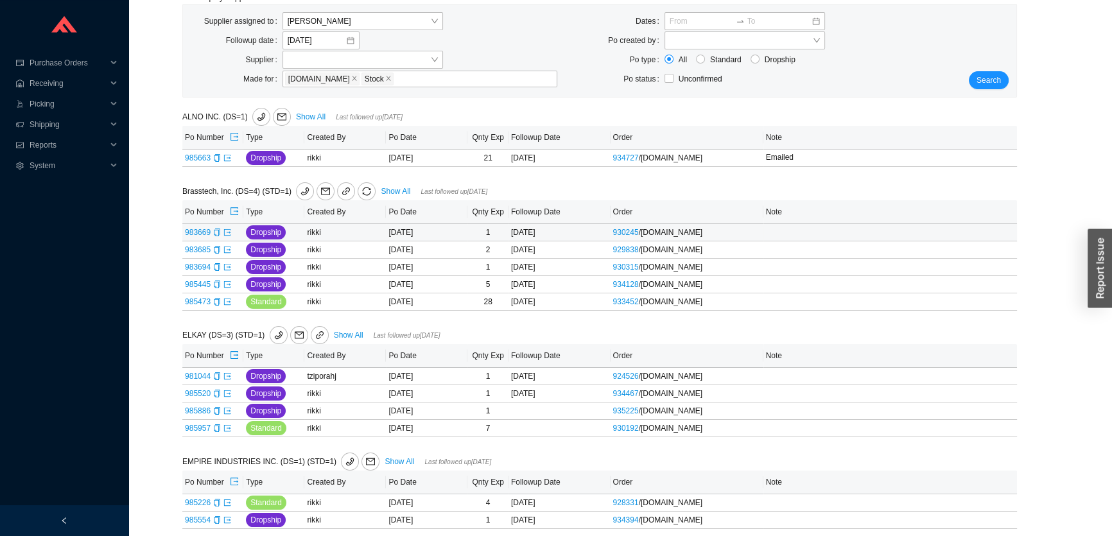
scroll to position [116, 0]
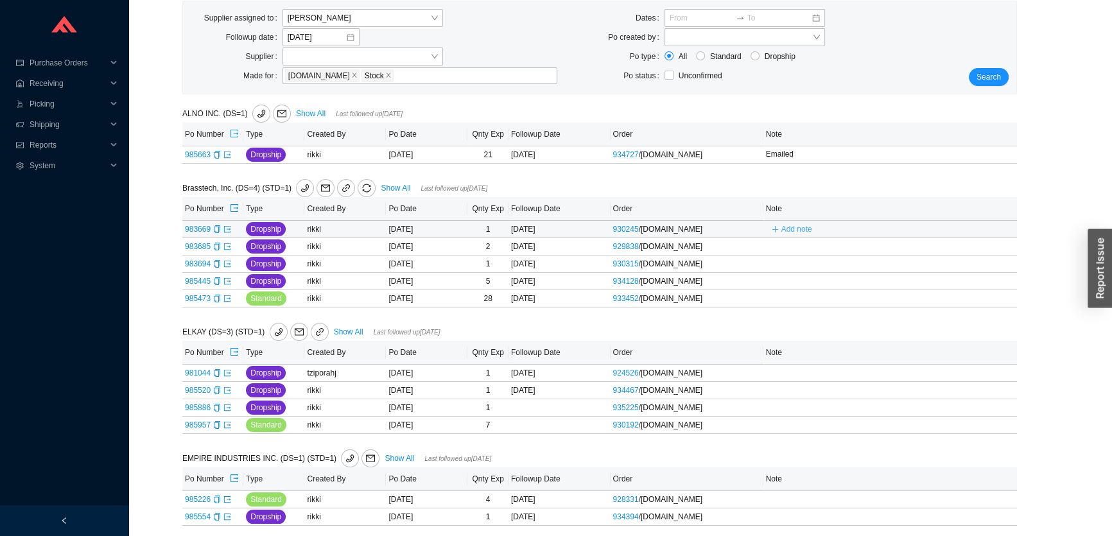
click at [802, 226] on span "Add note" at bounding box center [796, 229] width 31 height 13
type input "Emailed all"
click at [950, 245] on span "Save" at bounding box center [953, 247] width 17 height 13
click at [350, 327] on link "Show All" at bounding box center [349, 331] width 30 height 9
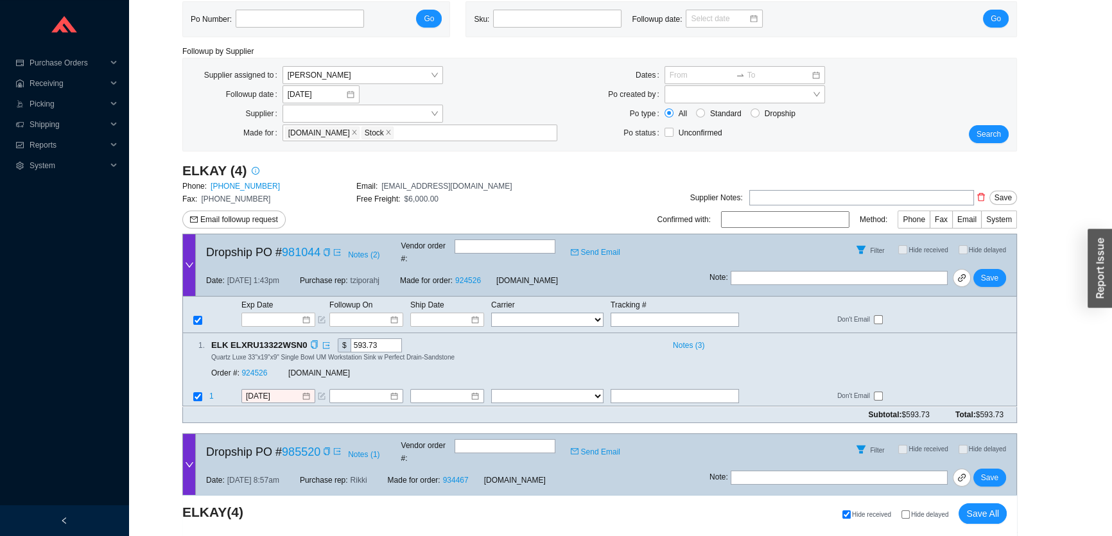
scroll to position [58, 0]
click at [328, 252] on icon "copy" at bounding box center [327, 254] width 8 height 8
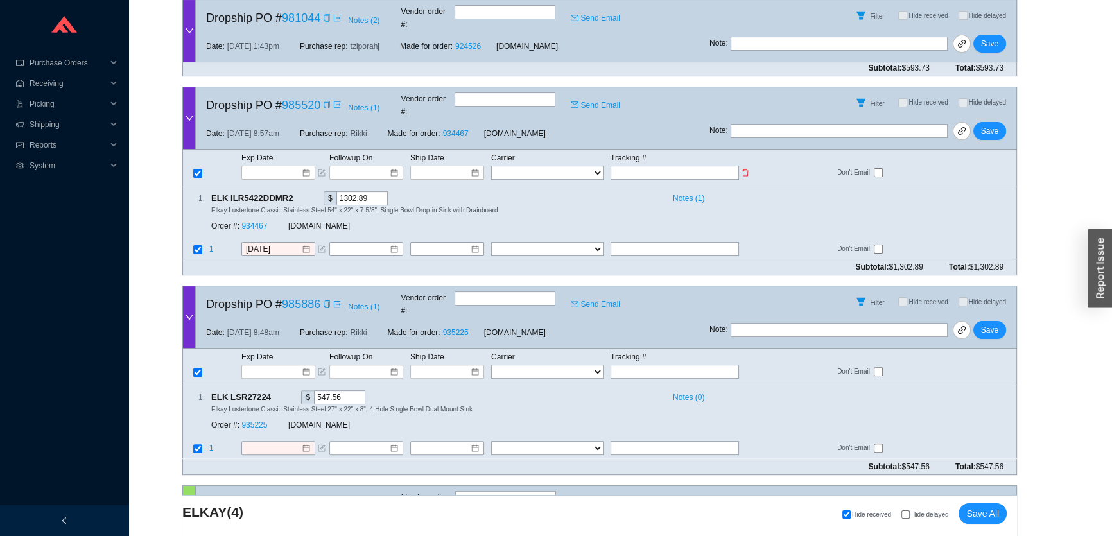
scroll to position [408, 0]
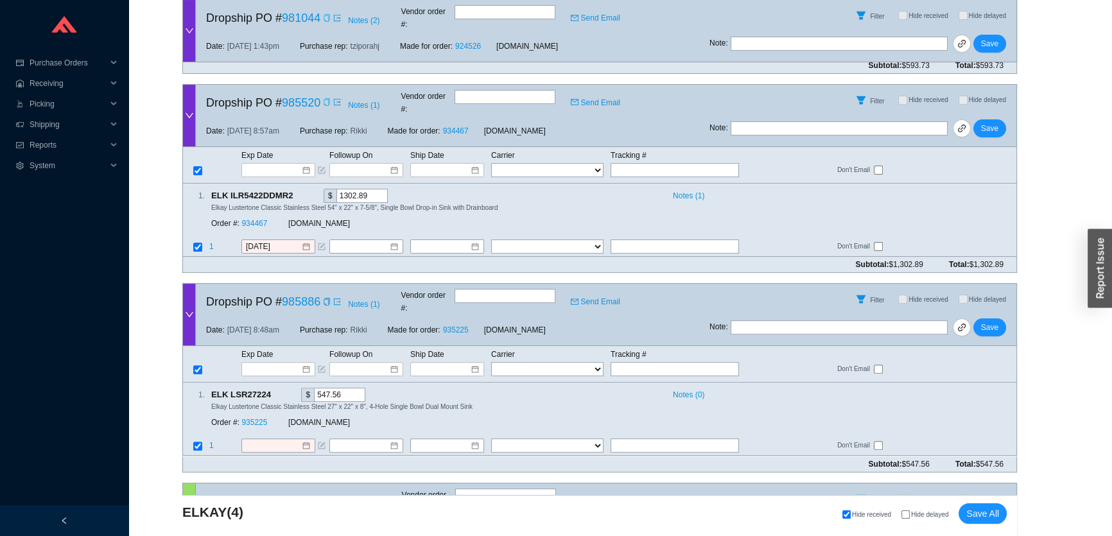
click at [329, 98] on icon "copy" at bounding box center [327, 102] width 8 height 8
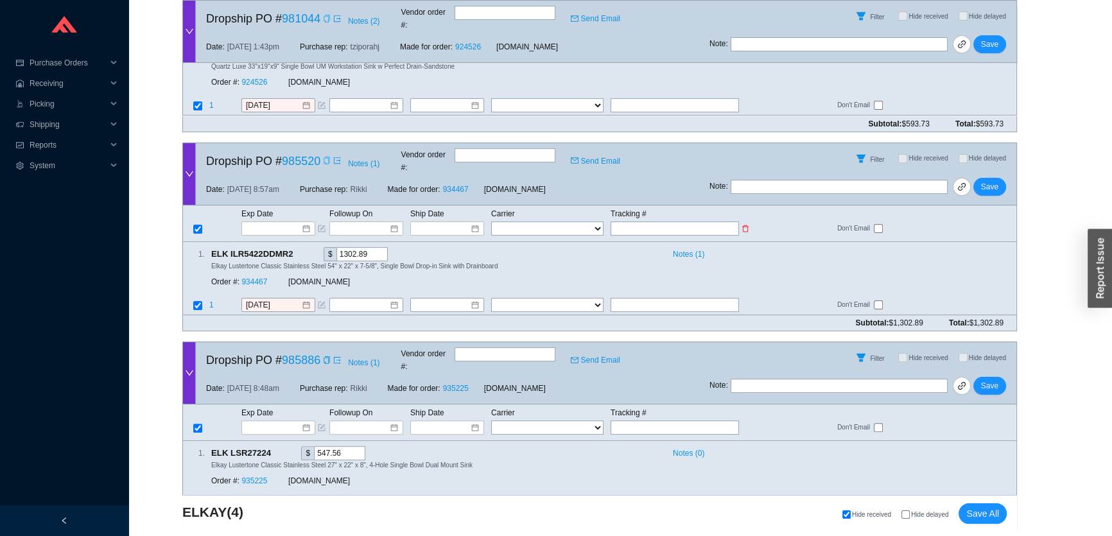
click at [623, 221] on input "text" at bounding box center [674, 228] width 128 height 14
paste input "392315018892"
type input "392315018892"
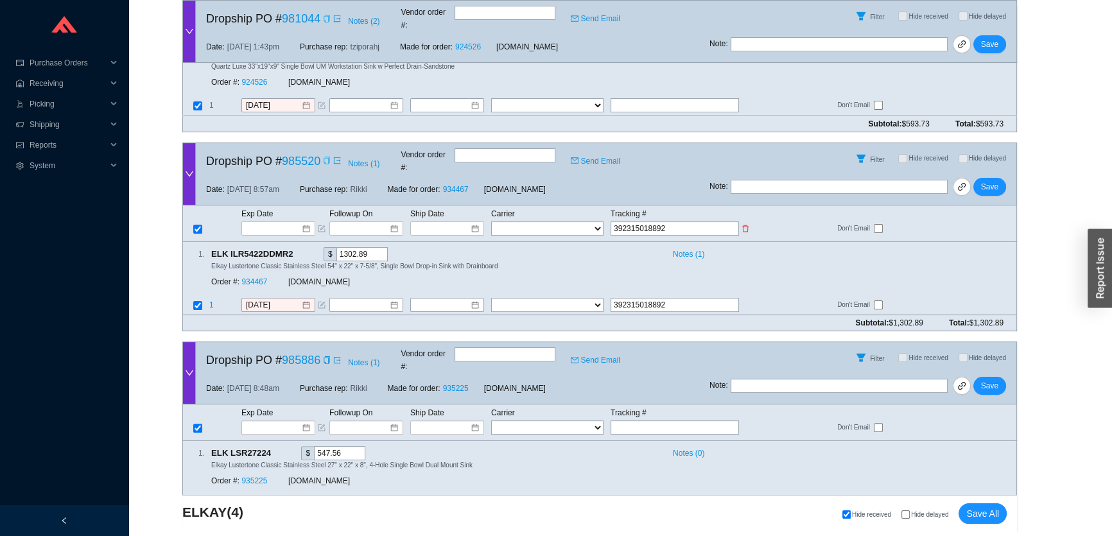
click at [563, 221] on select "FedEx UPS ---------------- 2 Day Transportation INC A&B Freight A. Duie Pyle AA…" at bounding box center [547, 228] width 112 height 14
select select "1"
click at [447, 222] on input at bounding box center [442, 228] width 55 height 13
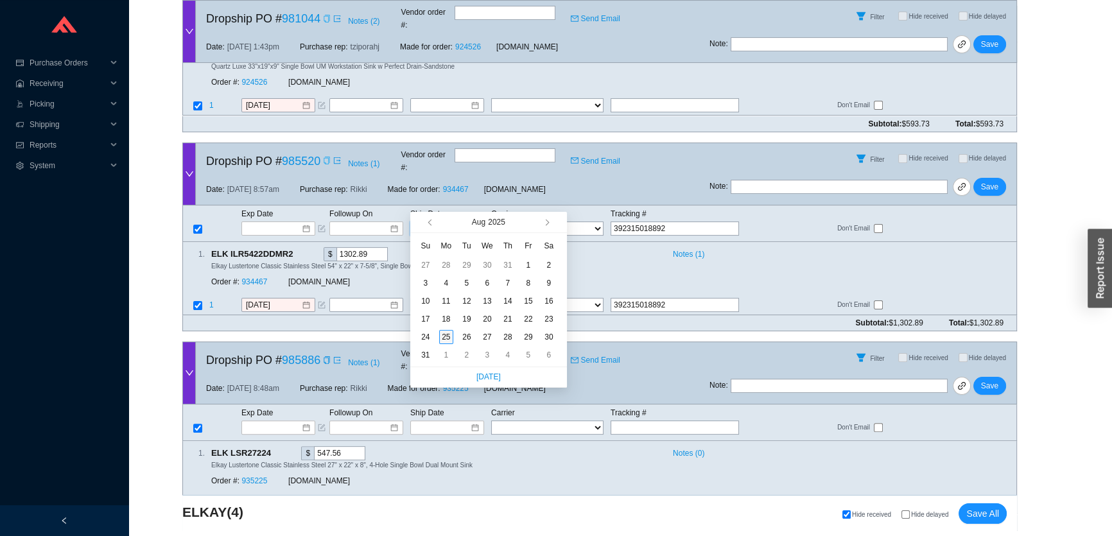
type input "8/25/2025"
click at [447, 334] on div "25" at bounding box center [446, 337] width 14 height 14
type input "[DATE]"
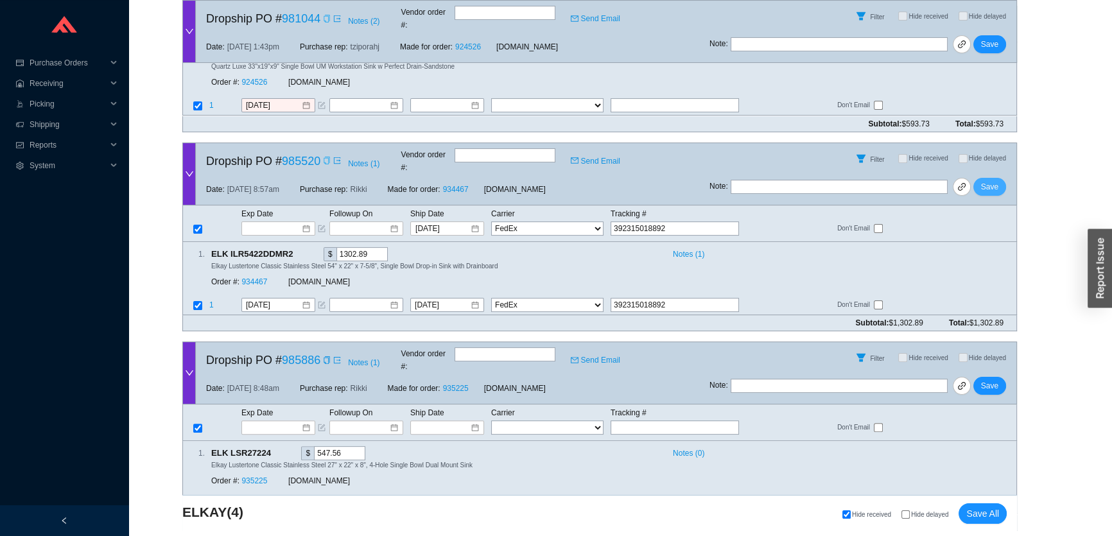
click at [996, 180] on span "Save" at bounding box center [989, 186] width 17 height 13
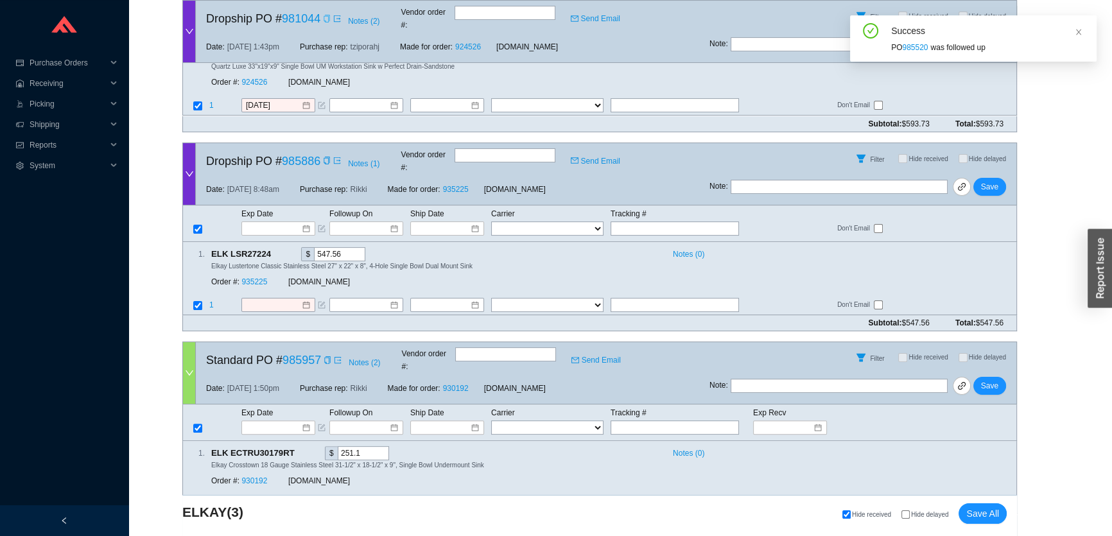
scroll to position [408, 0]
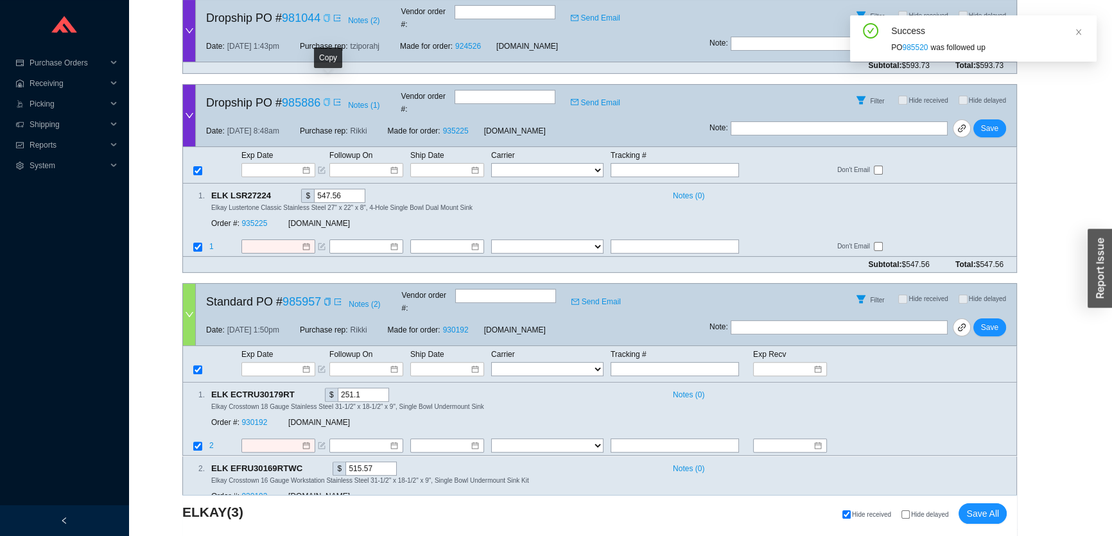
click at [329, 98] on icon "copy" at bounding box center [327, 102] width 6 height 8
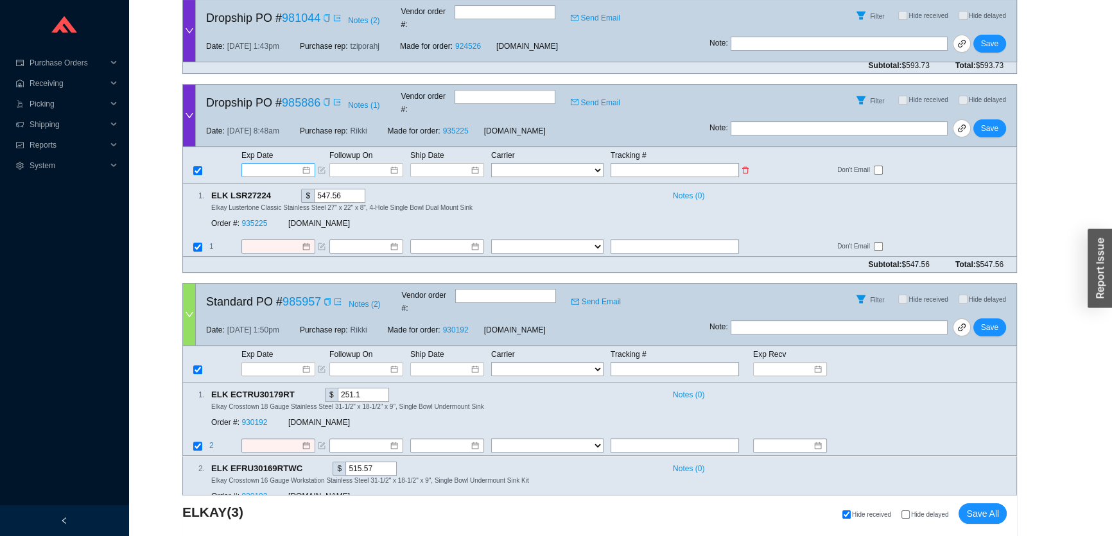
click at [270, 164] on input at bounding box center [273, 170] width 55 height 13
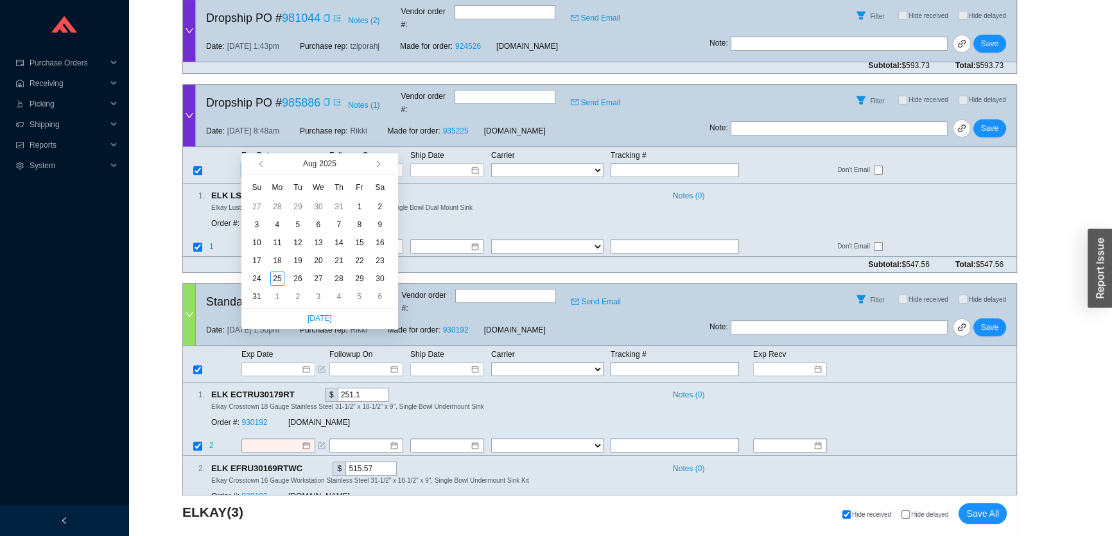
type input "8/2/2025"
click at [377, 165] on span "button" at bounding box center [377, 164] width 6 height 6
type input "9/15/2025"
click at [284, 241] on div "15" at bounding box center [277, 243] width 14 height 14
type input "9/15/2025"
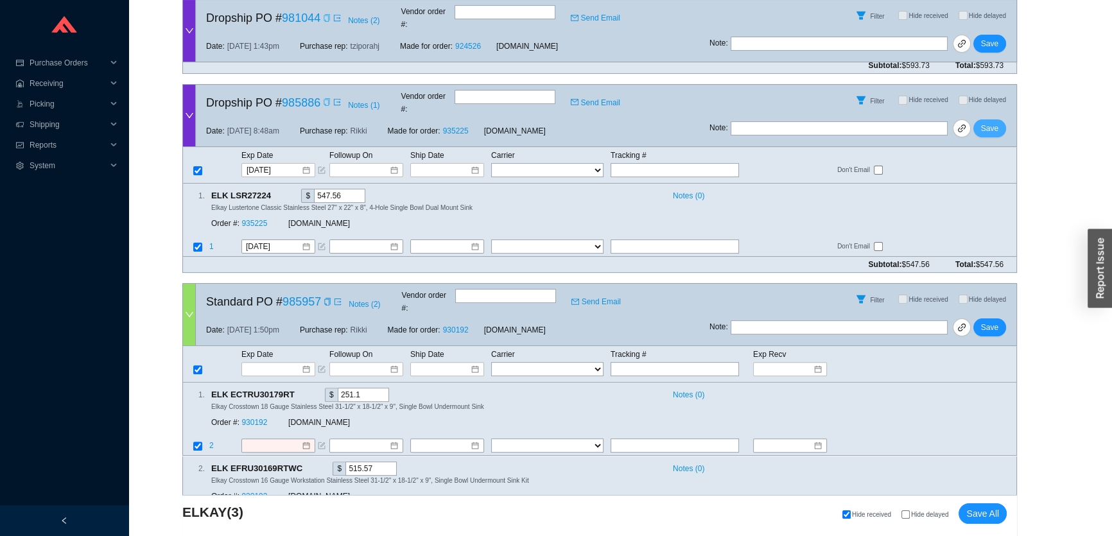
click at [995, 122] on span "Save" at bounding box center [989, 128] width 17 height 13
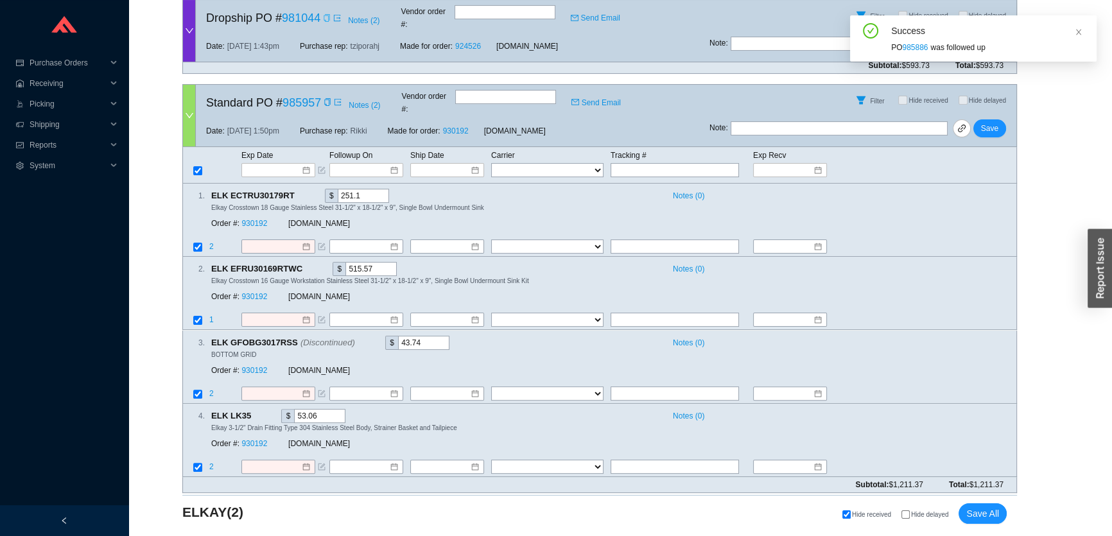
scroll to position [392, 0]
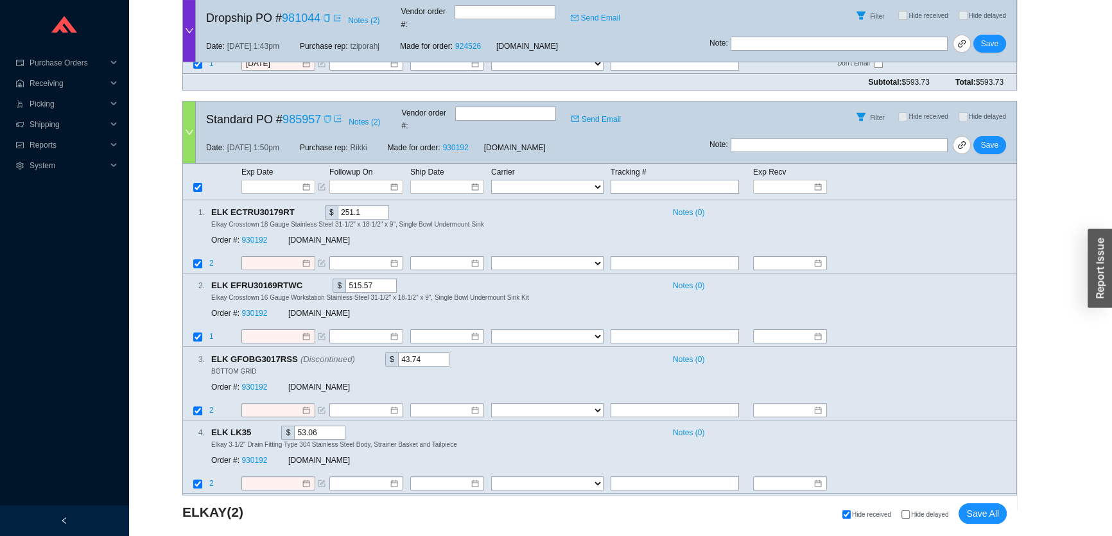
click at [328, 115] on icon "copy" at bounding box center [328, 119] width 8 height 8
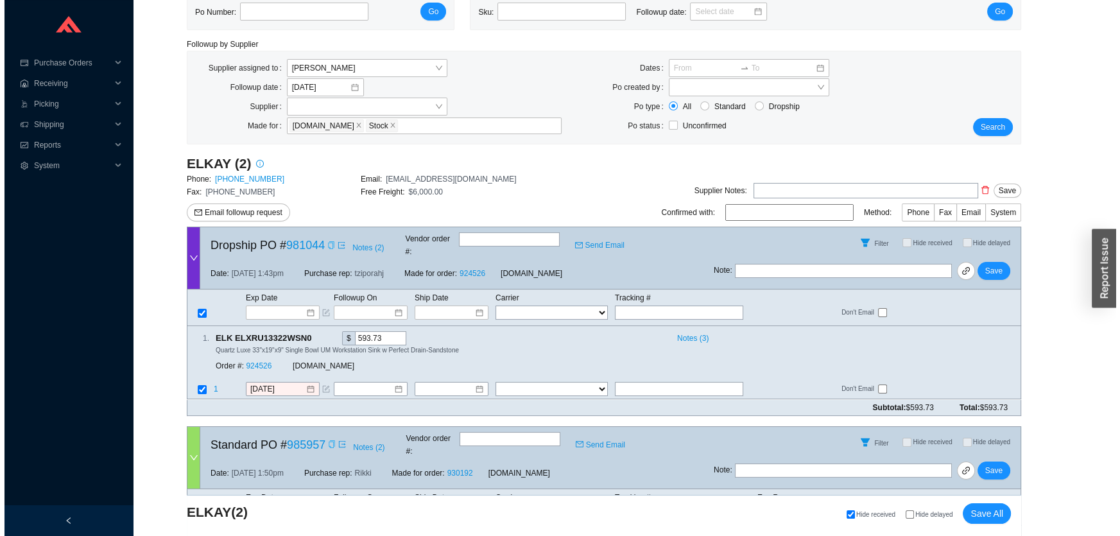
scroll to position [0, 0]
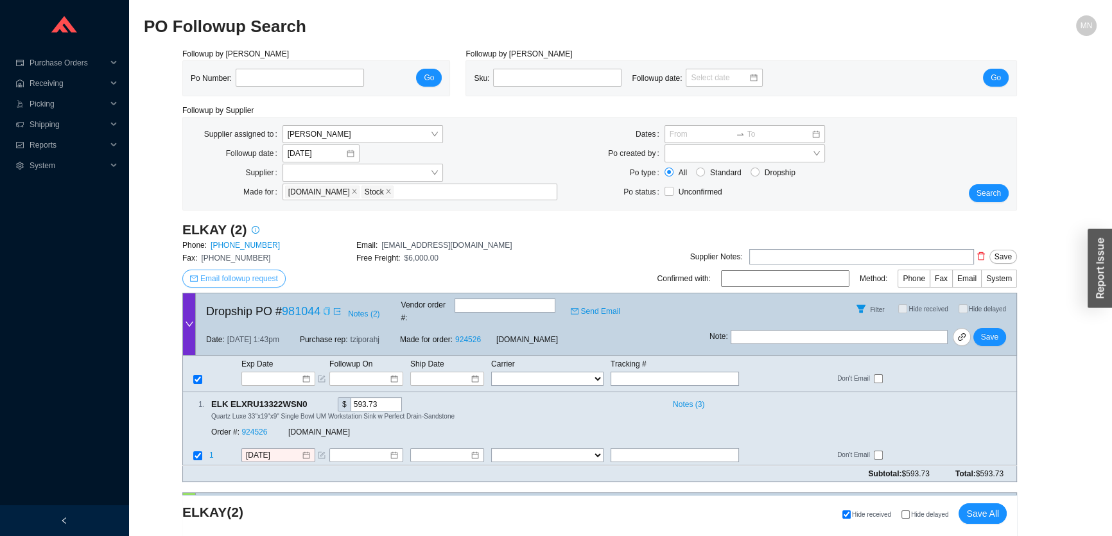
click at [227, 277] on span "Email followup request" at bounding box center [239, 278] width 78 height 13
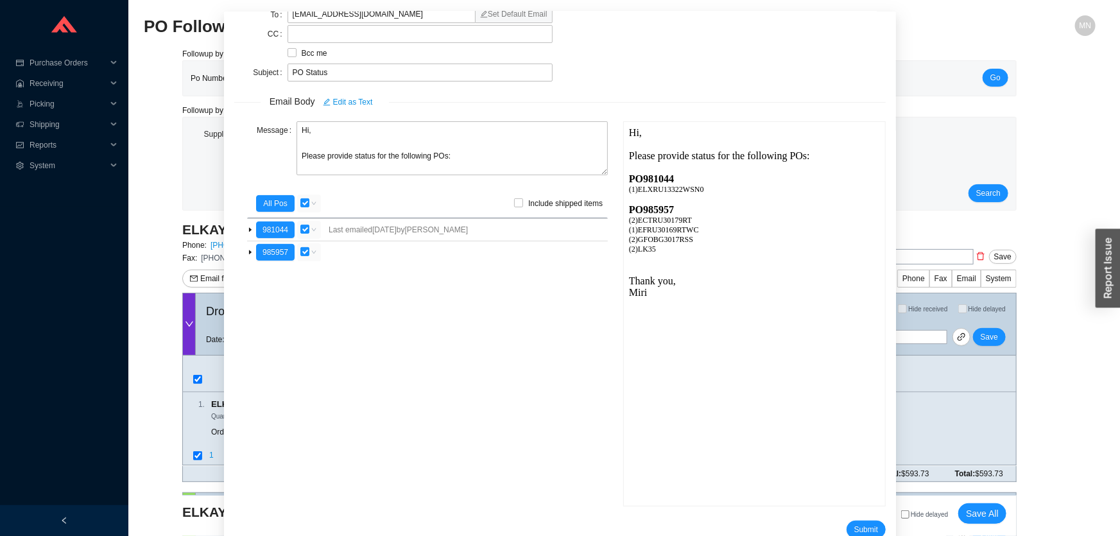
scroll to position [79, 0]
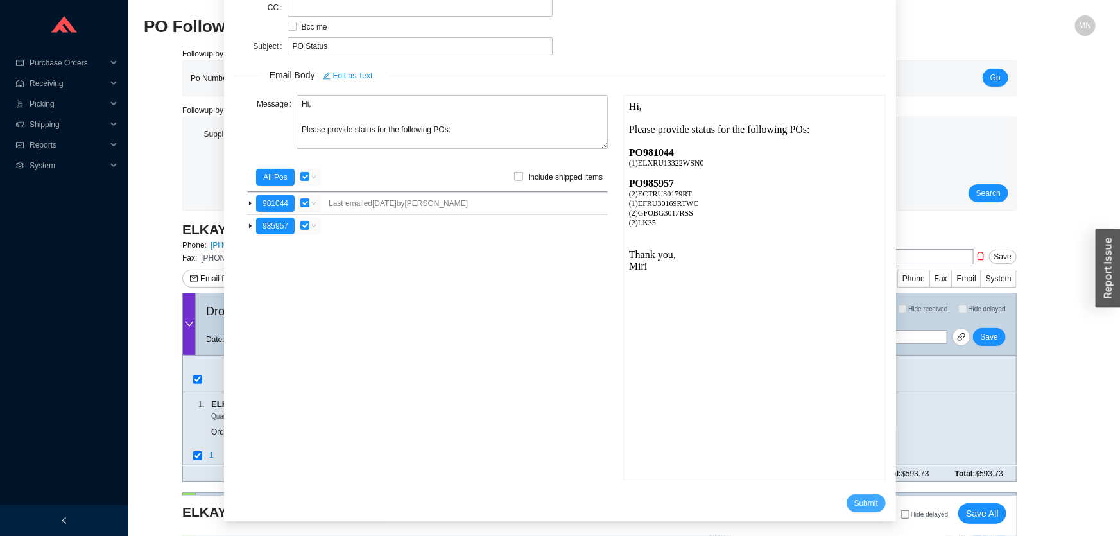
click at [854, 501] on span "Submit" at bounding box center [866, 503] width 24 height 13
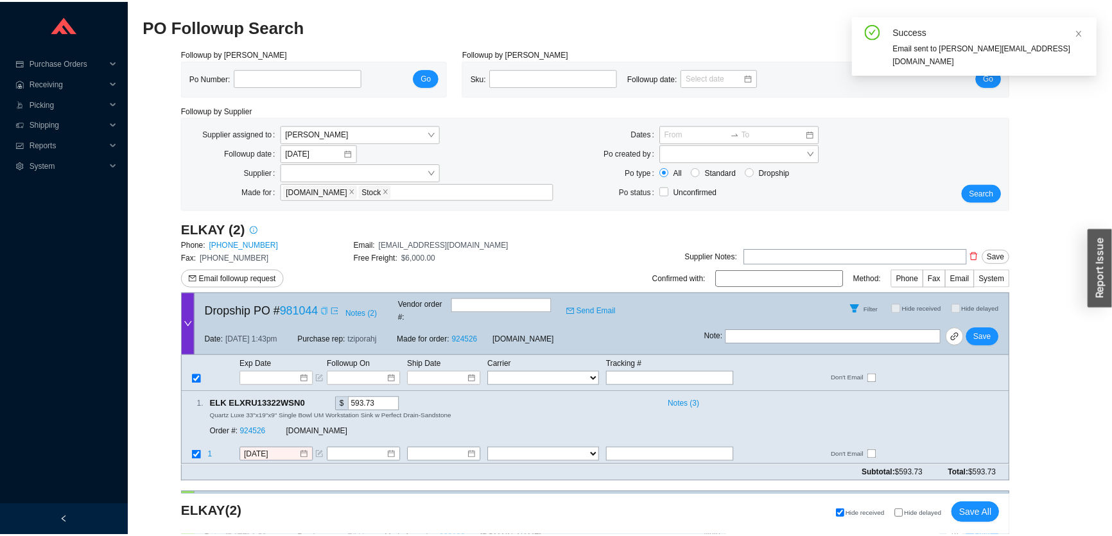
scroll to position [15, 0]
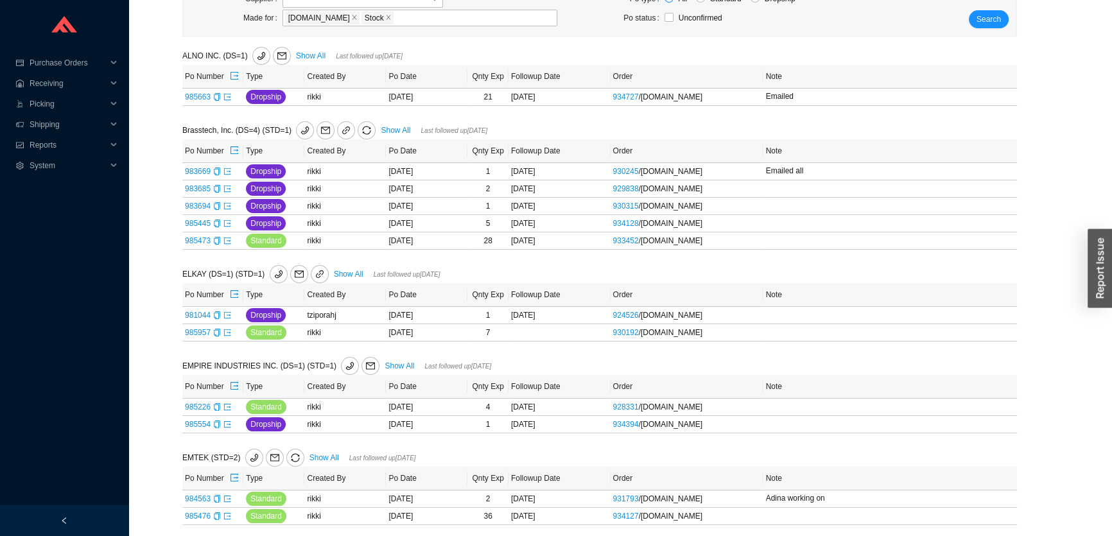
scroll to position [175, 0]
click at [784, 314] on span "Add note" at bounding box center [796, 314] width 31 height 13
type input "Emailed all"
click at [958, 331] on span "Save" at bounding box center [953, 332] width 17 height 13
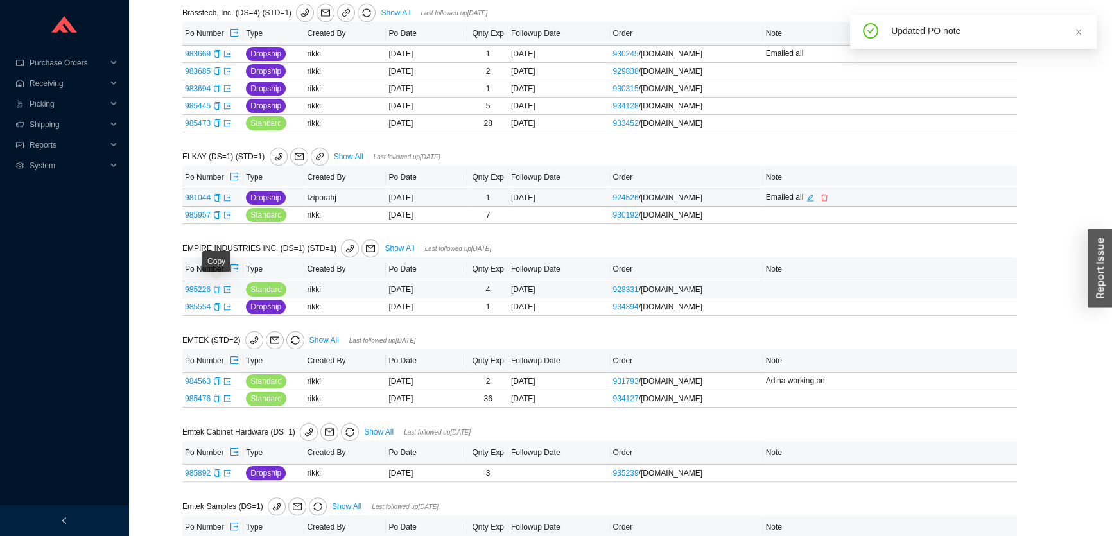
click at [218, 287] on icon "copy" at bounding box center [217, 290] width 8 height 8
click at [227, 290] on icon "export" at bounding box center [227, 290] width 8 height 8
click at [213, 306] on icon "copy" at bounding box center [217, 307] width 8 height 8
click at [230, 304] on icon "export" at bounding box center [227, 307] width 8 height 8
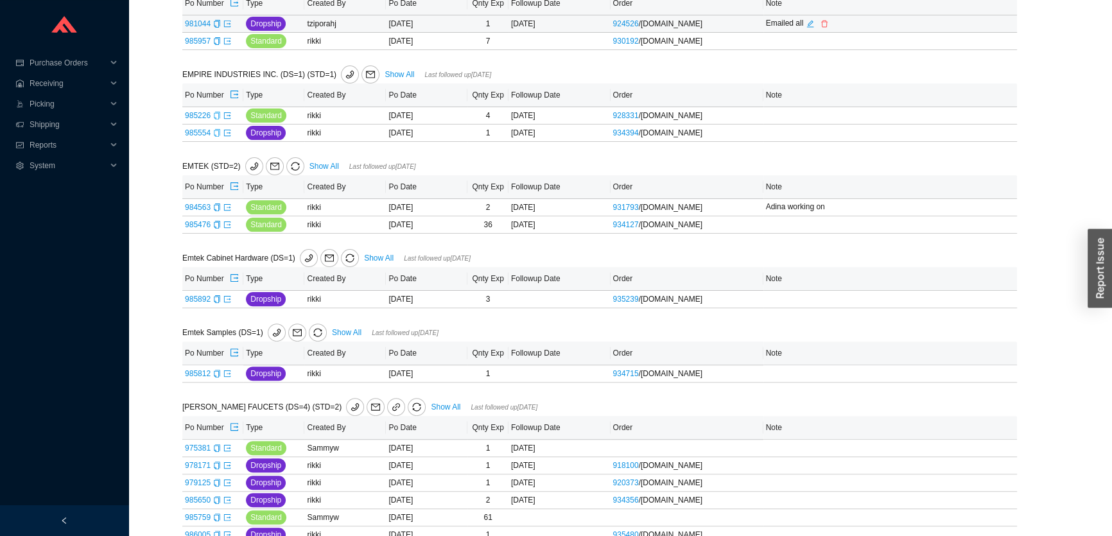
scroll to position [467, 0]
click at [229, 223] on icon "export" at bounding box center [227, 223] width 6 height 6
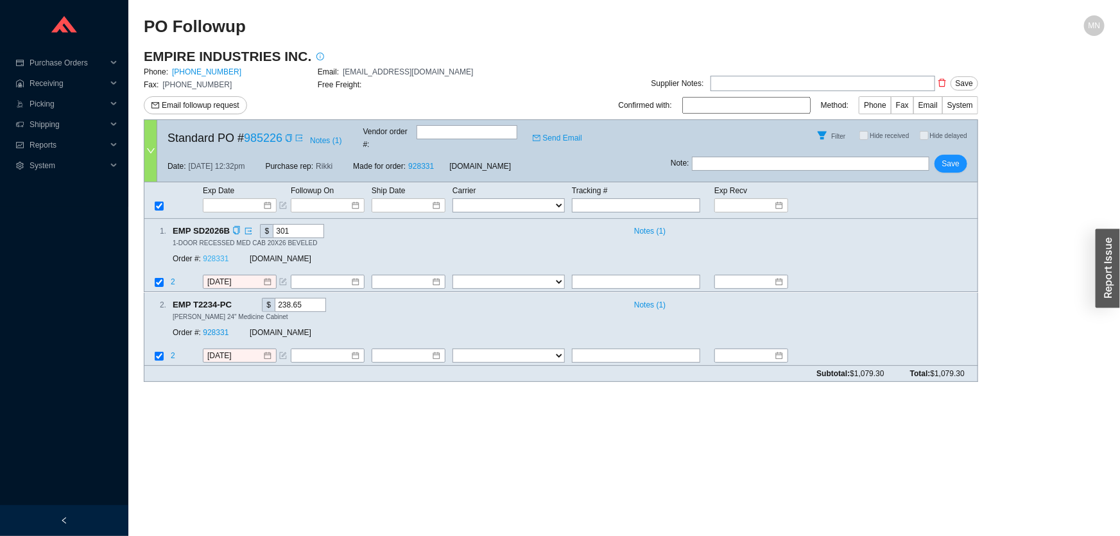
click at [212, 255] on link "928331" at bounding box center [216, 259] width 26 height 9
click at [241, 199] on input at bounding box center [235, 205] width 55 height 13
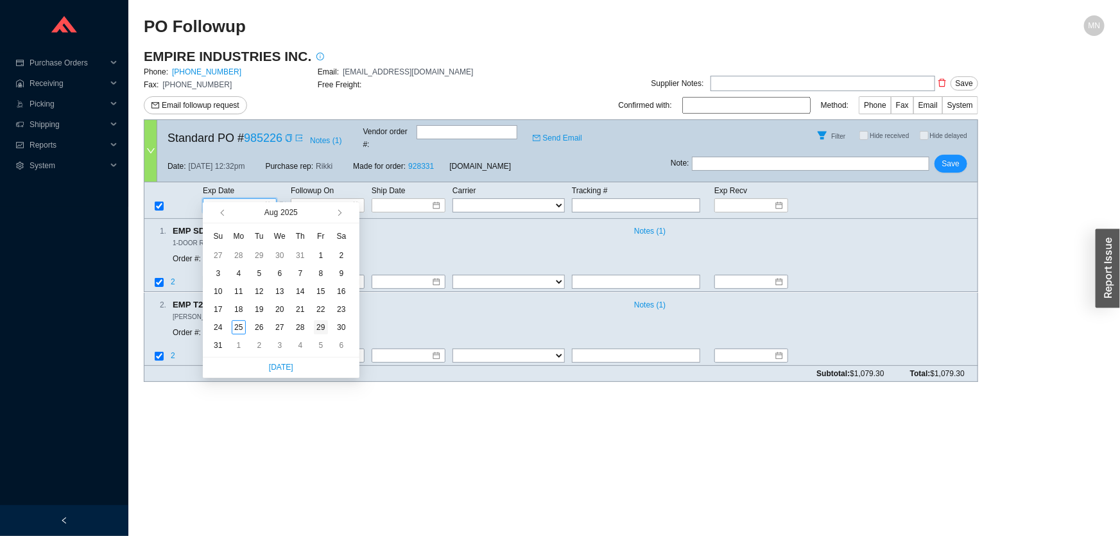
type input "[DATE]"
click at [315, 327] on div "29" at bounding box center [321, 327] width 14 height 14
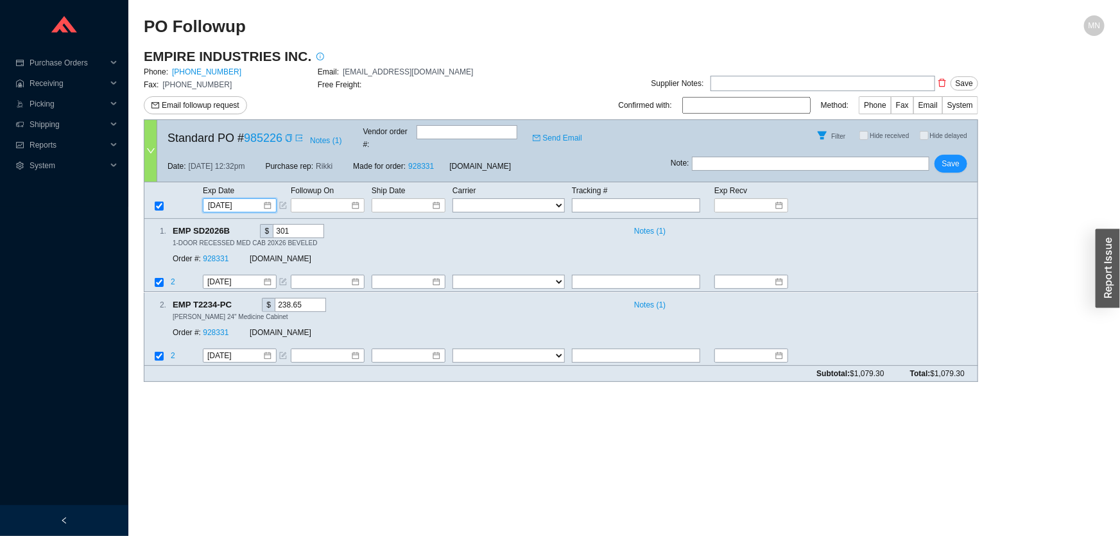
type input "[DATE]"
click at [953, 157] on span "Save" at bounding box center [950, 163] width 17 height 13
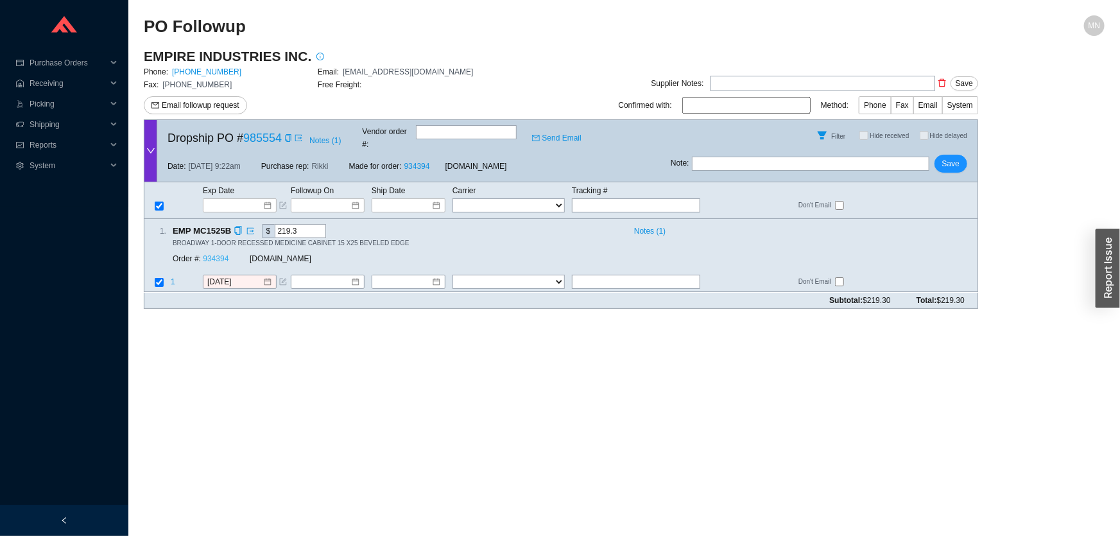
click at [220, 255] on link "934394" at bounding box center [216, 259] width 26 height 9
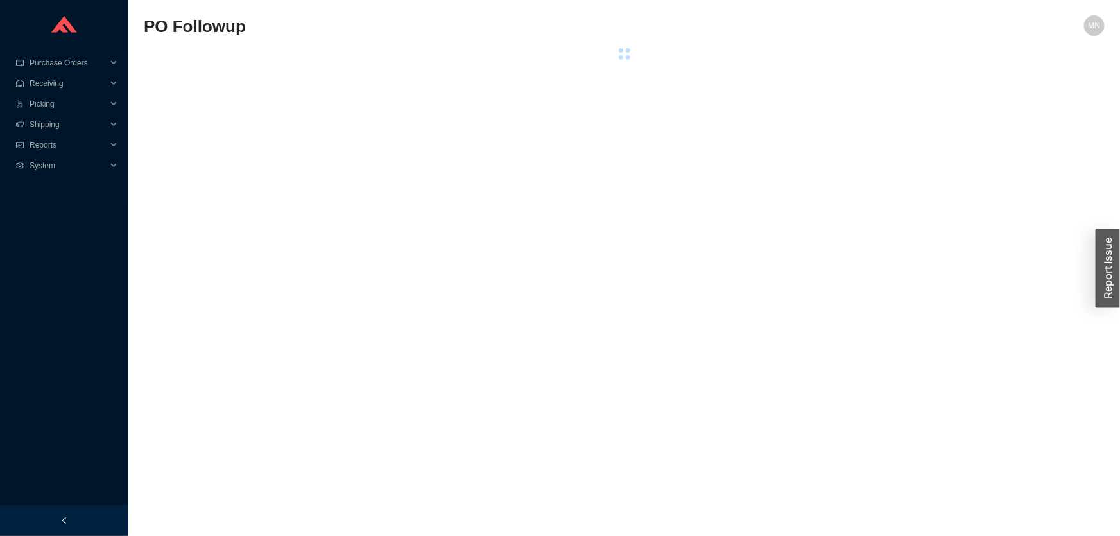
select select "2"
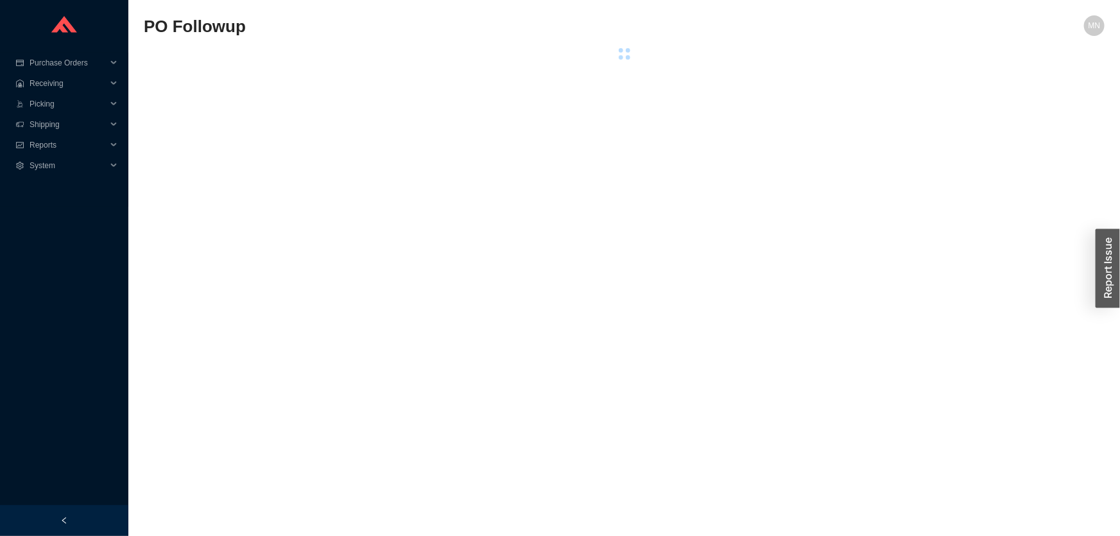
select select "2"
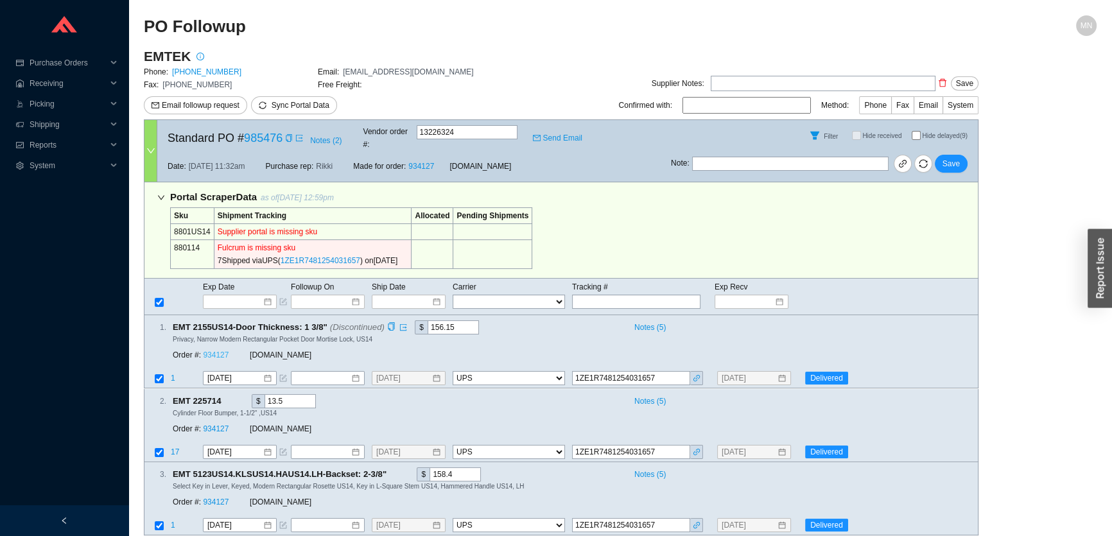
click at [220, 351] on link "934127" at bounding box center [216, 355] width 26 height 9
click at [727, 295] on input at bounding box center [747, 301] width 55 height 13
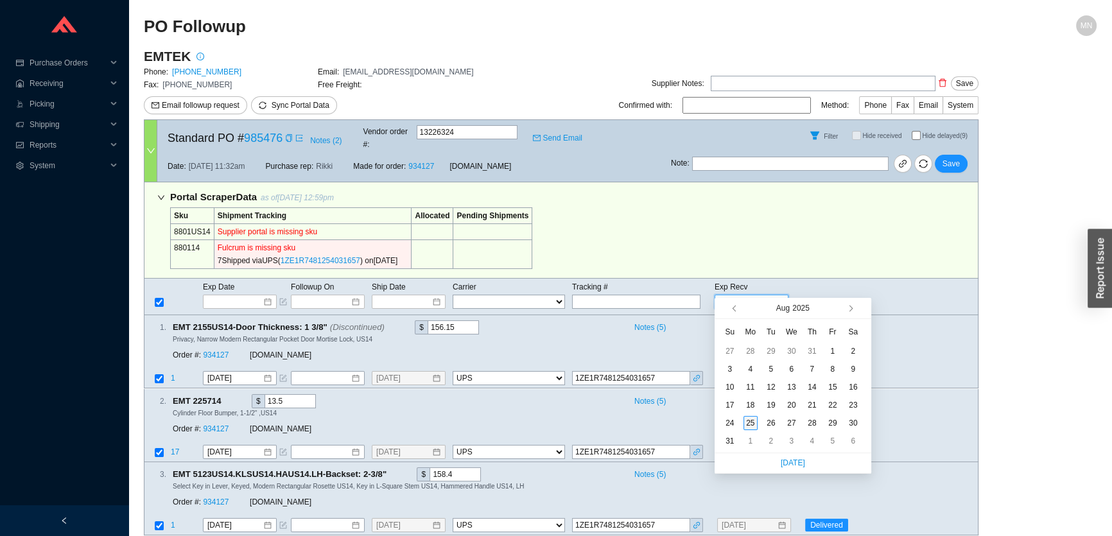
type input "[DATE]"
click at [749, 423] on div "25" at bounding box center [750, 423] width 14 height 14
type input "[DATE]"
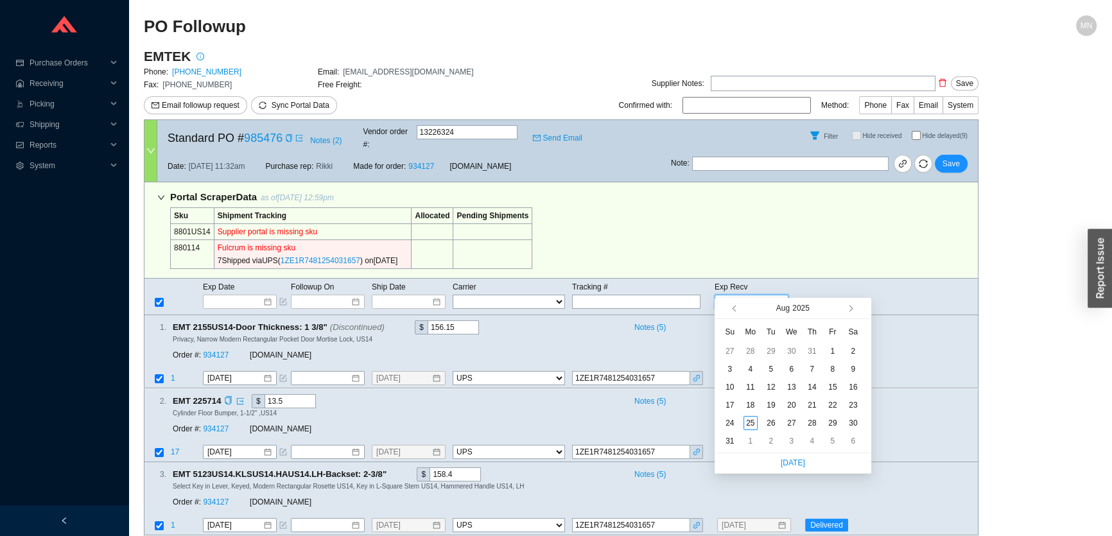
type input "[DATE]"
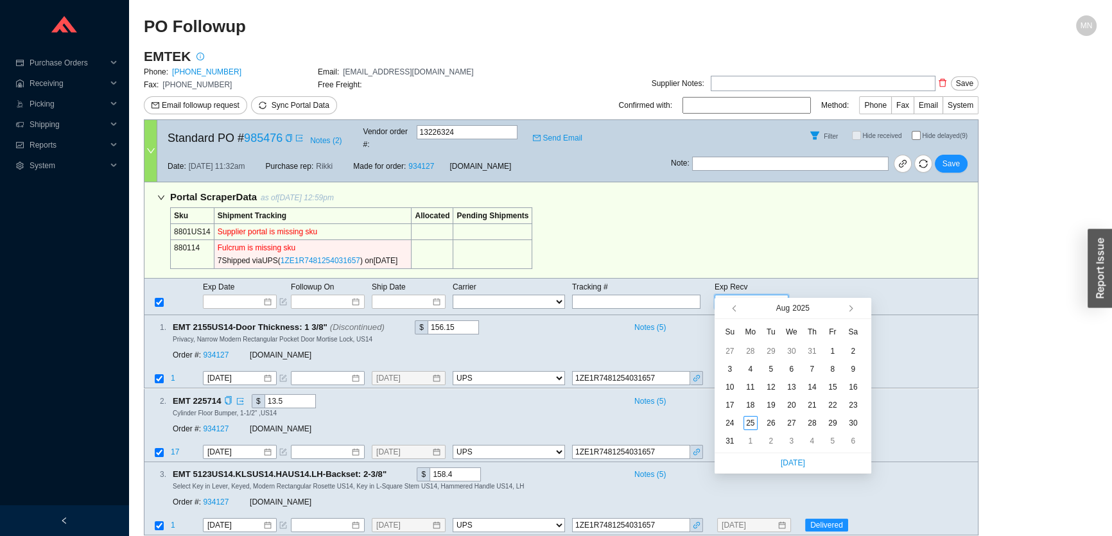
type input "[DATE]"
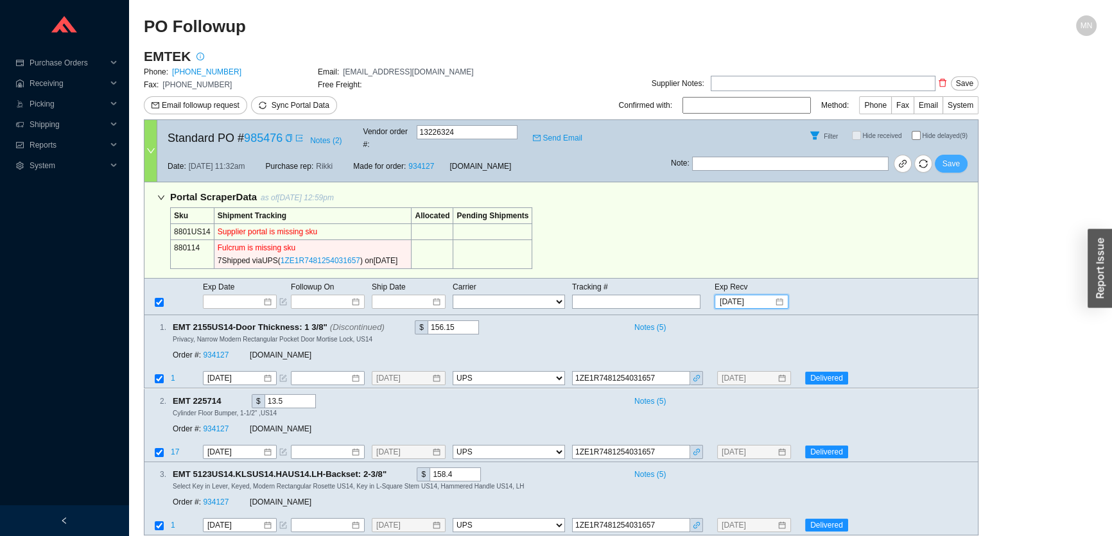
click at [954, 157] on span "Save" at bounding box center [950, 163] width 17 height 13
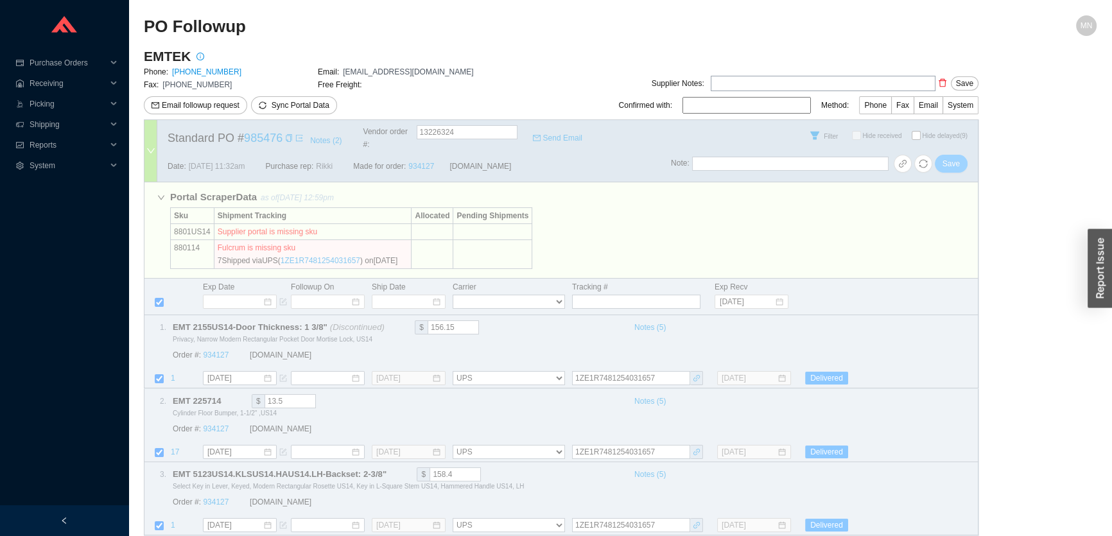
select select "2"
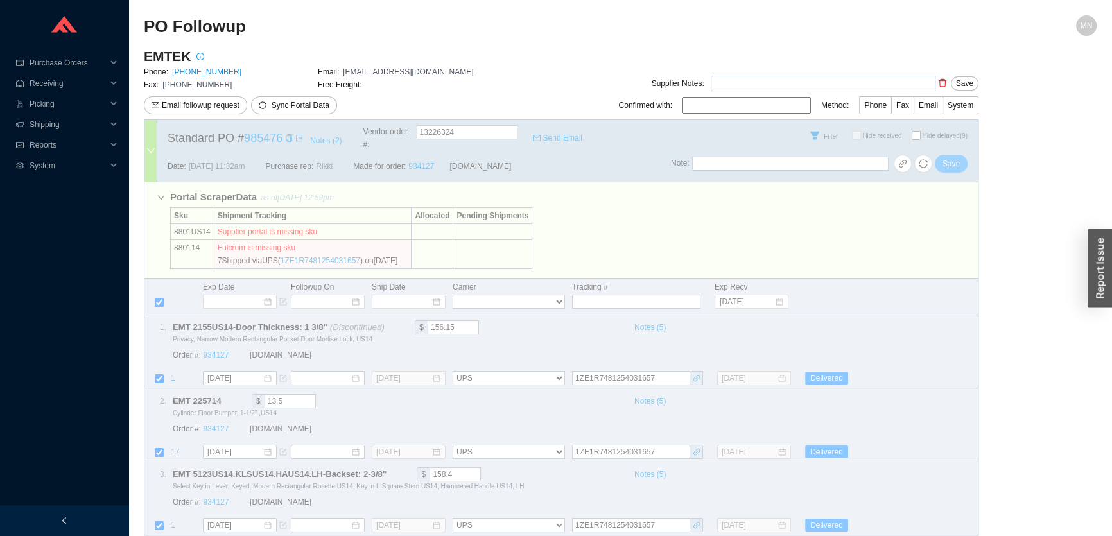
select select "2"
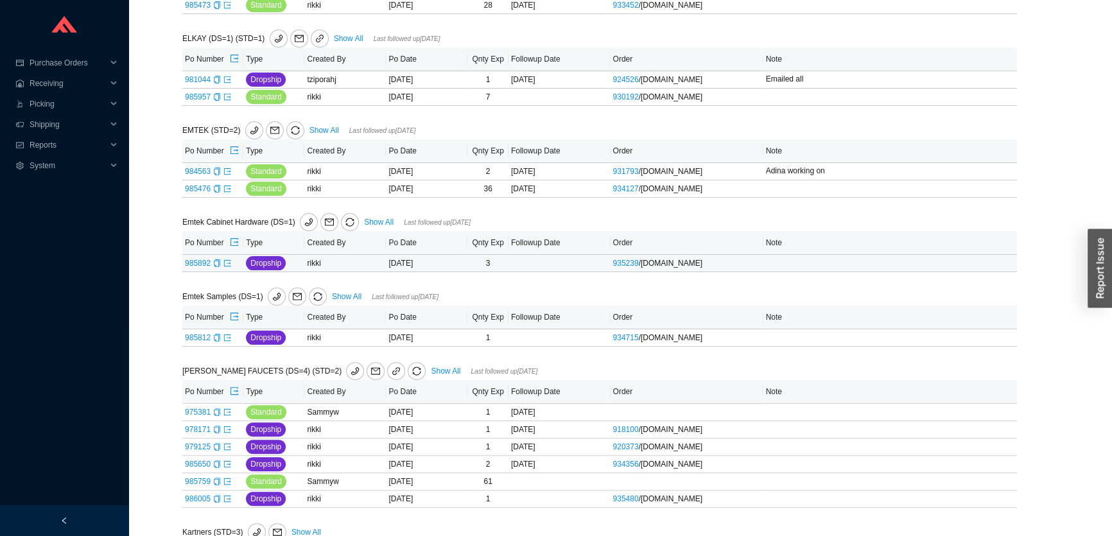
scroll to position [467, 0]
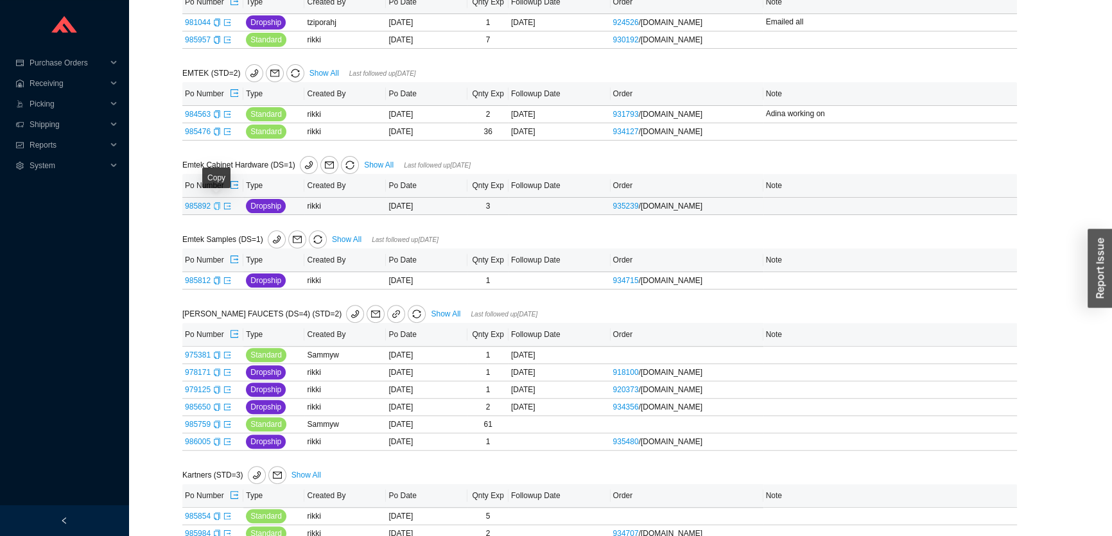
click at [216, 207] on icon "copy" at bounding box center [217, 206] width 8 height 8
click at [228, 204] on icon "export" at bounding box center [227, 206] width 8 height 8
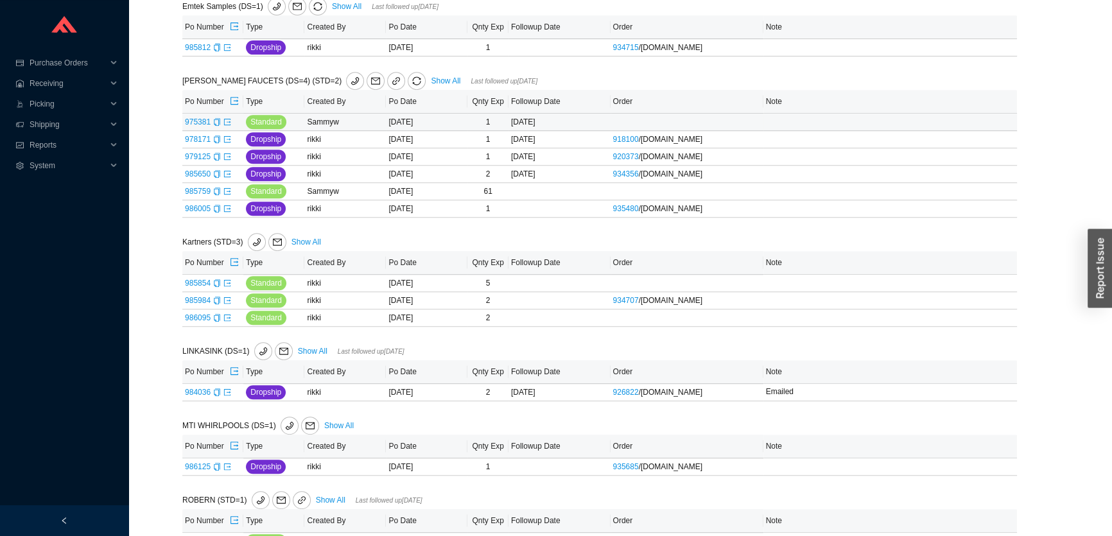
scroll to position [642, 0]
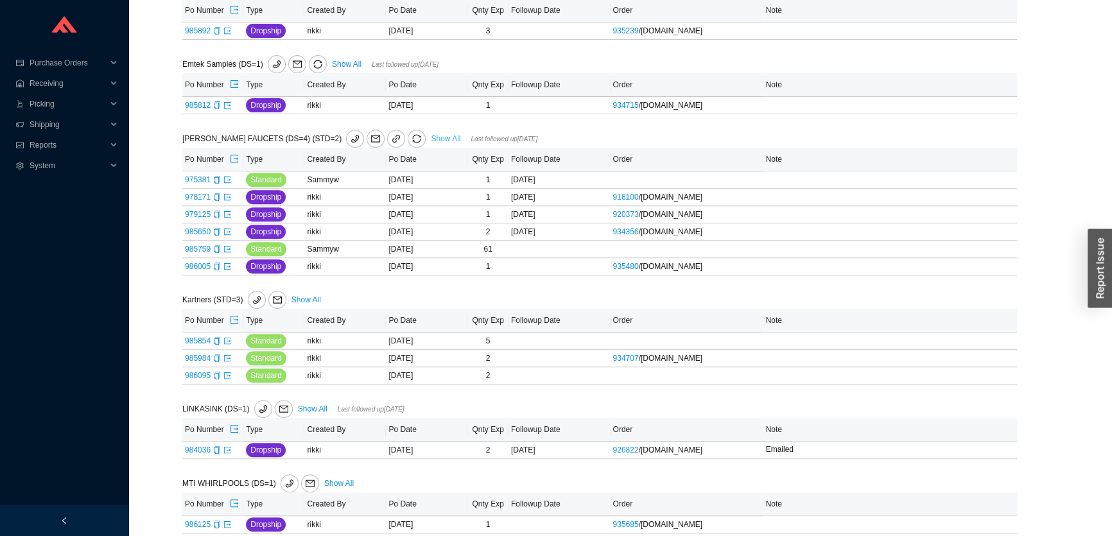
click at [431, 137] on link "Show All" at bounding box center [446, 138] width 30 height 9
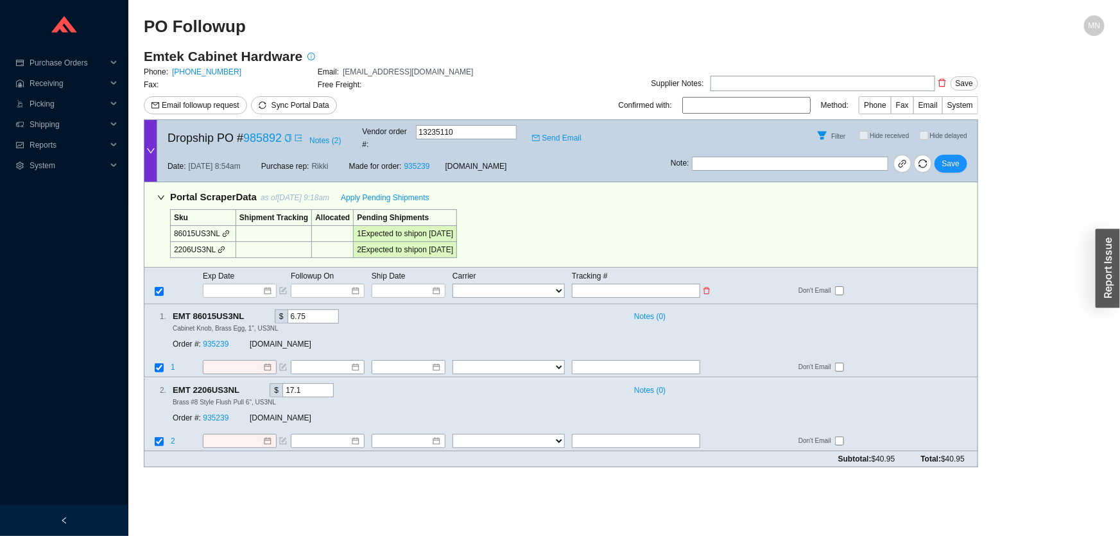
click at [229, 272] on span "Exp Date" at bounding box center [218, 276] width 31 height 9
click at [231, 269] on td "Exp Date" at bounding box center [246, 276] width 88 height 14
click at [229, 284] on input at bounding box center [235, 290] width 55 height 13
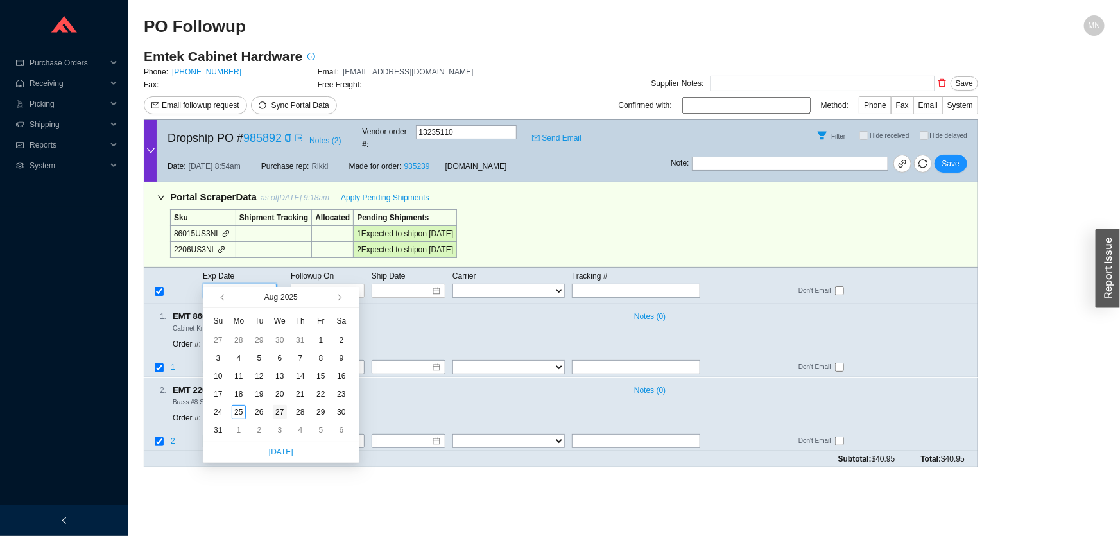
type input "[DATE]"
click at [282, 411] on div "27" at bounding box center [280, 412] width 14 height 14
type input "[DATE]"
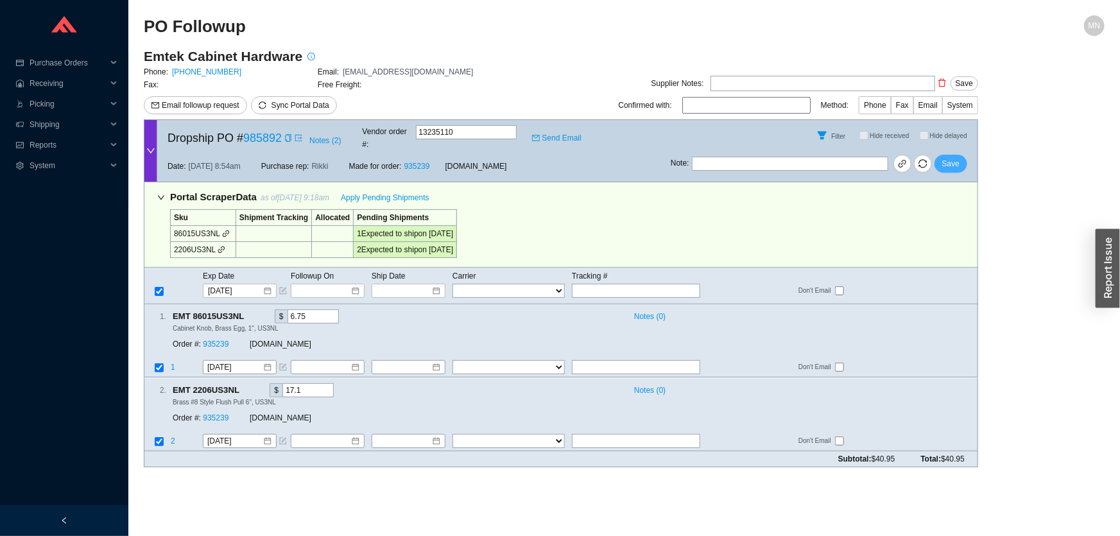
click at [946, 157] on span "Save" at bounding box center [950, 163] width 17 height 13
